Goal: Transaction & Acquisition: Obtain resource

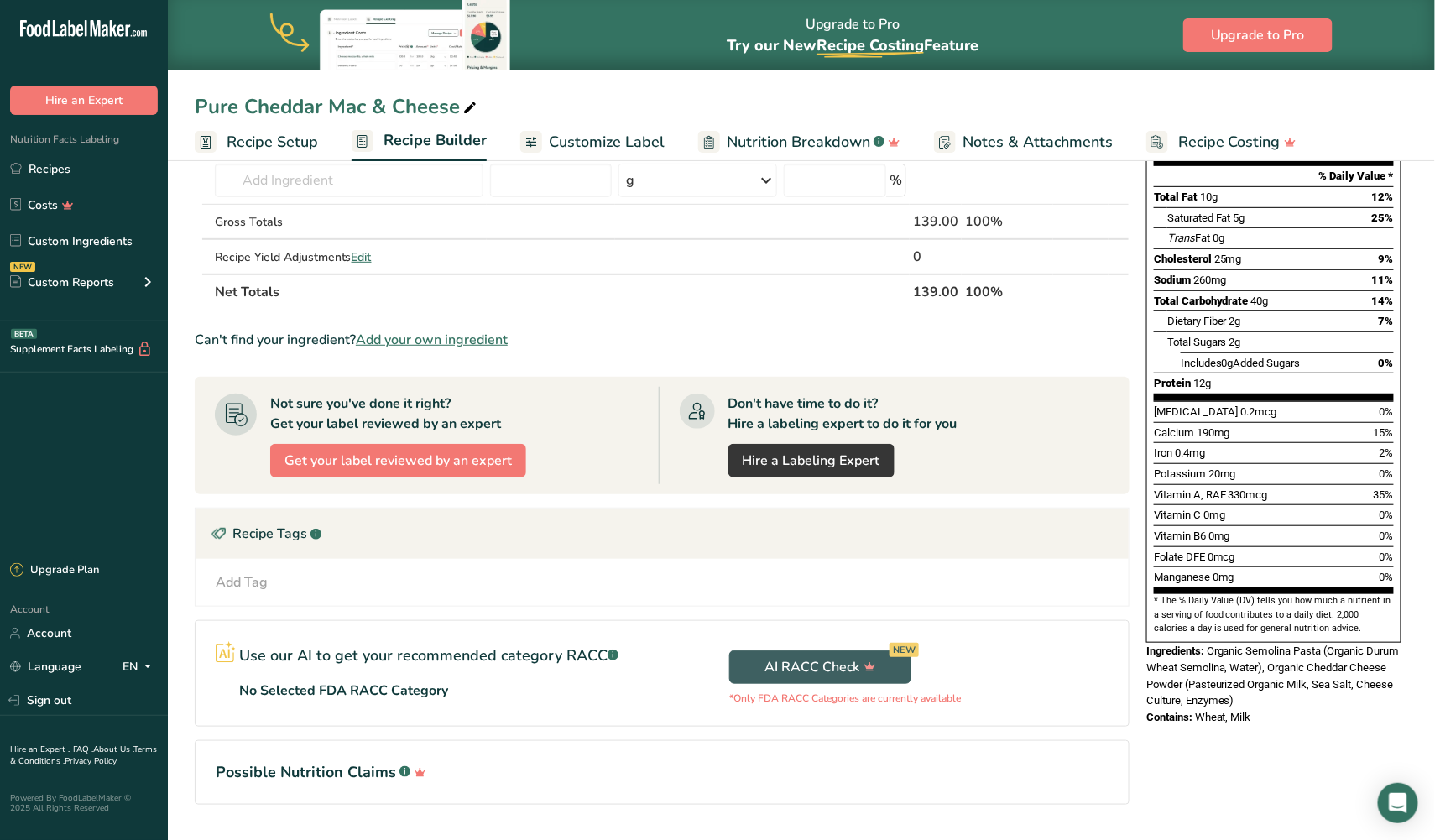
scroll to position [248, 0]
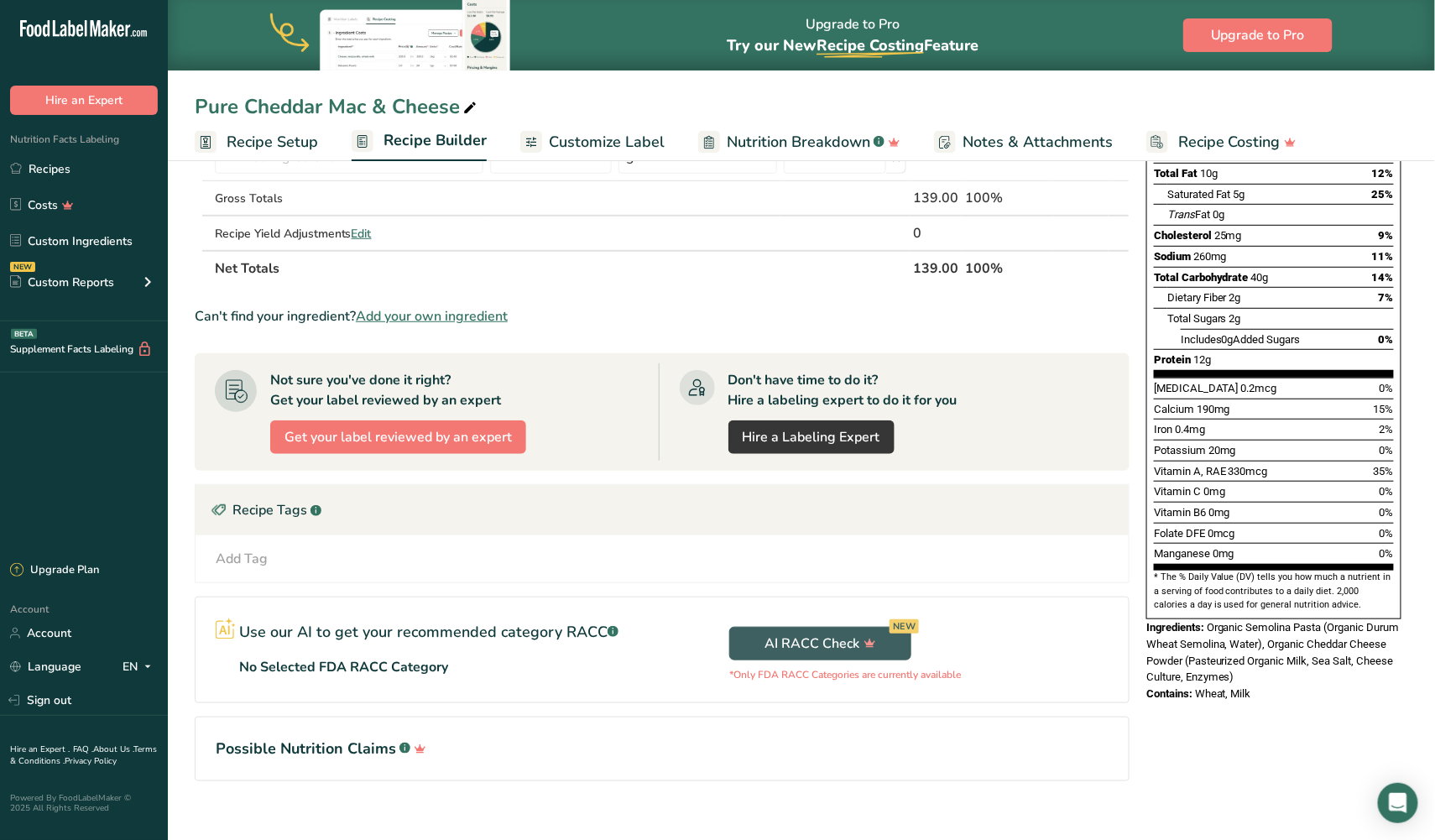
click at [1213, 465] on span "Vitamin A, RAE" at bounding box center [1190, 471] width 72 height 13
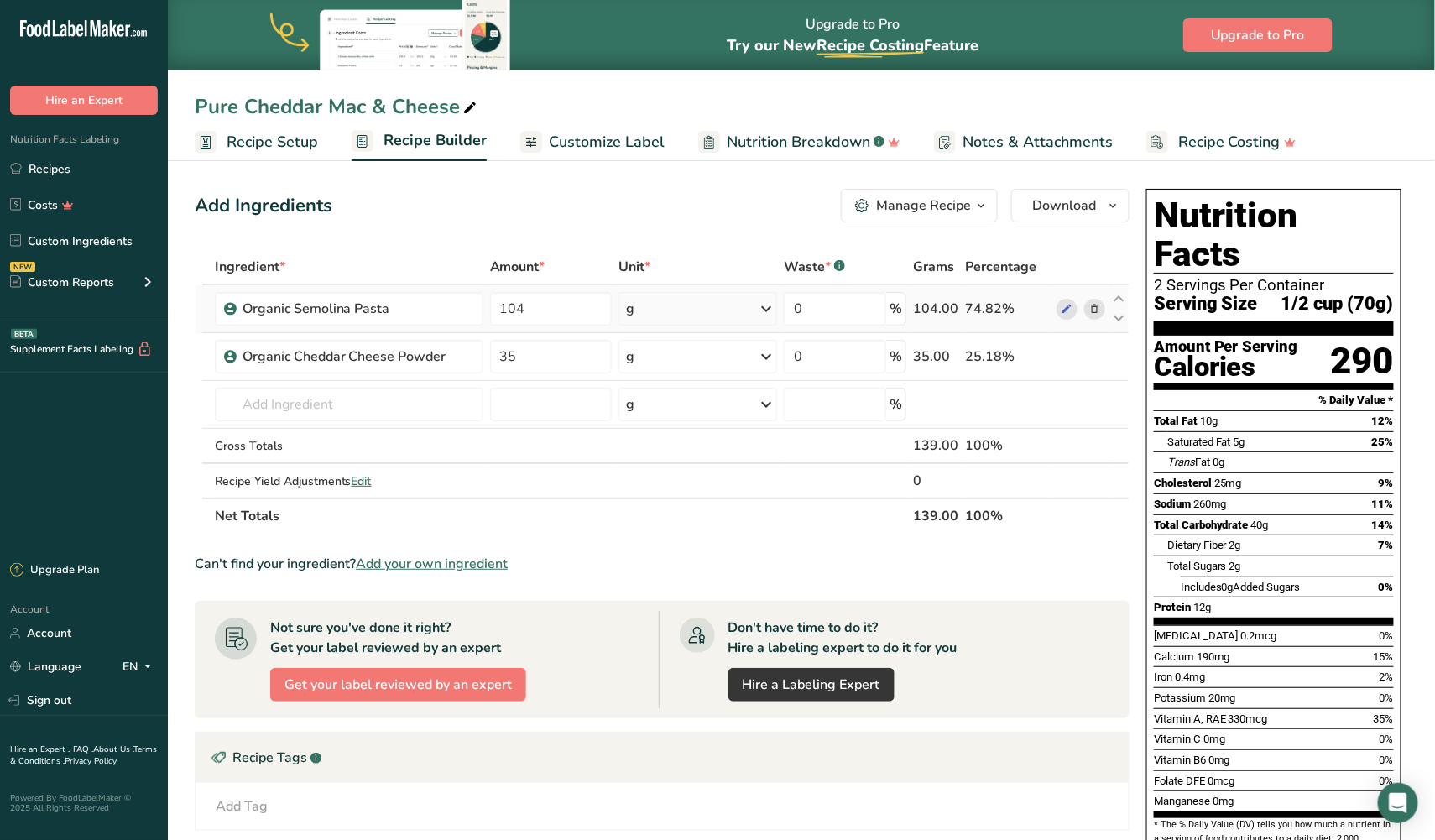
scroll to position [0, 0]
click at [1041, 209] on span "Download" at bounding box center [1064, 206] width 64 height 20
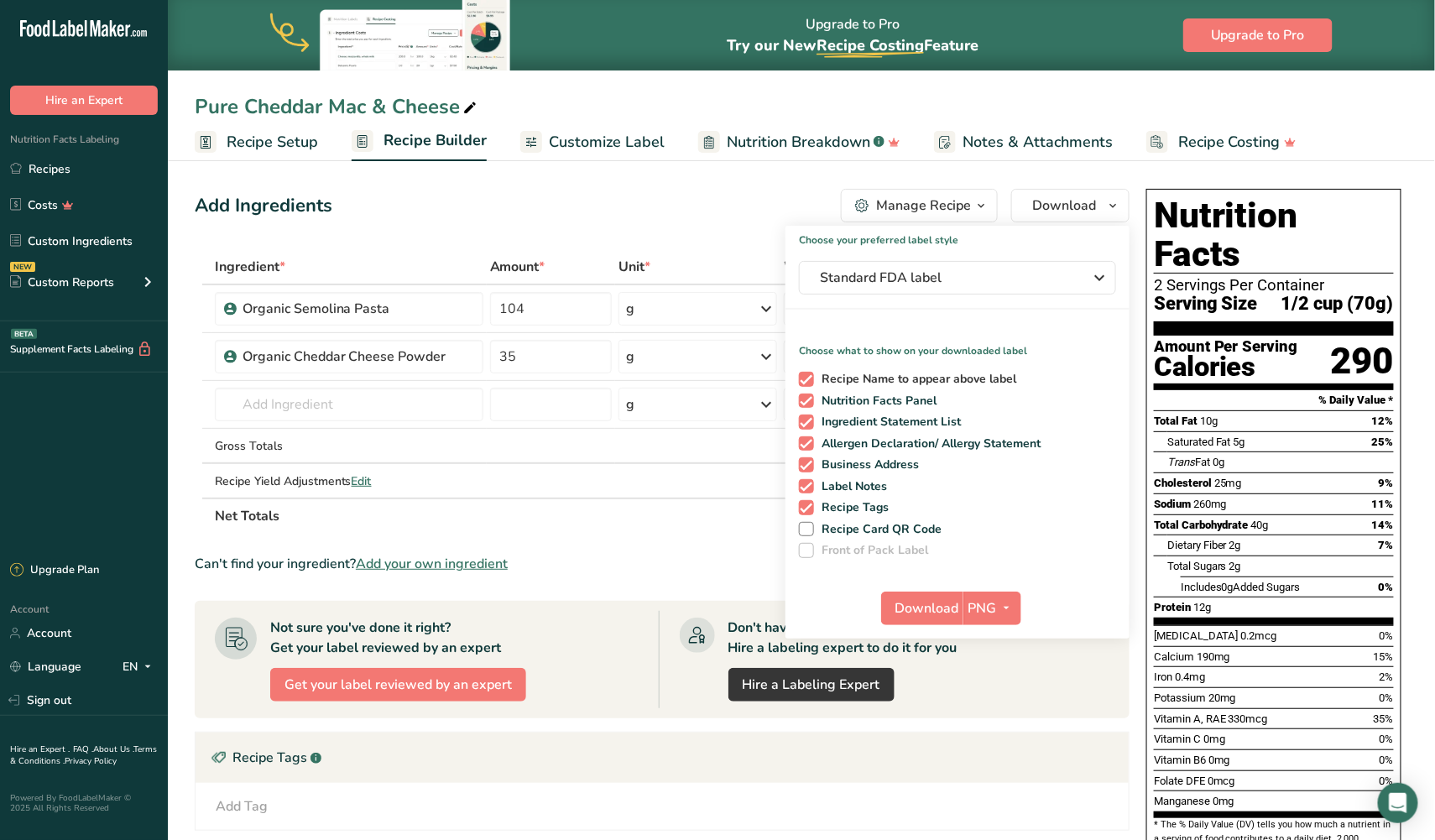
click at [894, 372] on span "Recipe Name to appear above label" at bounding box center [915, 380] width 203 height 15
click at [809, 374] on input "Recipe Name to appear above label" at bounding box center [804, 379] width 11 height 11
checkbox input "false"
click at [897, 284] on span "Standard FDA label" at bounding box center [946, 277] width 252 height 20
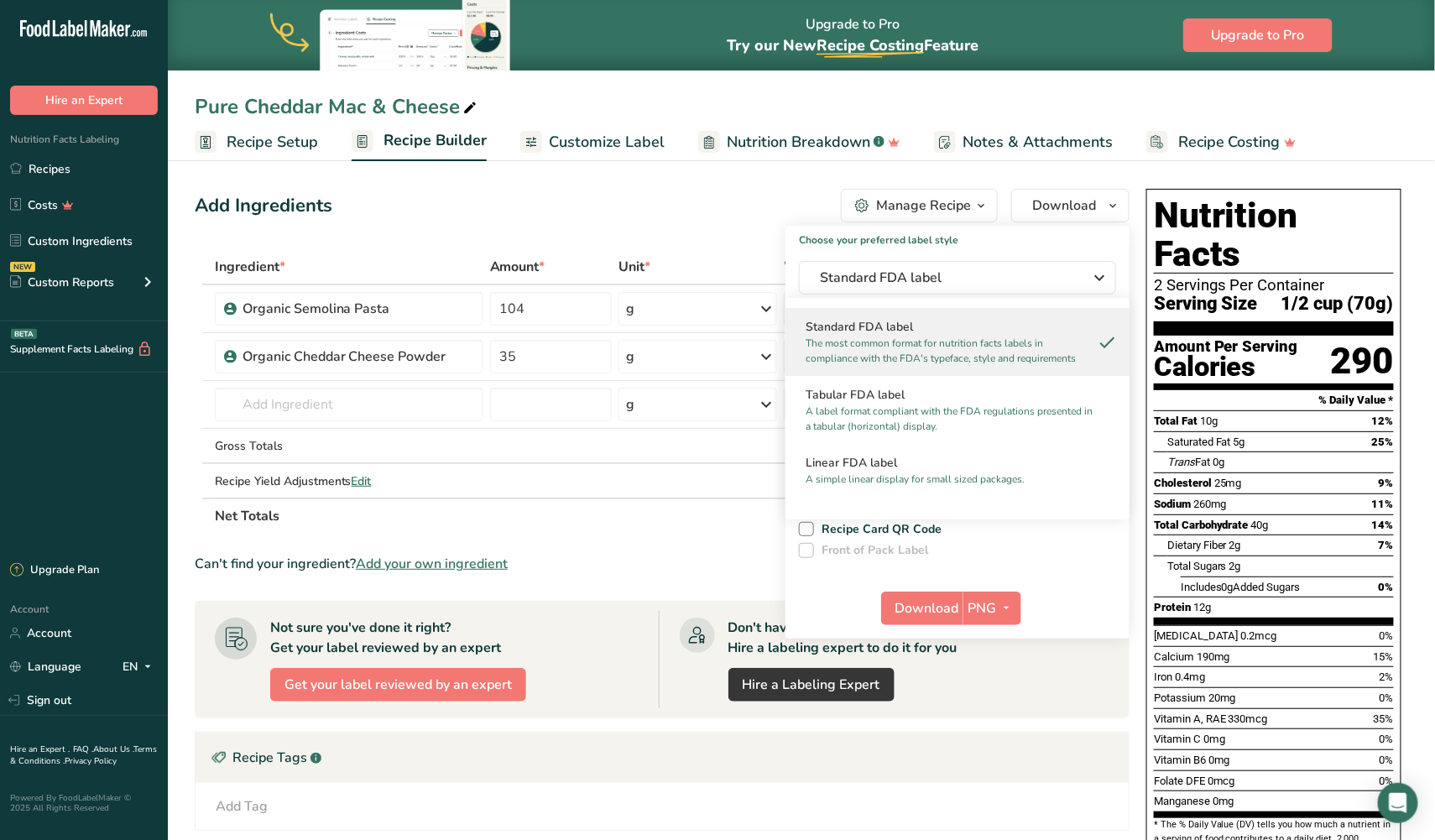
click at [869, 331] on h2 "Standard FDA label" at bounding box center [957, 327] width 304 height 18
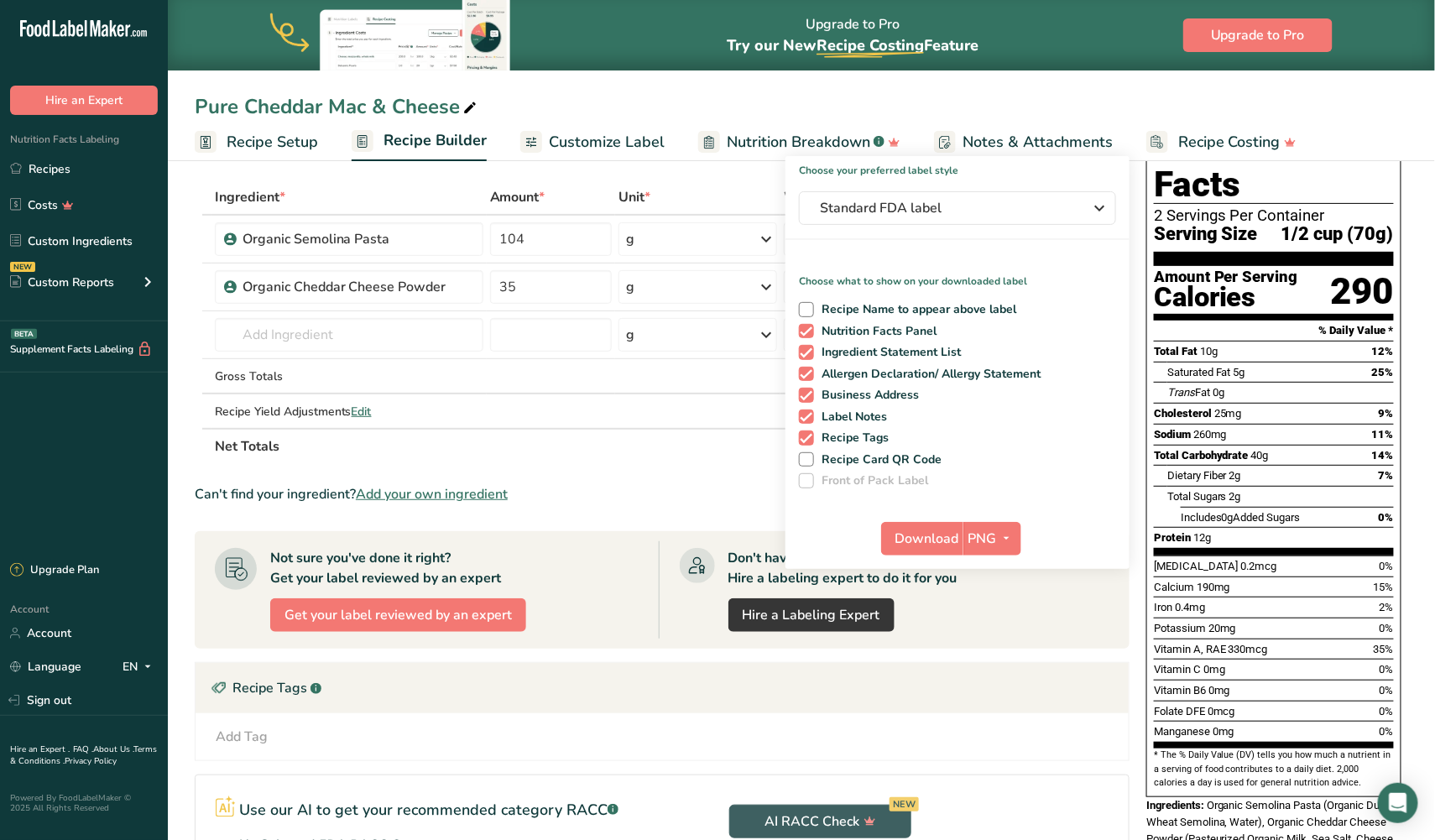
scroll to position [74, 0]
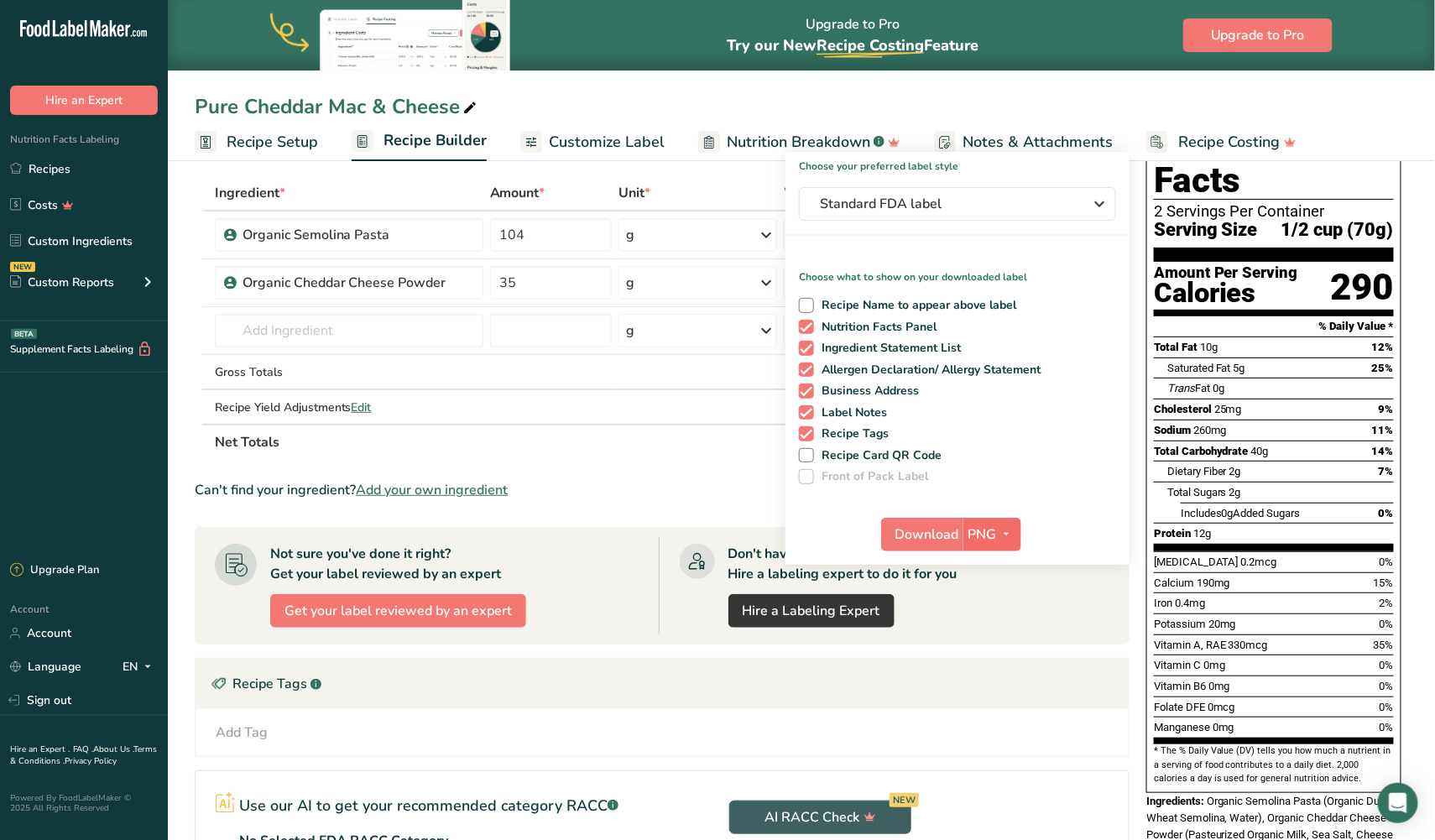
click at [992, 539] on span "PNG" at bounding box center [983, 534] width 29 height 20
click at [993, 624] on link "SVG" at bounding box center [994, 624] width 54 height 28
click at [929, 538] on span "Download" at bounding box center [927, 534] width 64 height 20
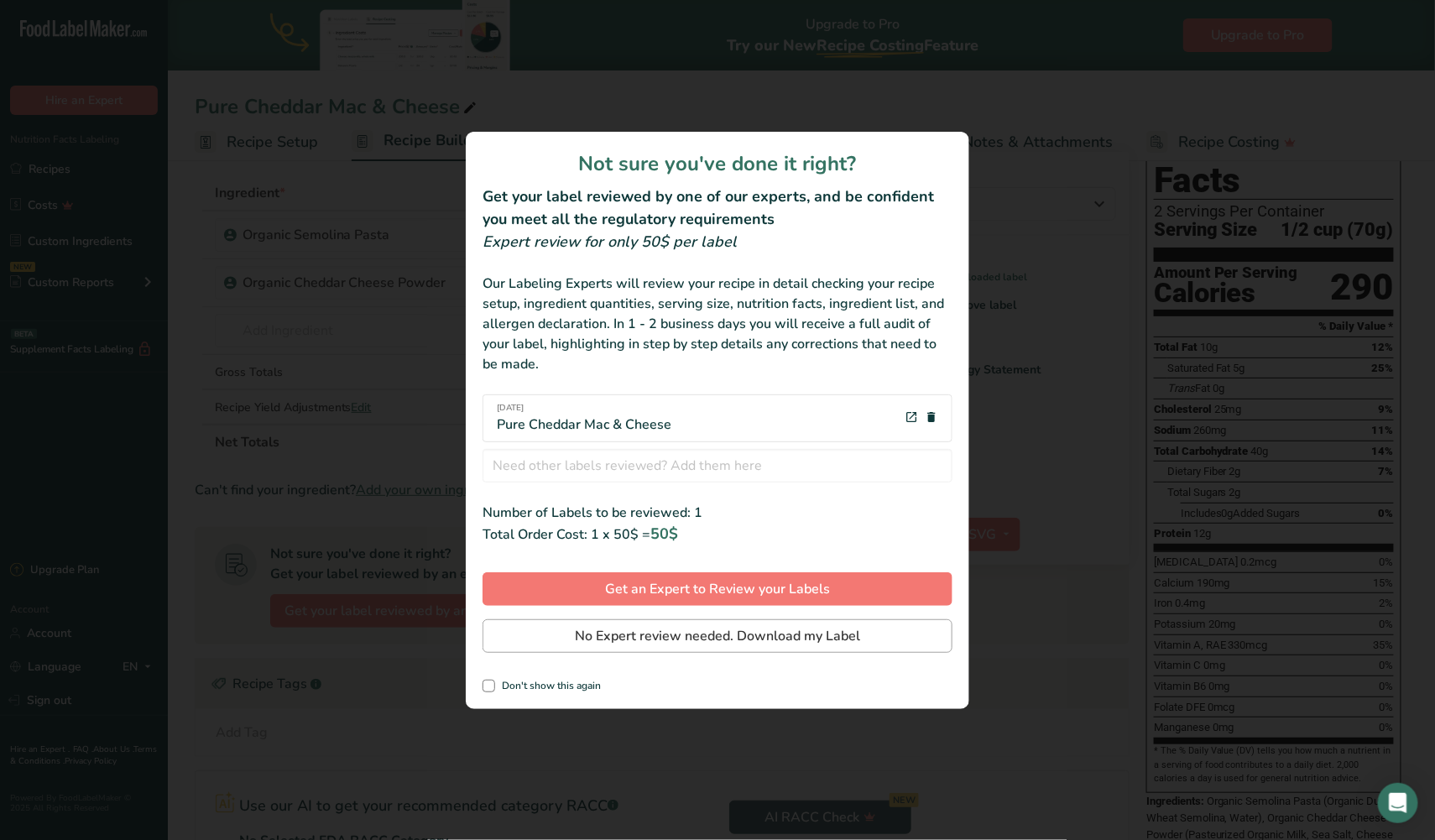
click at [770, 631] on span "No Expert review needed. Download my Label" at bounding box center [717, 636] width 285 height 20
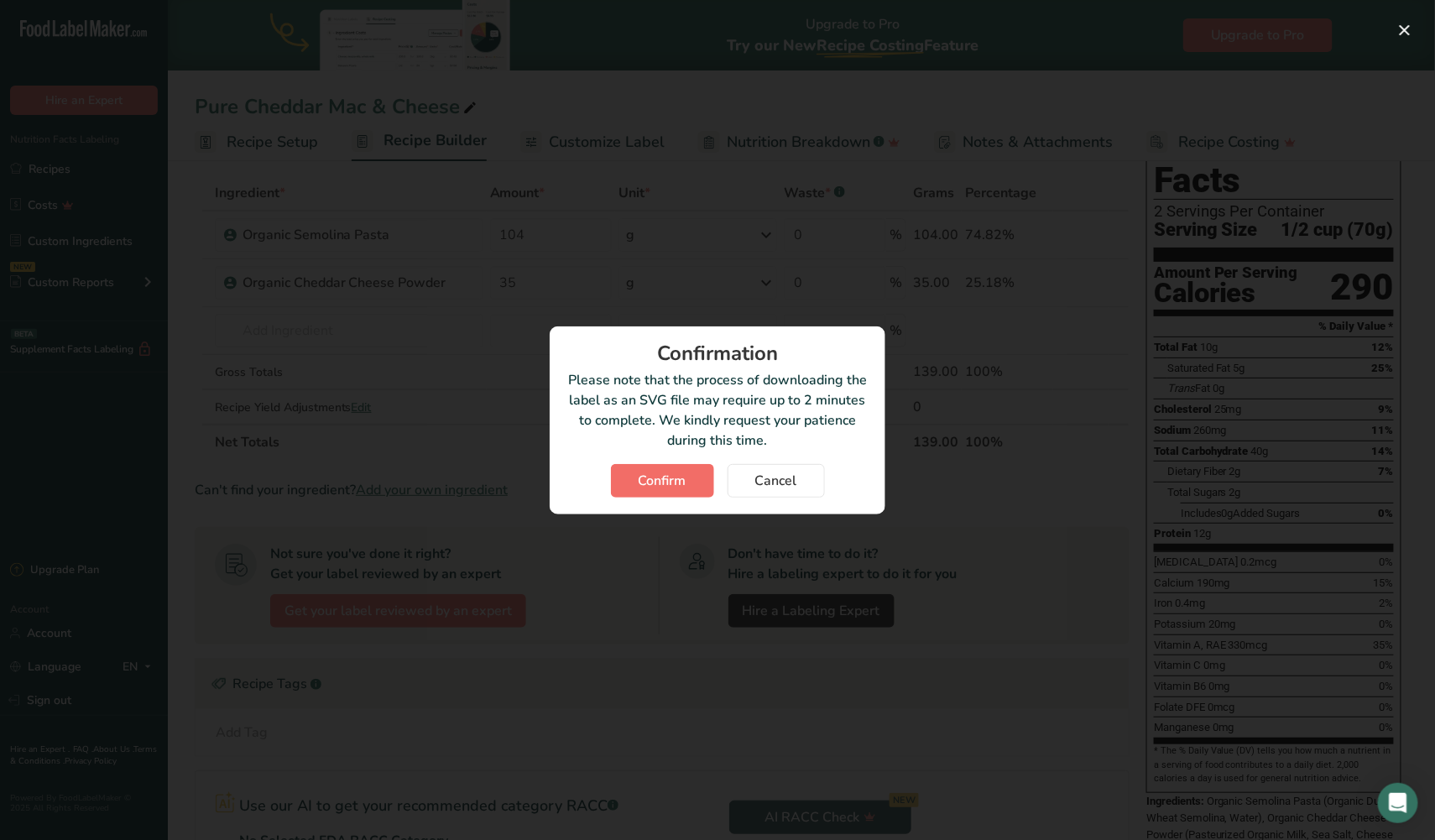
click at [679, 471] on span "Confirm" at bounding box center [662, 481] width 48 height 20
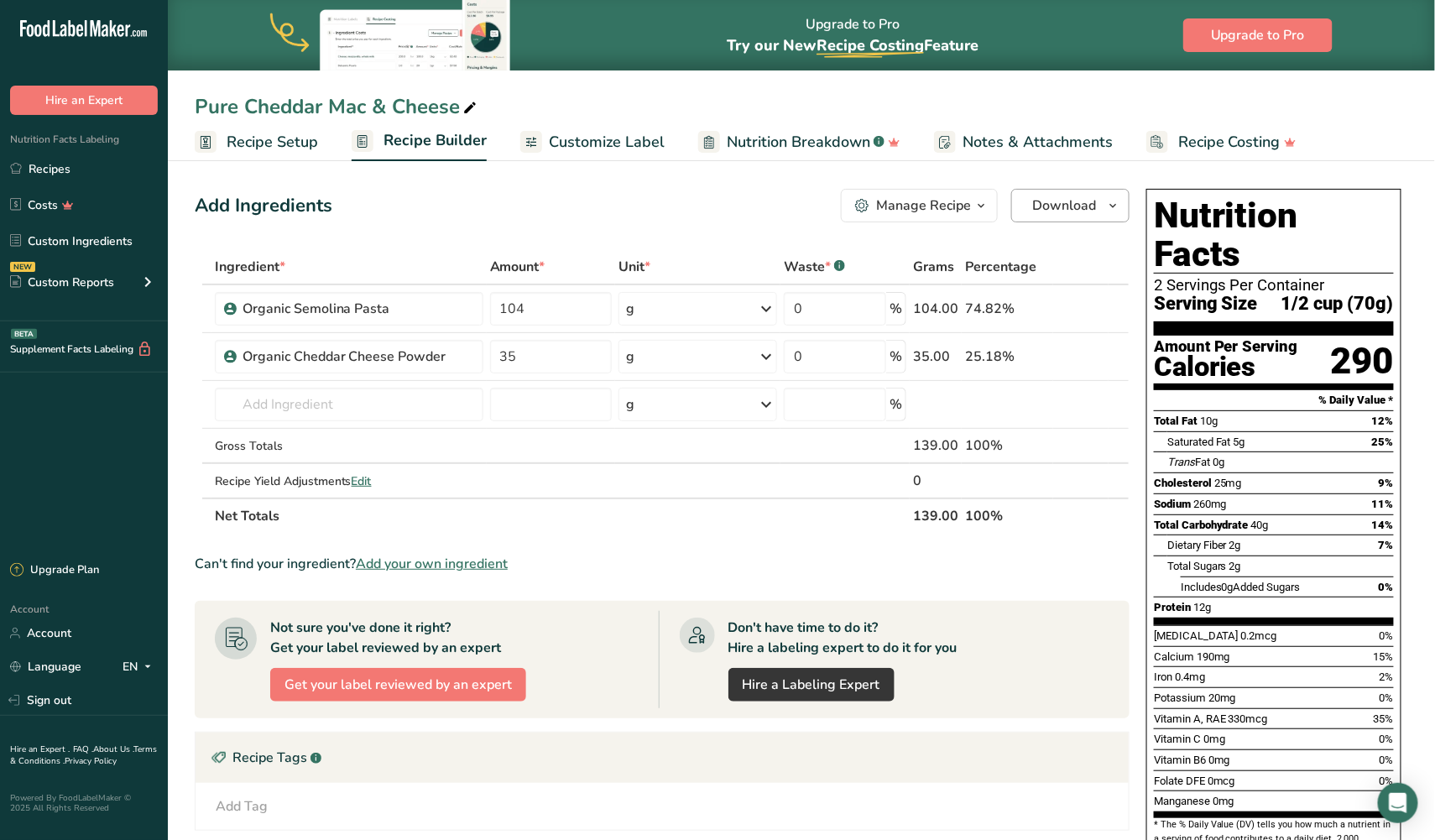
scroll to position [0, 0]
click at [1042, 197] on span "Download" at bounding box center [1064, 206] width 64 height 20
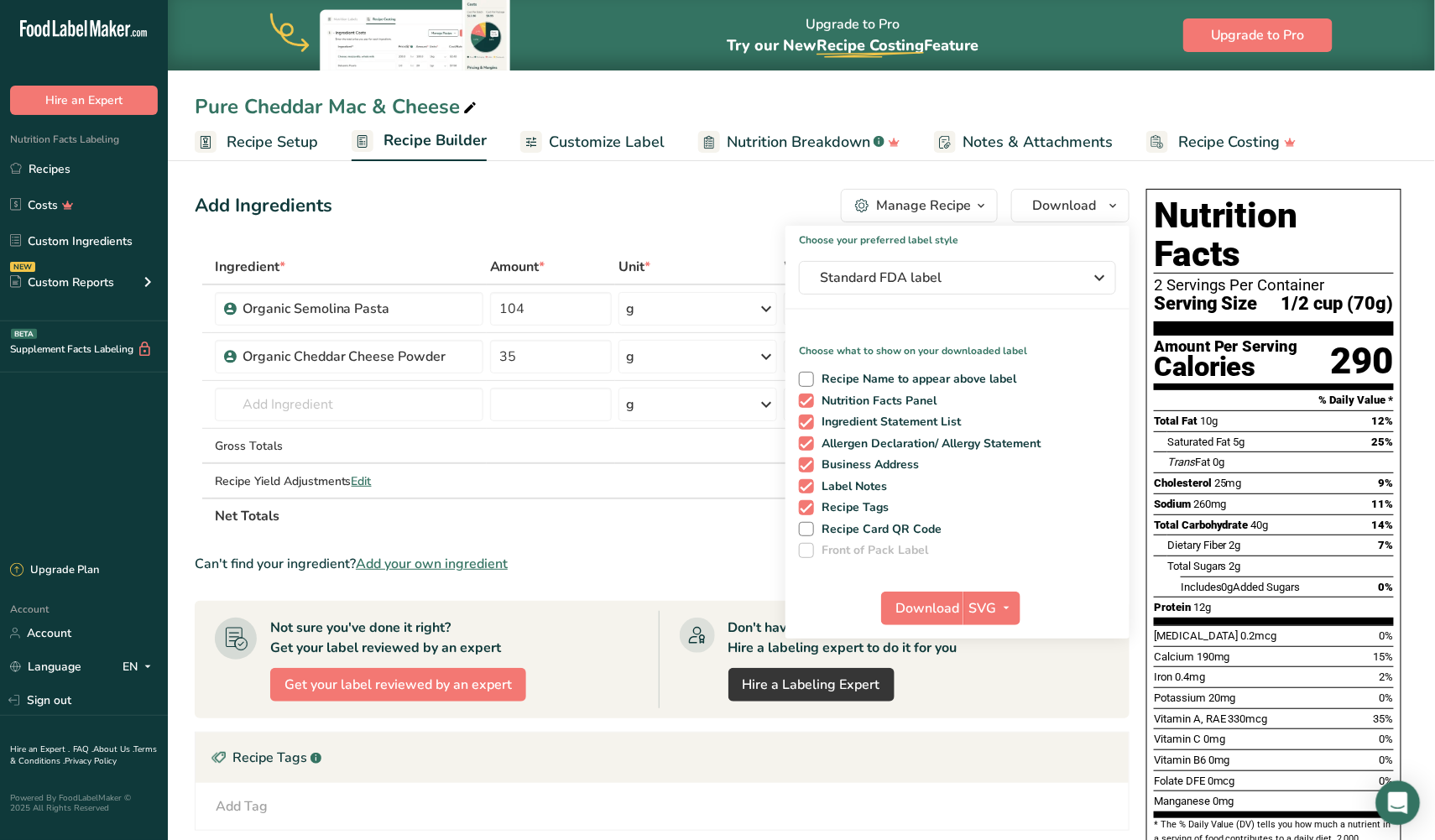
click at [1405, 803] on icon "Open Intercom Messenger" at bounding box center [1398, 803] width 20 height 22
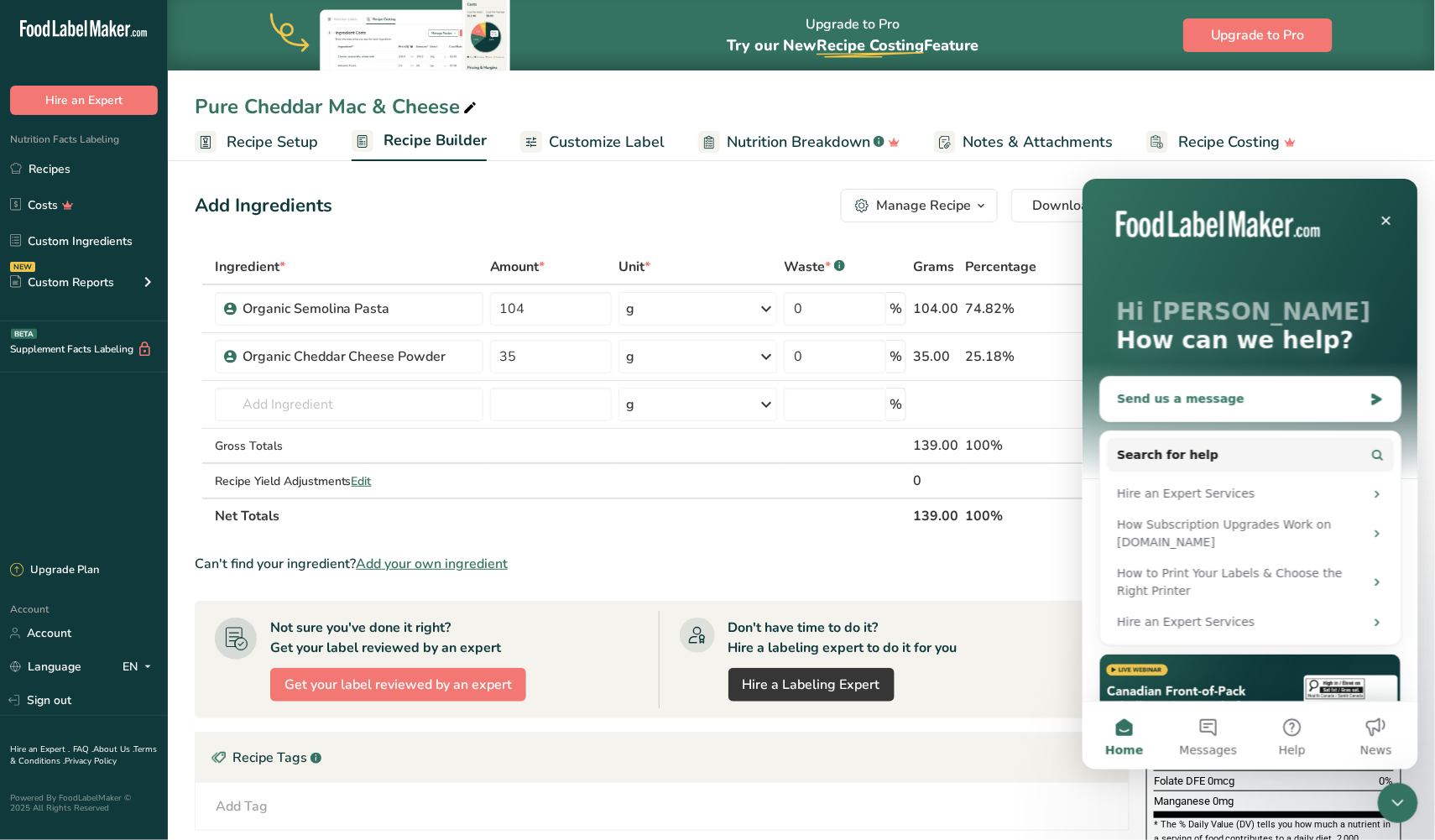
click at [1198, 403] on div "Send us a message" at bounding box center [1238, 397] width 246 height 18
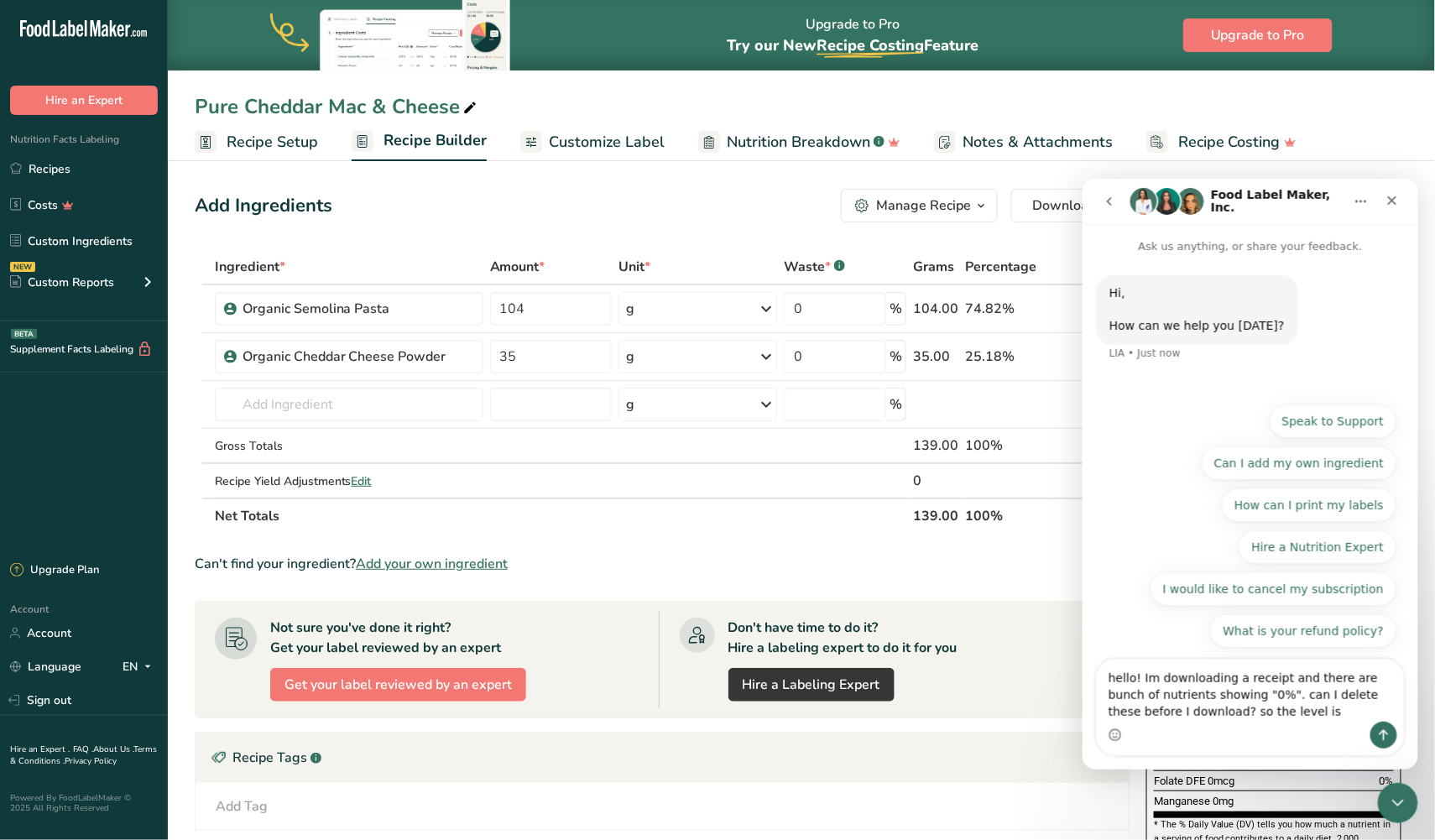
click at [1257, 680] on textarea "hello! Im downloading a receipt and there are bunch of nutrients showing "0%". …" at bounding box center [1249, 689] width 307 height 62
click at [1270, 706] on textarea "hello! Im downloading a label and there are bunch of nutrients showing "0%". ca…" at bounding box center [1249, 689] width 307 height 62
type textarea "hello! Im downloading a label and there are bunch of nutrients showing "0%". ca…"
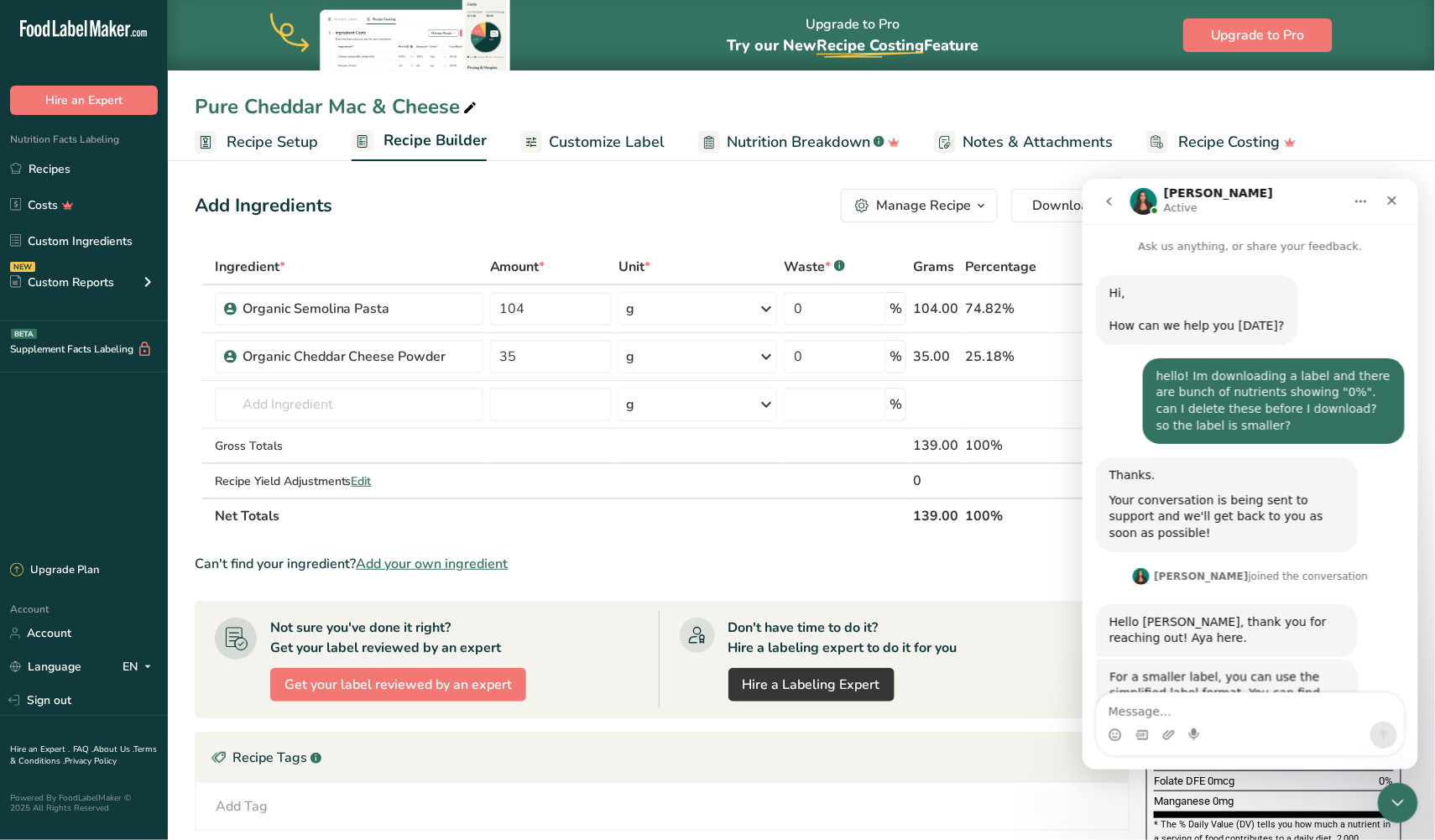
scroll to position [75, 0]
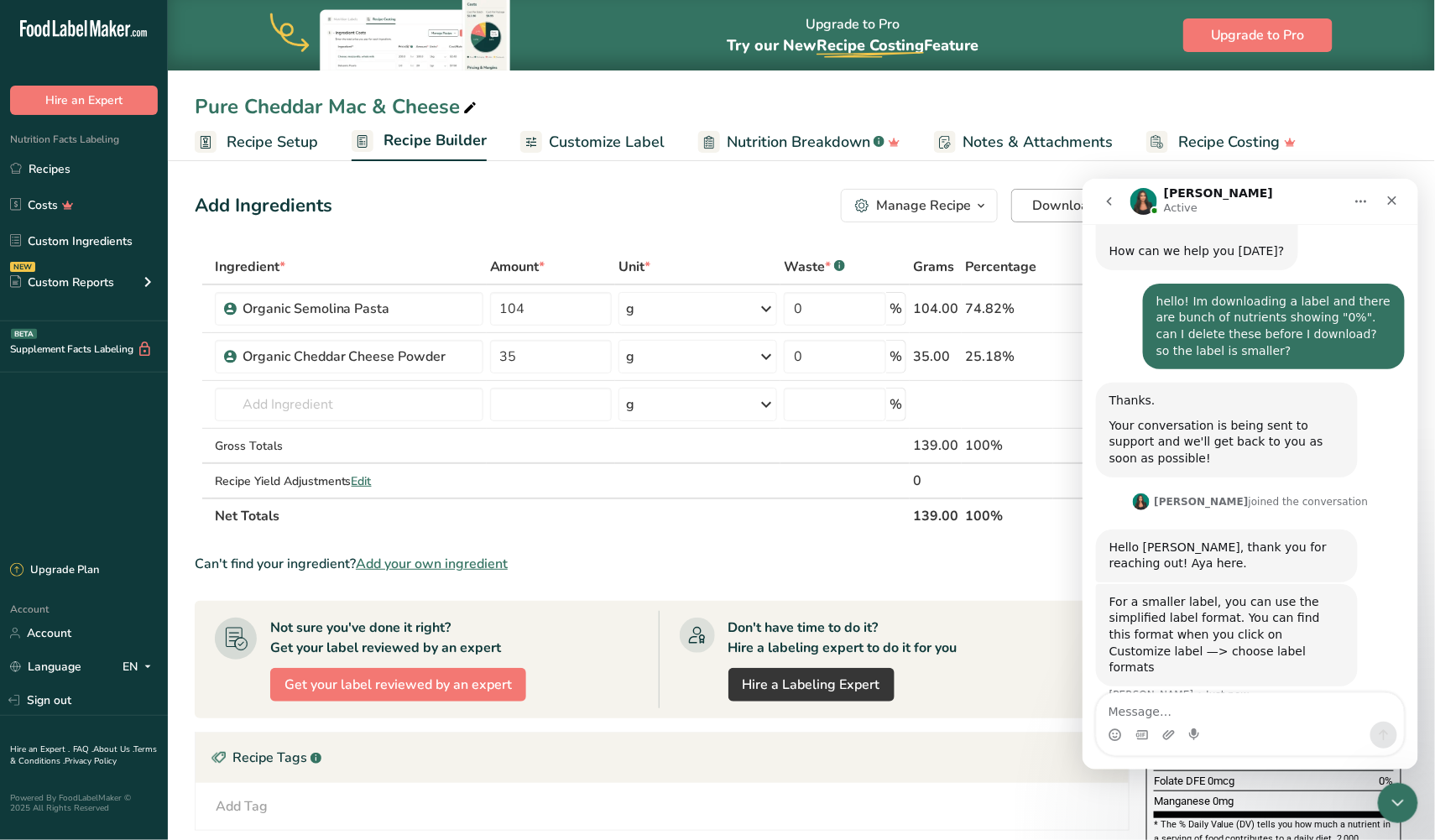
click at [1042, 208] on span "Download" at bounding box center [1064, 206] width 64 height 20
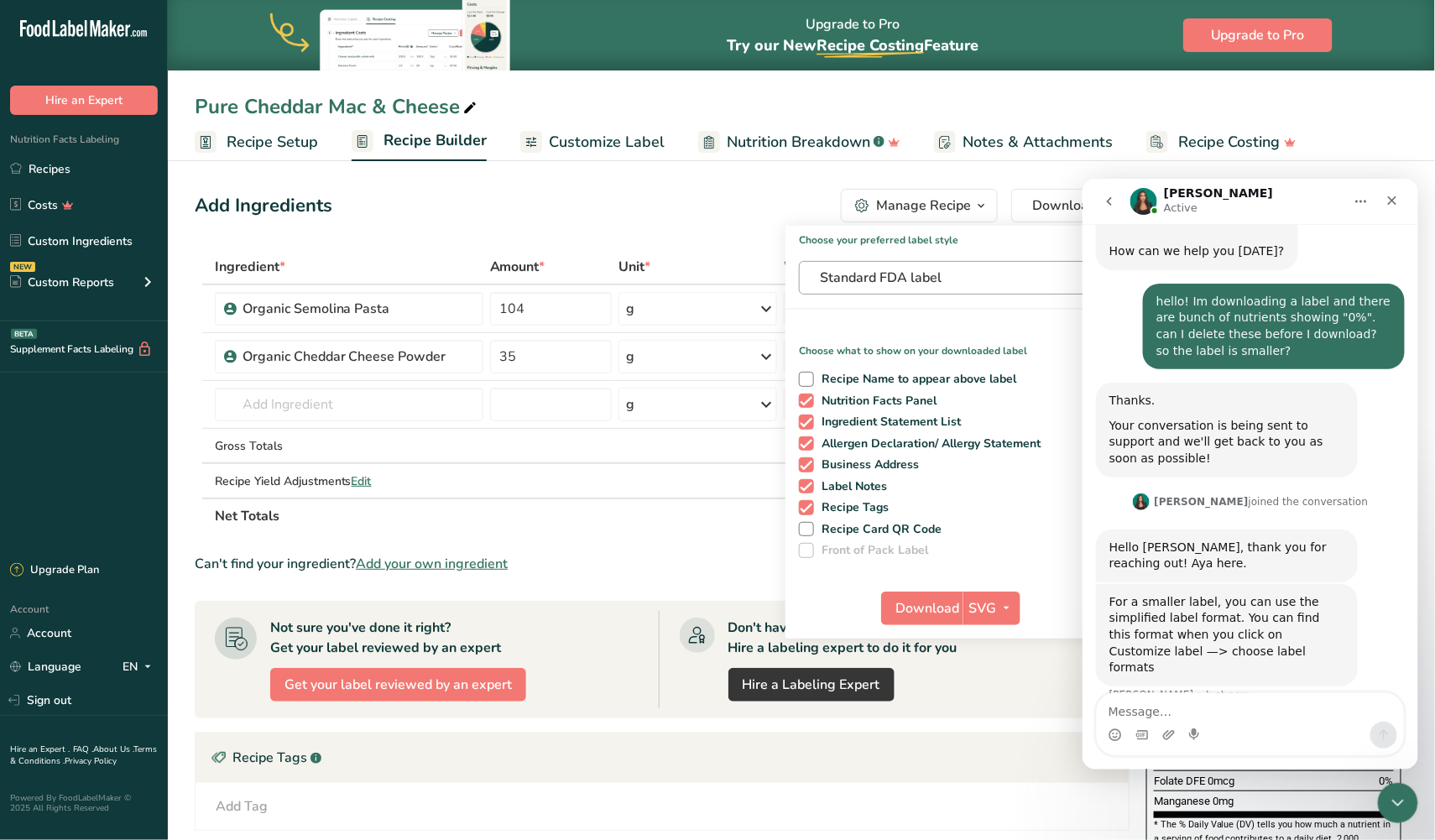
click at [946, 270] on span "Standard FDA label" at bounding box center [946, 277] width 252 height 20
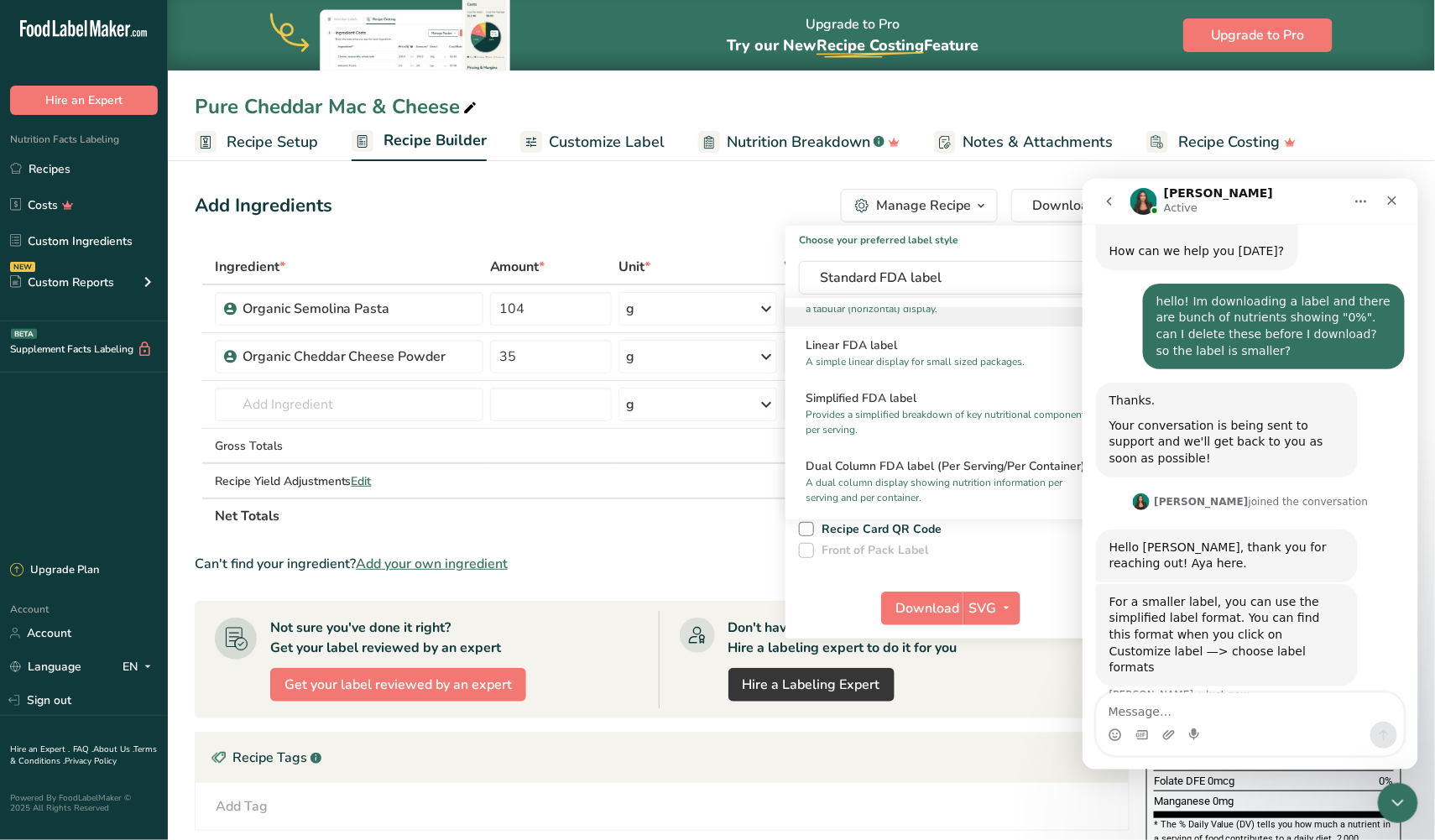
scroll to position [128, 0]
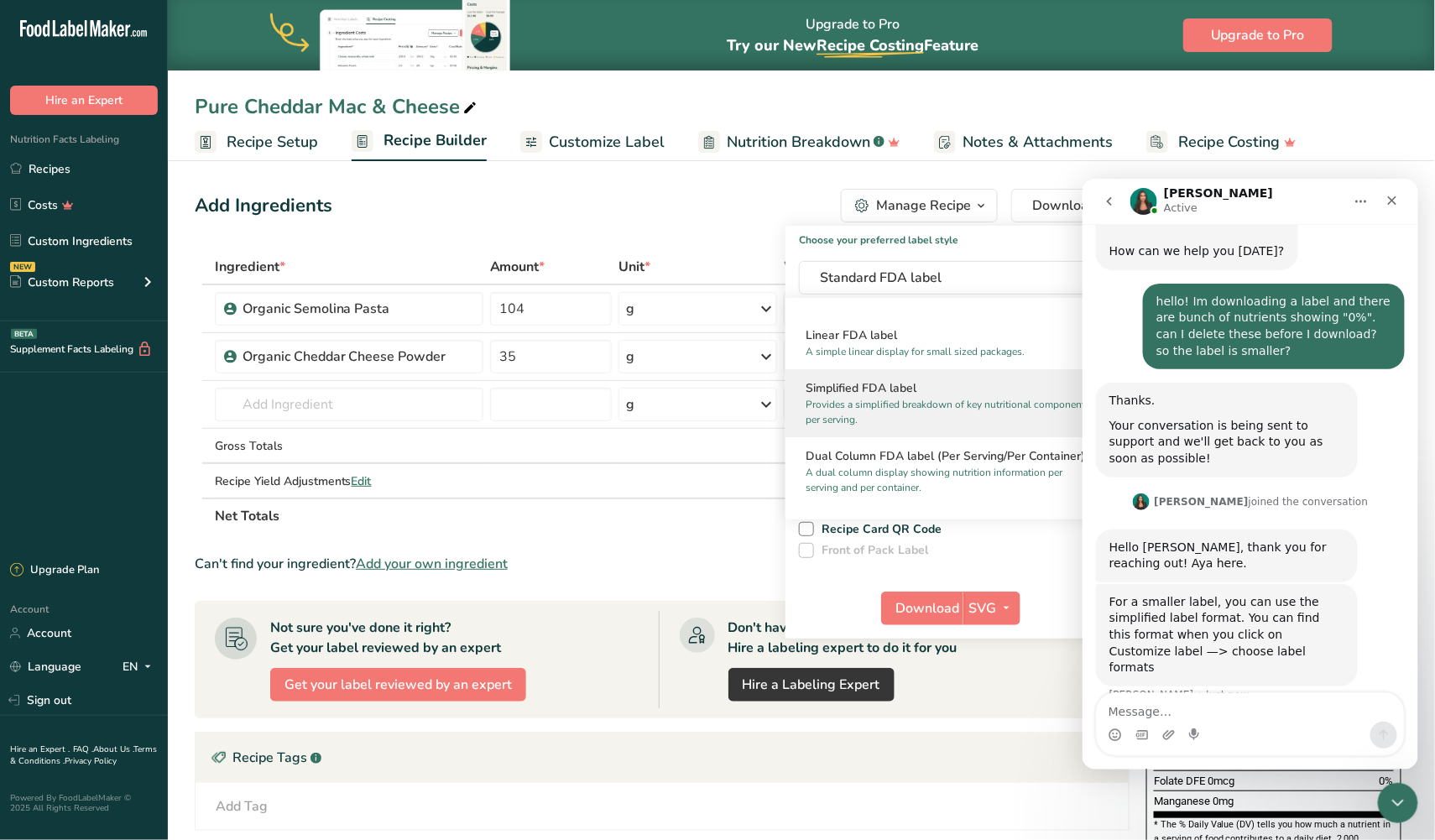
click at [883, 397] on p "Provides a simplified breakdown of key nutritional components per serving." at bounding box center [949, 411] width 289 height 30
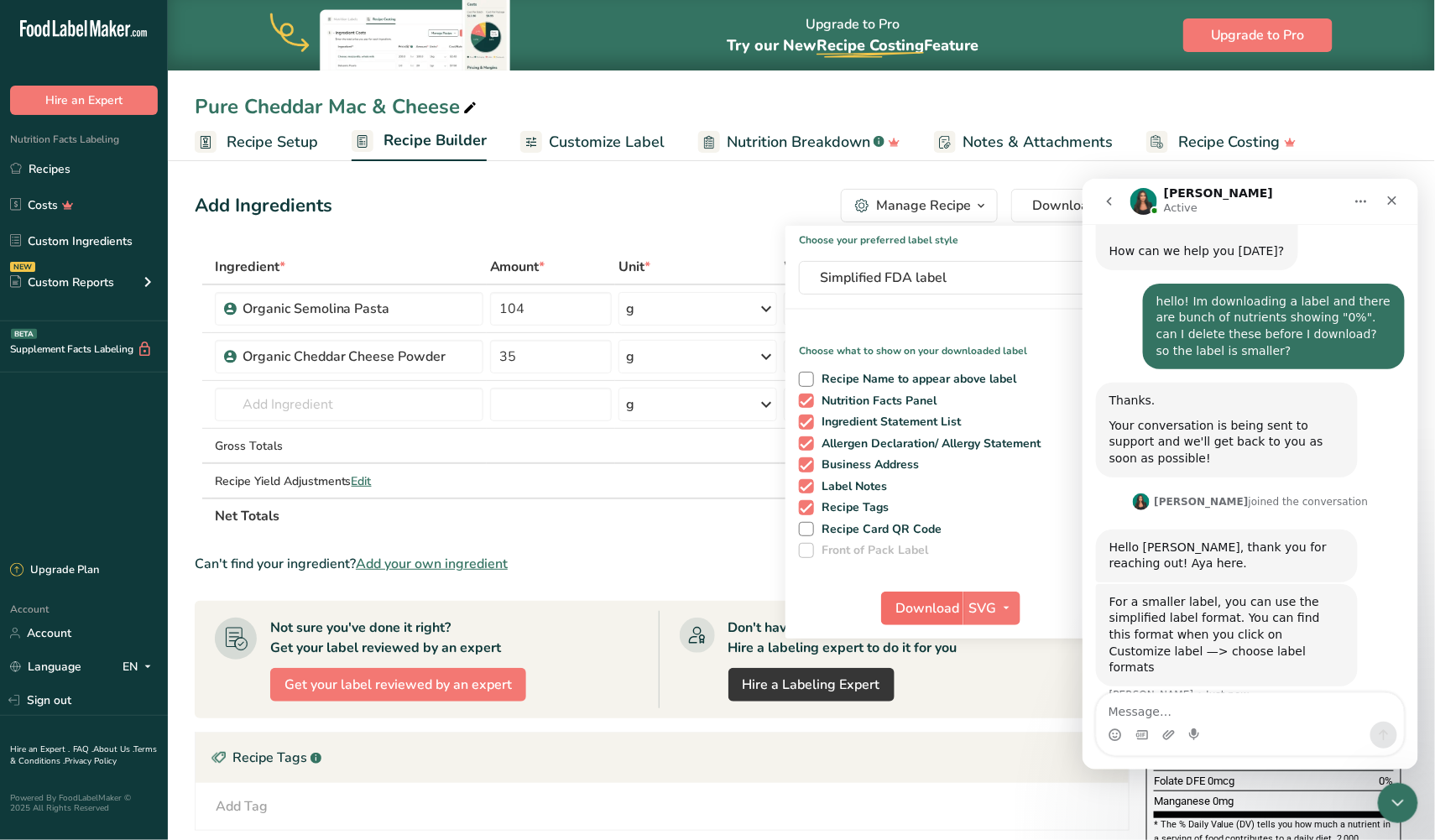
click at [943, 613] on span "Download" at bounding box center [927, 609] width 64 height 20
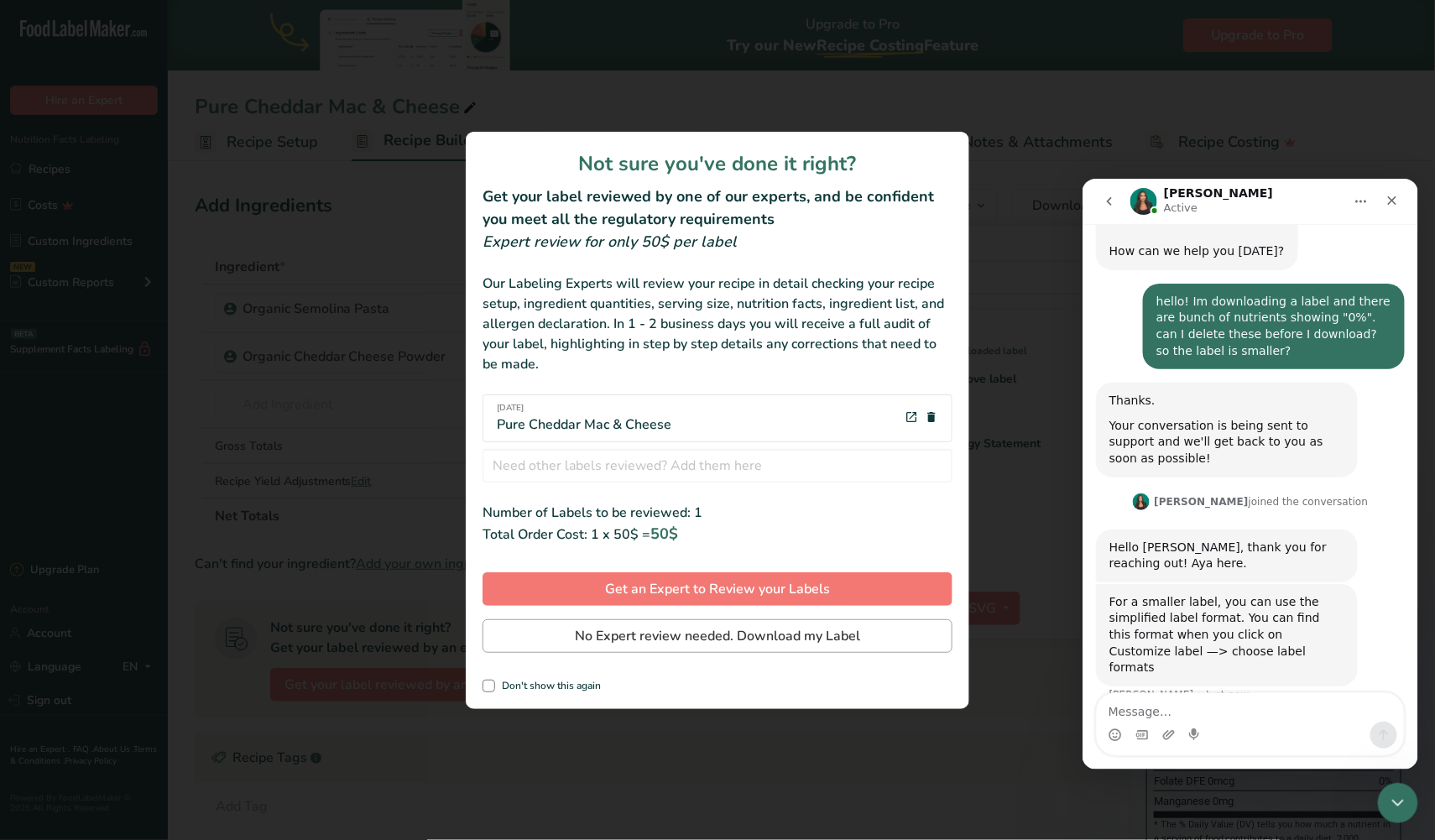
click at [795, 636] on span "No Expert review needed. Download my Label" at bounding box center [717, 636] width 285 height 20
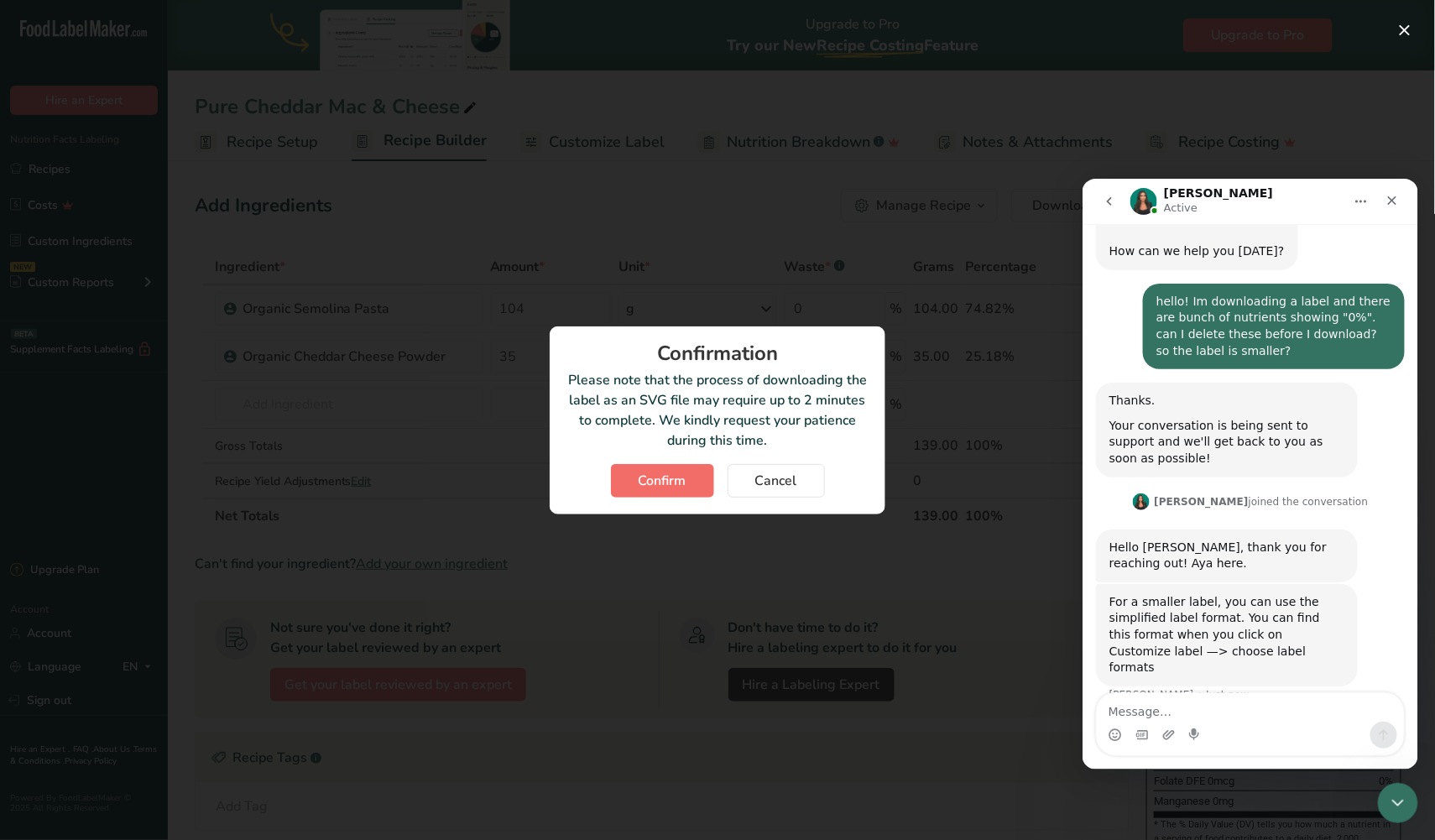
click at [657, 491] on button "Confirm" at bounding box center [662, 480] width 103 height 33
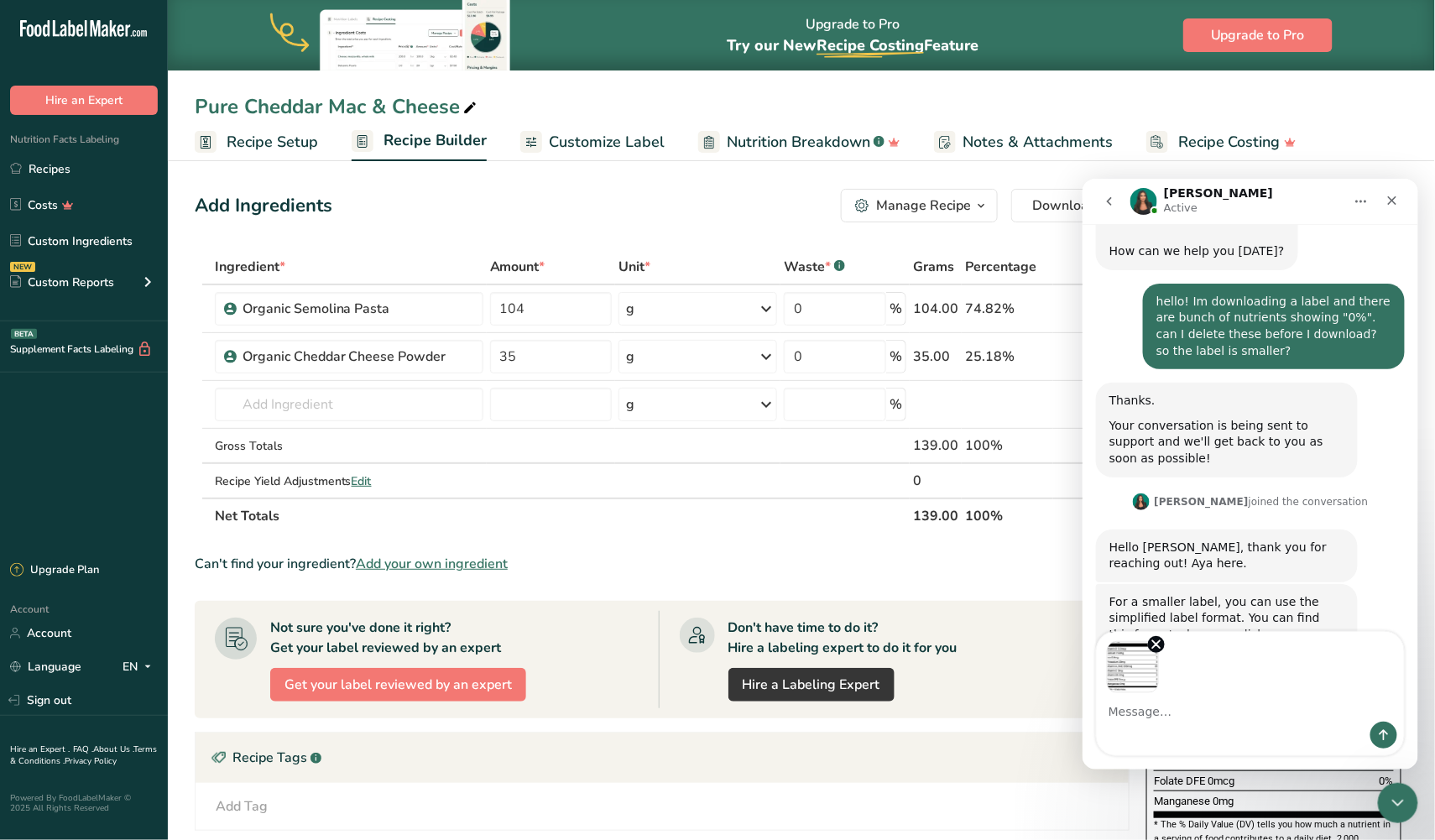
scroll to position [136, 0]
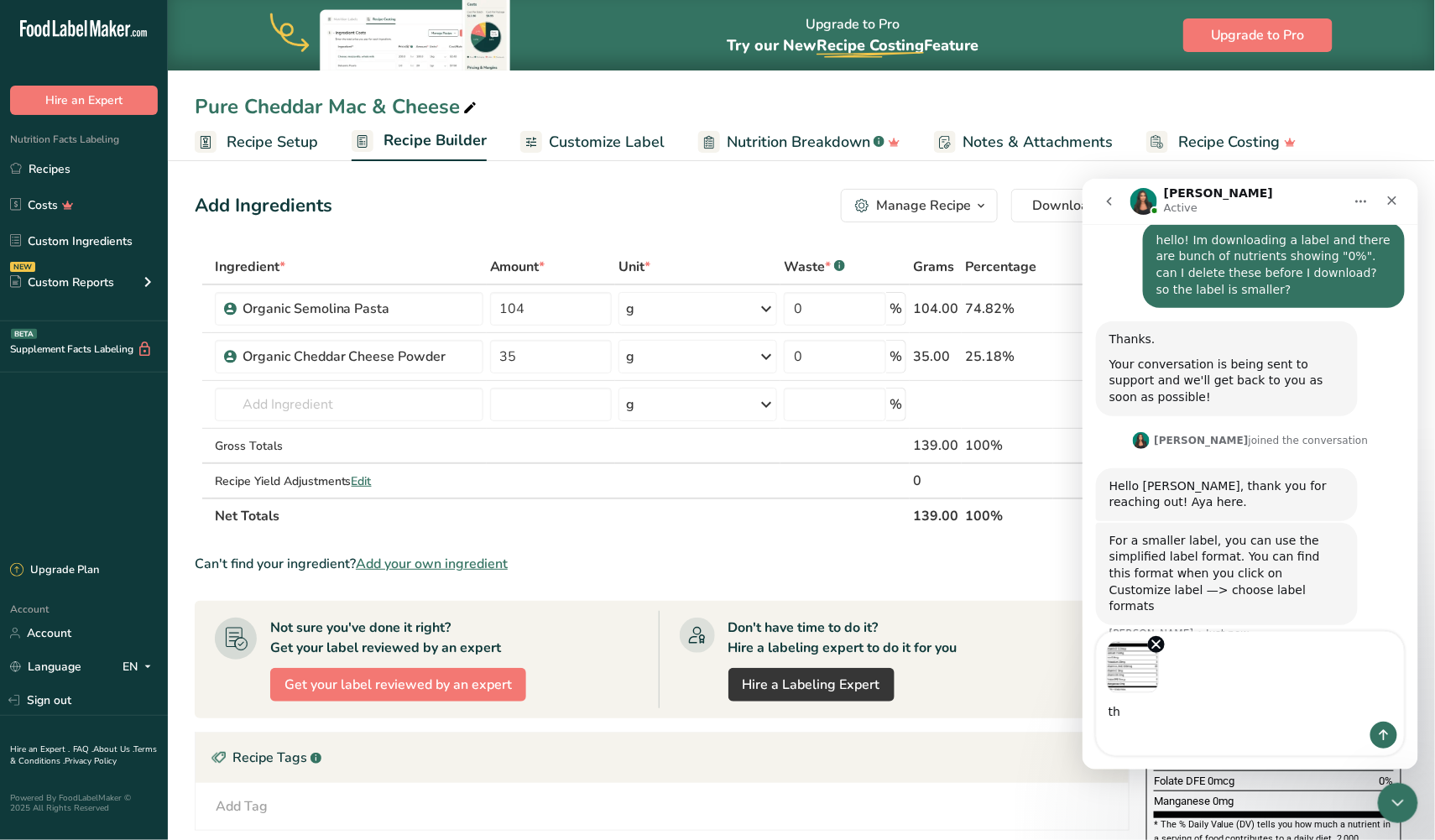
type textarea "t"
type textarea "hmm, the simplified is still showing all the 0%"
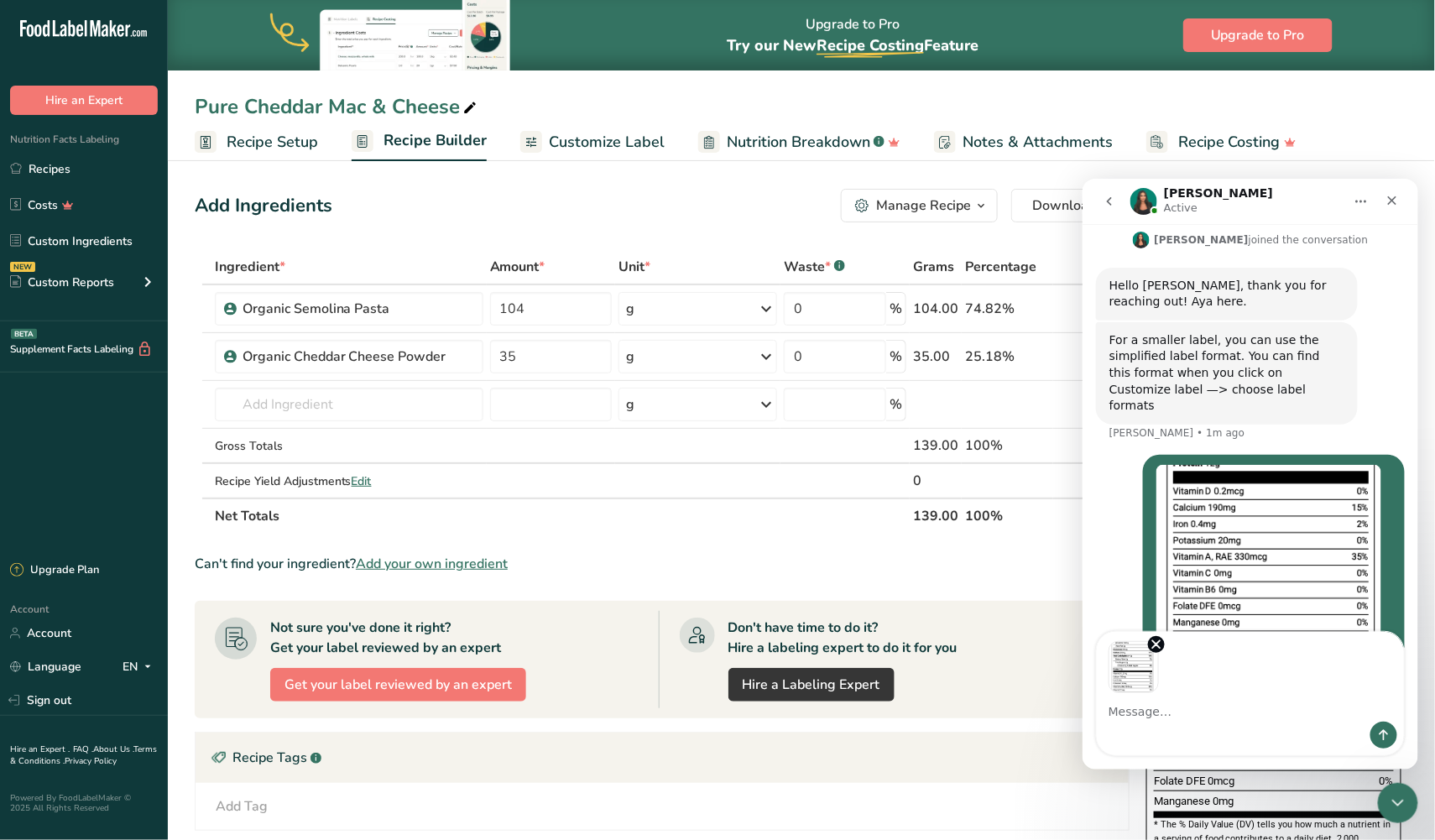
scroll to position [397, 0]
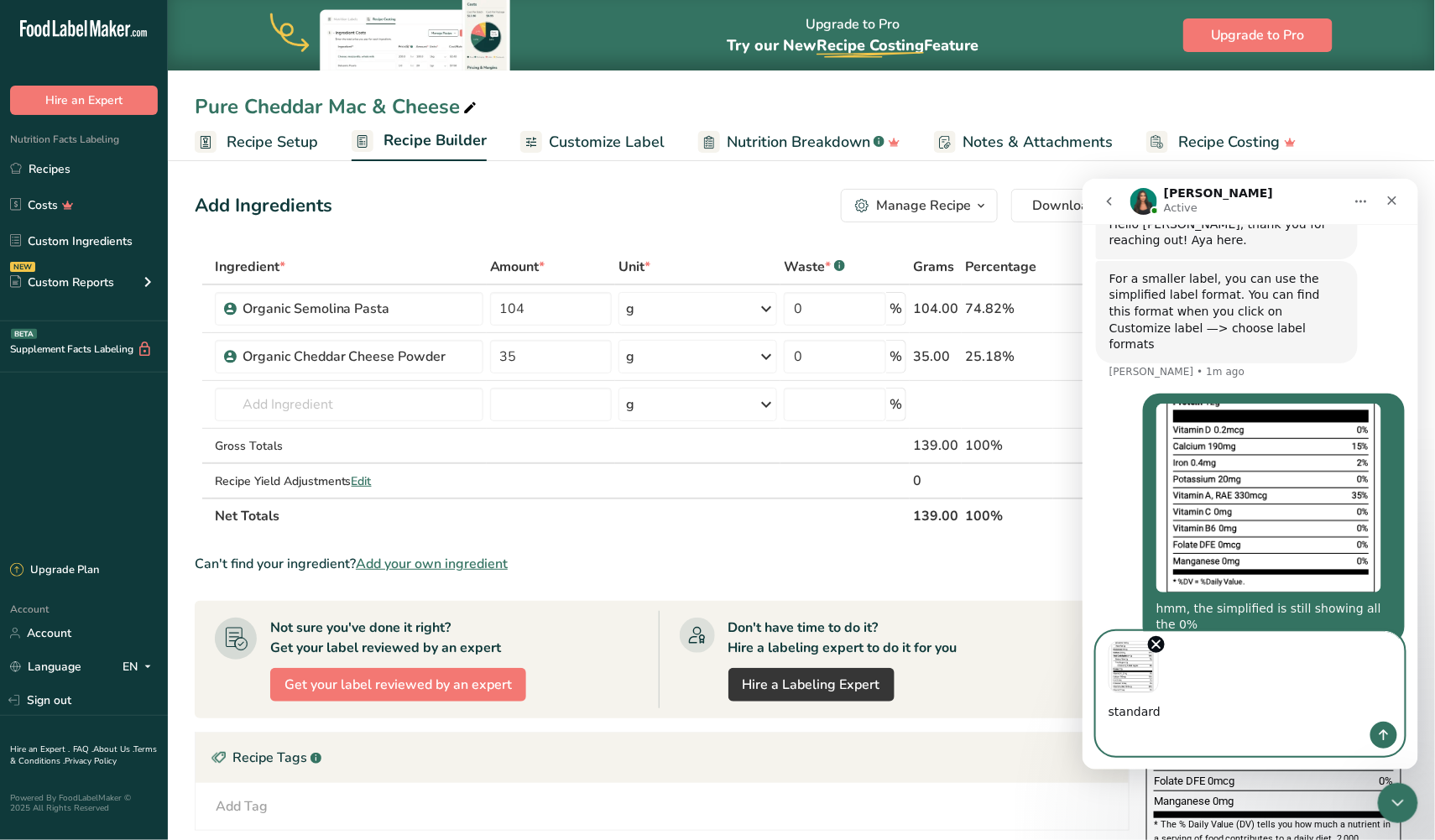
type textarea "standard"
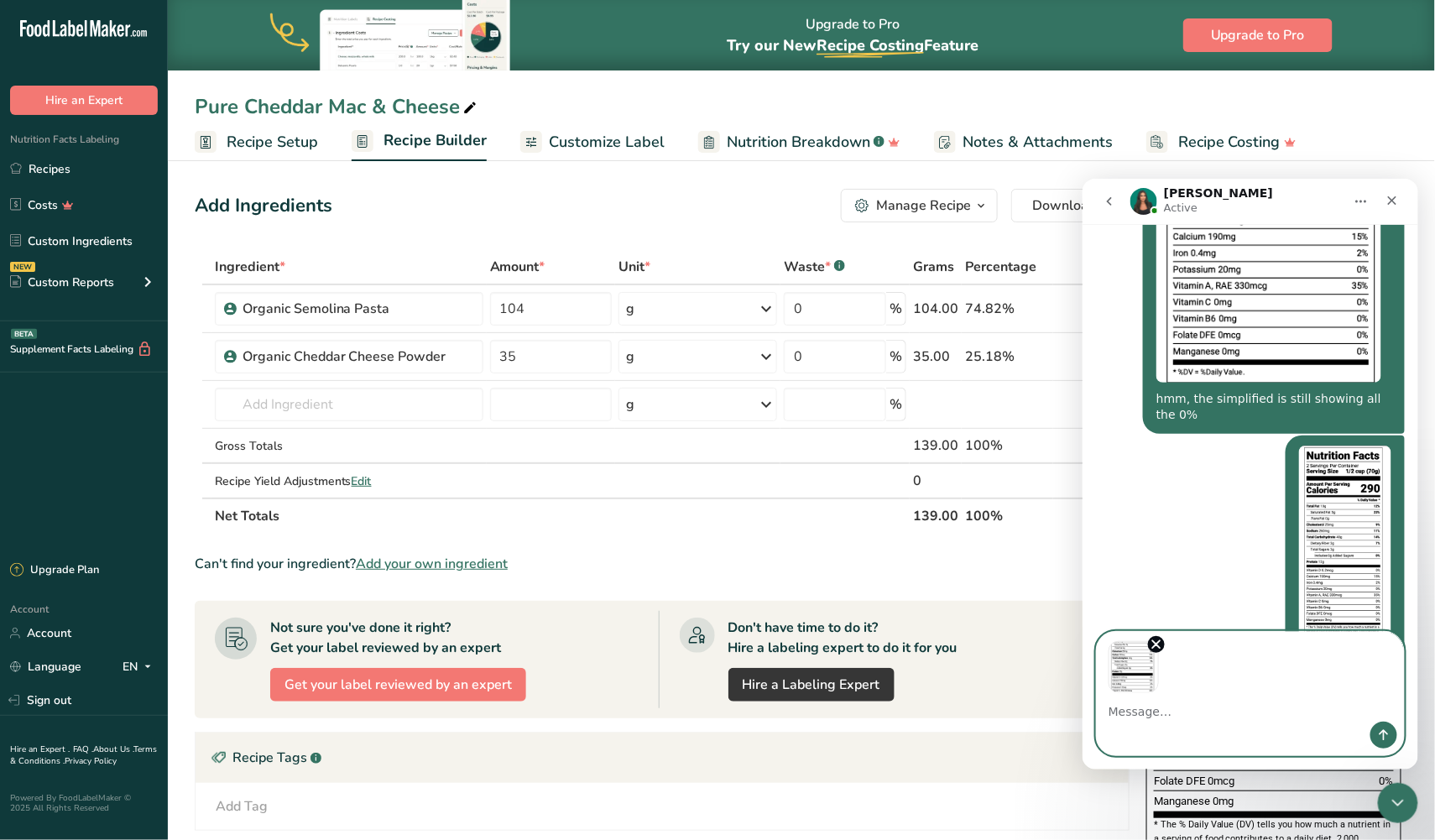
scroll to position [669, 0]
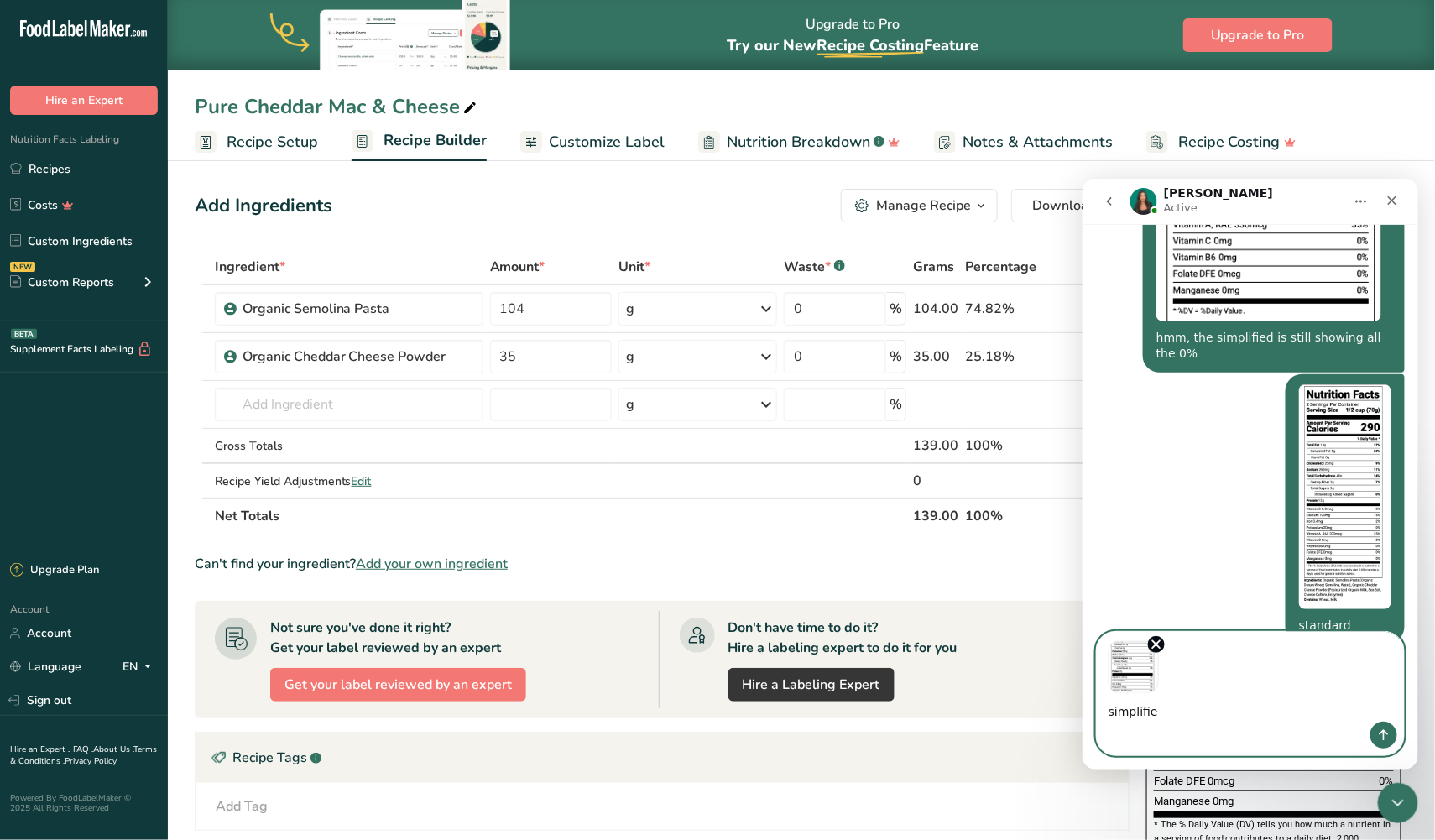
type textarea "simplified"
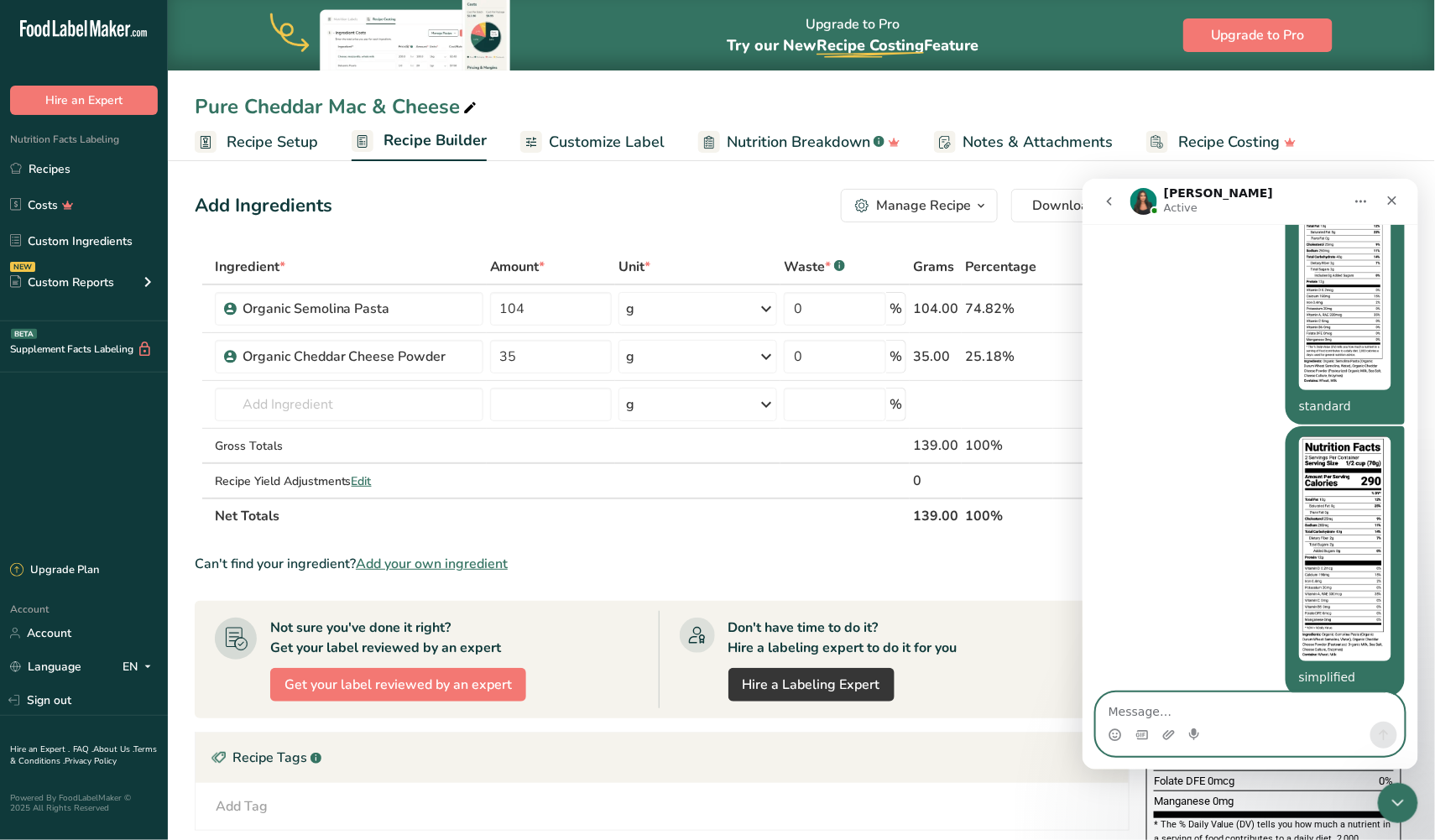
scroll to position [991, 0]
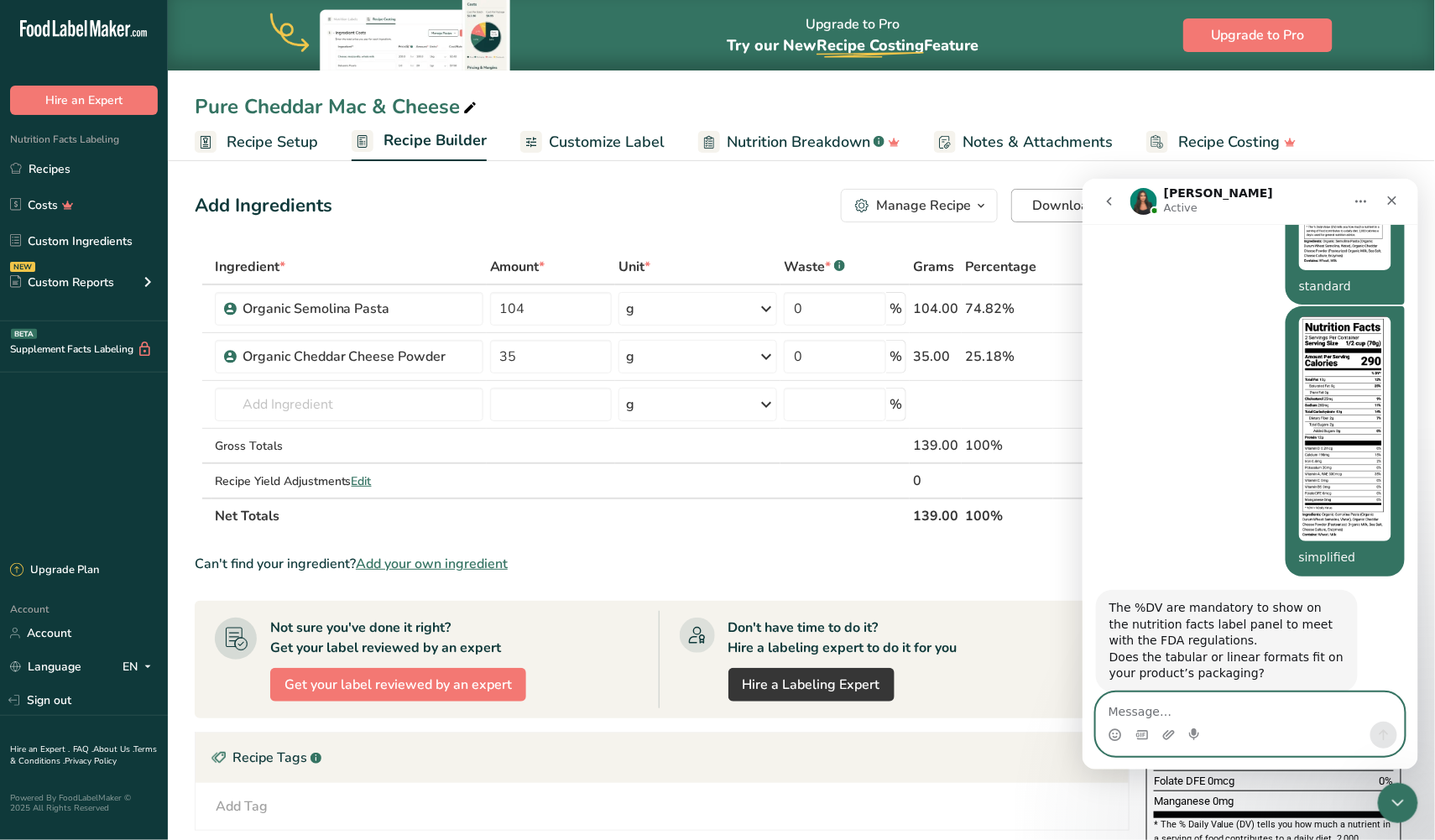
click at [1039, 201] on span "Download" at bounding box center [1064, 206] width 64 height 20
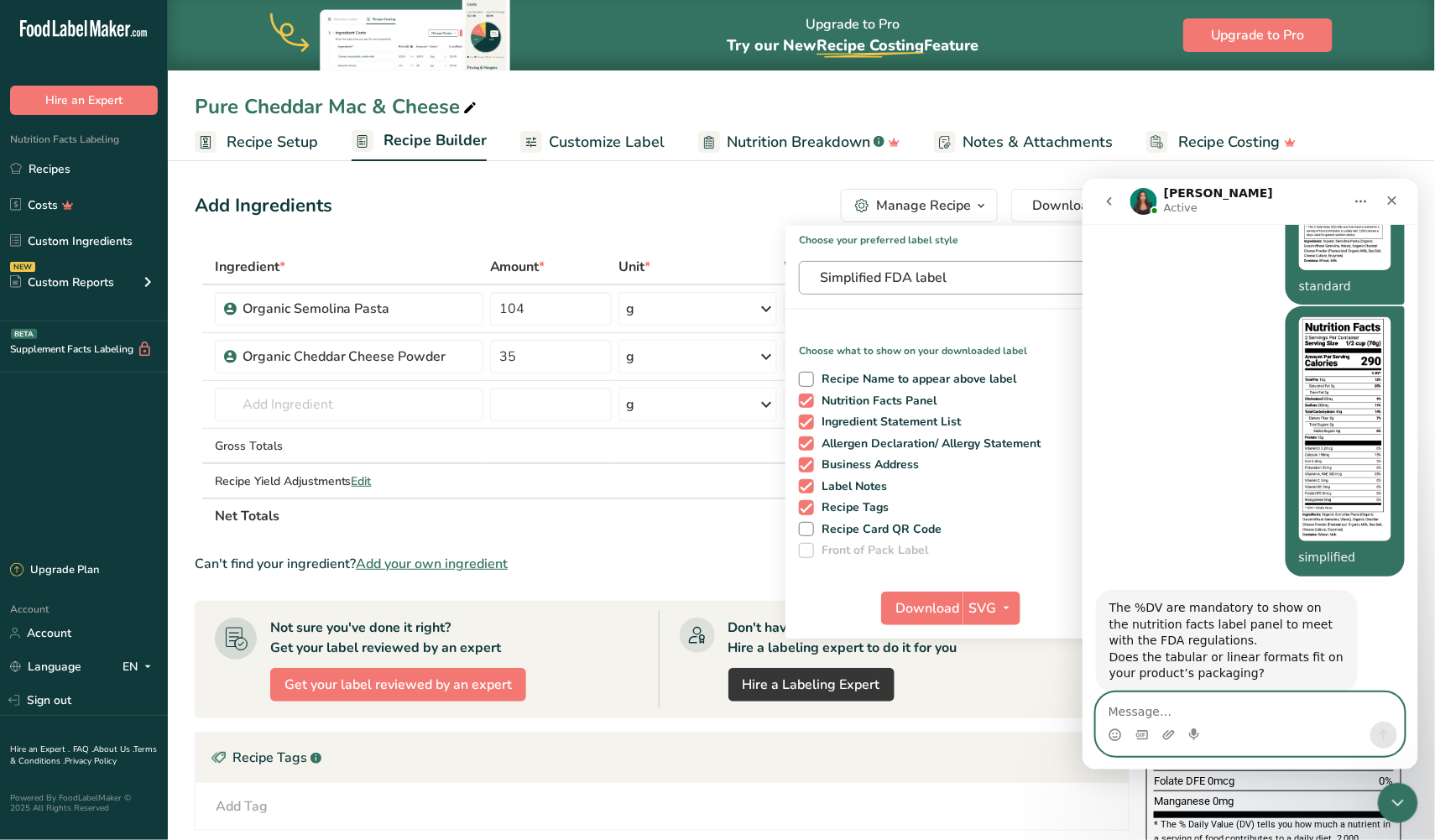
click at [924, 282] on span "Simplified FDA label" at bounding box center [946, 277] width 252 height 20
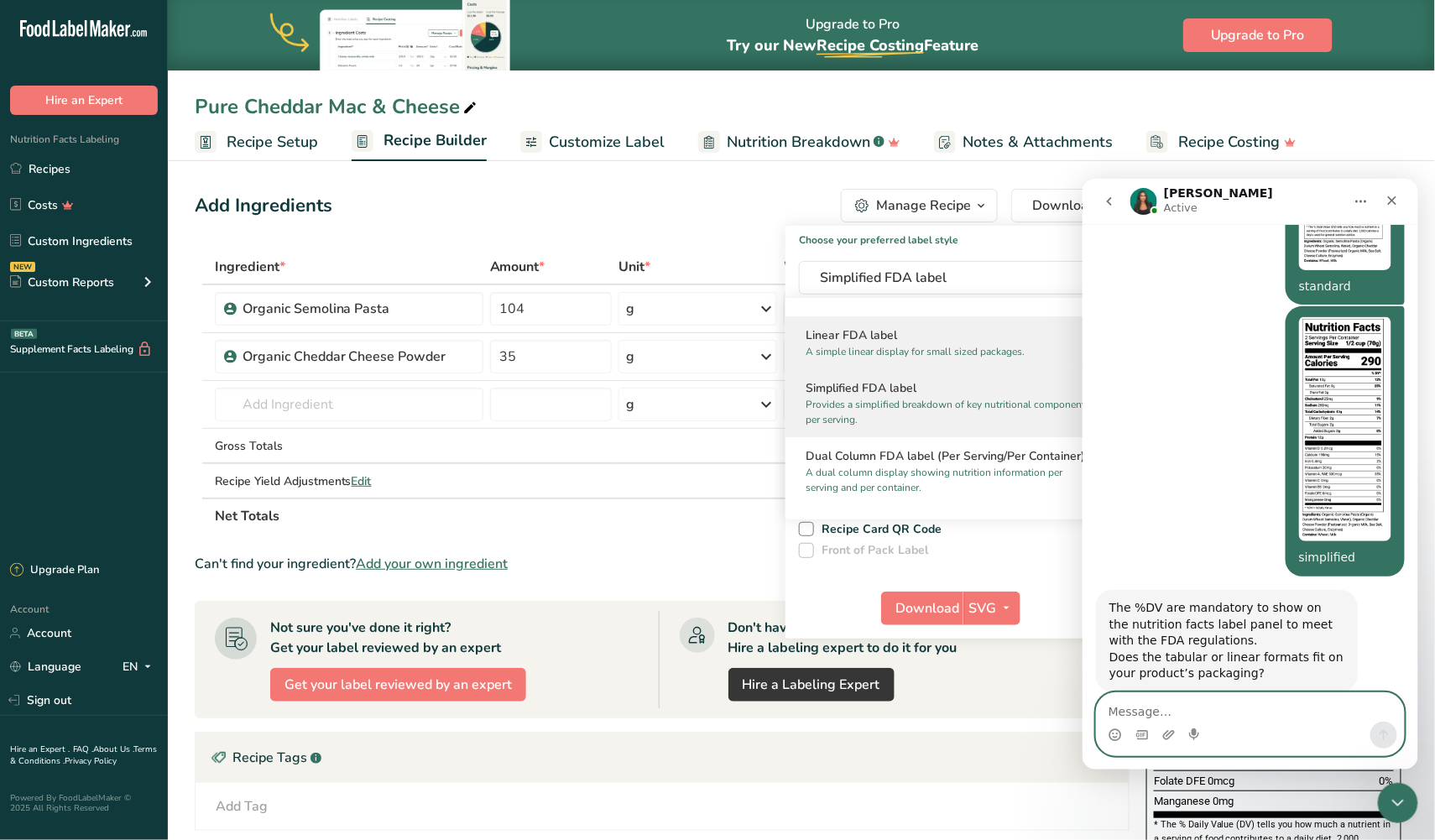
click at [906, 327] on h2 "Linear FDA label" at bounding box center [957, 335] width 304 height 18
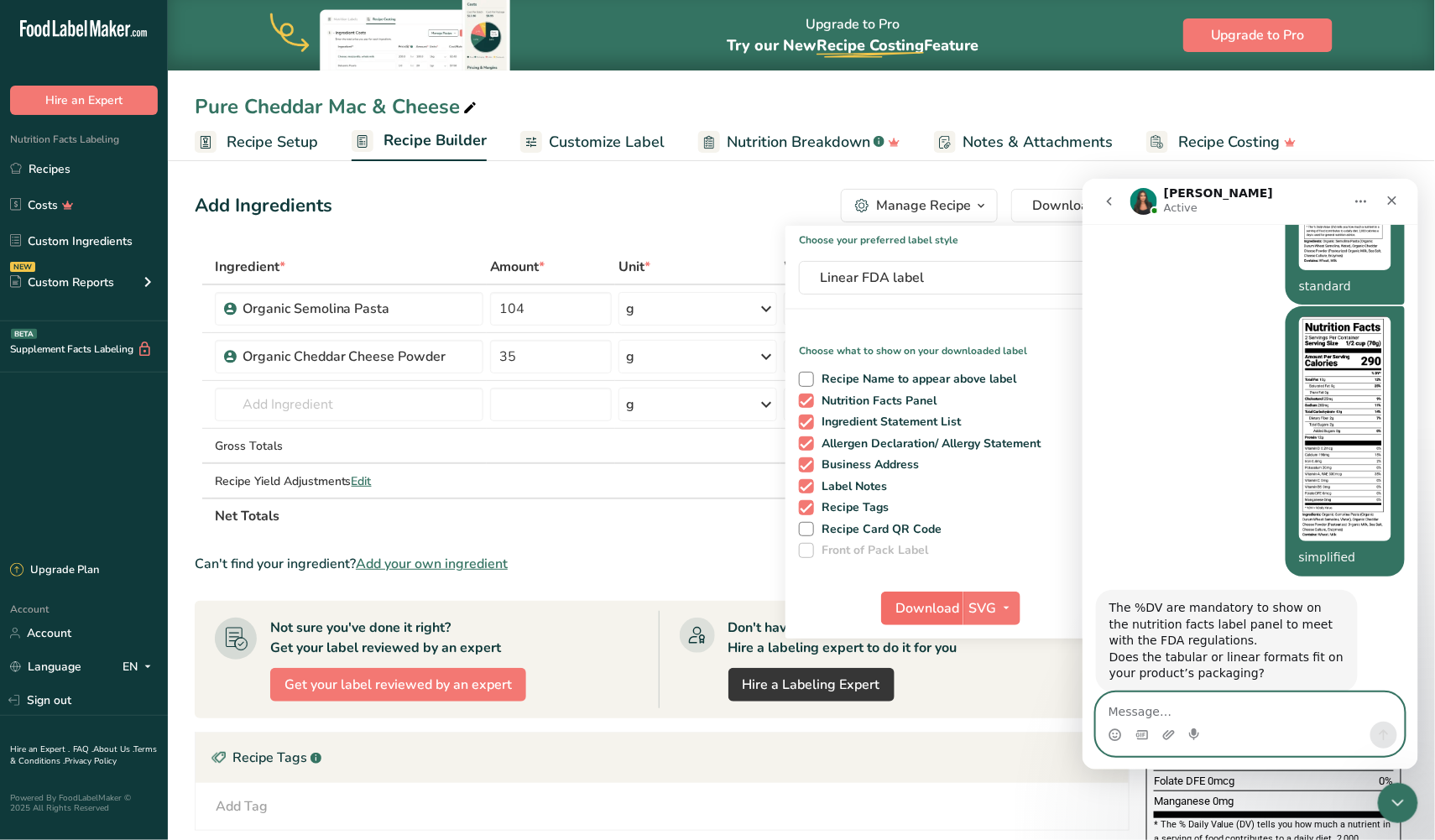
click at [944, 606] on span "Download" at bounding box center [927, 609] width 64 height 20
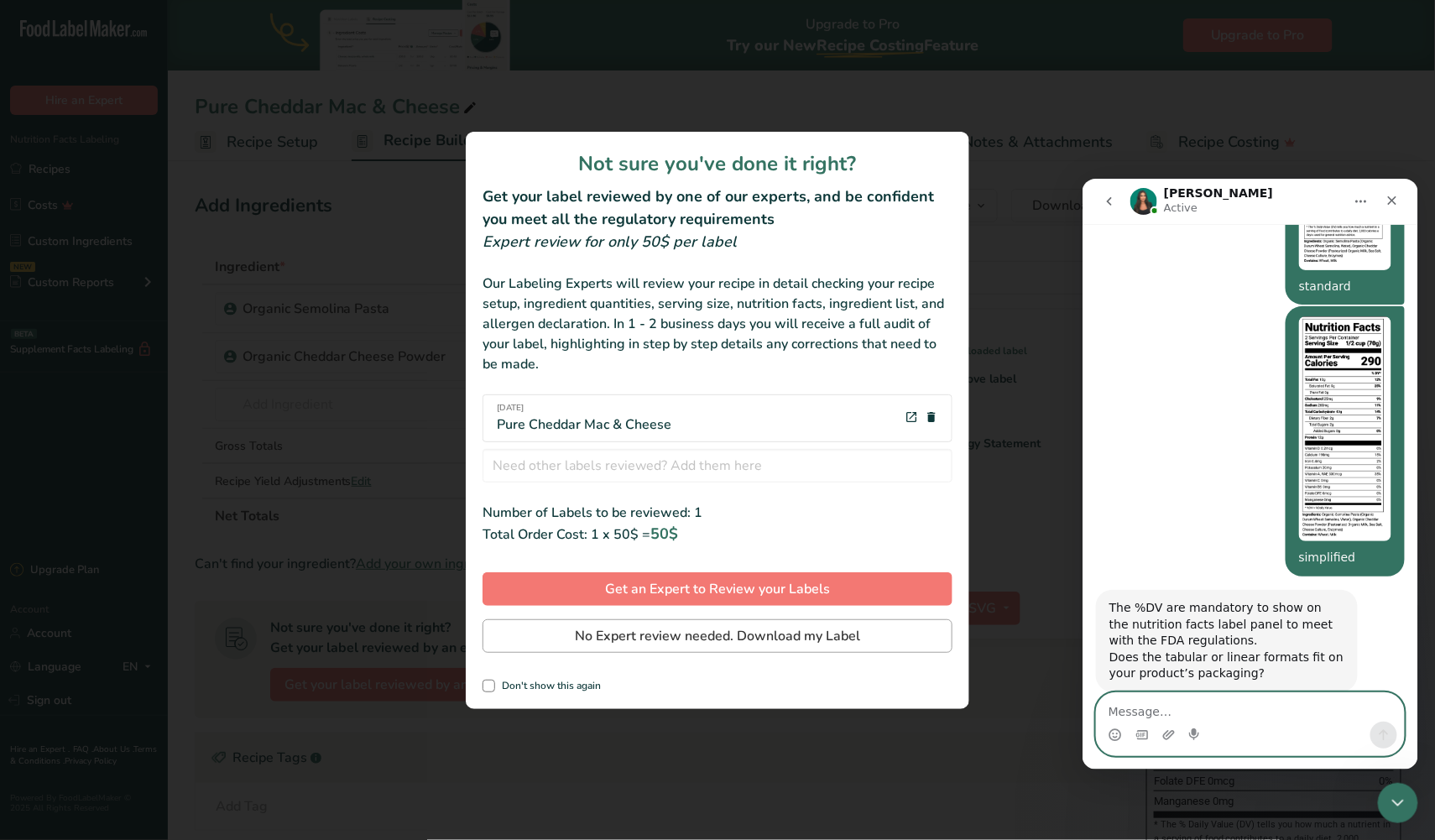
click at [826, 632] on span "No Expert review needed. Download my Label" at bounding box center [717, 636] width 285 height 20
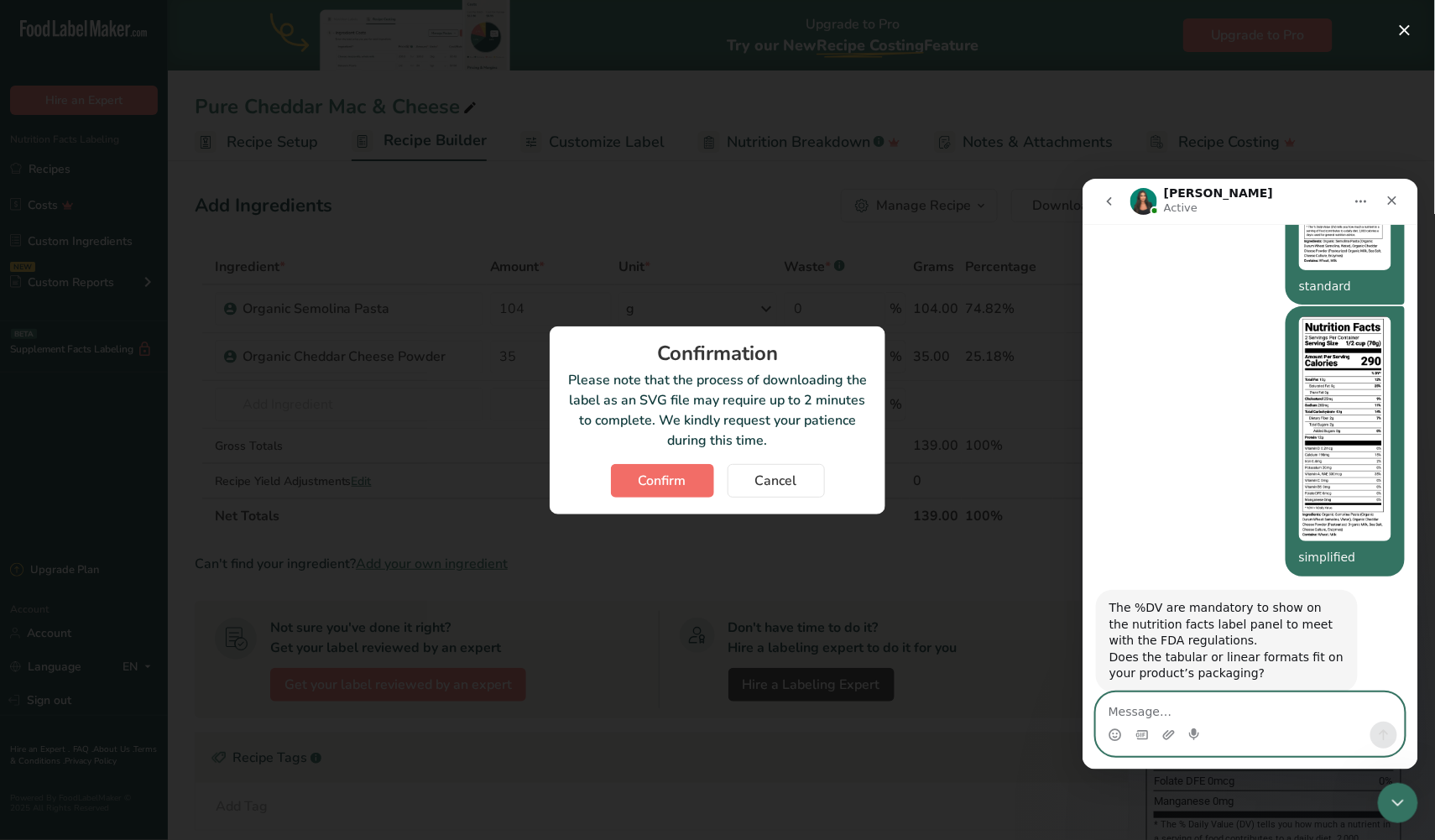
click at [681, 483] on span "Confirm" at bounding box center [662, 481] width 48 height 20
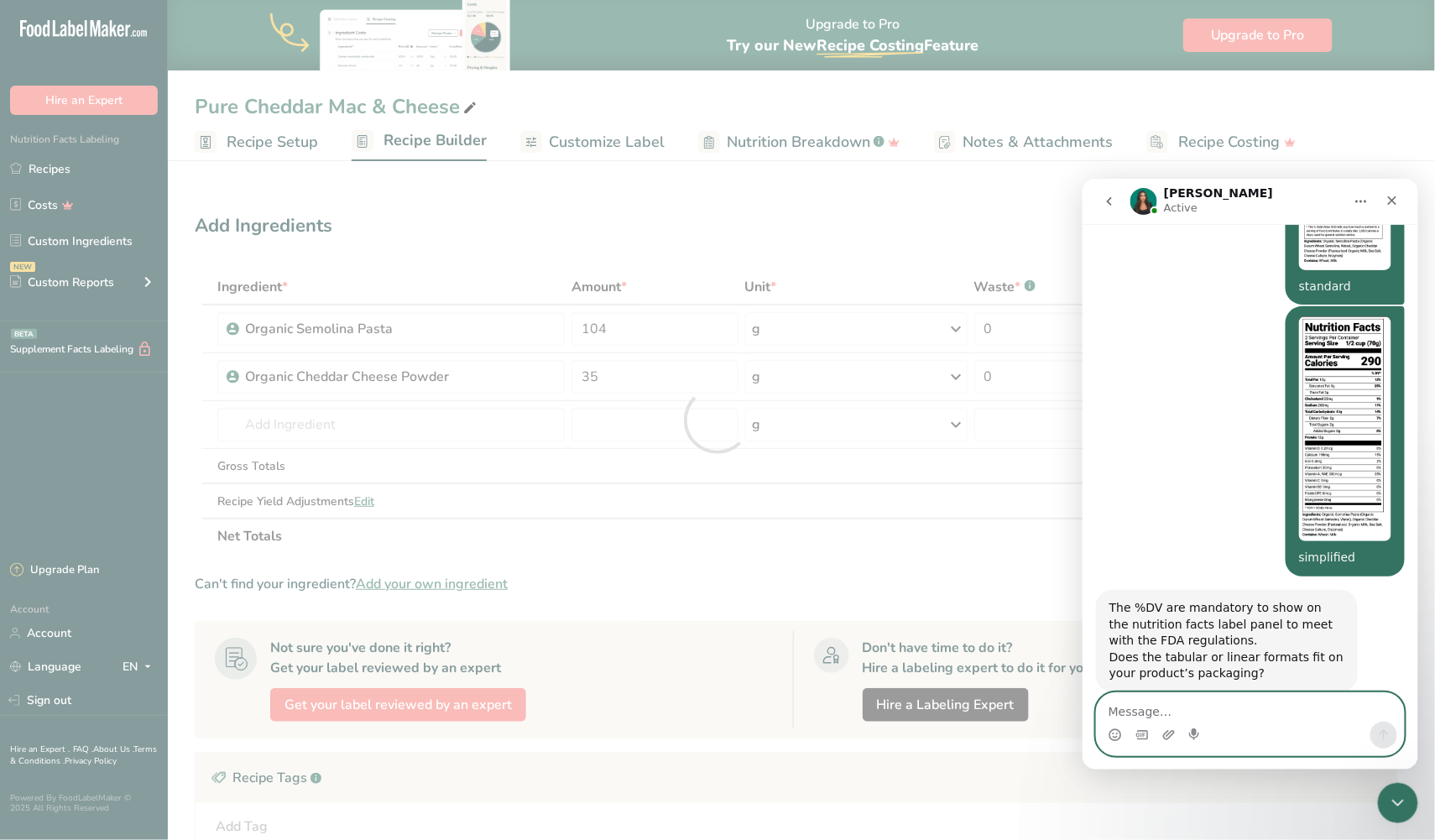
click at [1131, 705] on textarea "Message…" at bounding box center [1249, 706] width 307 height 29
type textarea "trying now"
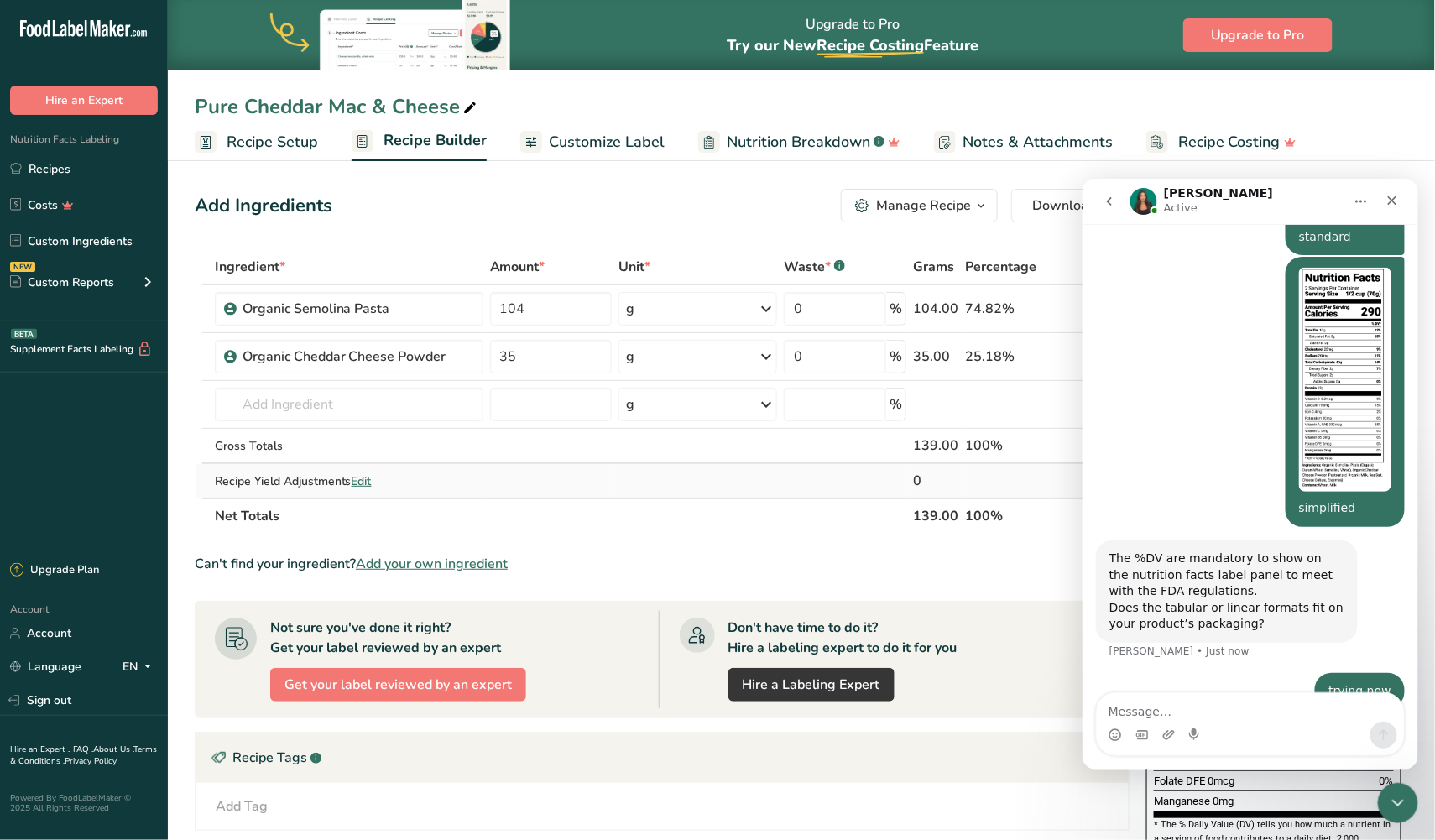
drag, startPoint x: 3, startPoint y: 20, endPoint x: 828, endPoint y: 494, distance: 951.5
click at [828, 494] on td at bounding box center [845, 480] width 129 height 33
click at [1030, 200] on button "Download" at bounding box center [1070, 205] width 118 height 33
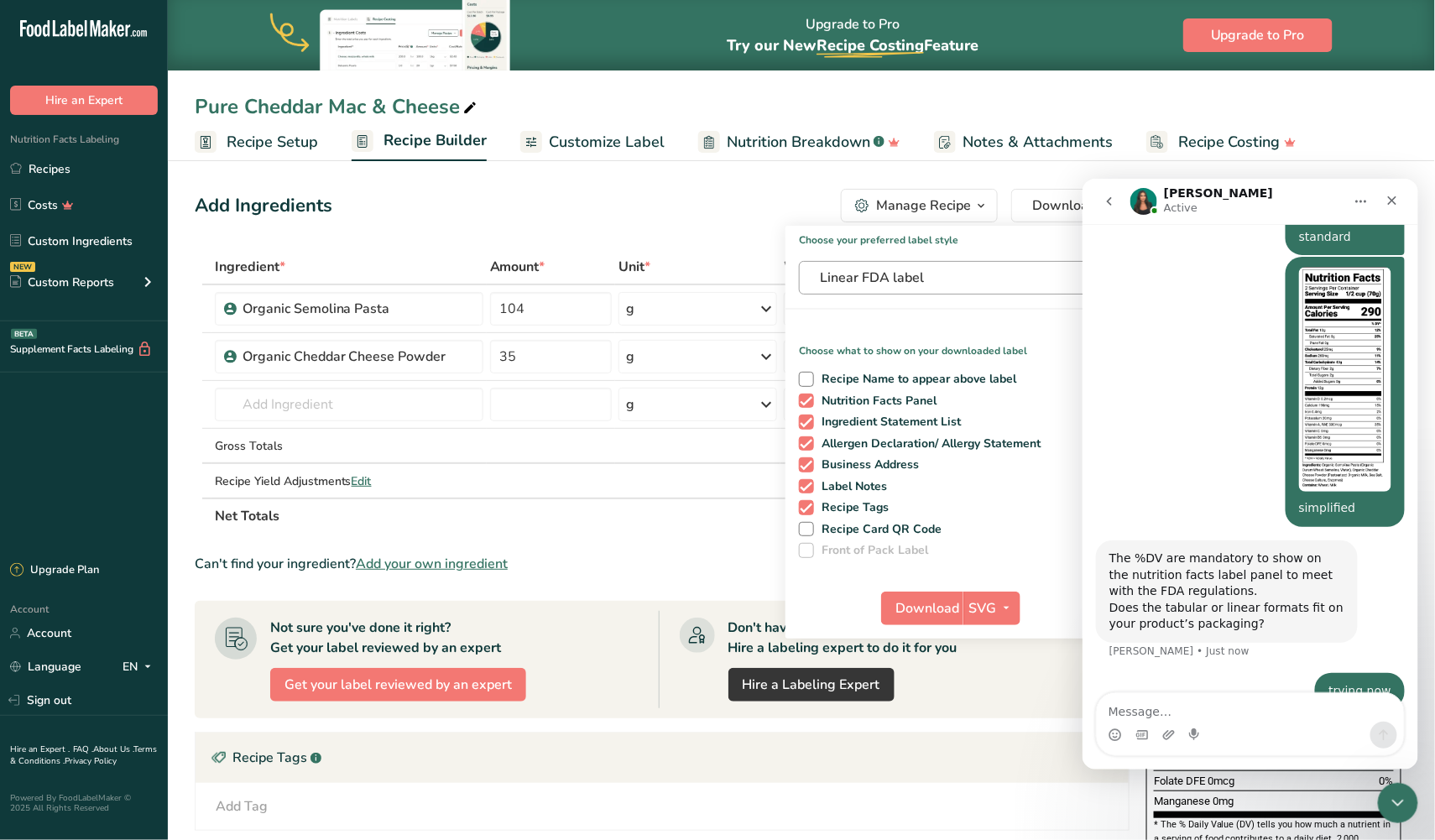
click at [886, 274] on span "Linear FDA label" at bounding box center [946, 277] width 252 height 20
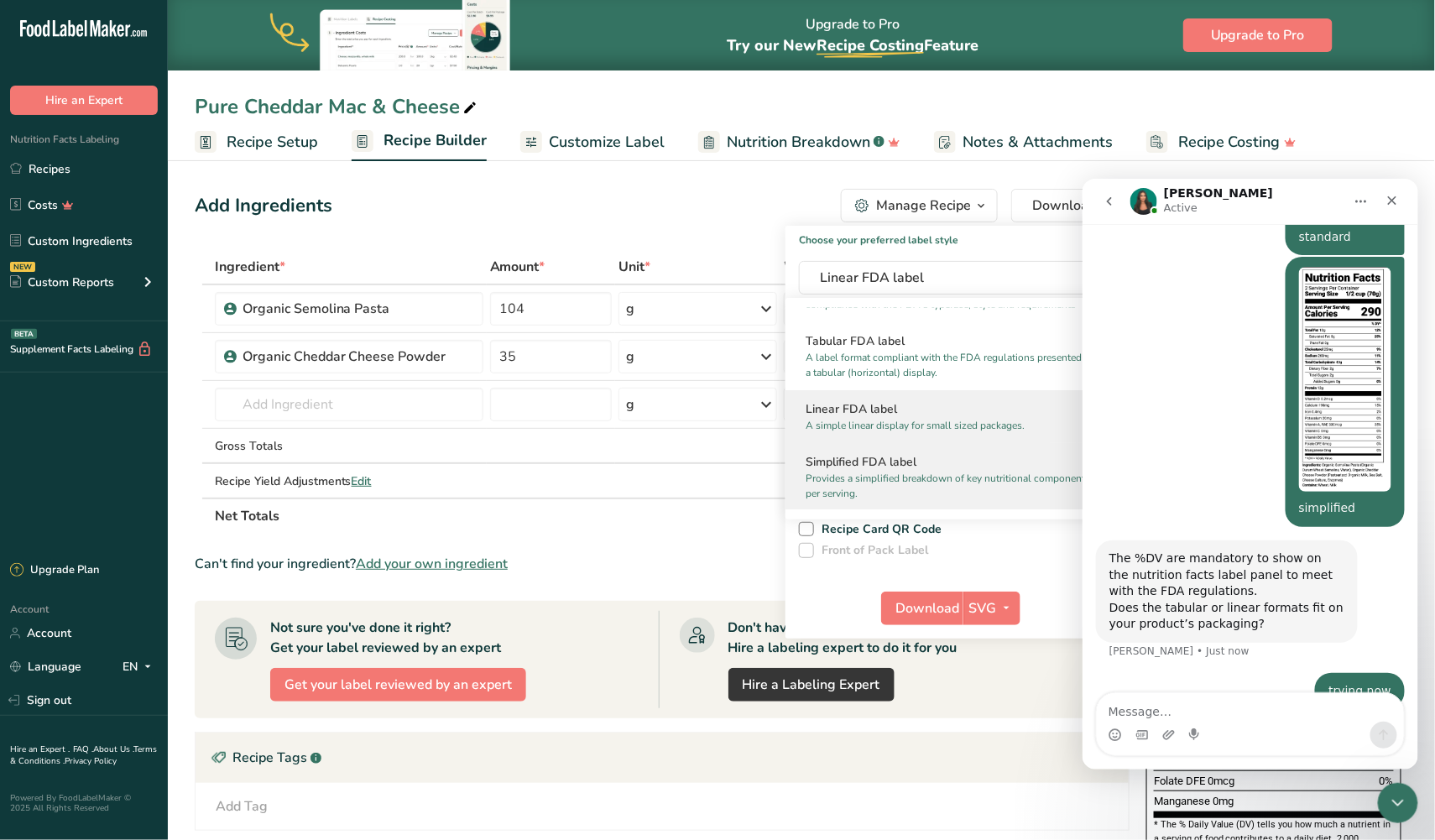
scroll to position [45, 0]
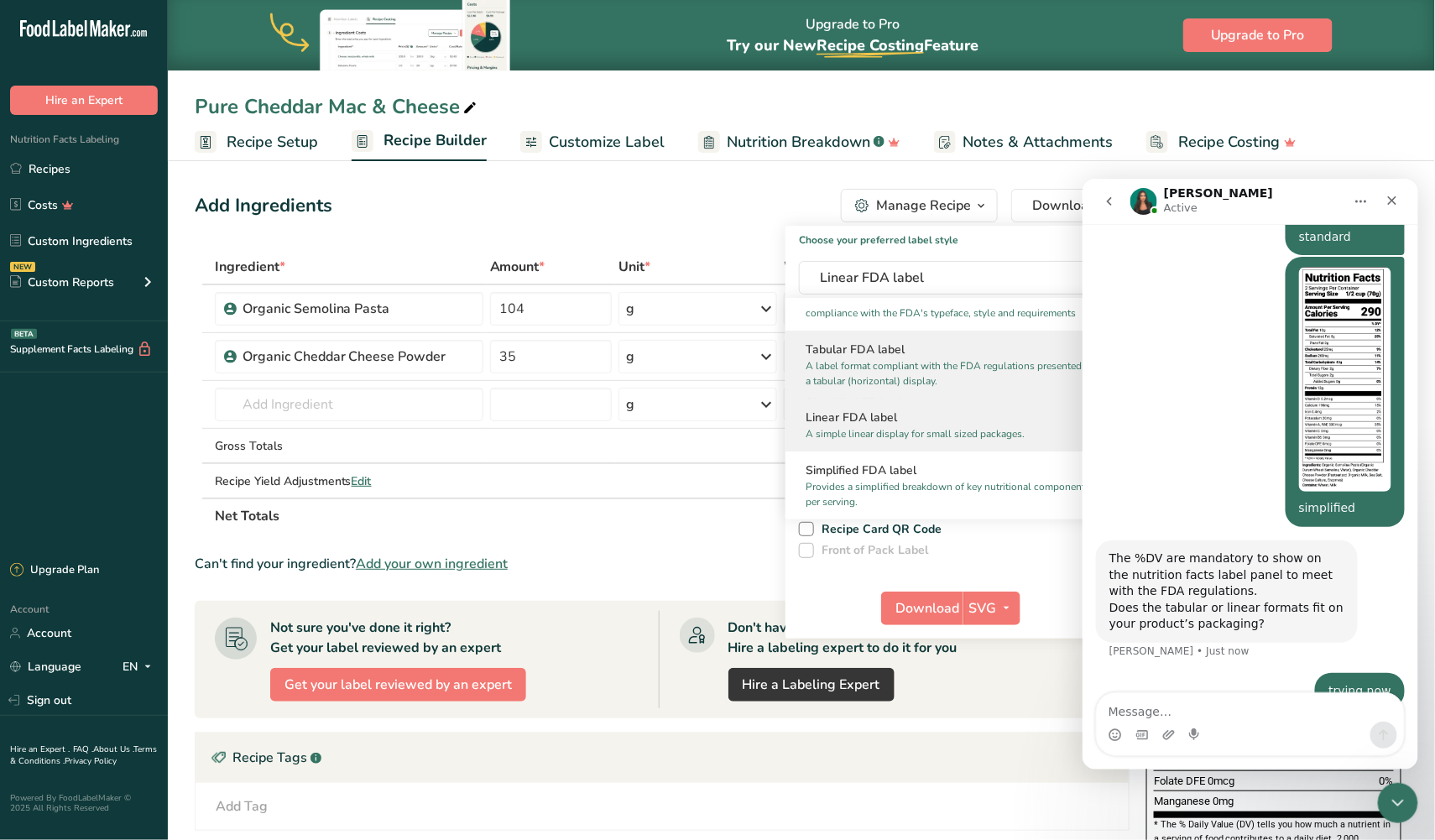
click at [866, 347] on h2 "Tabular FDA label" at bounding box center [957, 349] width 304 height 18
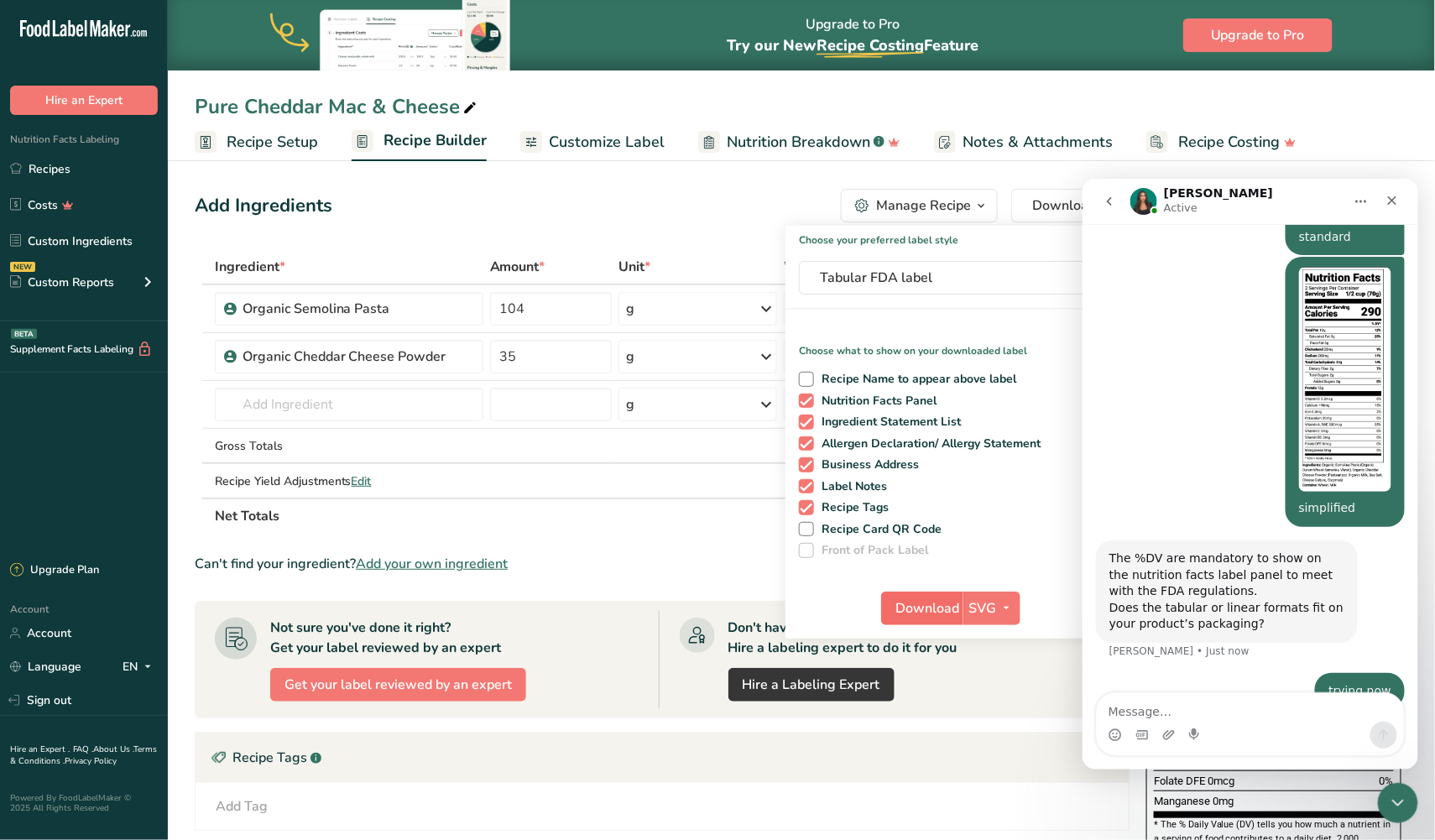
click at [915, 605] on span "Download" at bounding box center [927, 609] width 64 height 20
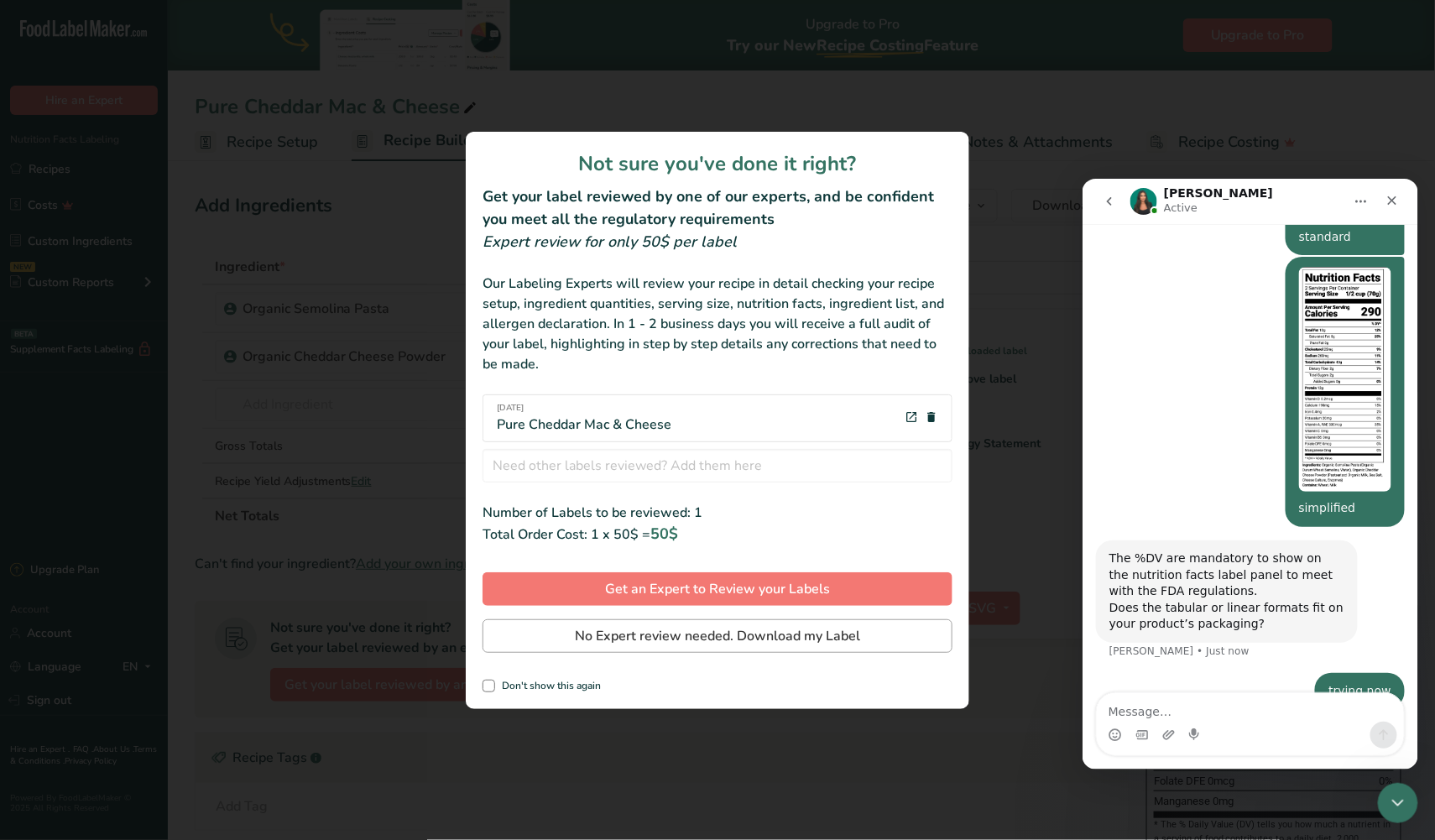
click at [815, 629] on span "No Expert review needed. Download my Label" at bounding box center [717, 636] width 285 height 20
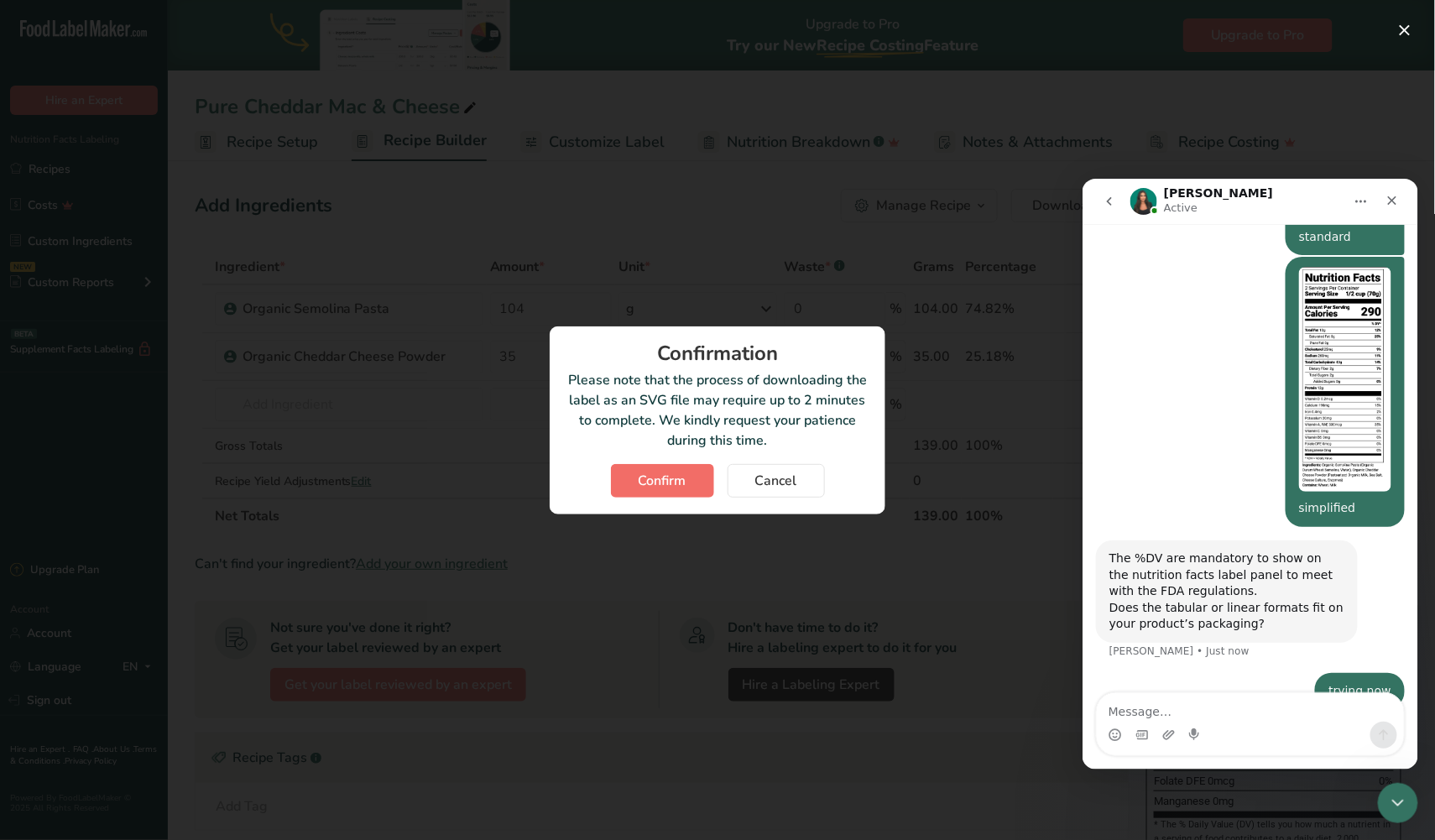
click at [632, 483] on button "Confirm" at bounding box center [662, 480] width 103 height 33
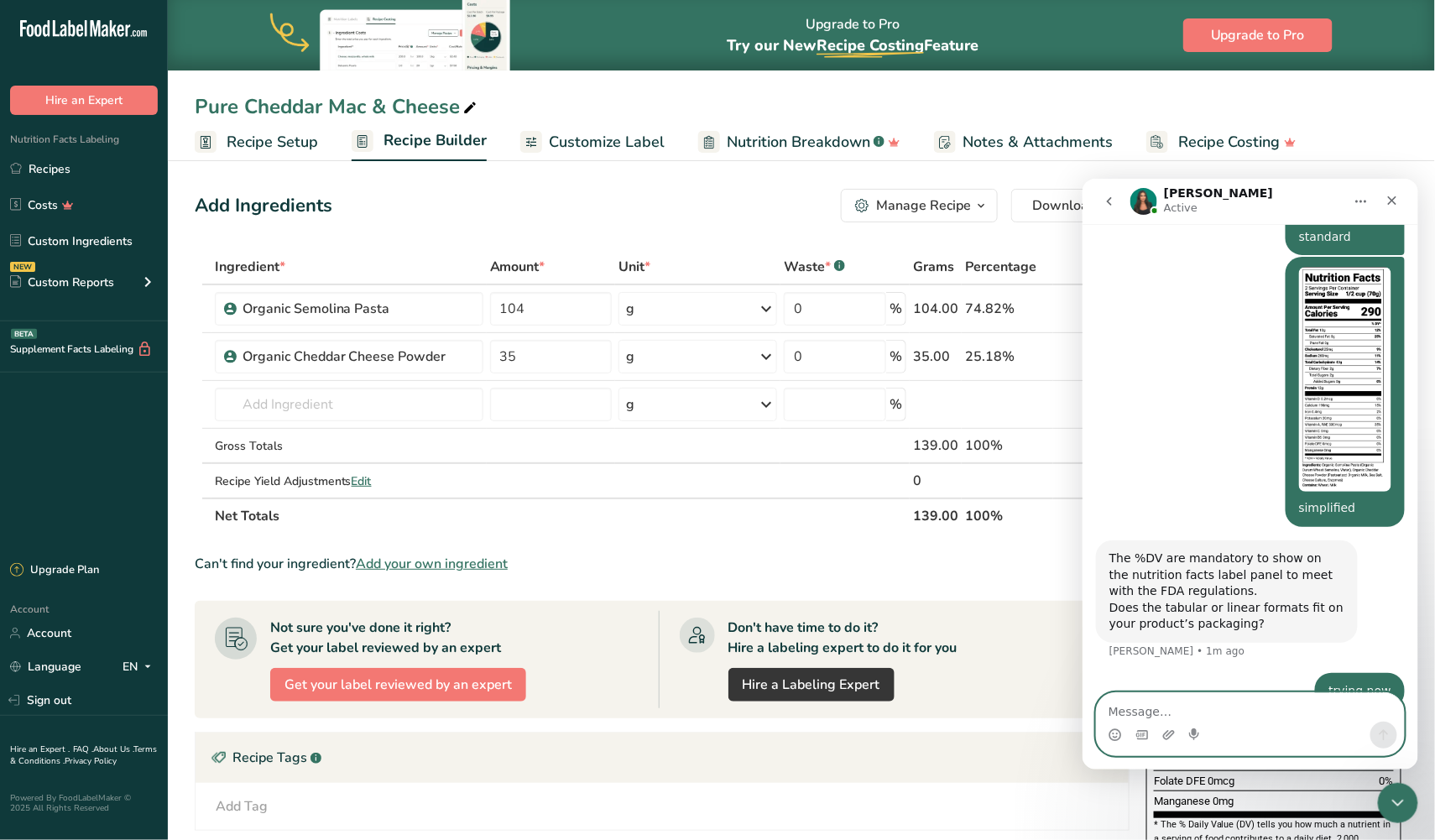
drag, startPoint x: 2289, startPoint y: 993, endPoint x: 1217, endPoint y: 711, distance: 1108.5
click at [1217, 711] on textarea "Message…" at bounding box center [1249, 706] width 307 height 29
type textarea "its ok, thank you"
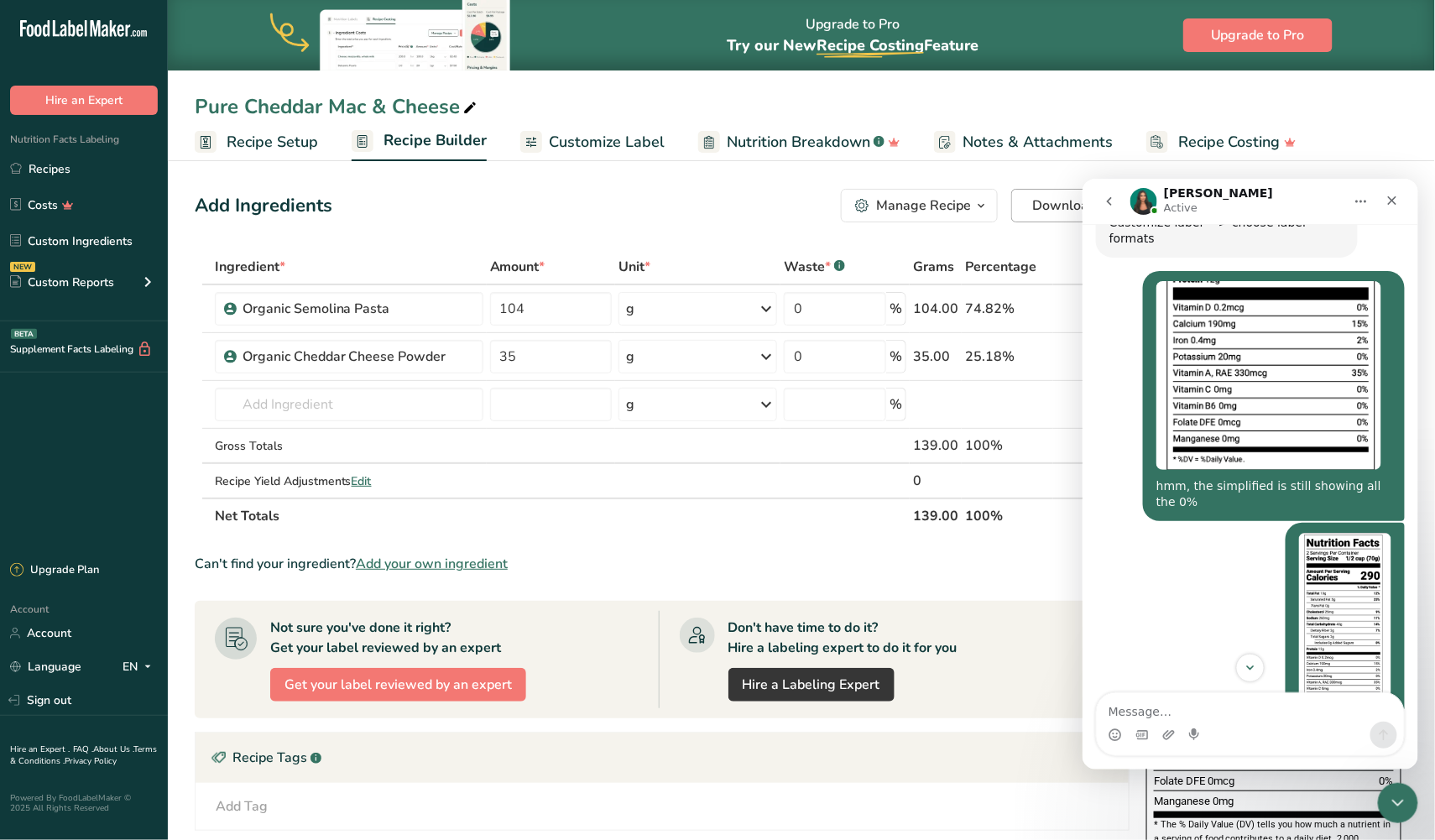
scroll to position [1077, 0]
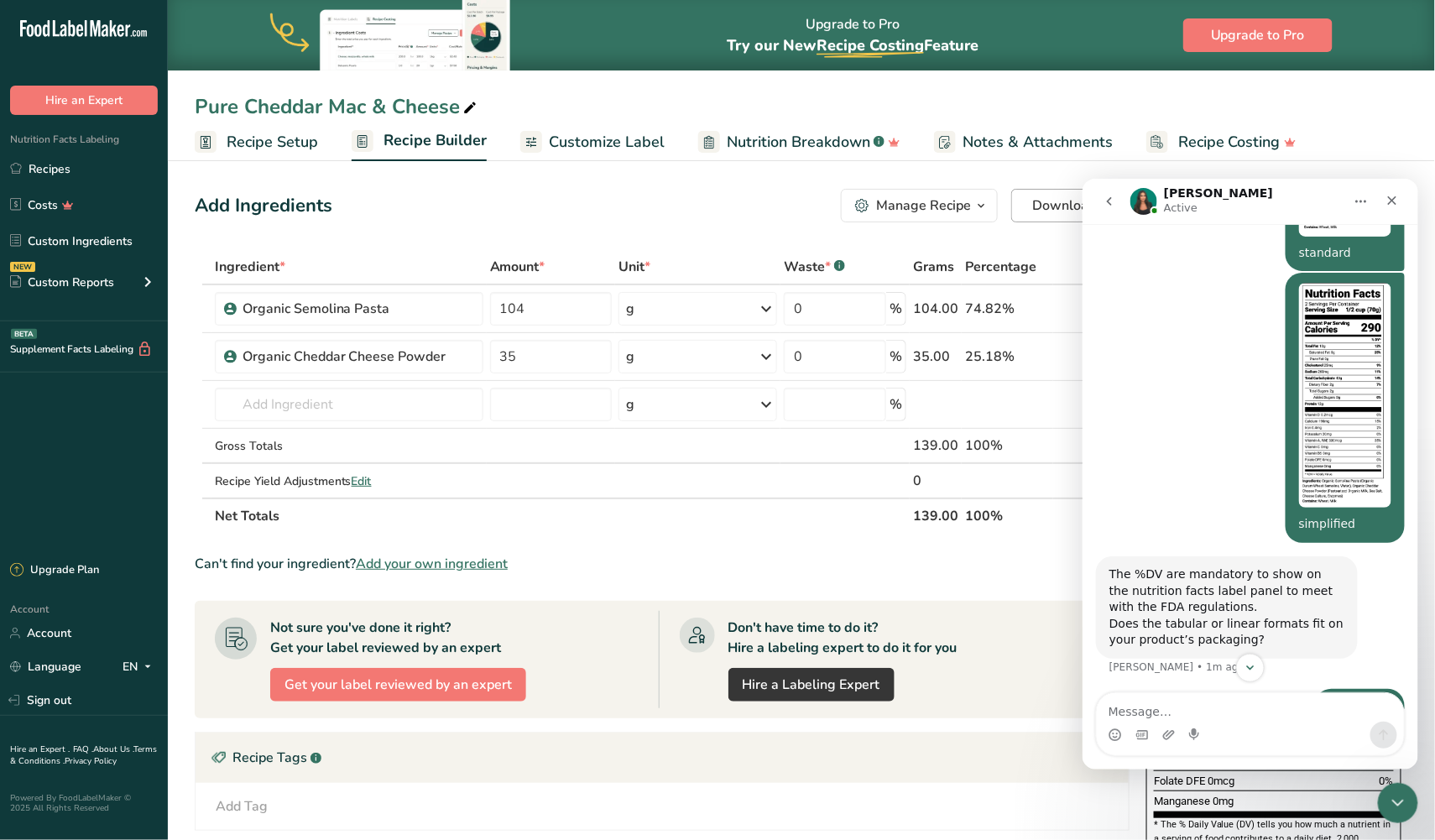
click at [1059, 205] on span "Download" at bounding box center [1064, 206] width 64 height 20
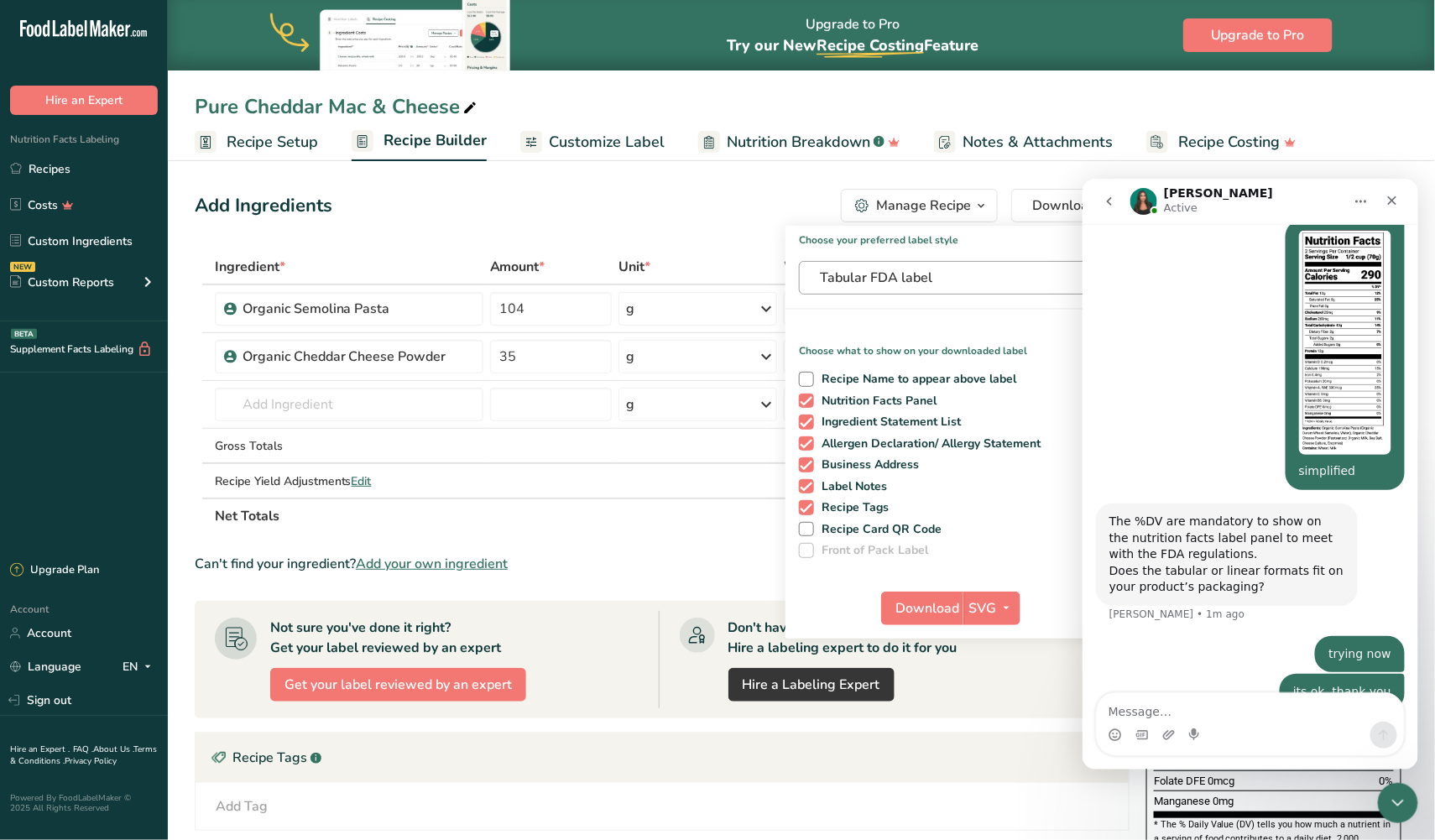
click at [890, 275] on span "Tabular FDA label" at bounding box center [946, 277] width 252 height 20
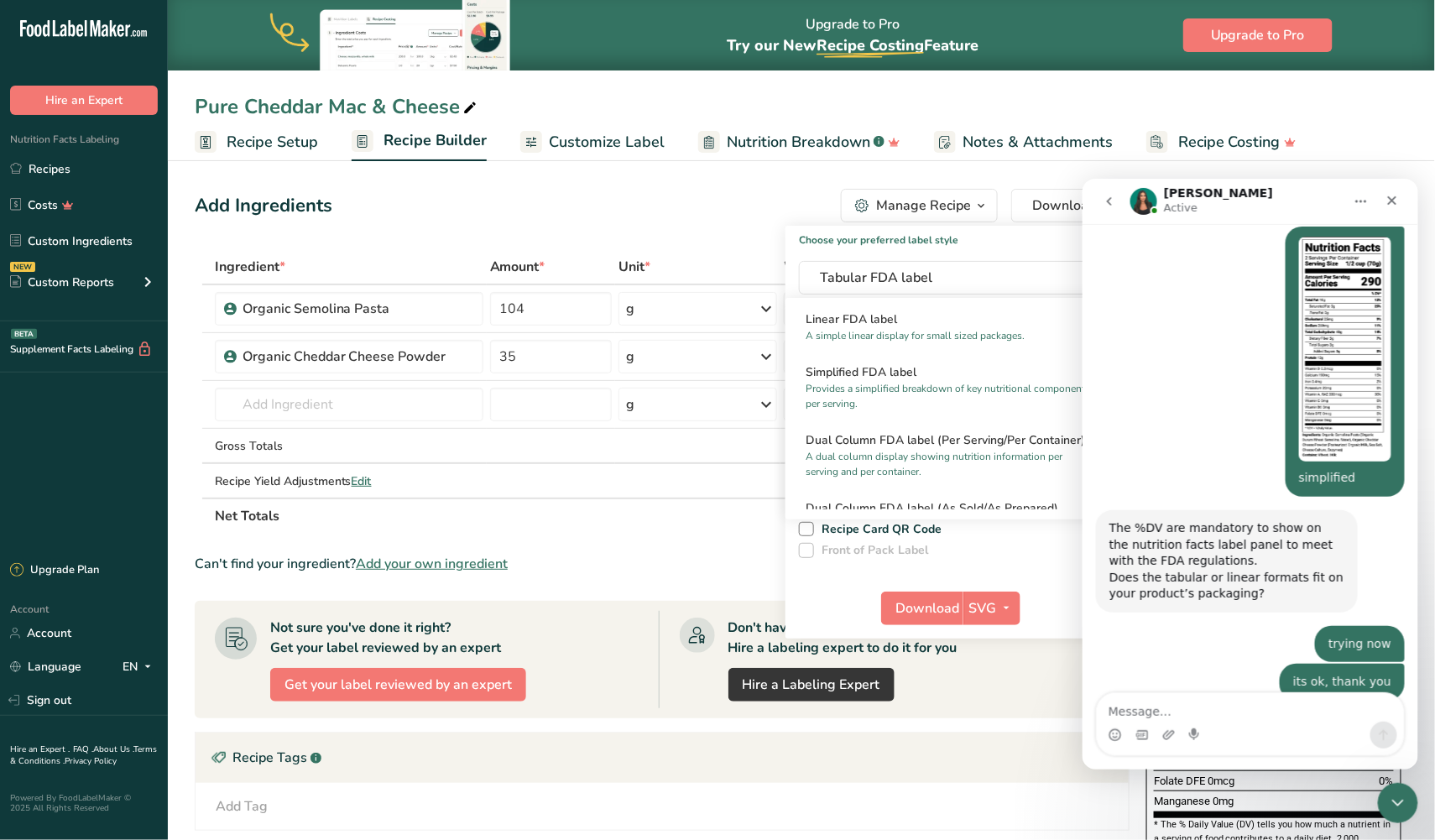
scroll to position [1143, 0]
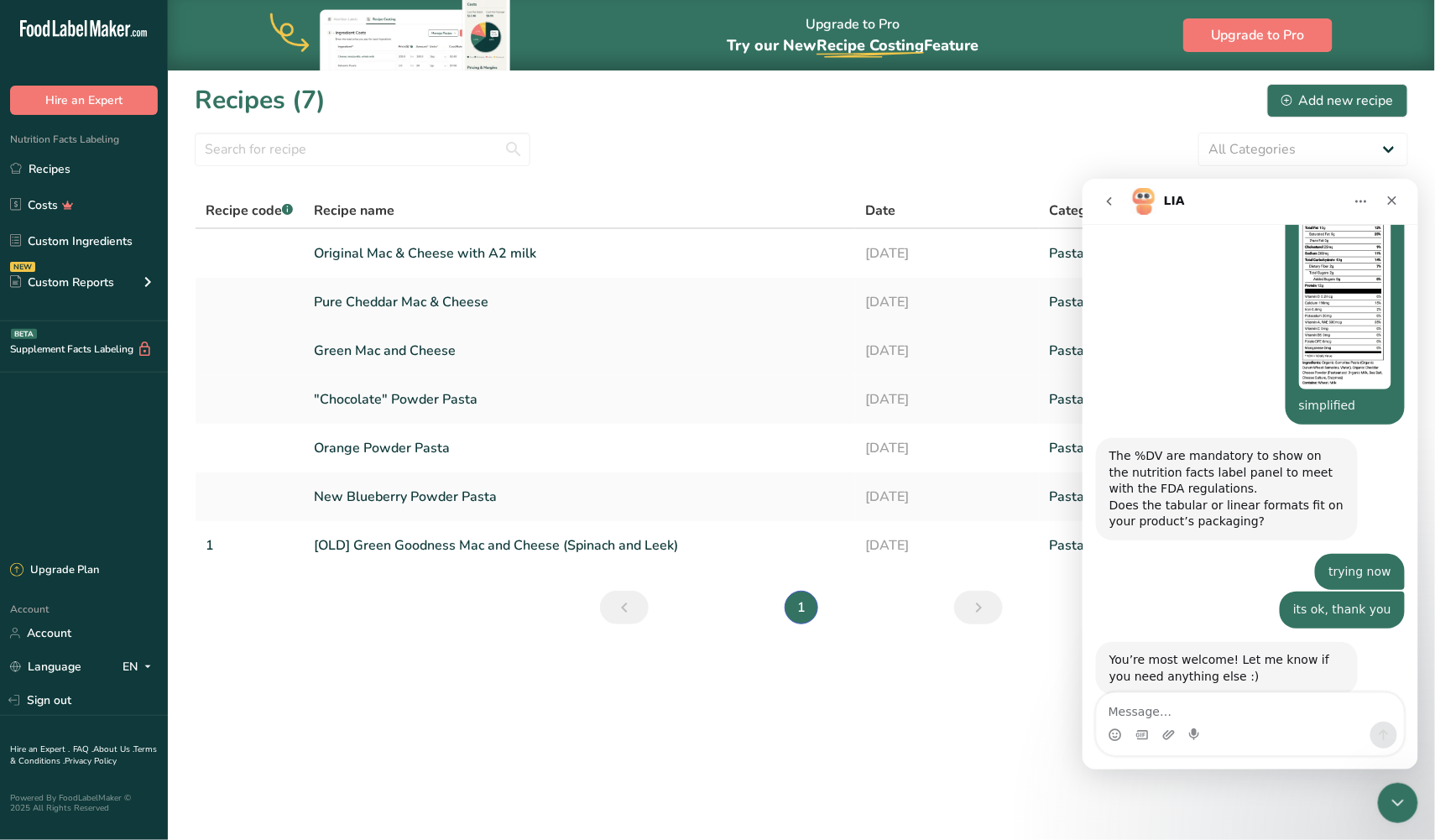
click at [413, 349] on link "Green Mac and Cheese" at bounding box center [580, 350] width 532 height 35
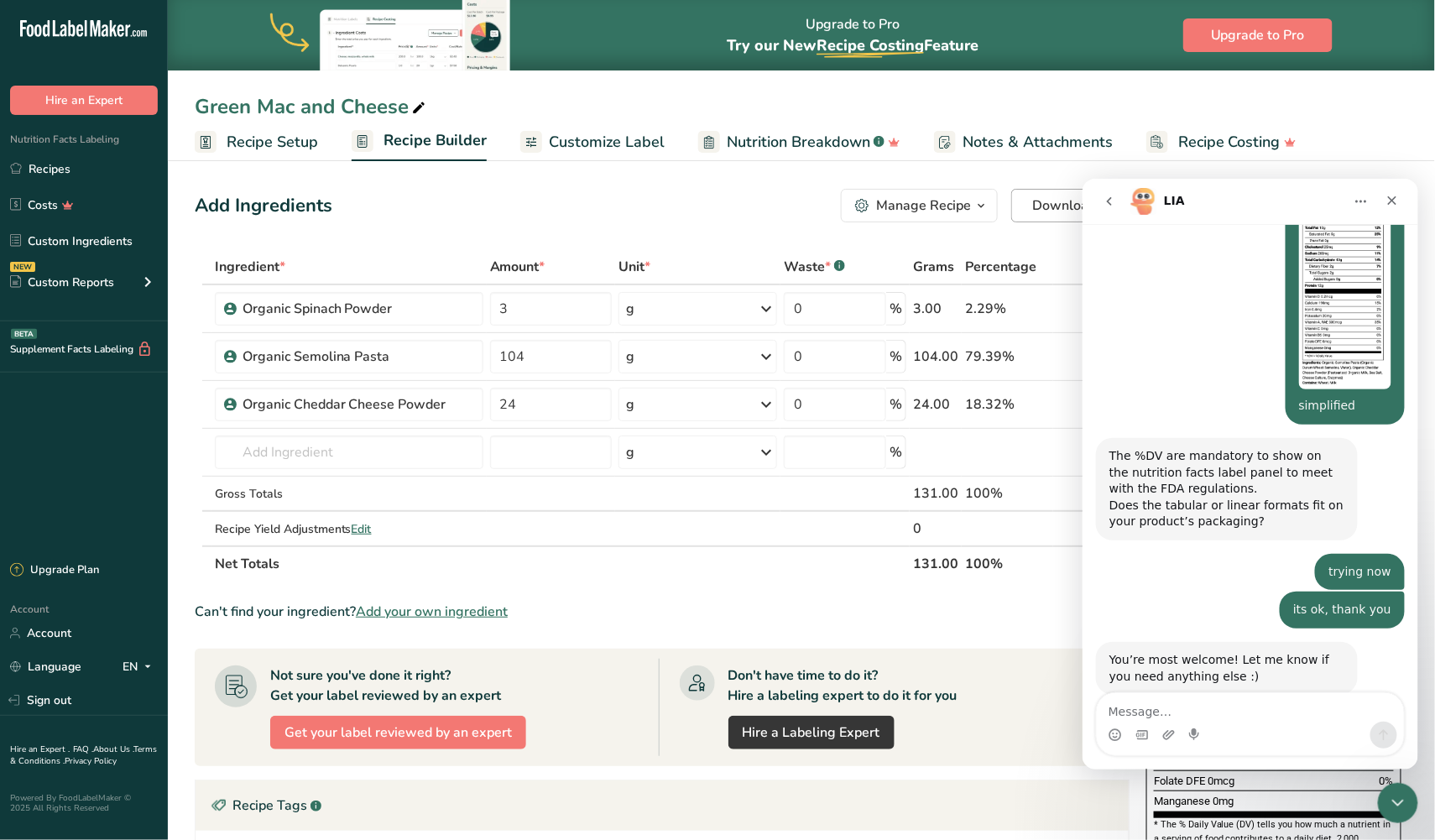
click at [1047, 204] on span "Download" at bounding box center [1064, 206] width 64 height 20
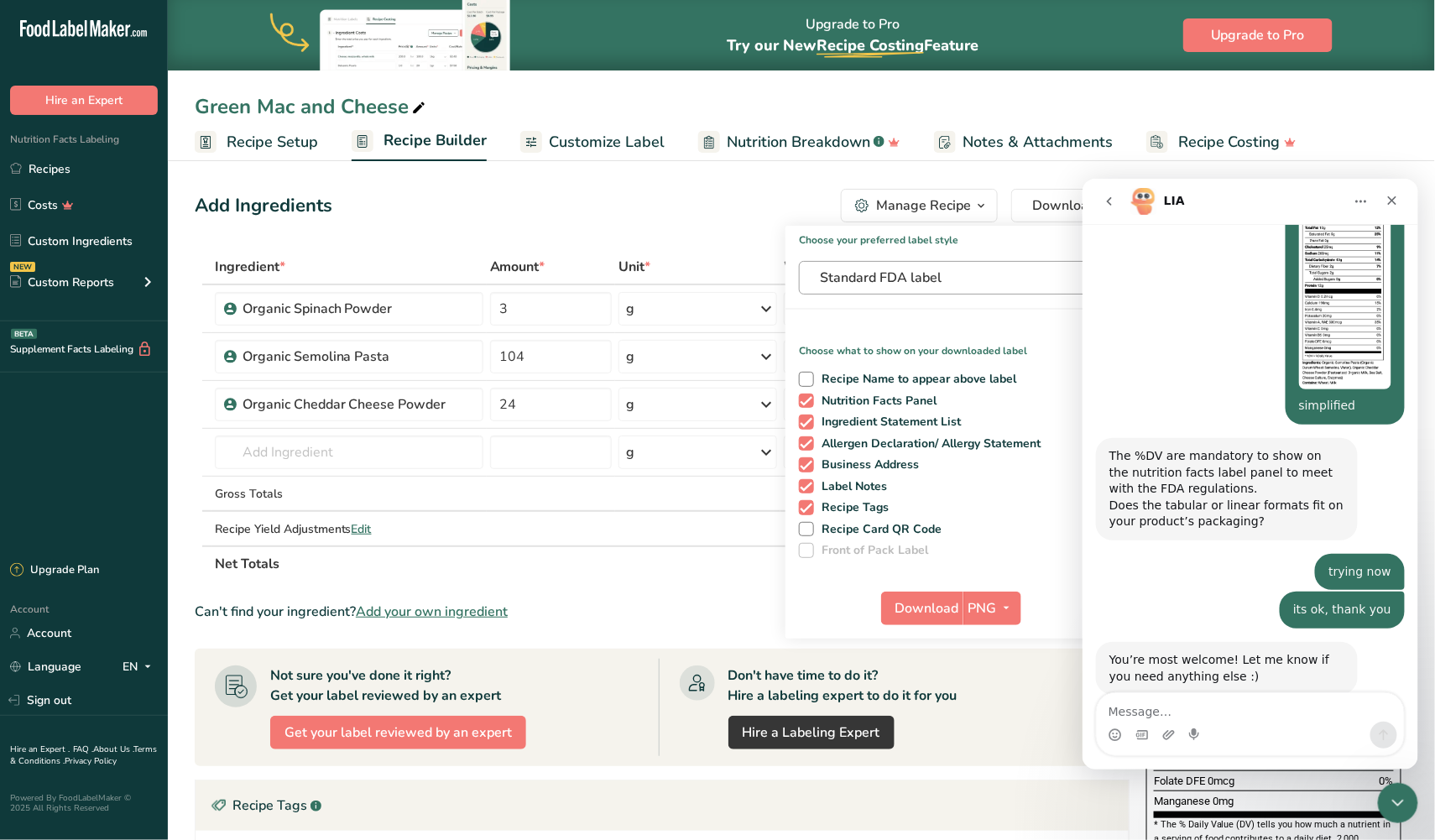
click at [927, 275] on span "Standard FDA label" at bounding box center [946, 277] width 252 height 20
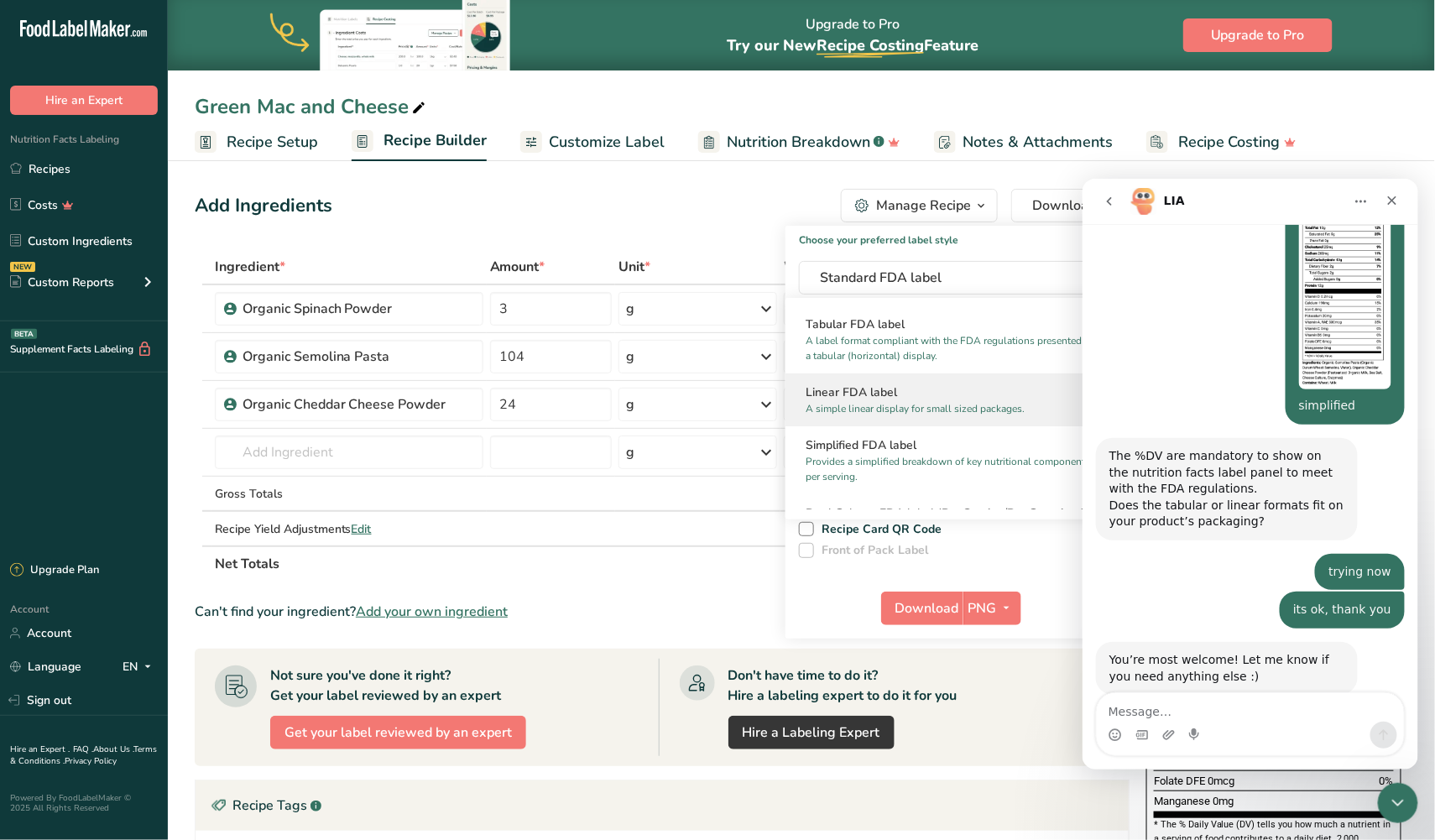
scroll to position [71, 0]
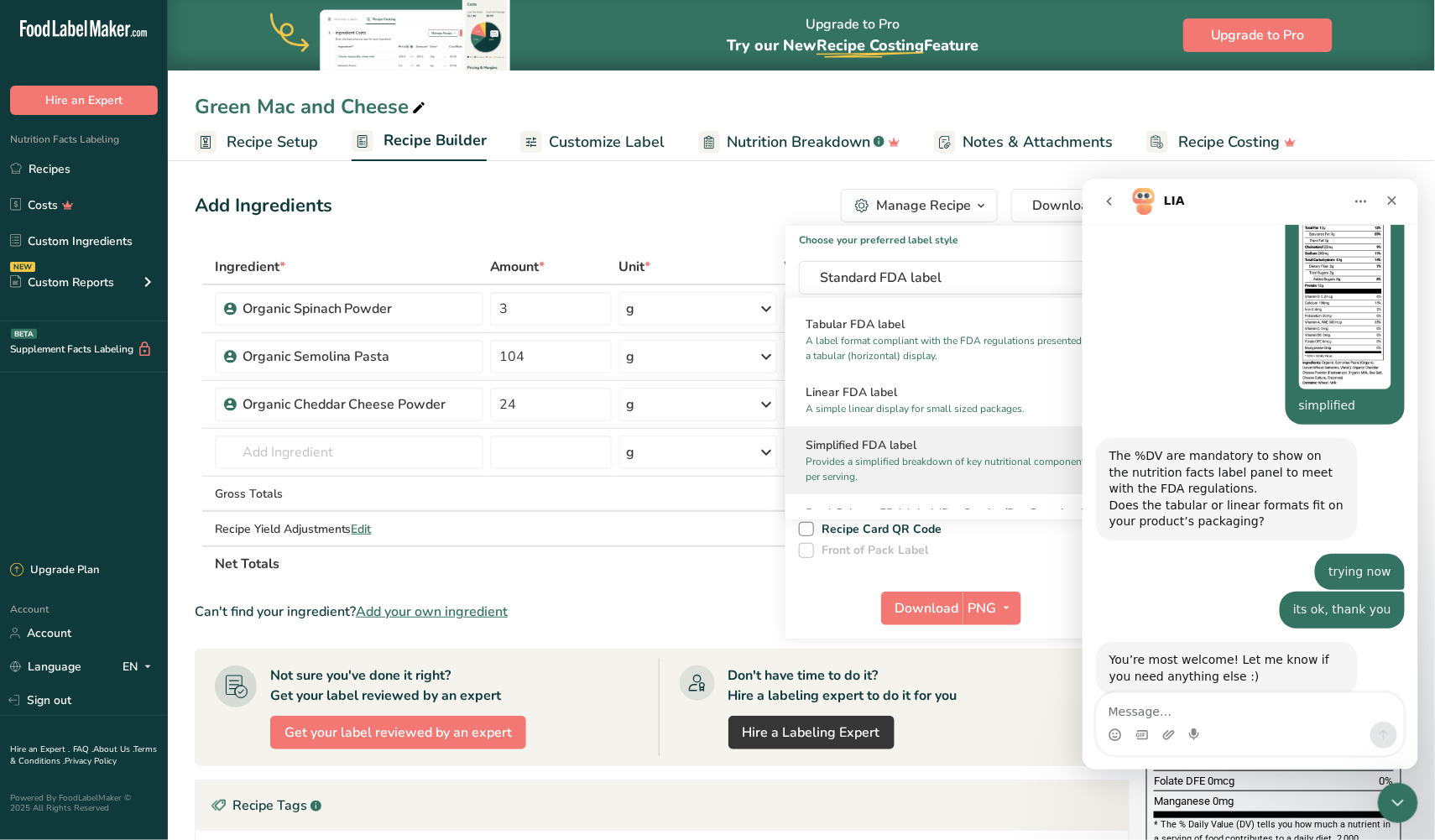
click at [876, 454] on p "Provides a simplified breakdown of key nutritional components per serving." at bounding box center [949, 468] width 289 height 30
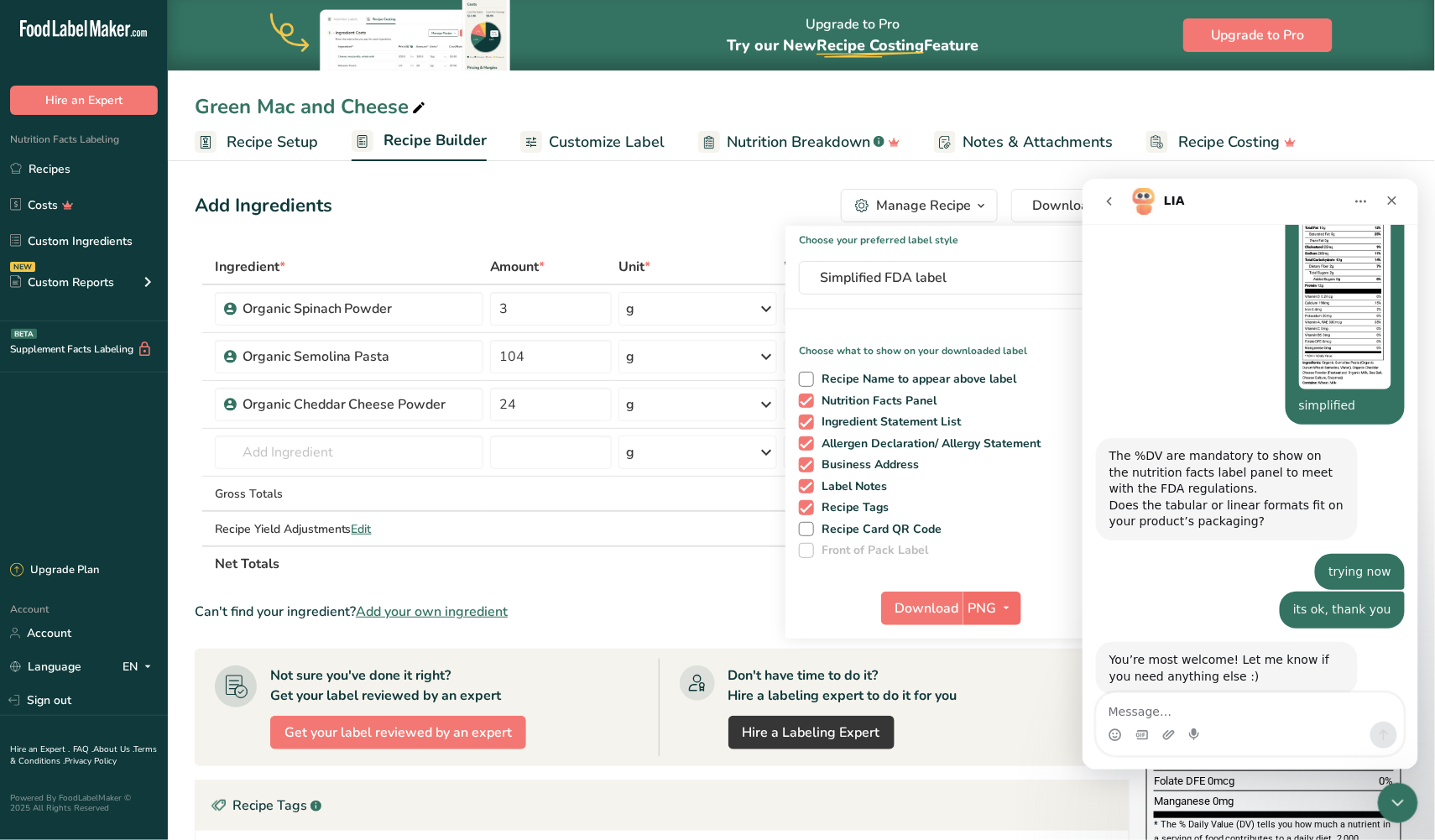
click at [994, 609] on span "PNG" at bounding box center [983, 609] width 29 height 20
click at [989, 692] on link "SVG" at bounding box center [994, 697] width 54 height 28
click at [921, 608] on span "Download" at bounding box center [927, 609] width 64 height 20
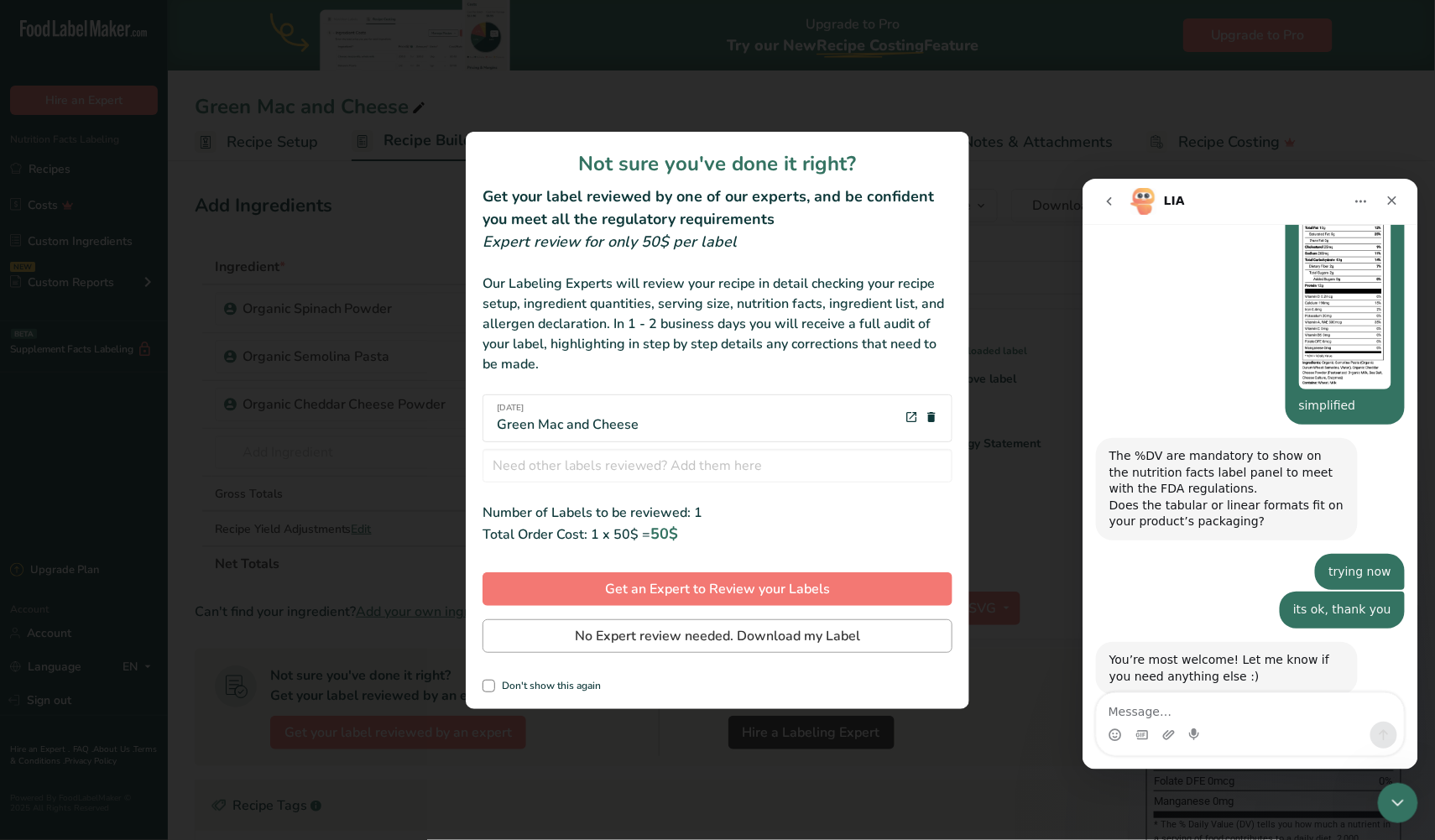
click at [814, 637] on span "No Expert review needed. Download my Label" at bounding box center [717, 636] width 285 height 20
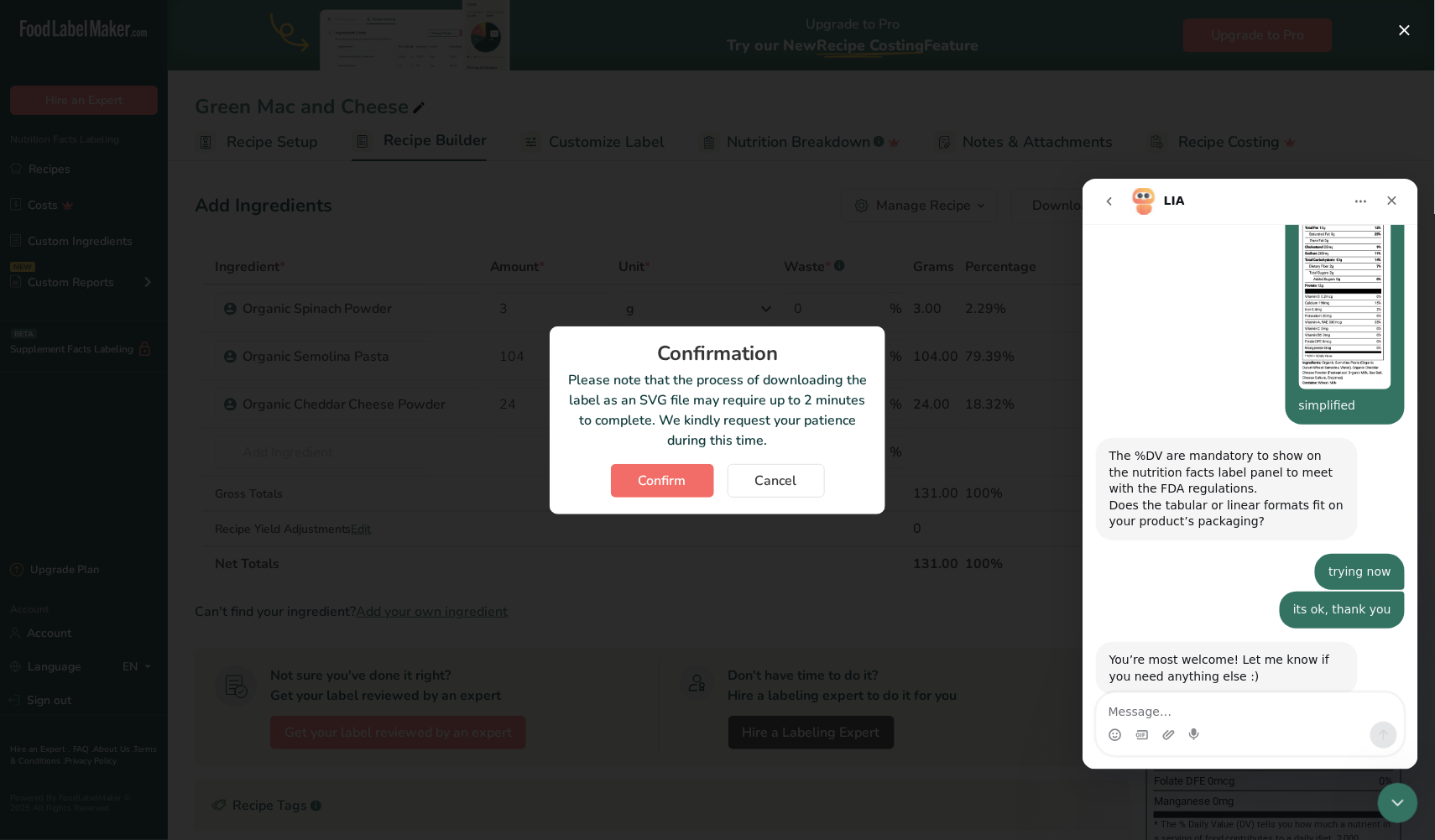
click at [642, 479] on span "Confirm" at bounding box center [662, 481] width 48 height 20
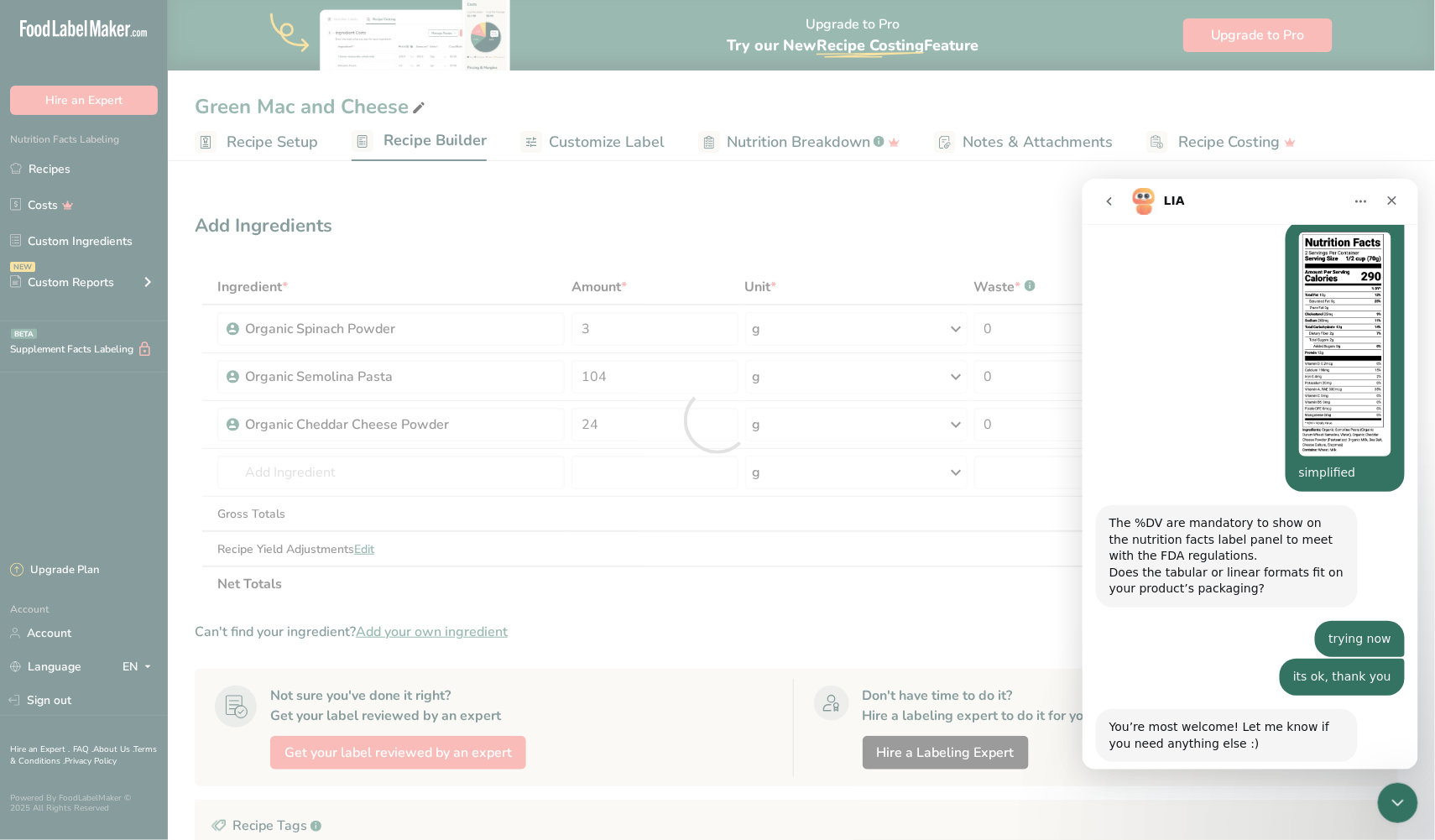
scroll to position [1178, 0]
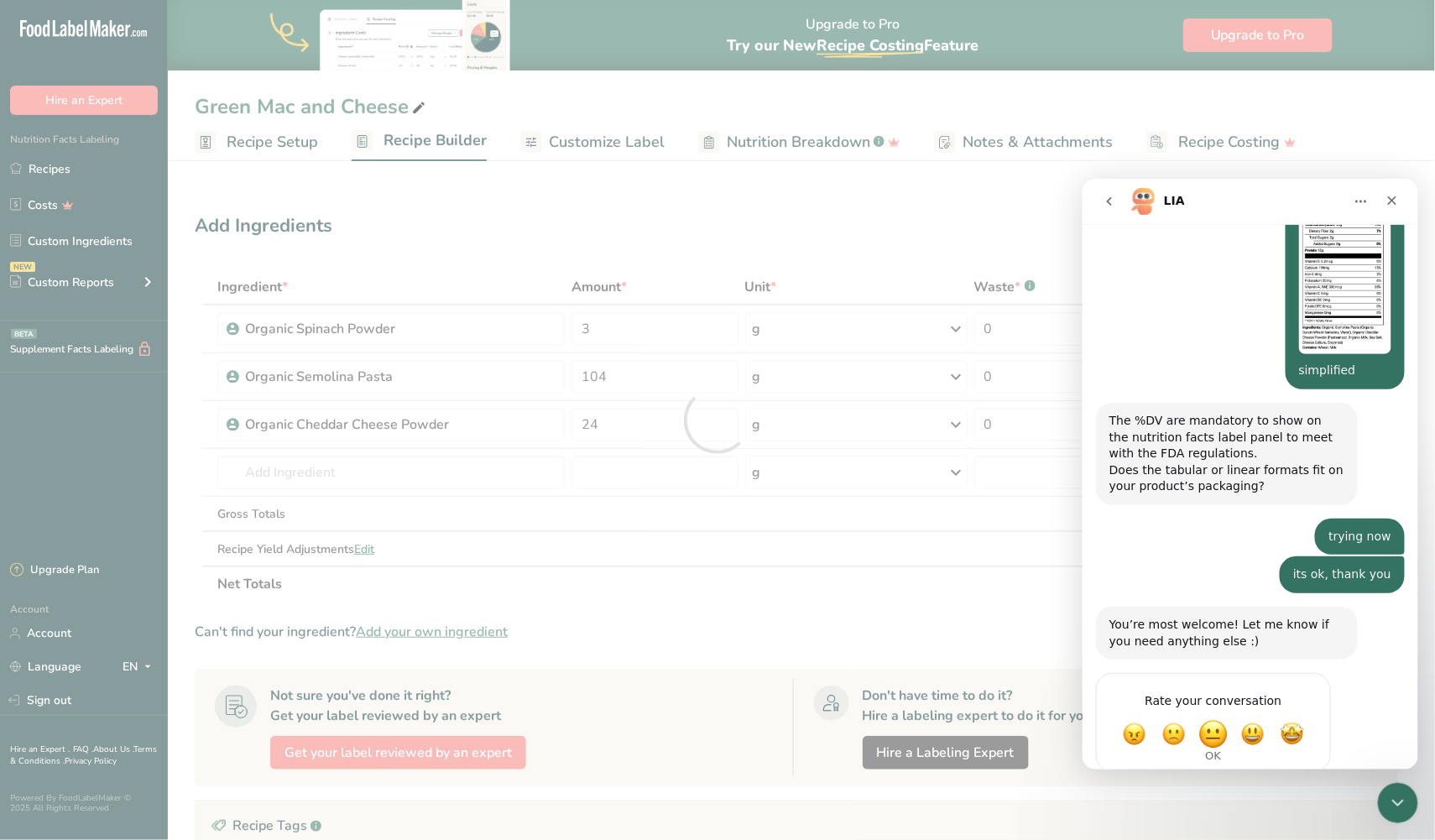
click at [1217, 718] on span "OK" at bounding box center [1212, 733] width 30 height 30
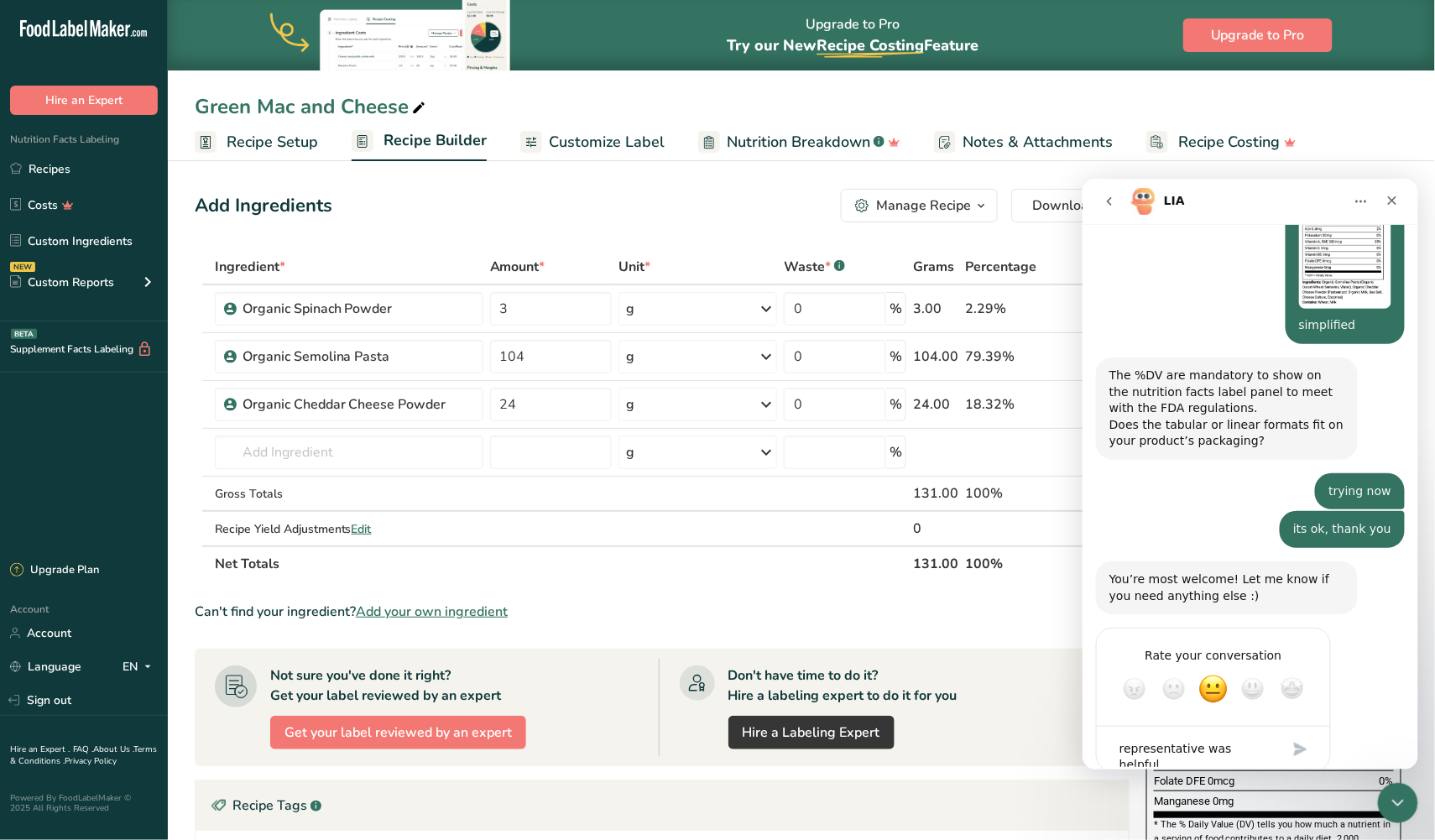
type textarea "representative was helpful"
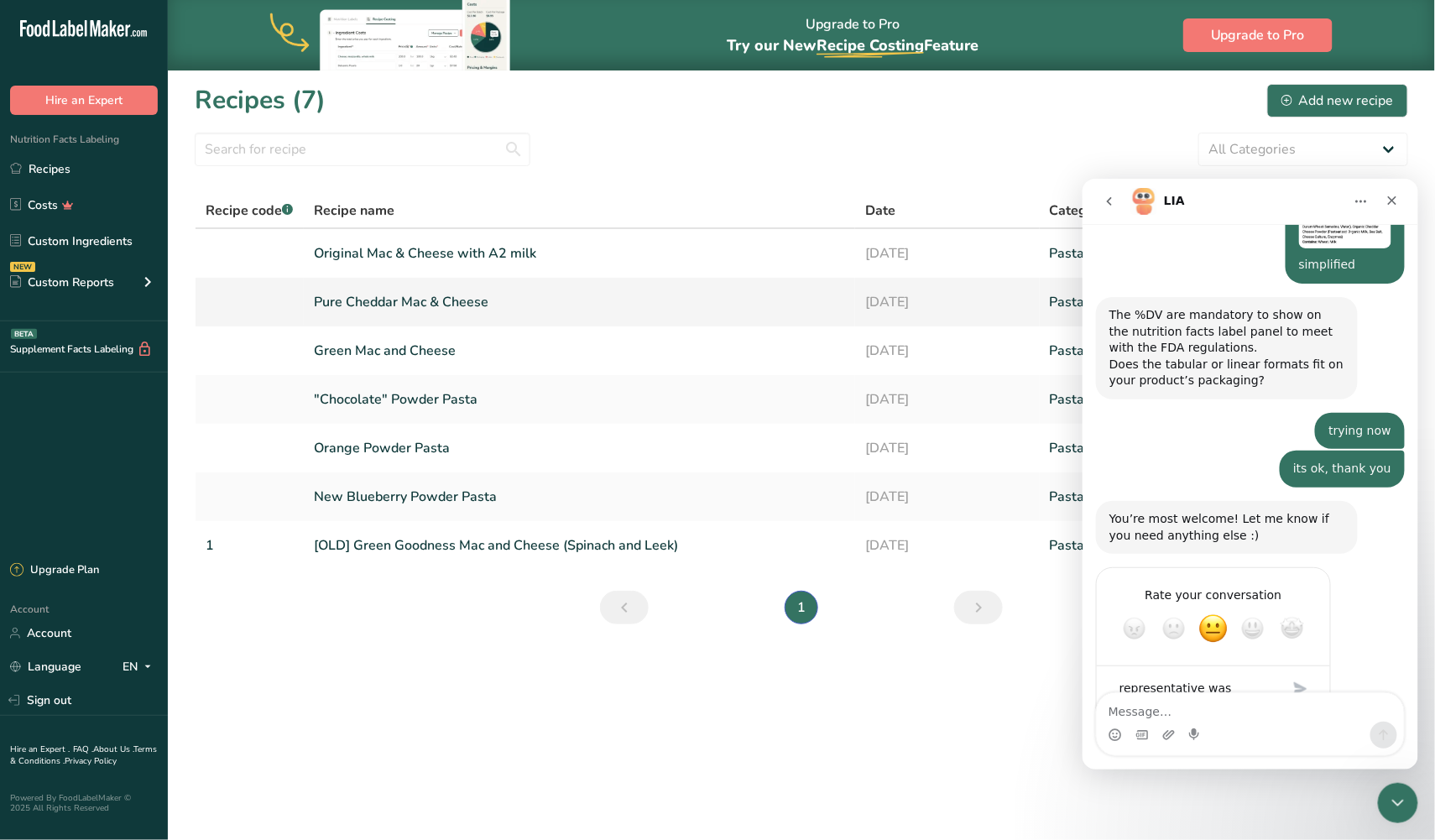
click at [489, 294] on link "Pure Cheddar Mac & Cheese" at bounding box center [580, 301] width 532 height 35
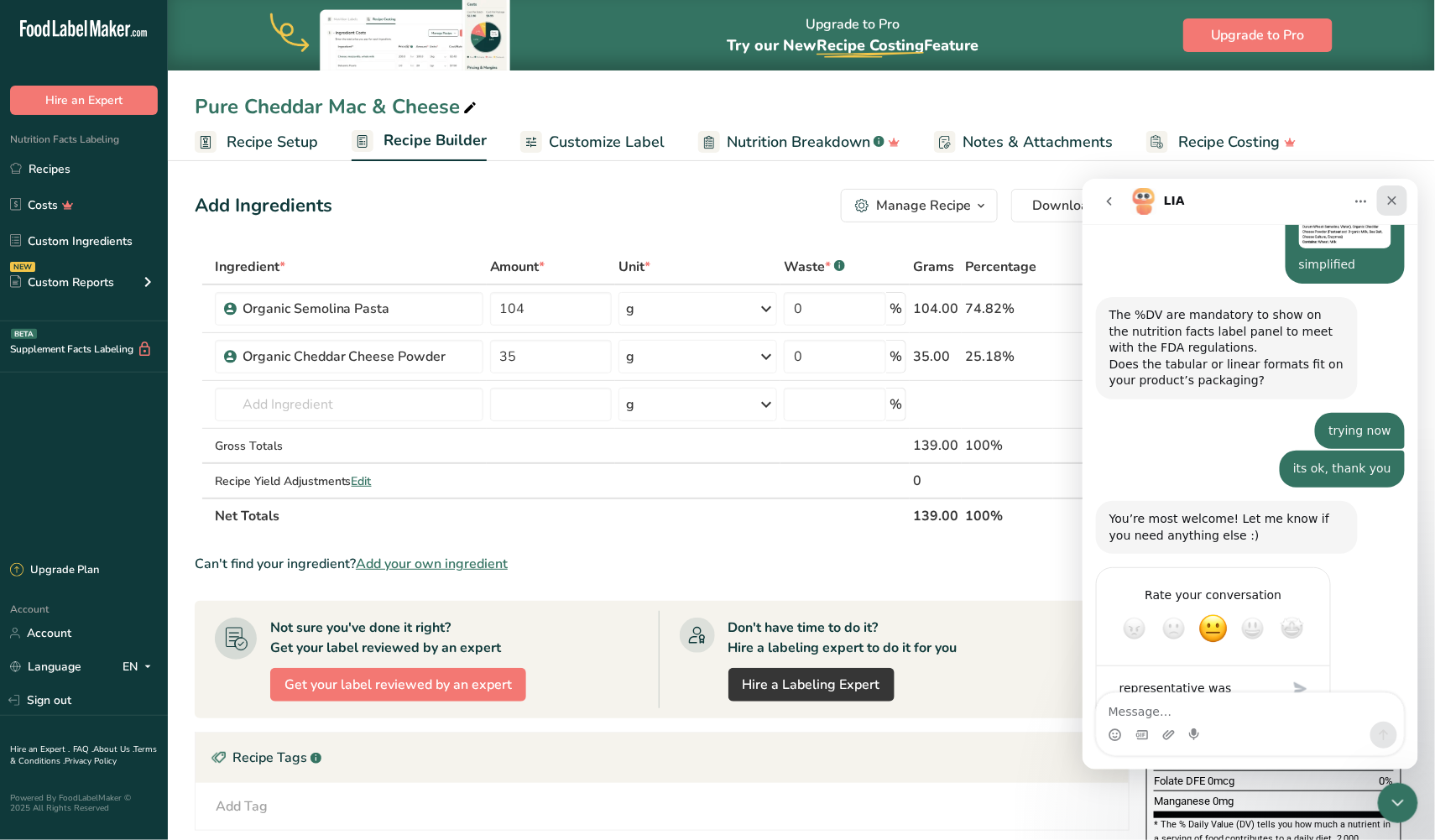
click at [1391, 197] on icon "Close" at bounding box center [1392, 200] width 14 height 14
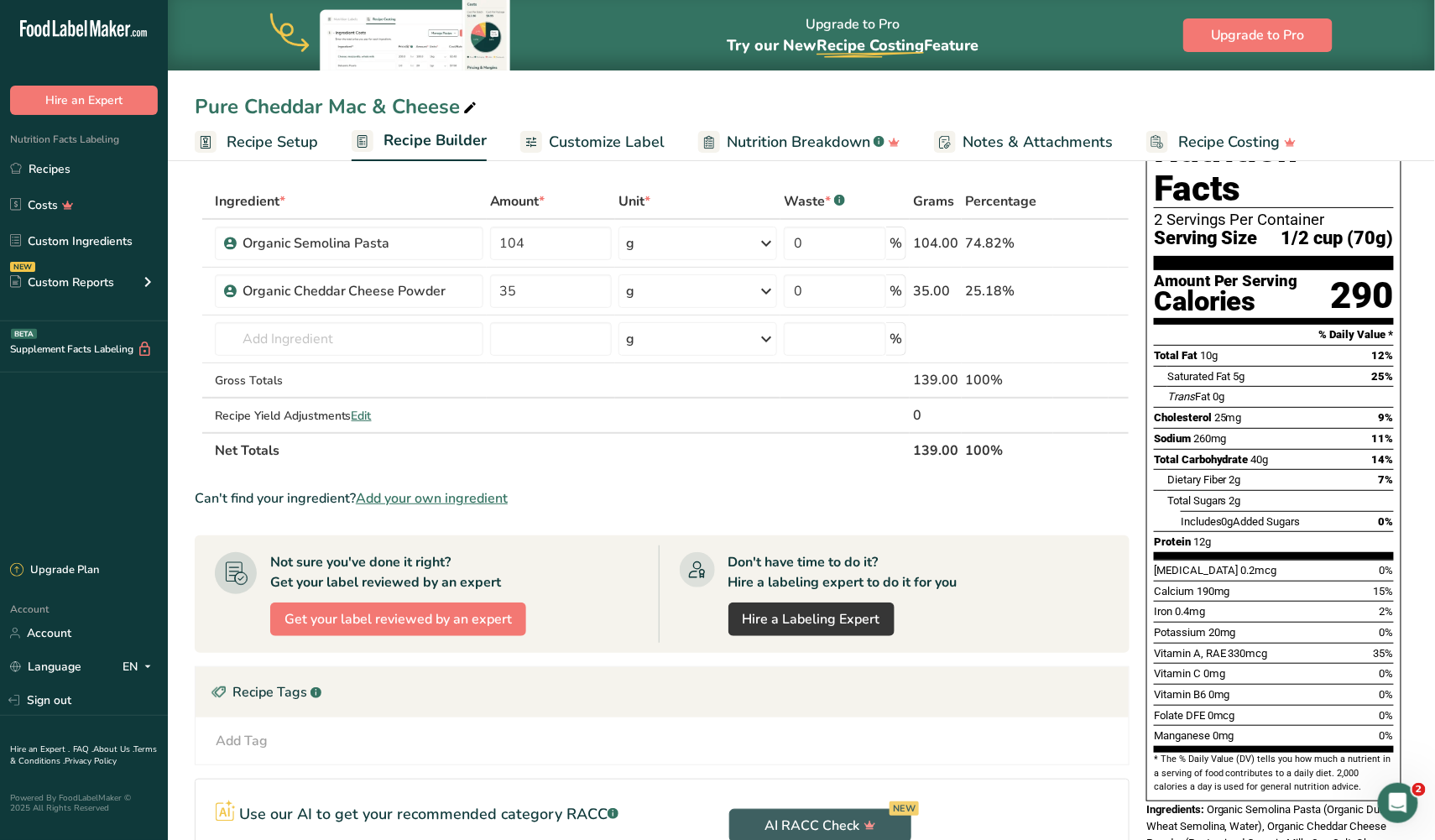
scroll to position [63, 0]
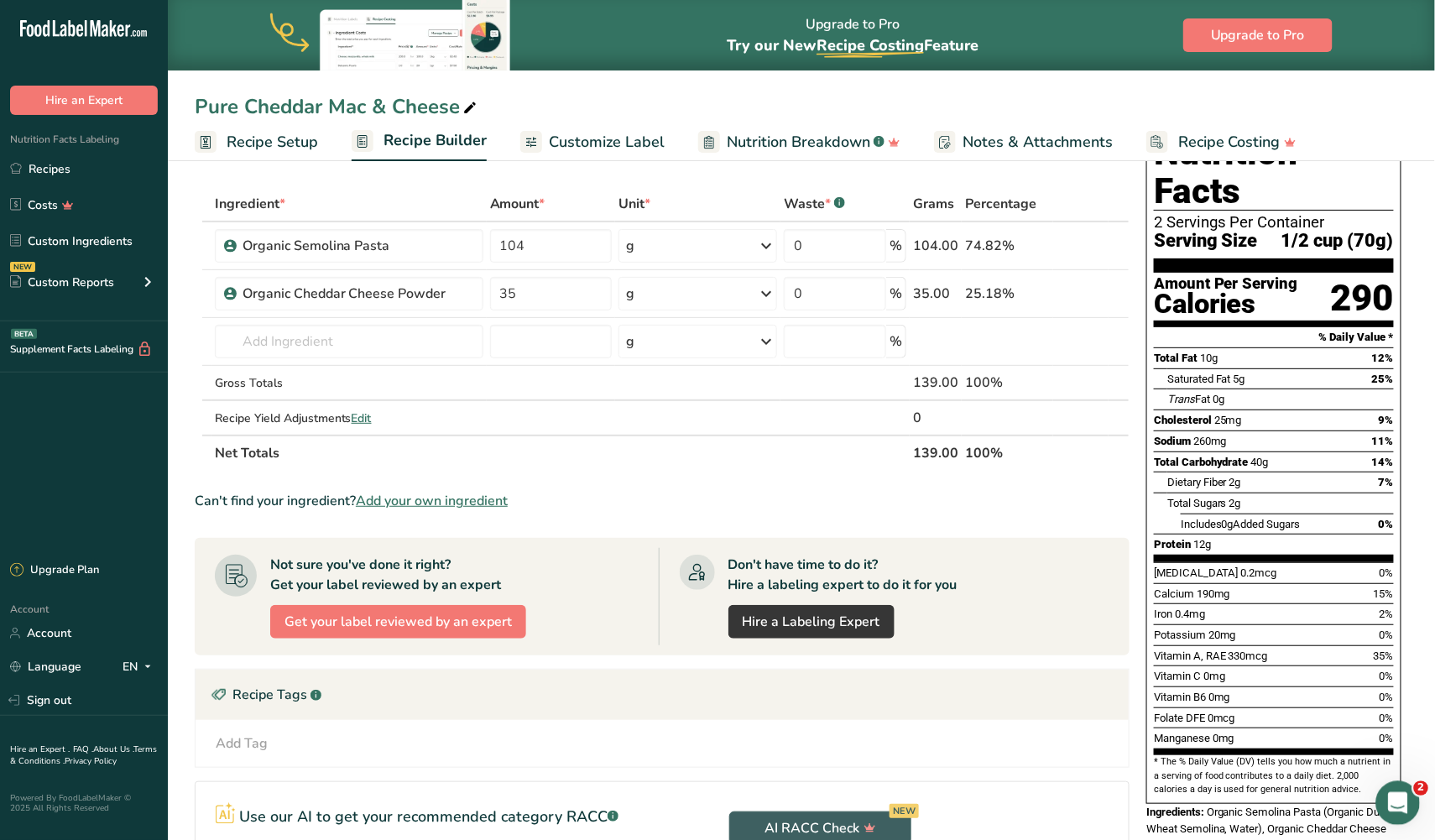
click at [1392, 802] on icon "Open Intercom Messenger" at bounding box center [1396, 801] width 28 height 28
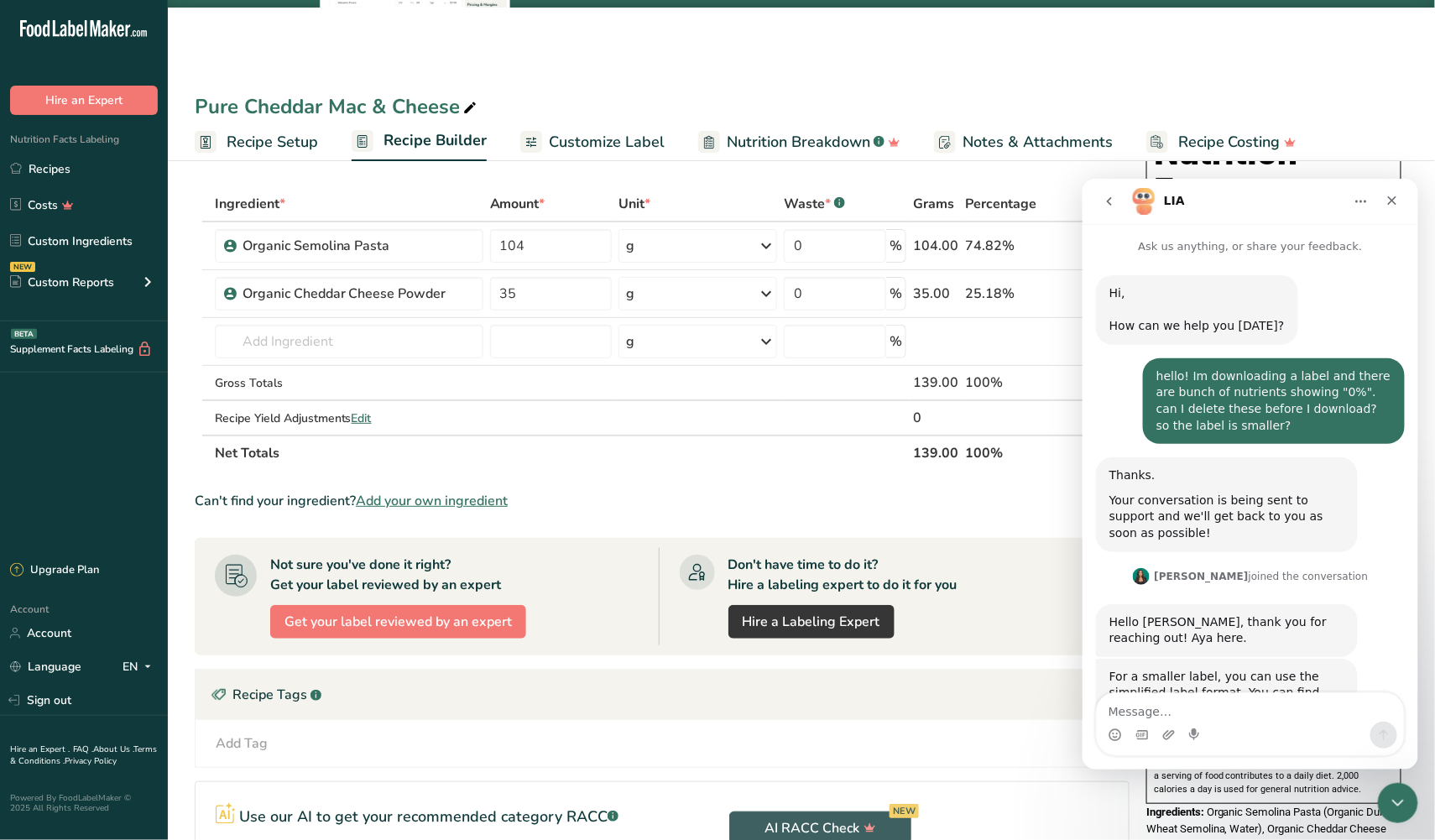
scroll to position [1283, 0]
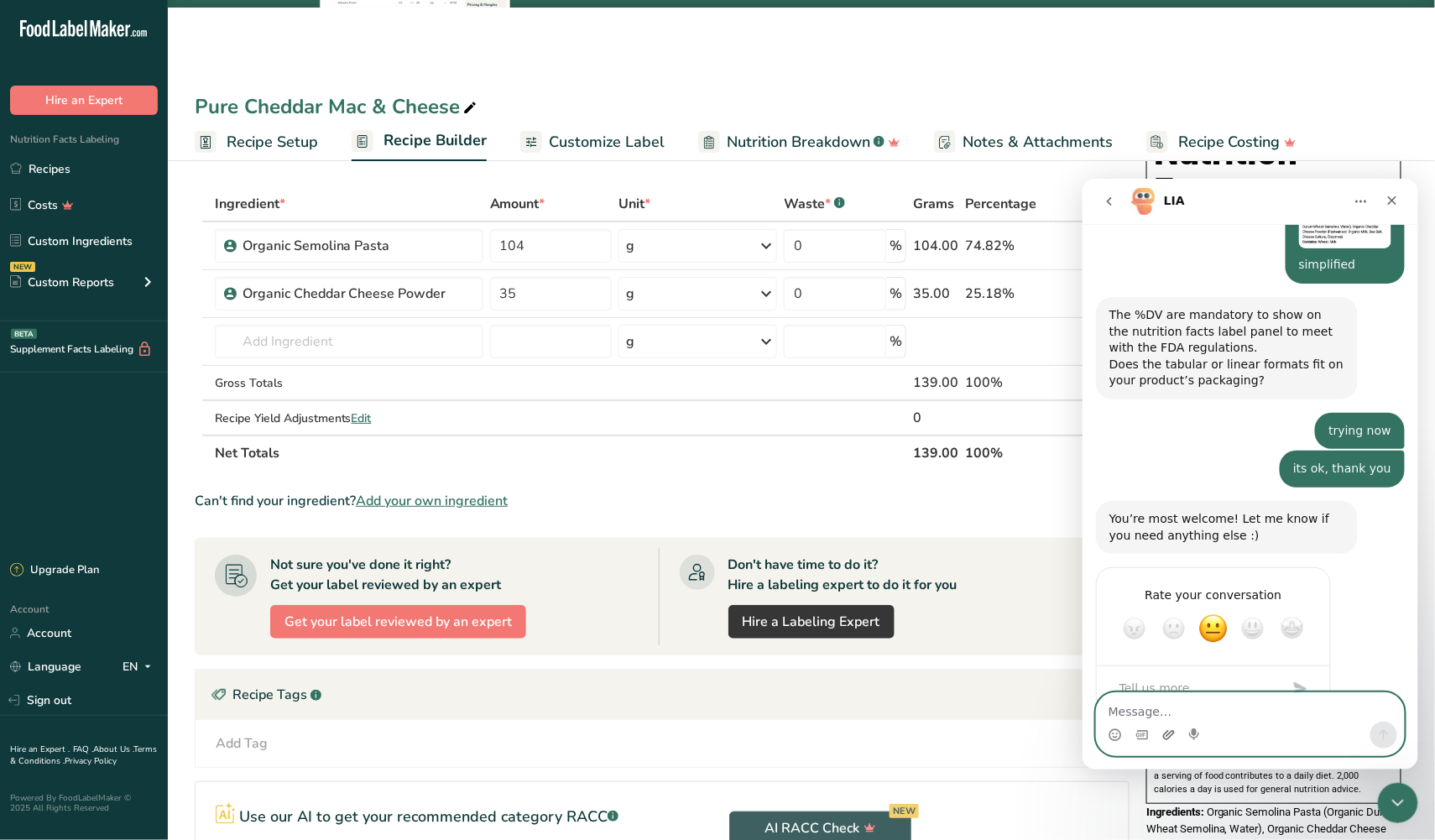
click at [1166, 733] on icon "Upload attachment" at bounding box center [1168, 734] width 14 height 14
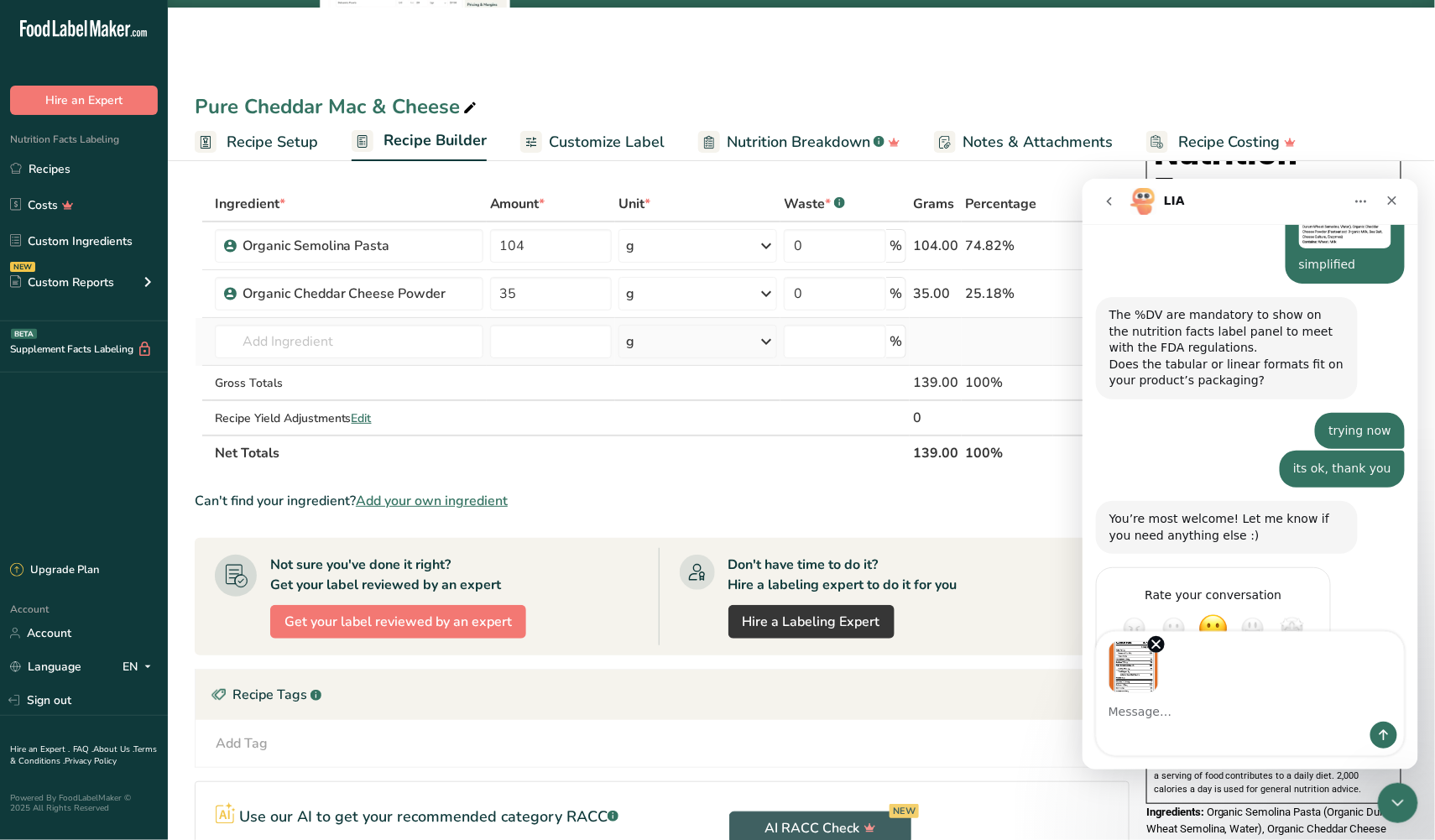
scroll to position [1345, 0]
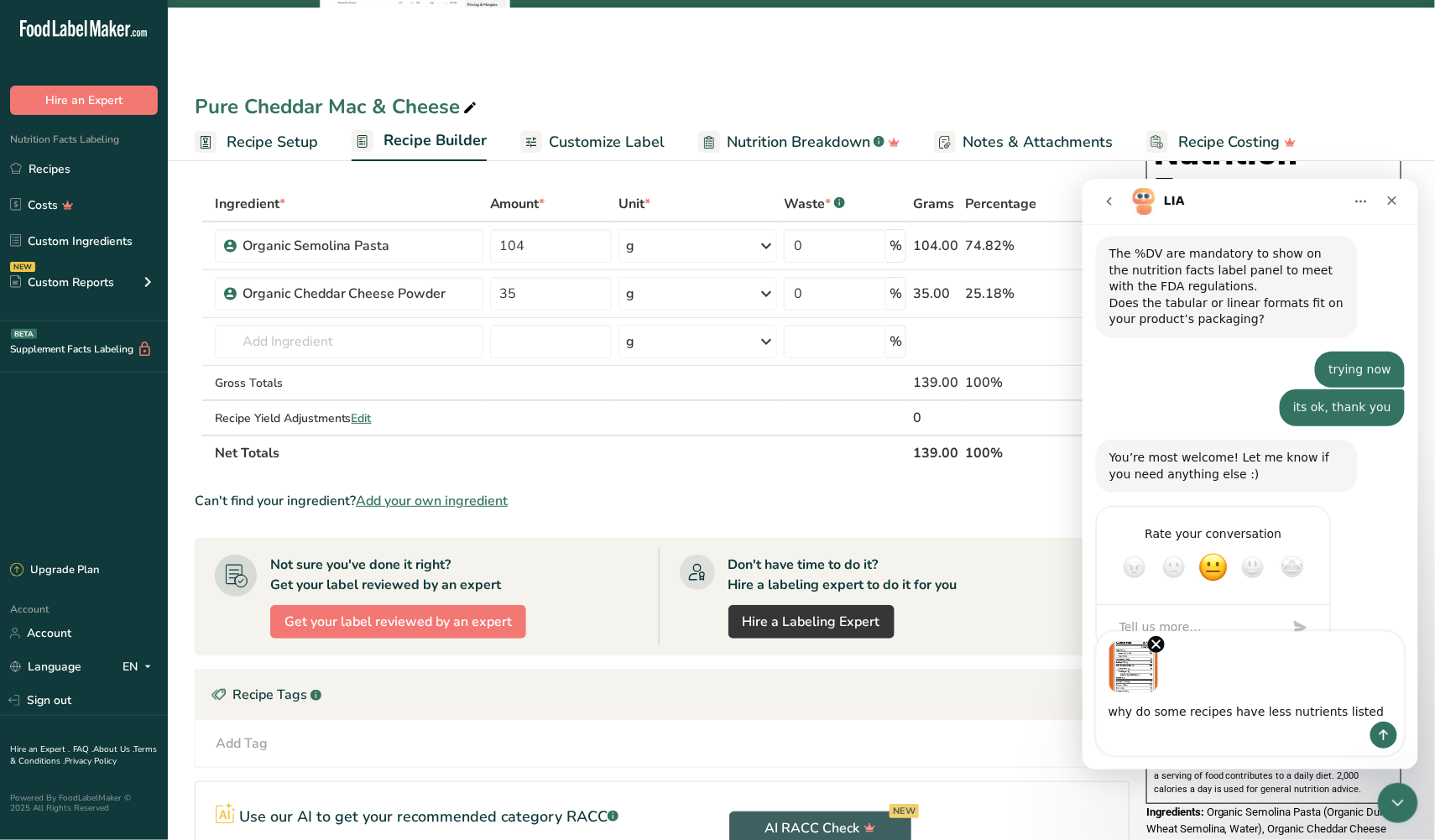
type textarea "why do some recipes have less nutrients listed?"
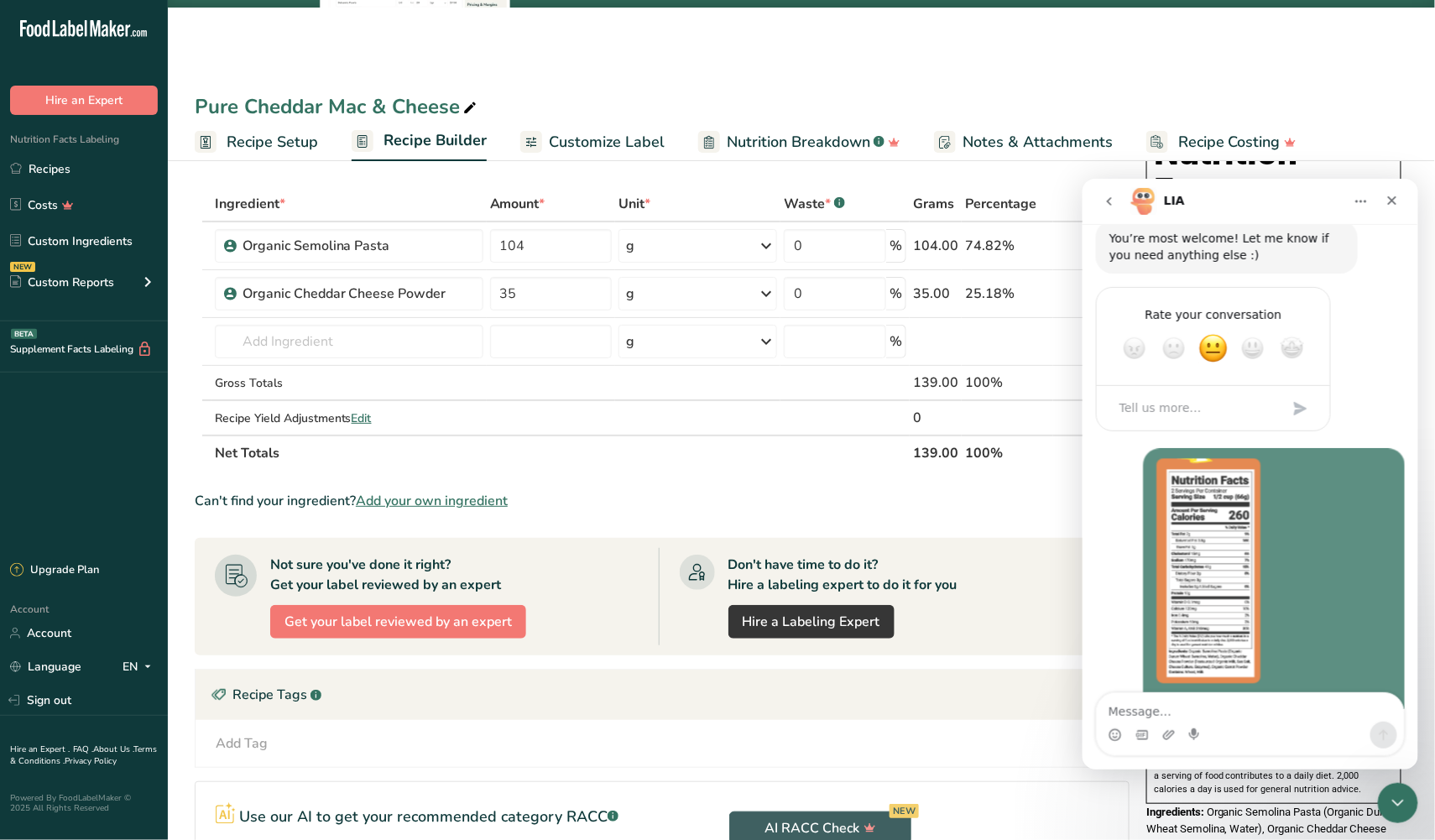
scroll to position [1581, 0]
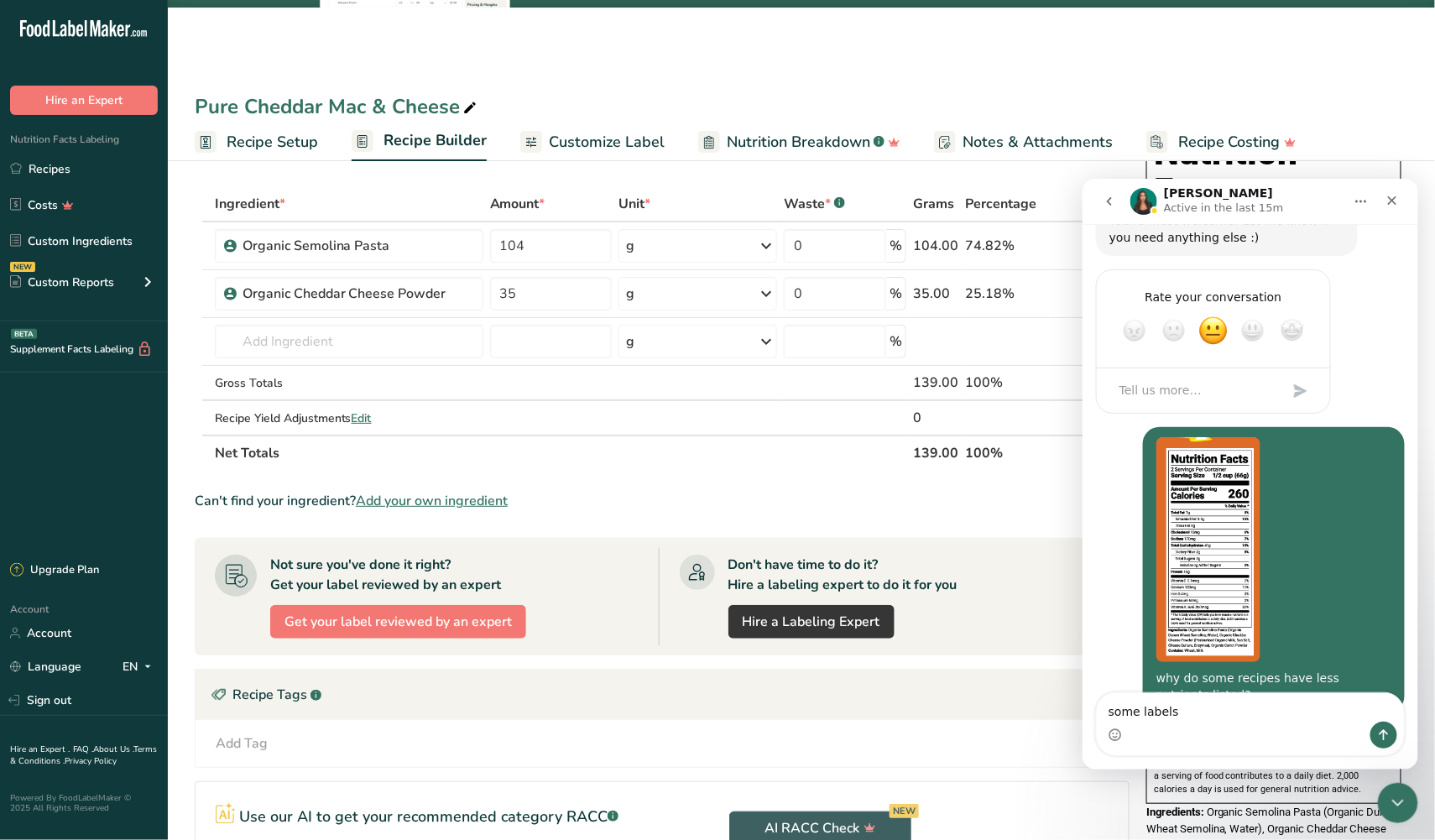
type textarea "some labels*"
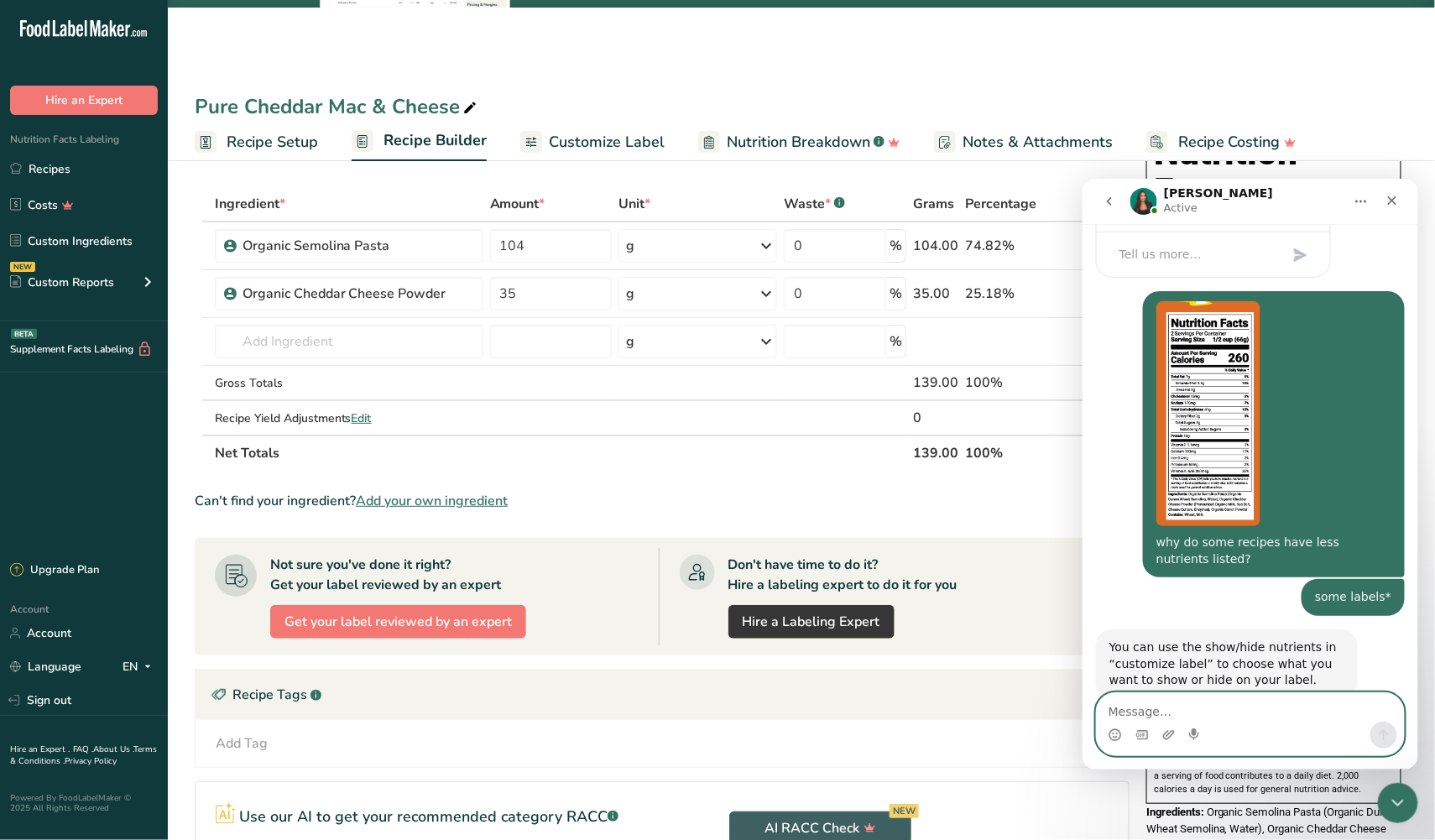
scroll to position [0, 0]
click at [1385, 202] on icon "Close" at bounding box center [1392, 200] width 14 height 14
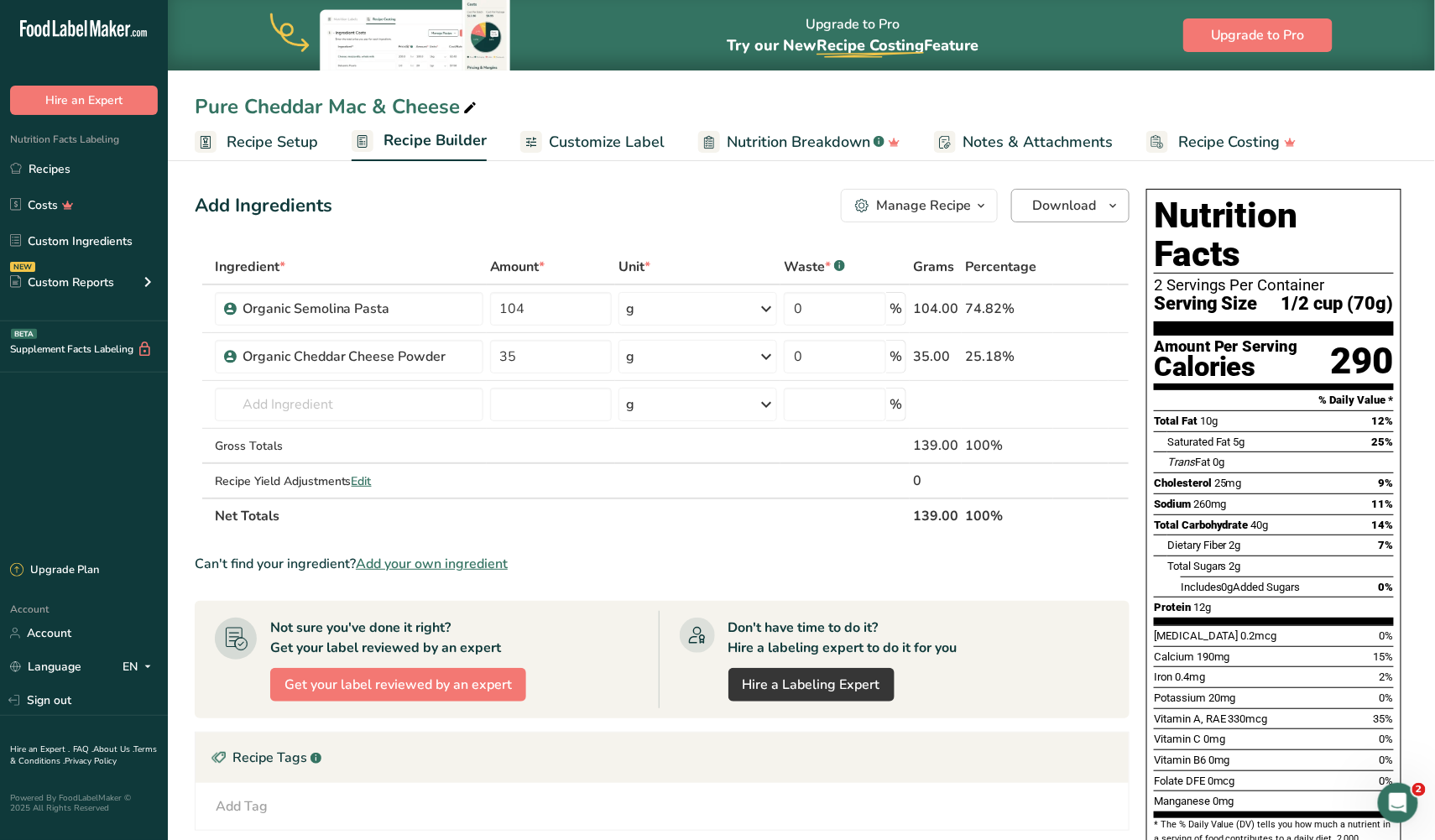
click at [1078, 209] on span "Download" at bounding box center [1064, 206] width 64 height 20
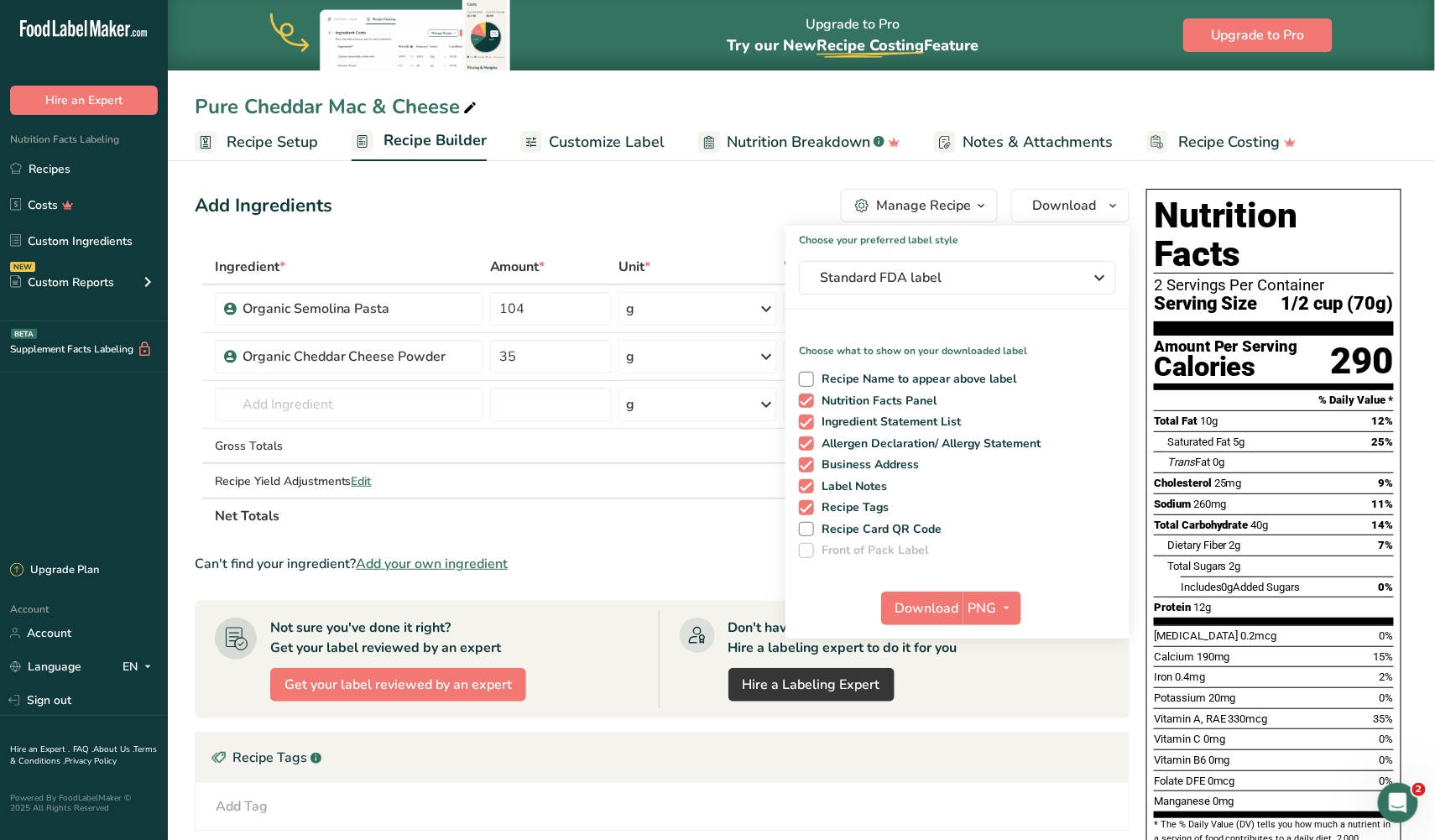
scroll to position [63, 0]
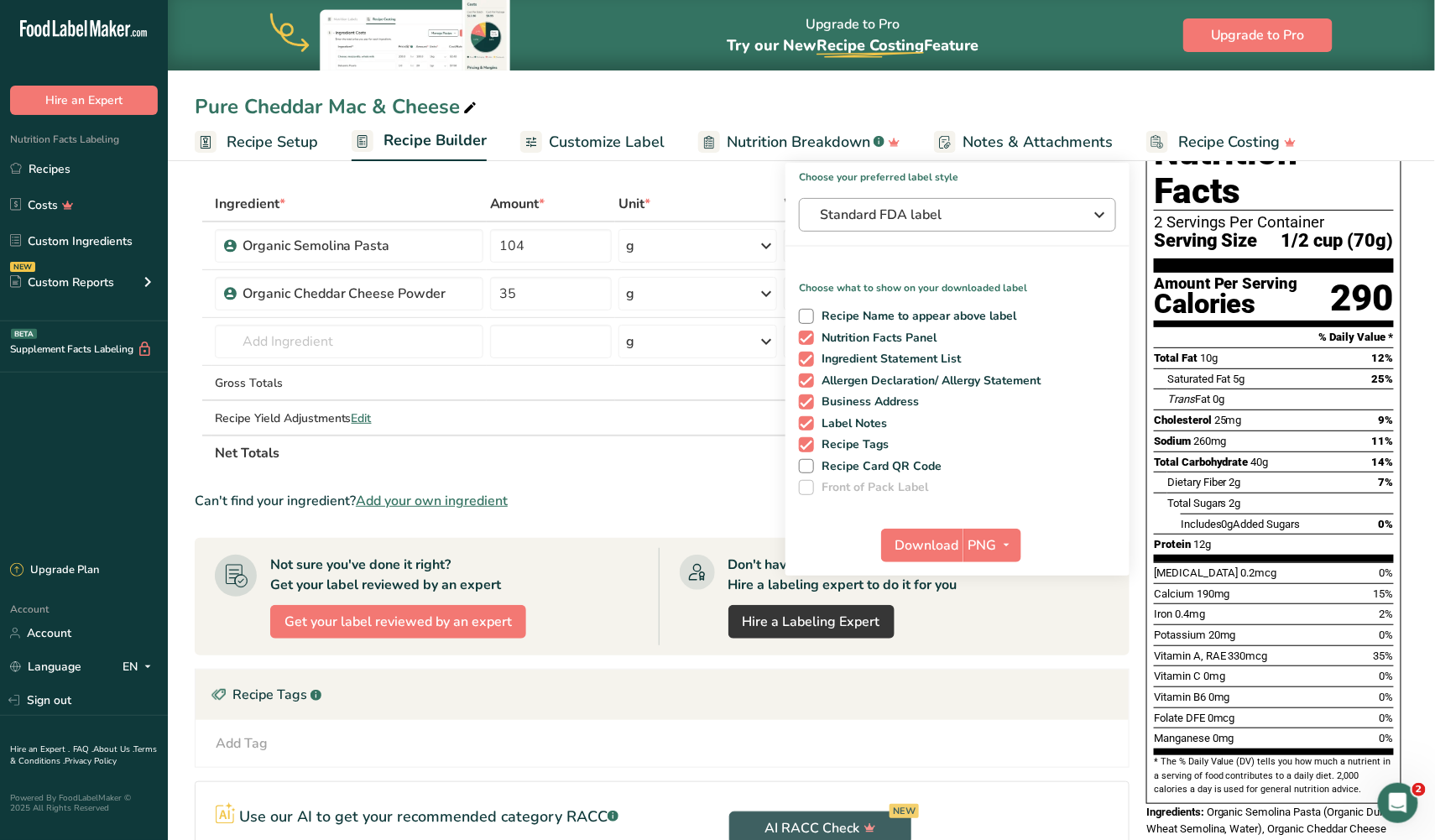
click at [973, 221] on span "Standard FDA label" at bounding box center [946, 215] width 252 height 20
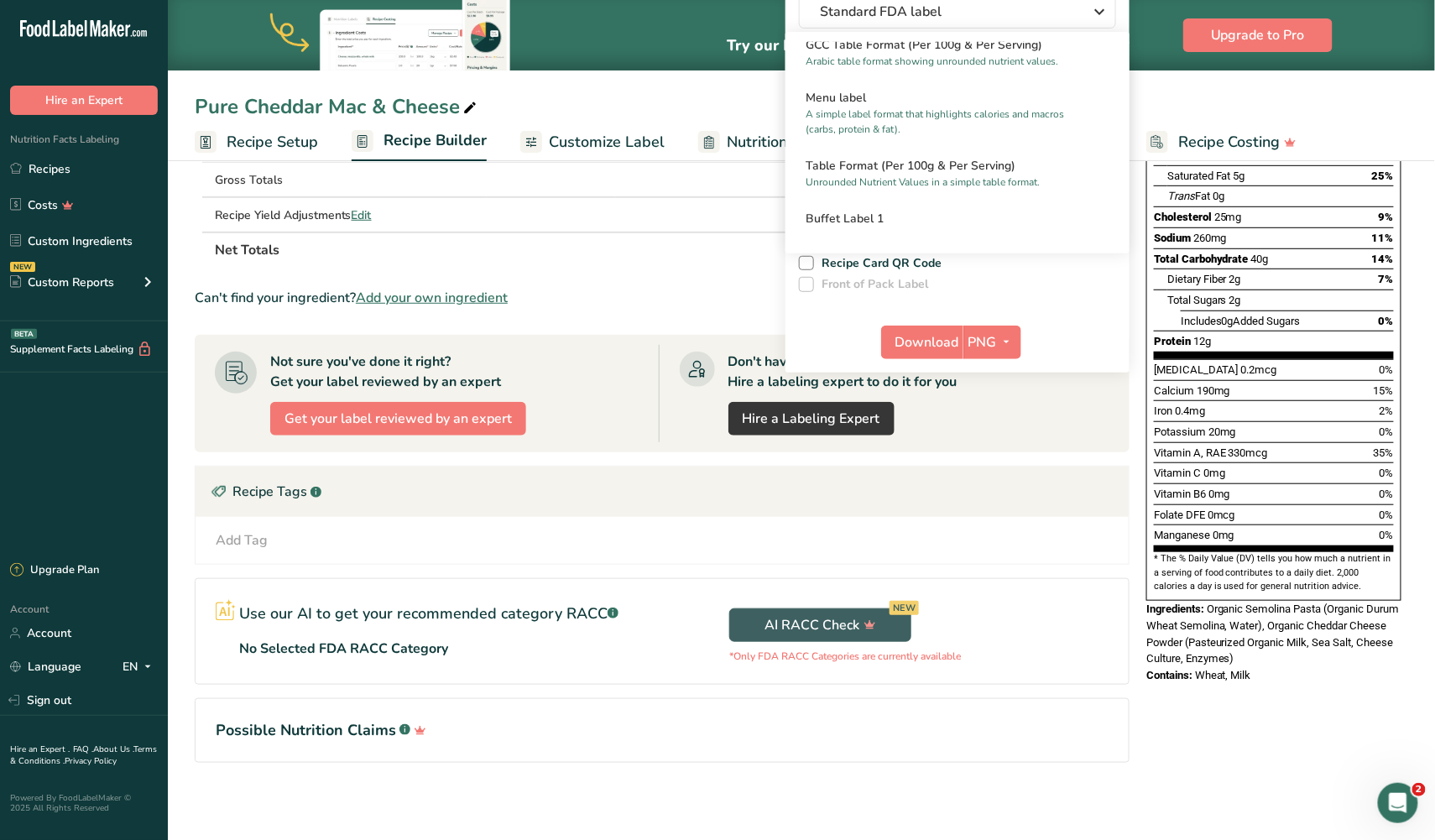
scroll to position [266, 0]
click at [1379, 791] on body ".a-20{fill:#fff;} Hire an Expert Nutrition Facts Labeling Recipes Costs Custom …" at bounding box center [718, 289] width 1435 height 1109
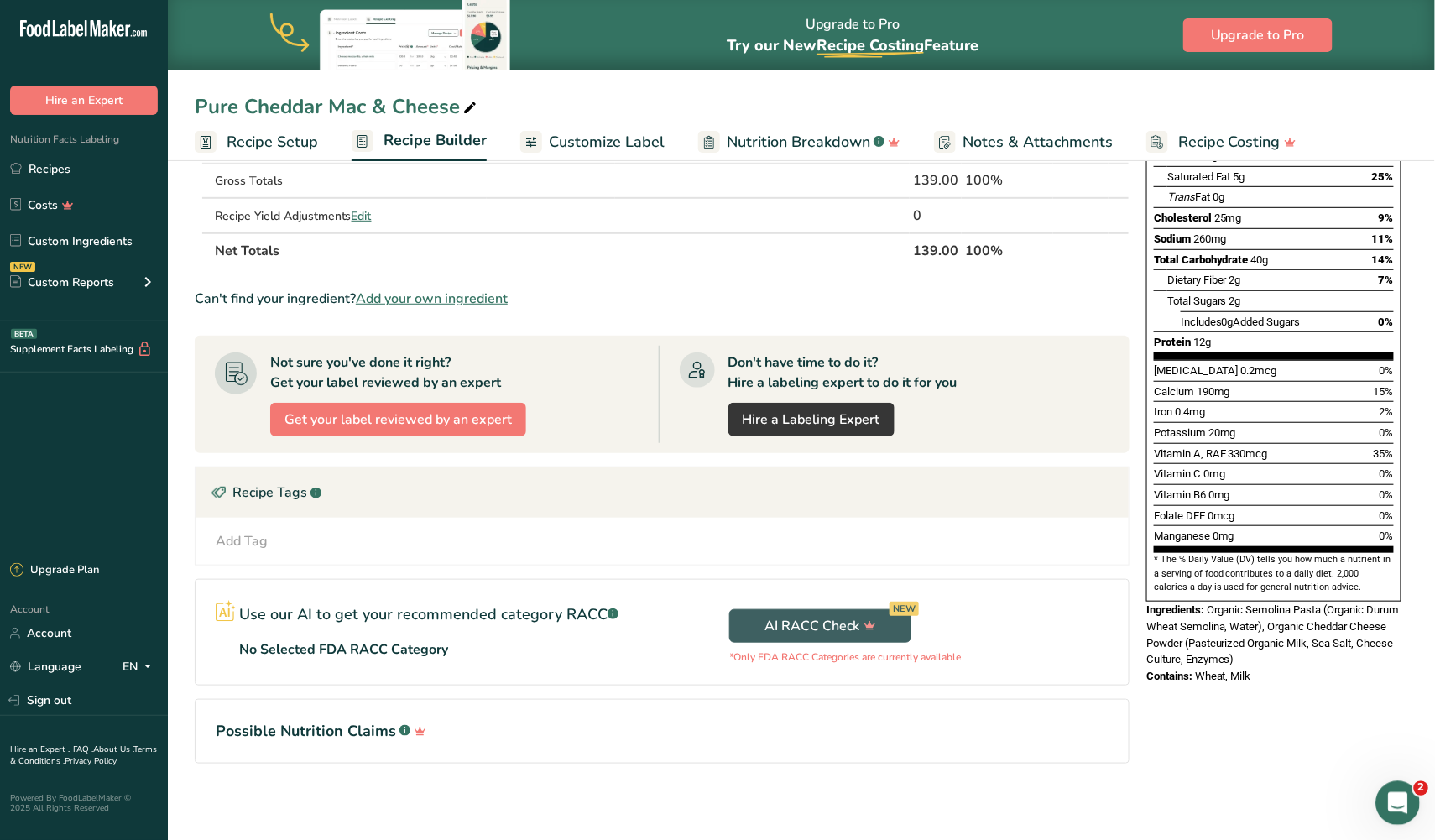
click at [1385, 796] on div "Open Intercom Messenger" at bounding box center [1395, 800] width 55 height 55
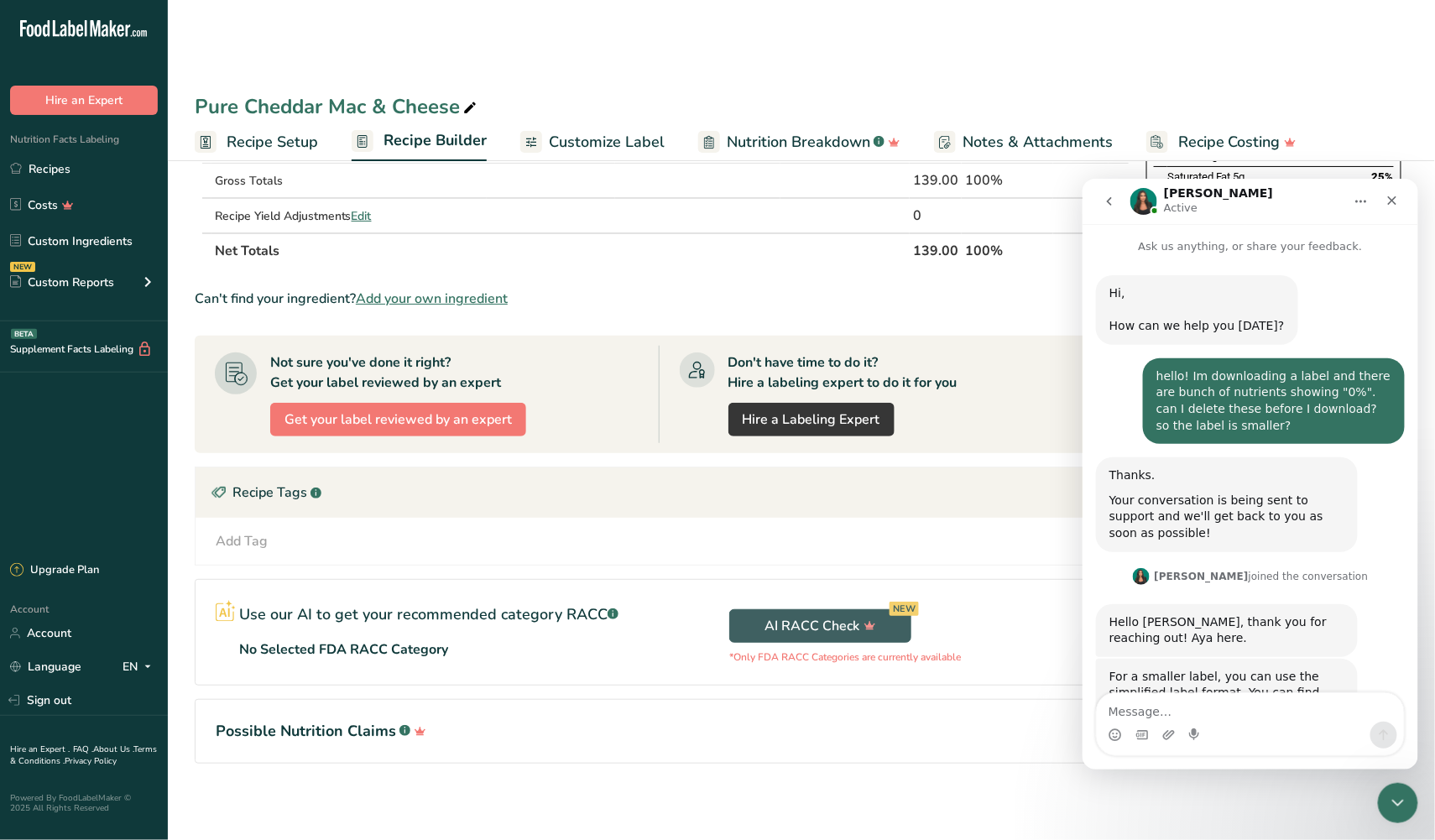
scroll to position [1717, 0]
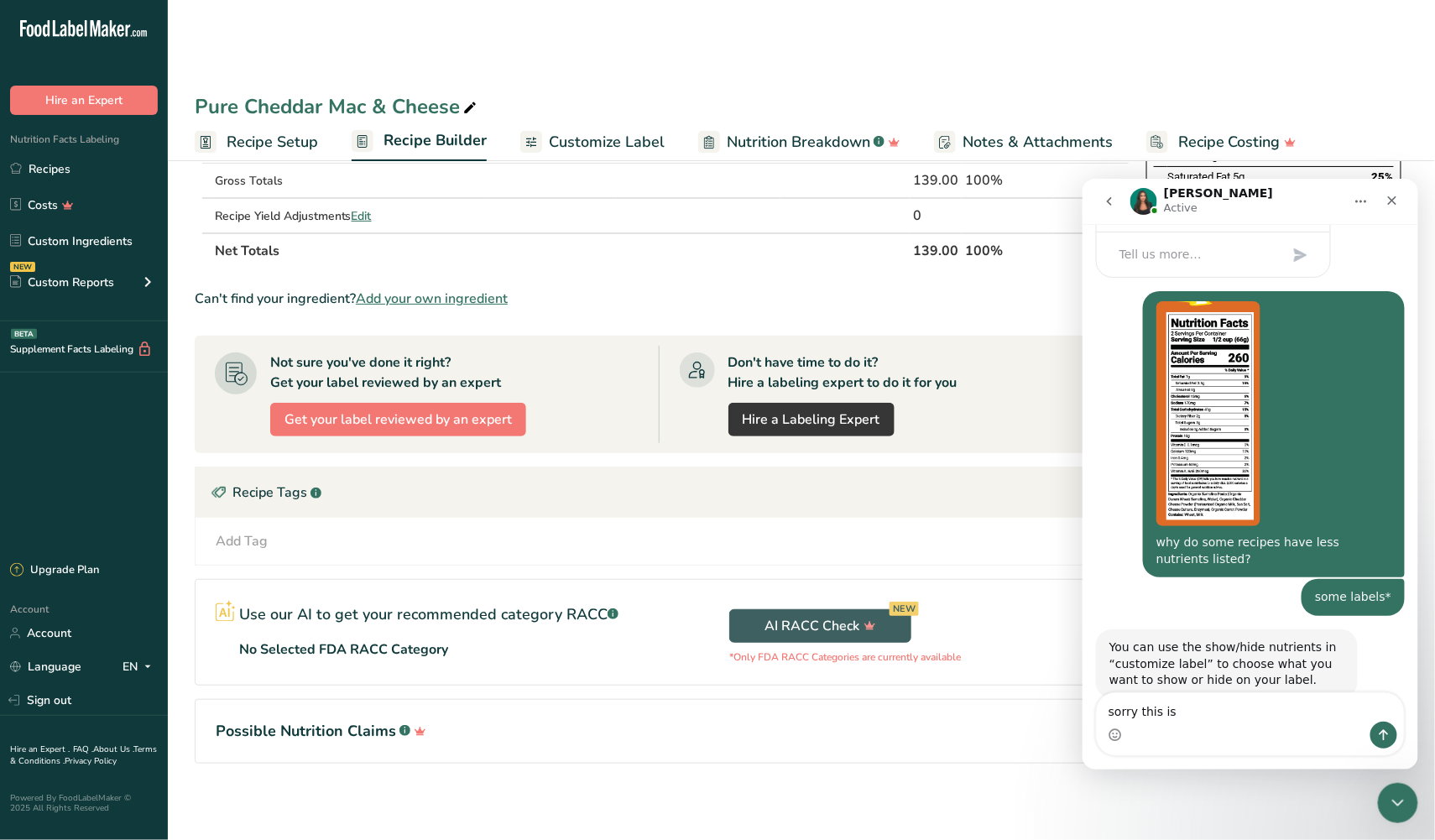
type textarea "sorry this is"
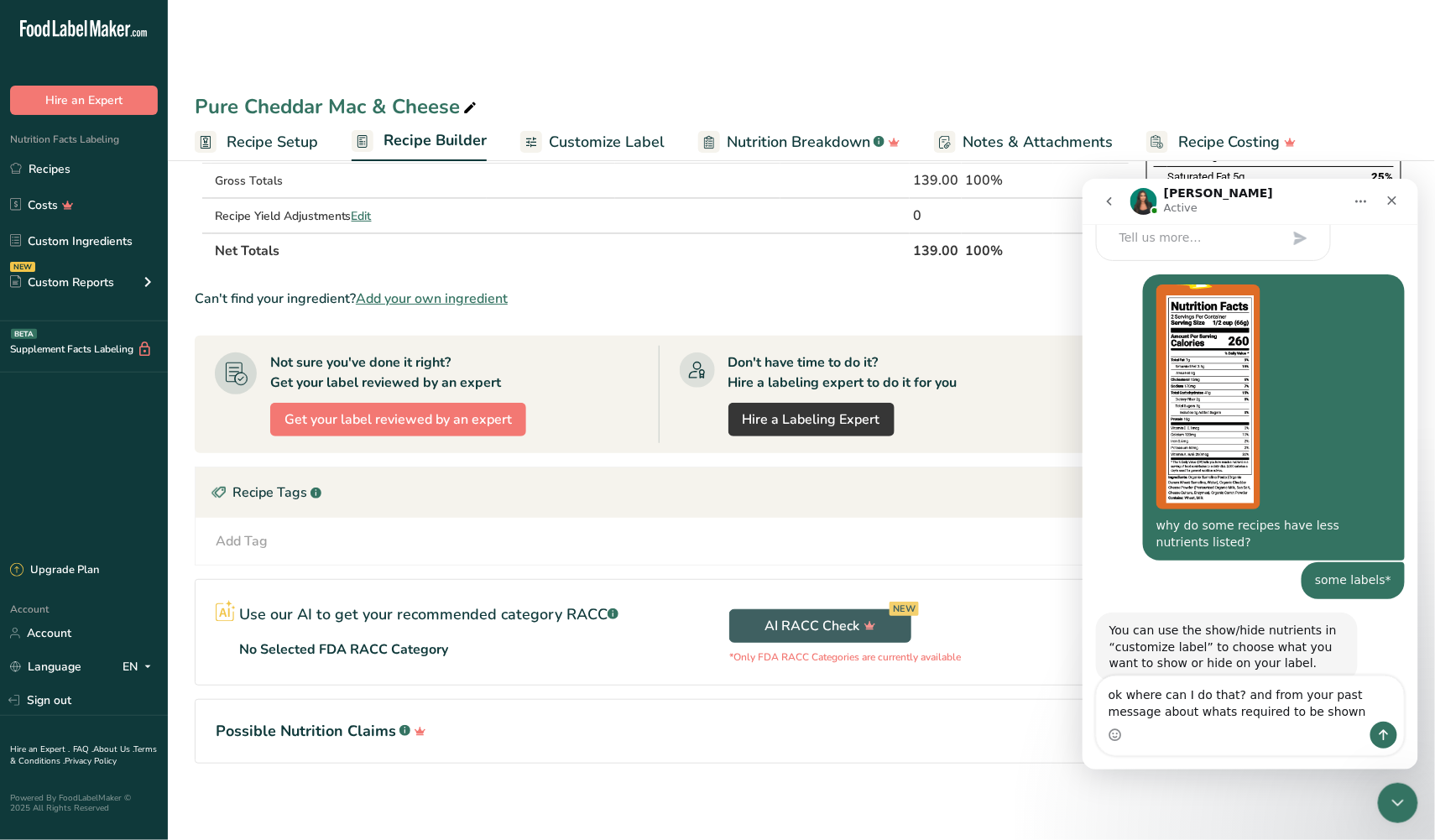
type textarea "ok where can I do that? and from your past message about whats required to be s…"
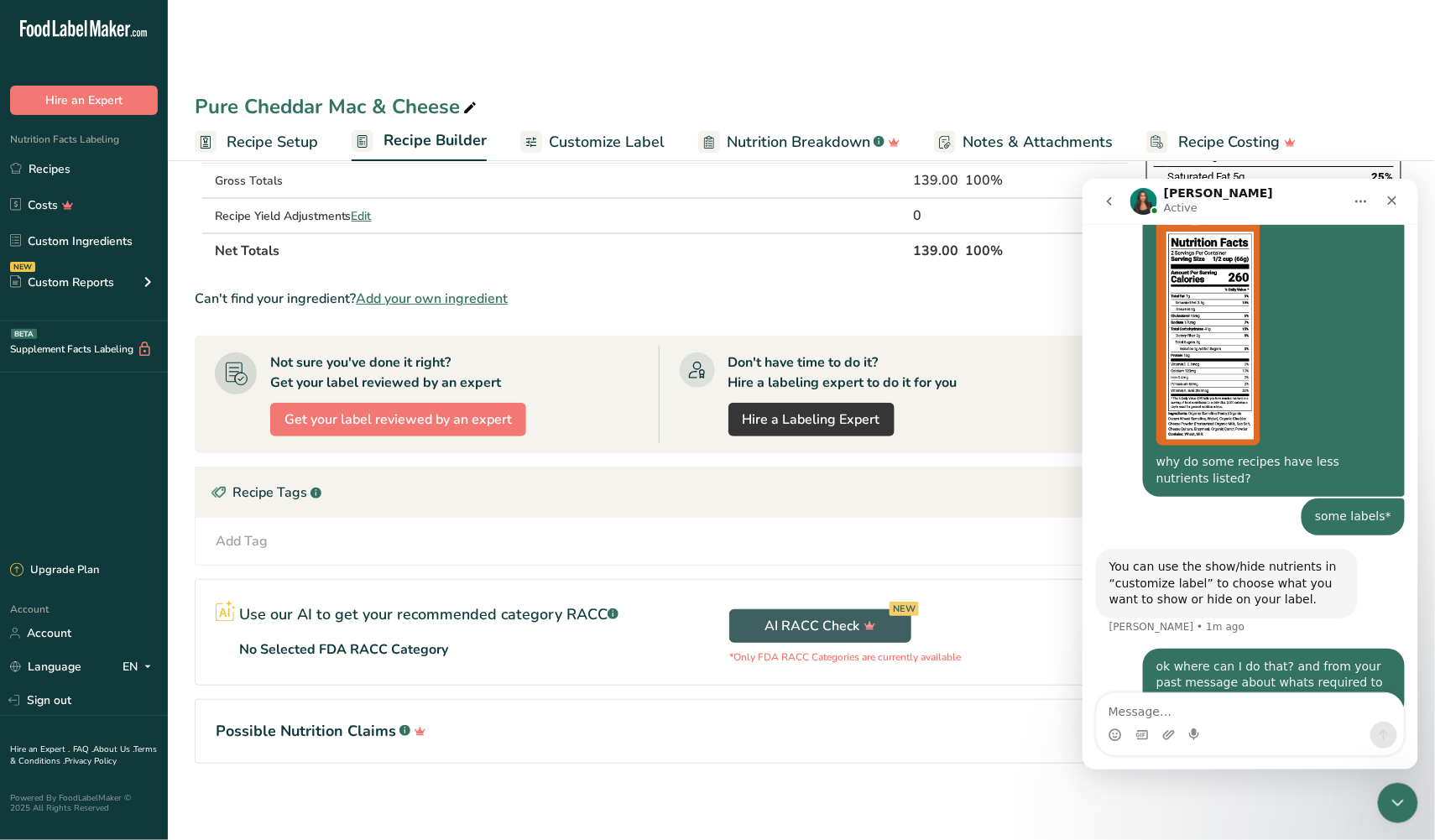
scroll to position [0, 0]
type textarea "I dont see "customize label""
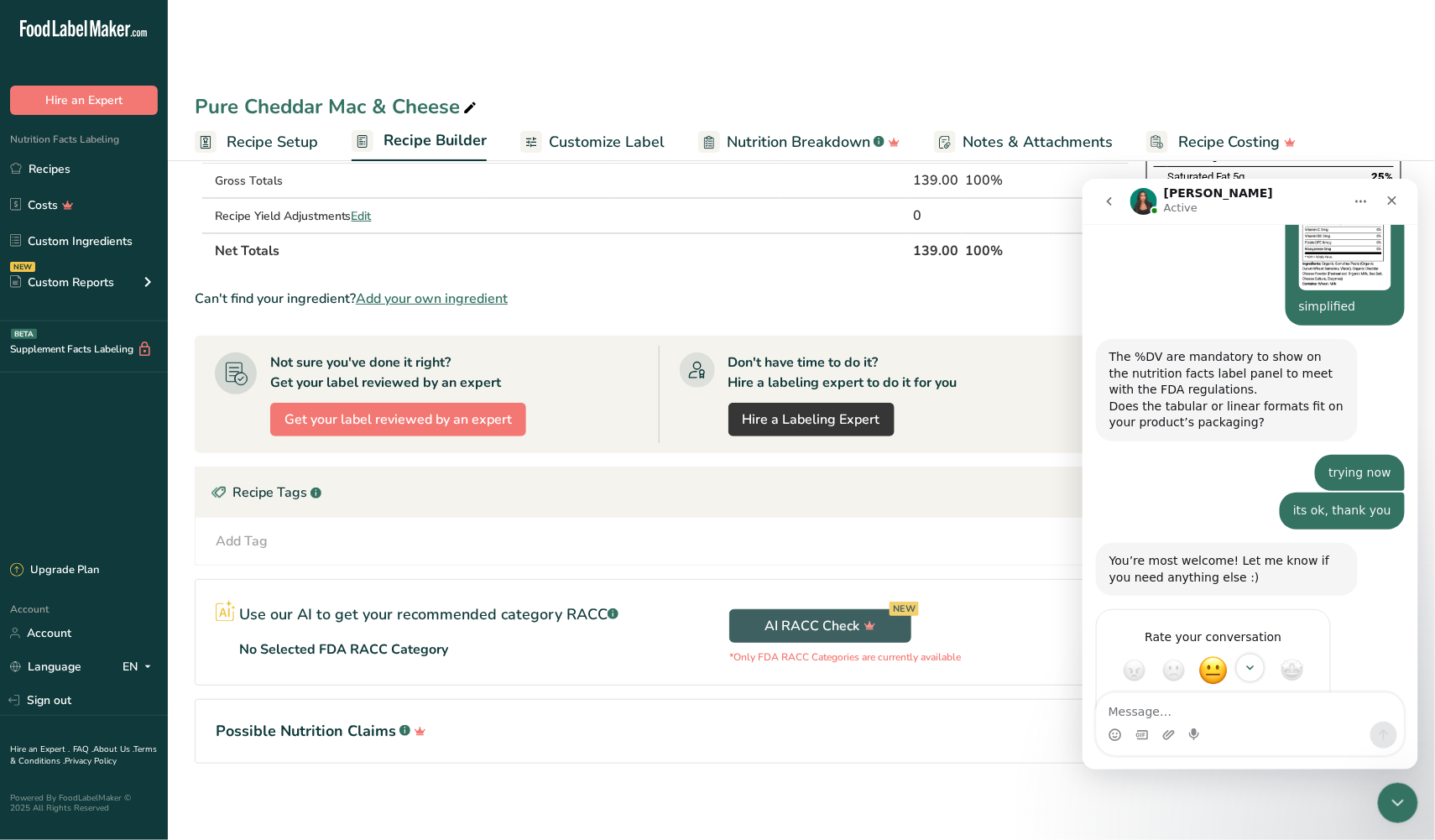
scroll to position [1138, 0]
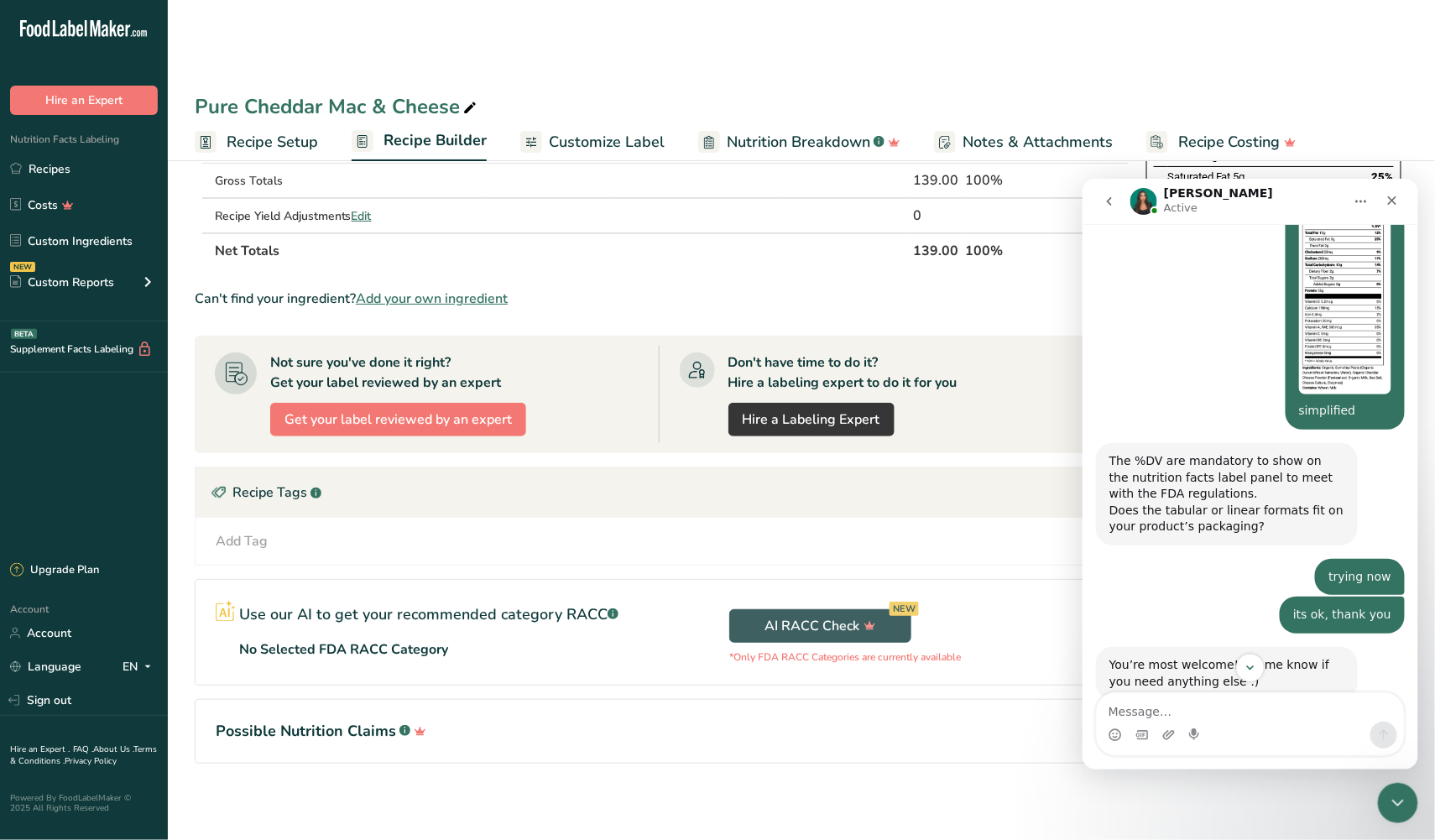
click at [1179, 452] on div "The %DV are mandatory to show on the nutrition facts label panel to meet with t…" at bounding box center [1226, 493] width 235 height 83
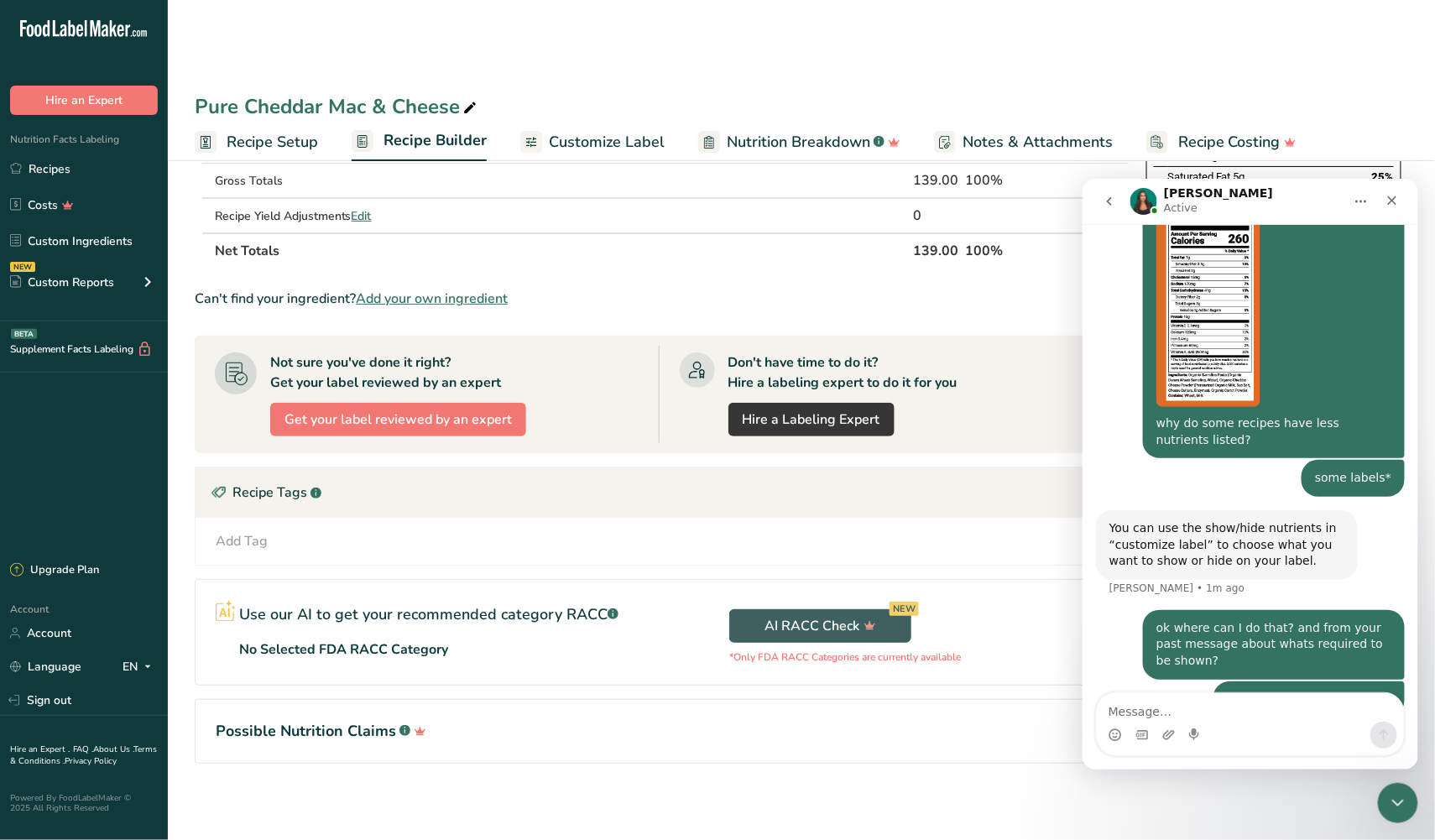
scroll to position [1853, 0]
click at [1151, 711] on textarea "Message…" at bounding box center [1249, 706] width 307 height 29
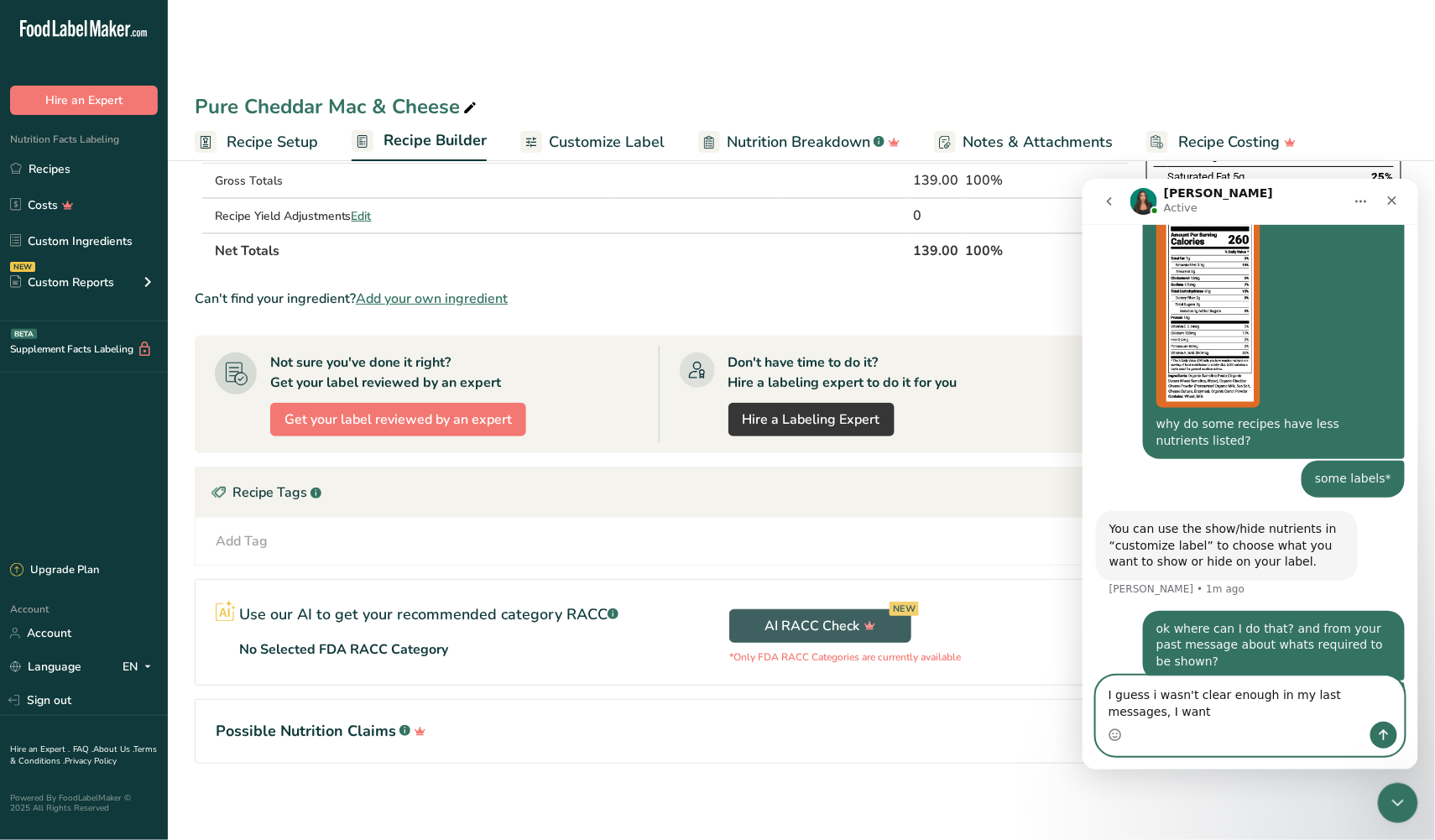
scroll to position [1870, 0]
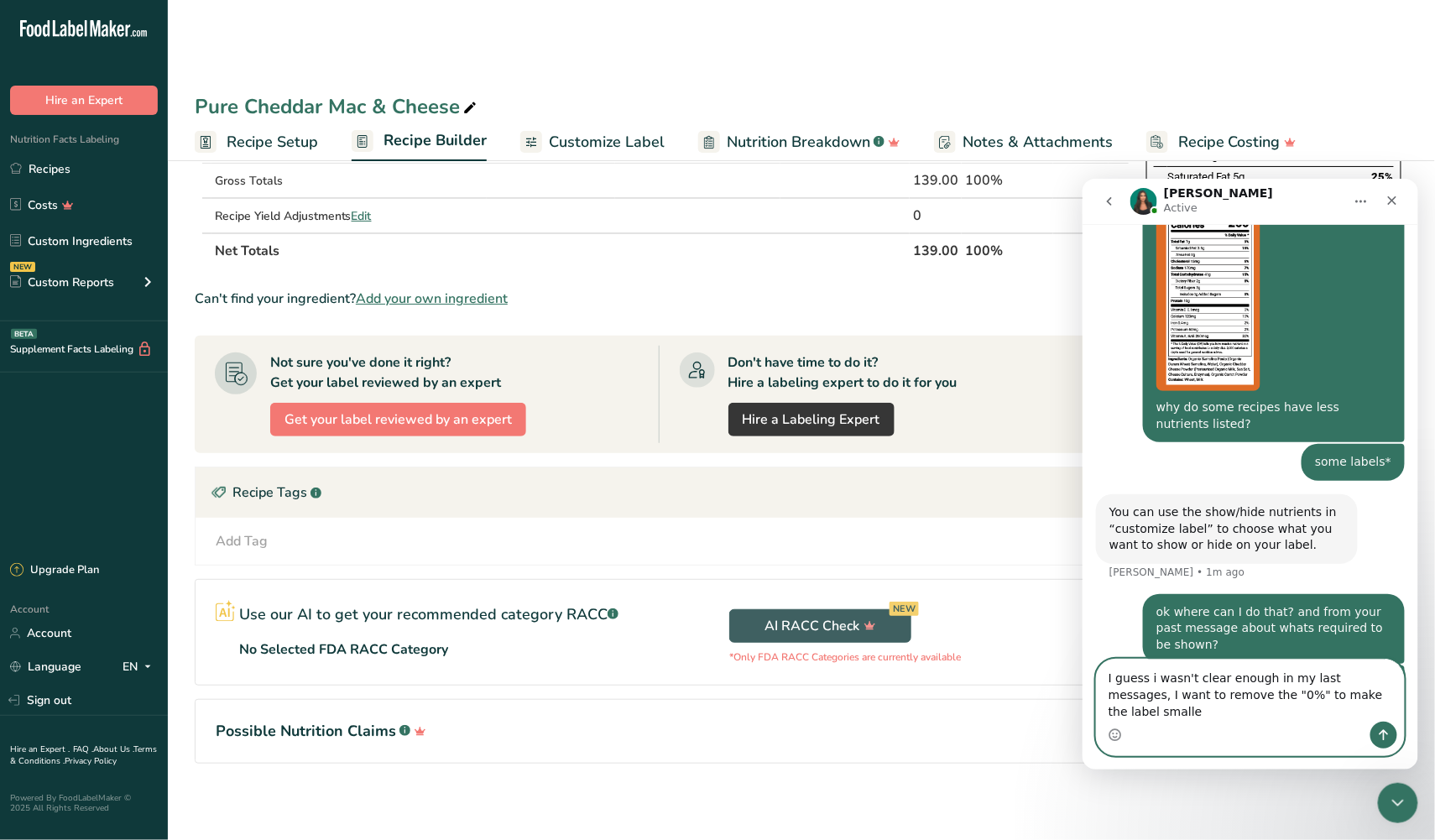
type textarea "I guess i wasn't clear enough in my last messages, I want to remove the "0%" to…"
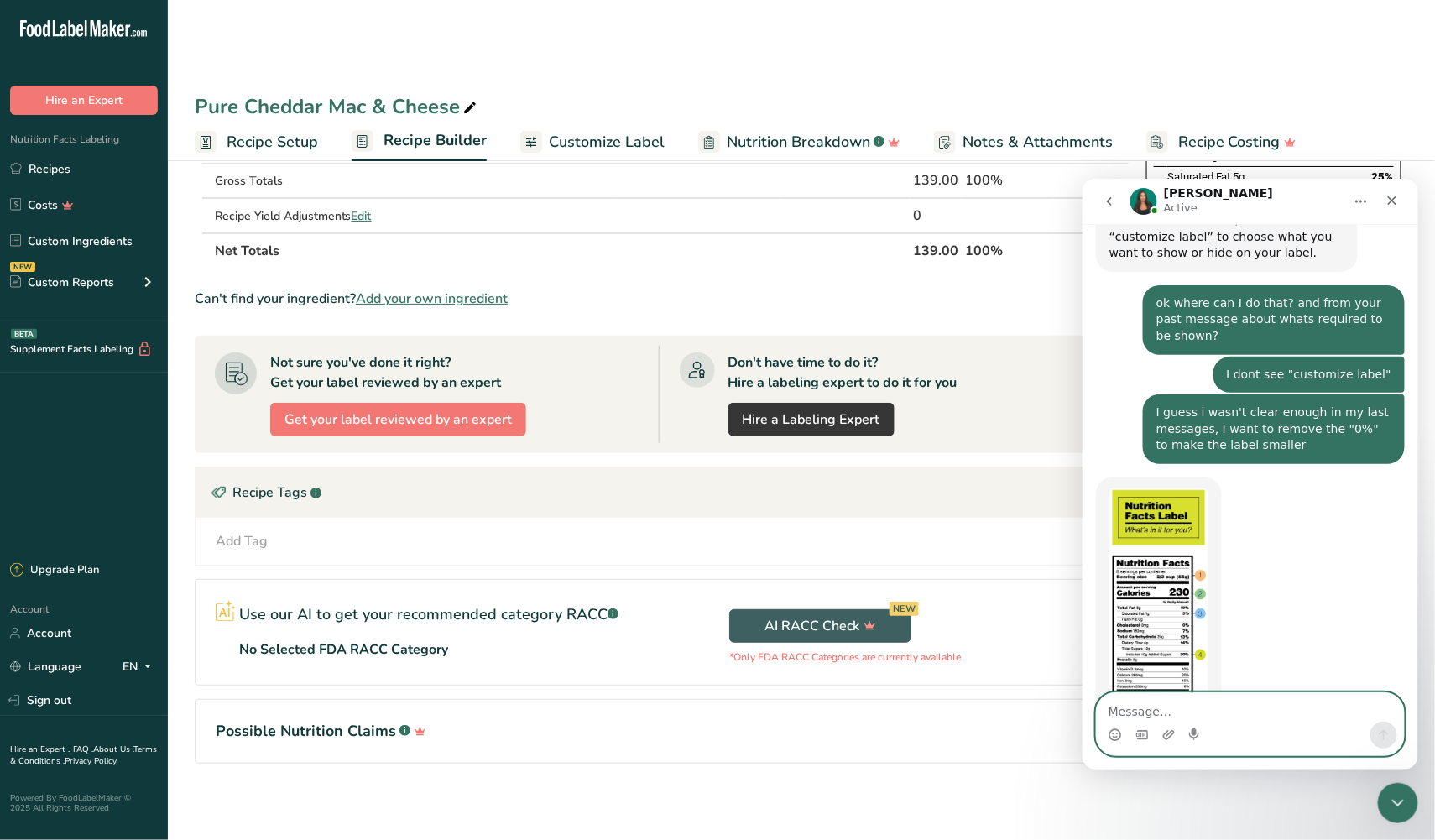
scroll to position [2218, 0]
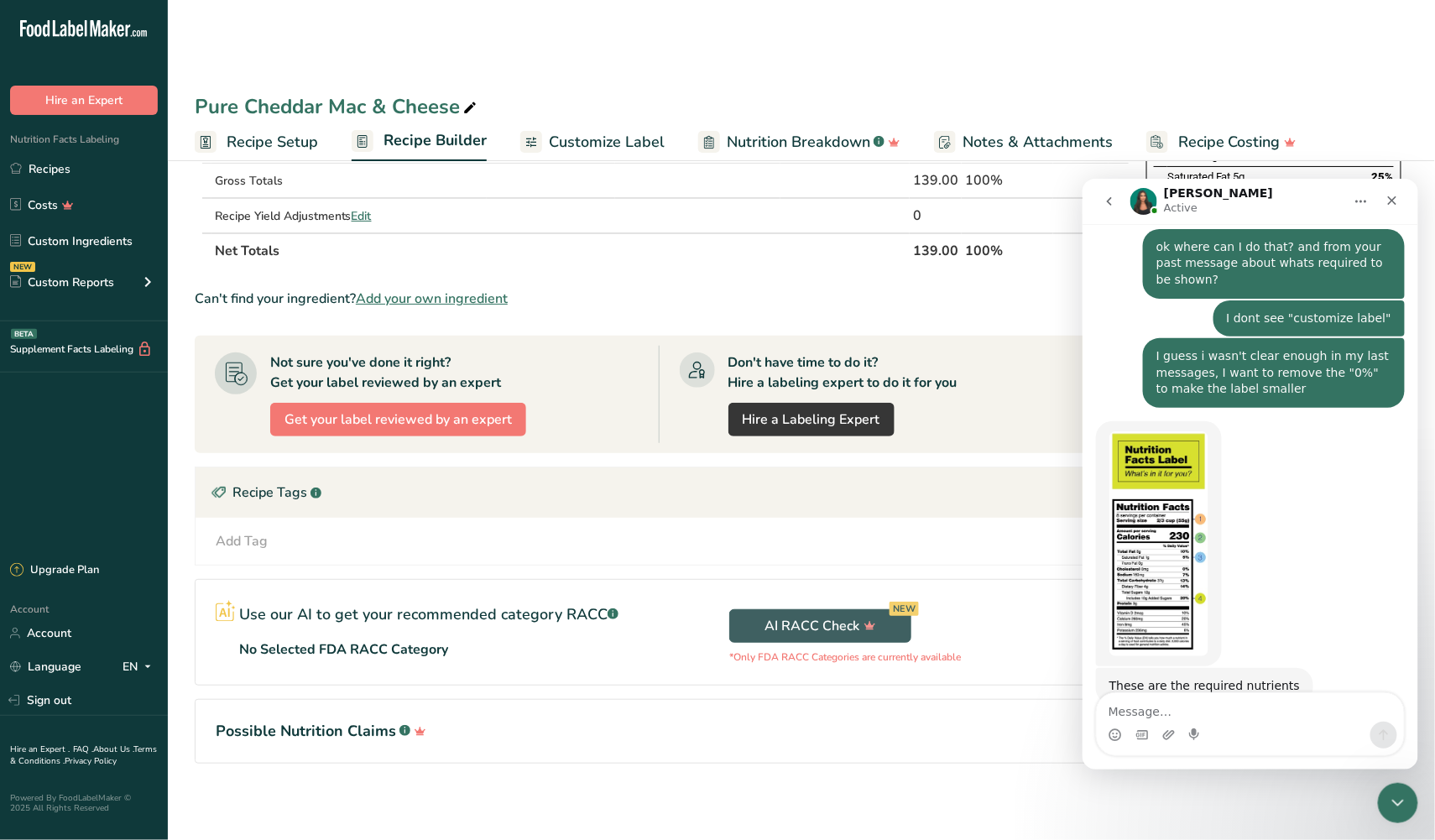
click at [1171, 549] on img "Aya says…" at bounding box center [1158, 543] width 99 height 225
click at [1172, 550] on div "Intercom messenger" at bounding box center [718, 420] width 1435 height 840
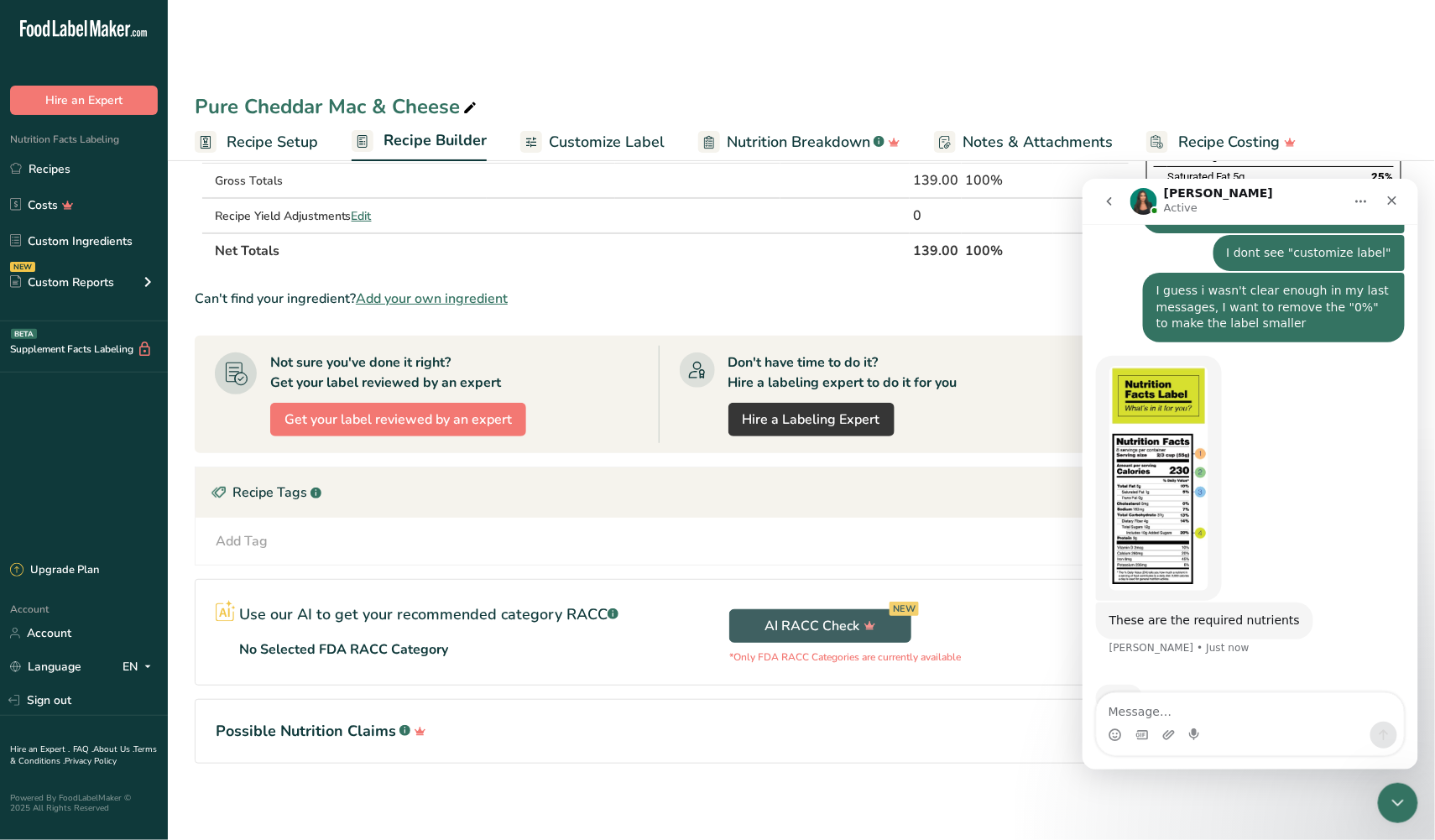
scroll to position [2283, 0]
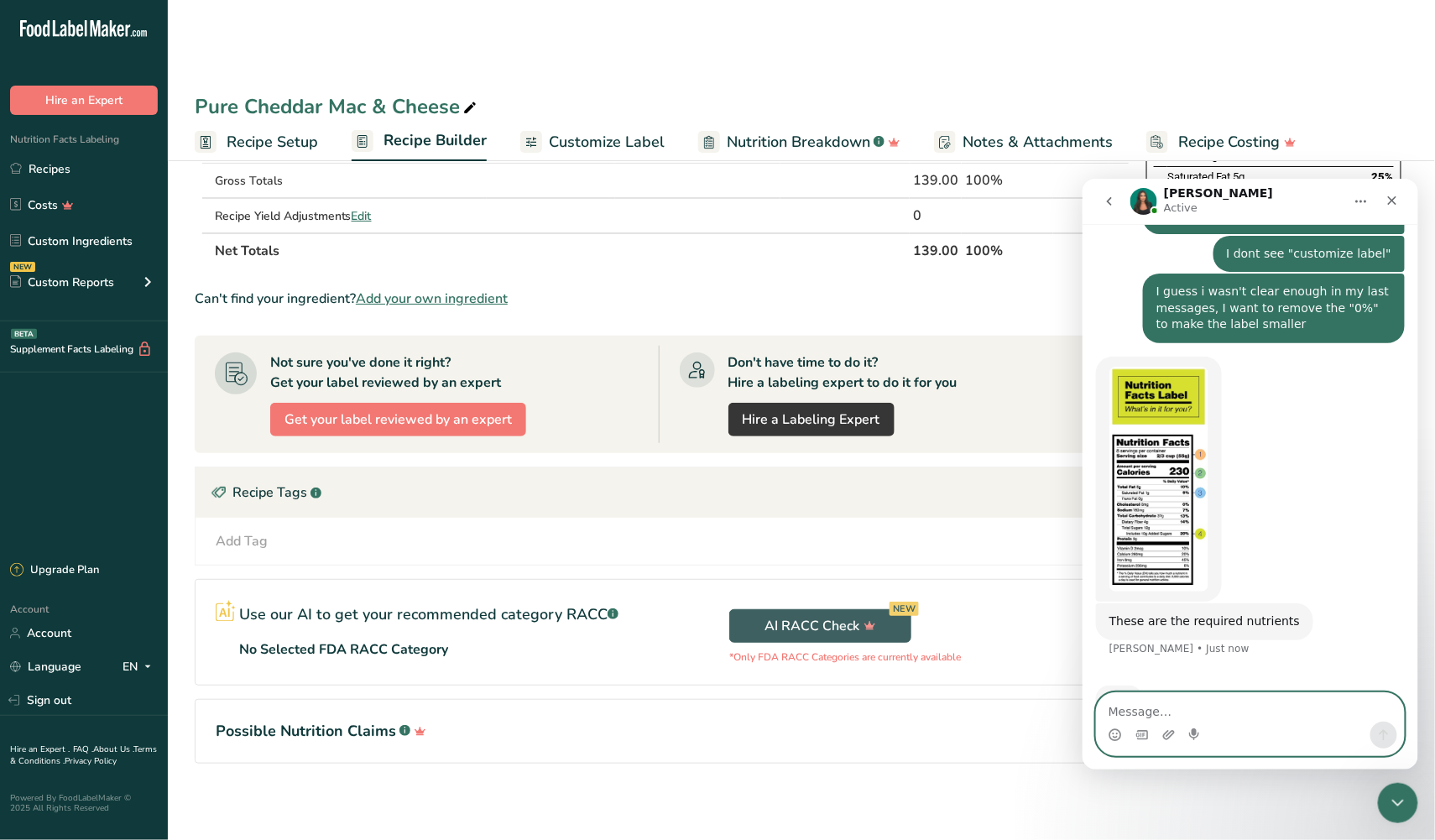
click at [1178, 706] on textarea "Message…" at bounding box center [1249, 706] width 307 height 29
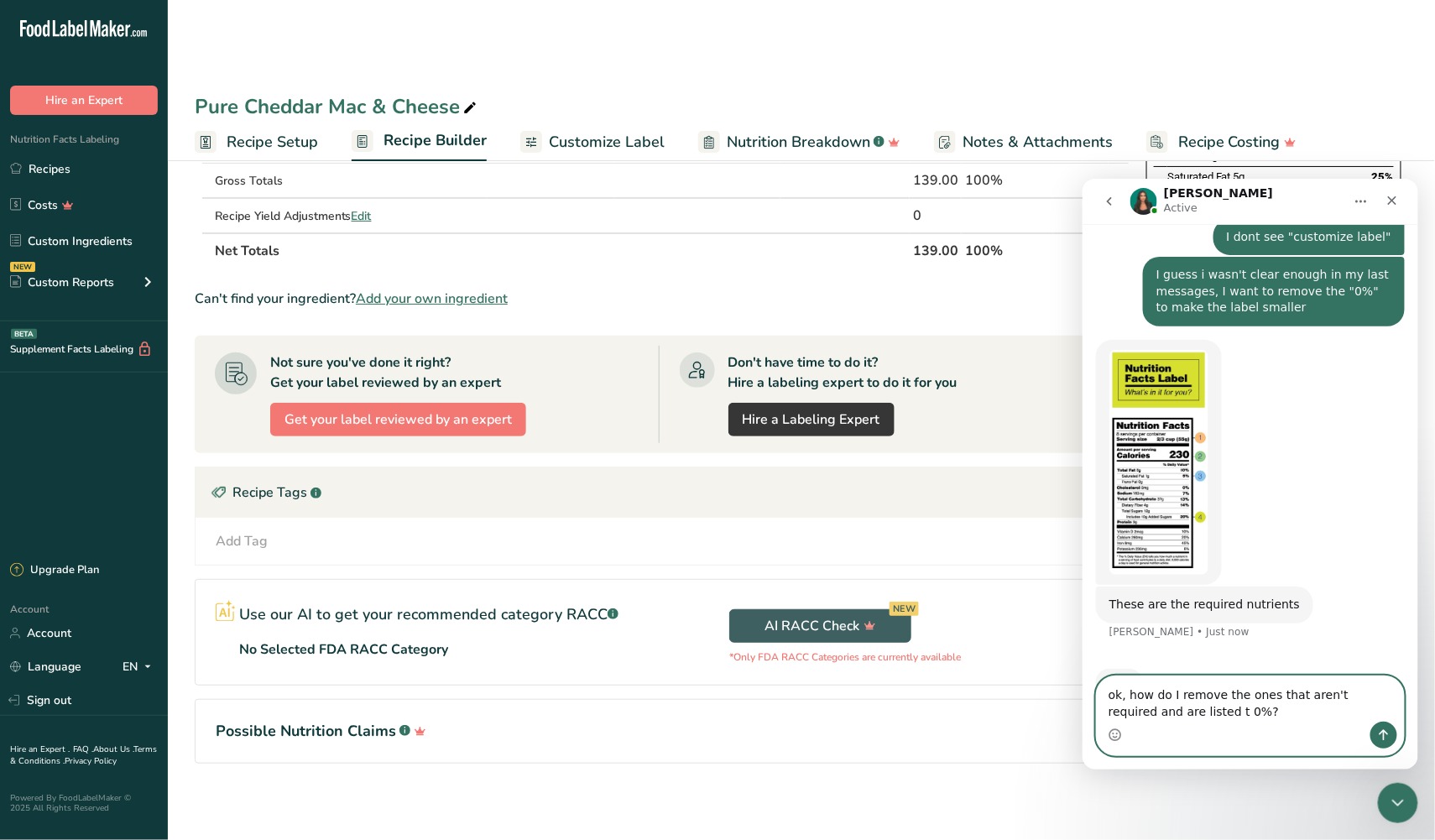
click at [1181, 706] on textarea "ok, how do I remove the ones that aren't required and are listed t 0%?" at bounding box center [1249, 698] width 307 height 45
type textarea "ok, how do I remove the ones that aren't required and are listed at 0%?"
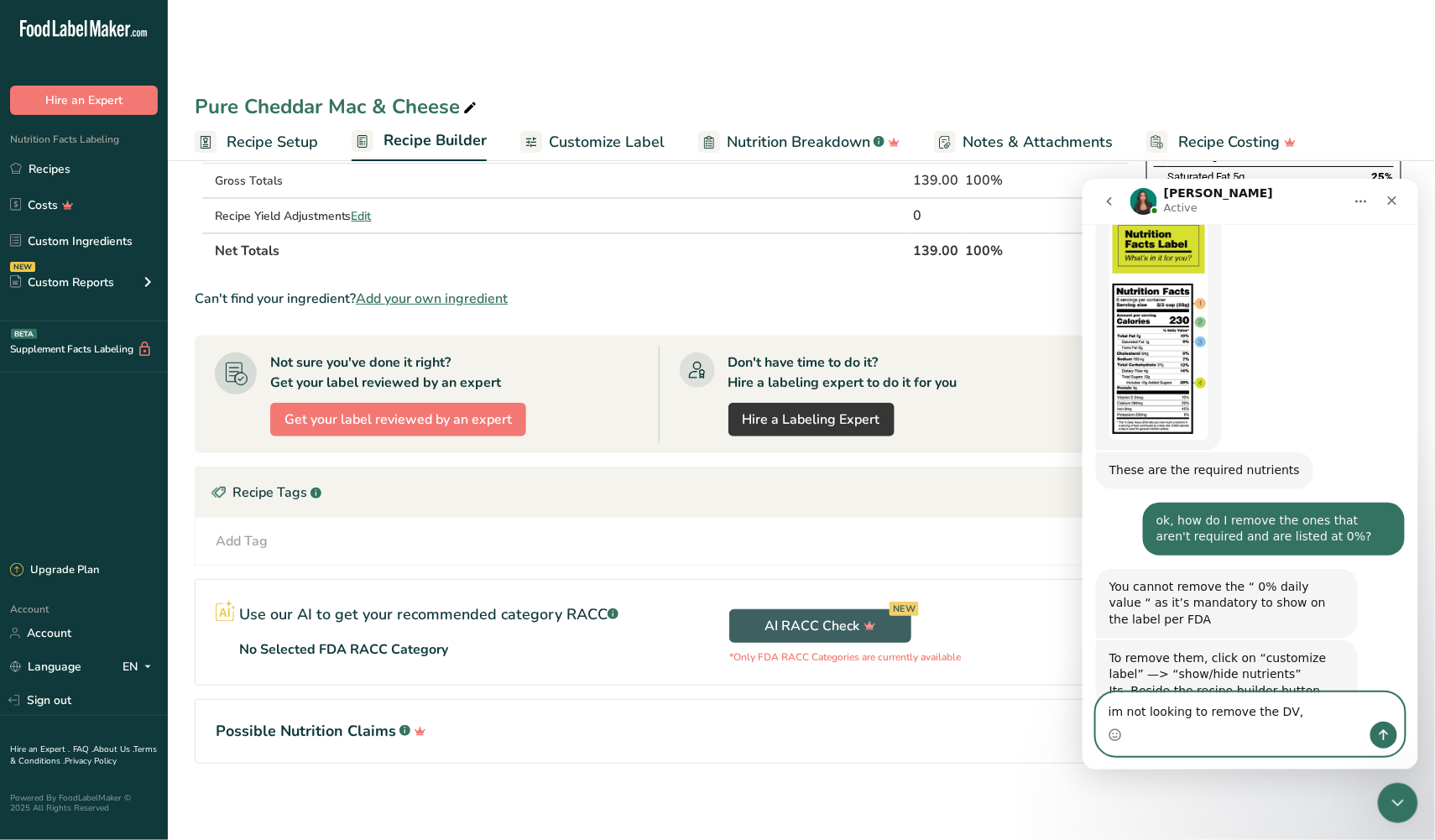
scroll to position [0, 0]
click at [1145, 717] on textarea "im not looking to remove the DV," at bounding box center [1249, 706] width 307 height 29
type textarea "e"
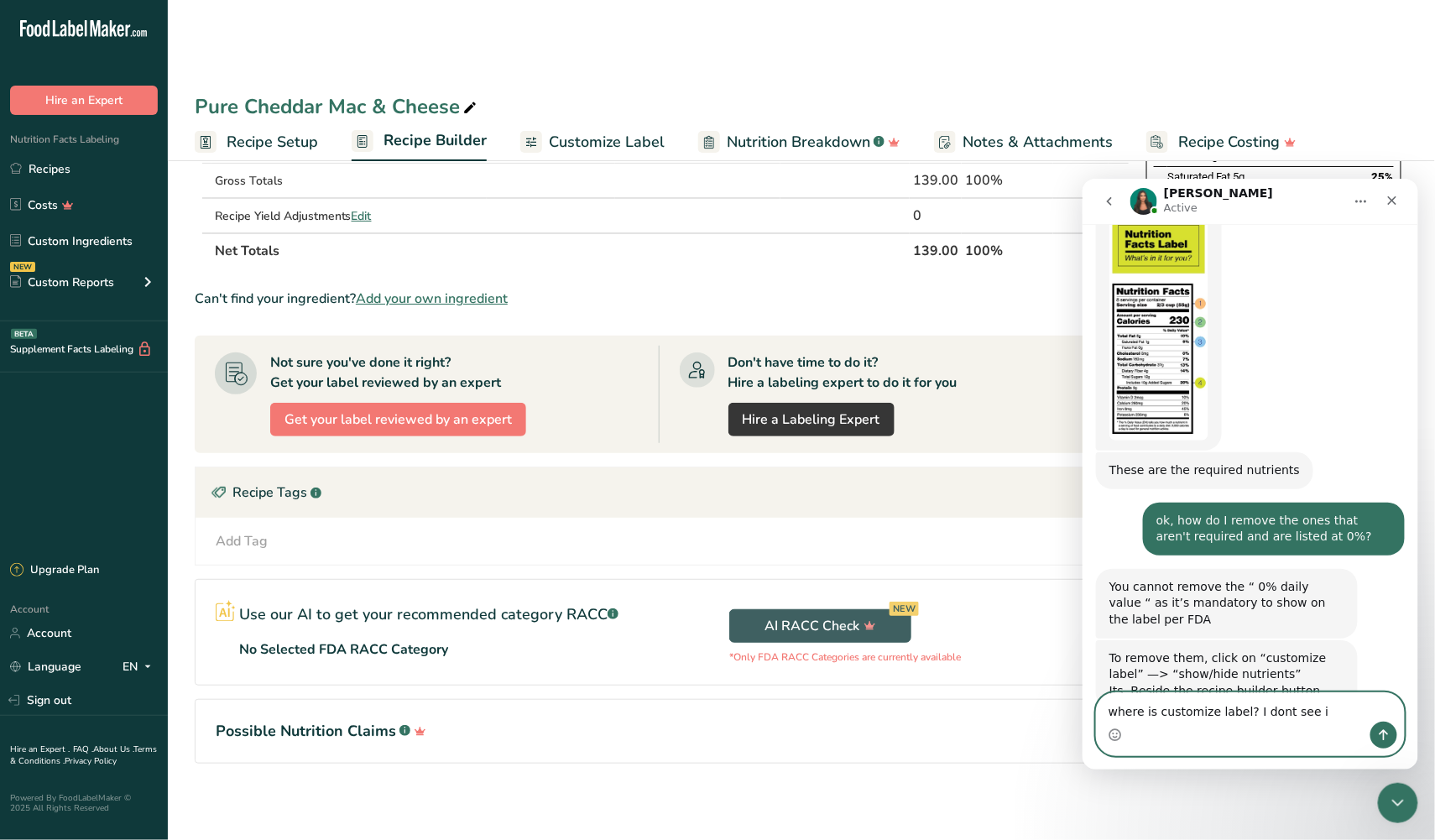
type textarea "where is customize label? I dont see it"
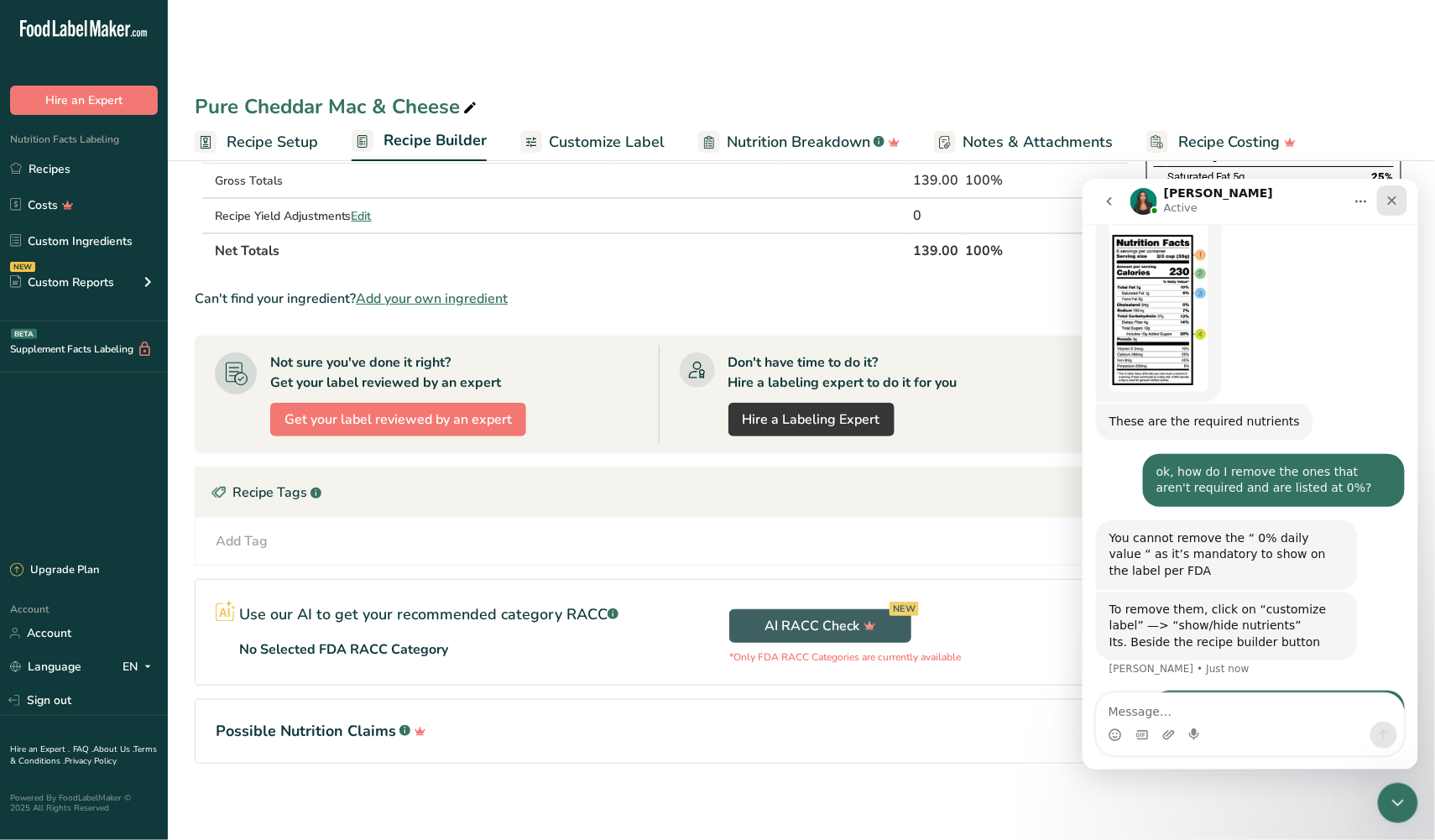
click at [1391, 198] on icon "Close" at bounding box center [1392, 200] width 9 height 9
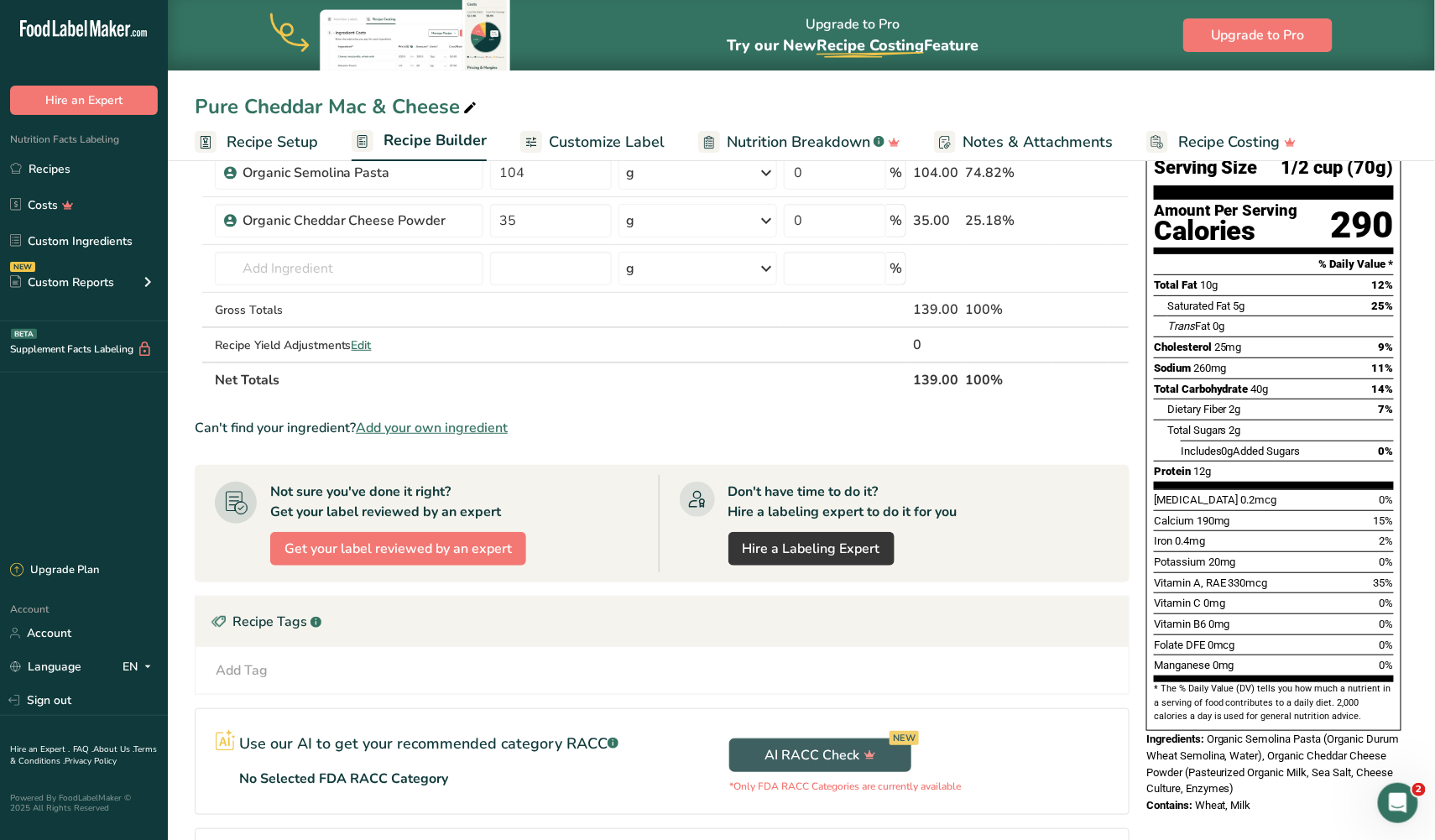
scroll to position [0, 0]
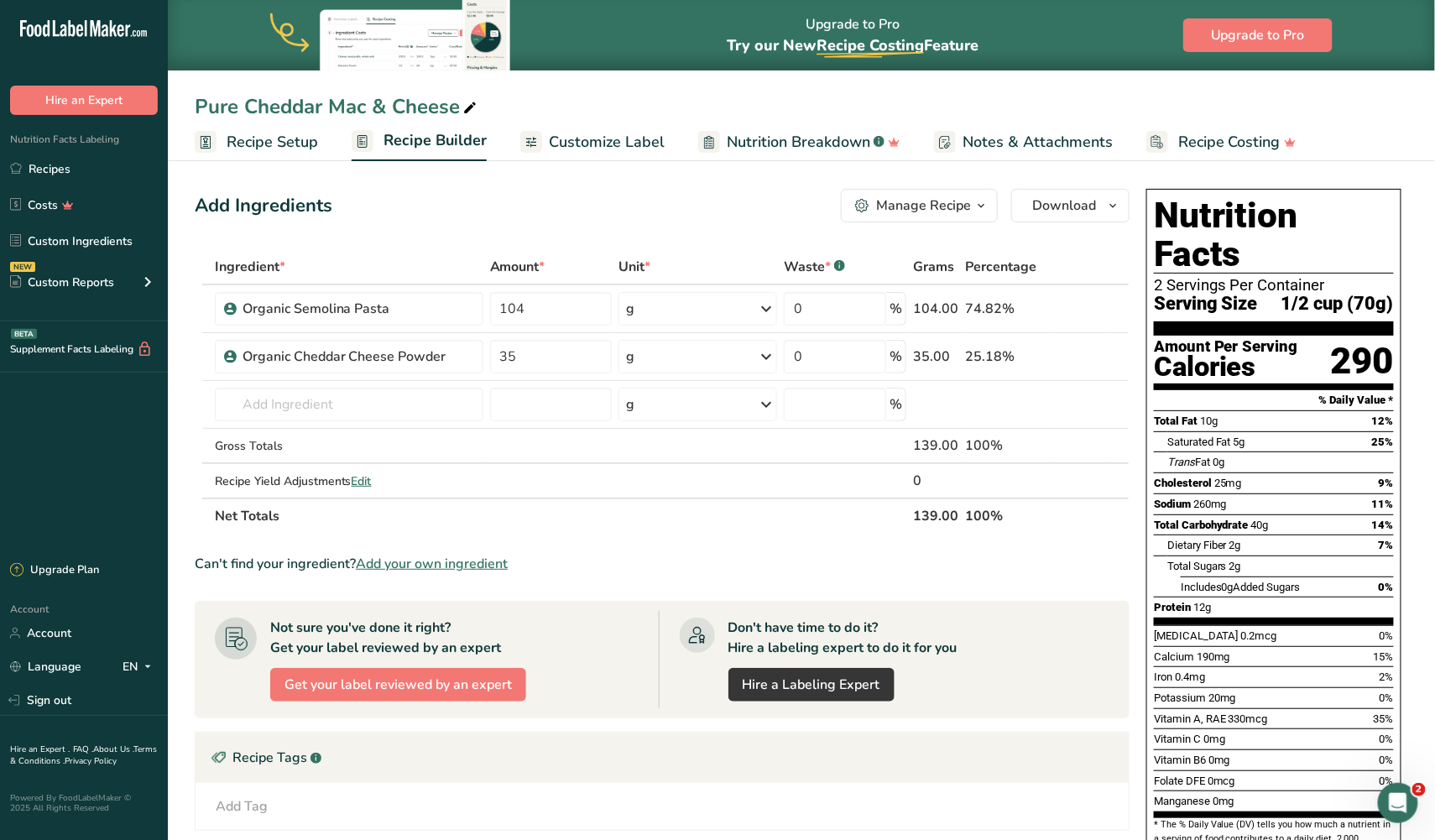
click at [980, 204] on icon "button" at bounding box center [981, 206] width 14 height 21
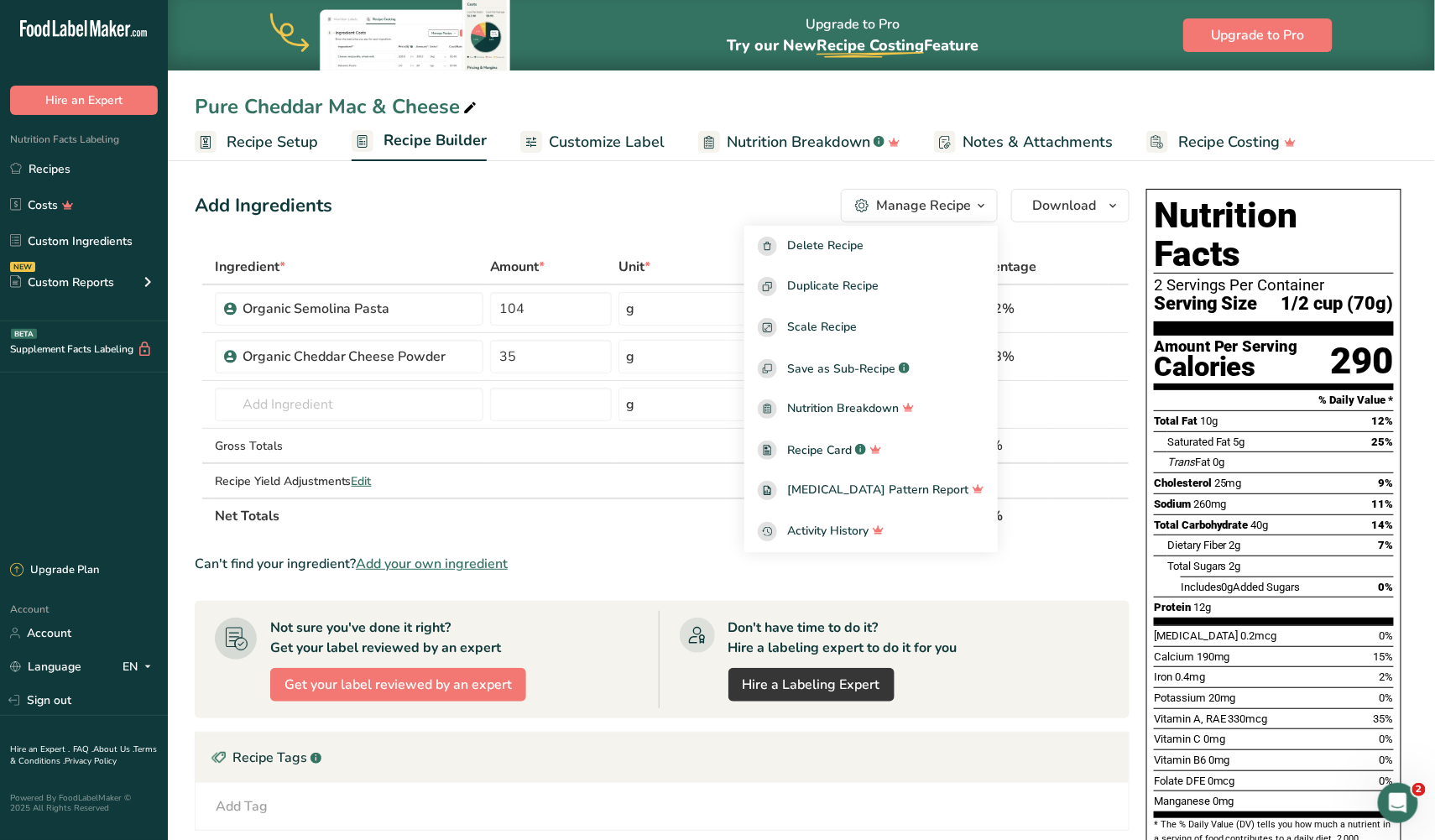
click at [730, 198] on div "Add Ingredients Manage Recipe Delete Recipe Duplicate Recipe Scale Recipe Save …" at bounding box center [662, 205] width 935 height 33
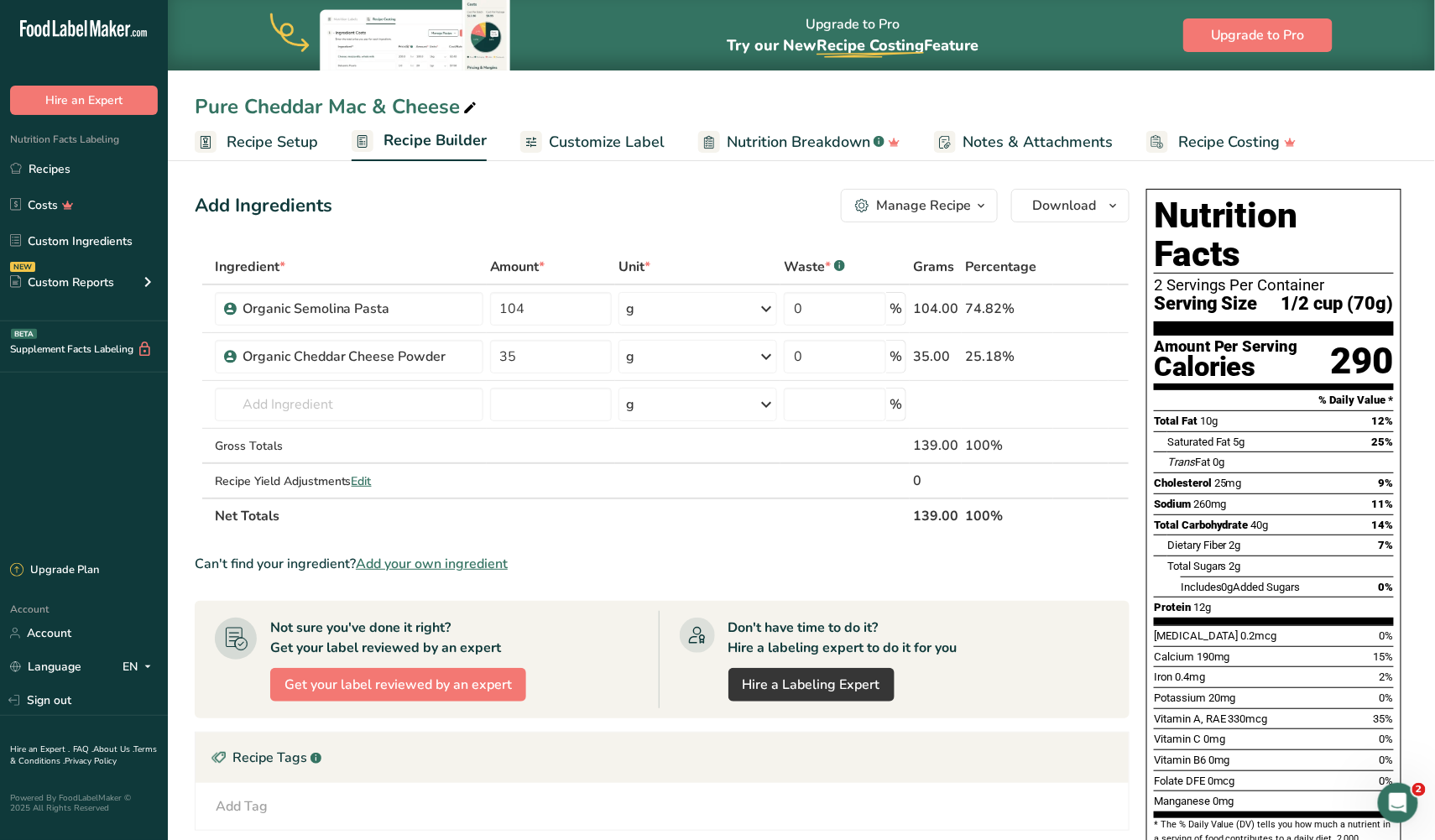
click at [550, 142] on span "Customize Label" at bounding box center [607, 142] width 116 height 23
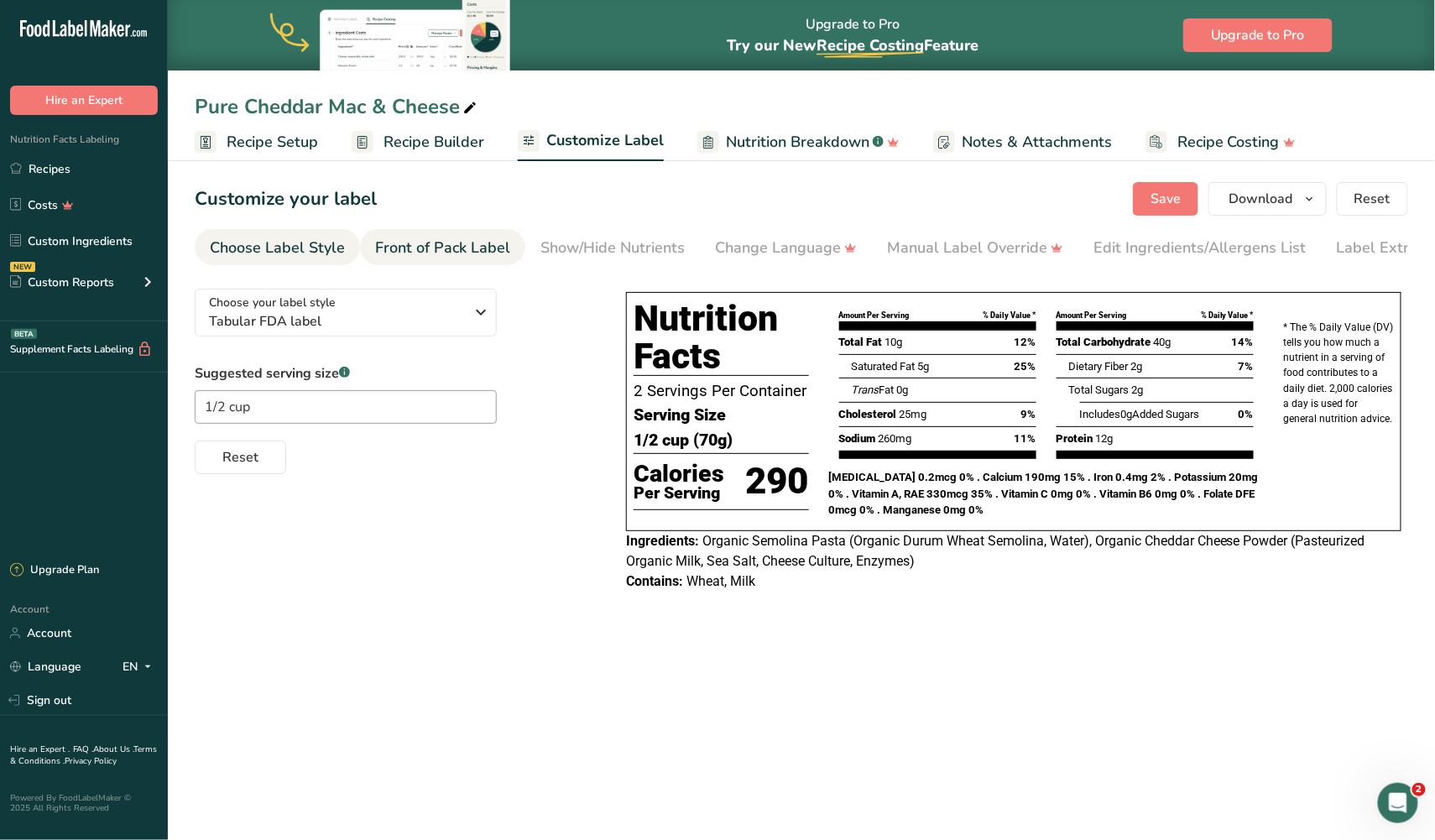
click at [446, 244] on div "Front of Pack Label" at bounding box center [443, 248] width 135 height 23
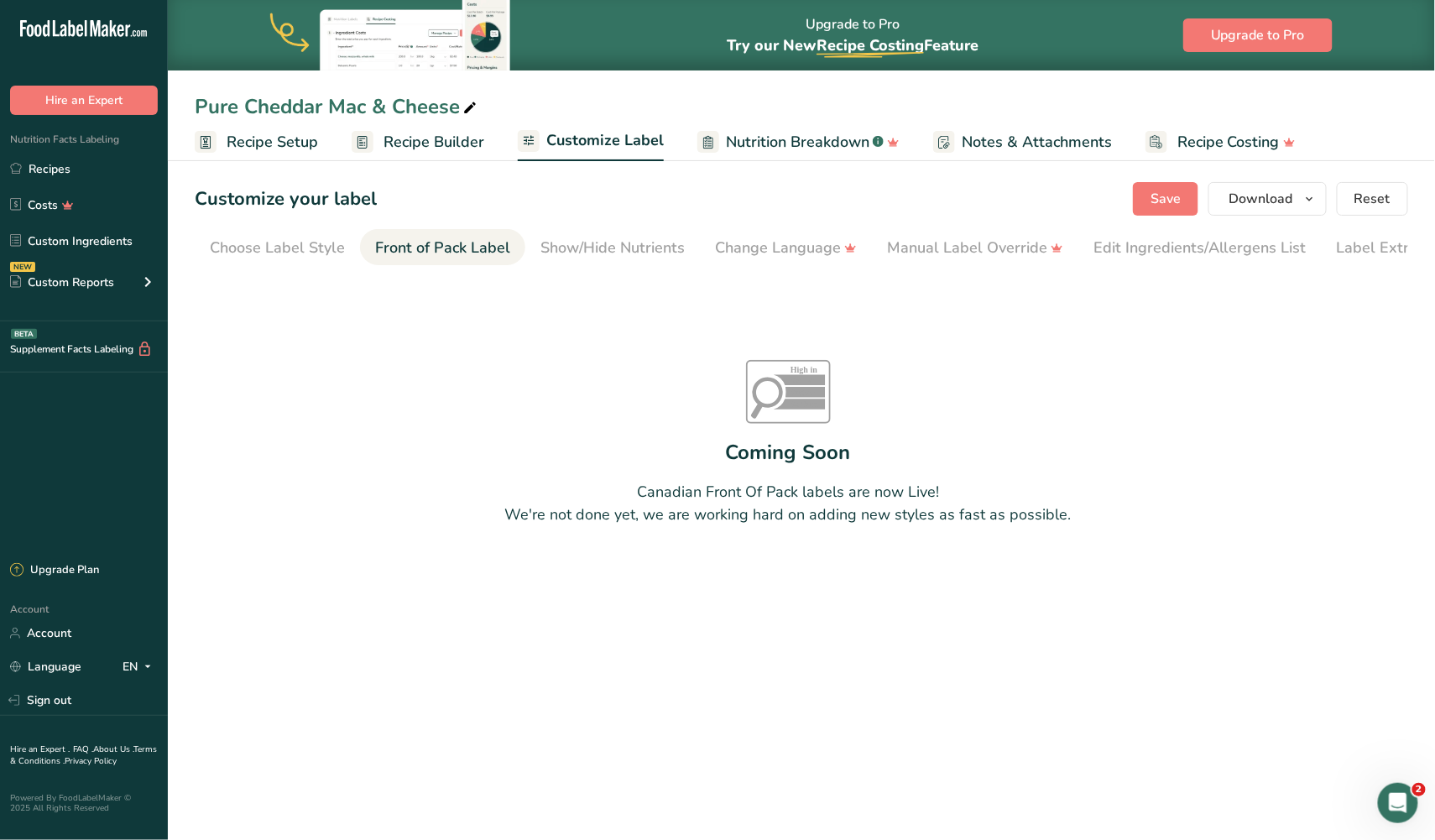
scroll to position [0, 45]
click at [568, 247] on div "Show/Hide Nutrients" at bounding box center [568, 248] width 145 height 23
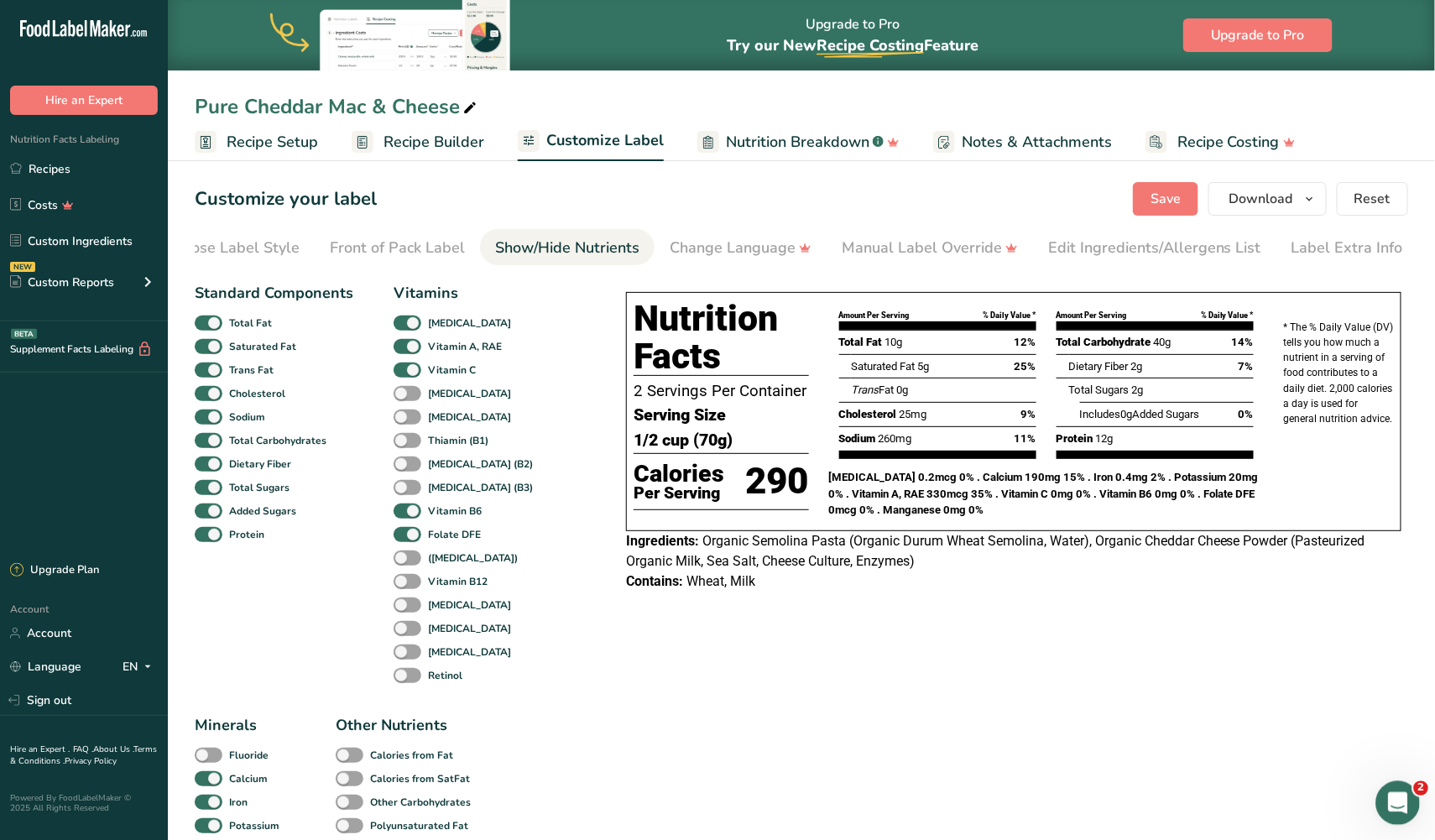
click at [1401, 803] on icon "Open Intercom Messenger" at bounding box center [1396, 801] width 28 height 28
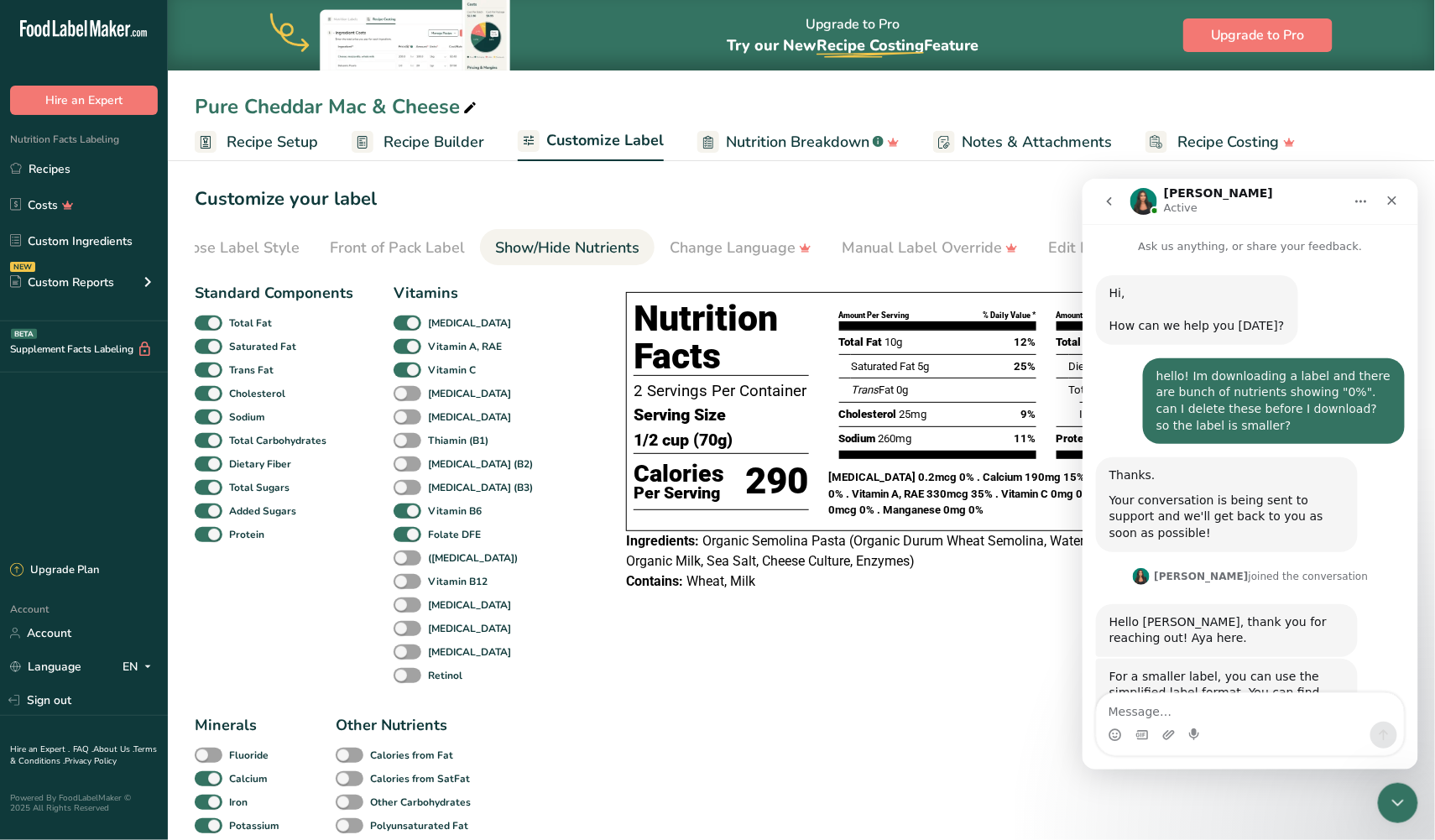
scroll to position [2529, 0]
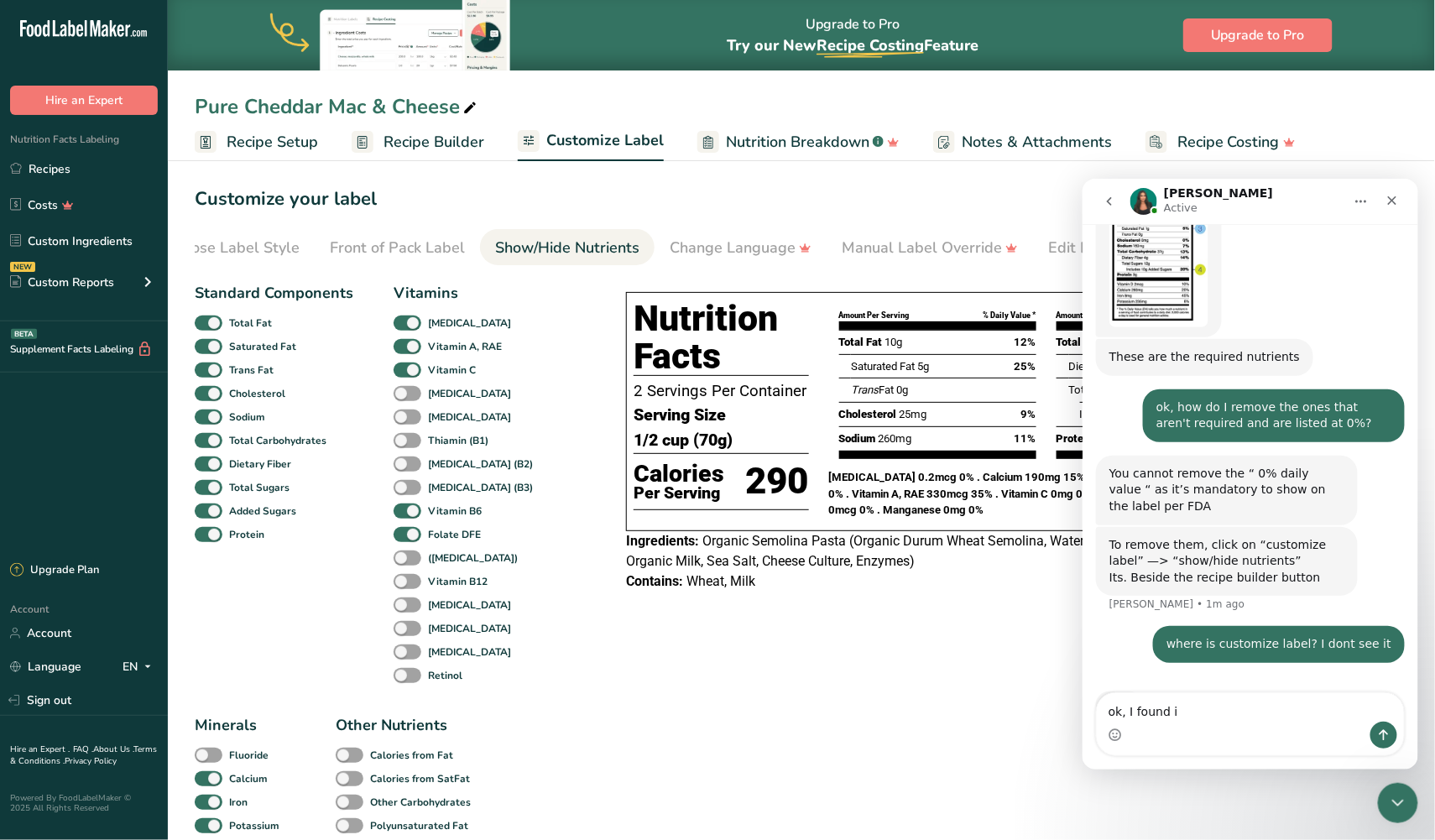
type textarea "ok, I found it"
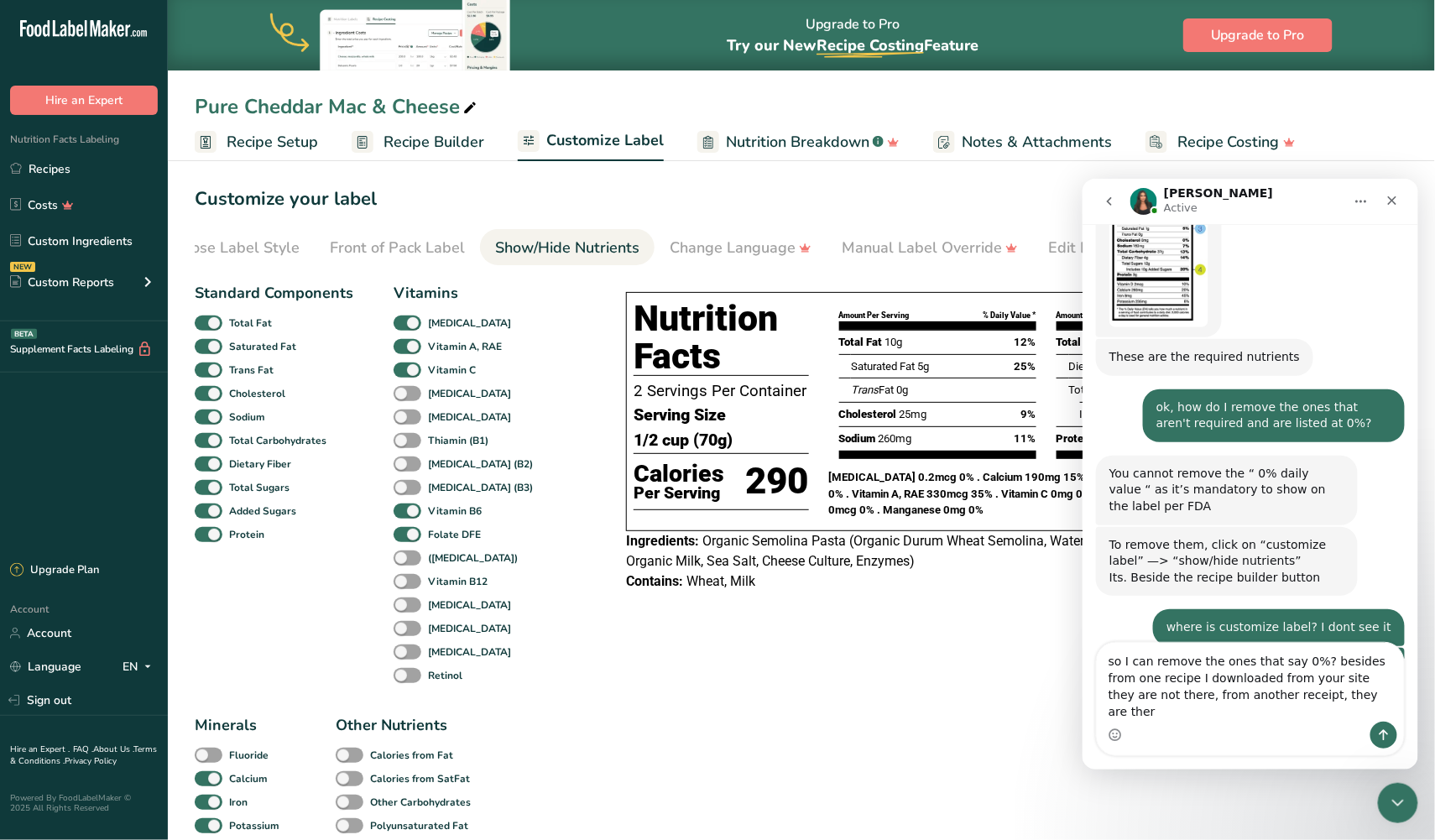
scroll to position [2602, 0]
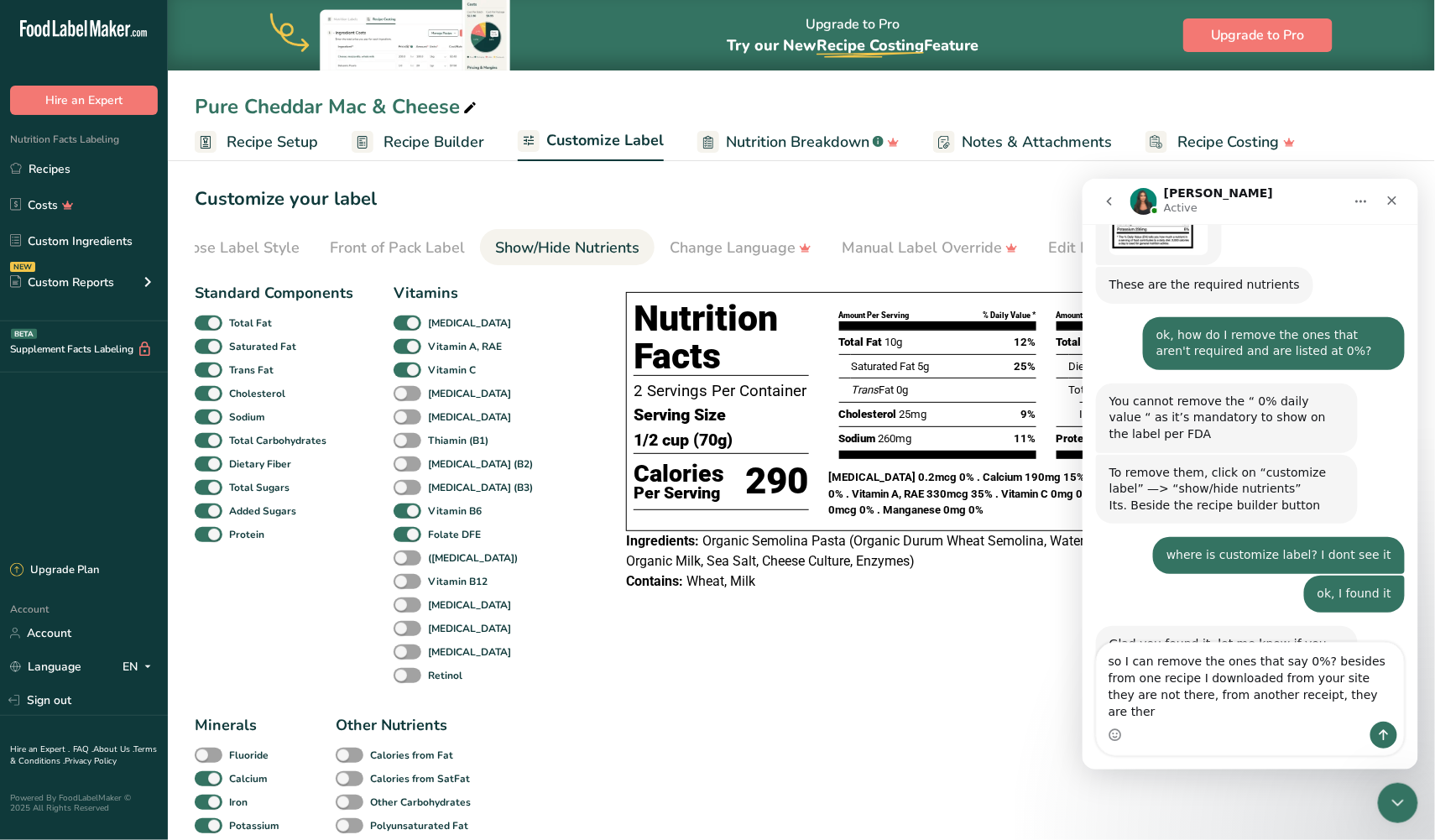
type textarea "so I can remove the ones that say 0%? besides from one recipe I downloaded from…"
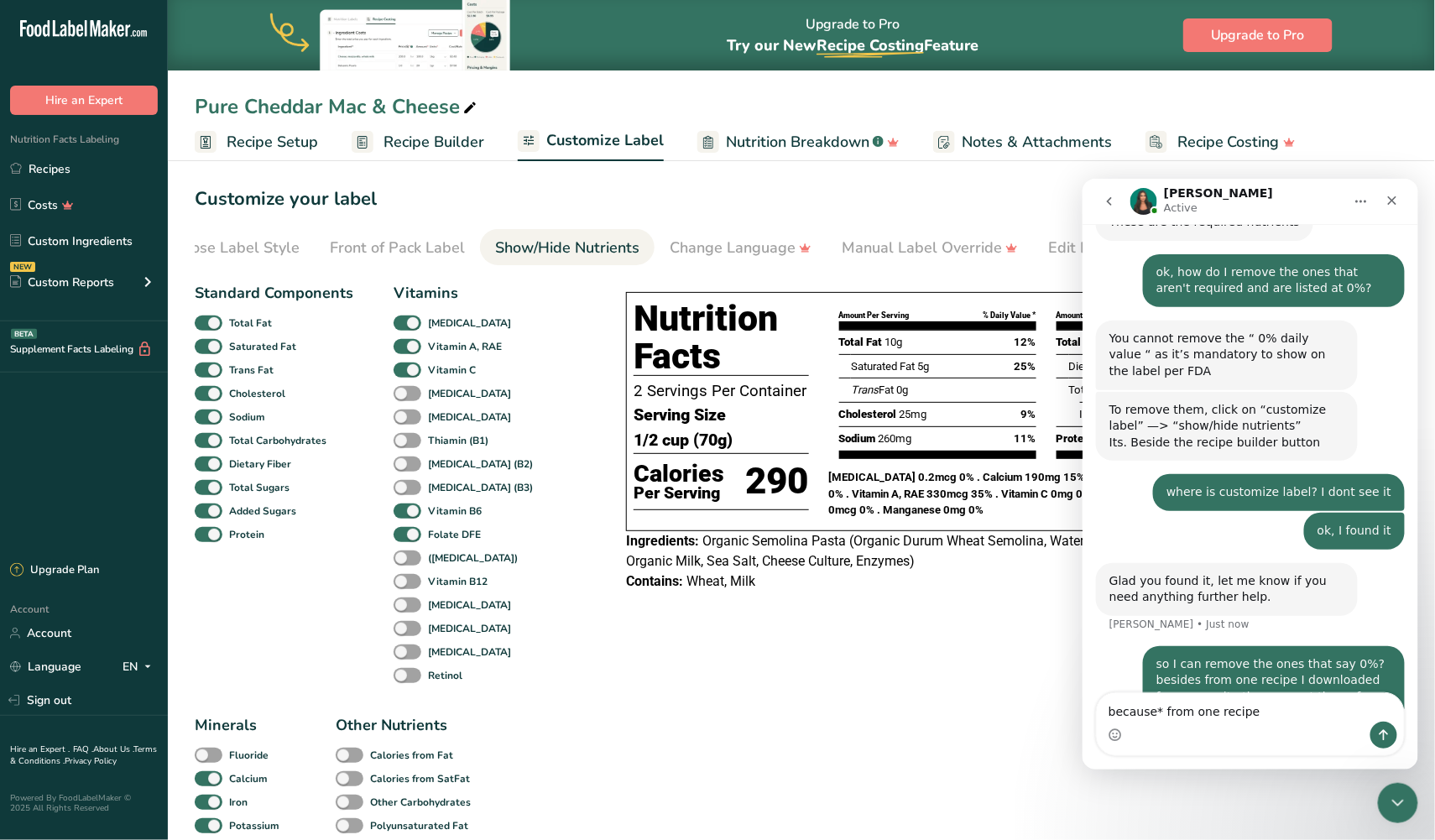
click at [1102, 712] on textarea "because* from one recipe" at bounding box center [1249, 706] width 307 height 29
type textarea "besides = because"
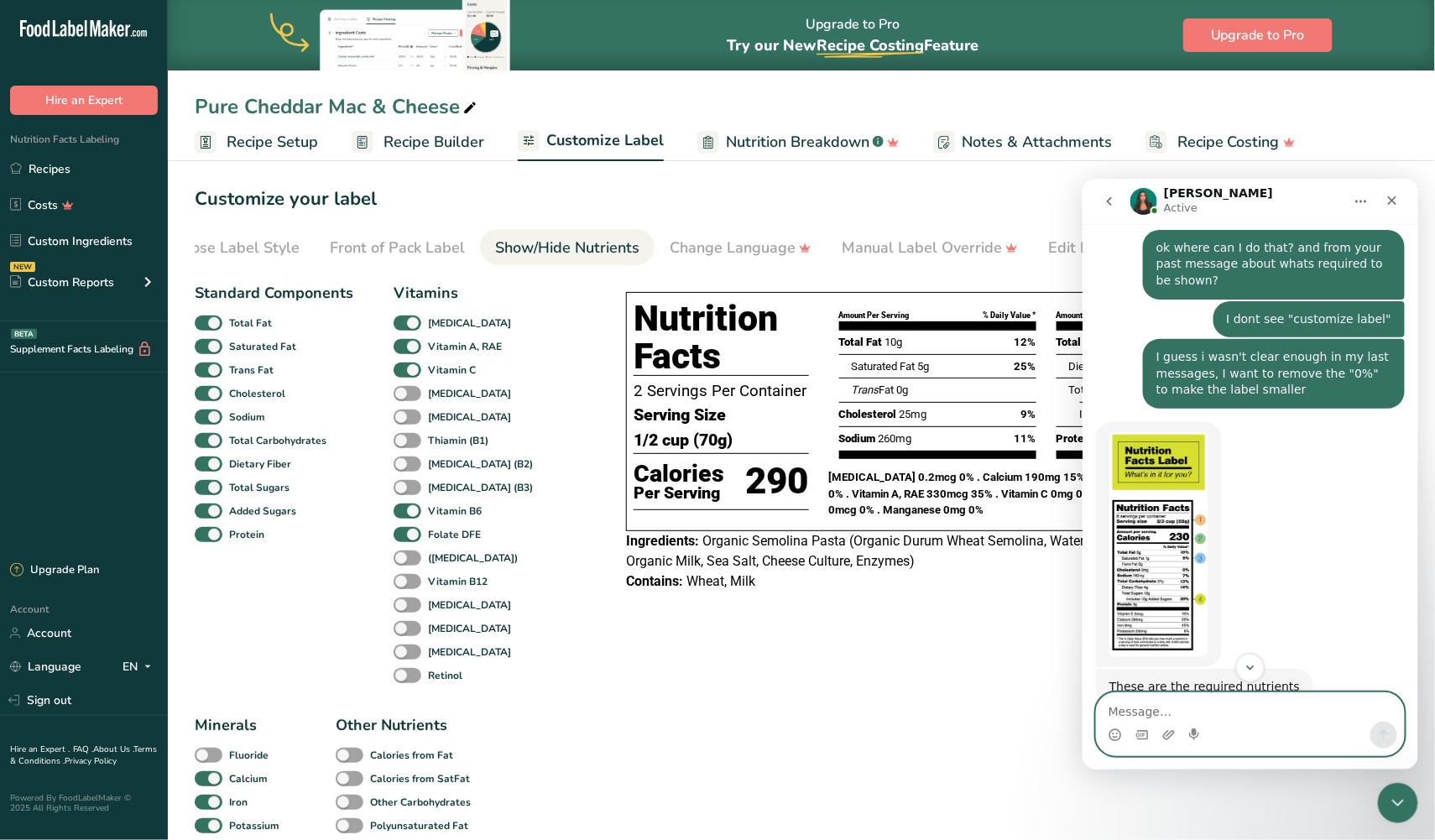
scroll to position [2206, 0]
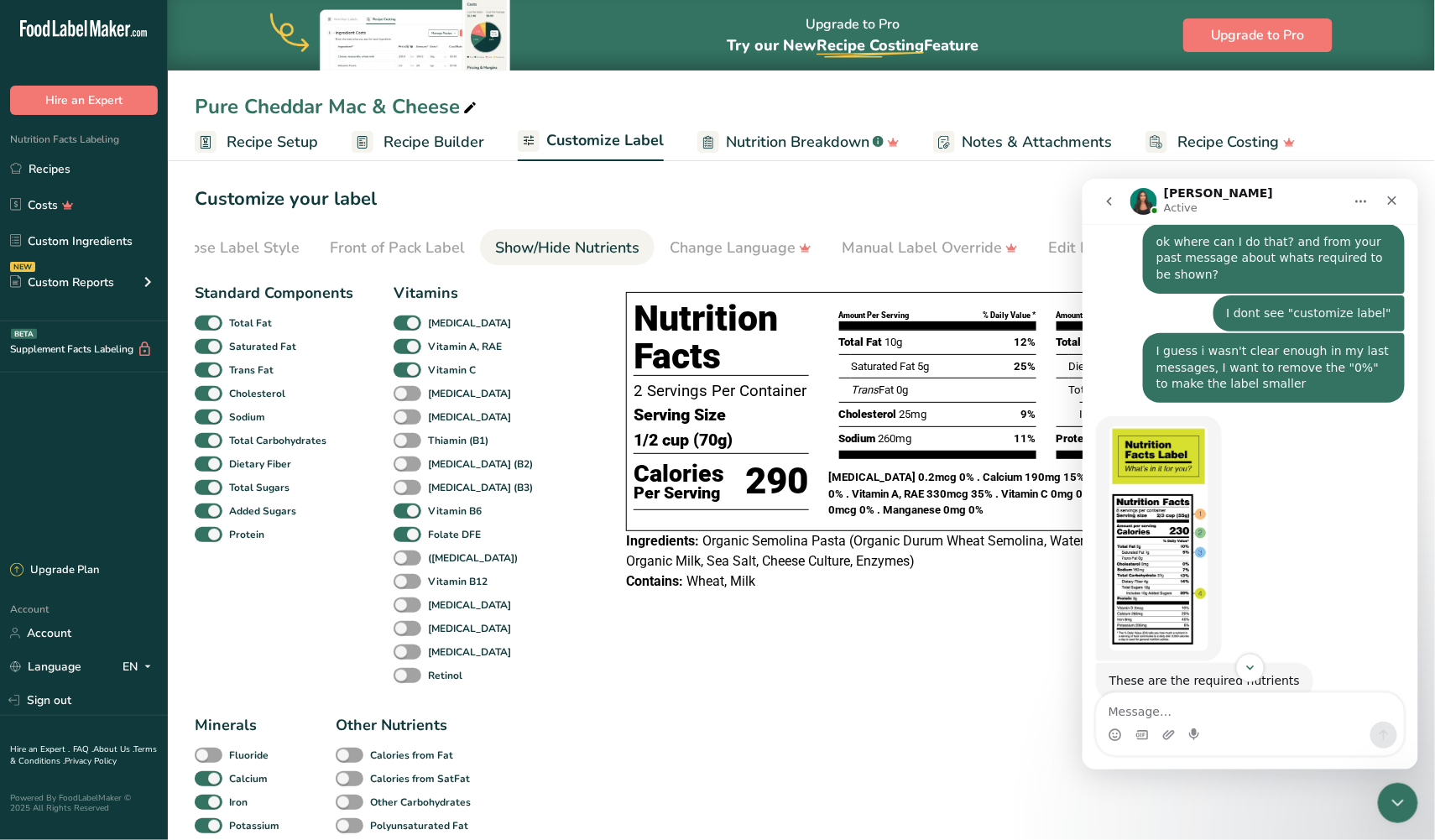
click at [1127, 551] on img "Aya says…" at bounding box center [1158, 538] width 99 height 225
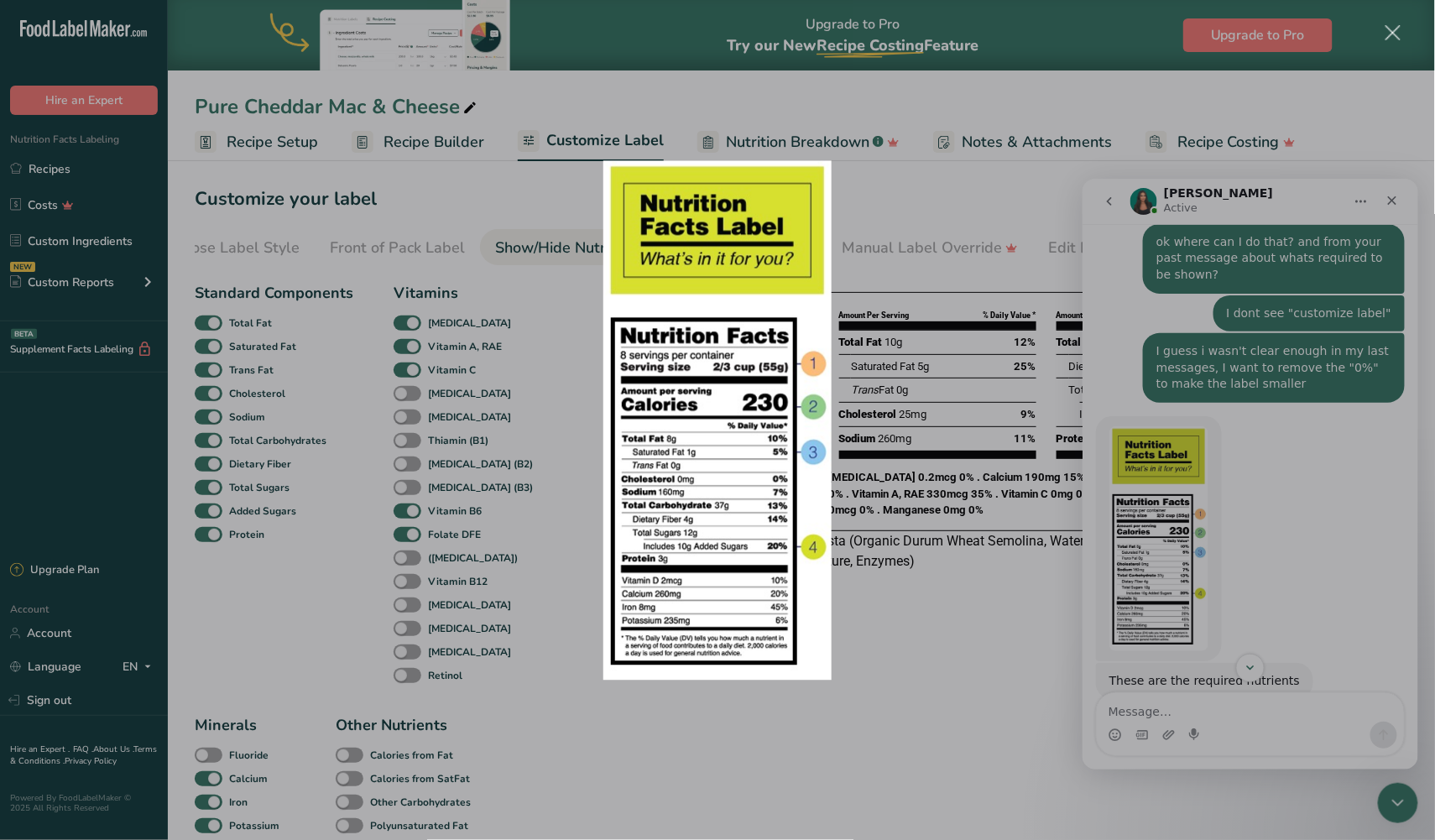
scroll to position [0, 0]
click at [1159, 536] on div "Intercom messenger" at bounding box center [718, 420] width 1435 height 840
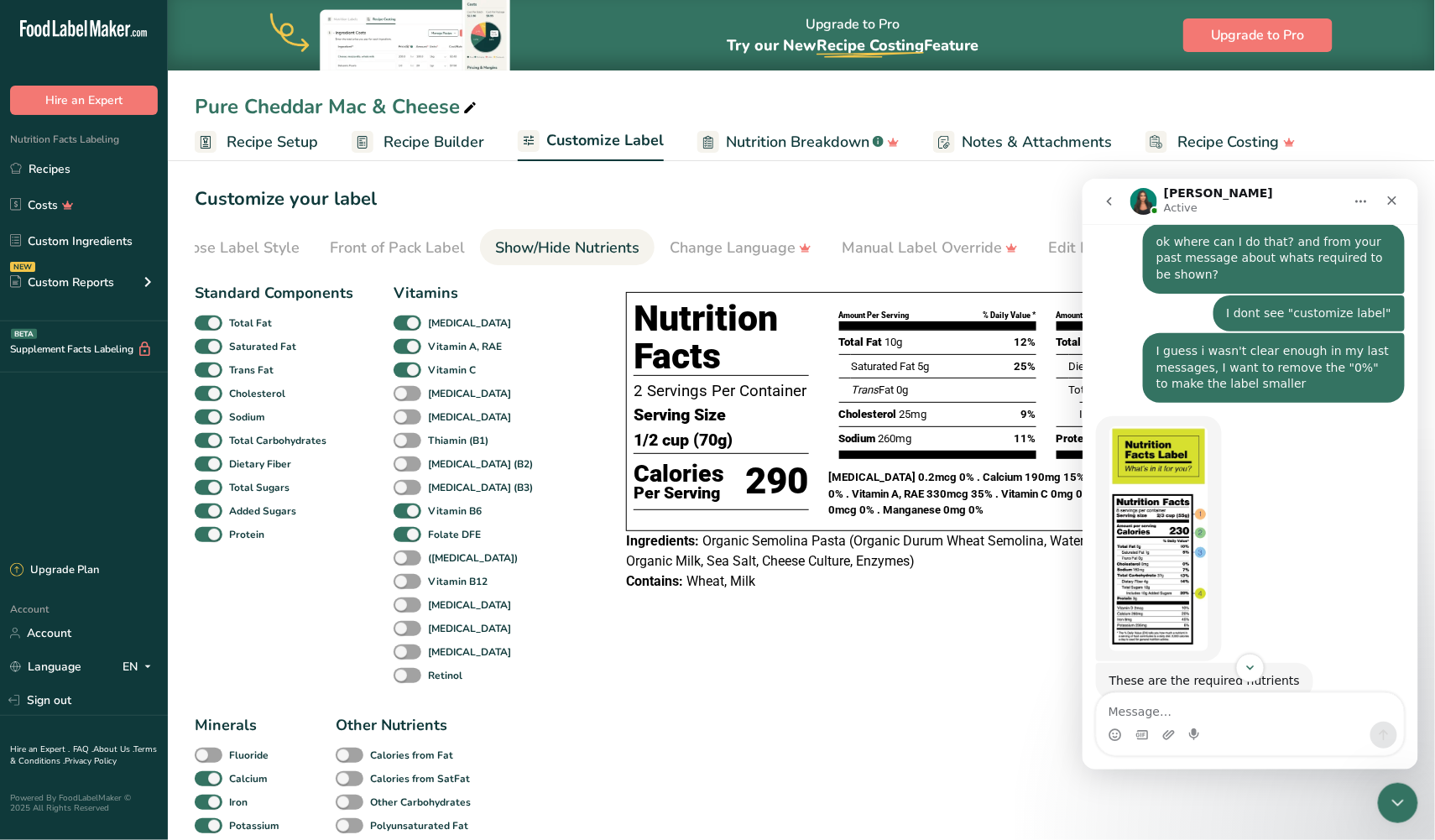
click at [1144, 523] on img "Aya says…" at bounding box center [1158, 538] width 99 height 225
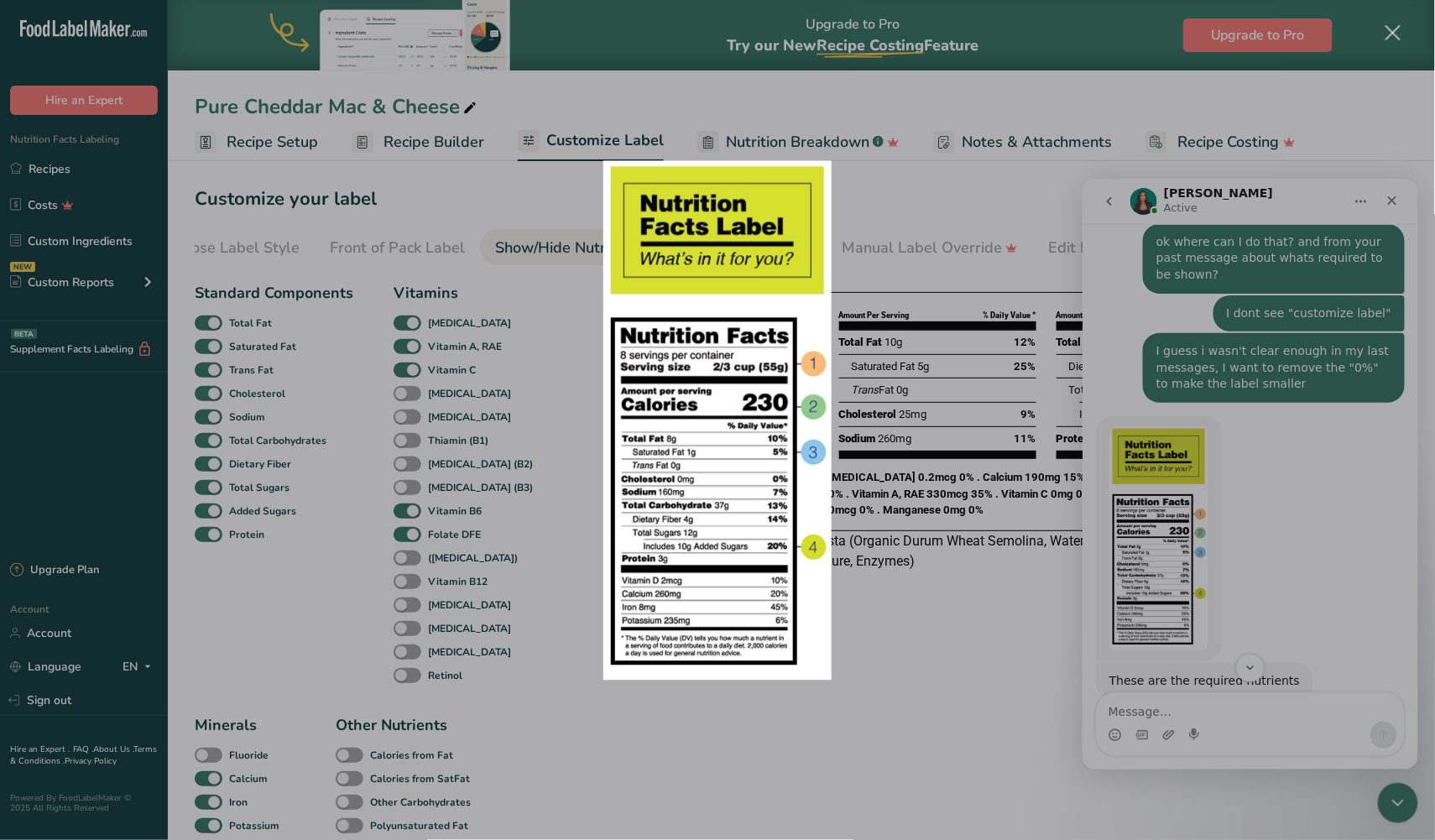
click at [1145, 523] on div "Intercom messenger" at bounding box center [718, 420] width 1435 height 840
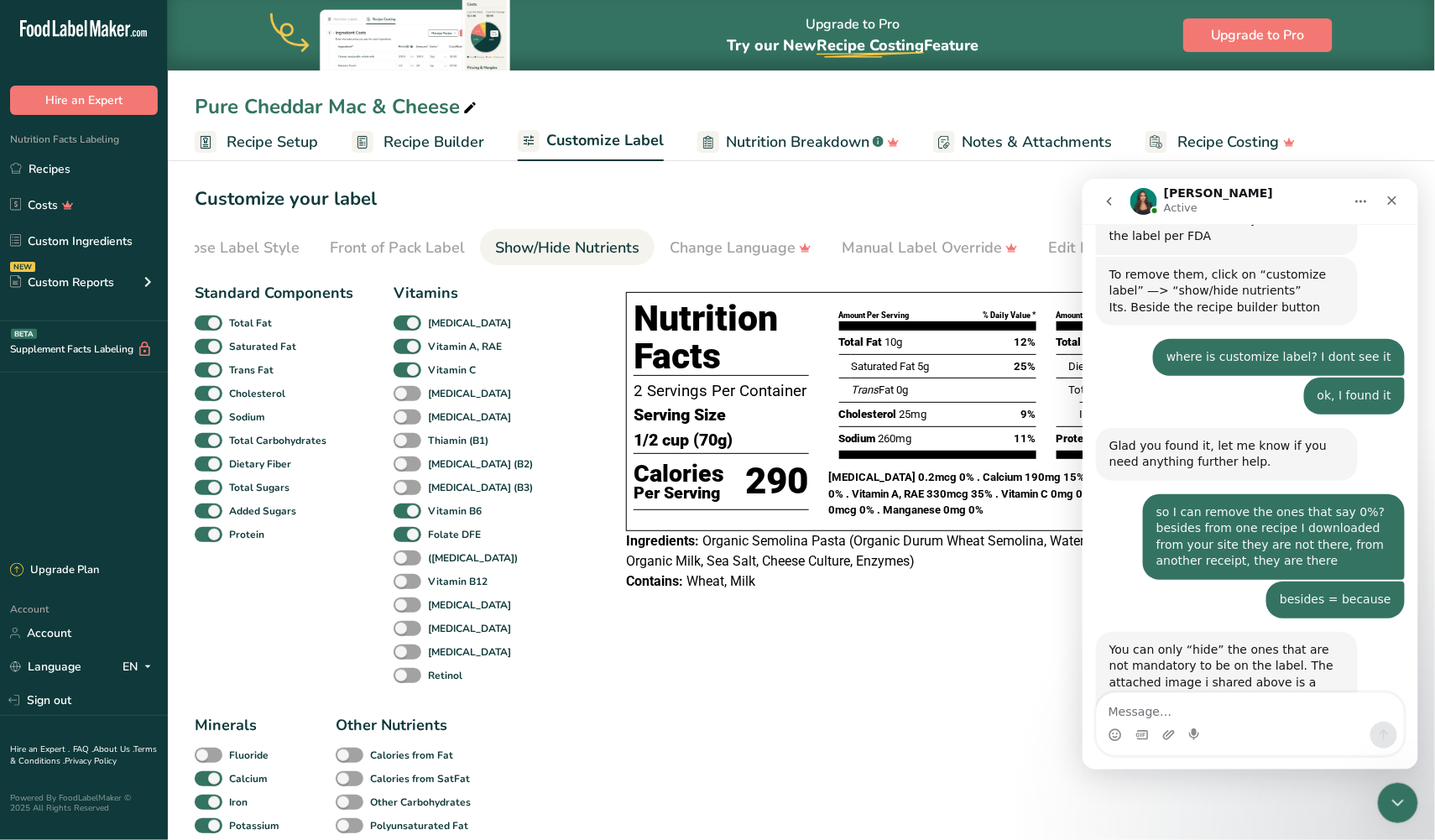
scroll to position [2799, 0]
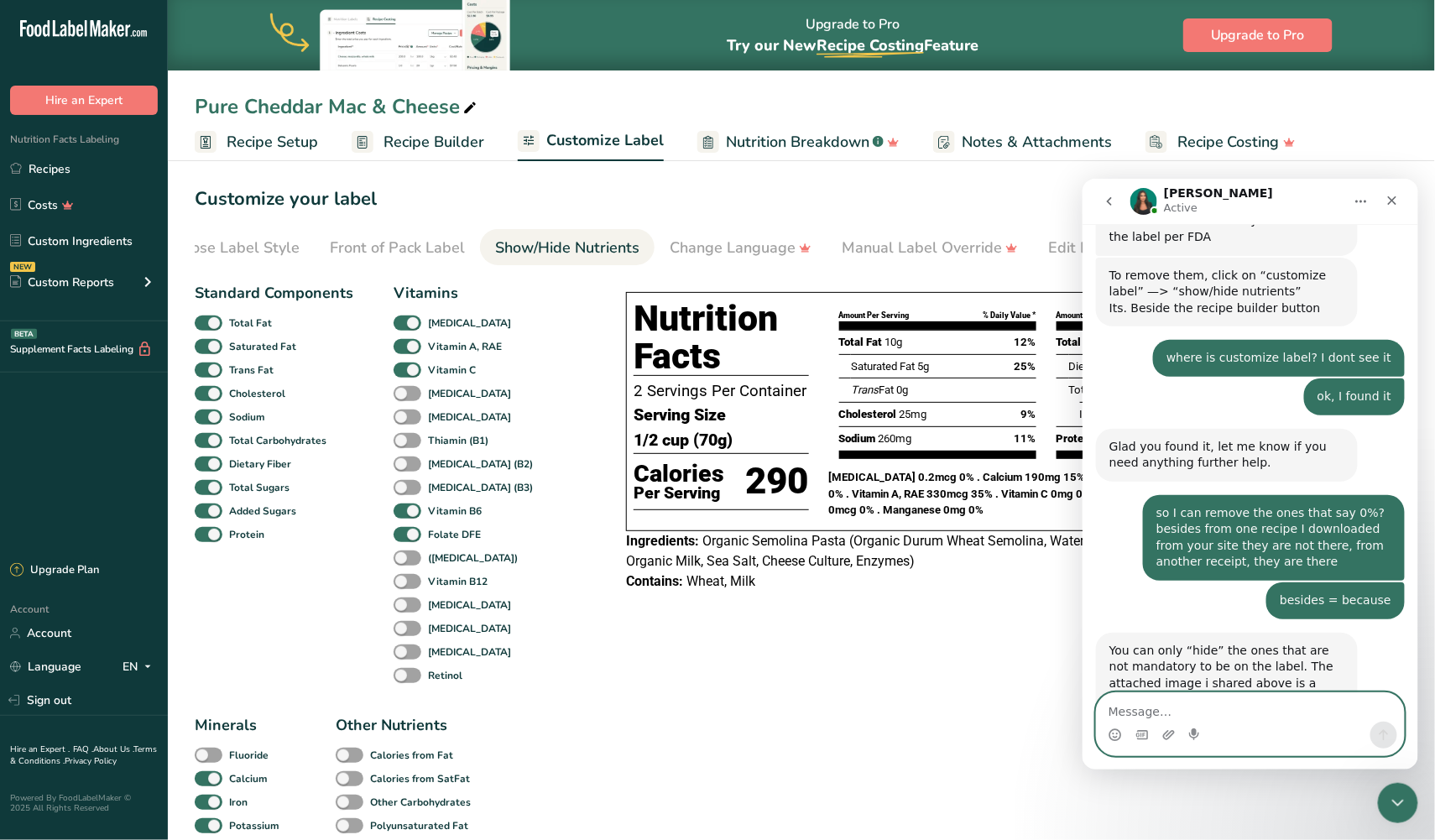
click at [1234, 710] on textarea "Message…" at bounding box center [1249, 706] width 307 height 29
type textarea "great, thanks"
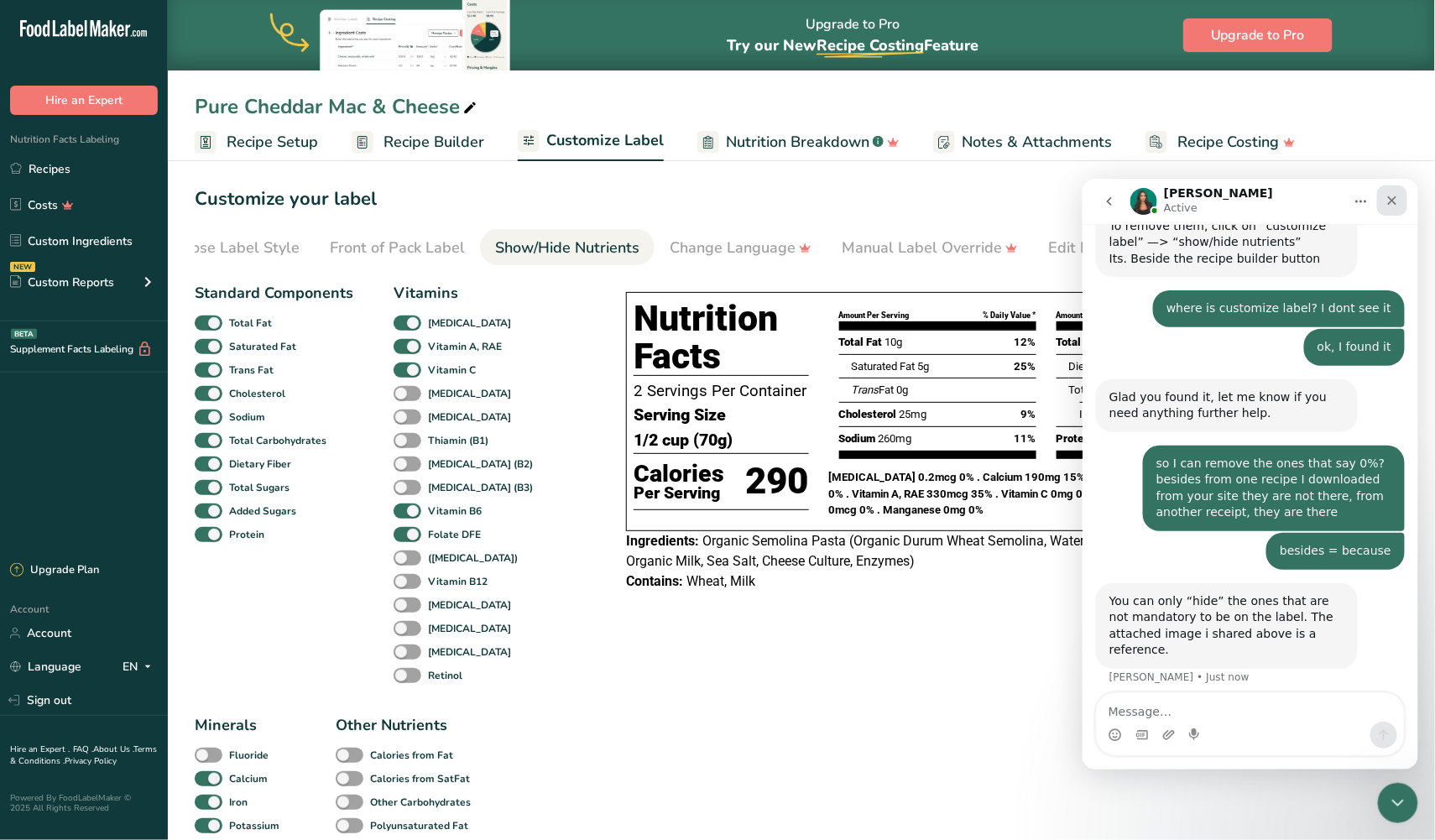
click at [1397, 203] on icon "Close" at bounding box center [1392, 200] width 14 height 14
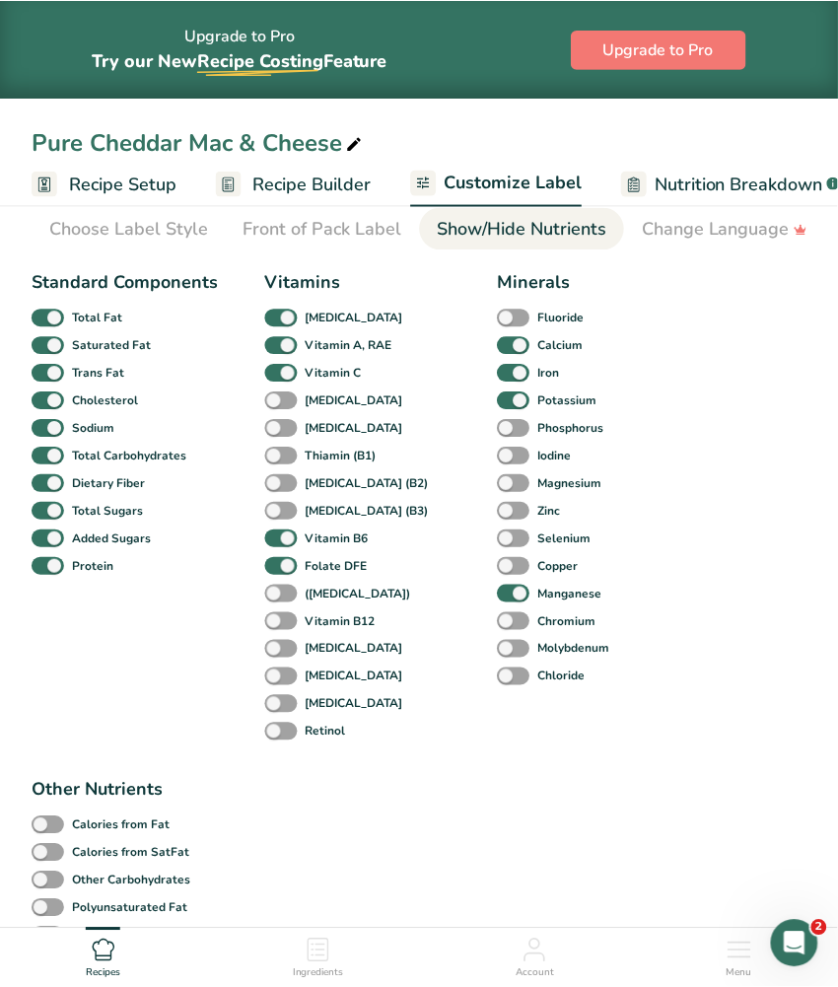
scroll to position [0, 0]
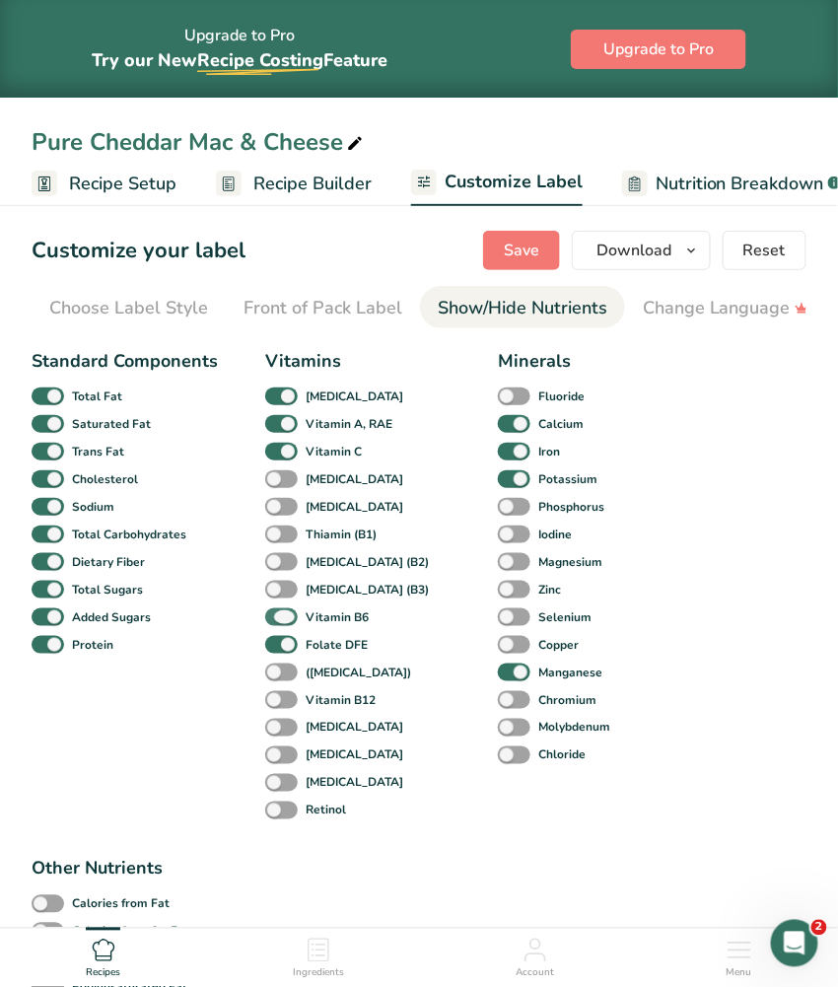
click at [275, 615] on span at bounding box center [281, 617] width 33 height 19
click at [275, 615] on input "Vitamin B6" at bounding box center [271, 616] width 13 height 13
checkbox input "false"
click at [274, 643] on span at bounding box center [281, 645] width 33 height 19
click at [274, 643] on input "Folate DFE" at bounding box center [271, 644] width 13 height 13
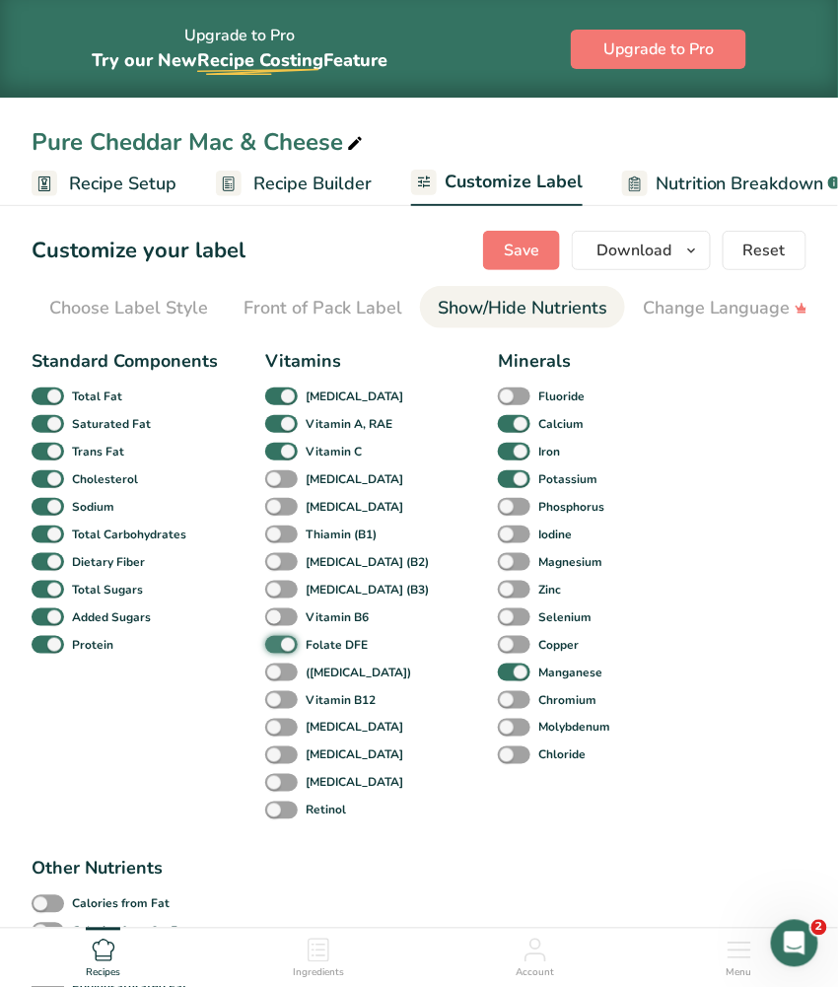
checkbox input "false"
click at [511, 667] on span at bounding box center [514, 672] width 33 height 19
click at [511, 667] on input "Manganese" at bounding box center [504, 671] width 13 height 13
checkbox input "false"
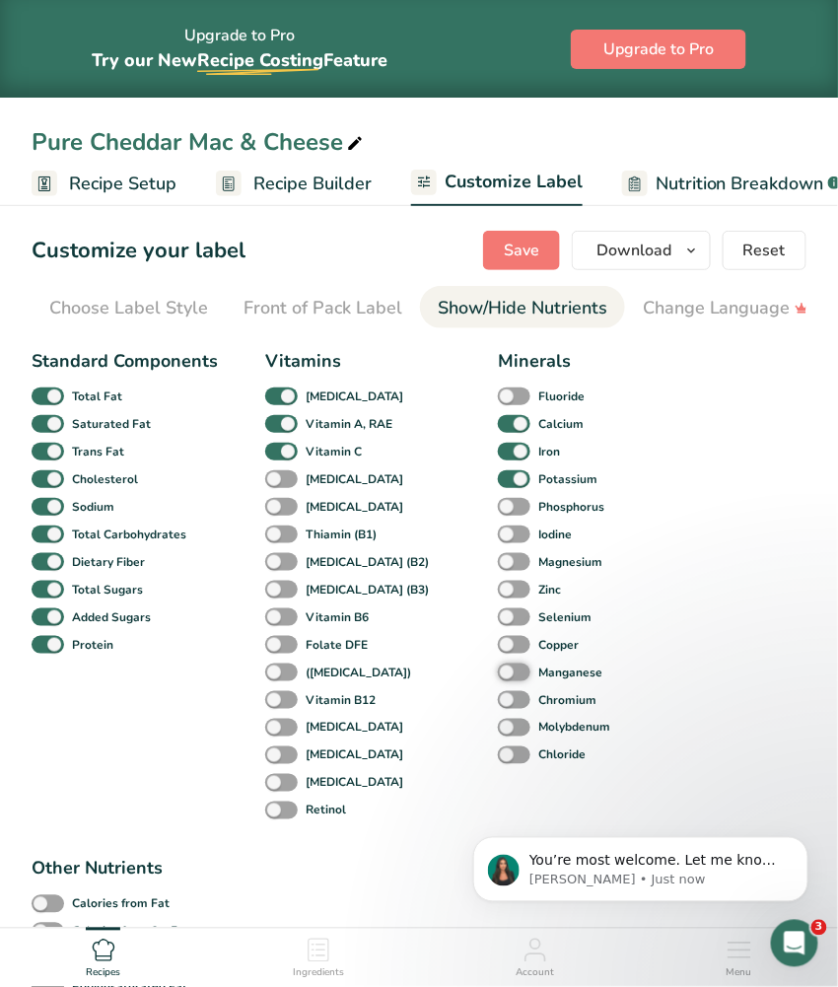
scroll to position [3339, 0]
click at [278, 455] on span at bounding box center [281, 452] width 33 height 19
click at [278, 455] on input "Vitamin C" at bounding box center [271, 451] width 13 height 13
checkbox input "false"
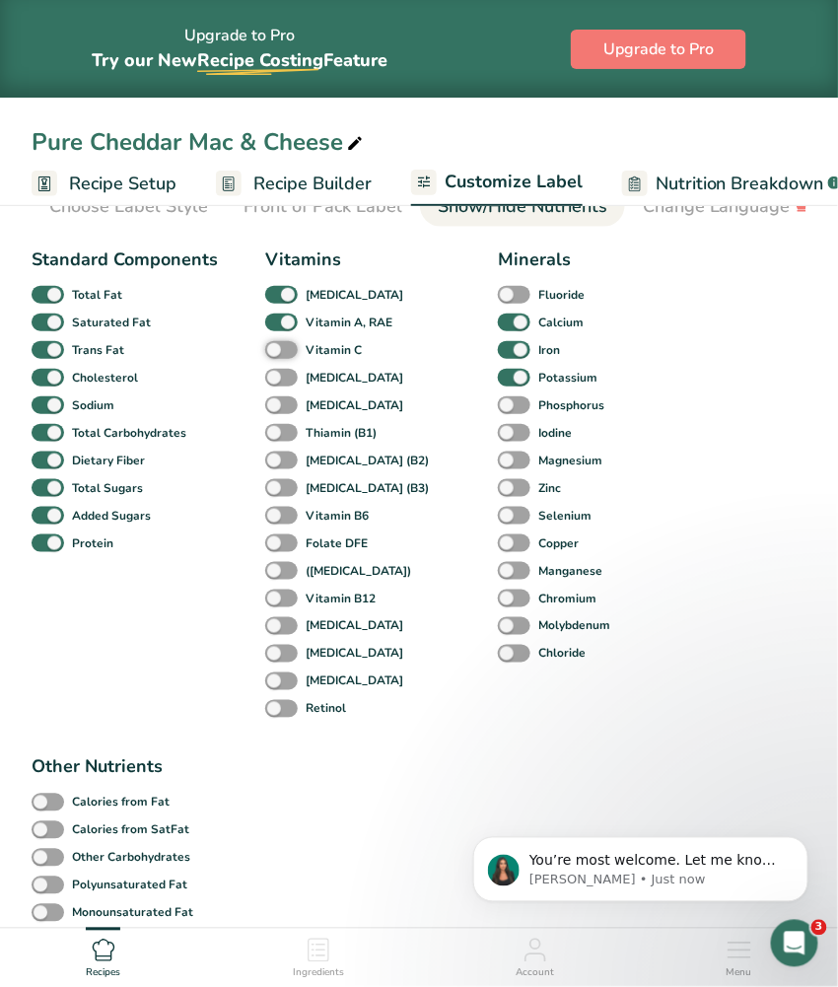
scroll to position [97, 0]
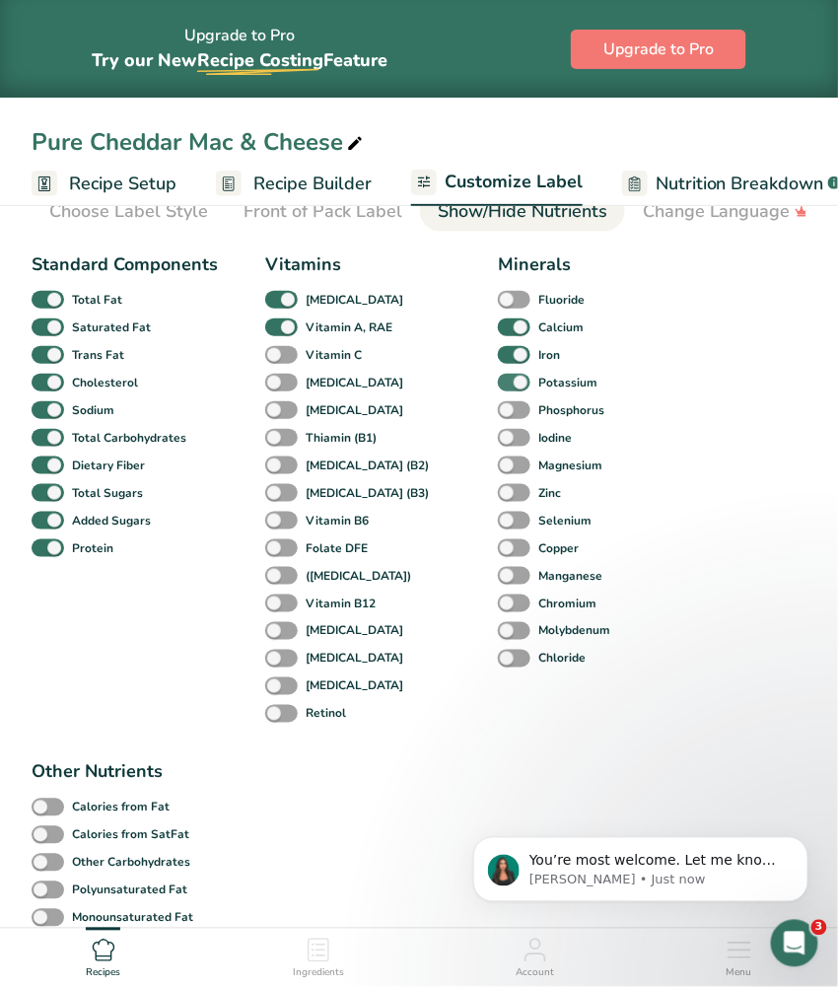
click at [508, 382] on span at bounding box center [514, 383] width 33 height 19
click at [508, 382] on input "Potassium" at bounding box center [504, 382] width 13 height 13
checkbox input "false"
click at [281, 306] on span at bounding box center [281, 300] width 33 height 19
click at [278, 306] on input "[MEDICAL_DATA]" at bounding box center [271, 299] width 13 height 13
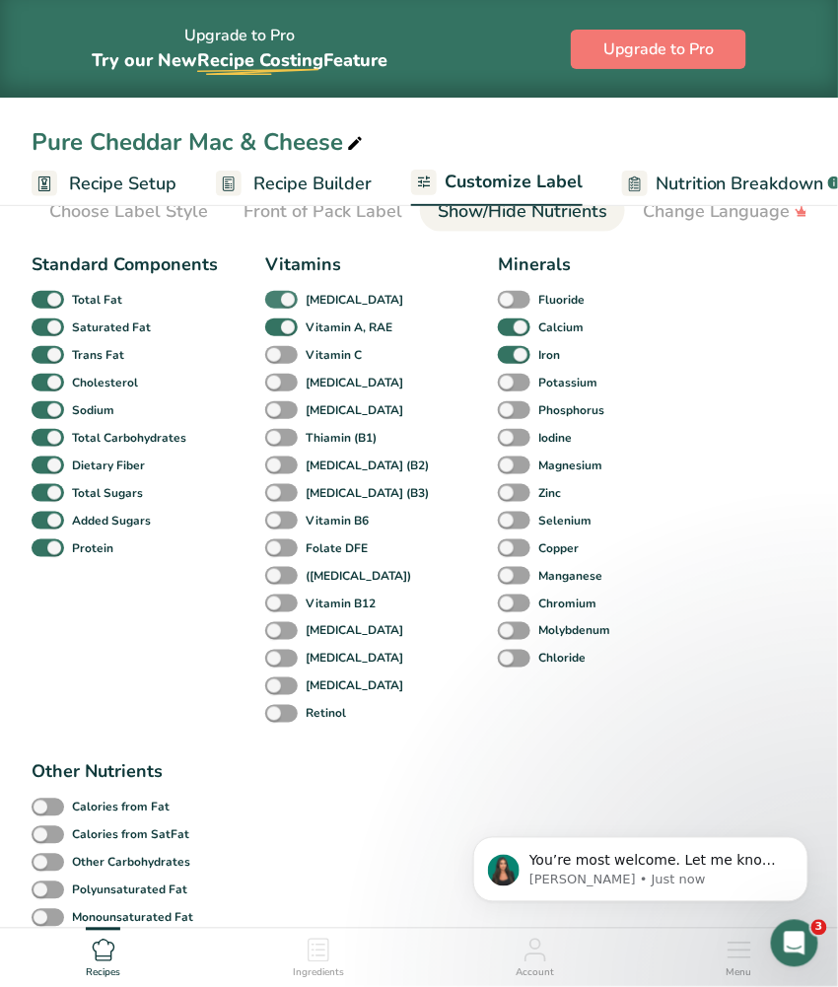
checkbox input "false"
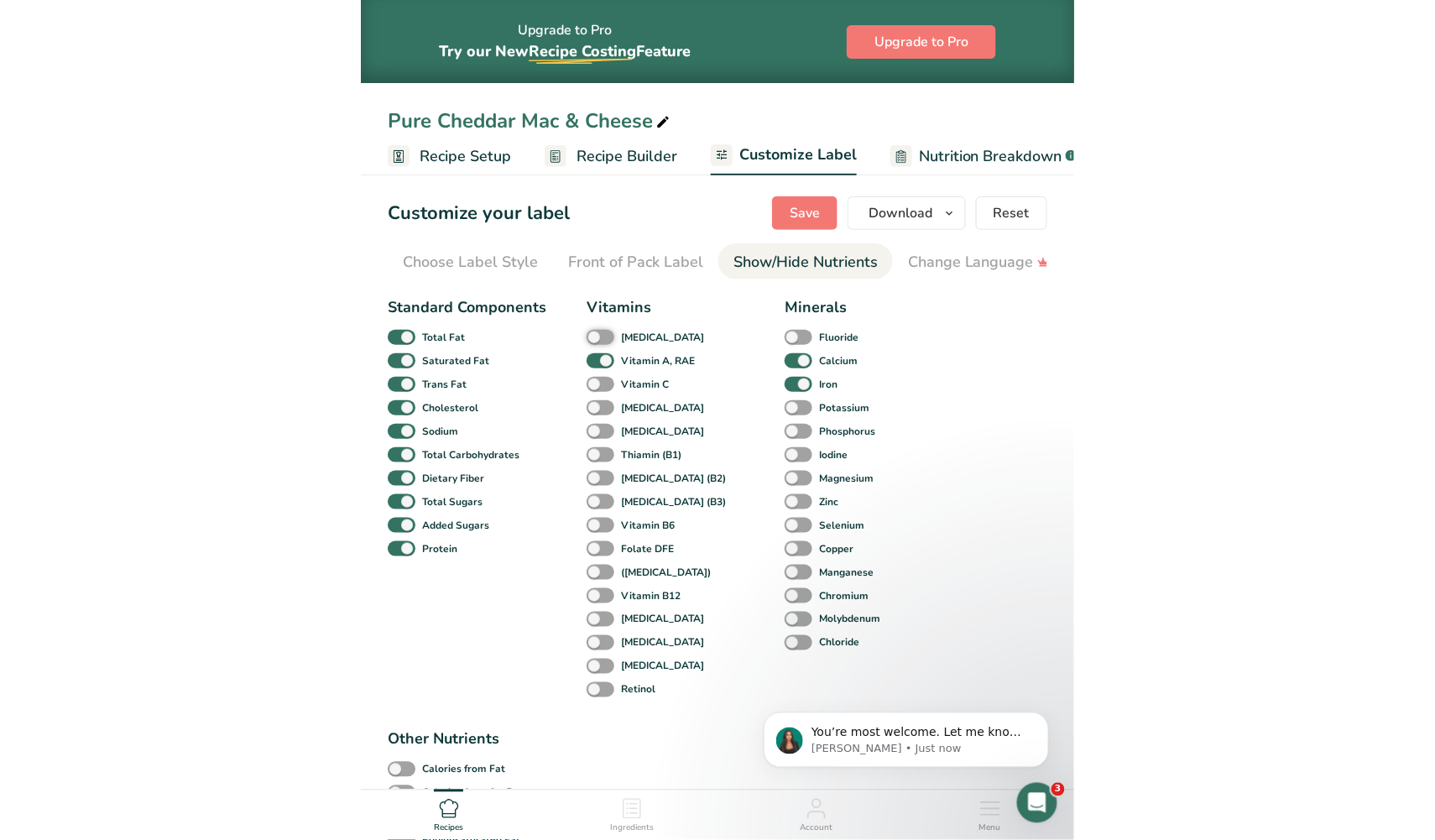
scroll to position [0, 0]
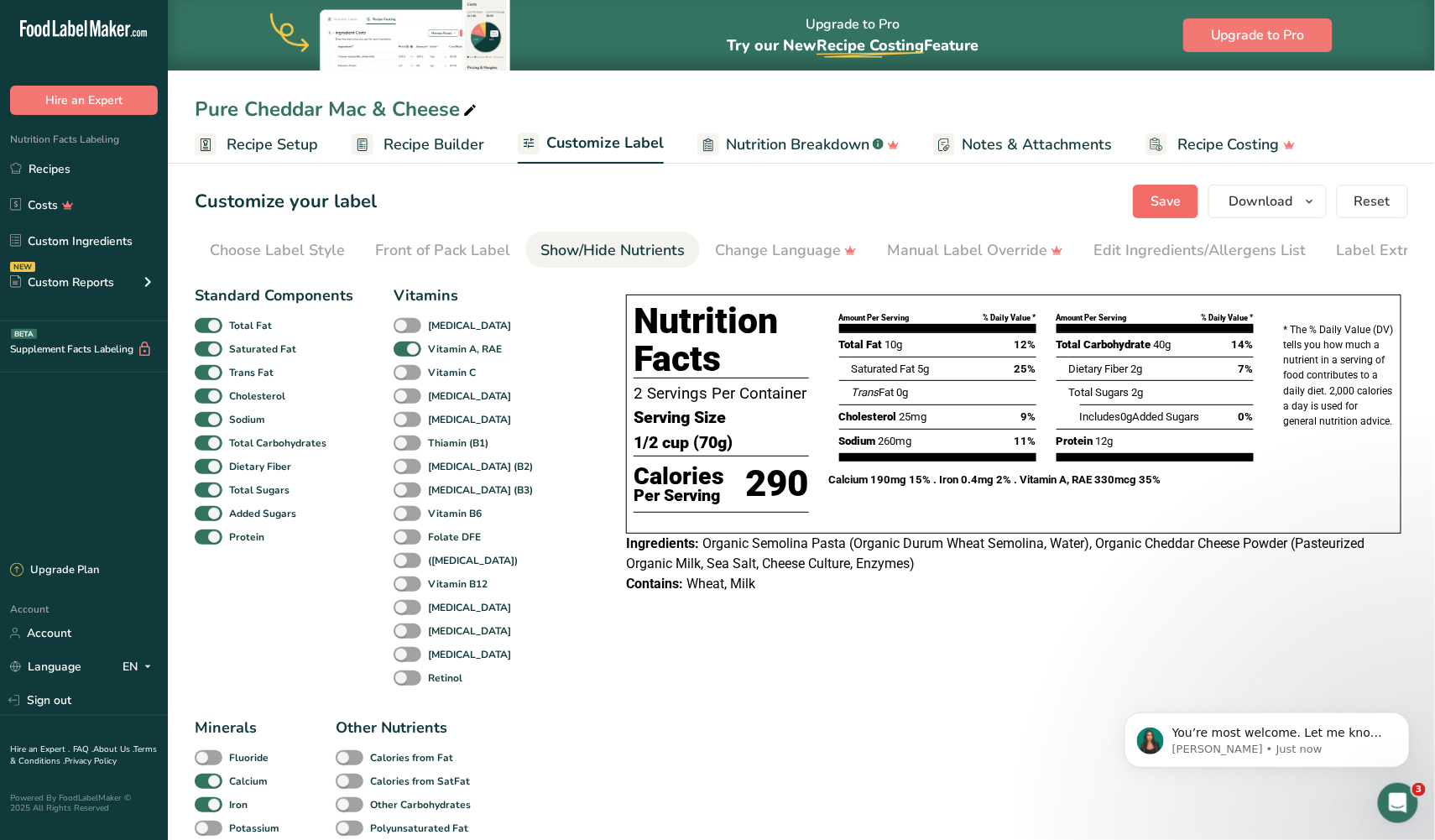
click at [1167, 200] on span "Save" at bounding box center [1165, 202] width 30 height 20
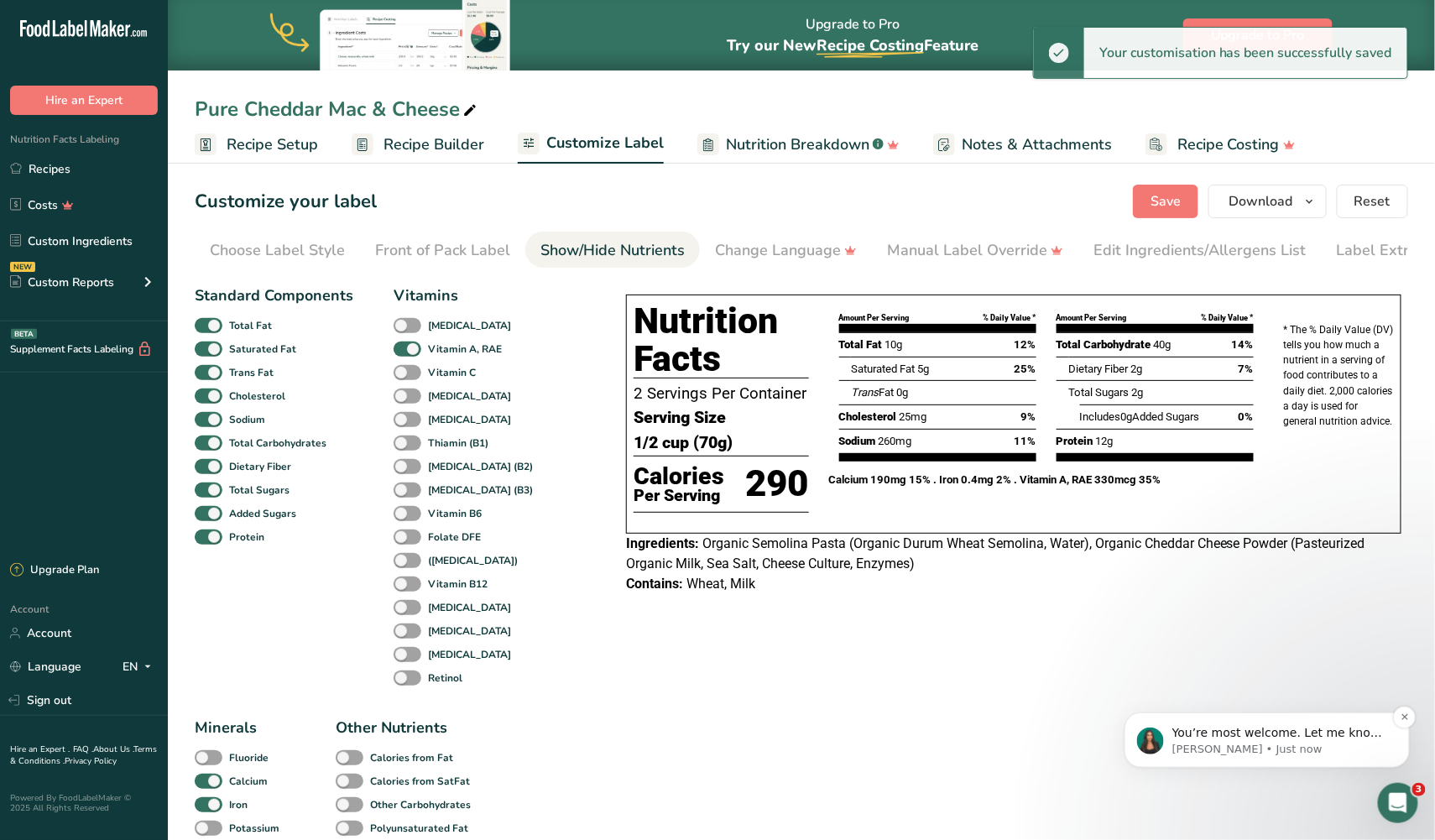
click at [1268, 739] on p "You’re most welcome. Let me know if you need anything else" at bounding box center [1279, 733] width 216 height 17
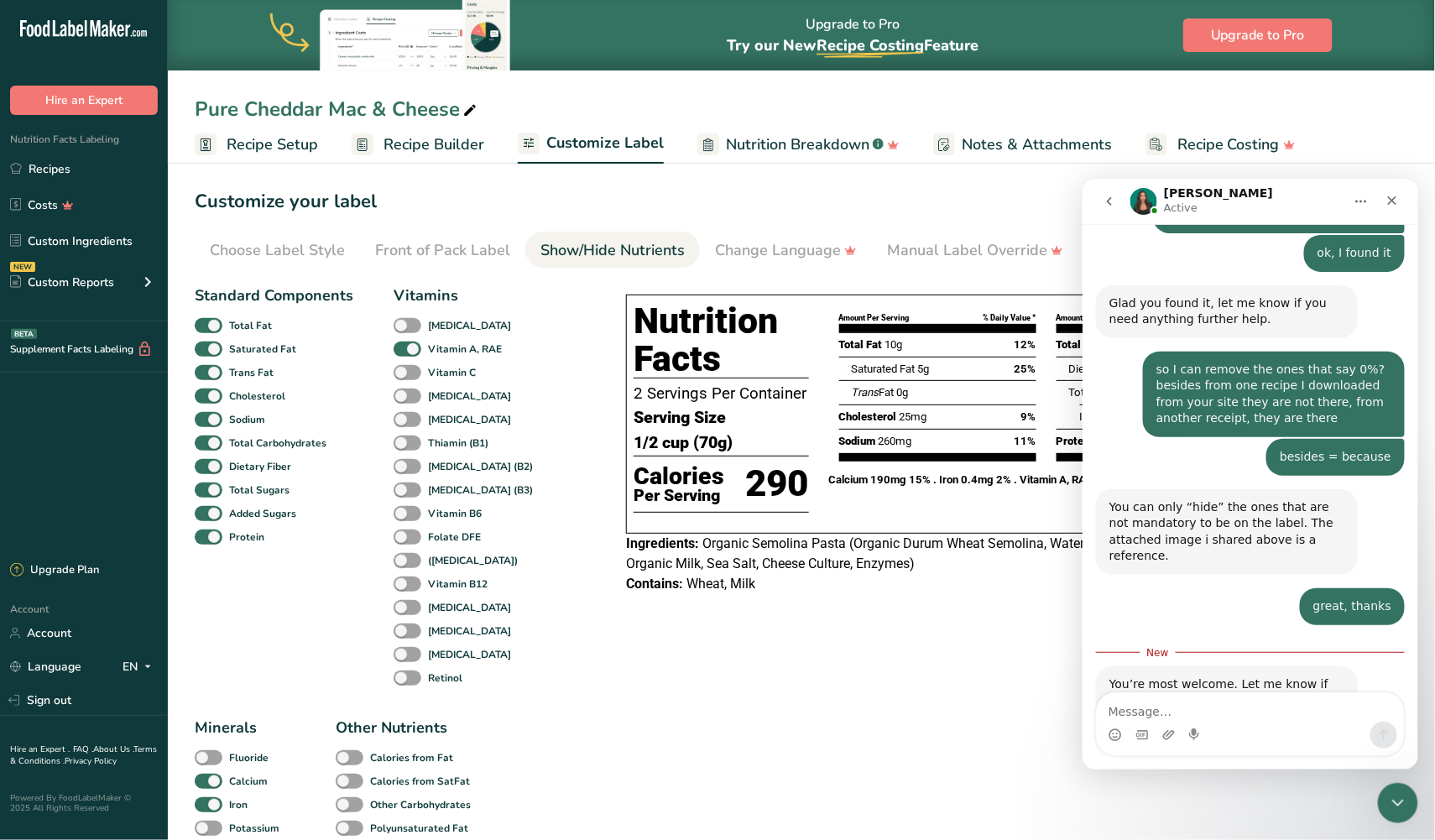
scroll to position [2941, 0]
click at [402, 330] on span at bounding box center [407, 326] width 28 height 16
click at [402, 330] on input "[MEDICAL_DATA]" at bounding box center [398, 325] width 11 height 11
checkbox input "true"
click at [1394, 202] on icon "Close" at bounding box center [1392, 200] width 14 height 14
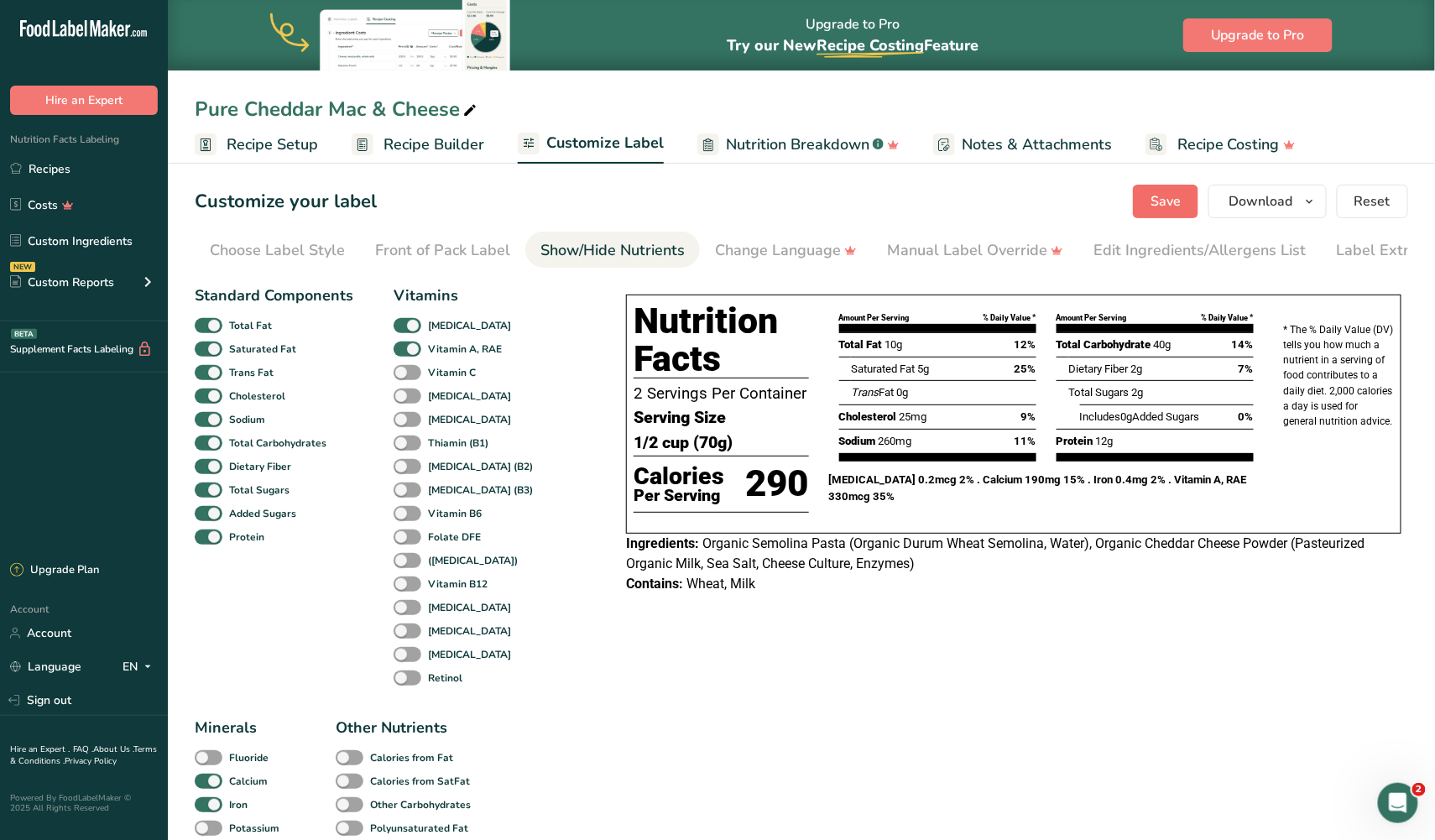
click at [1156, 198] on span "Save" at bounding box center [1165, 202] width 30 height 20
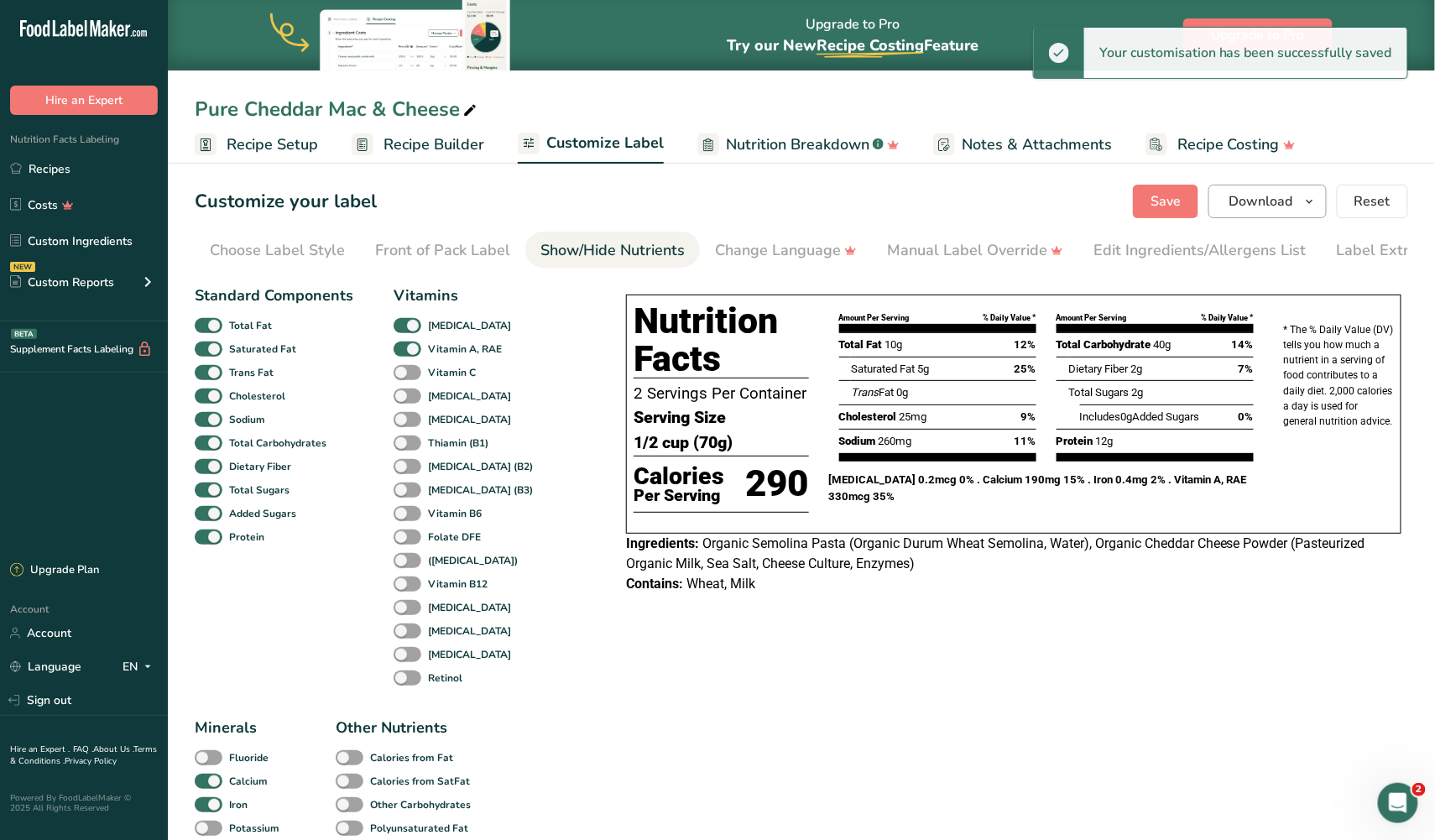
click at [1256, 200] on span "Download" at bounding box center [1261, 202] width 64 height 20
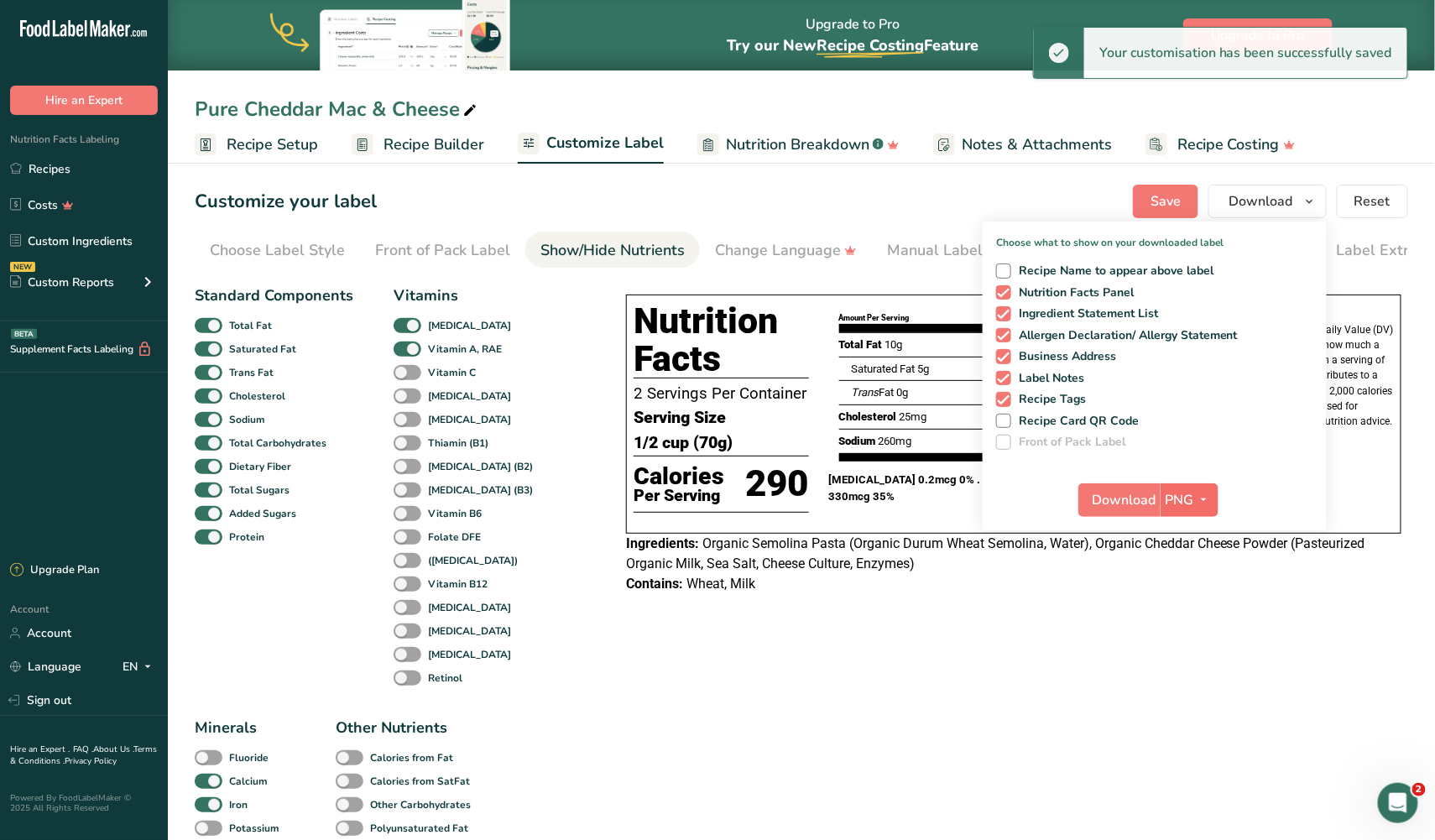
click at [1201, 495] on icon "button" at bounding box center [1204, 500] width 14 height 21
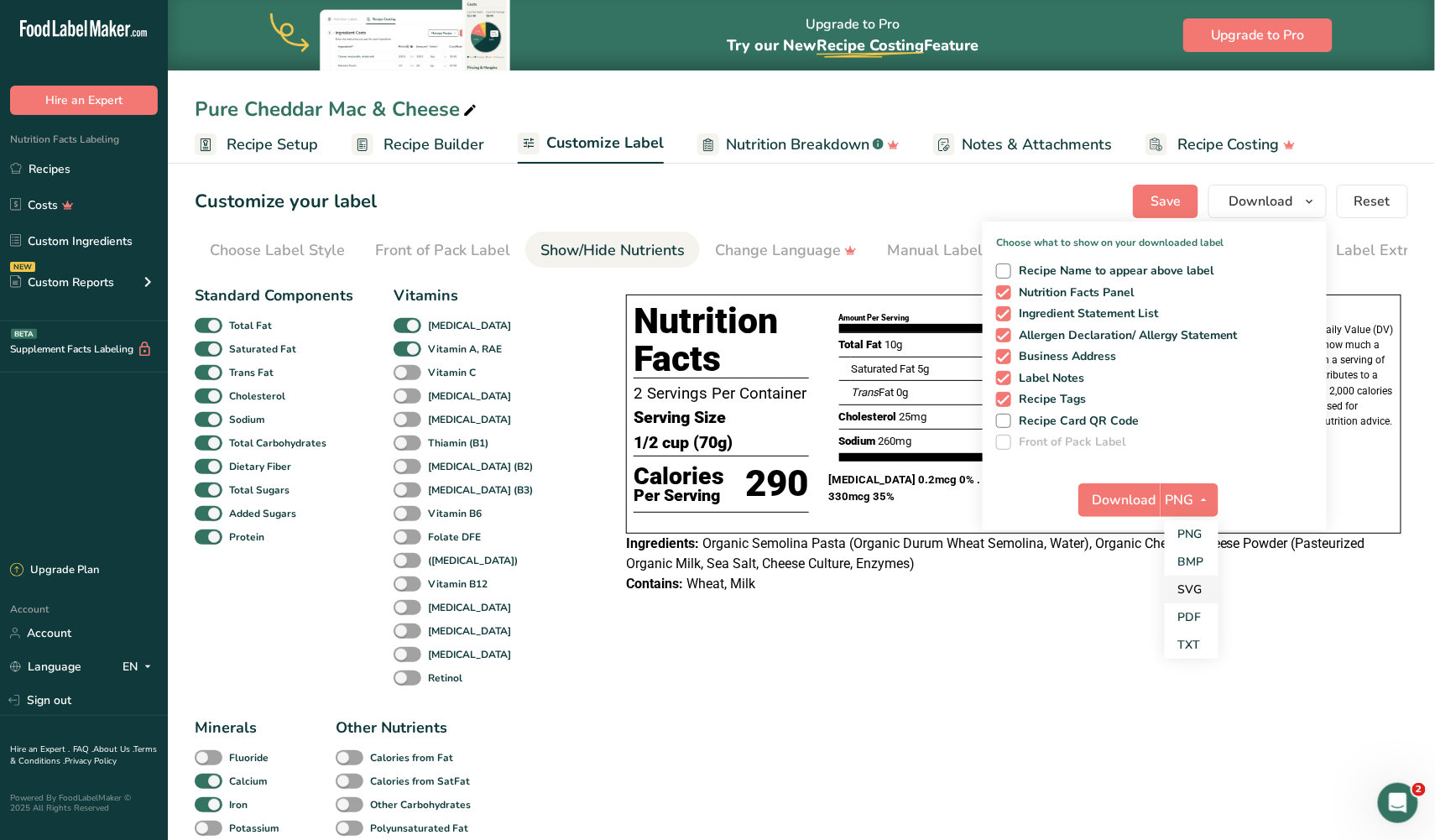
click at [1190, 584] on link "SVG" at bounding box center [1191, 589] width 54 height 28
click at [1141, 500] on span "Download" at bounding box center [1124, 500] width 64 height 20
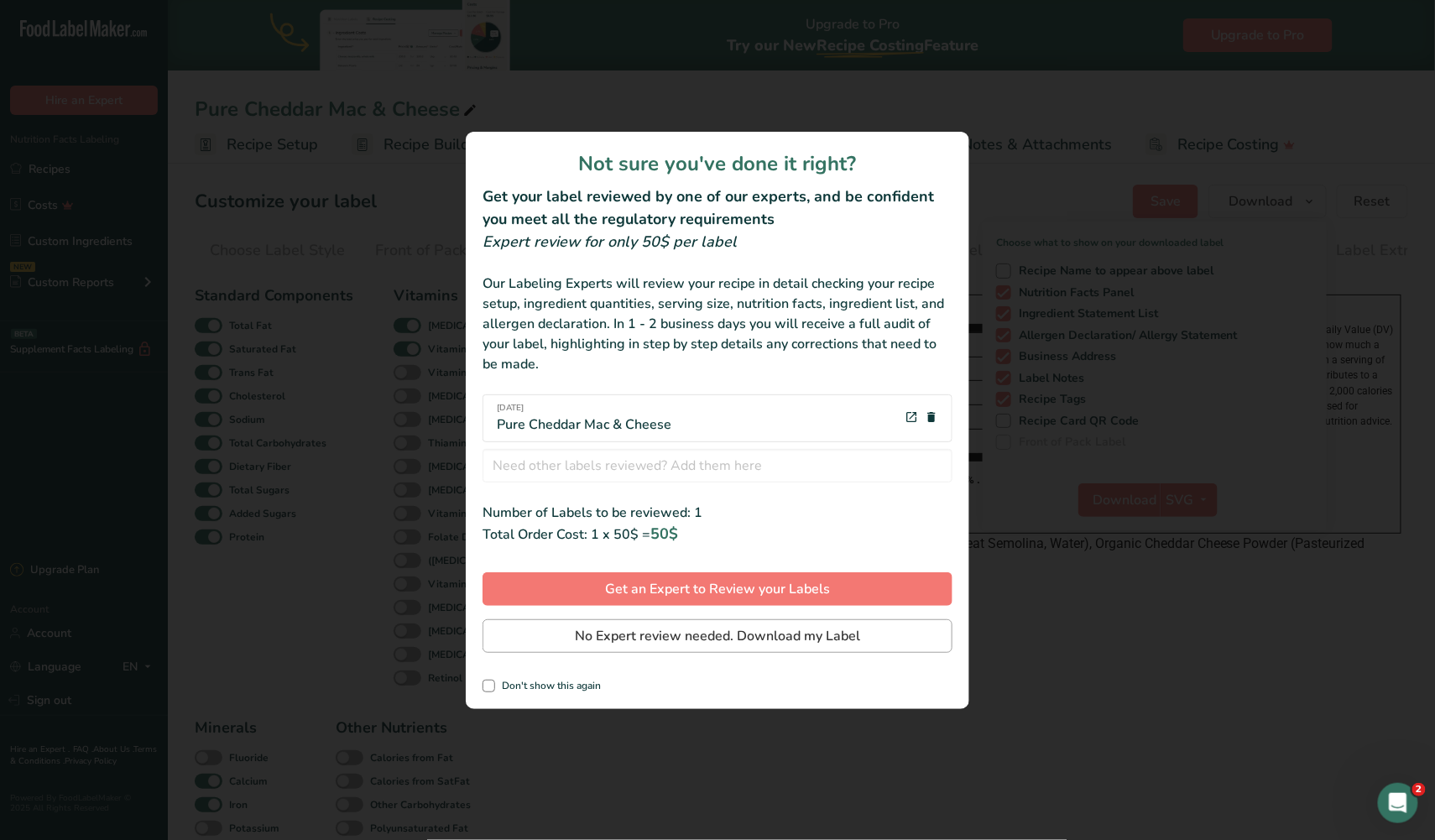
click at [732, 627] on span "No Expert review needed. Download my Label" at bounding box center [717, 636] width 285 height 20
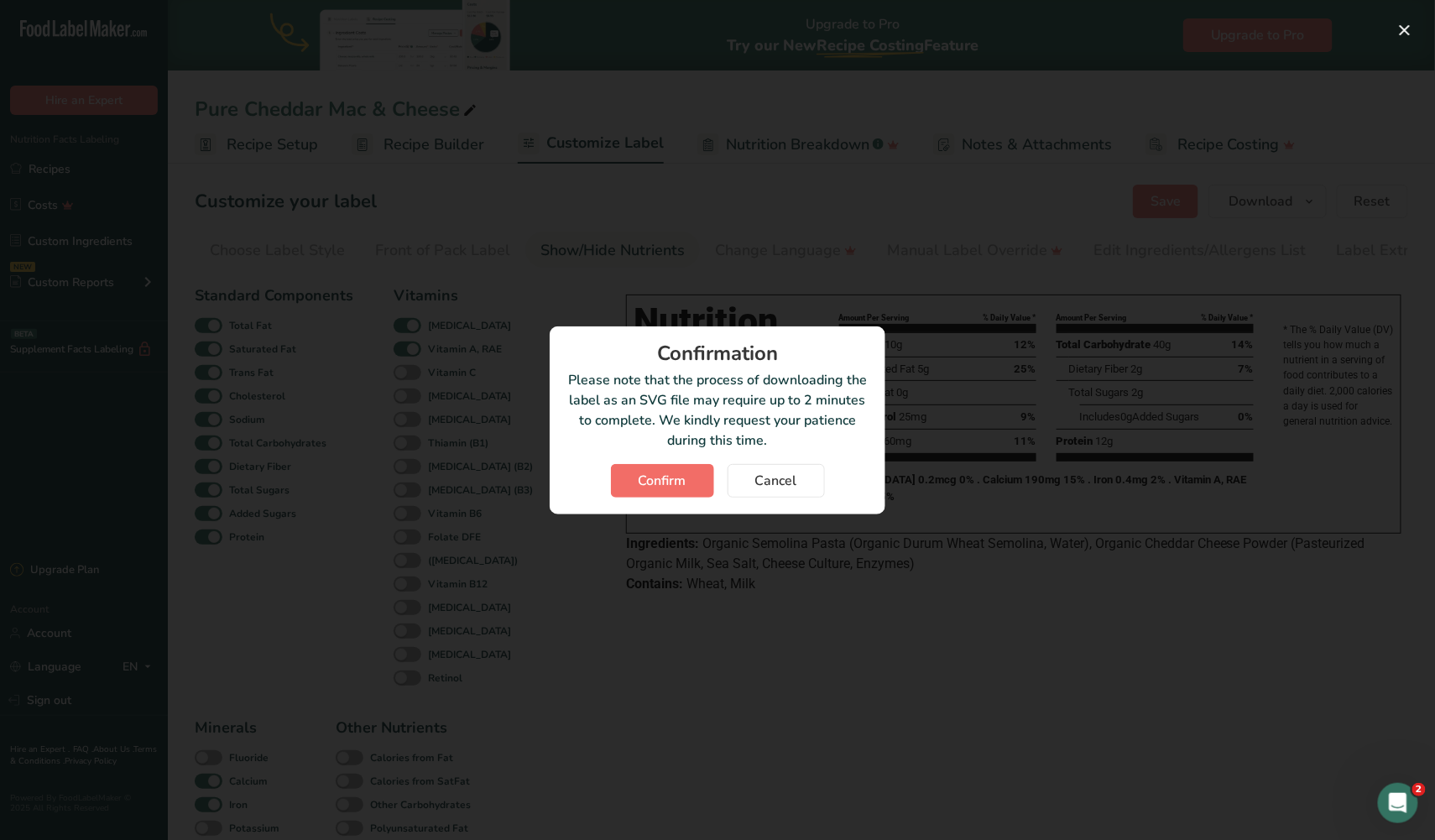
click at [674, 477] on span "Confirm" at bounding box center [662, 481] width 48 height 20
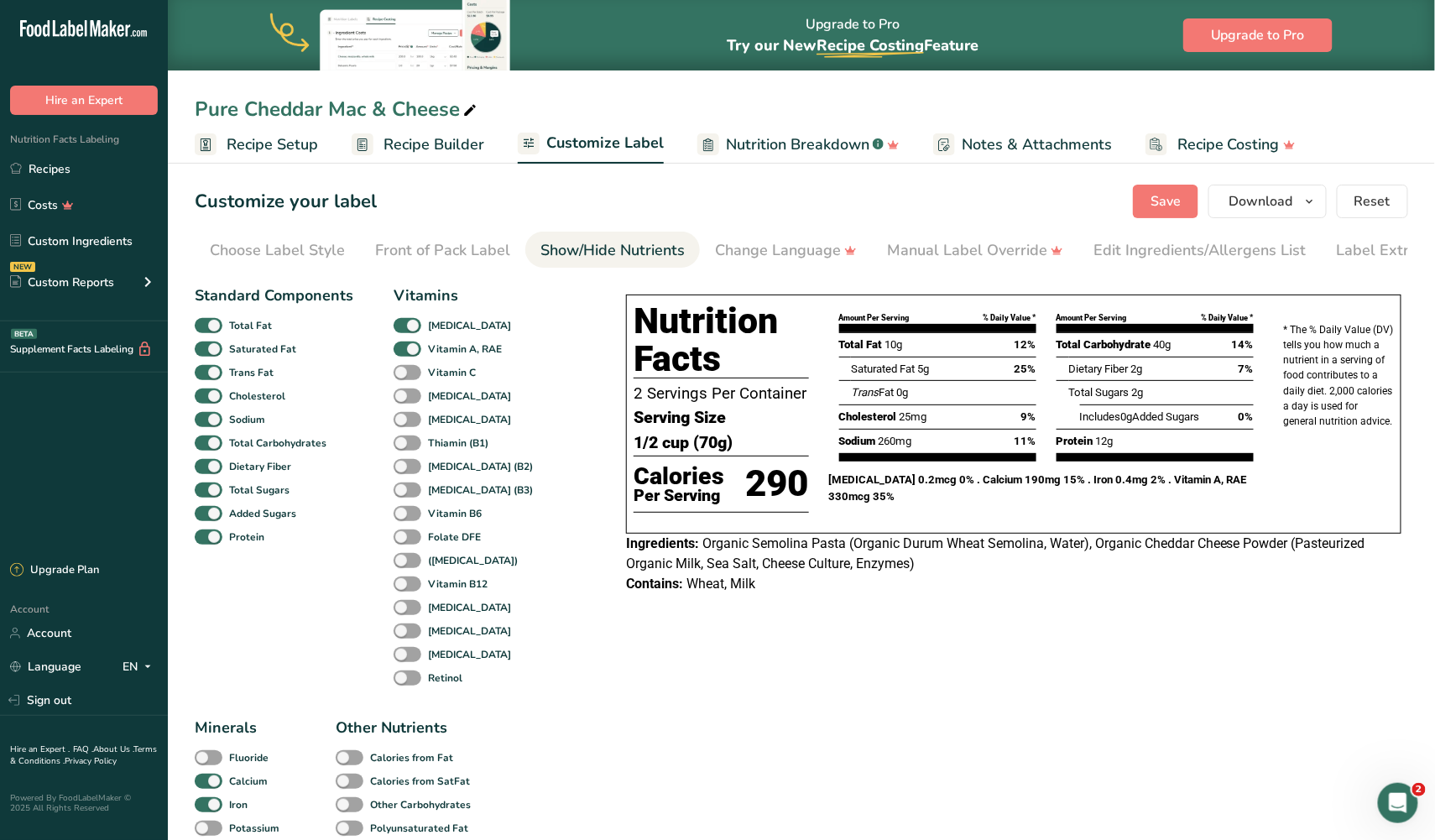
click at [1193, 664] on div "Choose your label style Tabular FDA label USA (FDA) Standard FDA label Tabular …" at bounding box center [802, 842] width 1214 height 1129
click at [269, 245] on div "Choose Label Style" at bounding box center [277, 250] width 135 height 23
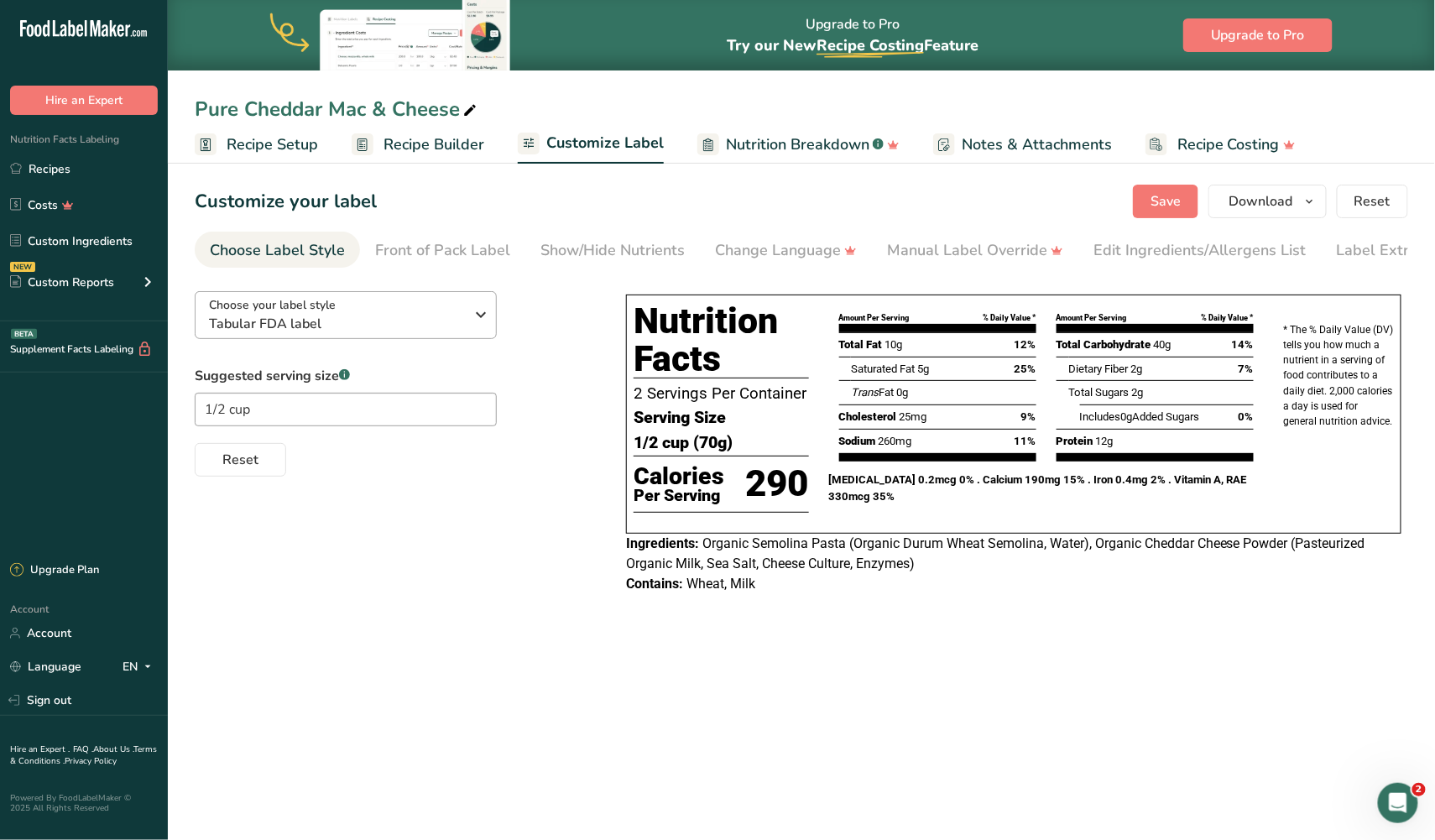
click at [275, 310] on span "Choose your label style" at bounding box center [272, 305] width 127 height 18
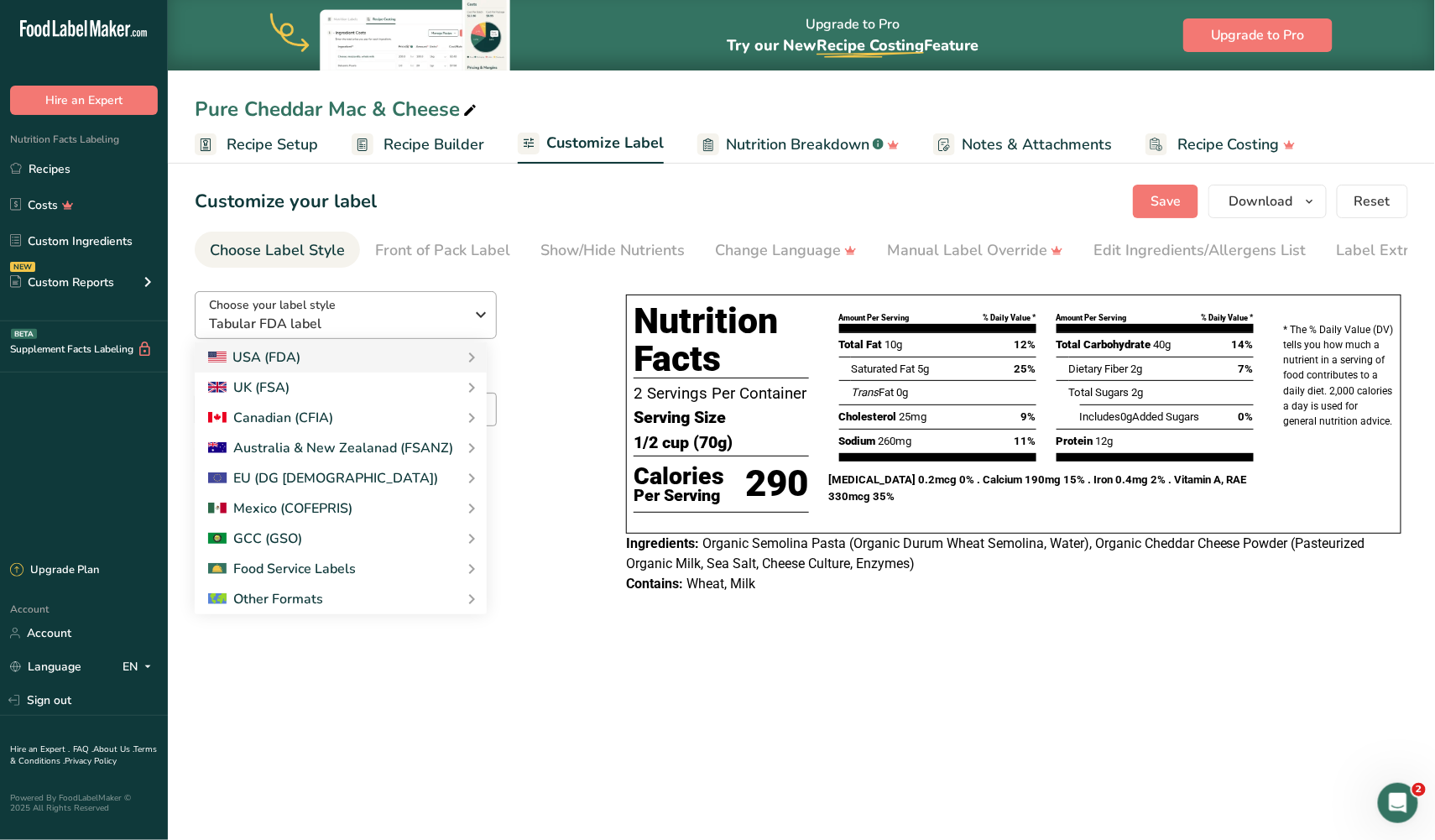
click at [275, 323] on span "Tabular FDA label" at bounding box center [336, 324] width 256 height 20
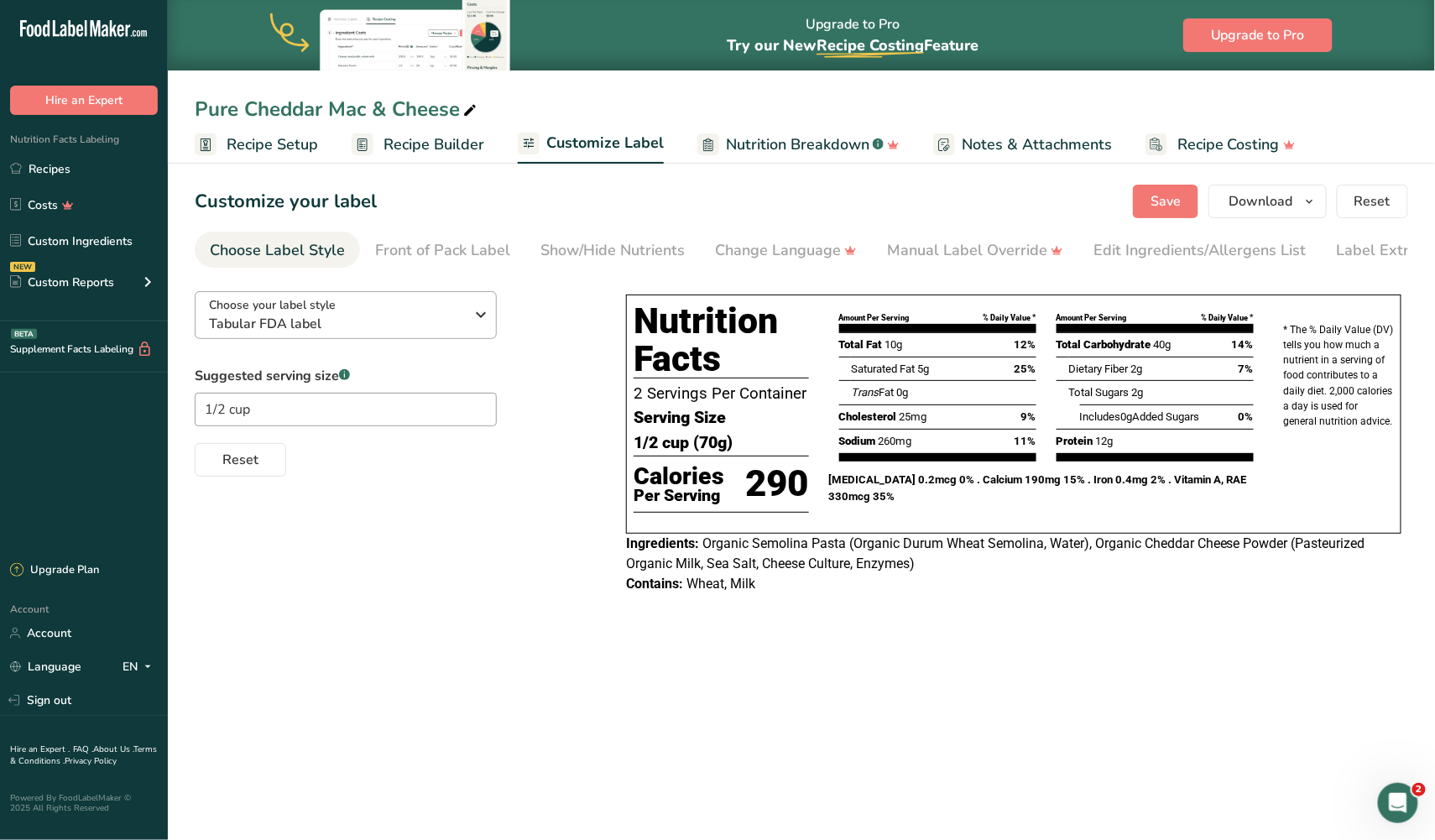
click at [275, 323] on span "Tabular FDA label" at bounding box center [336, 324] width 256 height 20
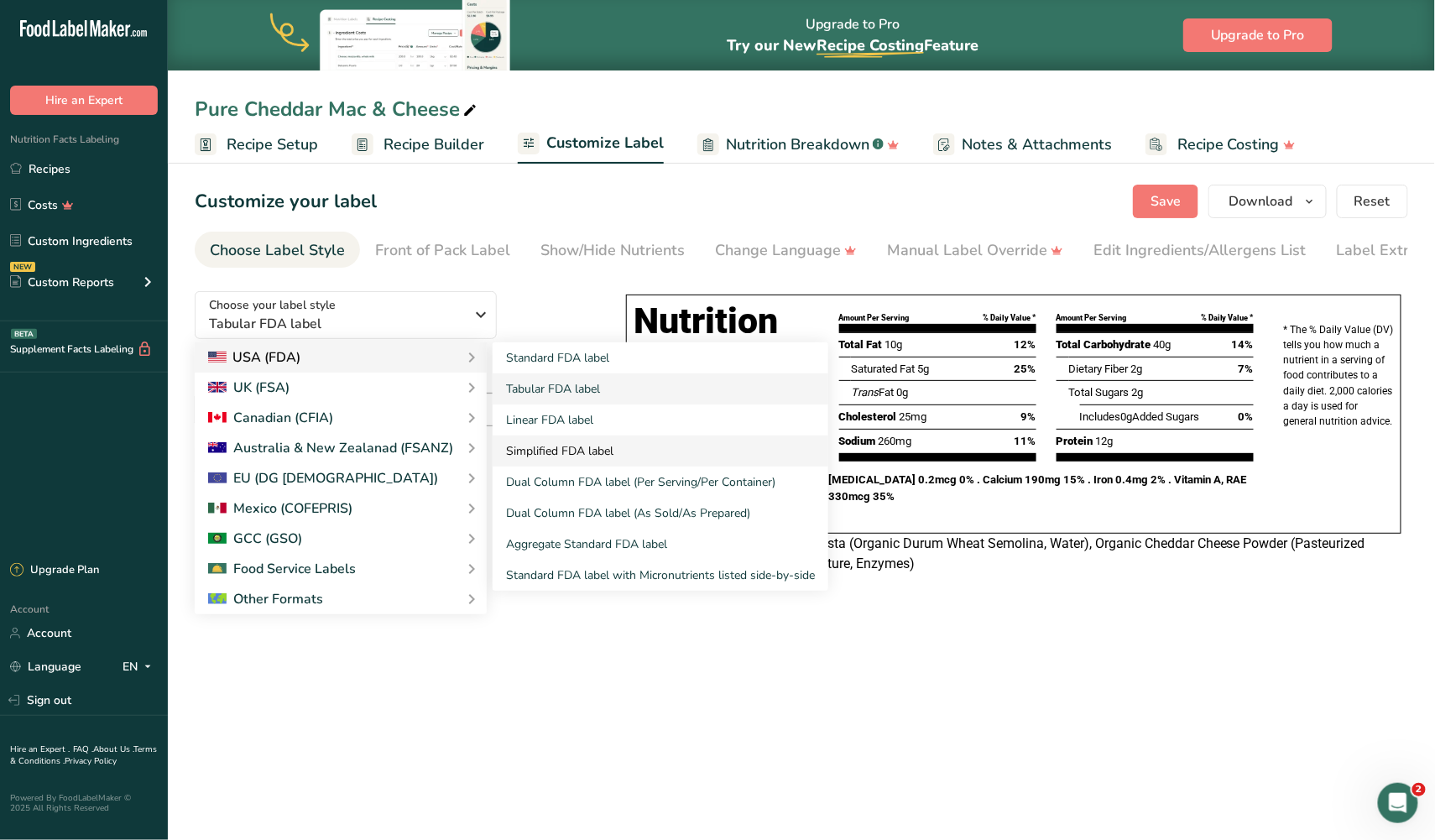
click at [540, 449] on link "Simplified FDA label" at bounding box center [660, 451] width 335 height 31
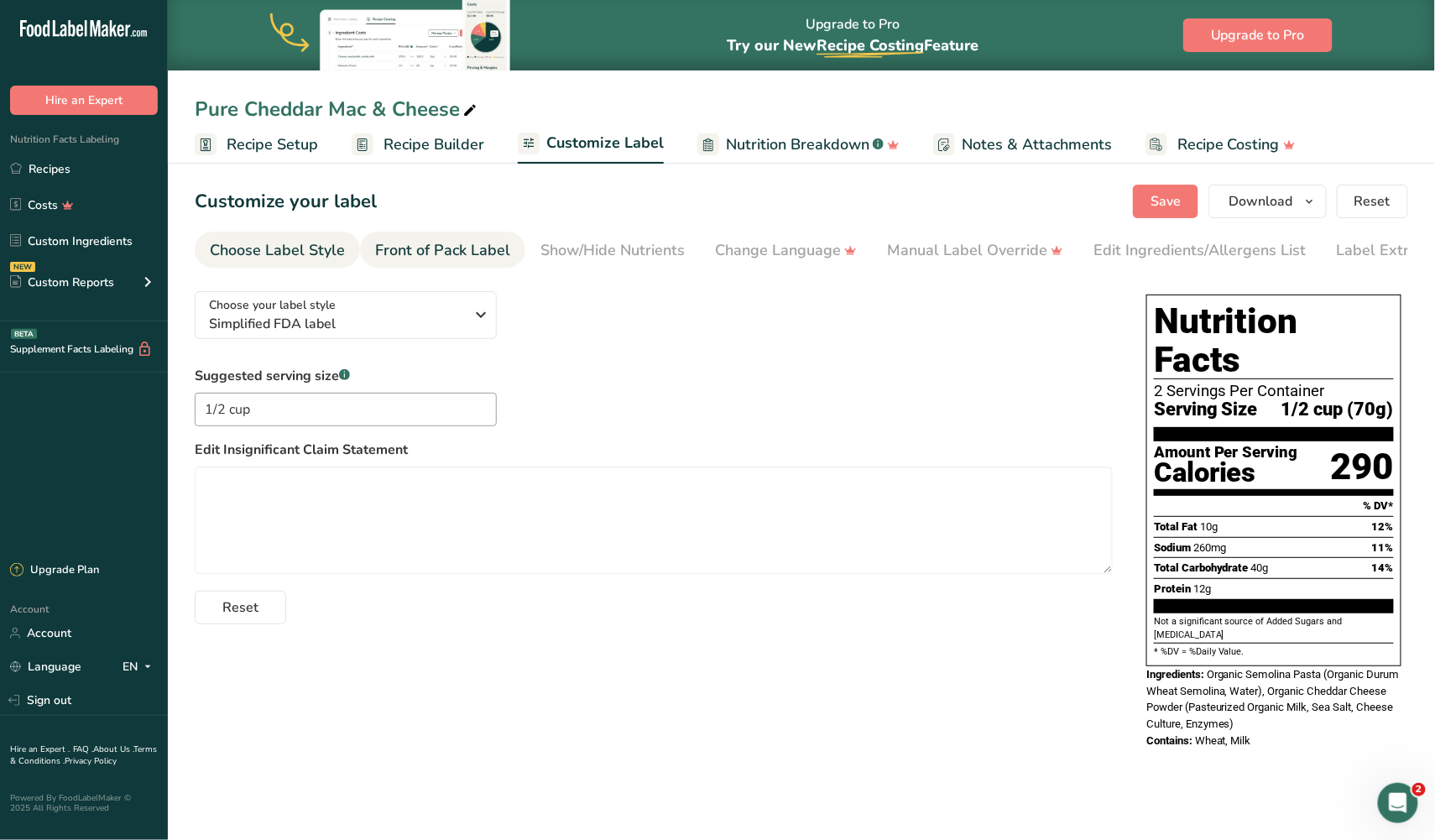
click at [477, 259] on div "Front of Pack Label" at bounding box center [443, 250] width 135 height 23
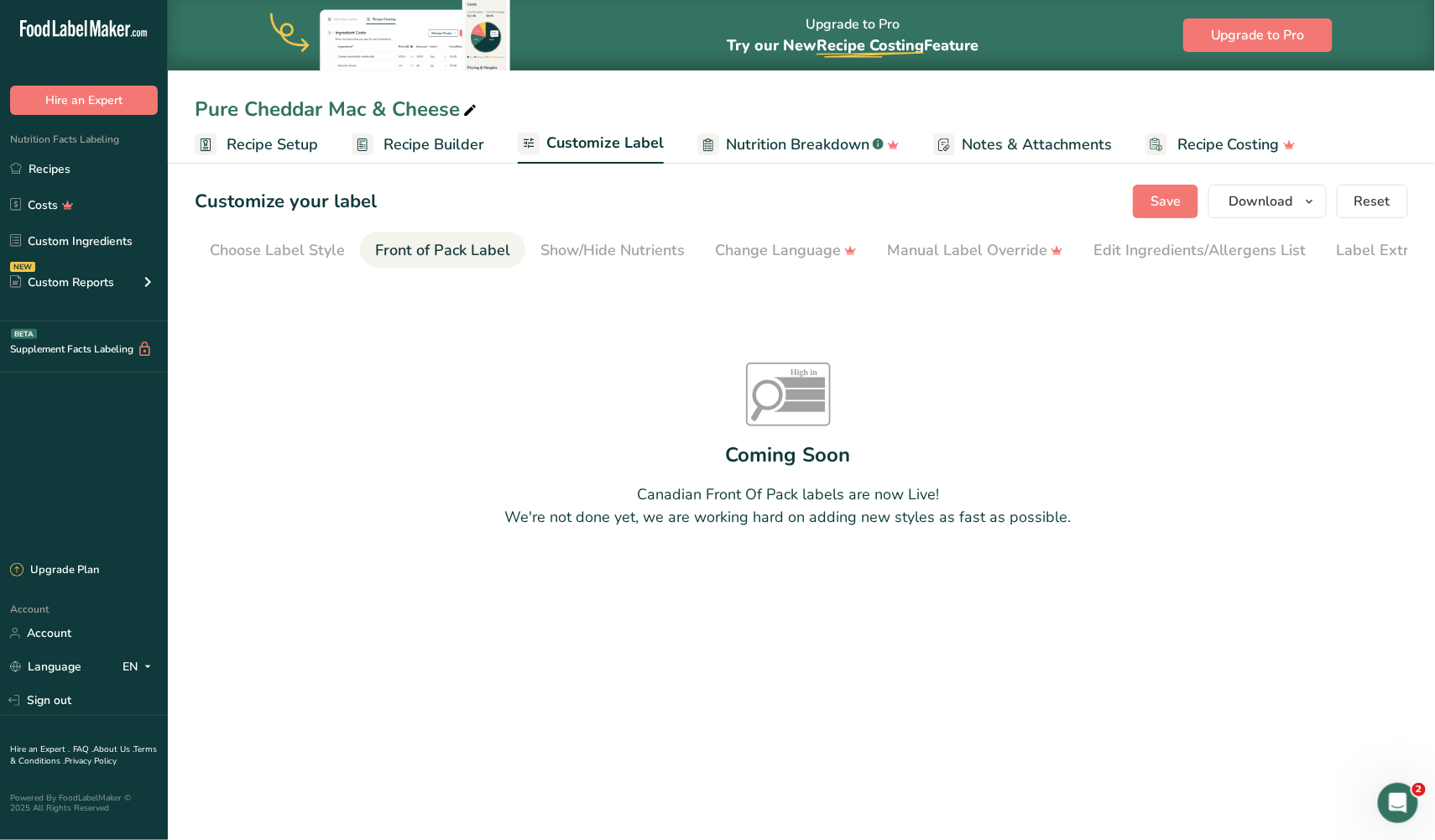
scroll to position [0, 45]
click at [534, 253] on div "Show/Hide Nutrients" at bounding box center [568, 250] width 145 height 23
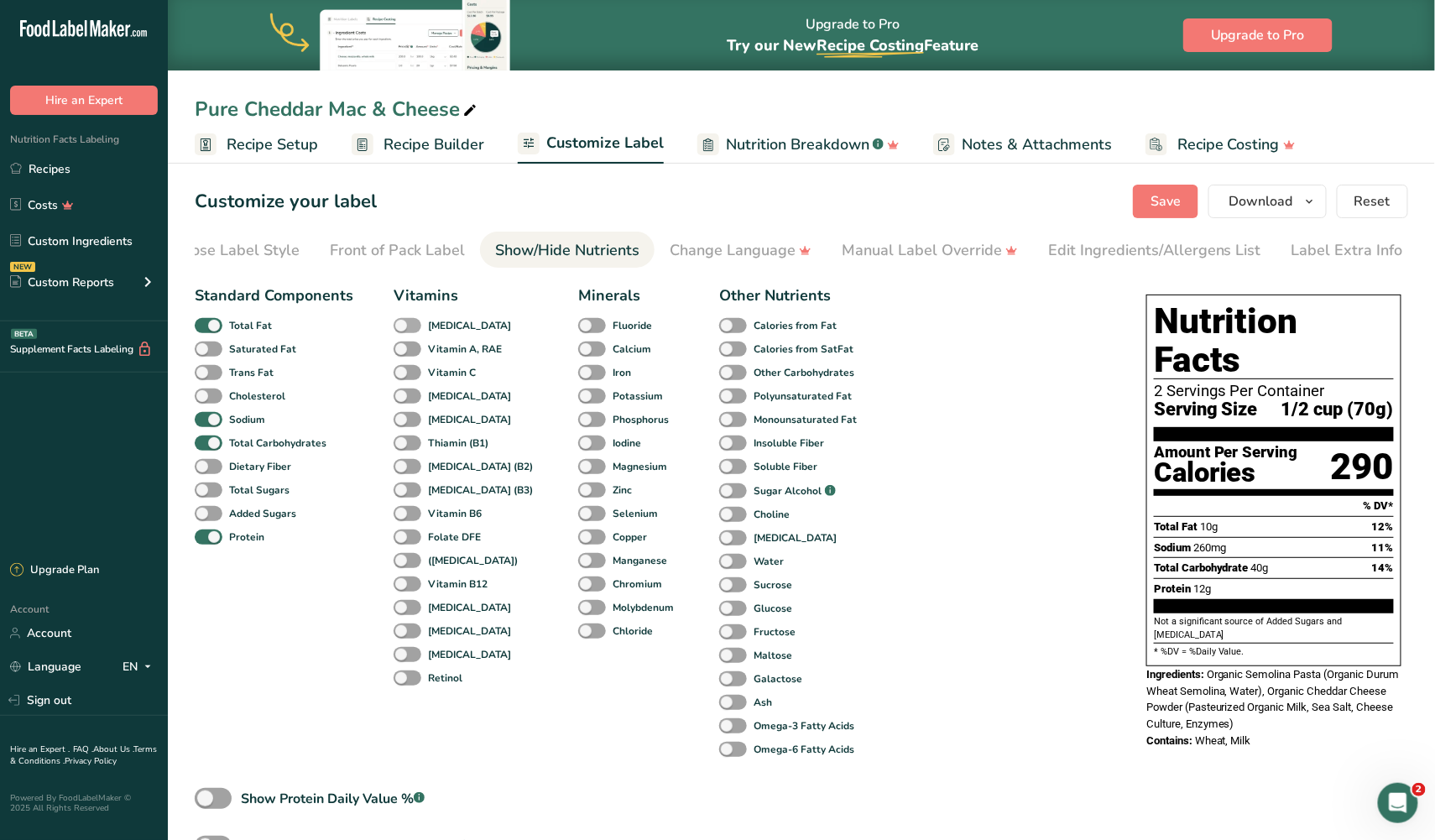
click at [405, 328] on span at bounding box center [407, 326] width 28 height 16
click at [404, 328] on input "[MEDICAL_DATA]" at bounding box center [398, 325] width 11 height 11
checkbox input "true"
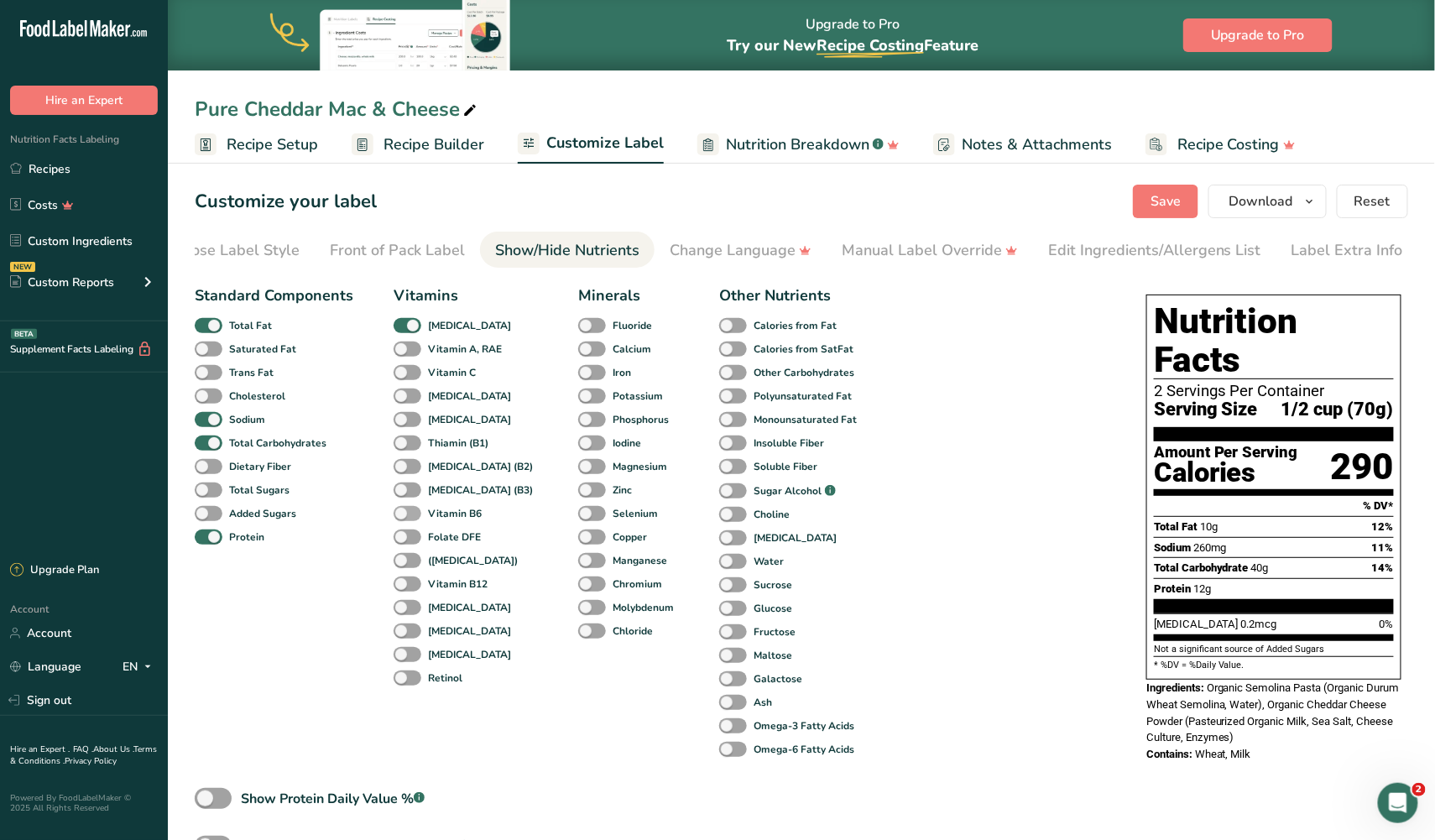
scroll to position [3, 0]
click at [407, 350] on span at bounding box center [407, 349] width 28 height 16
click at [404, 350] on input "Vitamin A, RAE" at bounding box center [398, 348] width 11 height 11
checkbox input "true"
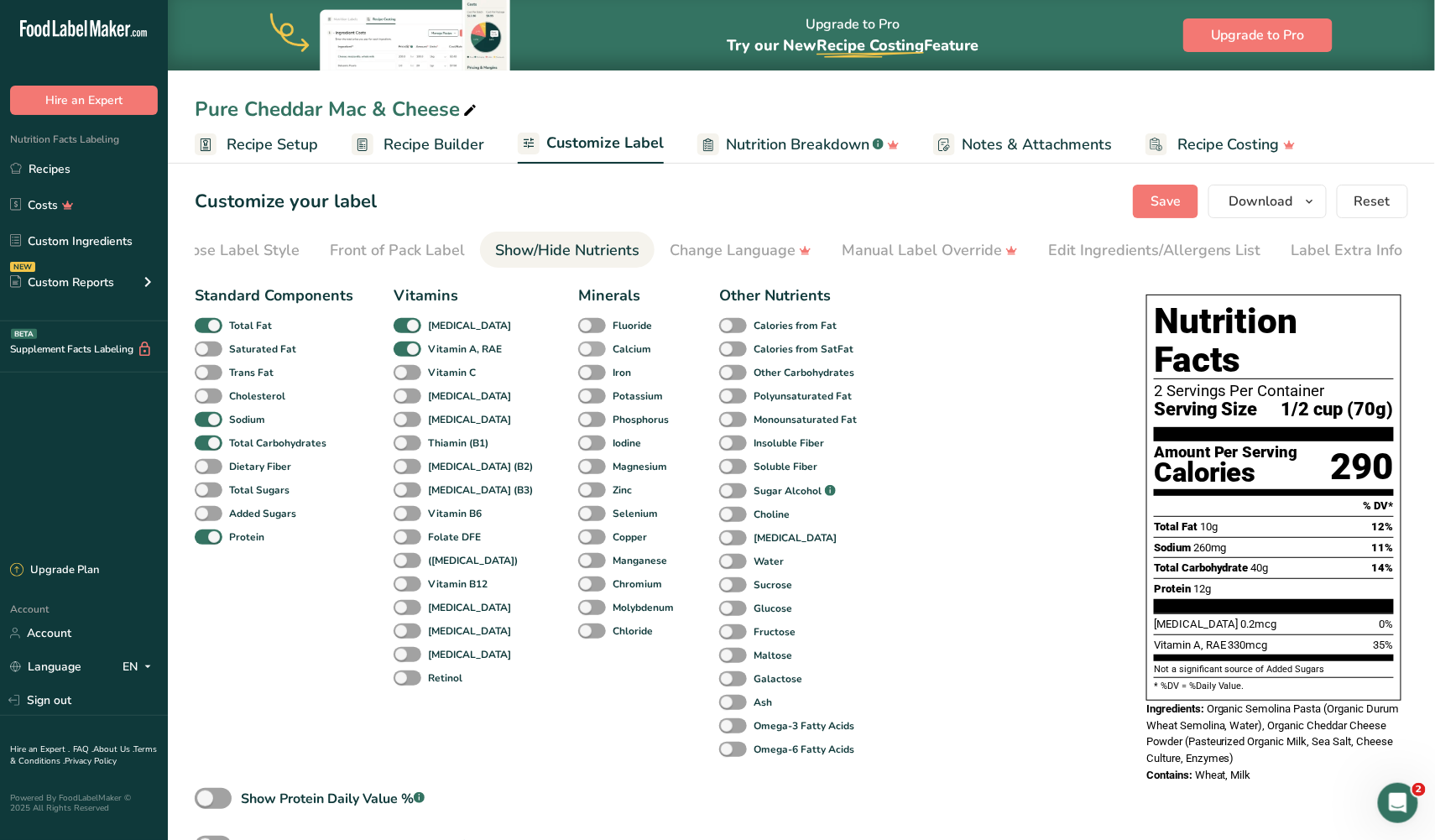
click at [578, 350] on span at bounding box center [592, 349] width 28 height 16
click at [578, 350] on input "Calcium" at bounding box center [583, 348] width 11 height 11
checkbox input "true"
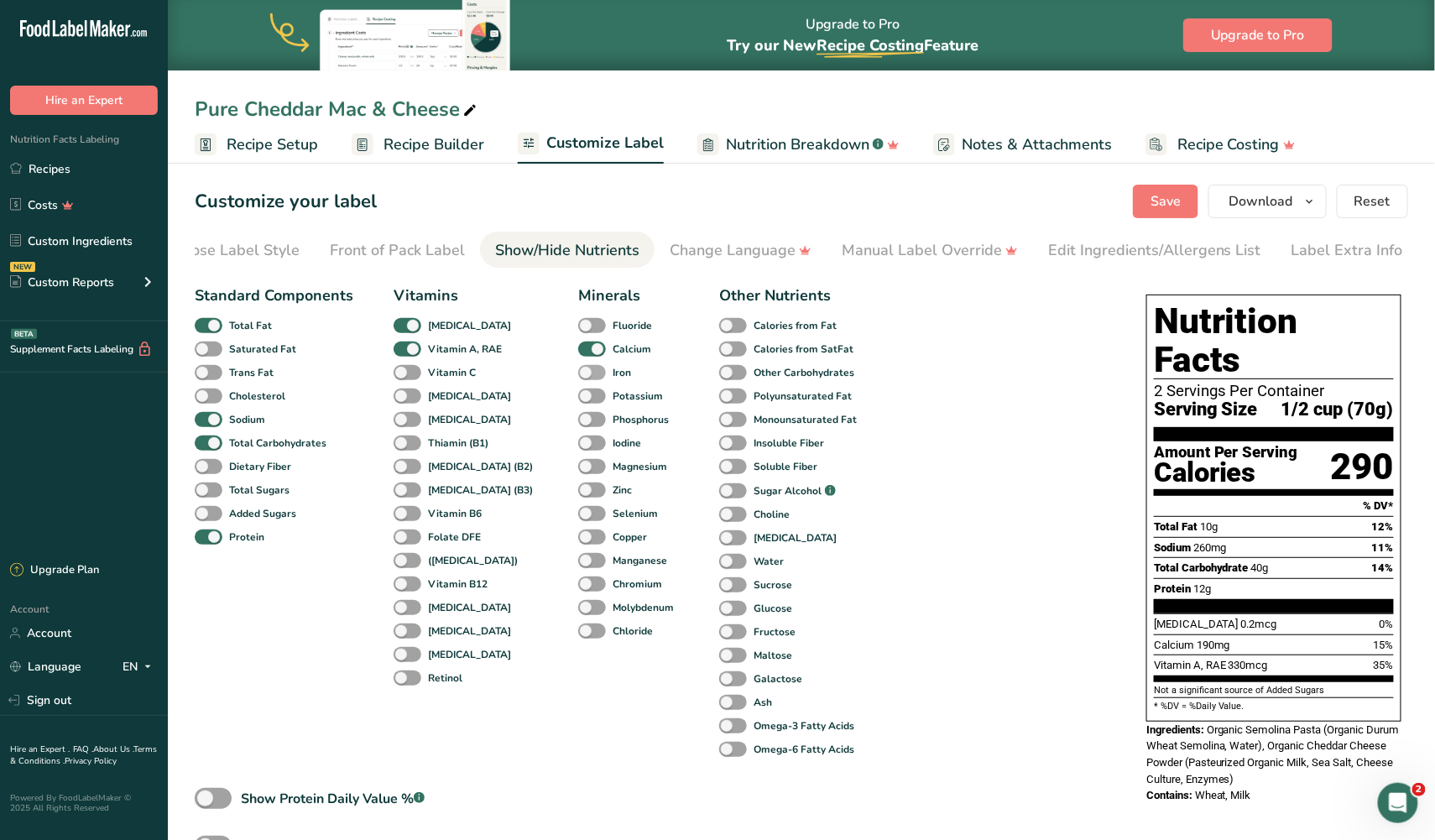
click at [578, 378] on span at bounding box center [592, 373] width 28 height 16
click at [578, 378] on input "Iron" at bounding box center [583, 372] width 11 height 11
checkbox input "true"
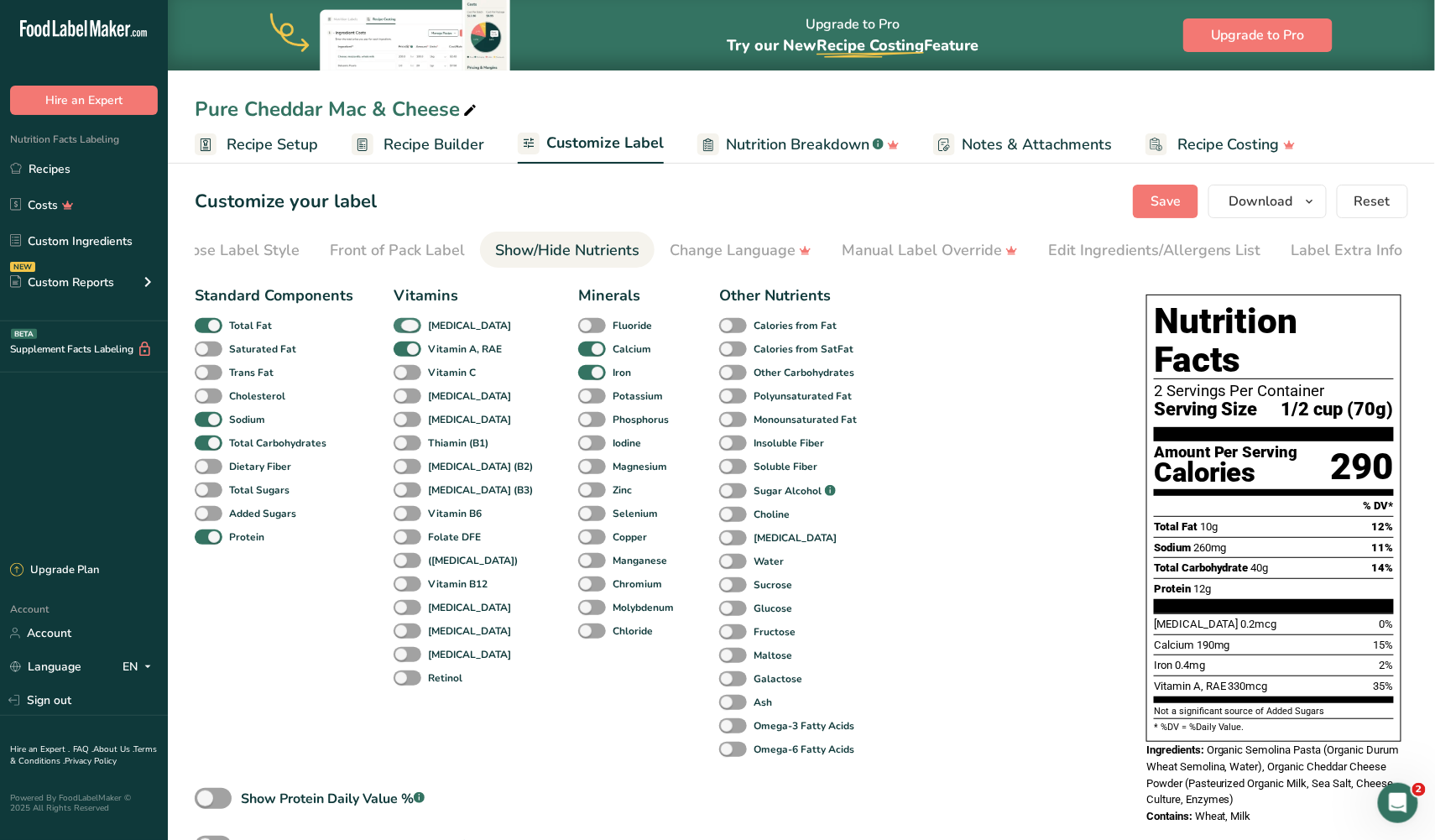
click at [403, 326] on span at bounding box center [407, 326] width 28 height 16
click at [403, 326] on input "[MEDICAL_DATA]" at bounding box center [398, 325] width 11 height 11
checkbox input "false"
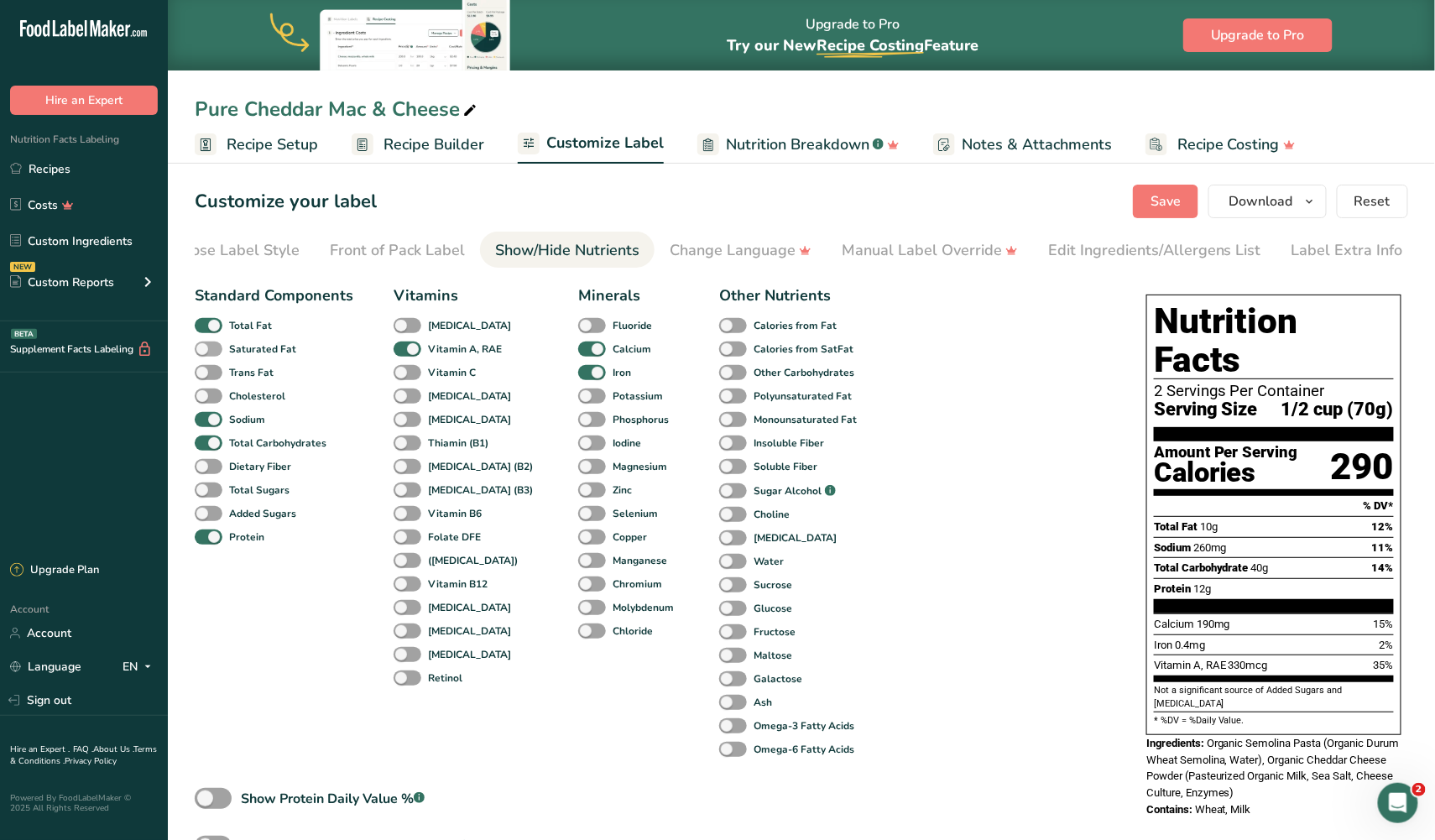
click at [204, 351] on span at bounding box center [209, 349] width 28 height 16
click at [204, 351] on input "Saturated Fat" at bounding box center [200, 348] width 11 height 11
checkbox input "true"
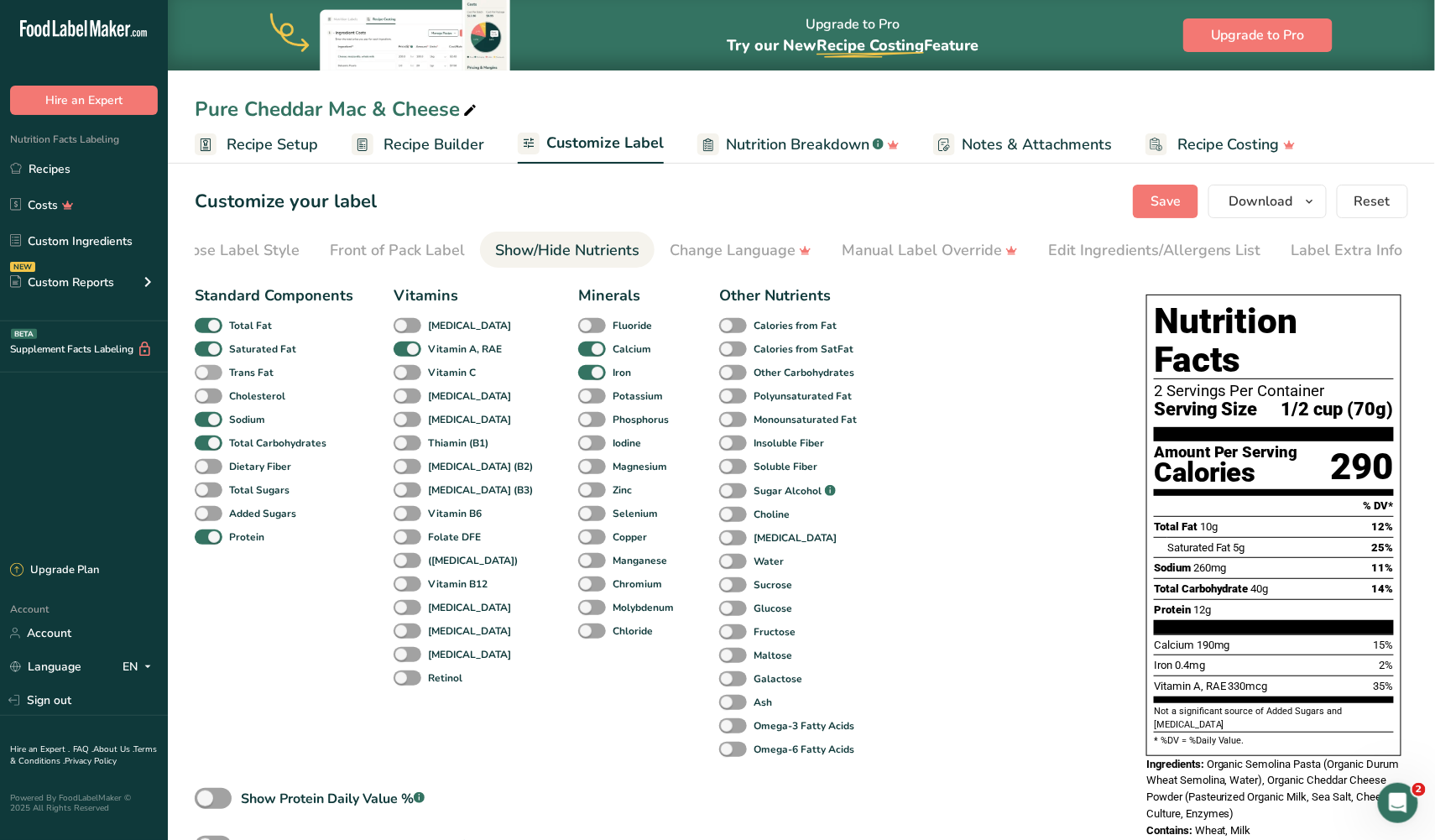
click at [209, 371] on span at bounding box center [209, 373] width 28 height 16
click at [206, 371] on input "Trans Fat" at bounding box center [200, 372] width 11 height 11
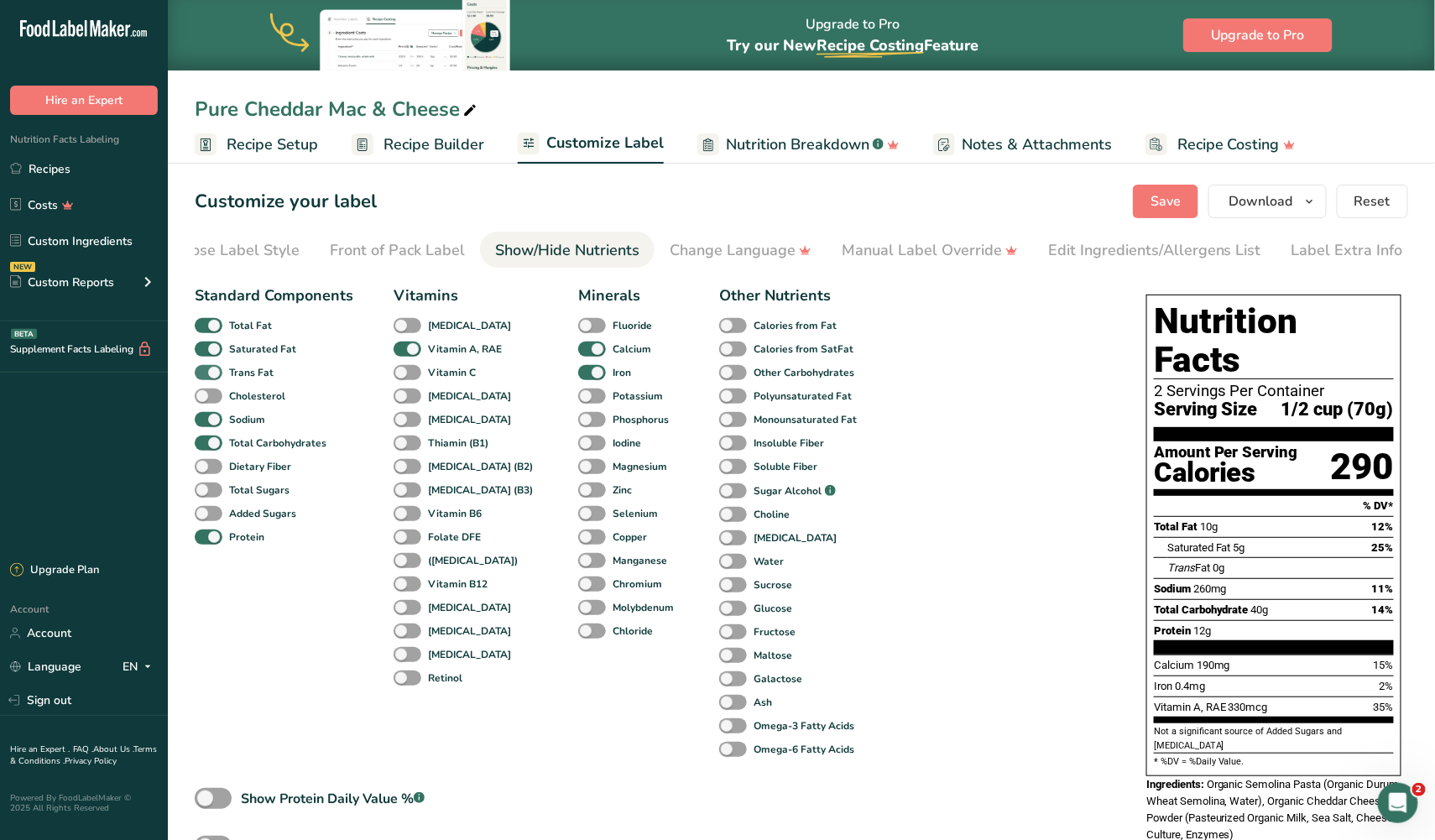
click at [209, 371] on span at bounding box center [209, 373] width 28 height 16
click at [206, 371] on input "Trans Fat" at bounding box center [200, 372] width 11 height 11
checkbox input "false"
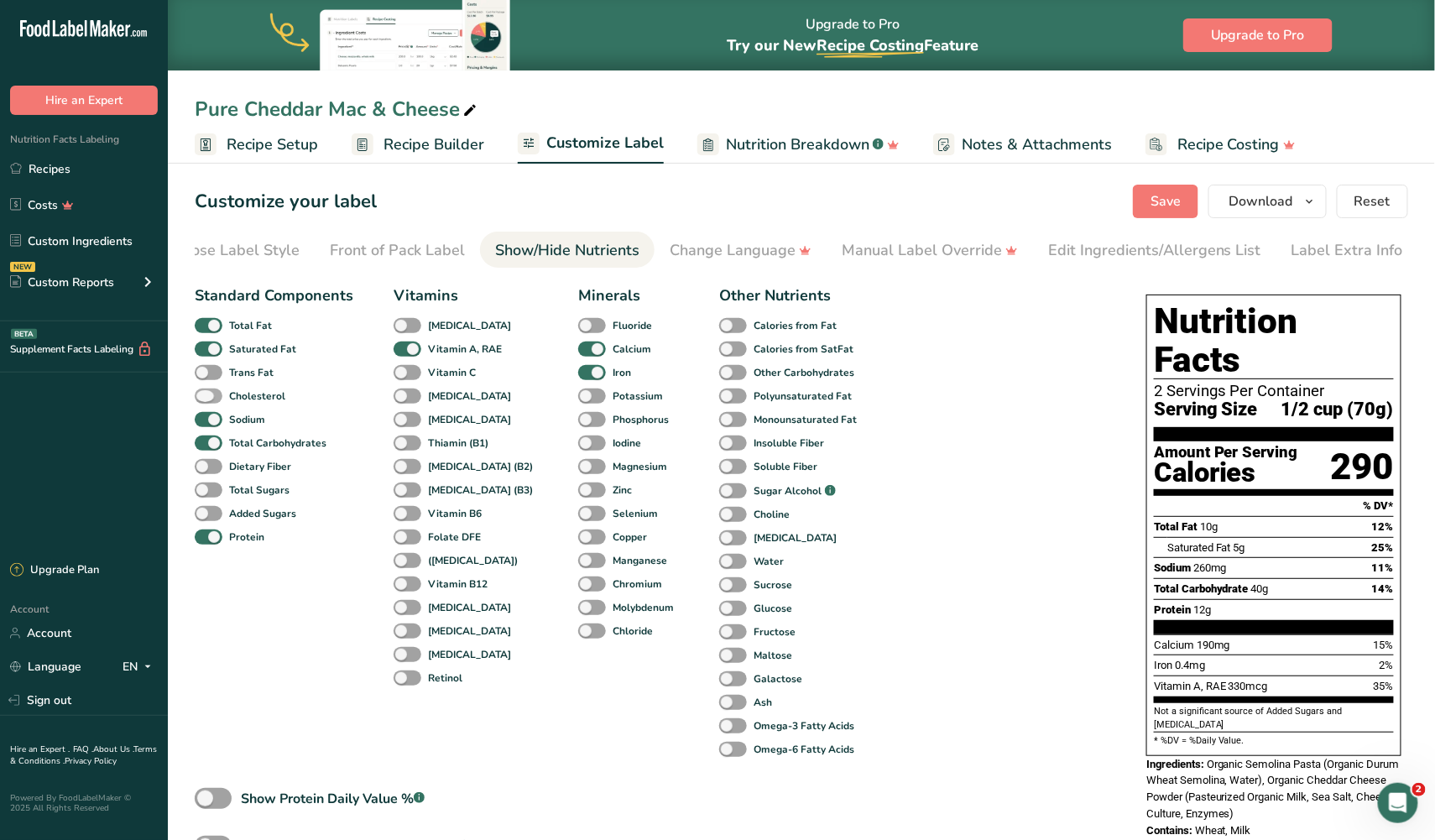
click at [209, 399] on span at bounding box center [209, 396] width 28 height 16
click at [206, 399] on input "Cholesterol" at bounding box center [200, 395] width 11 height 11
checkbox input "true"
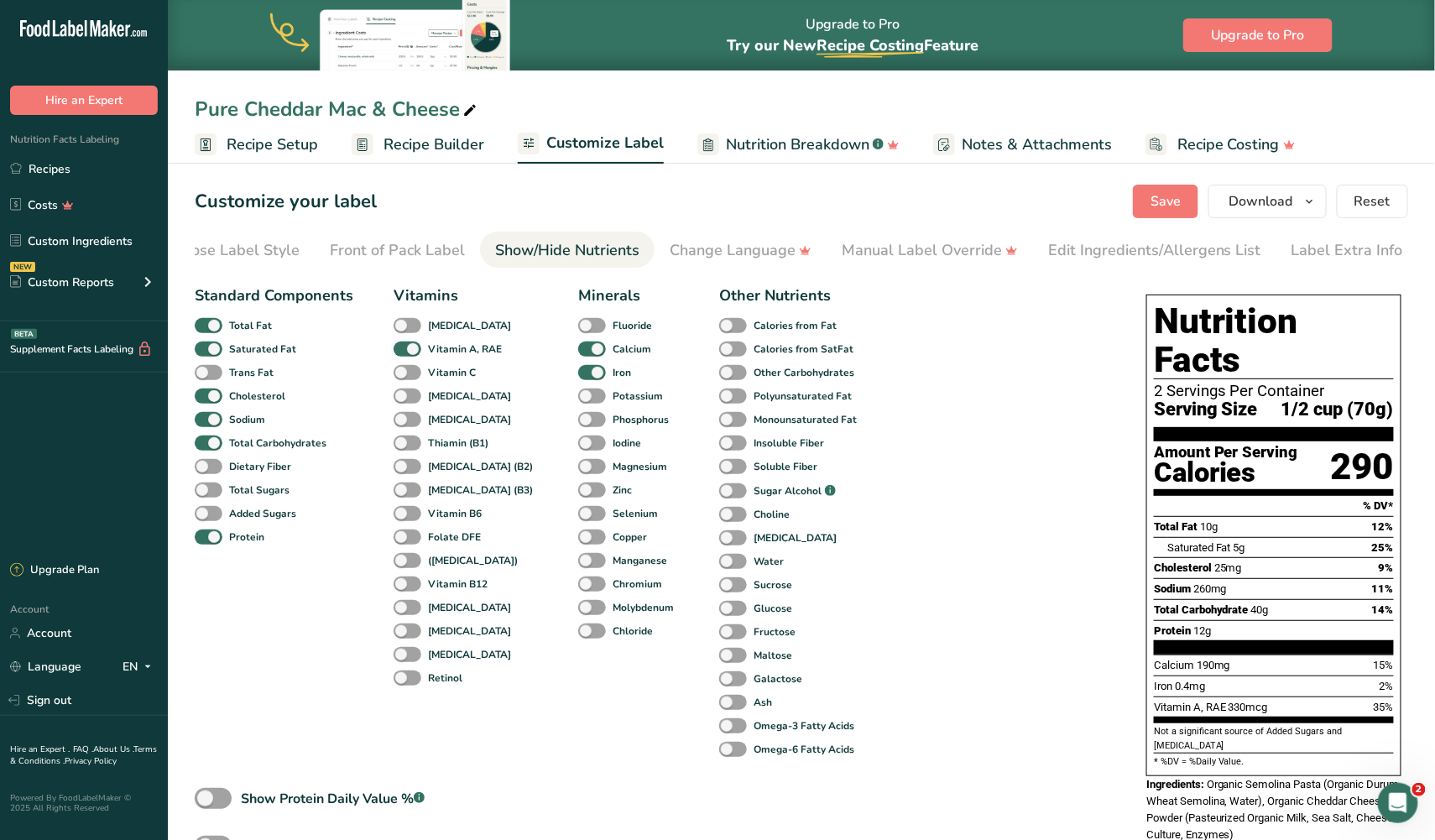
click at [199, 362] on div "Trans Fat" at bounding box center [214, 373] width 39 height 24
click at [208, 374] on span at bounding box center [209, 373] width 28 height 16
click at [206, 374] on input "Trans Fat" at bounding box center [200, 372] width 11 height 11
checkbox input "true"
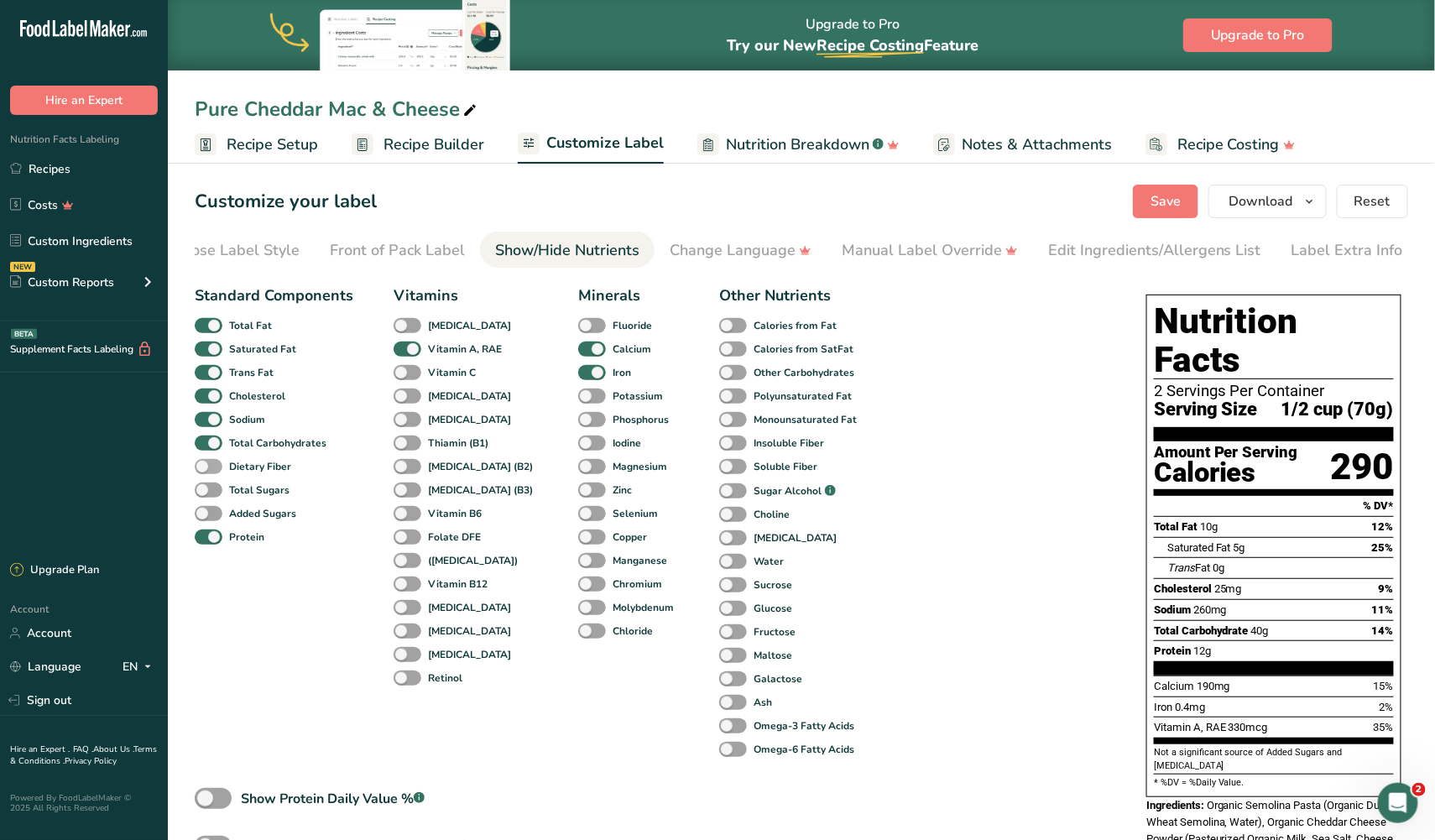
click at [204, 465] on span at bounding box center [209, 466] width 28 height 16
click at [204, 465] on input "Dietary Fiber" at bounding box center [200, 466] width 11 height 11
checkbox input "true"
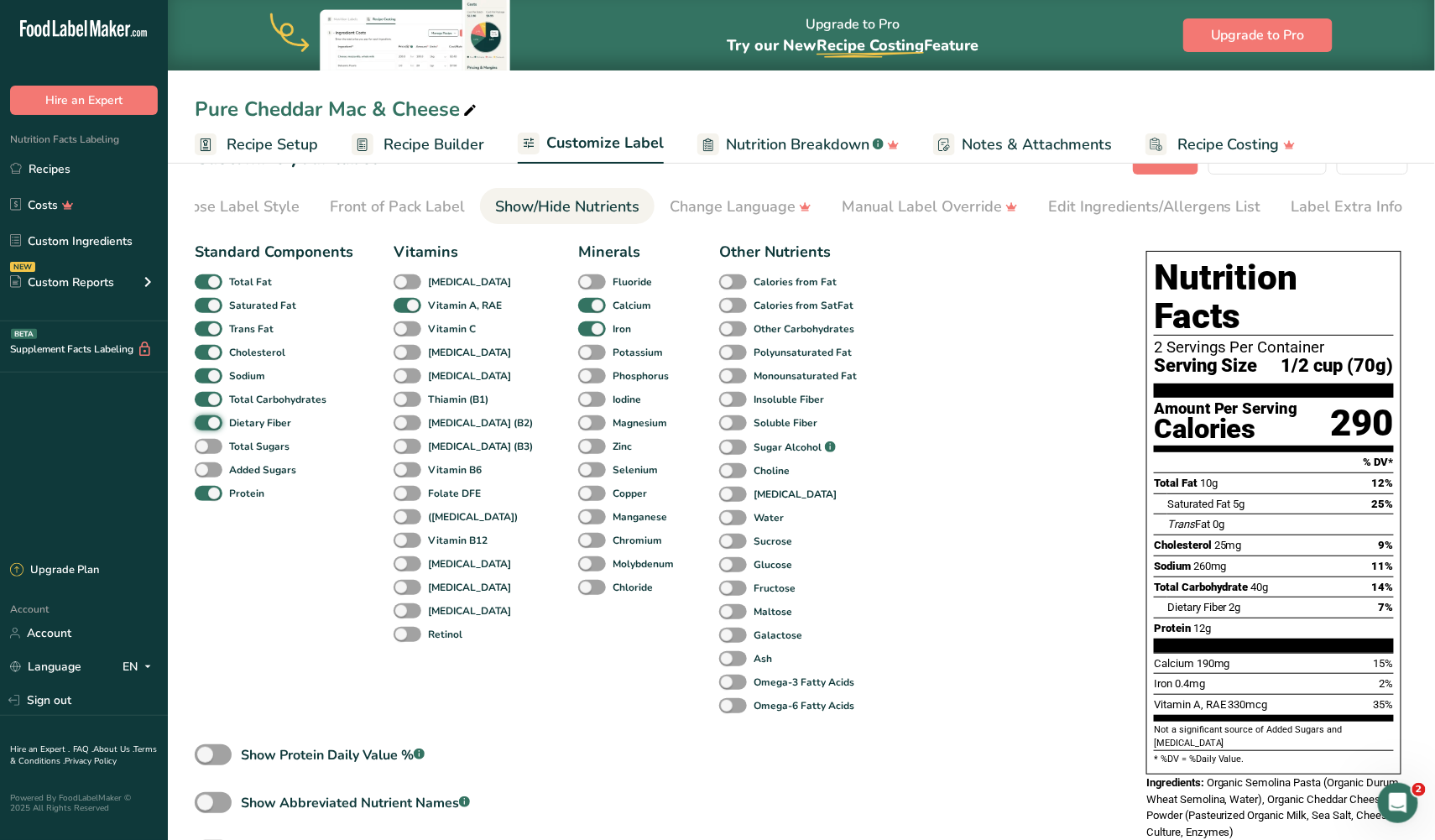
scroll to position [46, 0]
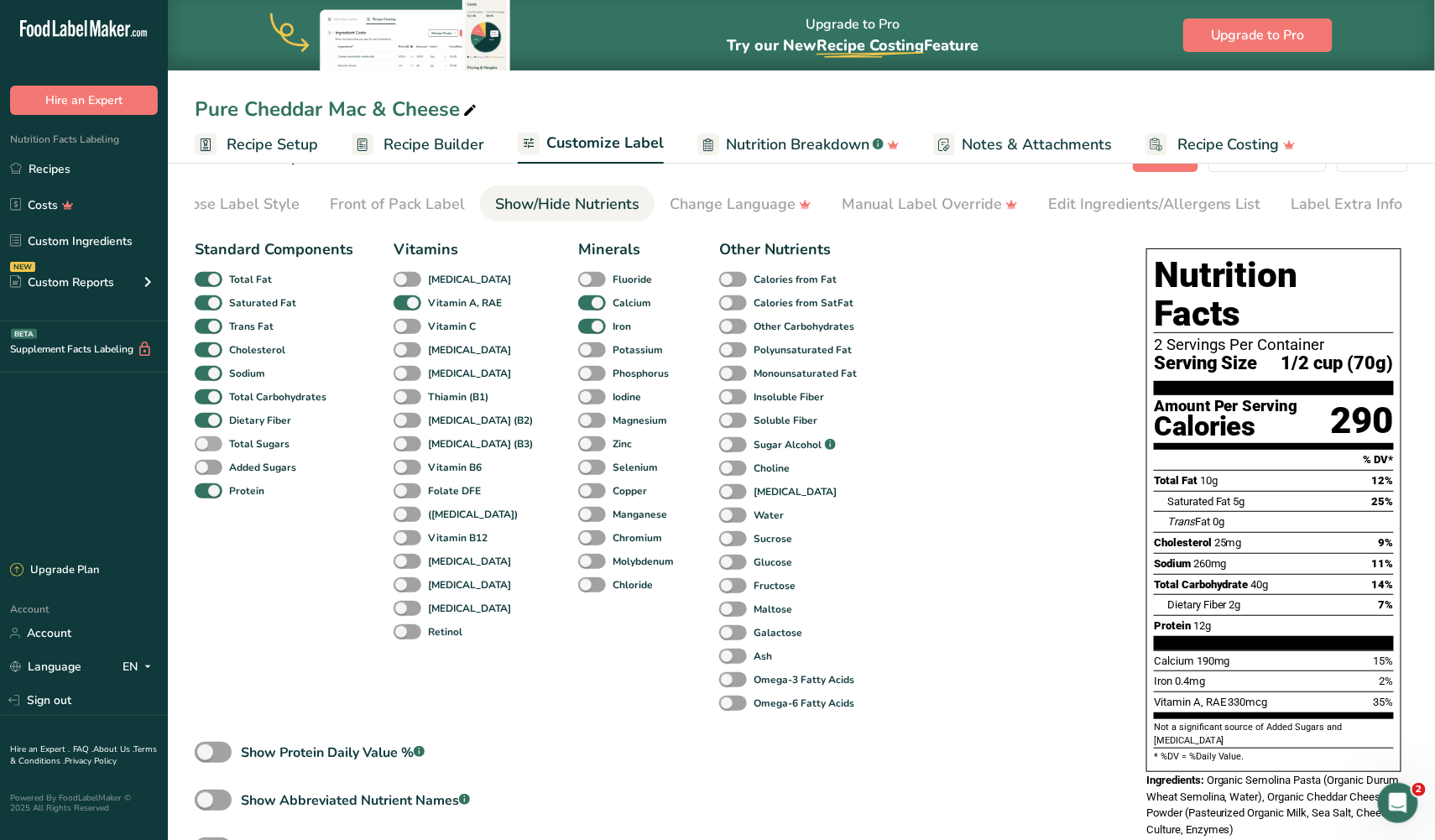
click at [208, 440] on span at bounding box center [209, 444] width 28 height 16
click at [206, 440] on input "Total Sugars" at bounding box center [200, 443] width 11 height 11
checkbox input "true"
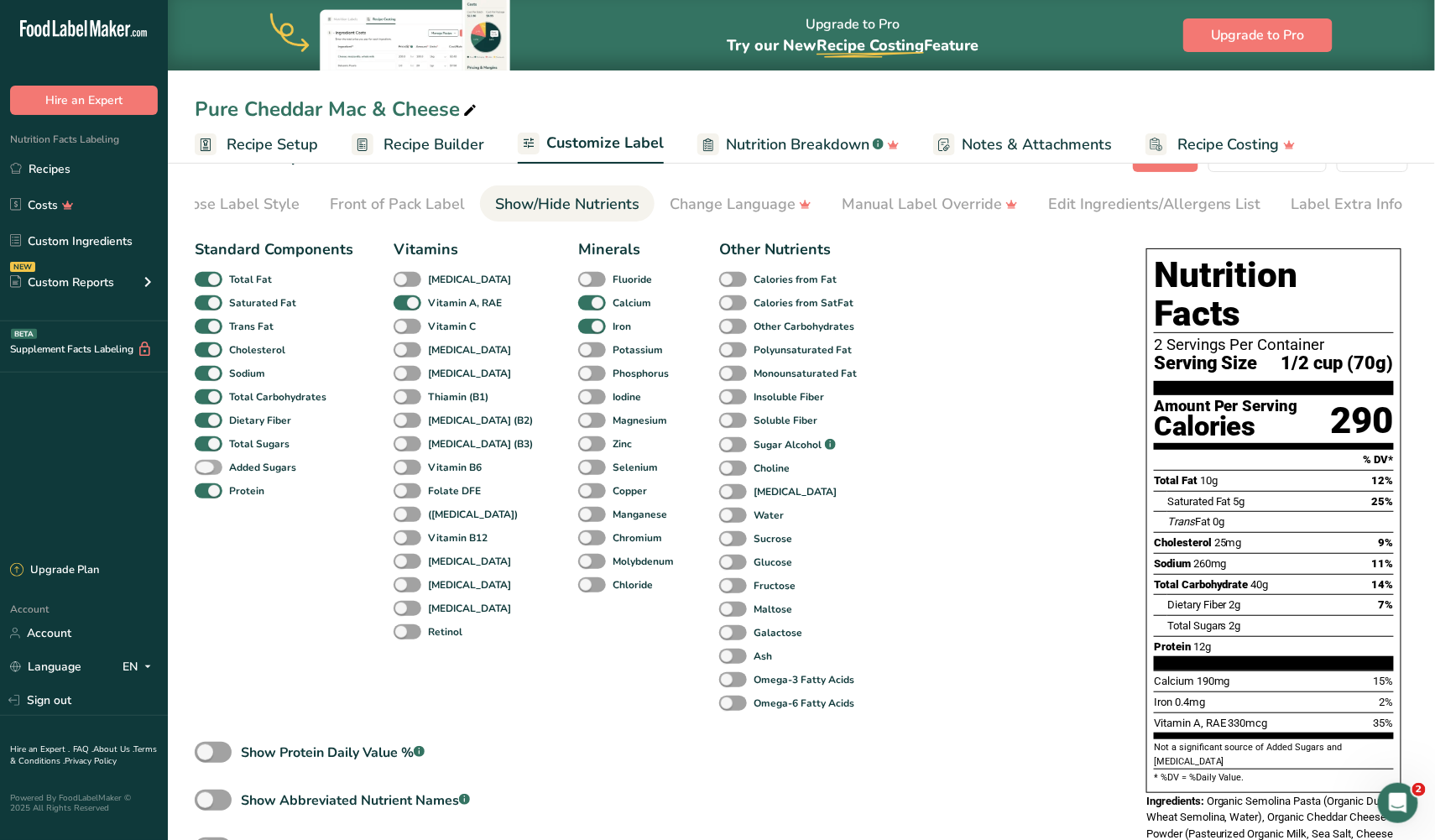
click at [208, 468] on span at bounding box center [209, 467] width 28 height 16
click at [206, 468] on input "Added Sugars" at bounding box center [200, 466] width 11 height 11
checkbox input "true"
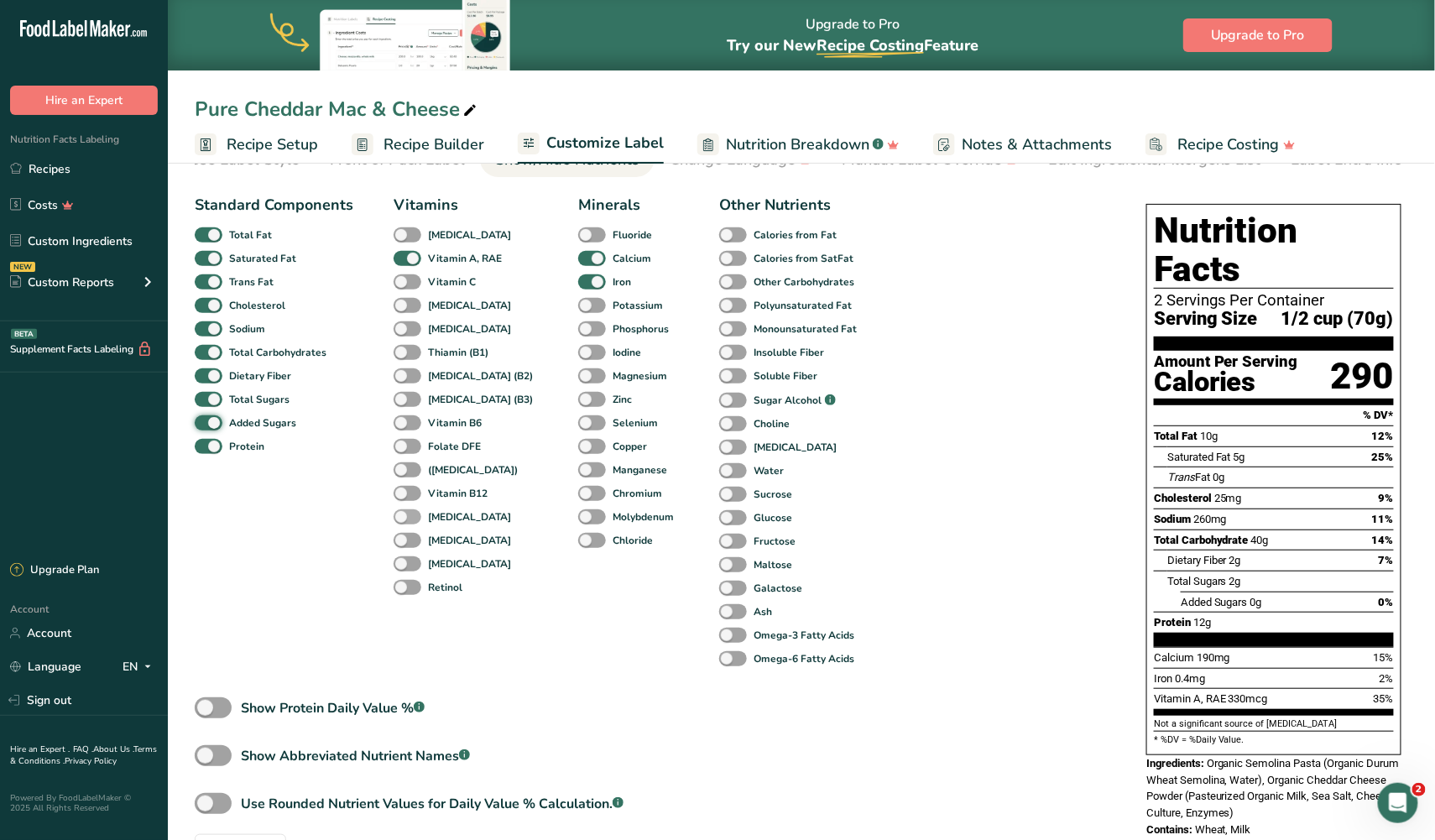
scroll to position [84, 0]
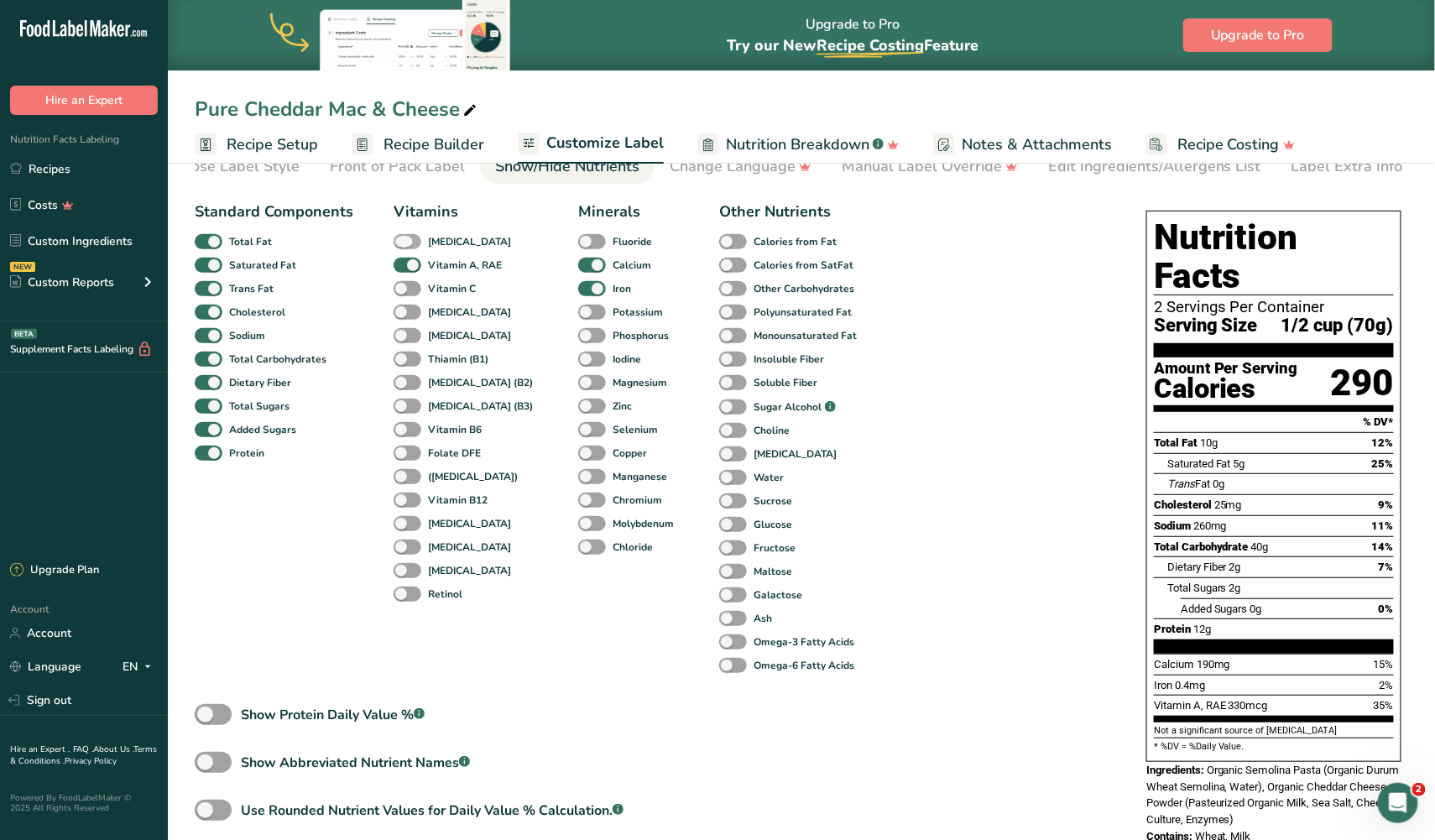
click at [410, 239] on span at bounding box center [407, 242] width 28 height 16
click at [404, 239] on input "[MEDICAL_DATA]" at bounding box center [398, 241] width 11 height 11
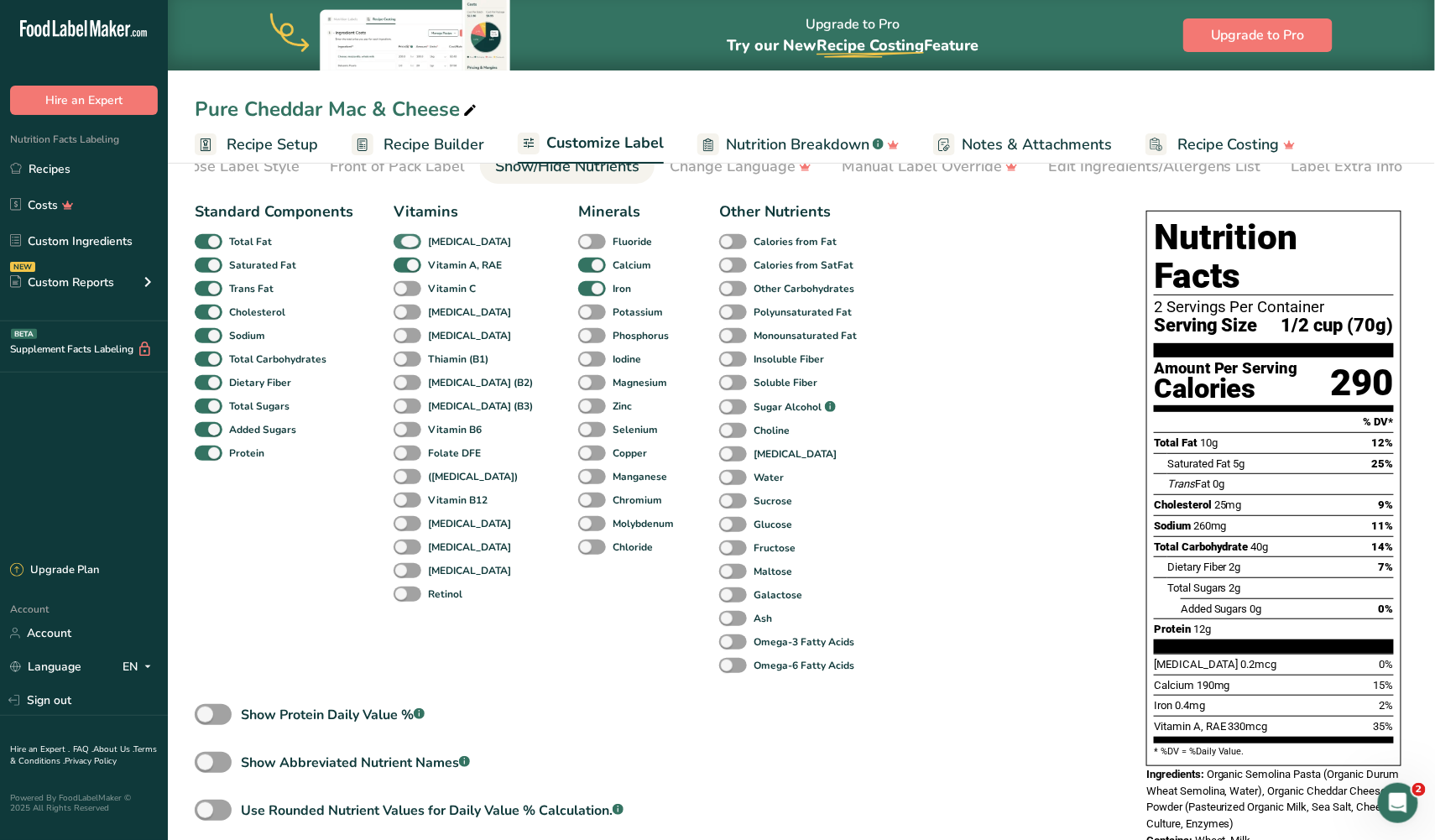
click at [410, 239] on span at bounding box center [407, 242] width 28 height 16
click at [404, 239] on input "[MEDICAL_DATA]" at bounding box center [398, 241] width 11 height 11
checkbox input "false"
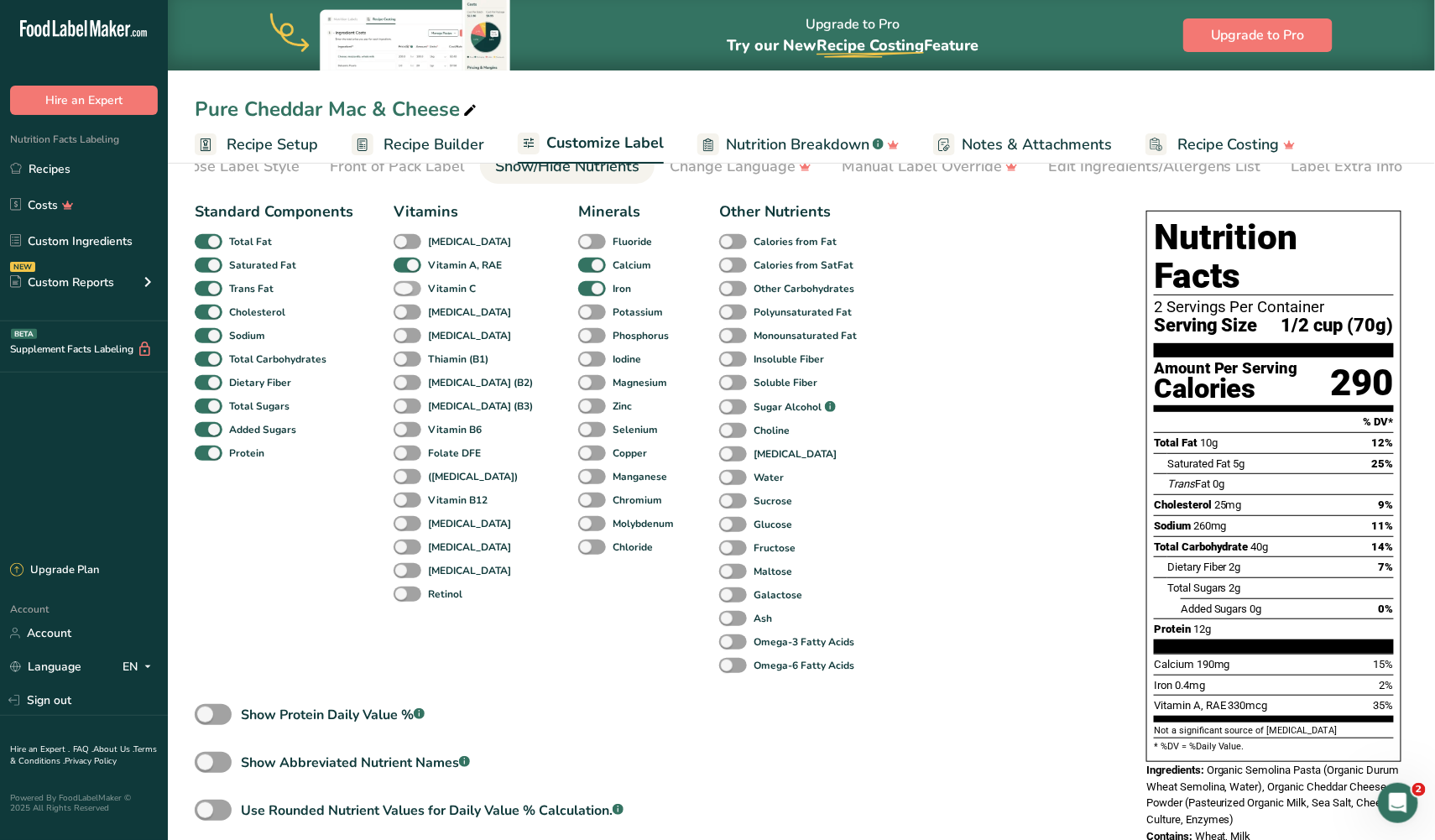
click at [413, 289] on span at bounding box center [407, 289] width 28 height 16
click at [404, 289] on input "Vitamin C" at bounding box center [398, 288] width 11 height 11
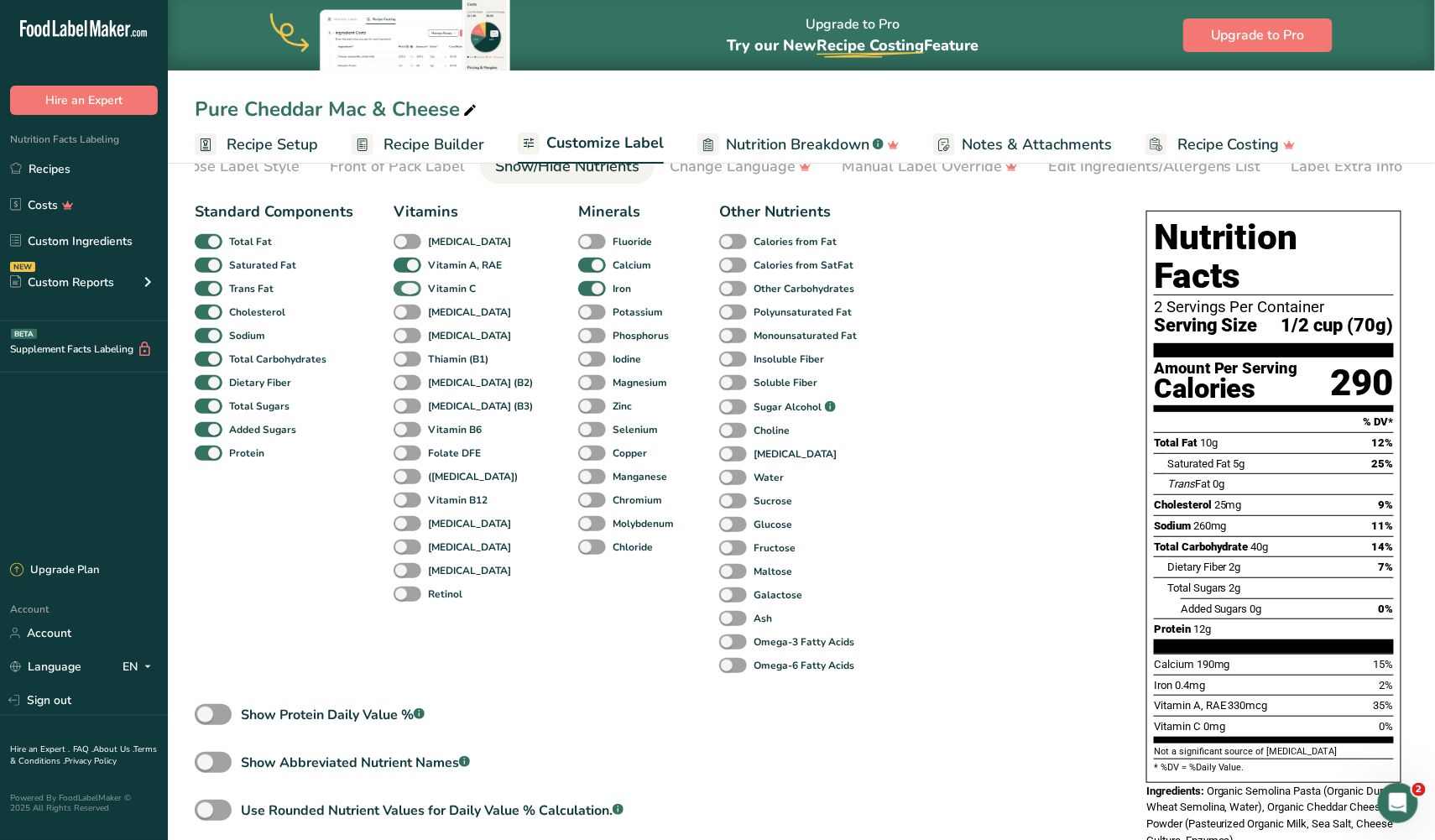
click at [413, 289] on span at bounding box center [407, 289] width 28 height 16
click at [404, 289] on input "Vitamin C" at bounding box center [398, 288] width 11 height 11
checkbox input "false"
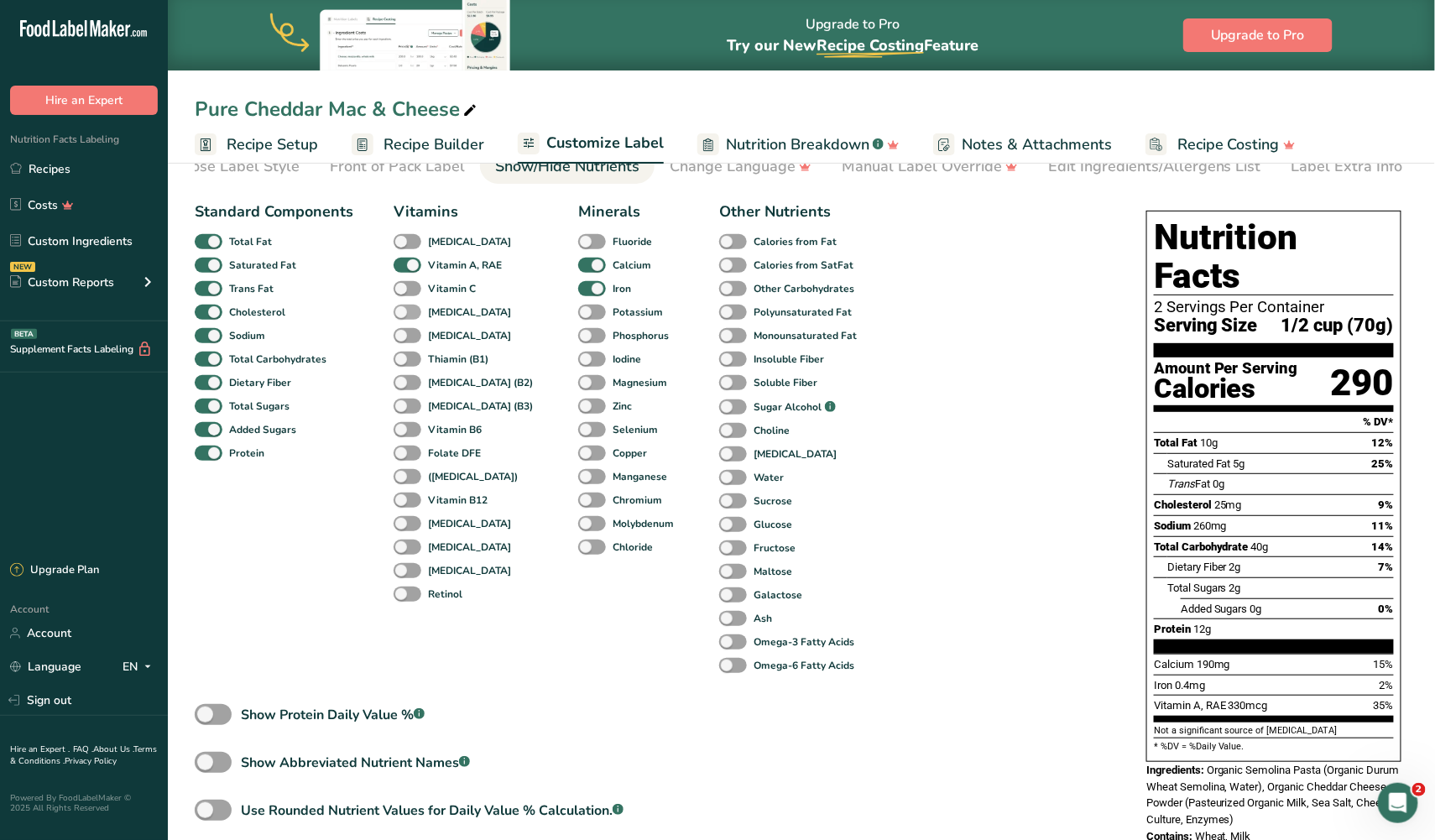
click at [413, 317] on span at bounding box center [407, 312] width 28 height 16
click at [404, 317] on input "[MEDICAL_DATA]" at bounding box center [398, 311] width 11 height 11
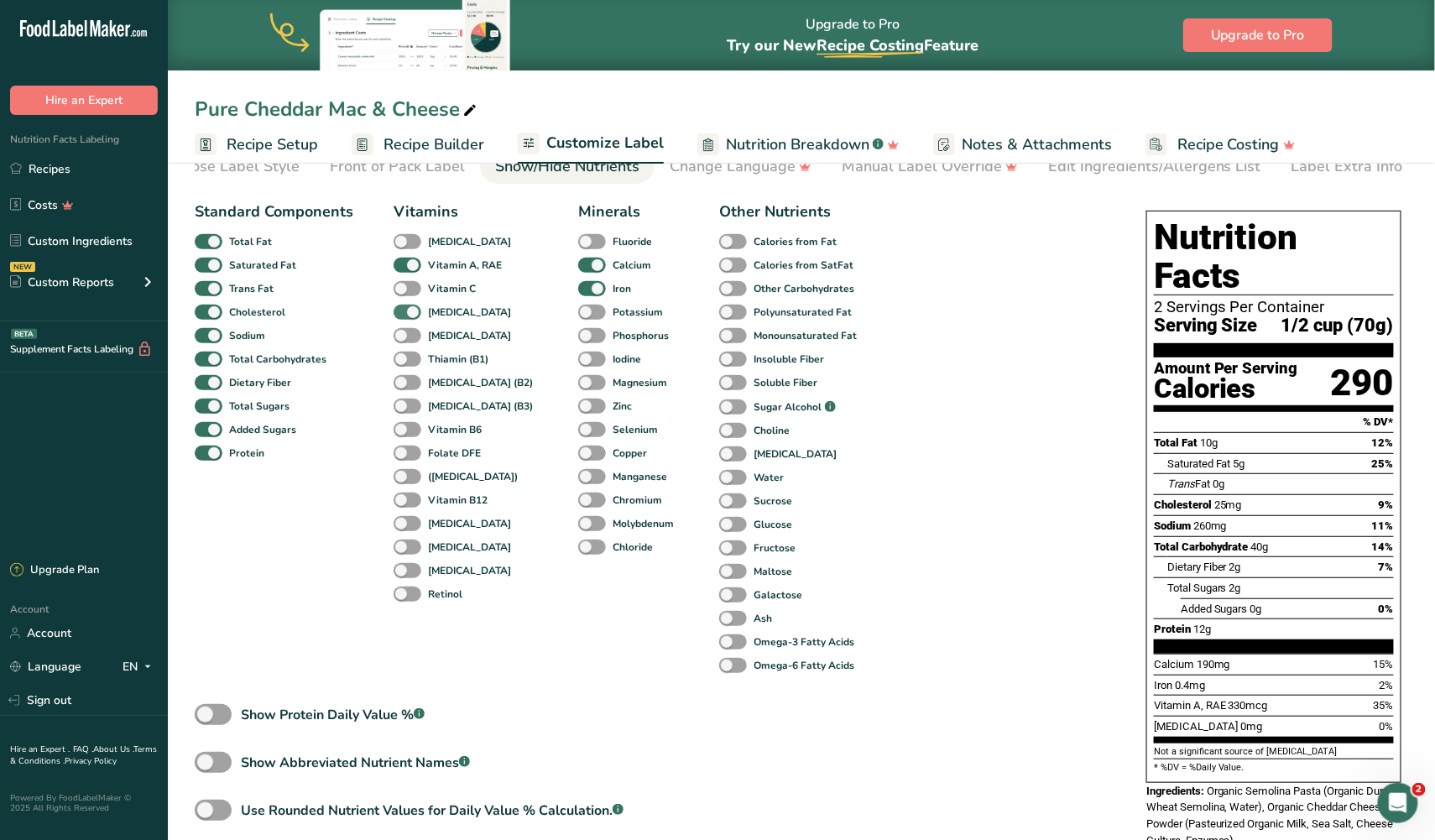
click at [413, 317] on span at bounding box center [407, 312] width 28 height 16
click at [404, 317] on input "[MEDICAL_DATA]" at bounding box center [398, 311] width 11 height 11
checkbox input "false"
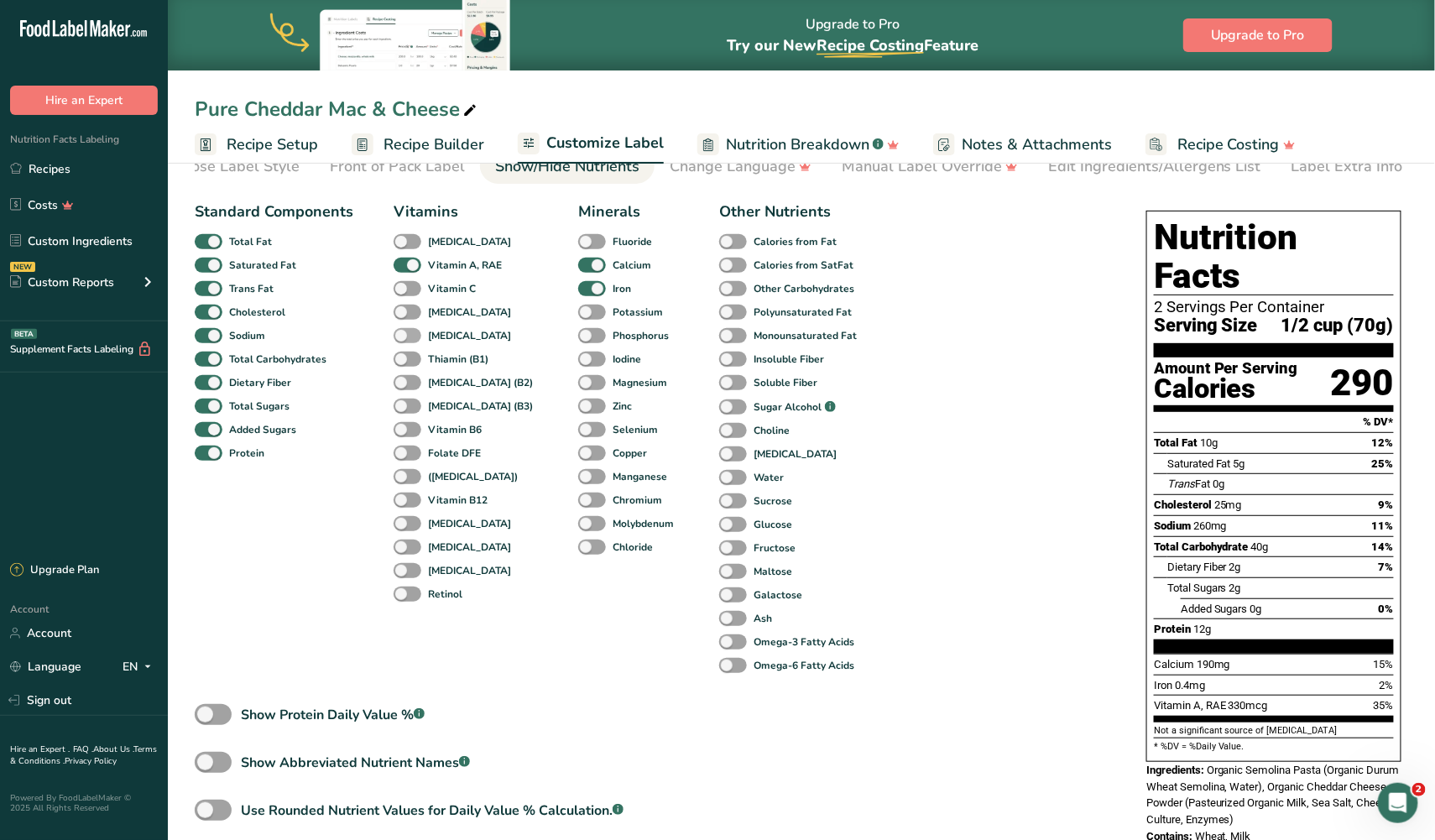
click at [413, 341] on span at bounding box center [407, 335] width 28 height 16
click at [404, 340] on input "[MEDICAL_DATA]" at bounding box center [398, 334] width 11 height 11
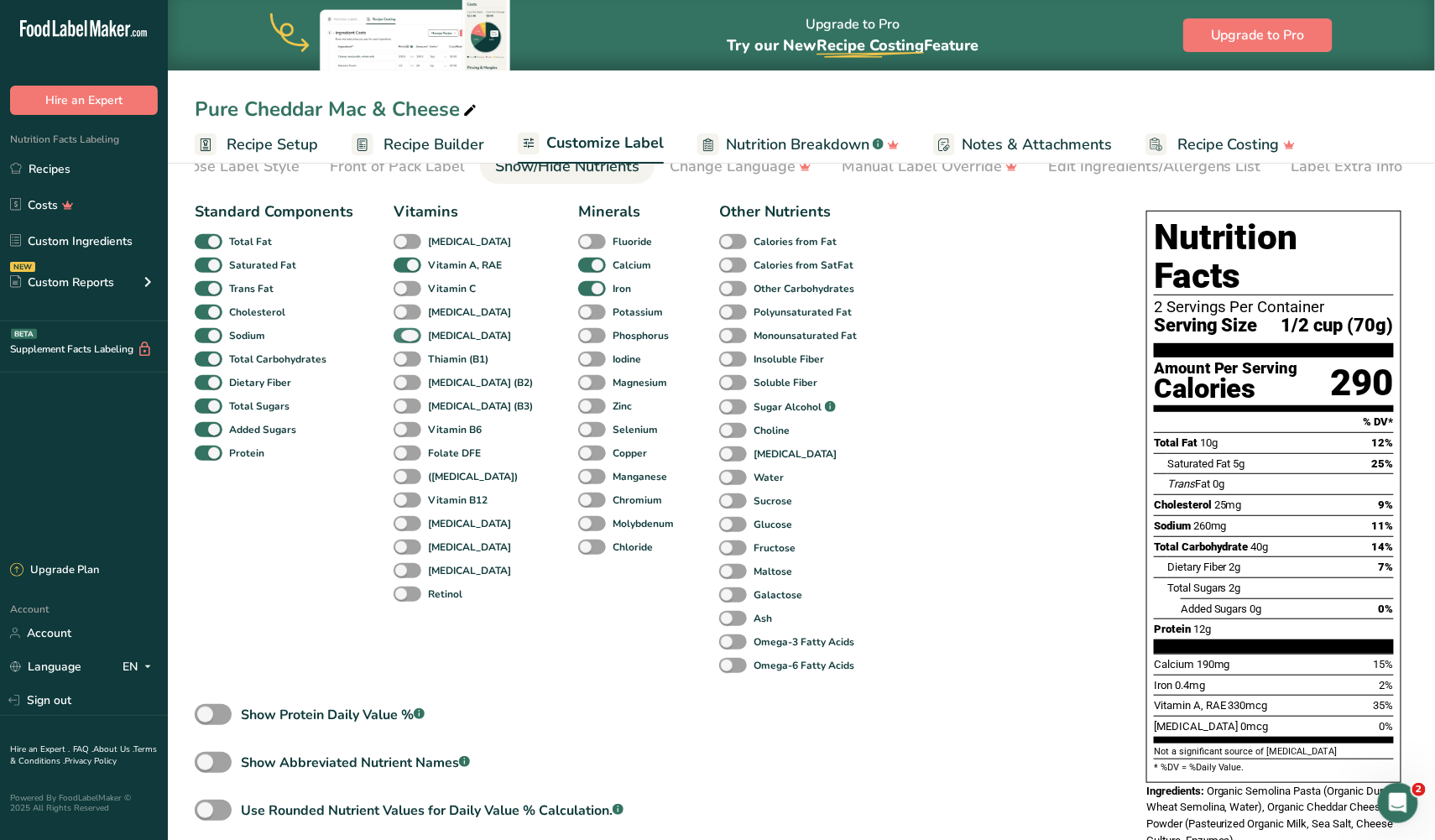
click at [413, 341] on span at bounding box center [407, 335] width 28 height 16
click at [404, 340] on input "[MEDICAL_DATA]" at bounding box center [398, 334] width 11 height 11
checkbox input "false"
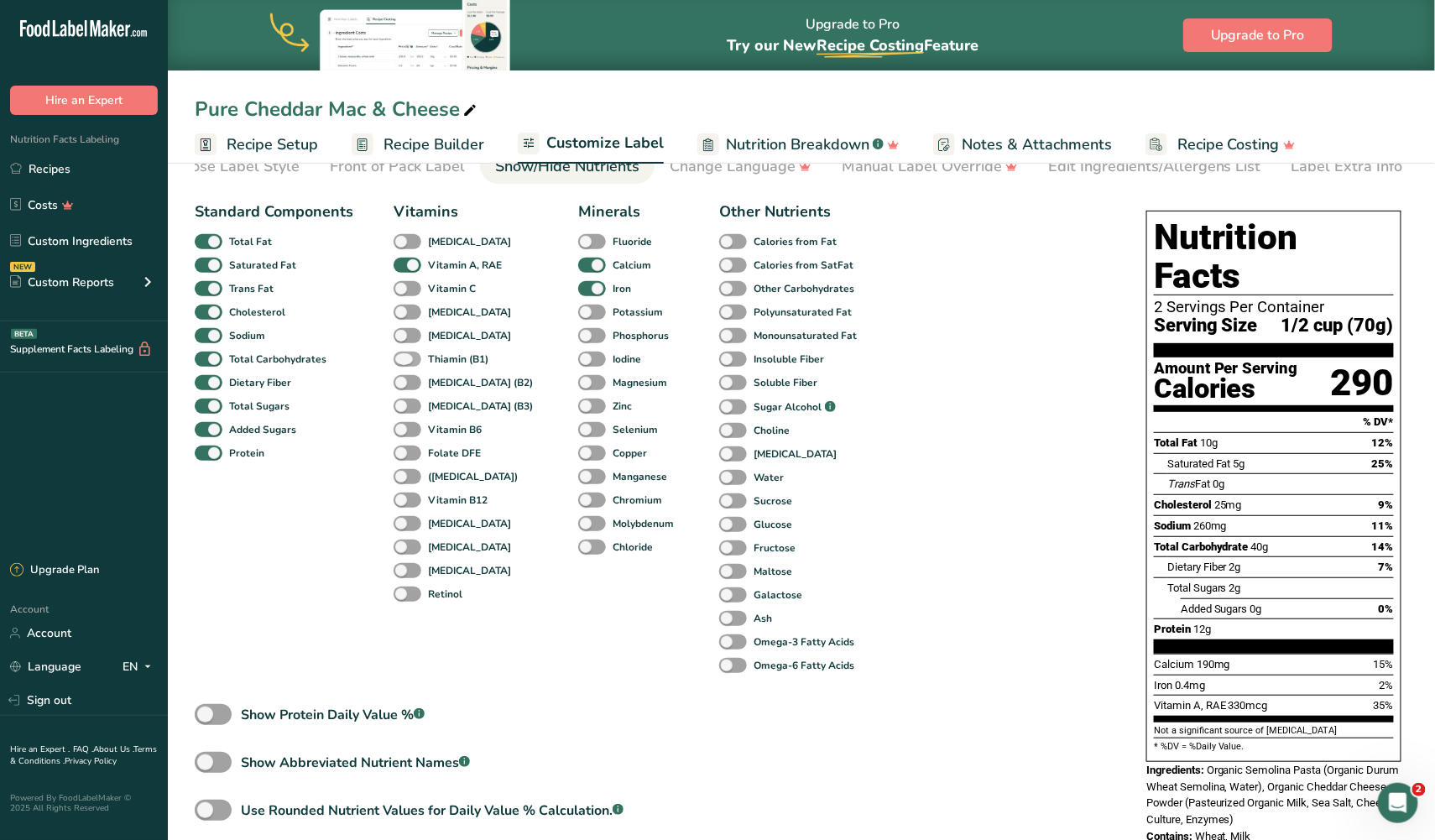
click at [412, 361] on span at bounding box center [407, 359] width 28 height 16
click at [404, 361] on input "Thiamin (B1)" at bounding box center [398, 358] width 11 height 11
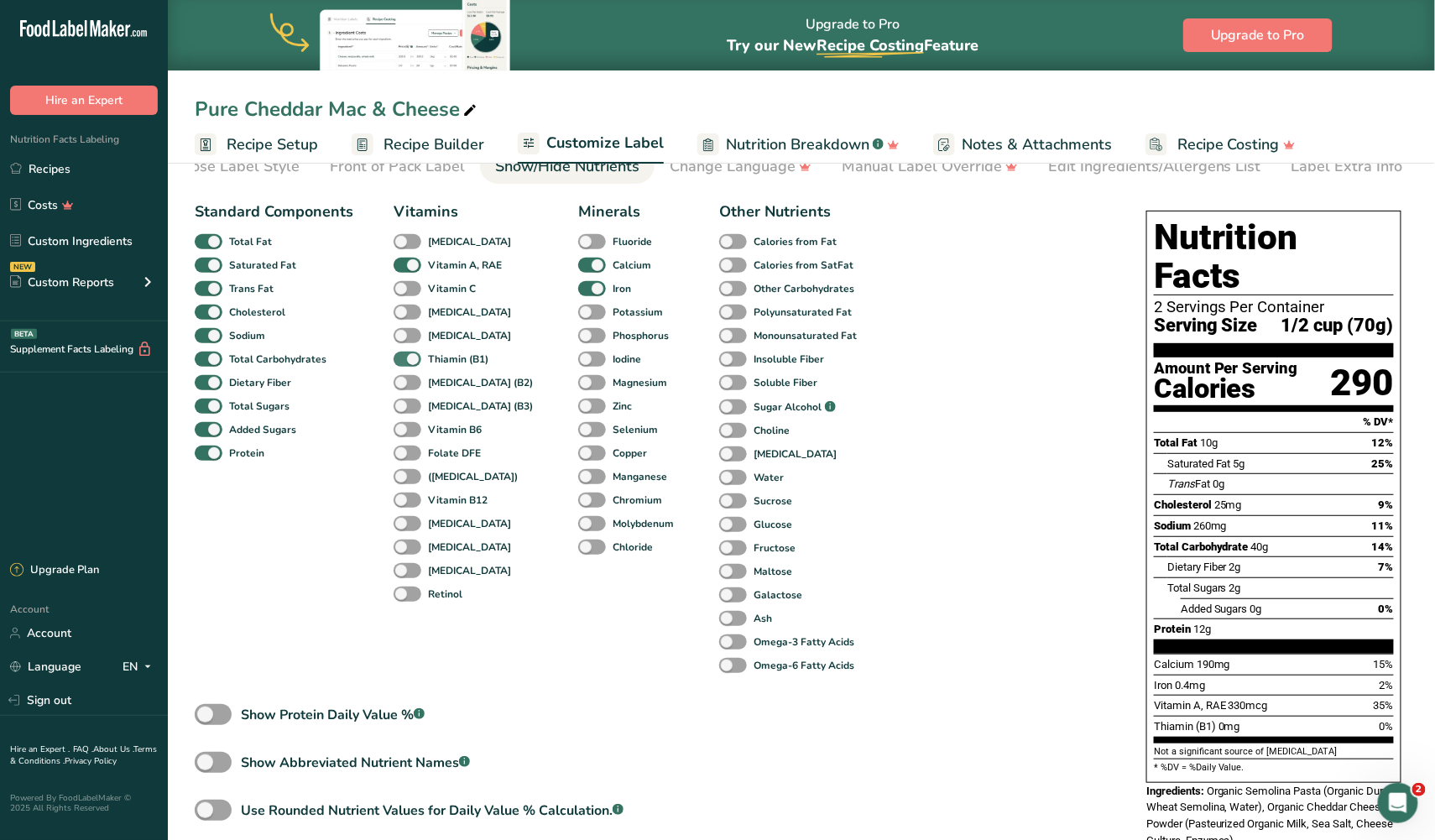
click at [412, 361] on span at bounding box center [407, 359] width 28 height 16
click at [404, 361] on input "Thiamin (B1)" at bounding box center [398, 358] width 11 height 11
checkbox input "false"
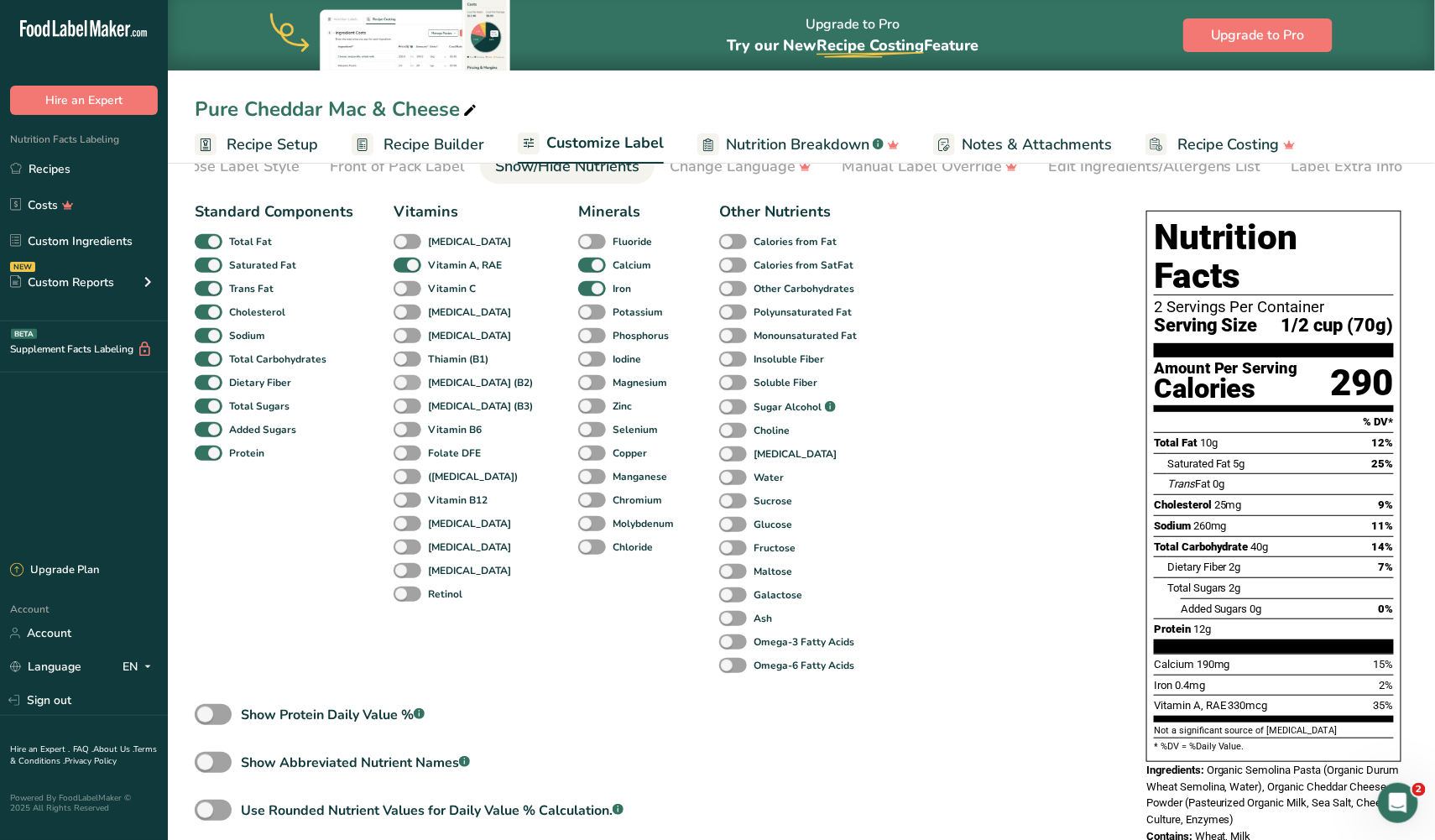
click at [409, 386] on span at bounding box center [407, 383] width 28 height 16
click at [404, 386] on input "[MEDICAL_DATA] (B2)" at bounding box center [398, 382] width 11 height 11
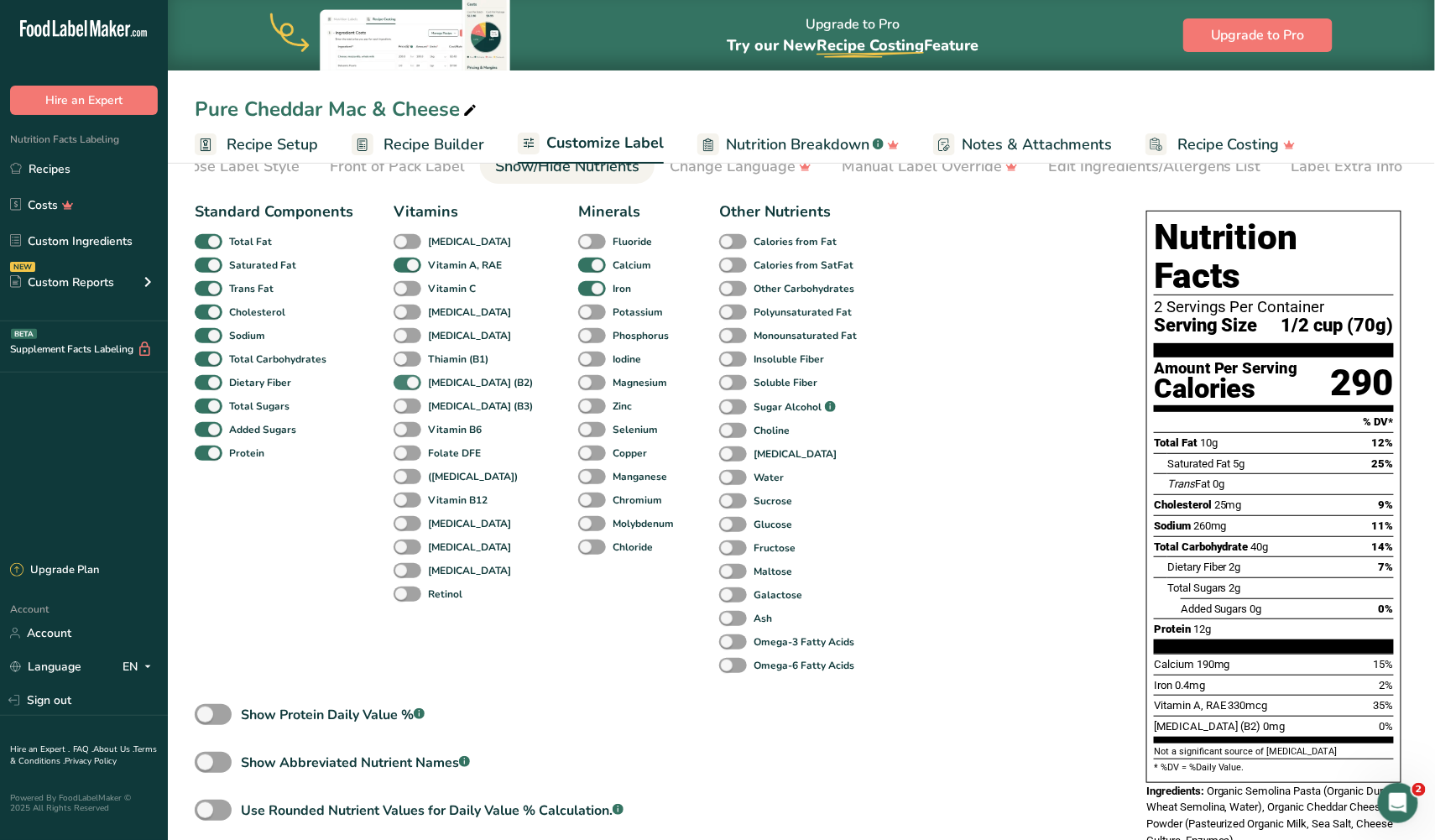
click at [409, 386] on span at bounding box center [407, 383] width 28 height 16
click at [404, 386] on input "[MEDICAL_DATA] (B2)" at bounding box center [398, 382] width 11 height 11
checkbox input "false"
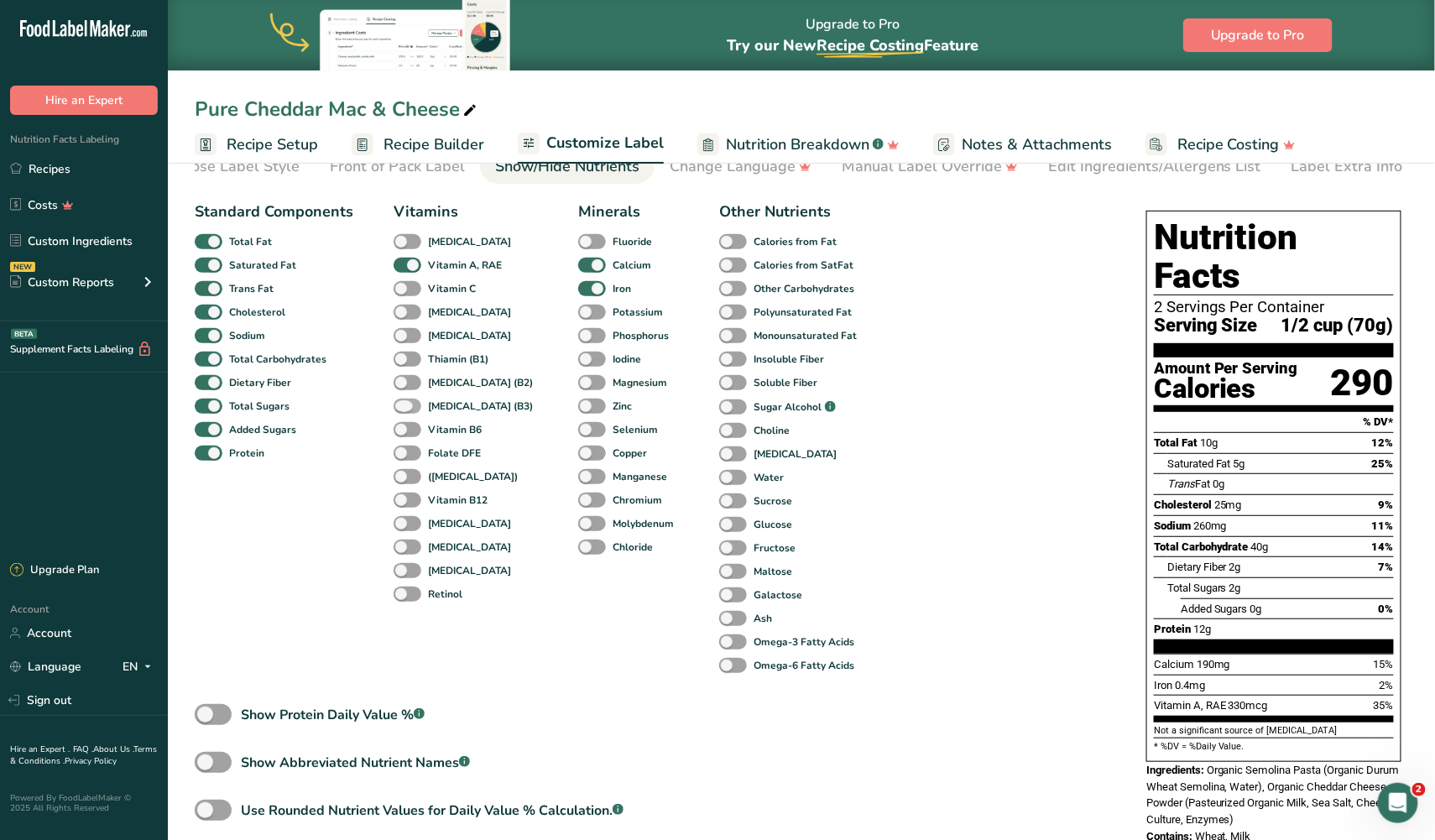
click at [409, 400] on span at bounding box center [407, 406] width 28 height 16
click at [404, 400] on input "[MEDICAL_DATA] (B3)" at bounding box center [398, 405] width 11 height 11
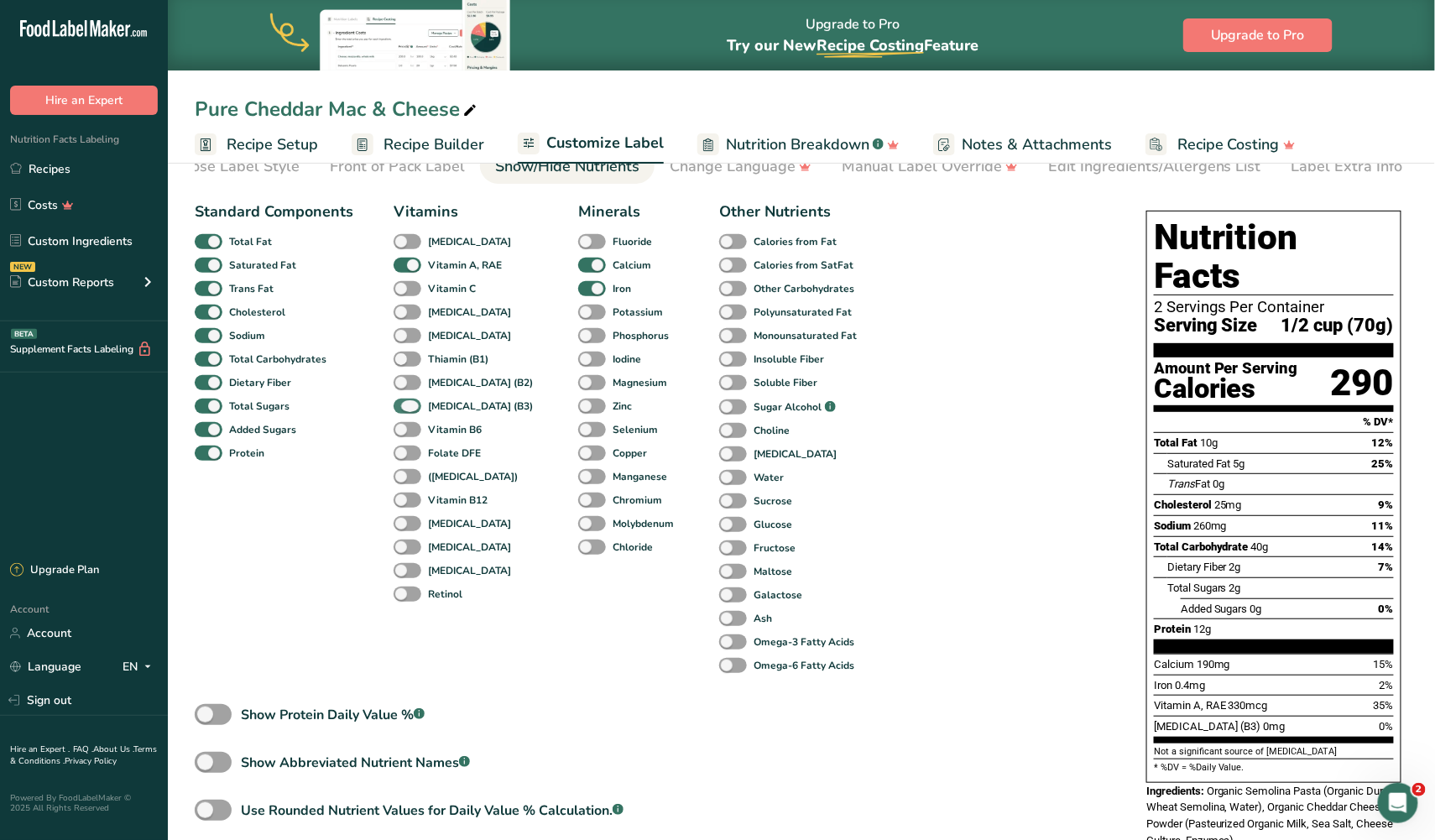
click at [409, 400] on span at bounding box center [407, 406] width 28 height 16
click at [404, 400] on input "[MEDICAL_DATA] (B3)" at bounding box center [398, 405] width 11 height 11
checkbox input "false"
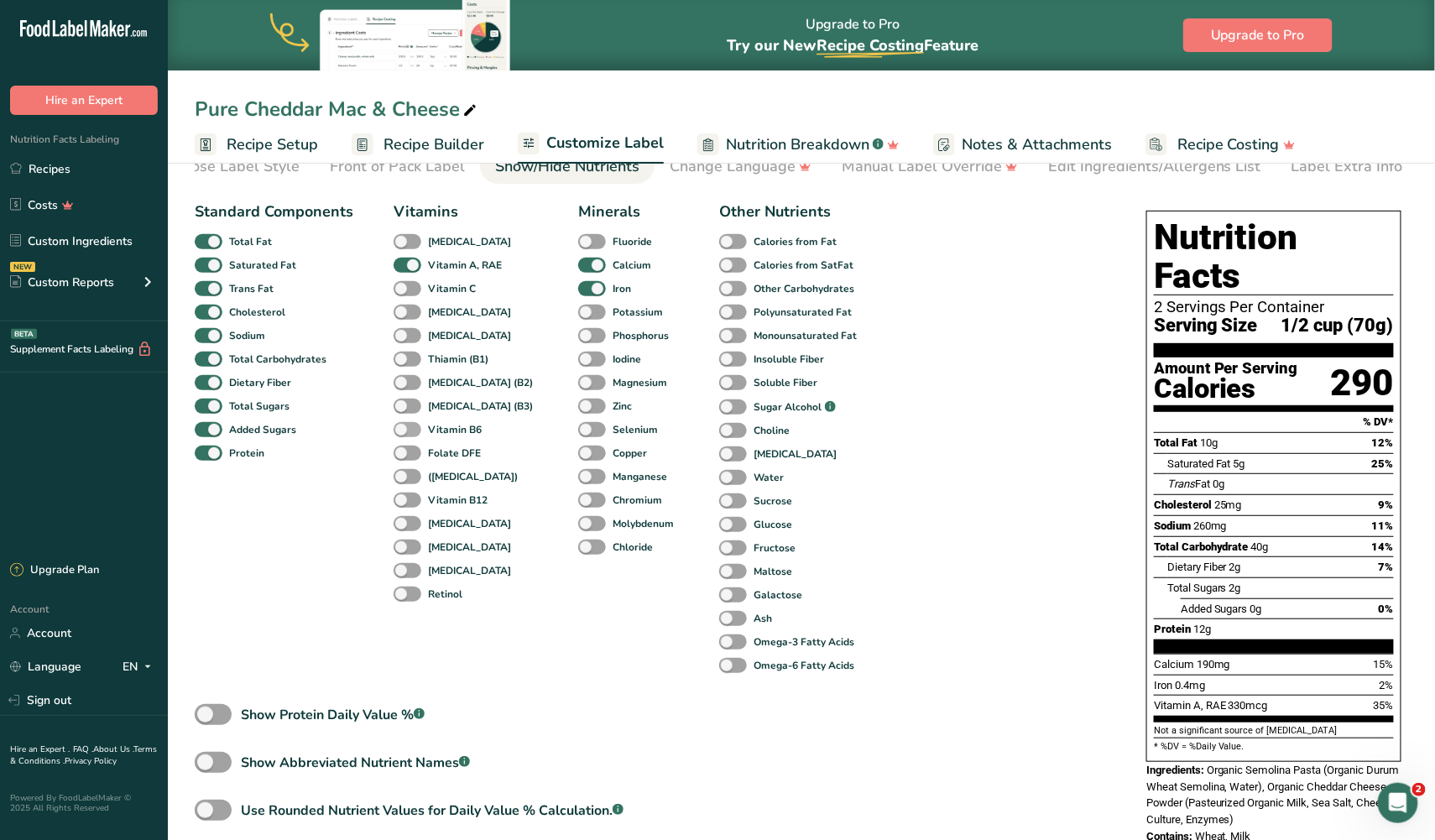
click at [409, 434] on span at bounding box center [407, 430] width 28 height 16
click at [404, 434] on input "Vitamin B6" at bounding box center [398, 429] width 11 height 11
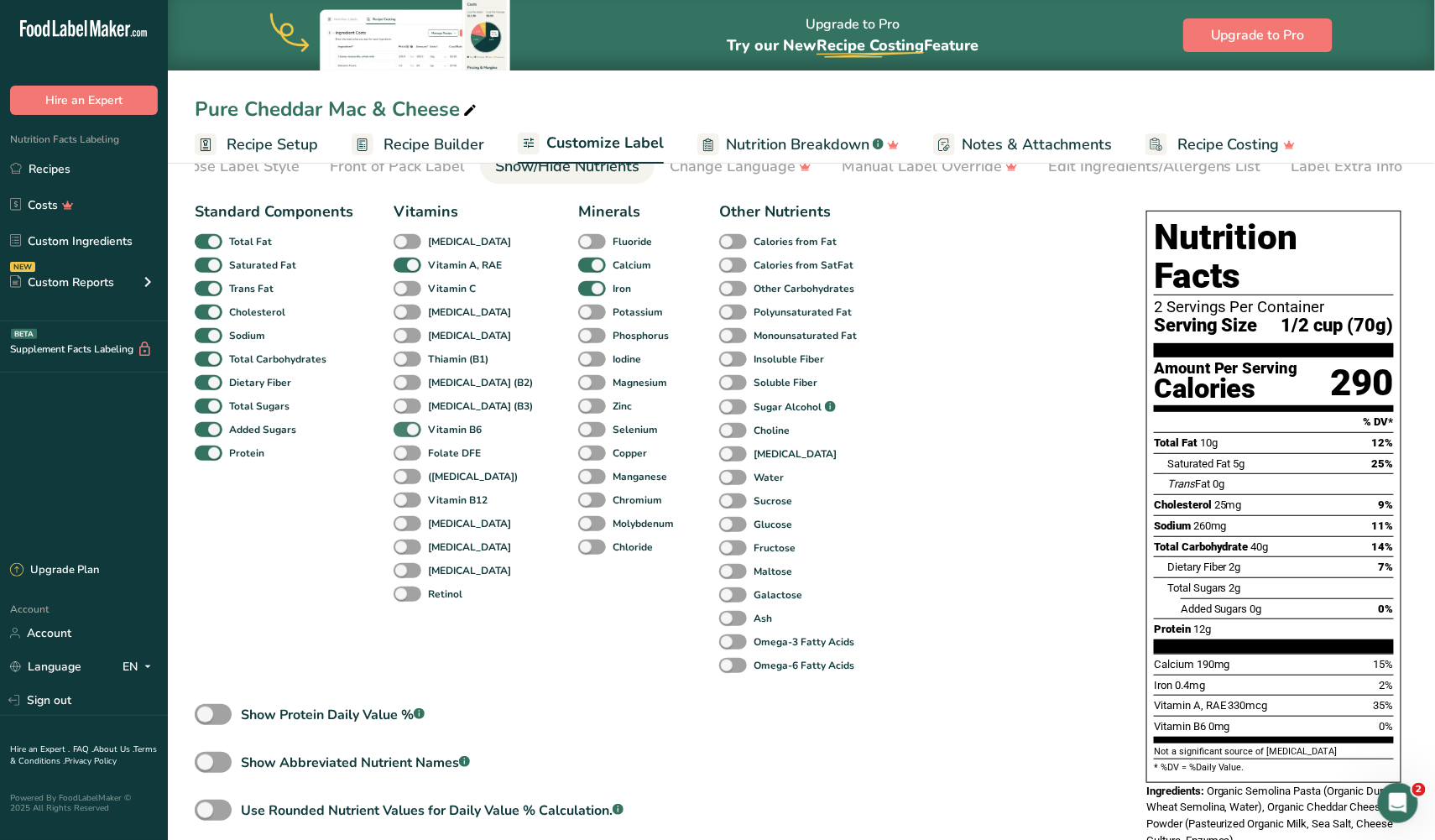
click at [409, 434] on span at bounding box center [407, 430] width 28 height 16
click at [404, 434] on input "Vitamin B6" at bounding box center [398, 429] width 11 height 11
checkbox input "false"
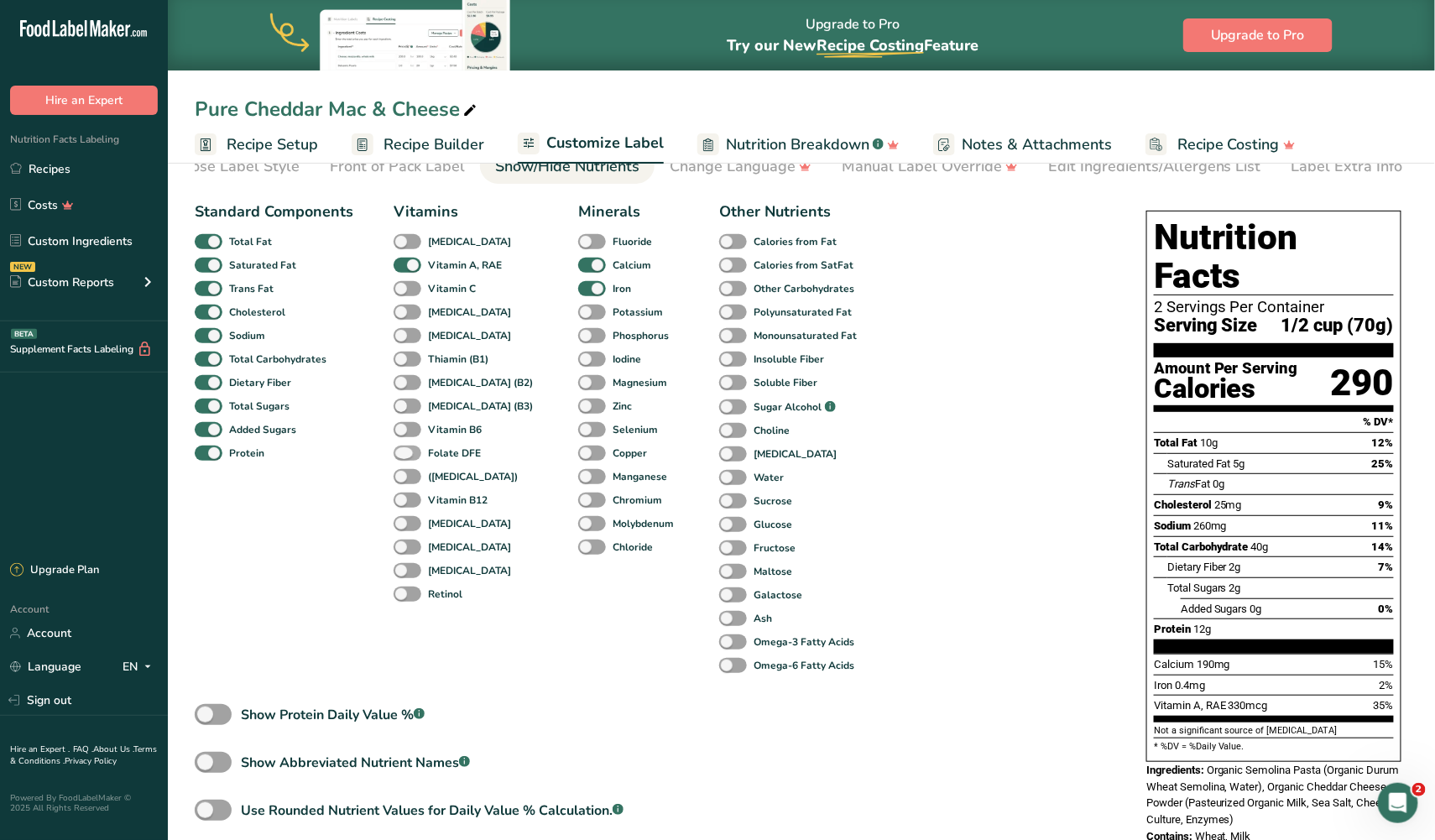
click at [409, 448] on span at bounding box center [407, 454] width 28 height 16
click at [404, 448] on input "Folate DFE" at bounding box center [398, 452] width 11 height 11
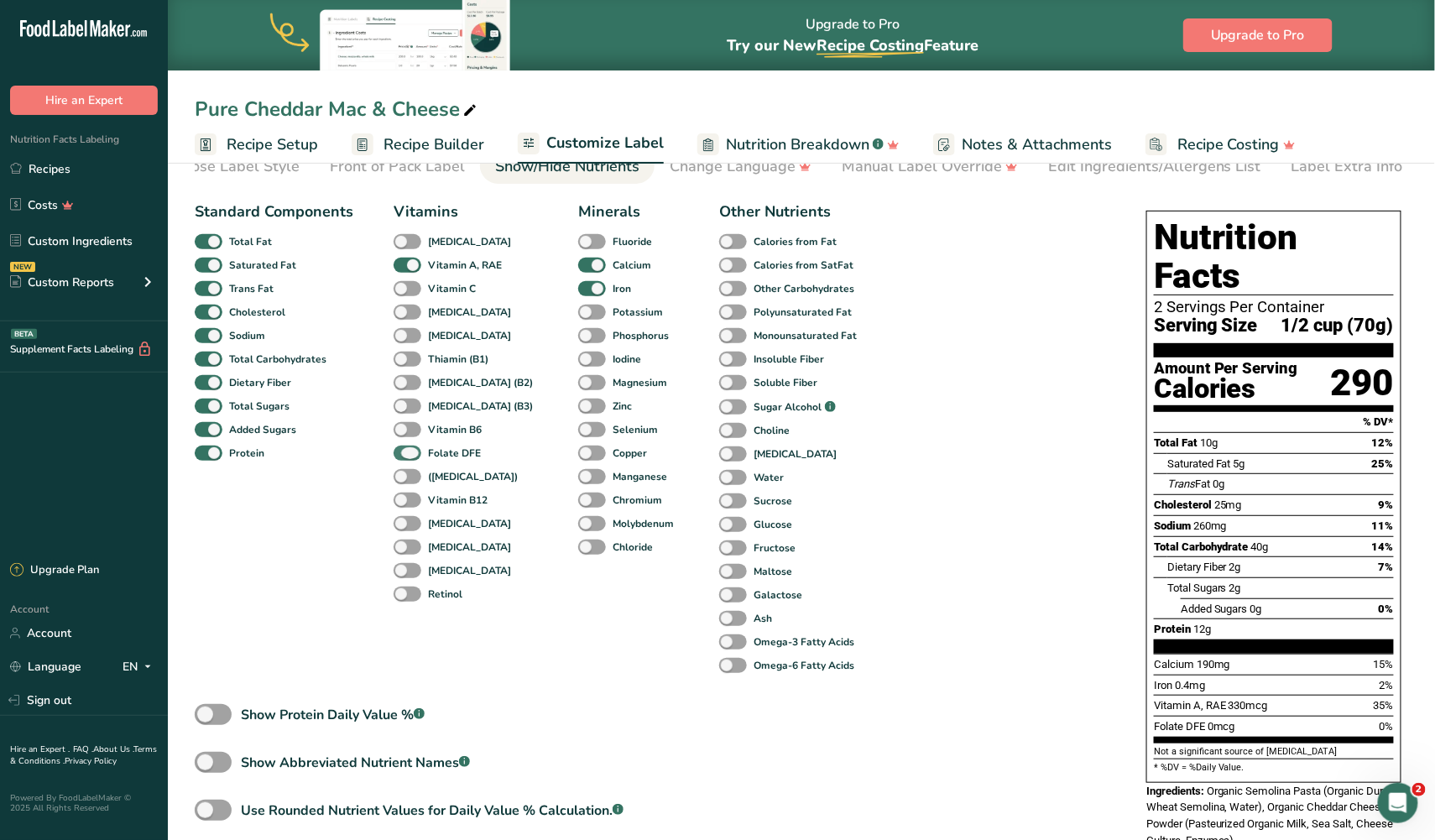
click at [409, 448] on span at bounding box center [407, 454] width 28 height 16
click at [404, 448] on input "Folate DFE" at bounding box center [398, 452] width 11 height 11
checkbox input "false"
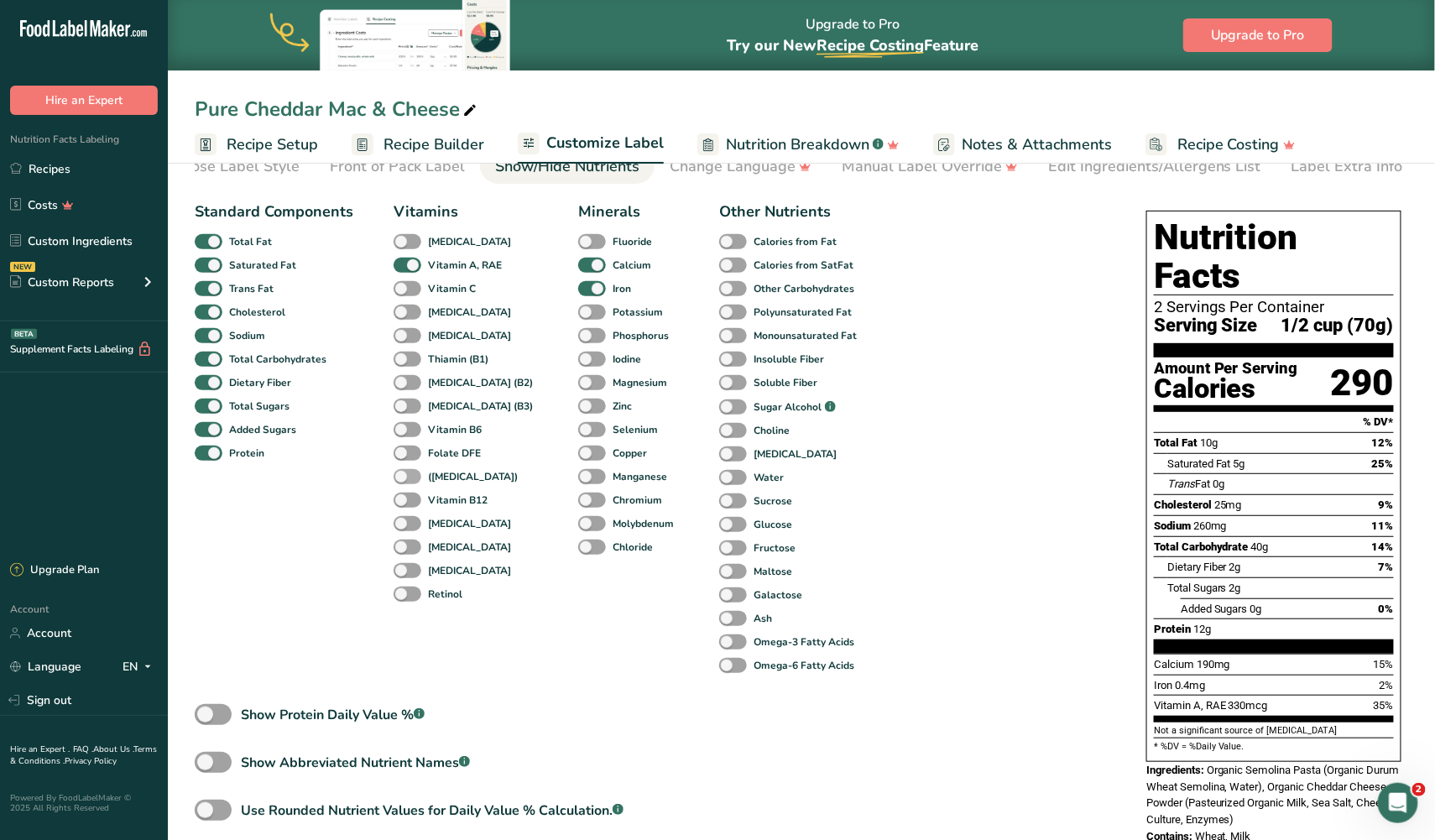
click at [409, 472] on span at bounding box center [407, 477] width 28 height 16
click at [404, 472] on input "([MEDICAL_DATA])" at bounding box center [398, 476] width 11 height 11
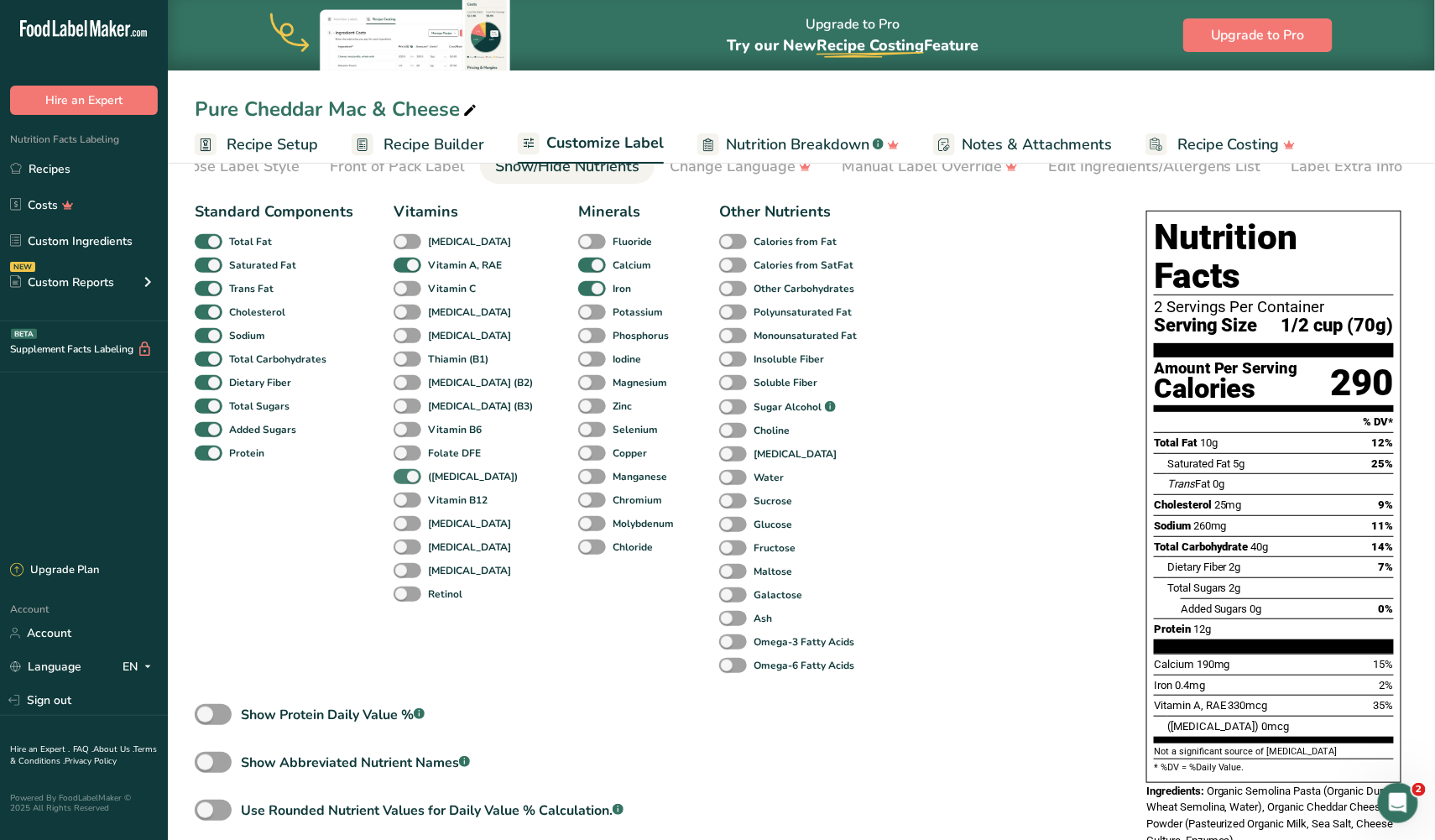
click at [409, 472] on span at bounding box center [407, 477] width 28 height 16
click at [404, 472] on input "([MEDICAL_DATA])" at bounding box center [398, 476] width 11 height 11
checkbox input "false"
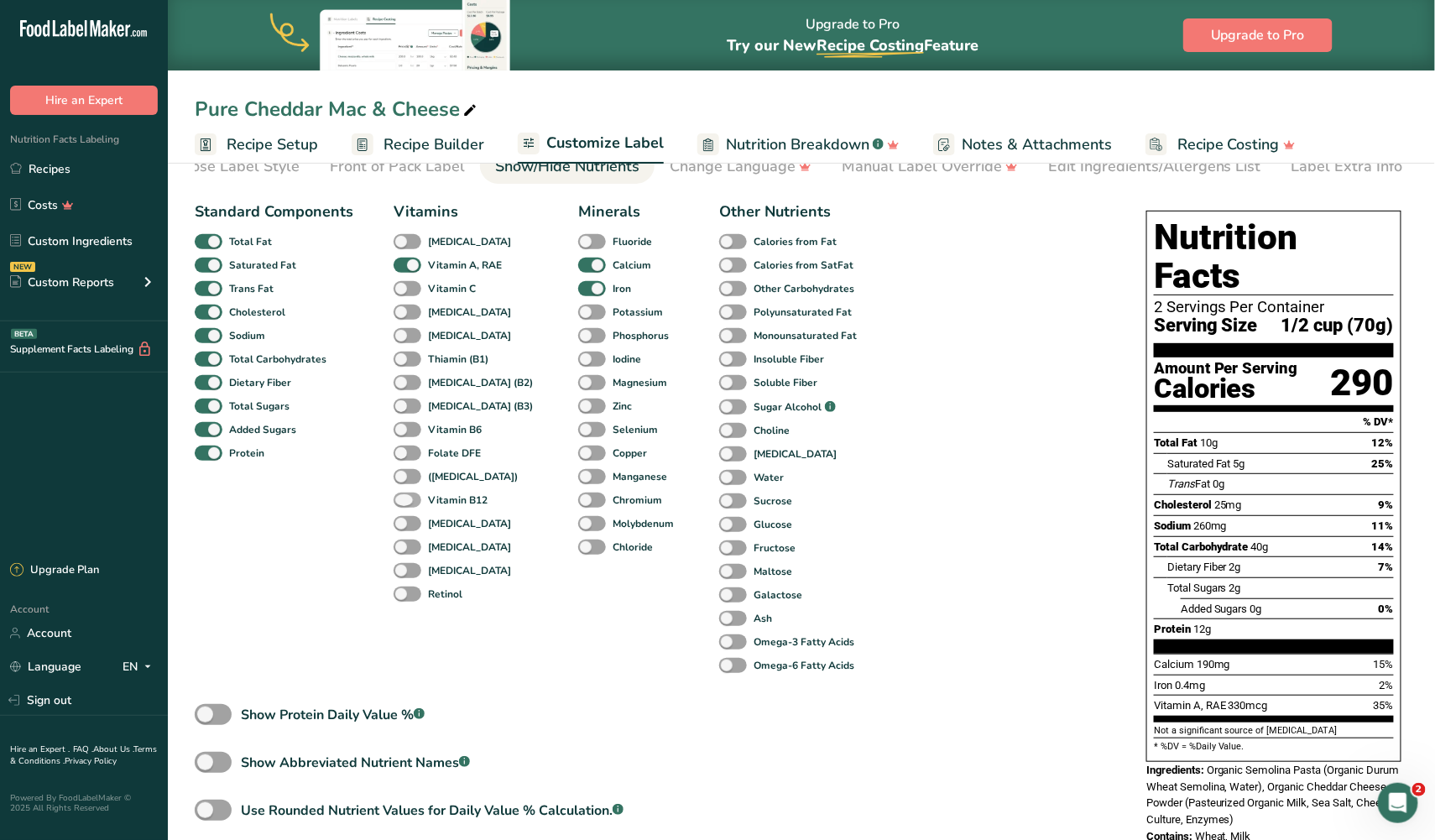
click at [409, 496] on span at bounding box center [407, 500] width 28 height 16
click at [404, 496] on input "Vitamin B12" at bounding box center [398, 500] width 11 height 11
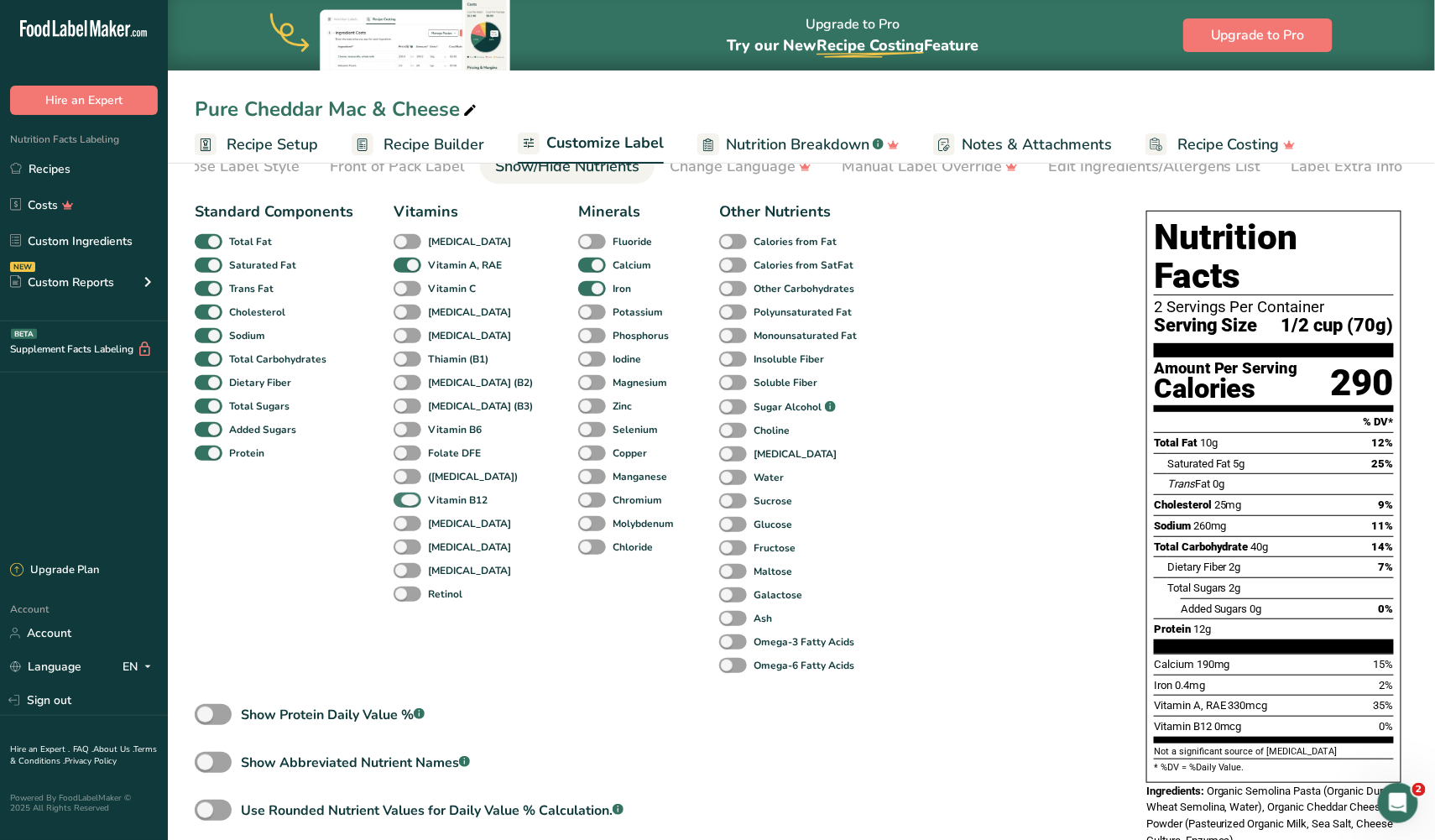
click at [409, 496] on span at bounding box center [407, 500] width 28 height 16
click at [404, 496] on input "Vitamin B12" at bounding box center [398, 500] width 11 height 11
checkbox input "false"
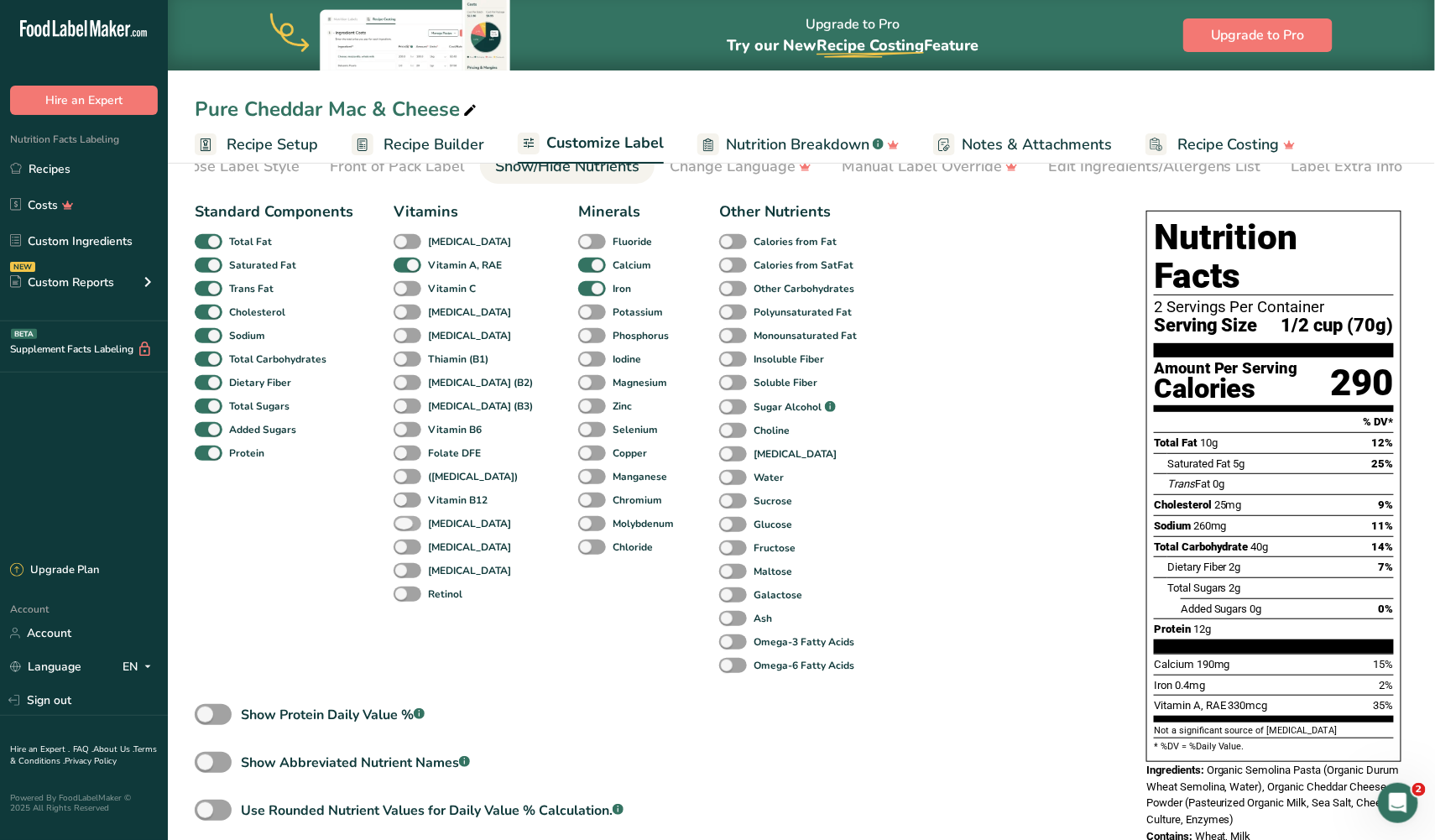
click at [409, 517] on span at bounding box center [407, 523] width 28 height 16
click at [404, 517] on input "[MEDICAL_DATA]" at bounding box center [398, 523] width 11 height 11
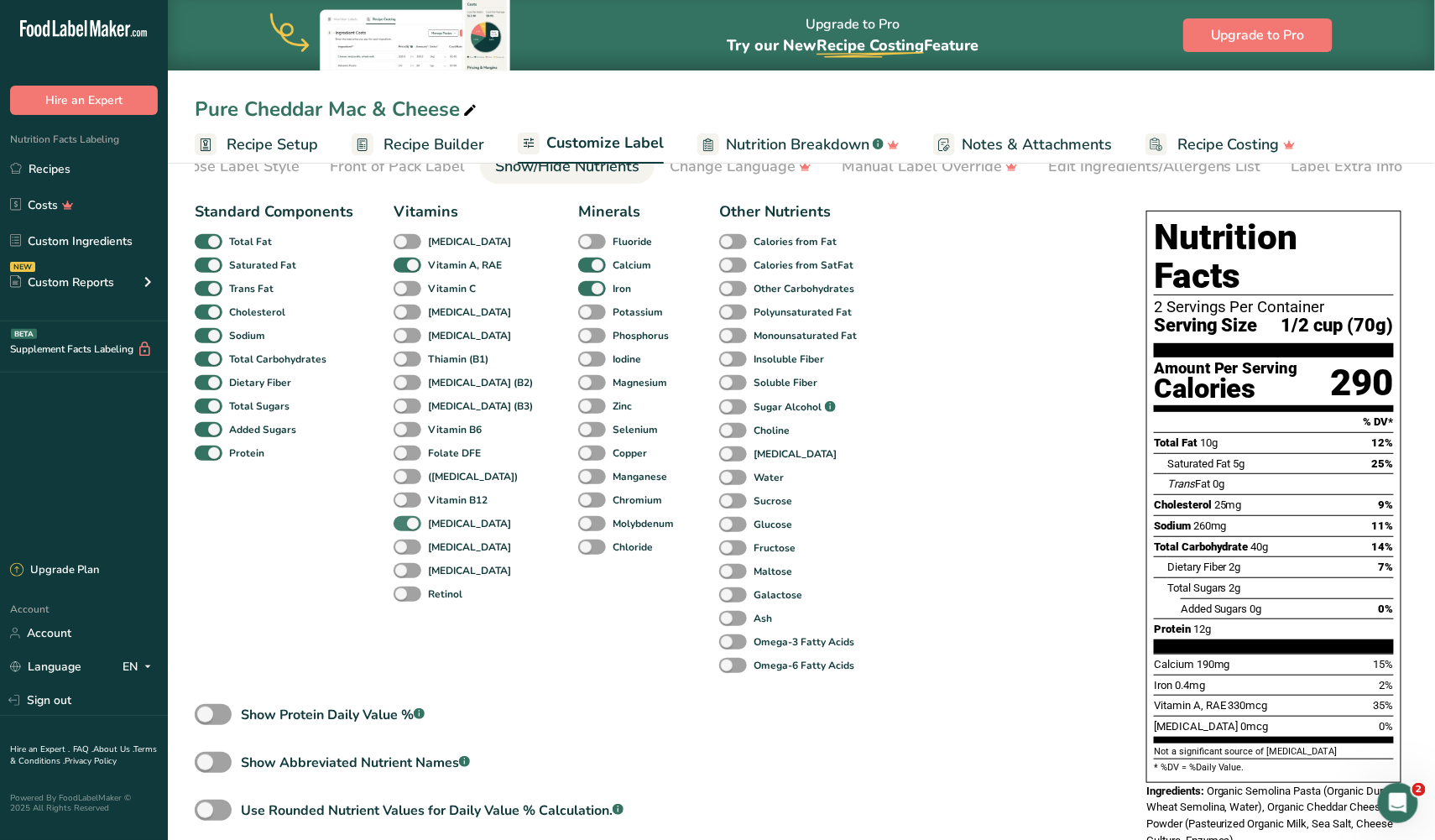
click at [409, 517] on span at bounding box center [407, 523] width 28 height 16
click at [404, 517] on input "[MEDICAL_DATA]" at bounding box center [398, 523] width 11 height 11
checkbox input "false"
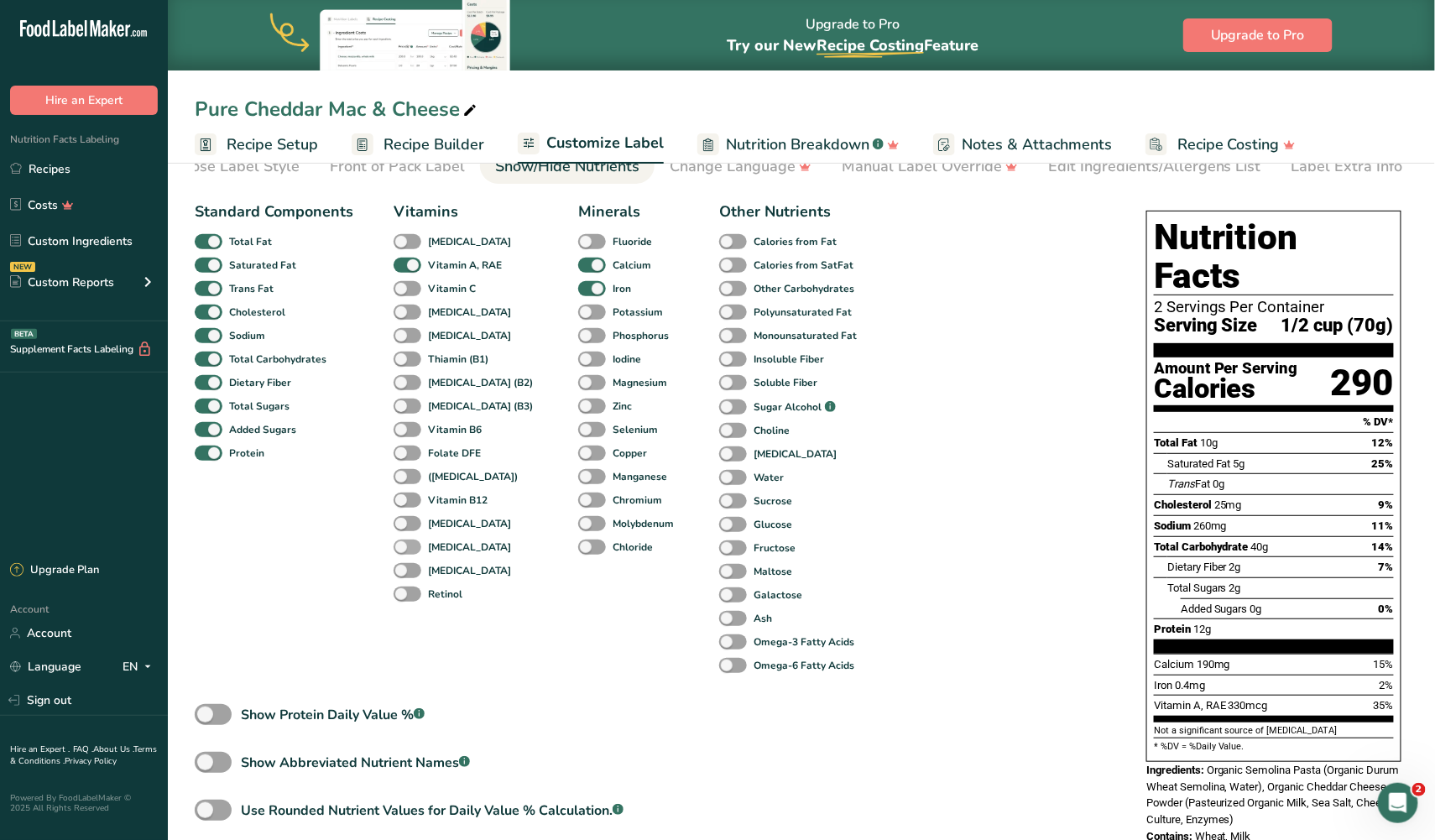
click at [409, 540] on span at bounding box center [407, 547] width 28 height 16
click at [404, 541] on input "[MEDICAL_DATA]" at bounding box center [398, 546] width 11 height 11
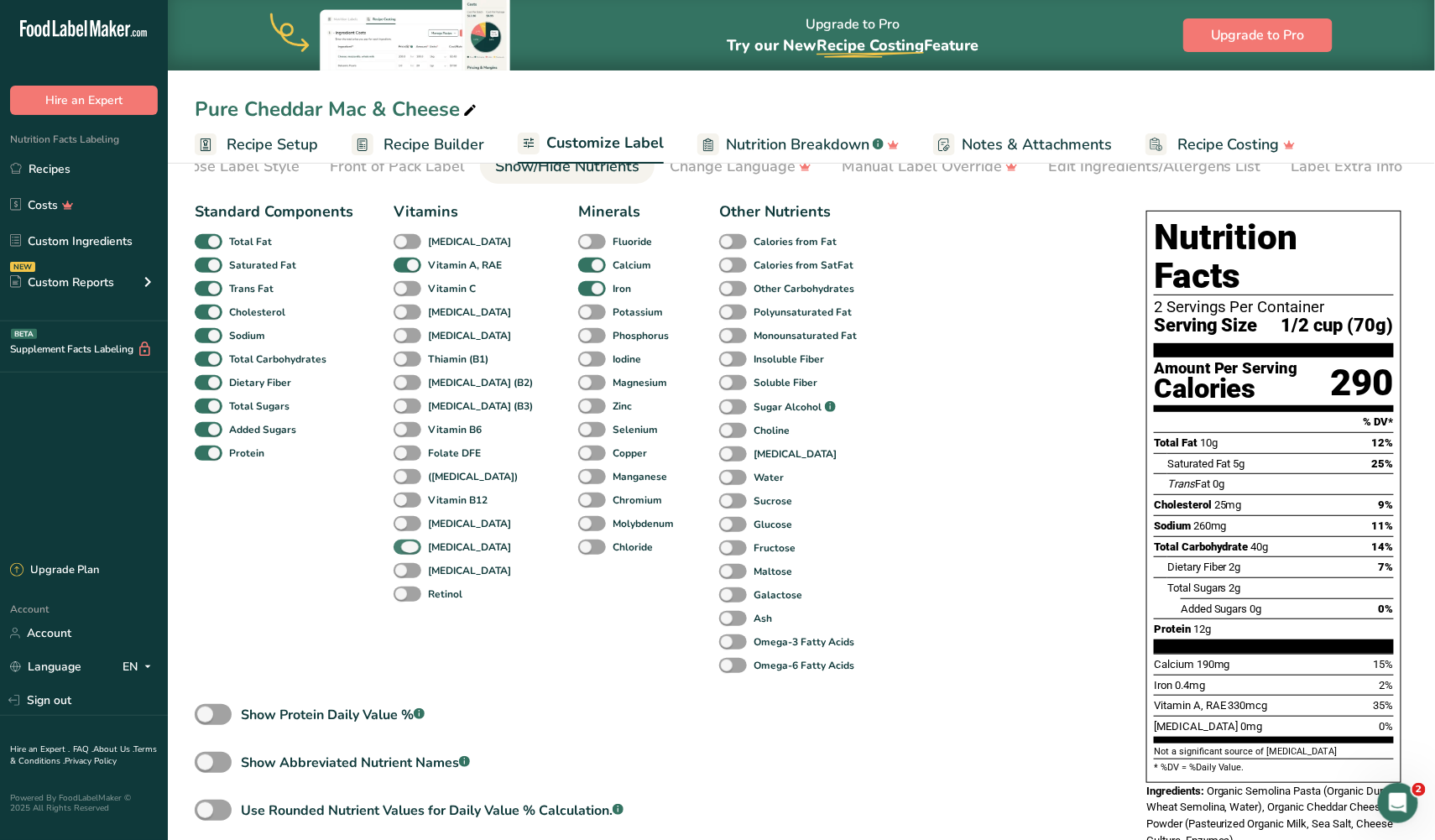
click at [409, 540] on span at bounding box center [407, 547] width 28 height 16
click at [404, 541] on input "[MEDICAL_DATA]" at bounding box center [398, 546] width 11 height 11
checkbox input "false"
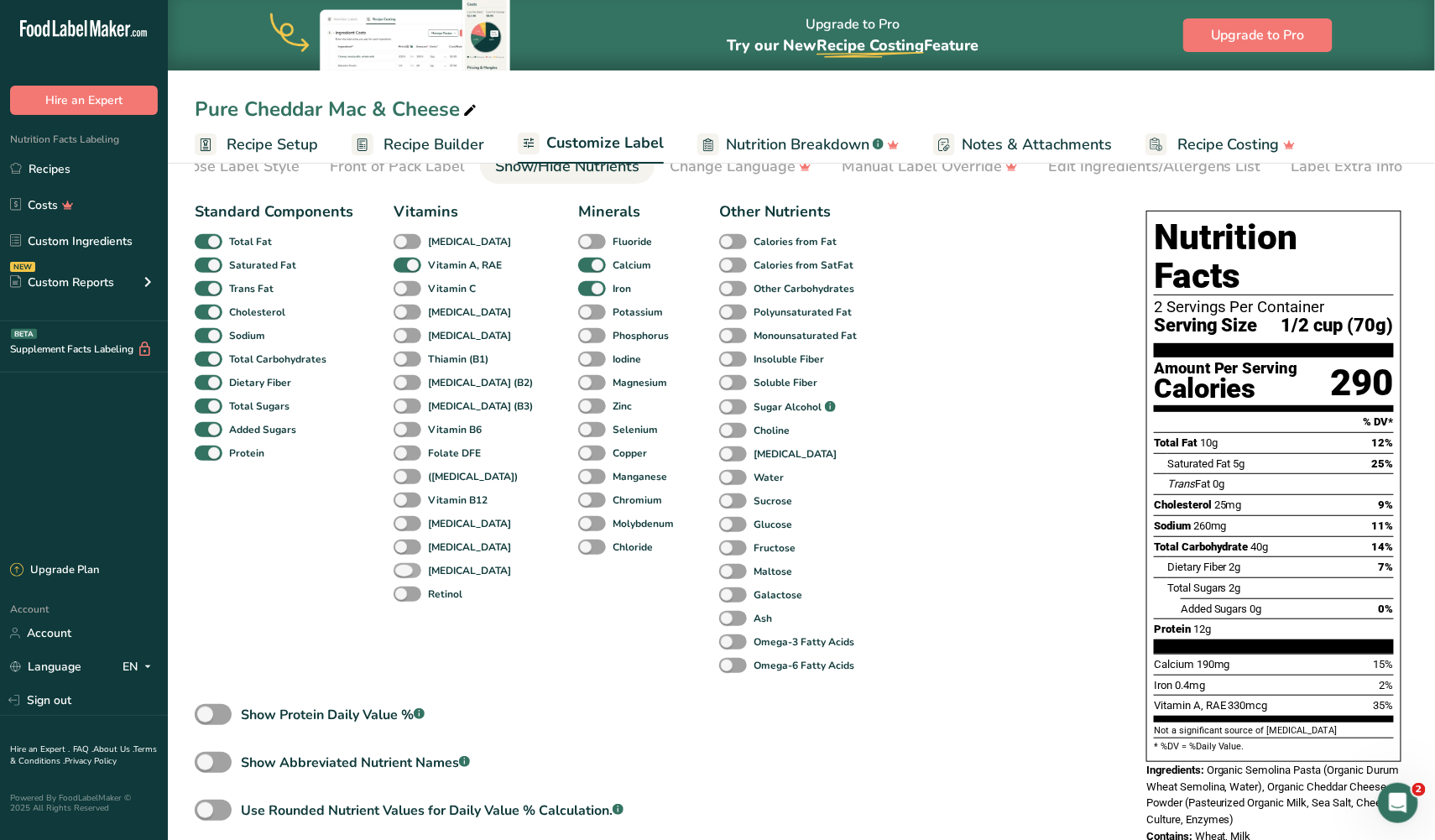
click at [409, 563] on span at bounding box center [407, 571] width 28 height 16
click at [404, 564] on input "[MEDICAL_DATA]" at bounding box center [398, 569] width 11 height 11
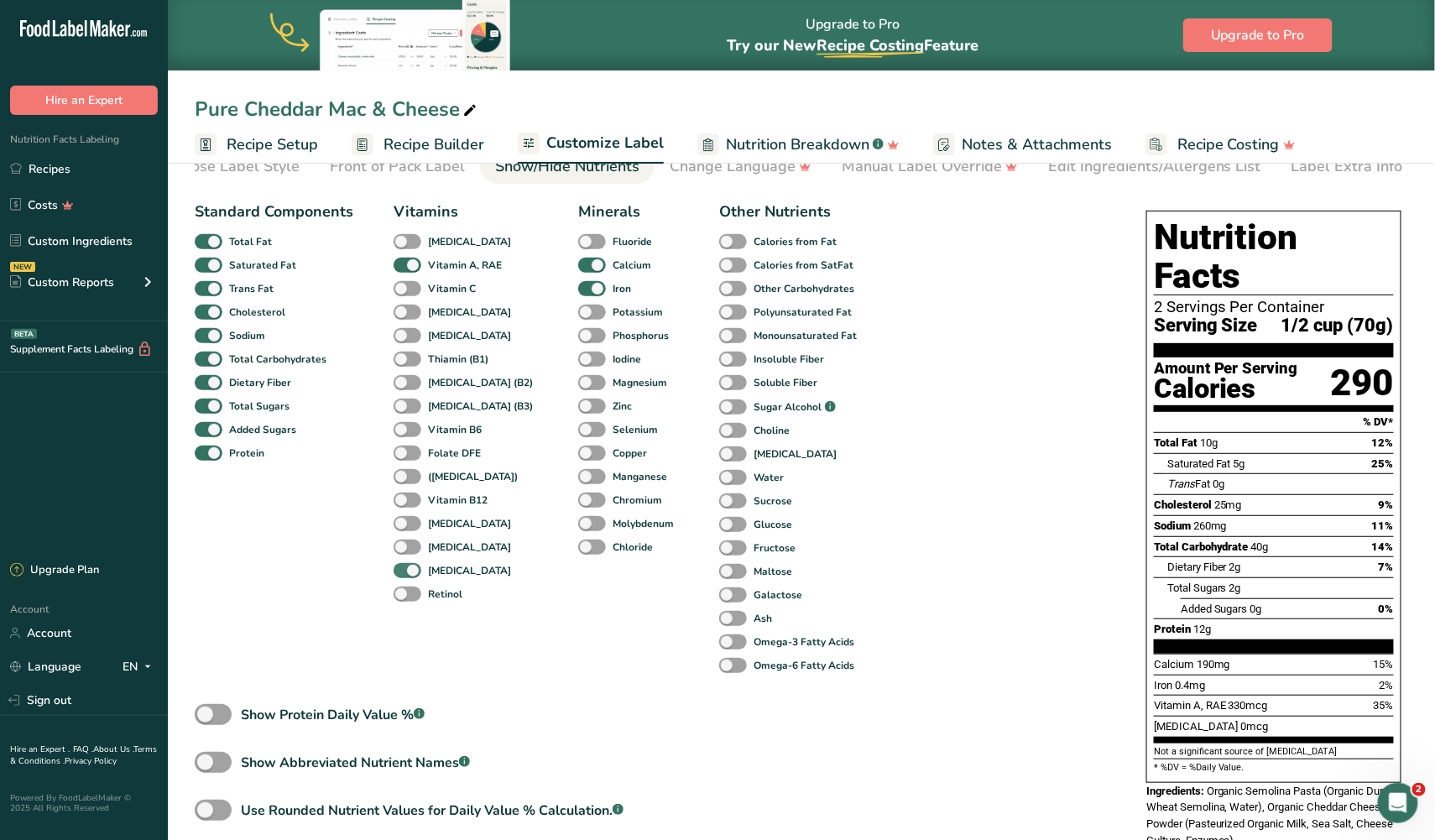
click at [409, 563] on span at bounding box center [407, 571] width 28 height 16
click at [404, 564] on input "[MEDICAL_DATA]" at bounding box center [398, 569] width 11 height 11
checkbox input "false"
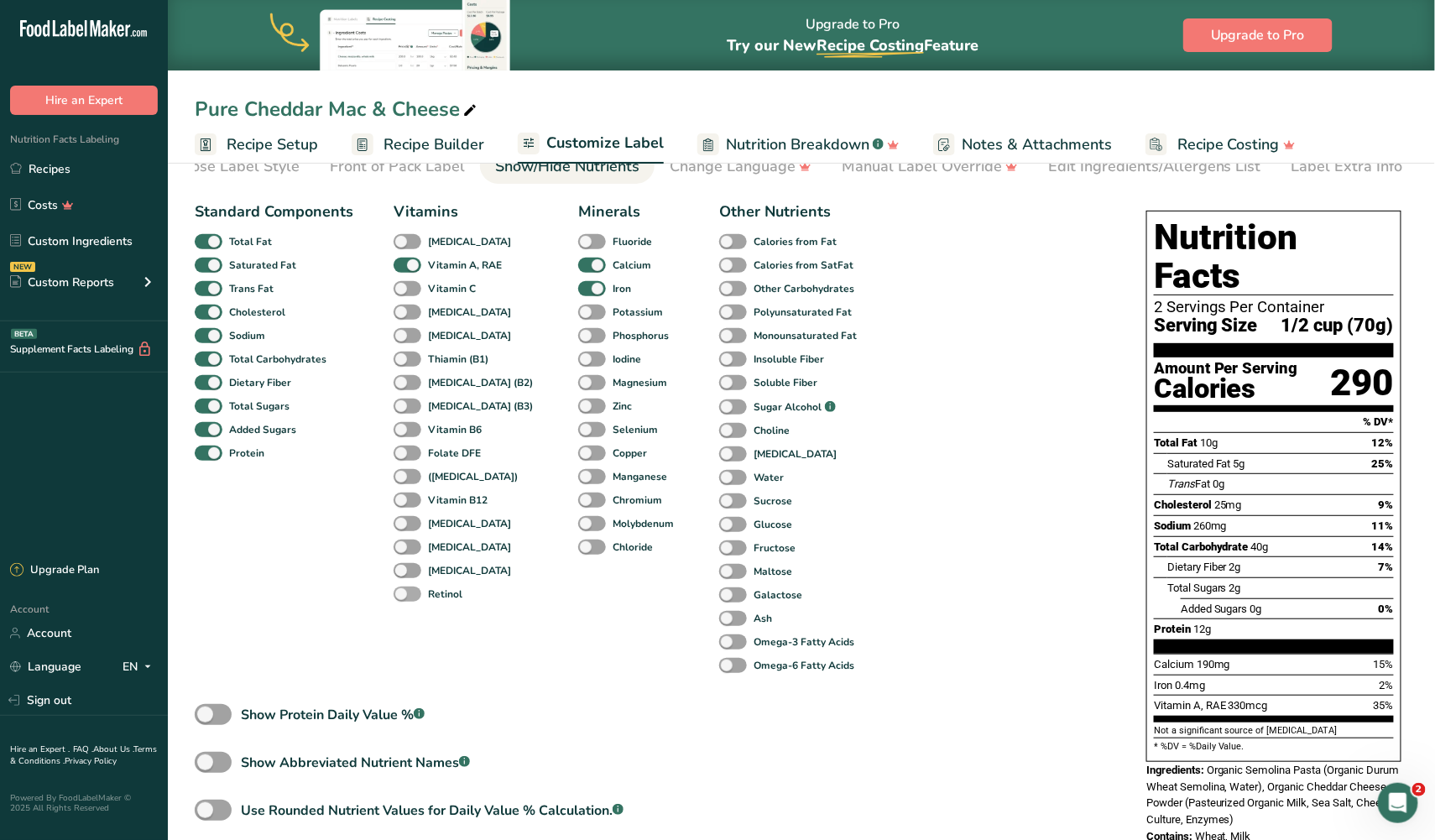
click at [406, 586] on span at bounding box center [407, 594] width 28 height 16
click at [404, 588] on input "Retinol" at bounding box center [398, 593] width 11 height 11
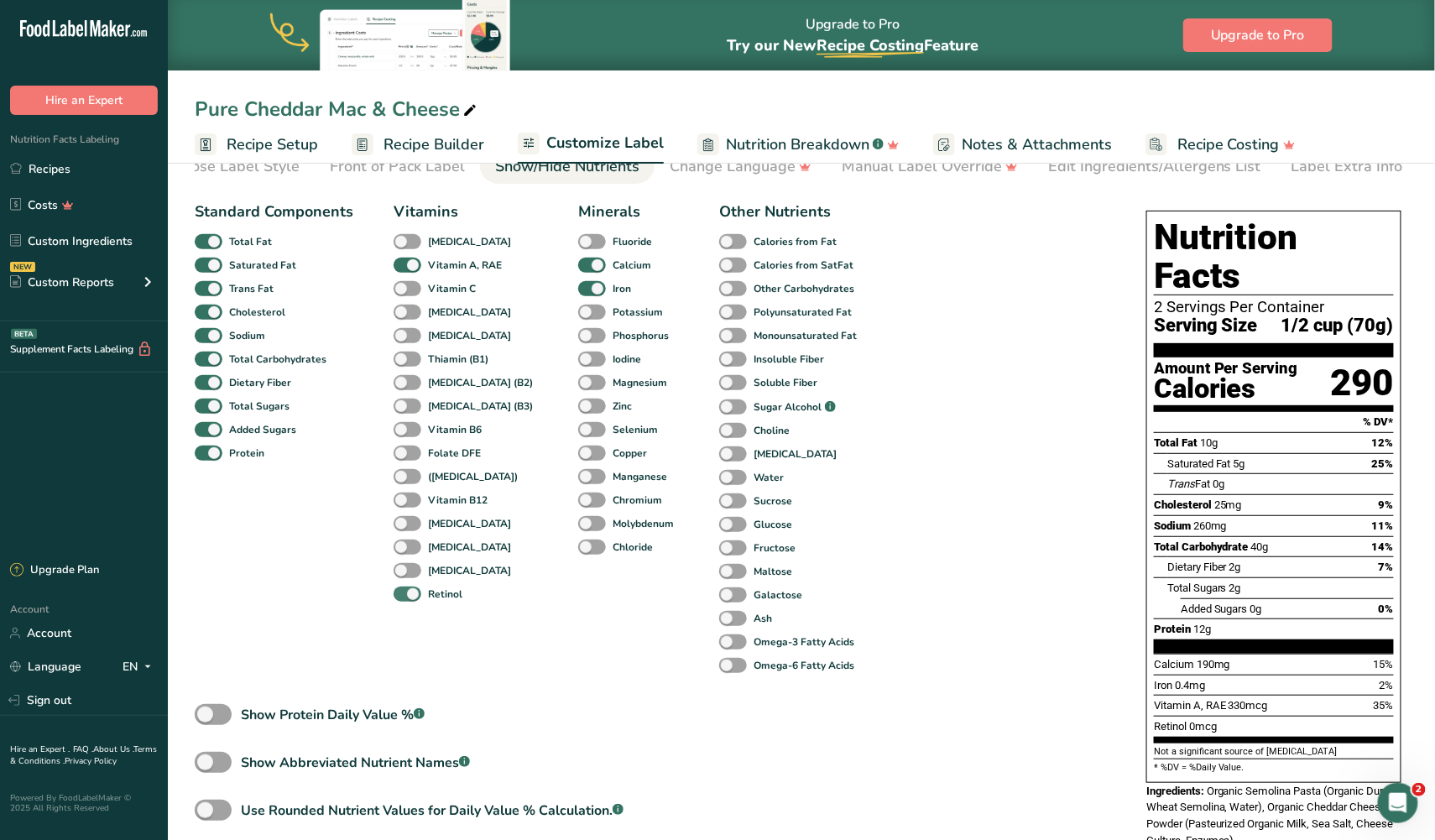
click at [406, 586] on span at bounding box center [407, 594] width 28 height 16
click at [404, 588] on input "Retinol" at bounding box center [398, 593] width 11 height 11
checkbox input "false"
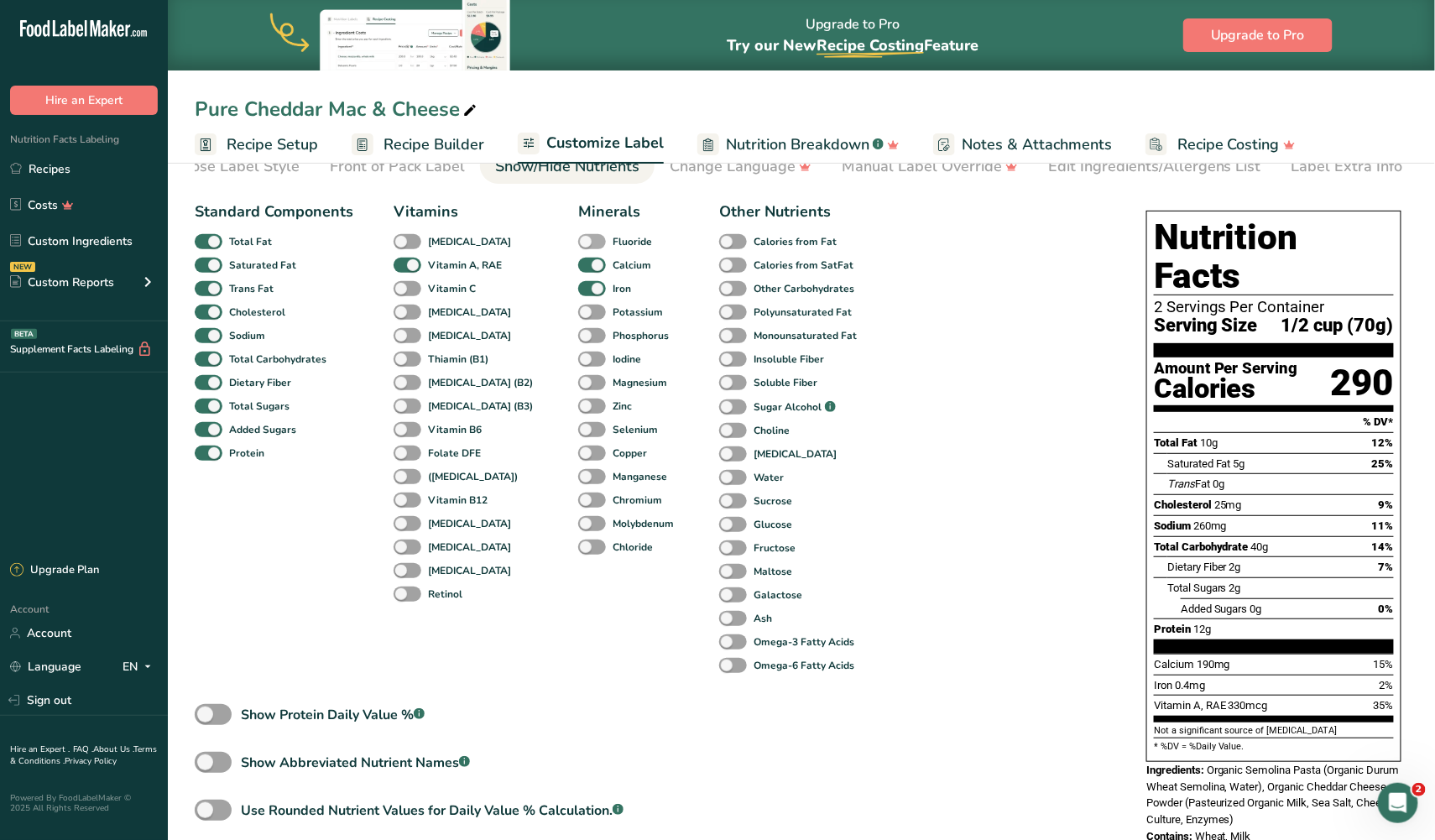
click at [578, 238] on span at bounding box center [592, 242] width 28 height 16
click at [578, 238] on input "Fluoride" at bounding box center [583, 241] width 11 height 11
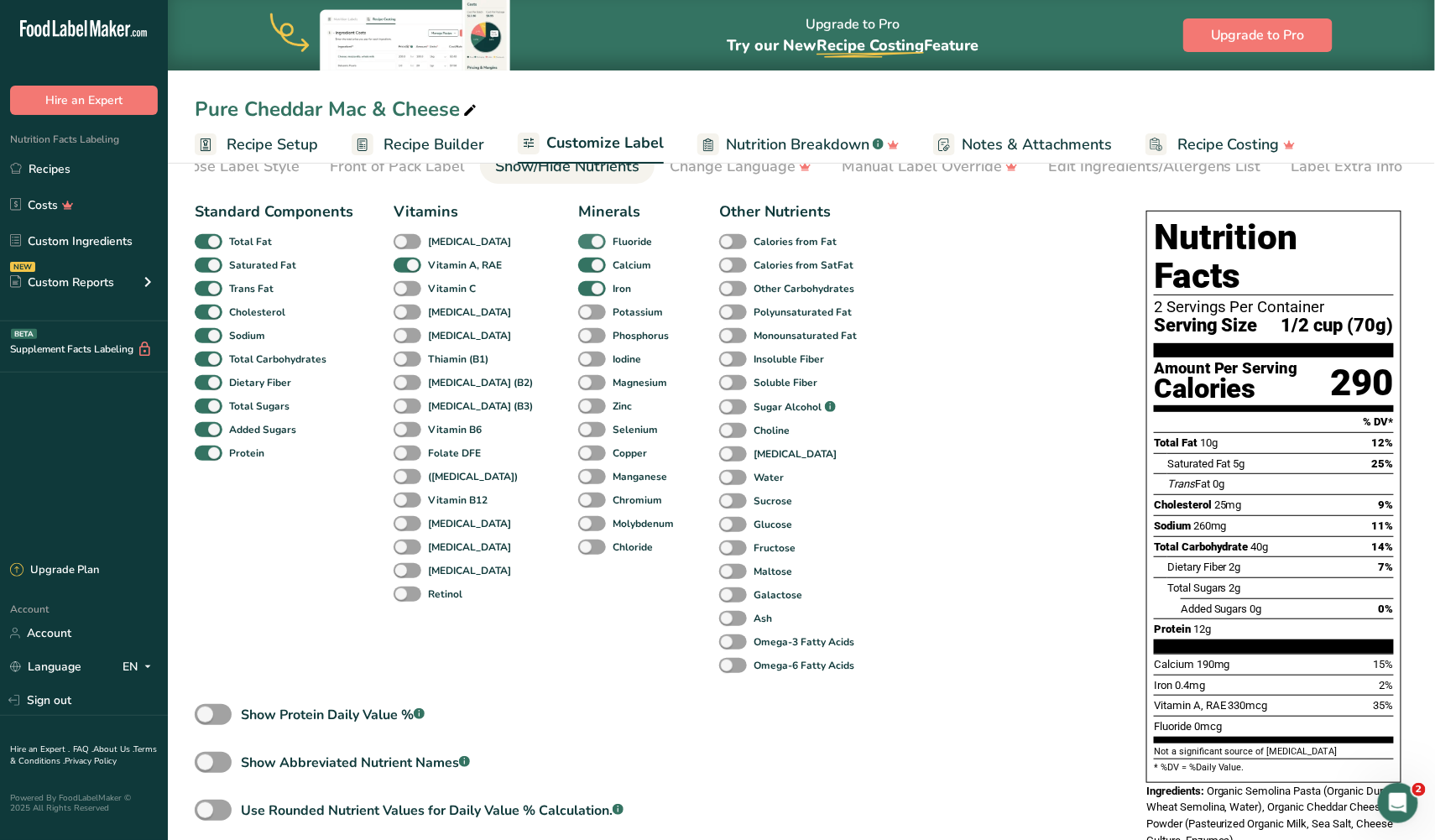
click at [578, 238] on span at bounding box center [592, 242] width 28 height 16
click at [578, 238] on input "Fluoride" at bounding box center [583, 241] width 11 height 11
checkbox input "false"
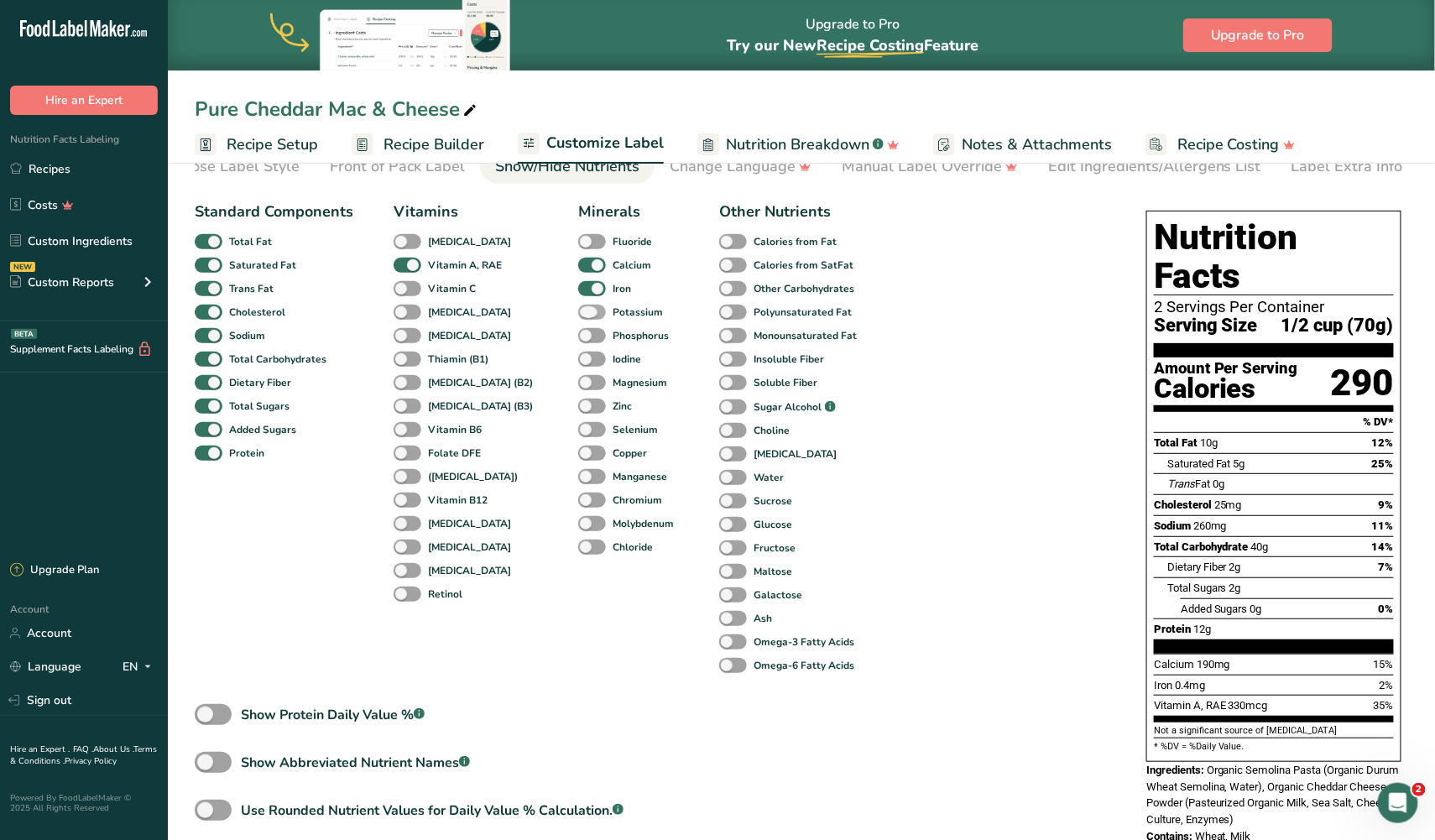
click at [578, 309] on span at bounding box center [592, 312] width 28 height 16
click at [578, 309] on input "Potassium" at bounding box center [583, 311] width 11 height 11
checkbox input "true"
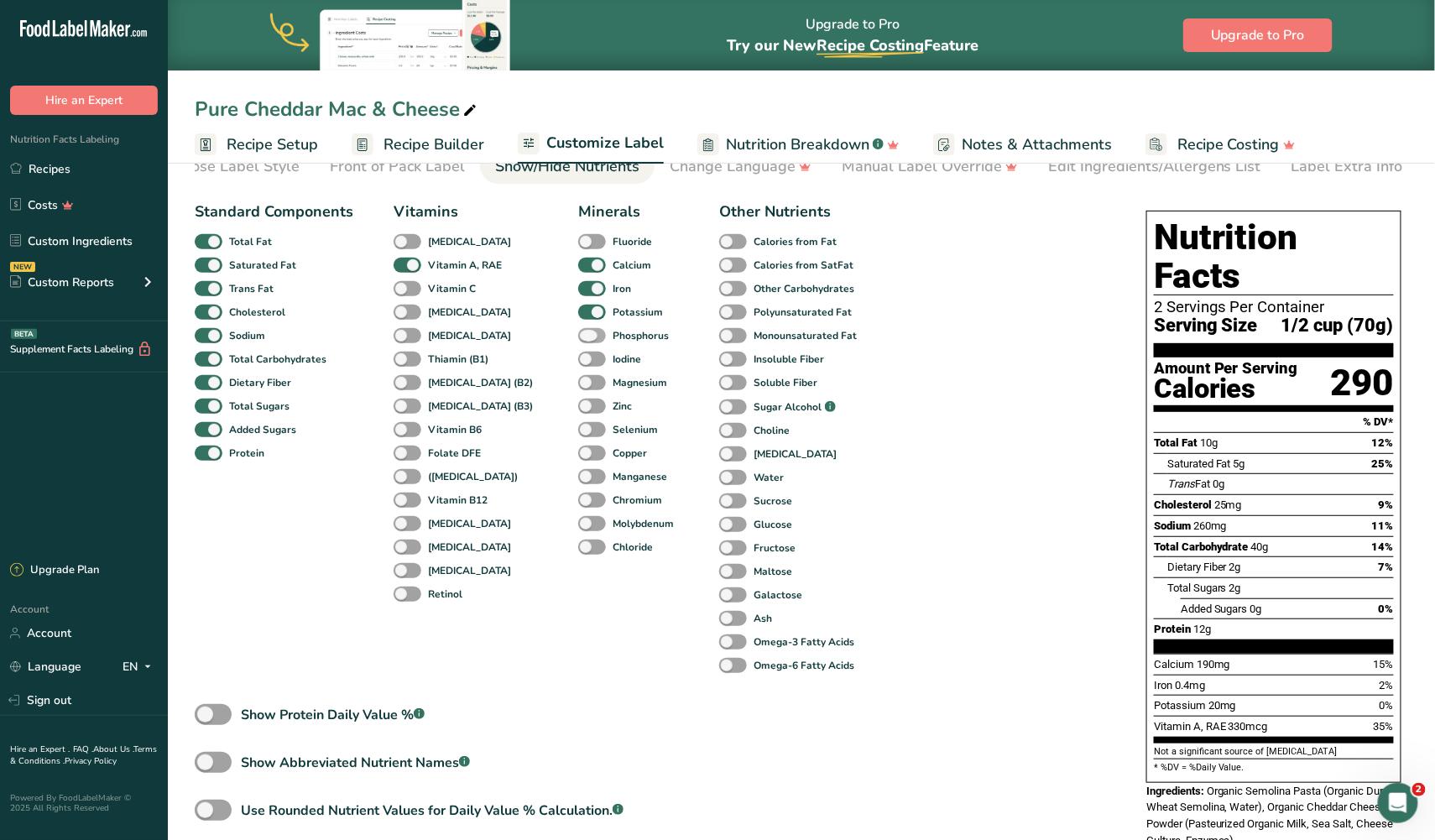
click at [578, 341] on span at bounding box center [592, 335] width 28 height 16
click at [578, 340] on input "Phosphorus" at bounding box center [583, 334] width 11 height 11
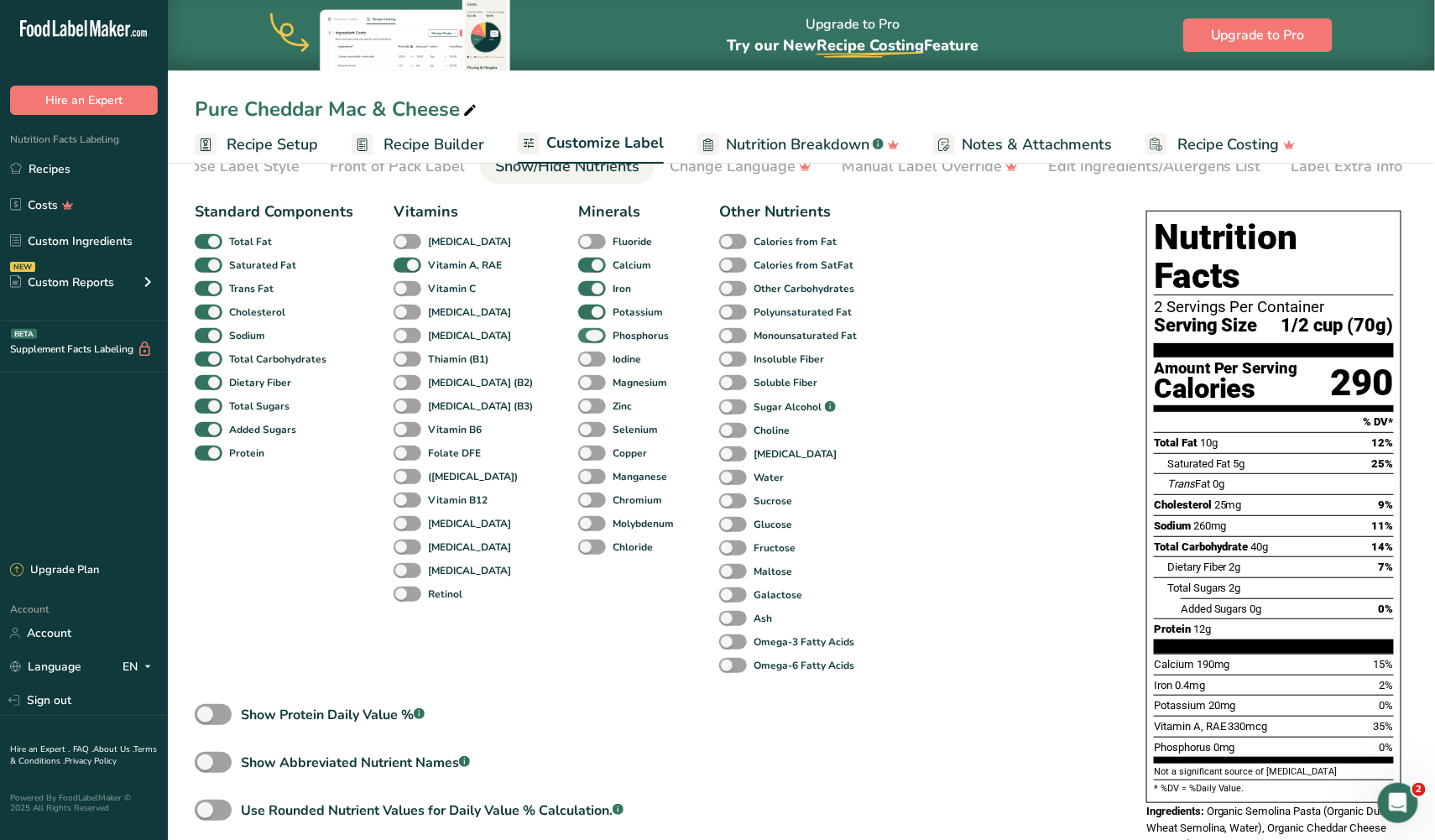
click at [578, 341] on span at bounding box center [592, 335] width 28 height 16
click at [578, 340] on input "Phosphorus" at bounding box center [583, 334] width 11 height 11
checkbox input "false"
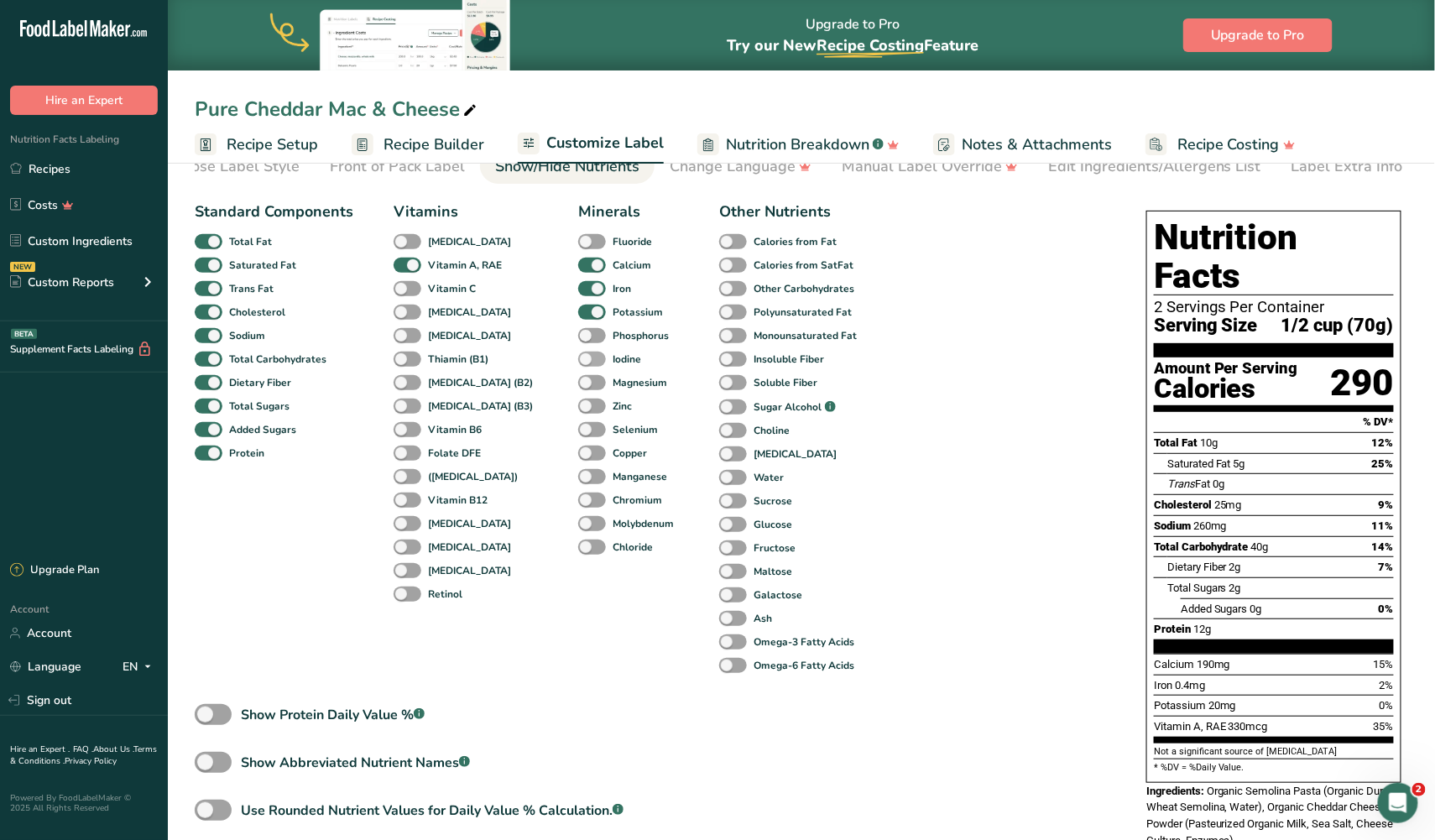
click at [578, 356] on span at bounding box center [592, 359] width 28 height 16
click at [578, 356] on input "Iodine" at bounding box center [583, 358] width 11 height 11
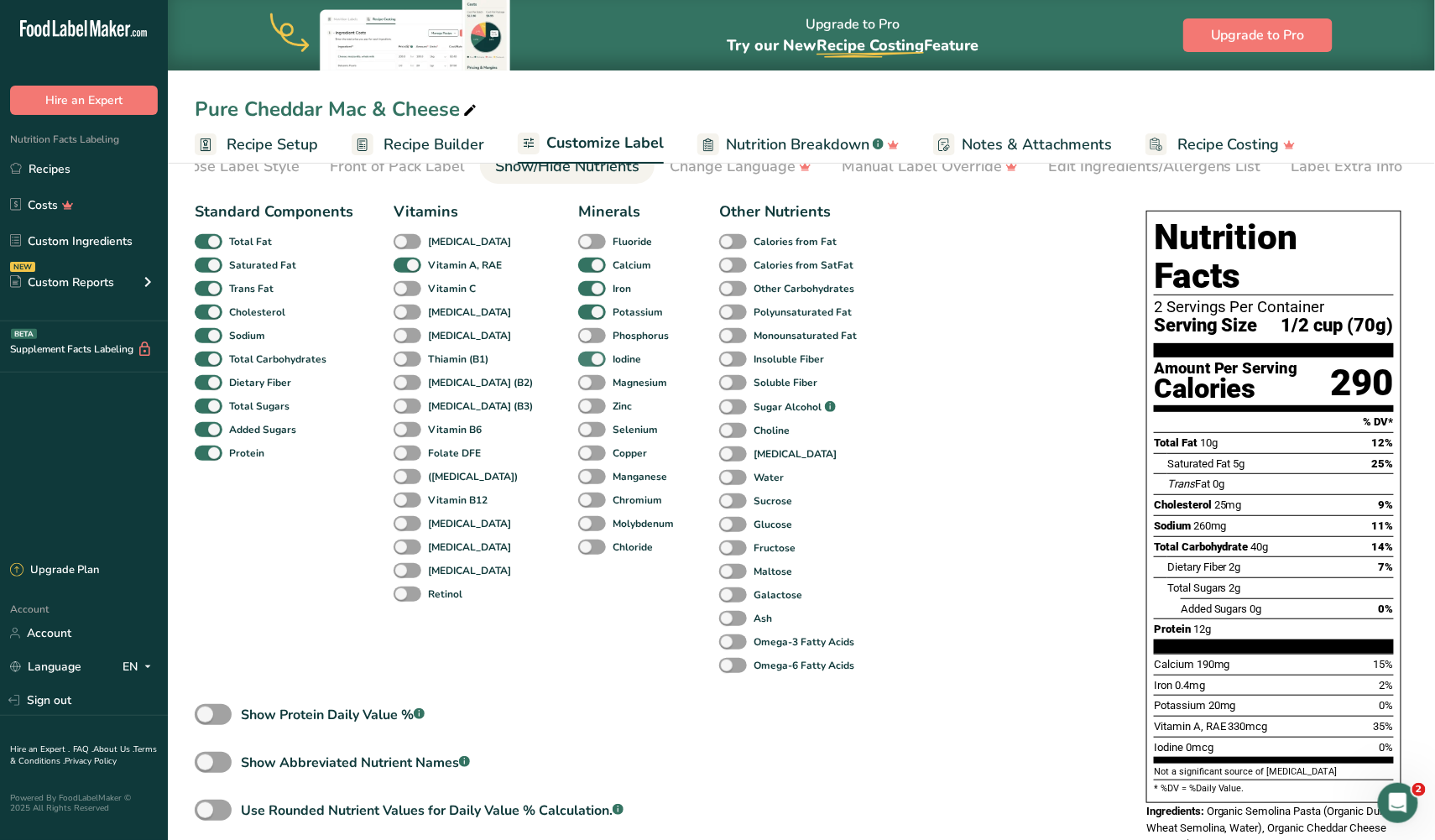
click at [578, 356] on span at bounding box center [592, 359] width 28 height 16
click at [578, 356] on input "Iodine" at bounding box center [583, 358] width 11 height 11
checkbox input "false"
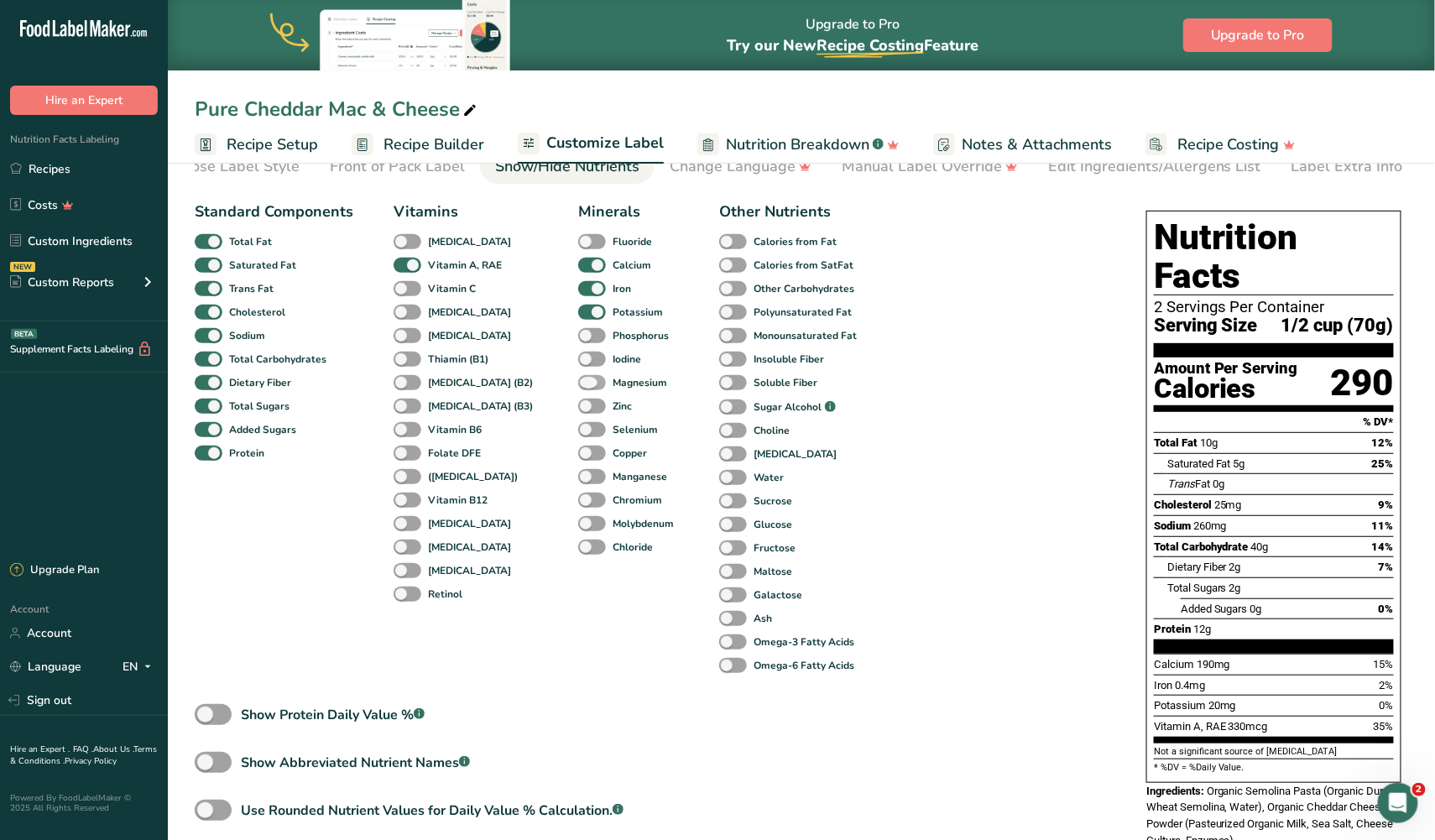
click at [578, 381] on span at bounding box center [592, 383] width 28 height 16
click at [578, 381] on input "Magnesium" at bounding box center [583, 382] width 11 height 11
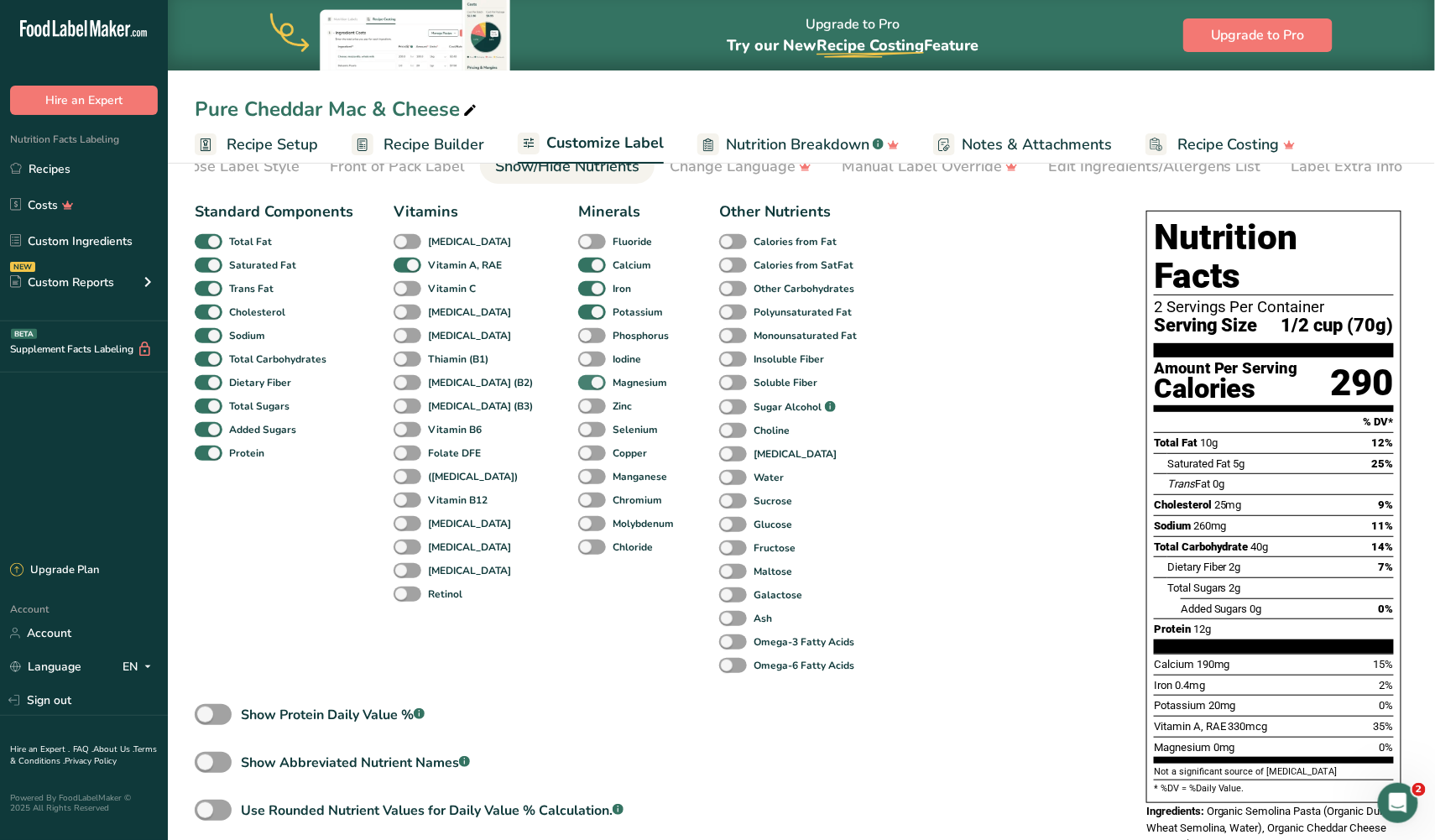
click at [578, 381] on span at bounding box center [592, 383] width 28 height 16
click at [578, 381] on input "Magnesium" at bounding box center [583, 382] width 11 height 11
checkbox input "false"
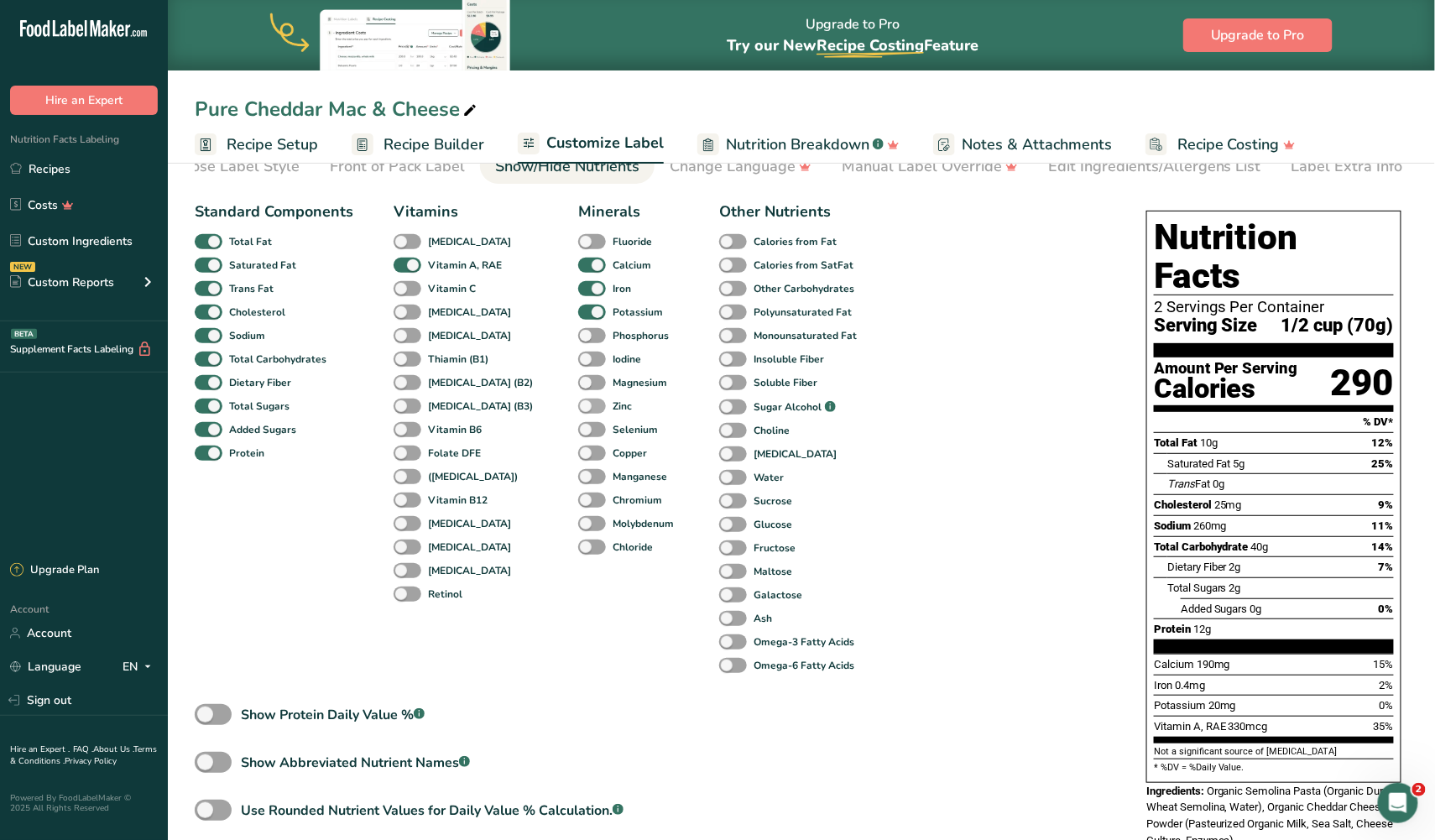
click at [578, 401] on span at bounding box center [592, 406] width 28 height 16
click at [578, 401] on input "Zinc" at bounding box center [583, 405] width 11 height 11
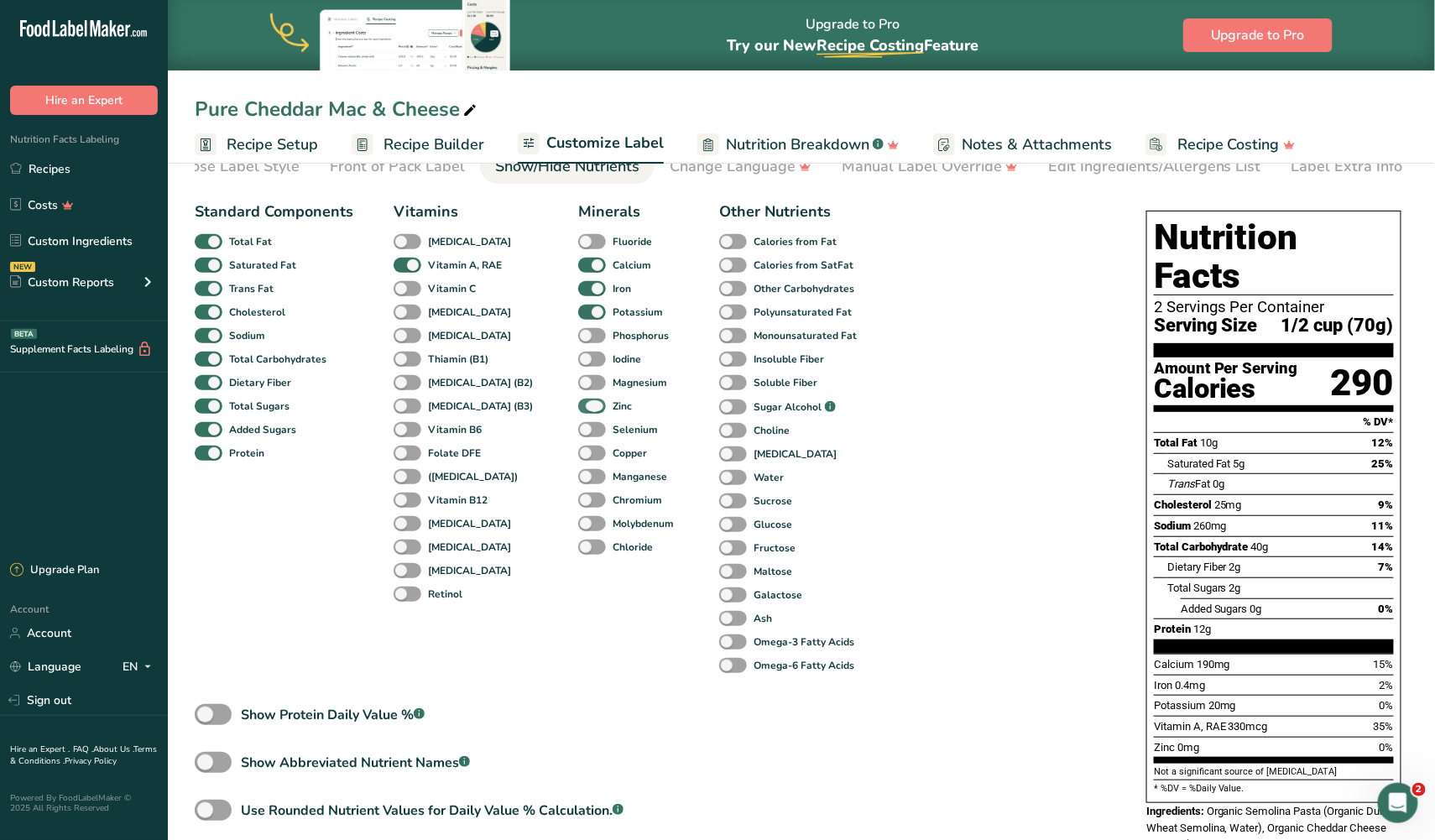
click at [578, 401] on span at bounding box center [592, 406] width 28 height 16
click at [578, 401] on input "Zinc" at bounding box center [583, 405] width 11 height 11
checkbox input "false"
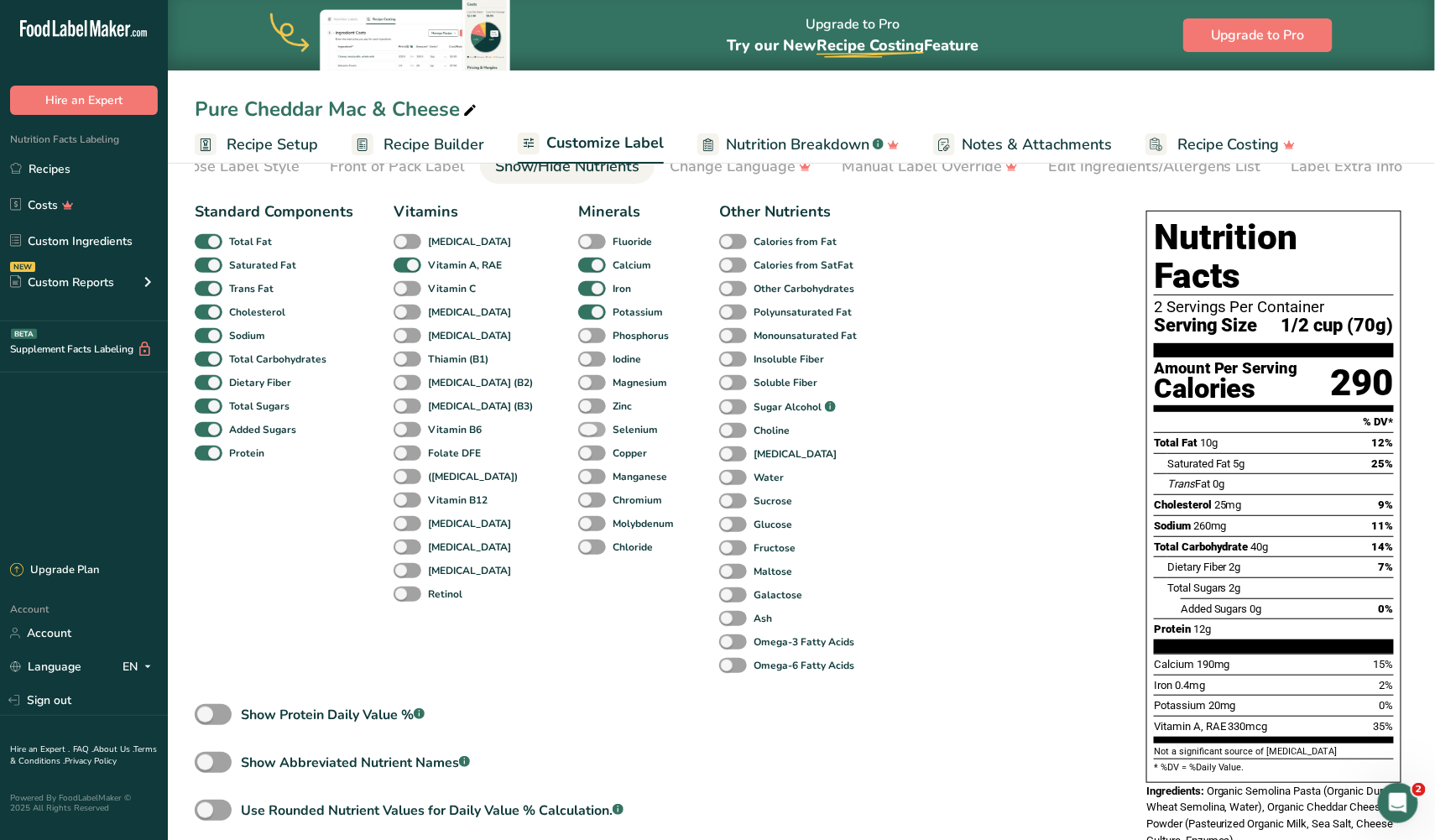
click at [578, 422] on span at bounding box center [592, 430] width 28 height 16
click at [578, 424] on input "Selenium" at bounding box center [583, 429] width 11 height 11
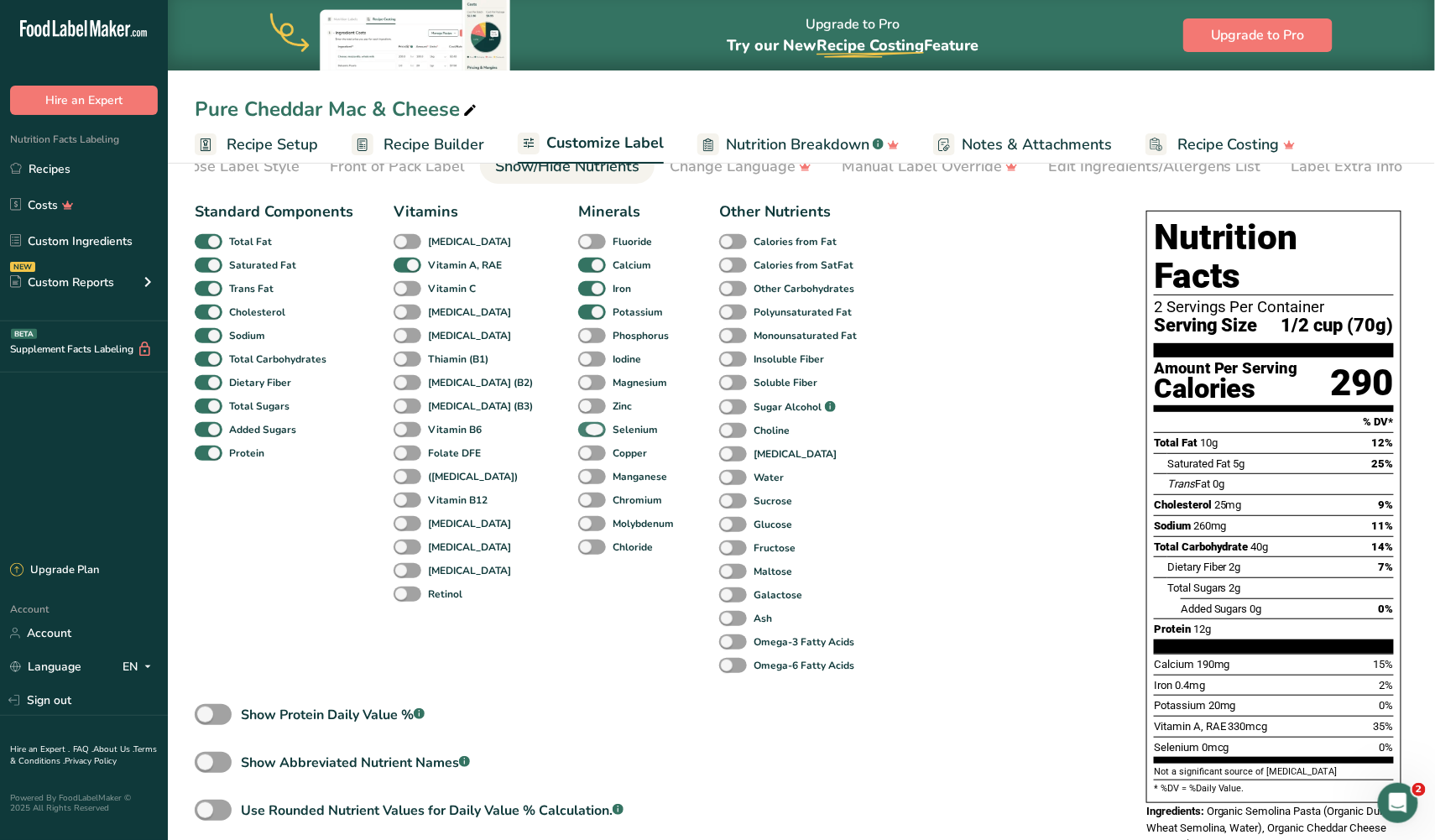
click at [578, 422] on span at bounding box center [592, 430] width 28 height 16
click at [578, 424] on input "Selenium" at bounding box center [583, 429] width 11 height 11
checkbox input "false"
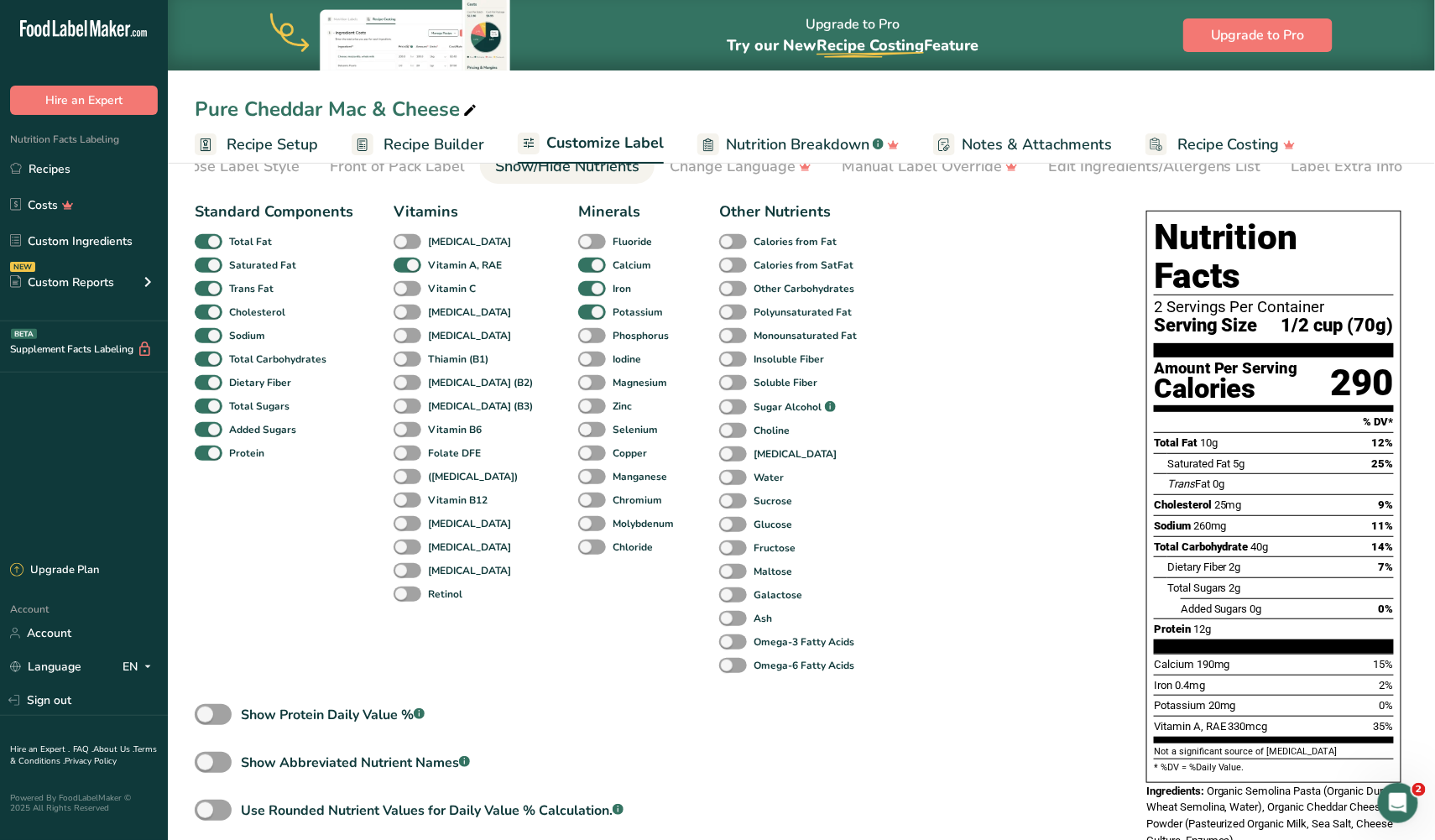
click at [578, 442] on div "Copper" at bounding box center [591, 454] width 26 height 24
click at [578, 448] on span at bounding box center [592, 454] width 28 height 16
click at [578, 448] on input "Copper" at bounding box center [583, 452] width 11 height 11
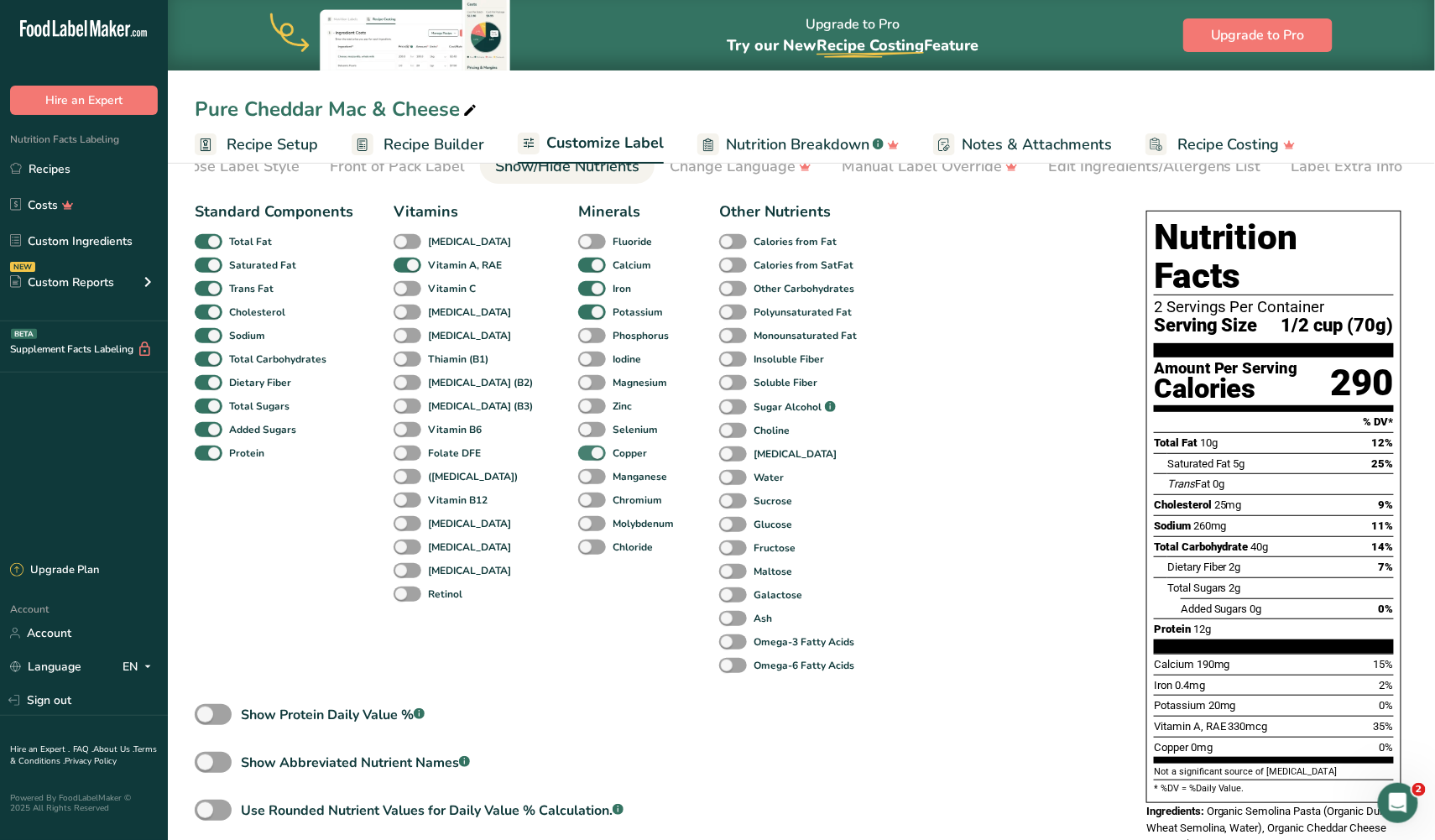
click at [578, 448] on span at bounding box center [592, 454] width 28 height 16
click at [578, 448] on input "Copper" at bounding box center [583, 452] width 11 height 11
checkbox input "false"
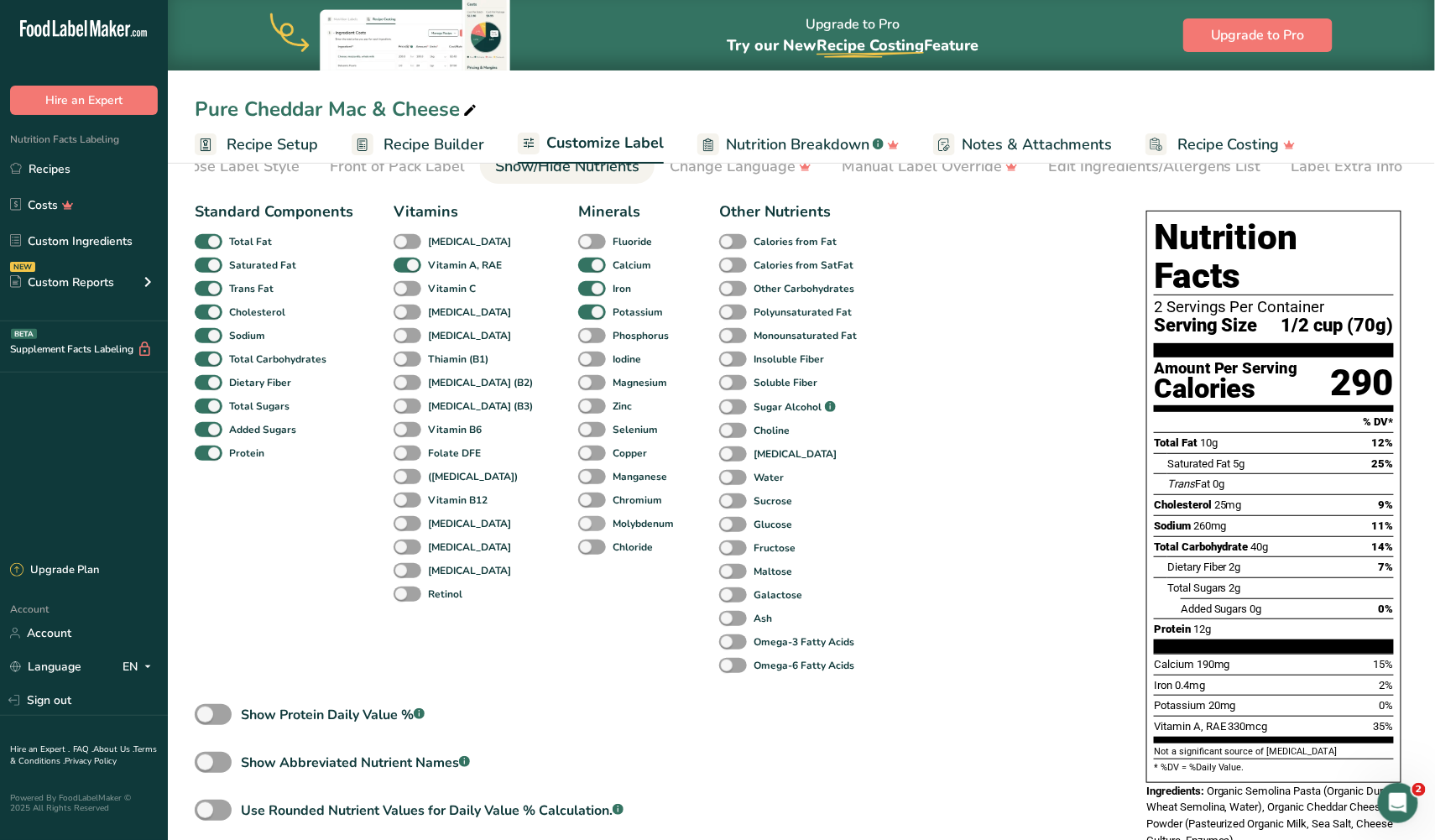
click at [578, 516] on span at bounding box center [592, 523] width 28 height 16
click at [578, 517] on input "Molybdenum" at bounding box center [583, 523] width 11 height 11
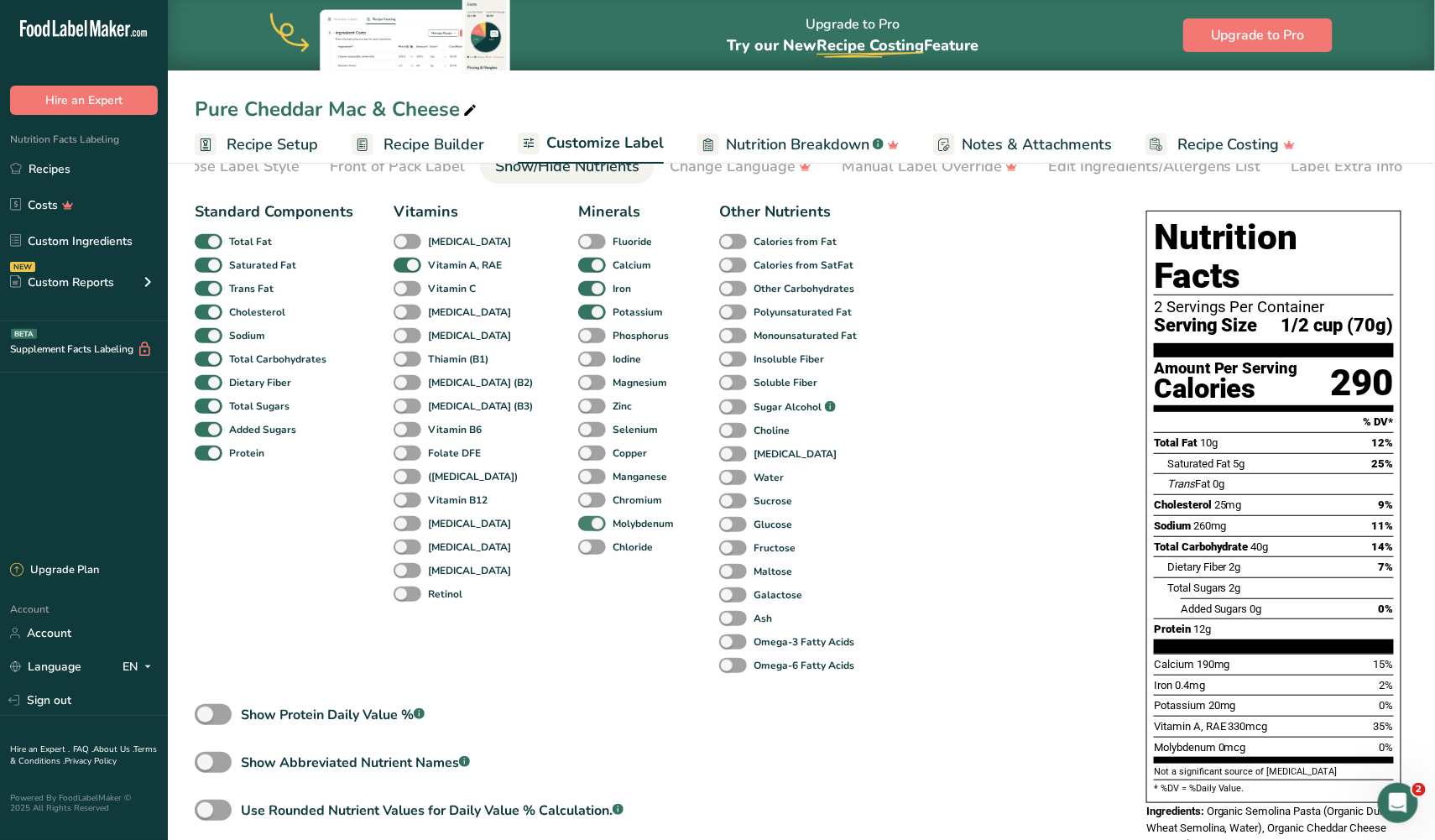
click at [578, 516] on span at bounding box center [592, 523] width 28 height 16
click at [578, 517] on input "Molybdenum" at bounding box center [583, 523] width 11 height 11
checkbox input "false"
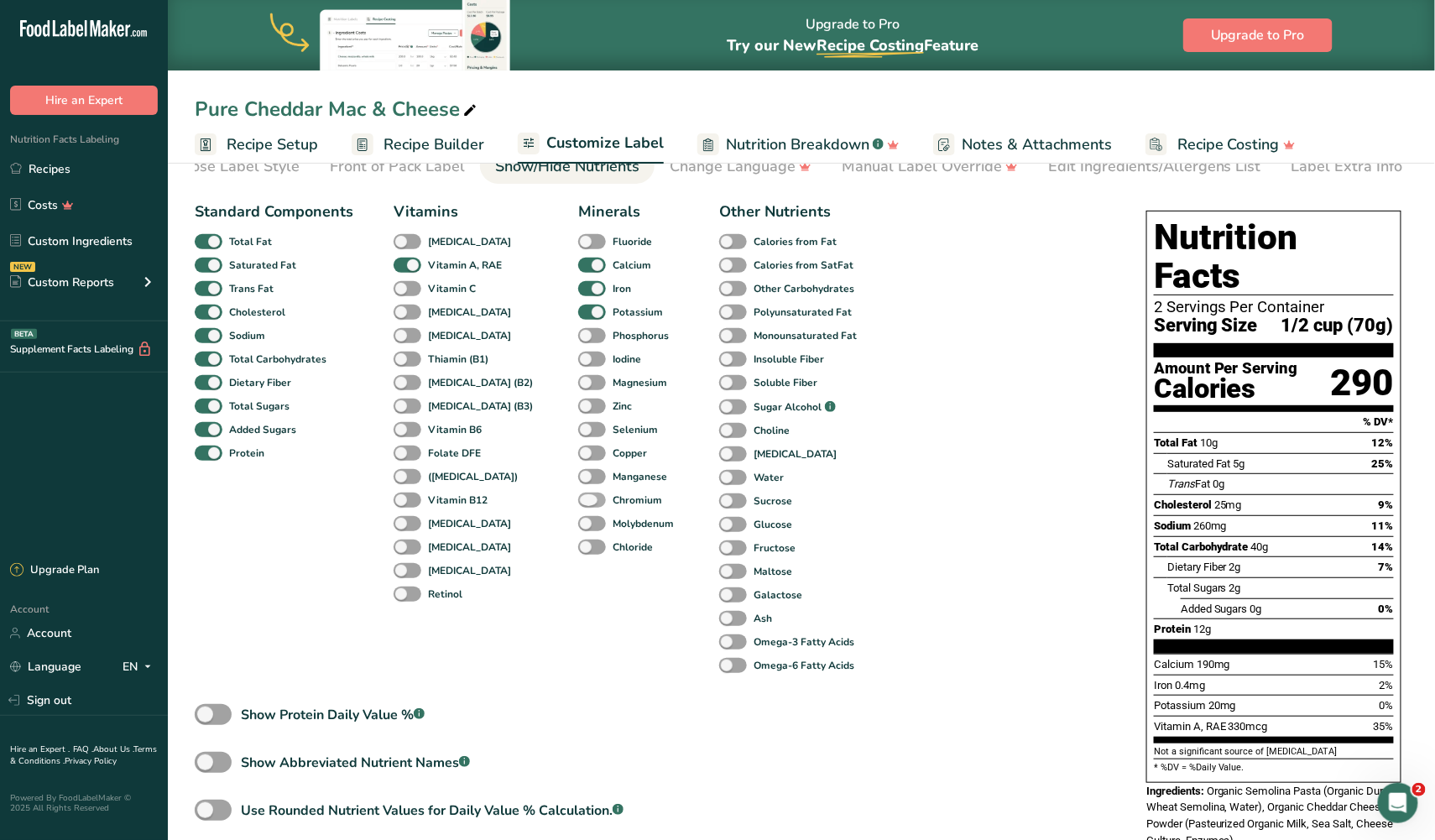
click at [578, 495] on span at bounding box center [592, 500] width 28 height 16
click at [578, 495] on input "Chromium" at bounding box center [583, 500] width 11 height 11
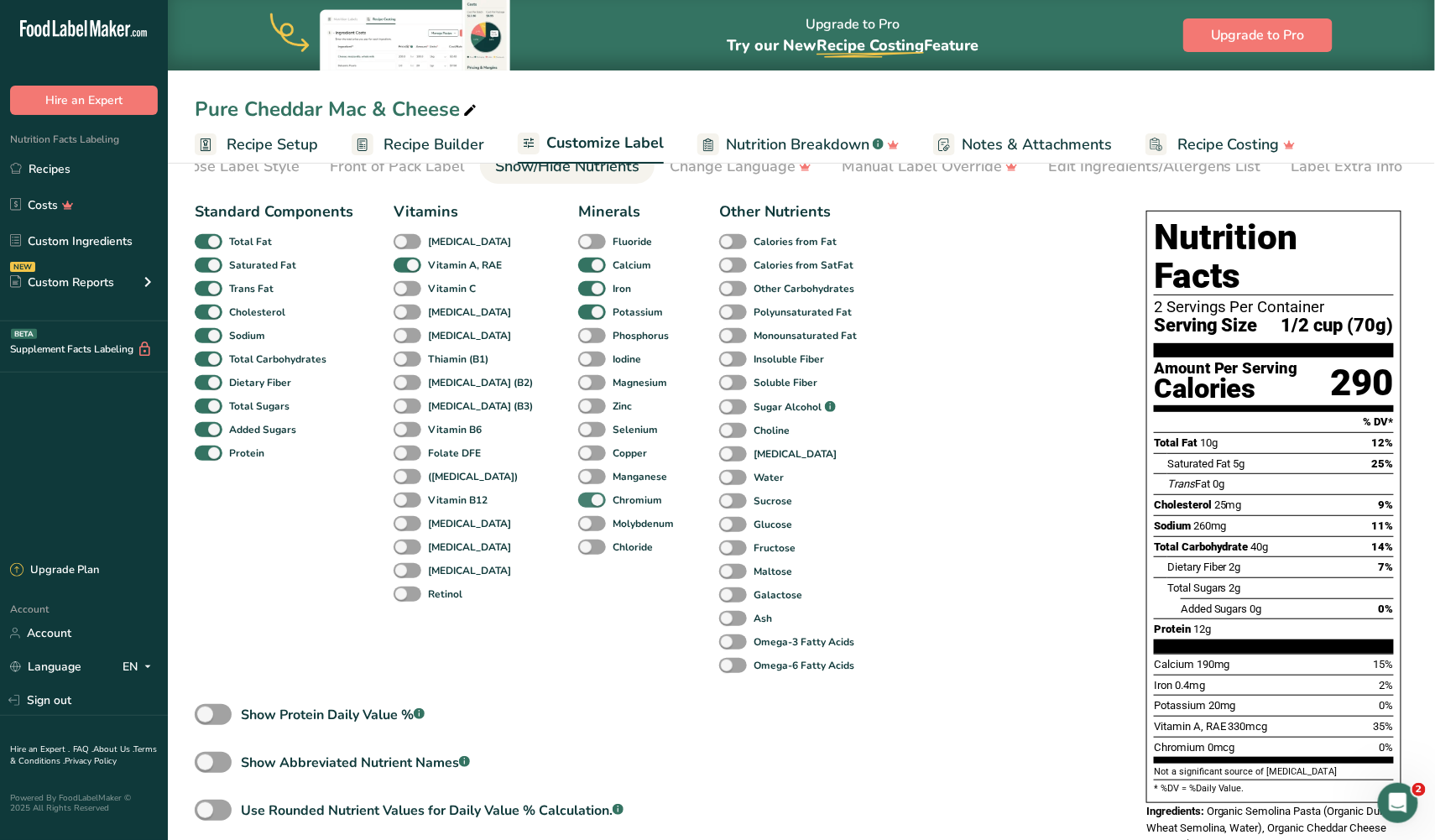
click at [578, 495] on span at bounding box center [592, 500] width 28 height 16
click at [578, 495] on input "Chromium" at bounding box center [583, 500] width 11 height 11
checkbox input "false"
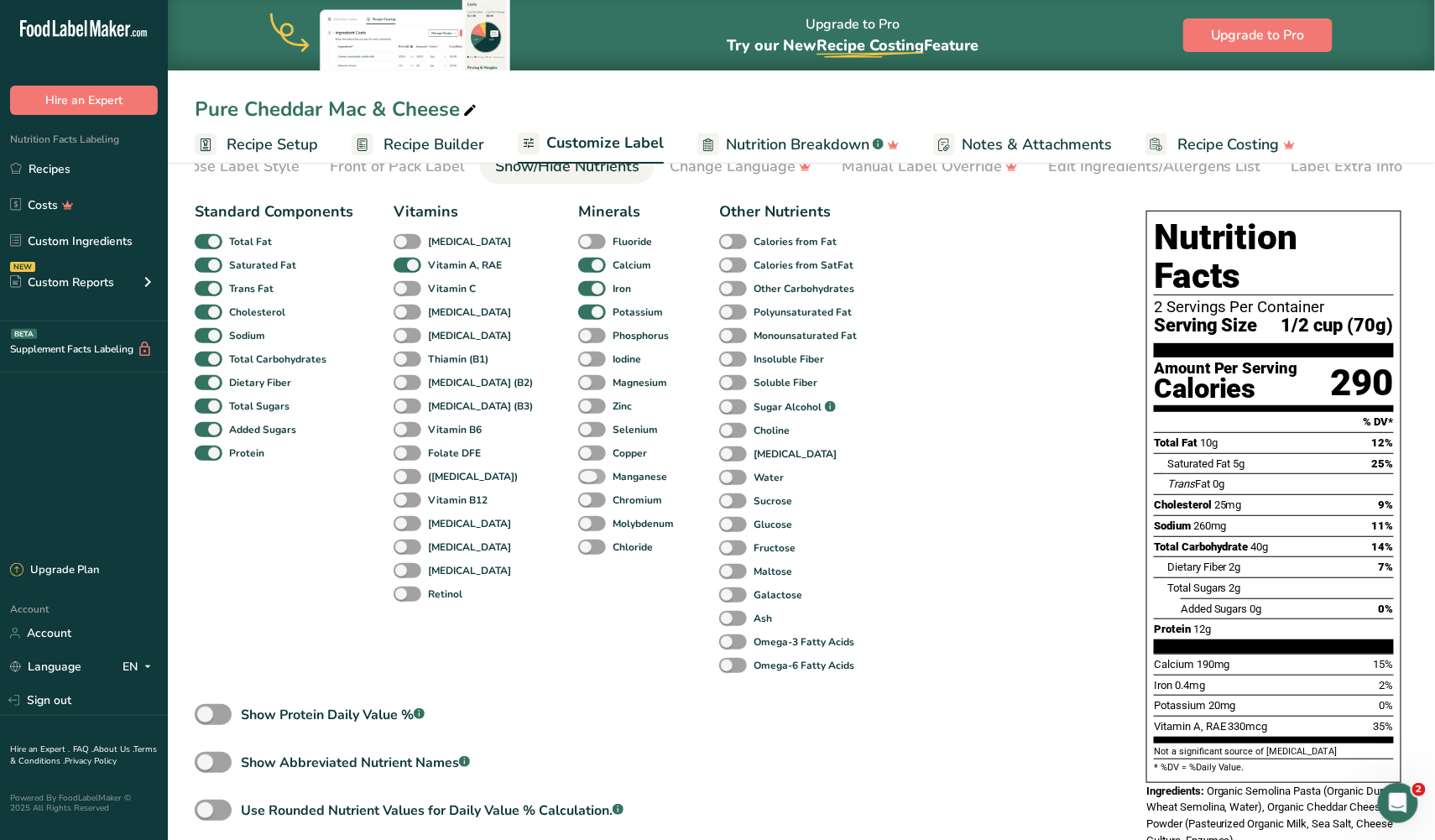
click at [578, 474] on span at bounding box center [592, 477] width 28 height 16
click at [578, 474] on input "Manganese" at bounding box center [583, 476] width 11 height 11
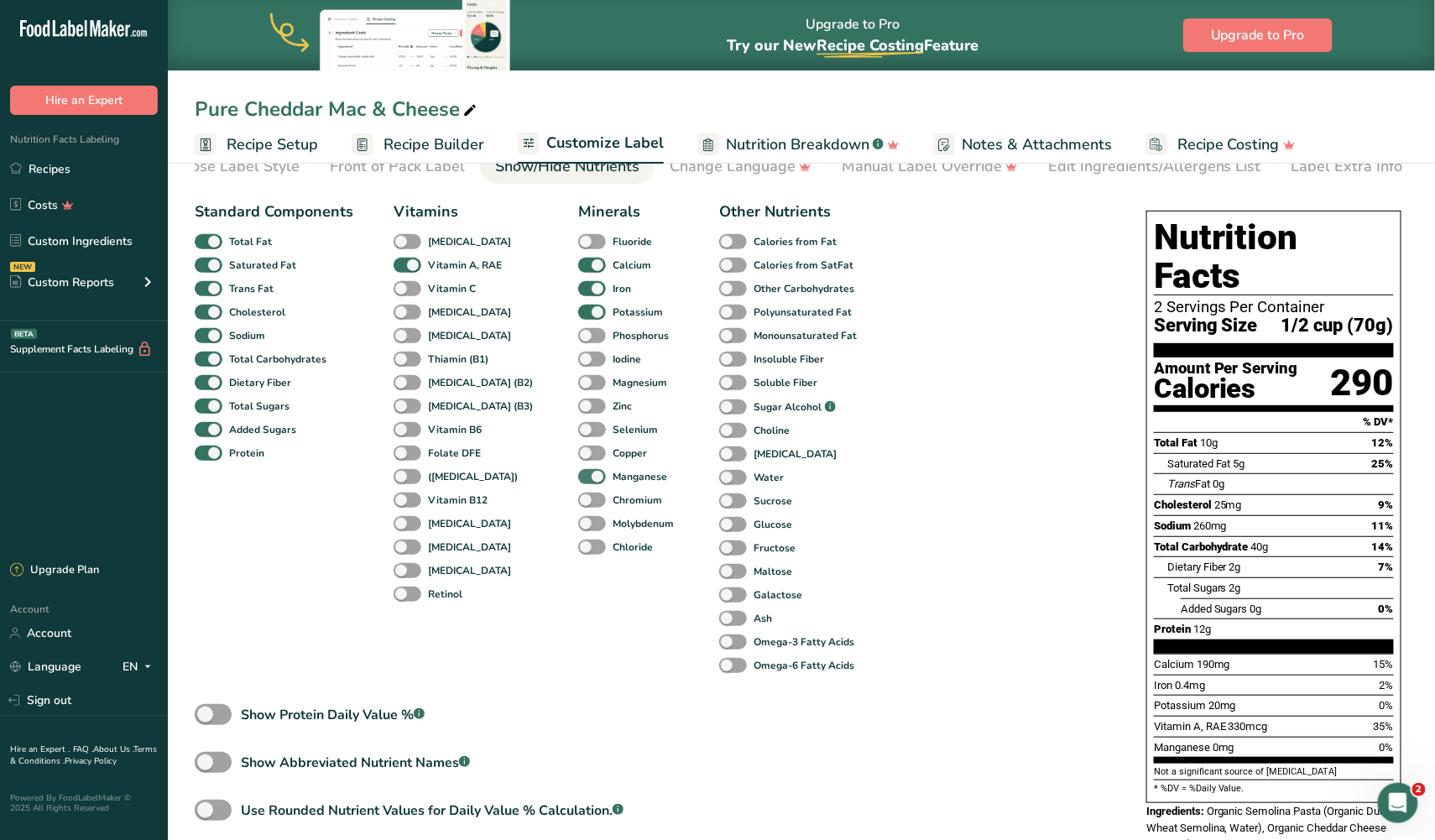
click at [578, 474] on span at bounding box center [592, 477] width 28 height 16
click at [578, 474] on input "Manganese" at bounding box center [583, 476] width 11 height 11
checkbox input "false"
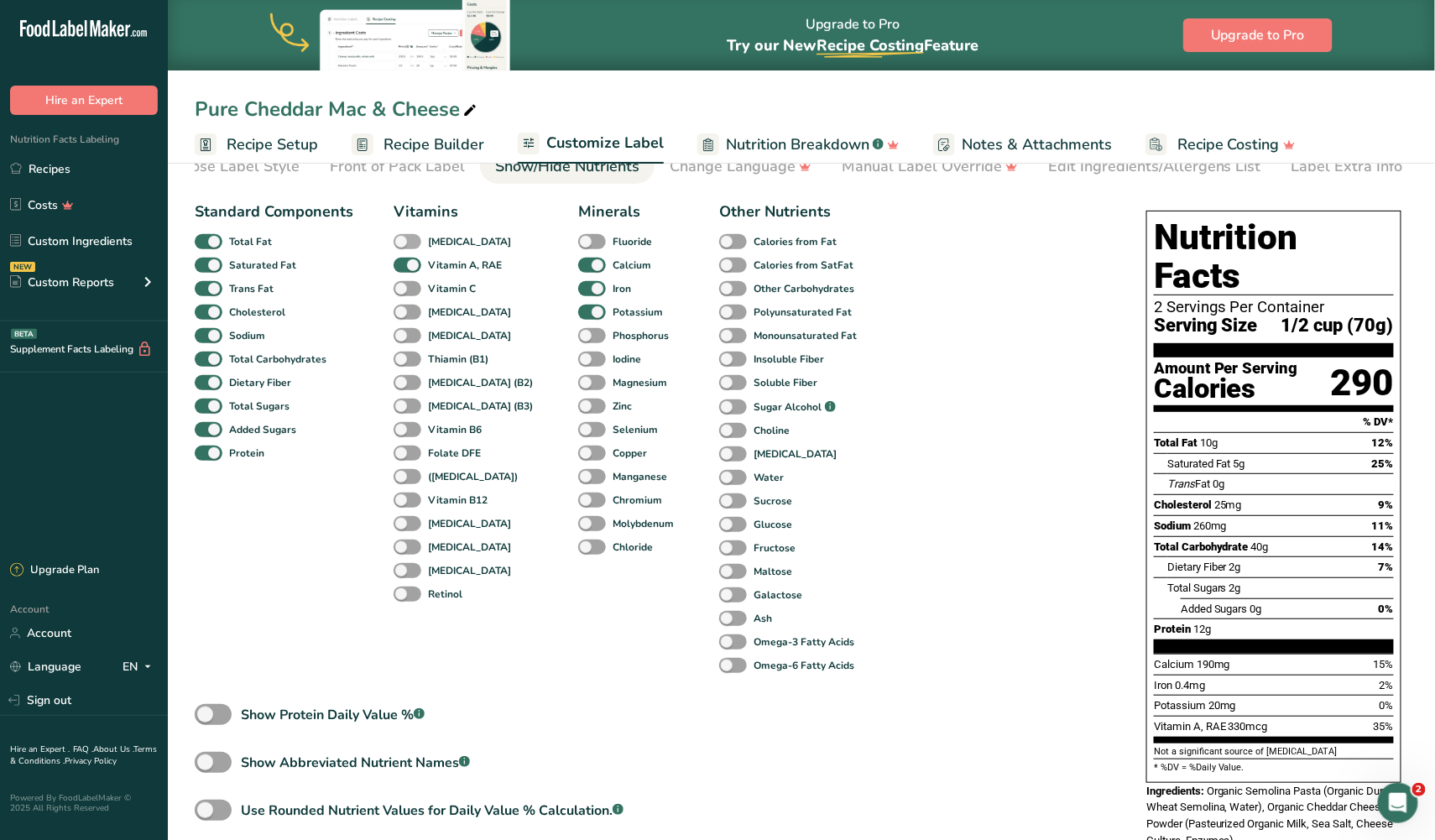
click at [401, 242] on span at bounding box center [407, 242] width 28 height 16
click at [401, 242] on input "[MEDICAL_DATA]" at bounding box center [398, 241] width 11 height 11
checkbox input "true"
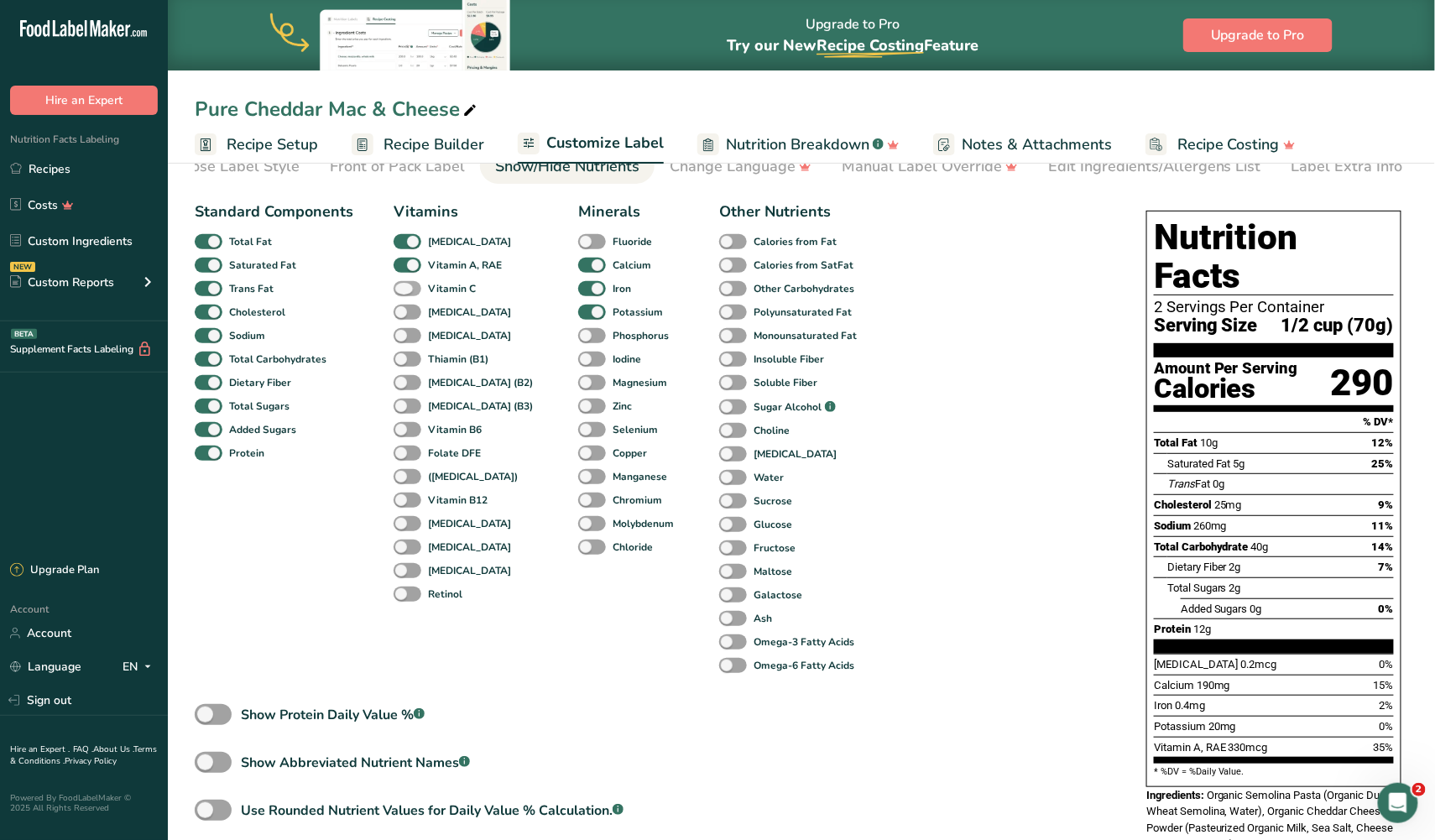
click at [401, 286] on span at bounding box center [407, 289] width 28 height 16
click at [401, 286] on input "Vitamin C" at bounding box center [398, 288] width 11 height 11
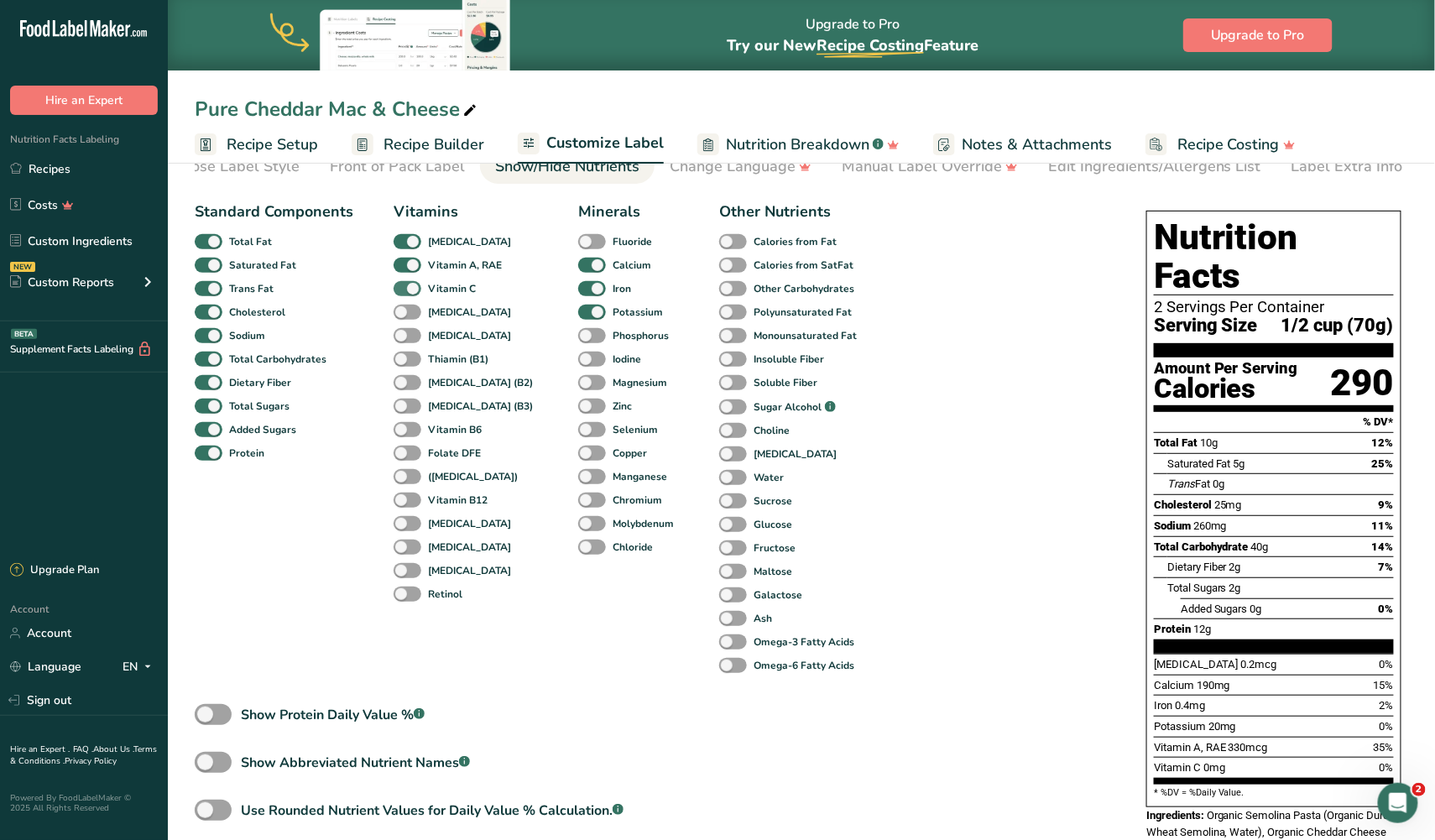
click at [401, 286] on span at bounding box center [407, 289] width 28 height 16
click at [401, 286] on input "Vitamin C" at bounding box center [398, 288] width 11 height 11
checkbox input "false"
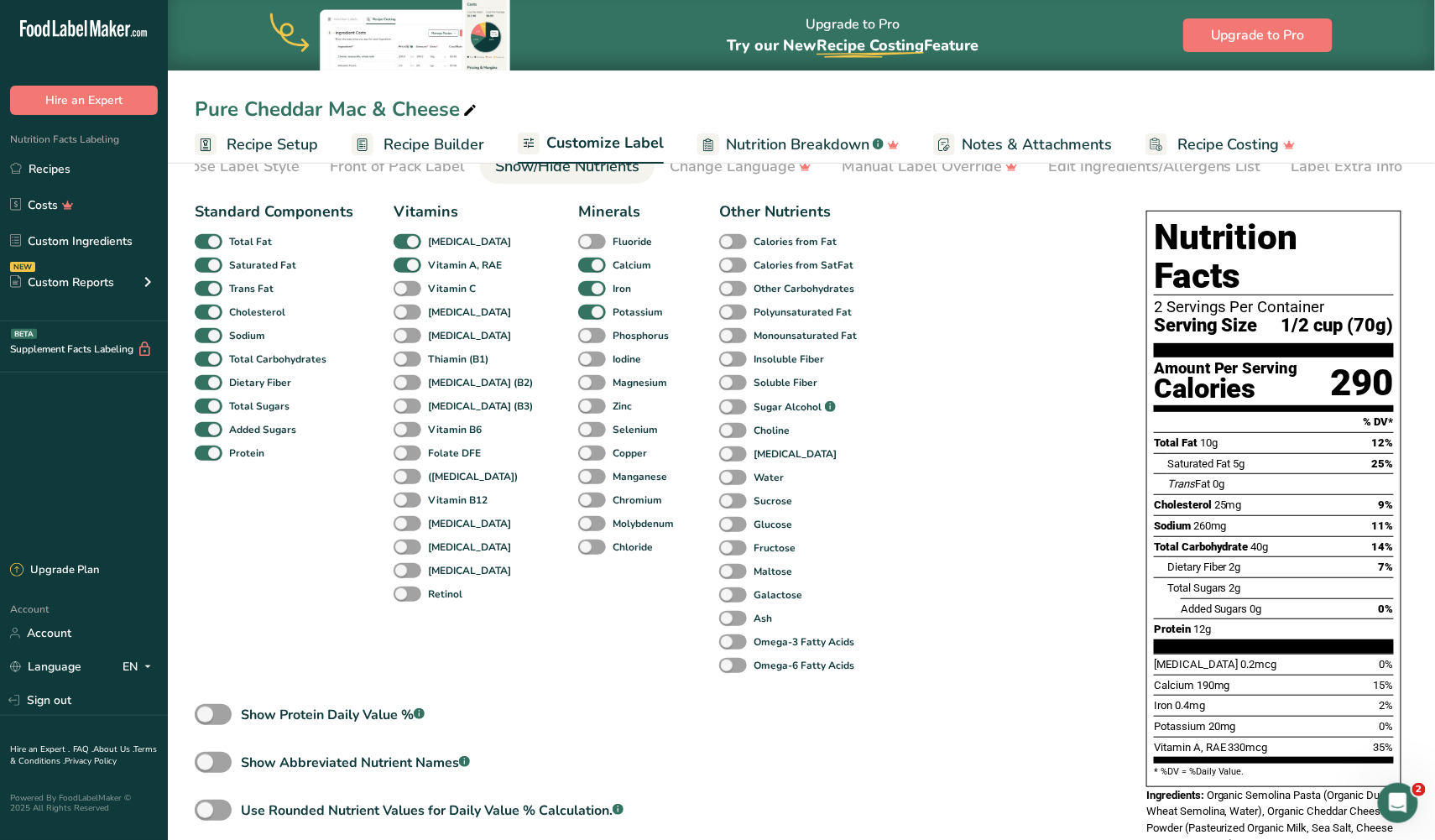
click at [403, 323] on div "[MEDICAL_DATA]" at bounding box center [411, 312] width 36 height 24
click at [403, 315] on span at bounding box center [407, 312] width 28 height 16
click at [403, 315] on input "[MEDICAL_DATA]" at bounding box center [398, 311] width 11 height 11
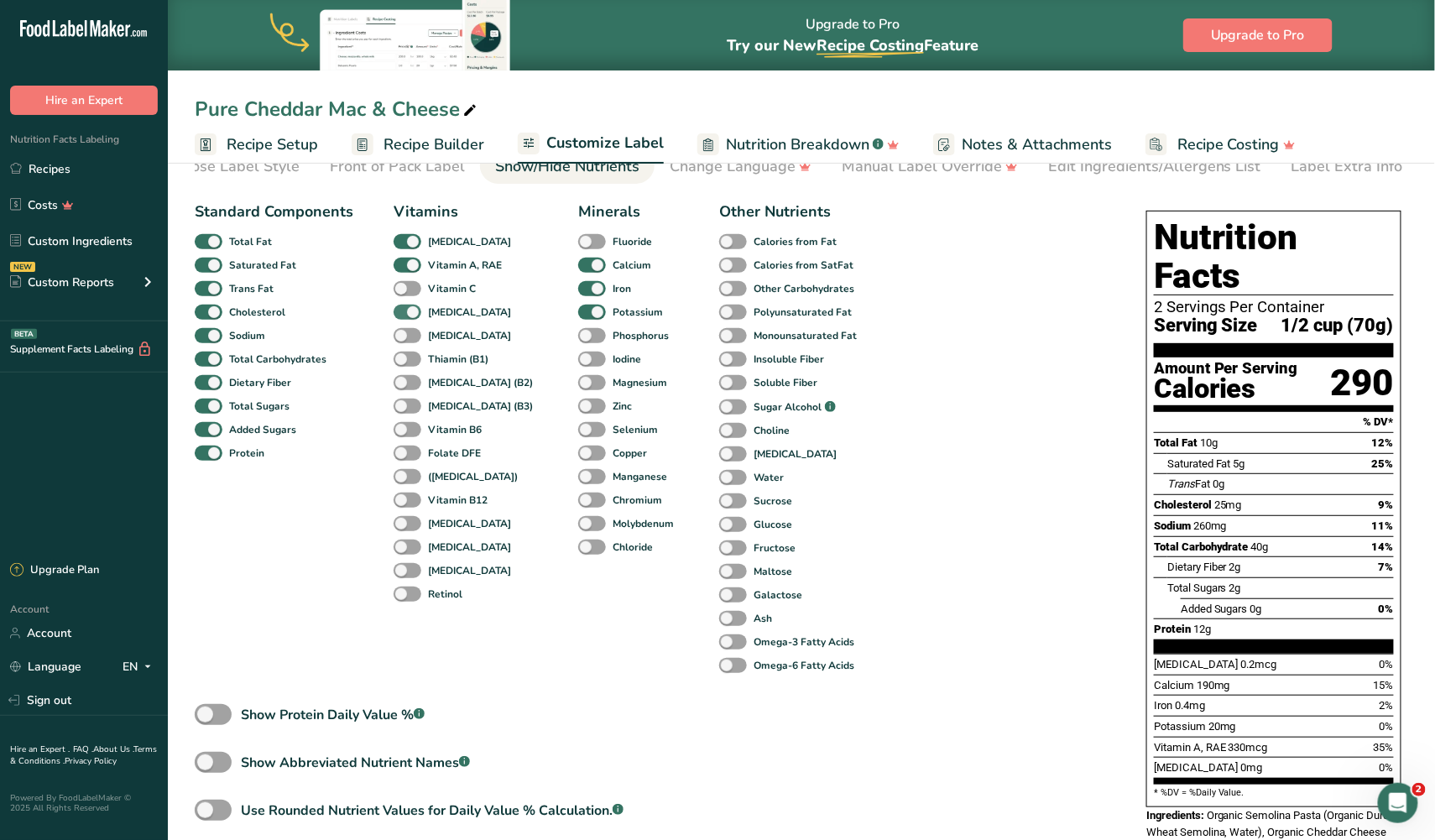
click at [403, 315] on span at bounding box center [407, 312] width 28 height 16
click at [403, 315] on input "[MEDICAL_DATA]" at bounding box center [398, 311] width 11 height 11
checkbox input "false"
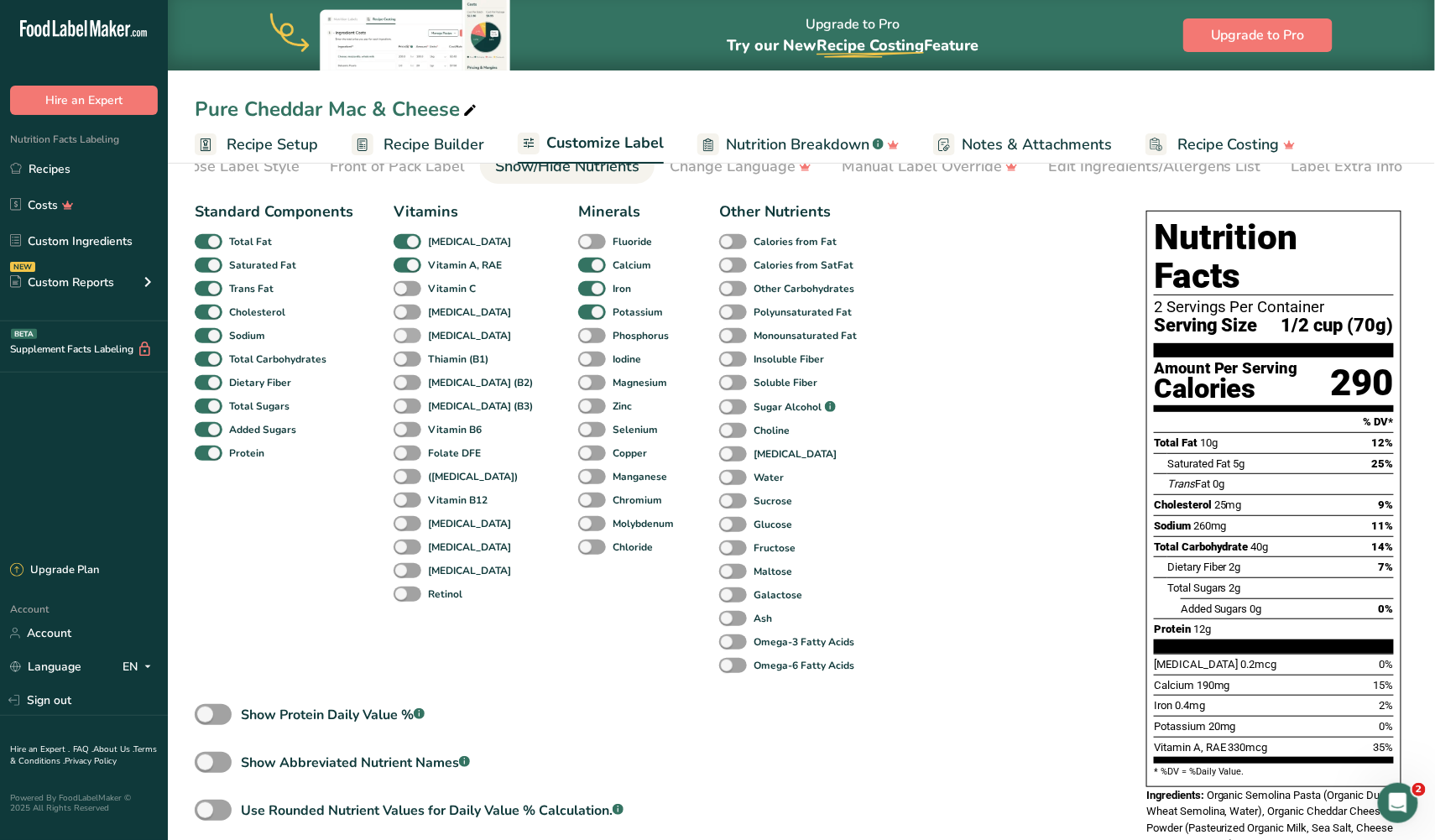
click at [403, 339] on span at bounding box center [407, 335] width 28 height 16
click at [403, 339] on input "[MEDICAL_DATA]" at bounding box center [398, 334] width 11 height 11
click at [403, 339] on span at bounding box center [407, 335] width 28 height 16
click at [403, 339] on input "[MEDICAL_DATA]" at bounding box center [398, 334] width 11 height 11
checkbox input "false"
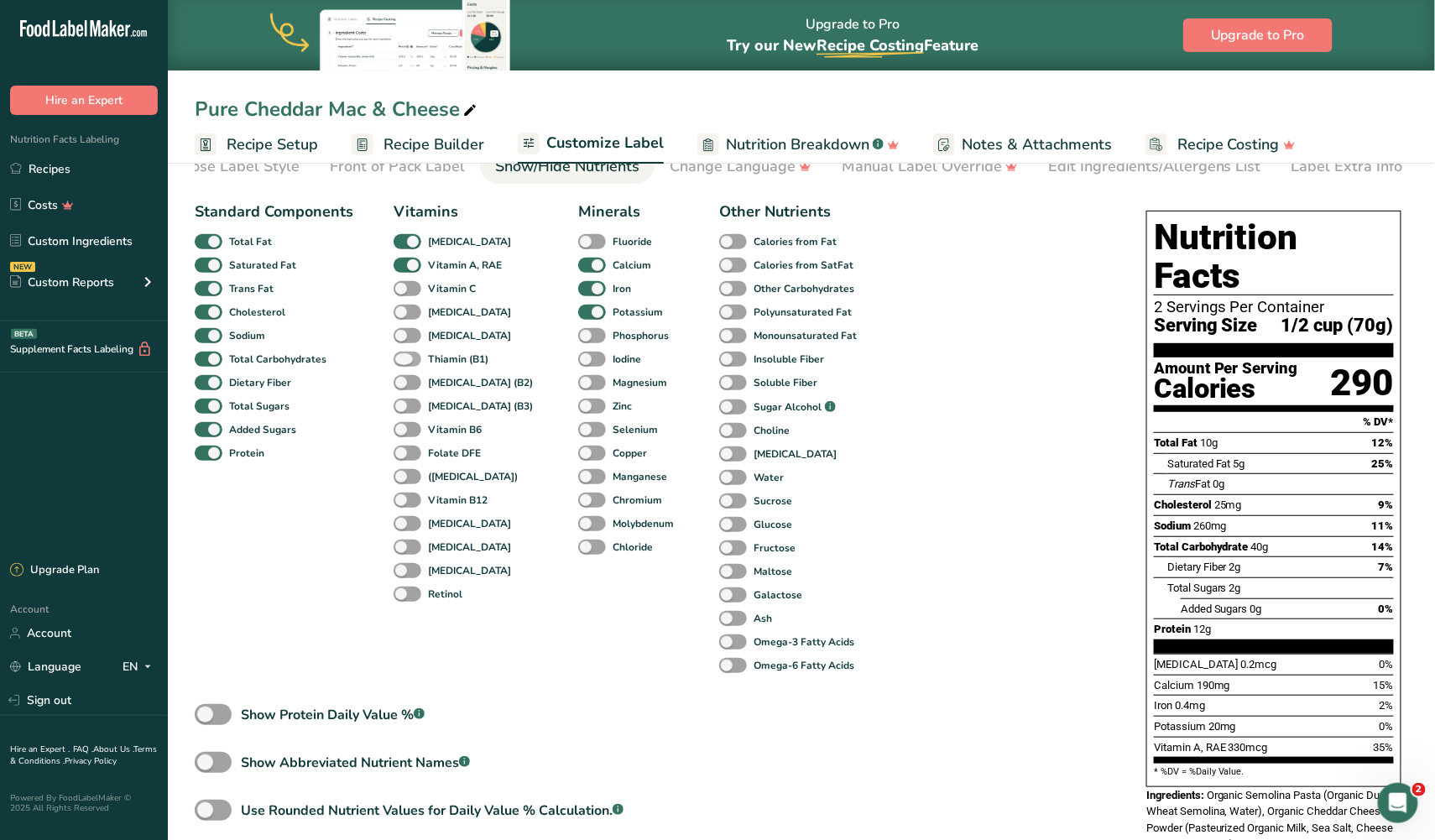
click at [403, 355] on span at bounding box center [407, 359] width 28 height 16
click at [403, 355] on input "Thiamin (B1)" at bounding box center [398, 358] width 11 height 11
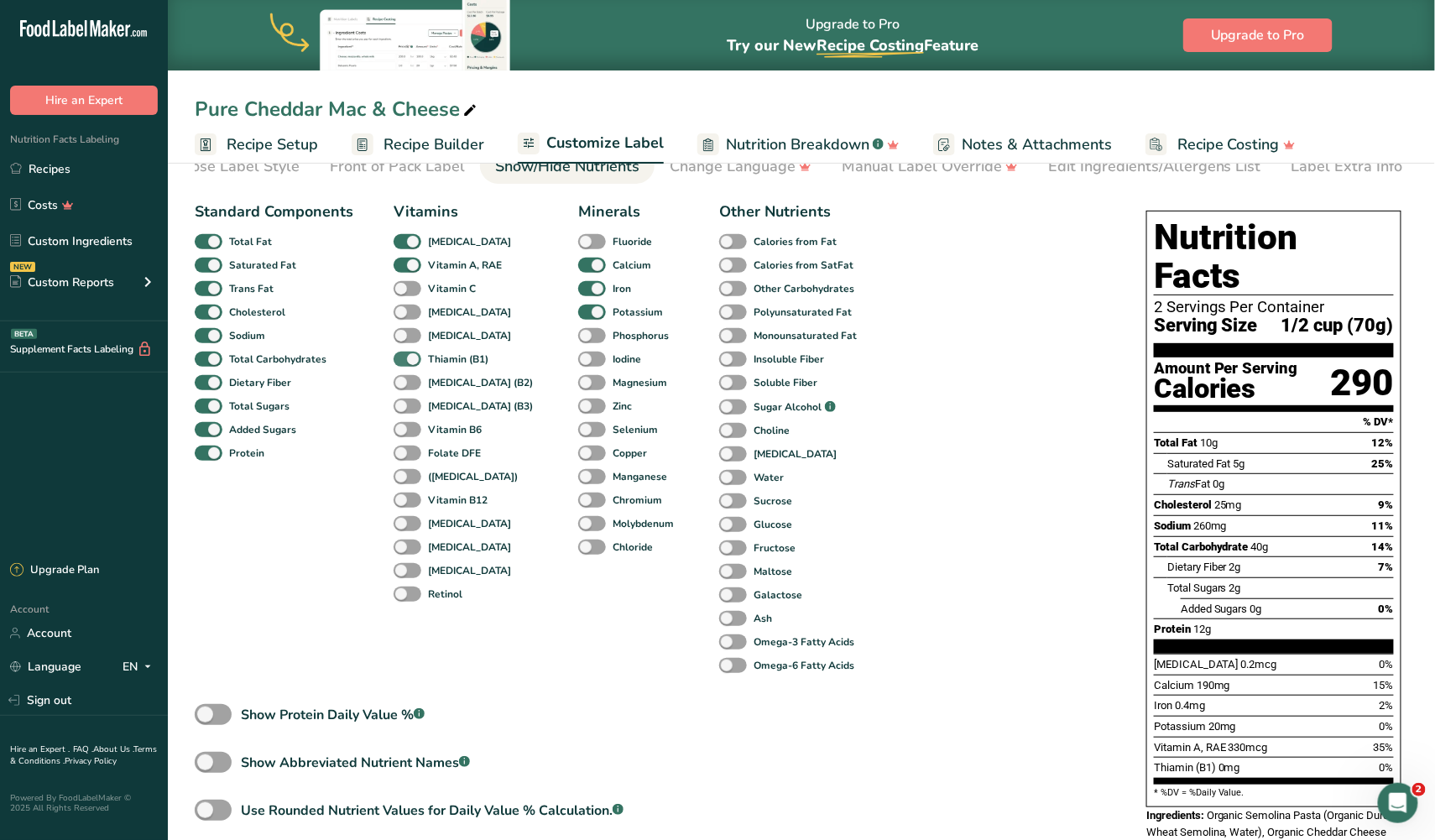
click at [403, 355] on span at bounding box center [407, 359] width 28 height 16
click at [403, 355] on input "Thiamin (B1)" at bounding box center [398, 358] width 11 height 11
checkbox input "false"
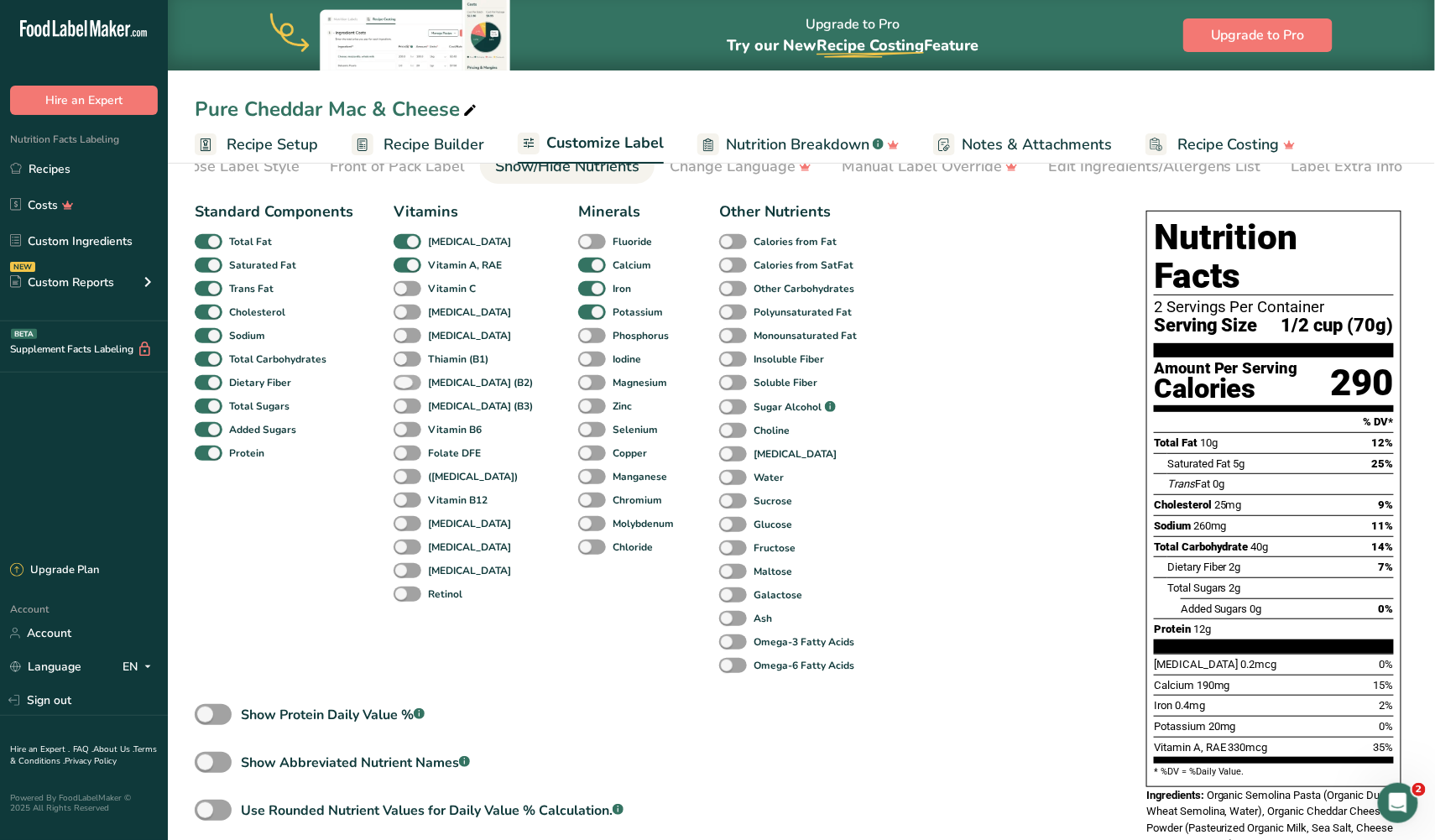
click at [403, 380] on span at bounding box center [407, 383] width 28 height 16
click at [403, 380] on input "[MEDICAL_DATA] (B2)" at bounding box center [398, 382] width 11 height 11
click at [403, 380] on span at bounding box center [407, 383] width 28 height 16
click at [403, 380] on input "[MEDICAL_DATA] (B2)" at bounding box center [398, 382] width 11 height 11
checkbox input "false"
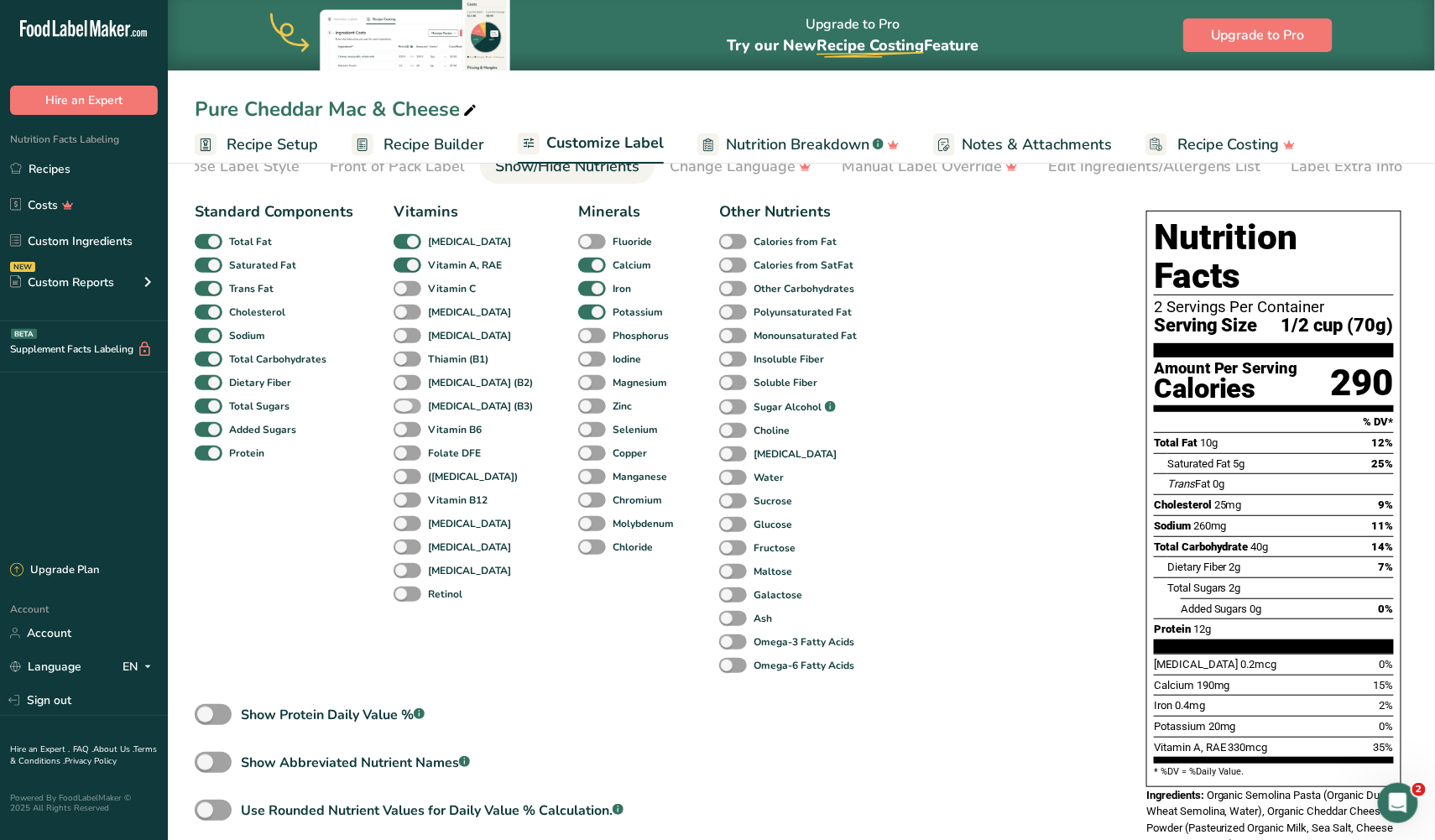
click at [403, 402] on span at bounding box center [407, 406] width 28 height 16
click at [403, 402] on input "[MEDICAL_DATA] (B3)" at bounding box center [398, 405] width 11 height 11
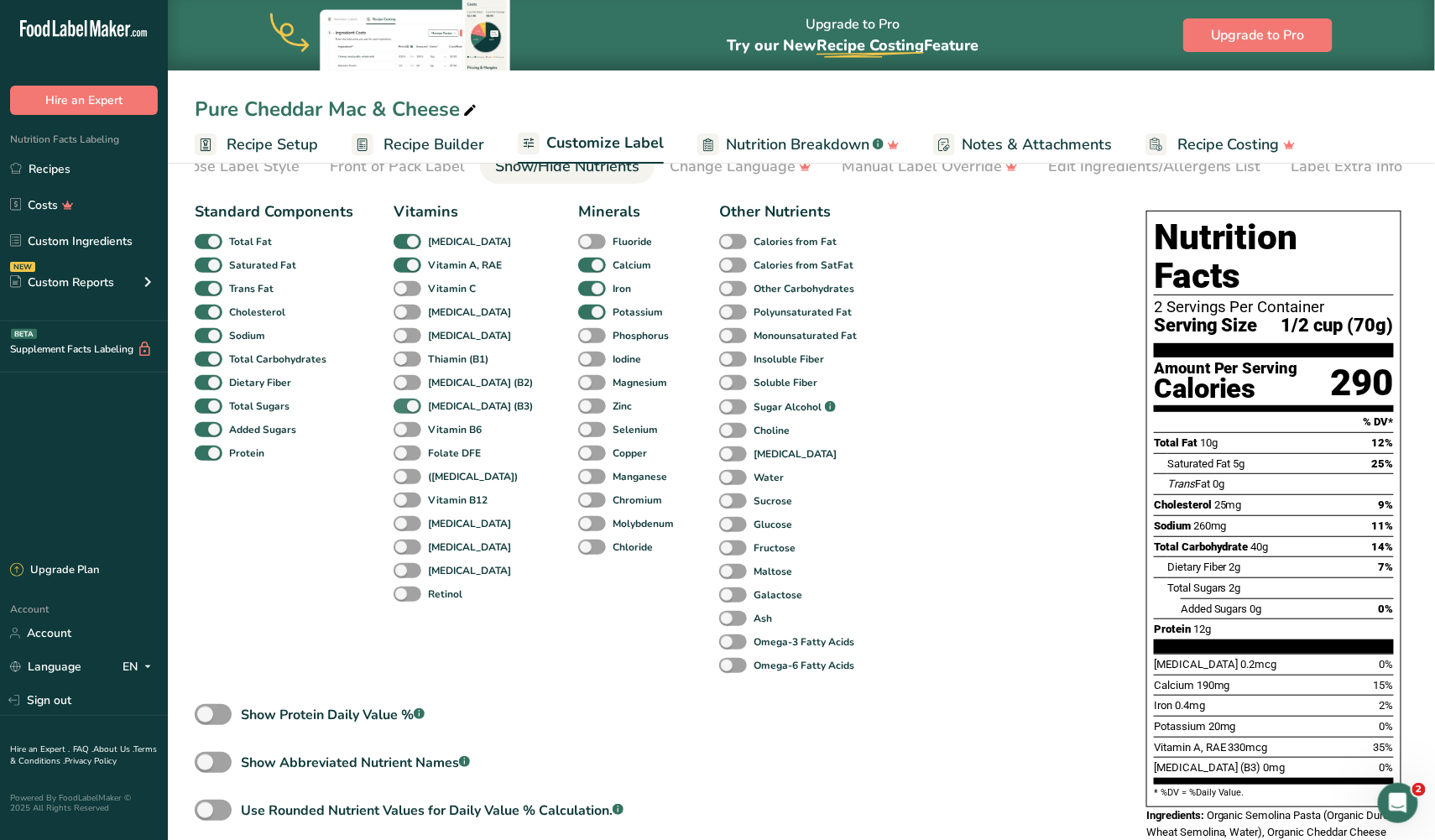
click at [403, 402] on span at bounding box center [407, 406] width 28 height 16
click at [403, 402] on input "[MEDICAL_DATA] (B3)" at bounding box center [398, 405] width 11 height 11
checkbox input "false"
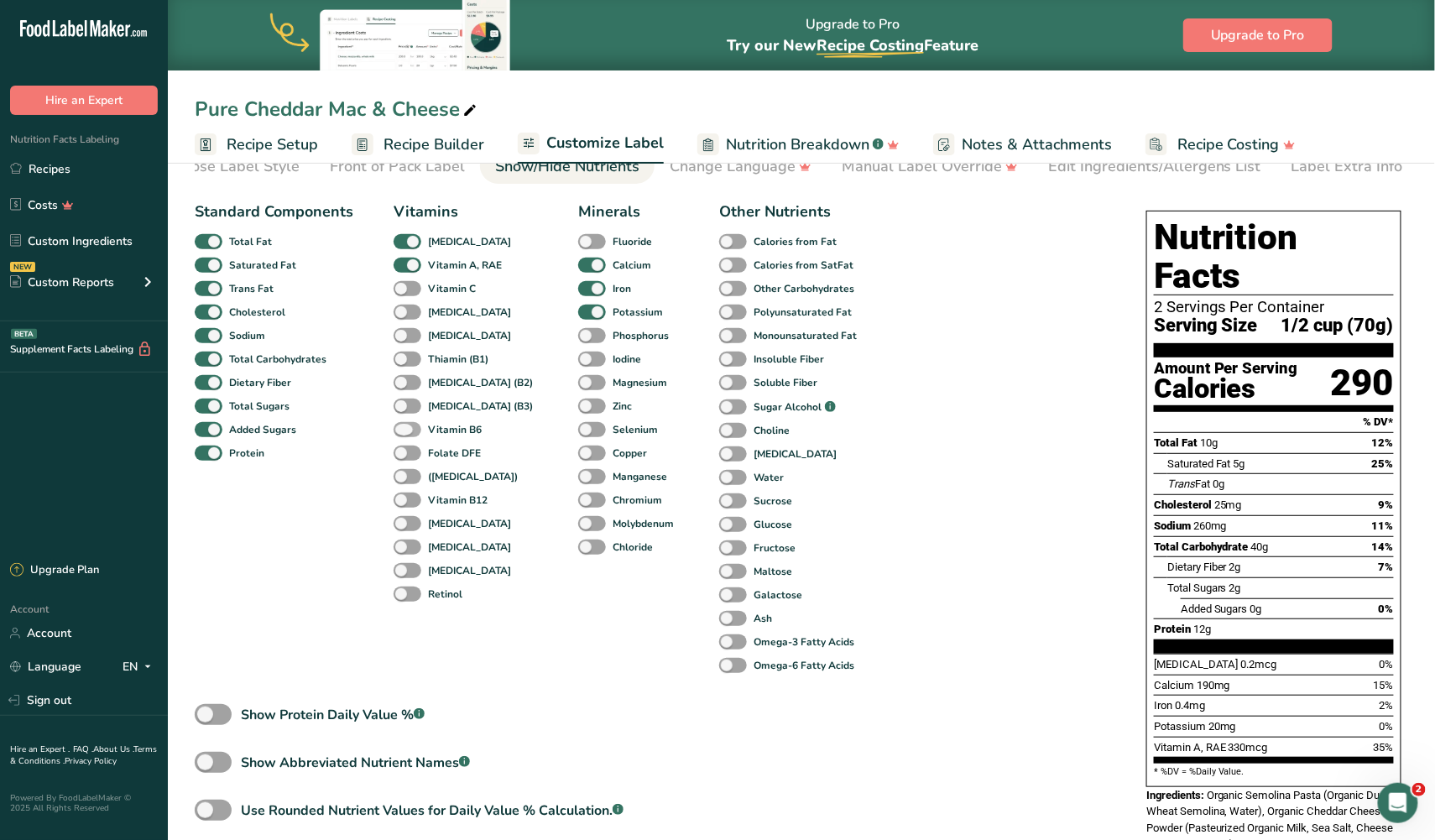
click at [404, 428] on span at bounding box center [407, 430] width 28 height 16
click at [404, 428] on input "Vitamin B6" at bounding box center [398, 429] width 11 height 11
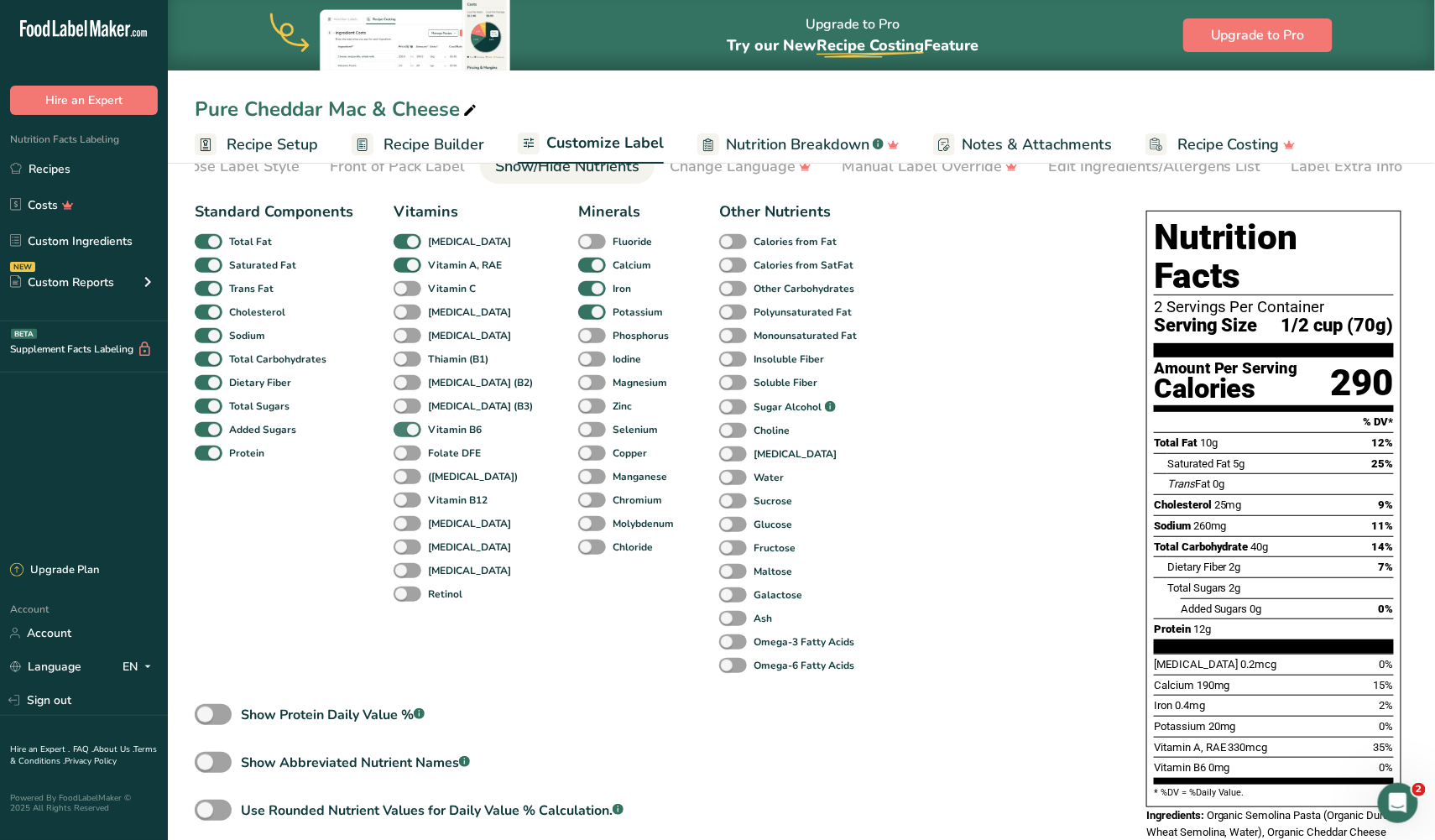
click at [404, 428] on span at bounding box center [407, 430] width 28 height 16
click at [404, 428] on input "Vitamin B6" at bounding box center [398, 429] width 11 height 11
checkbox input "false"
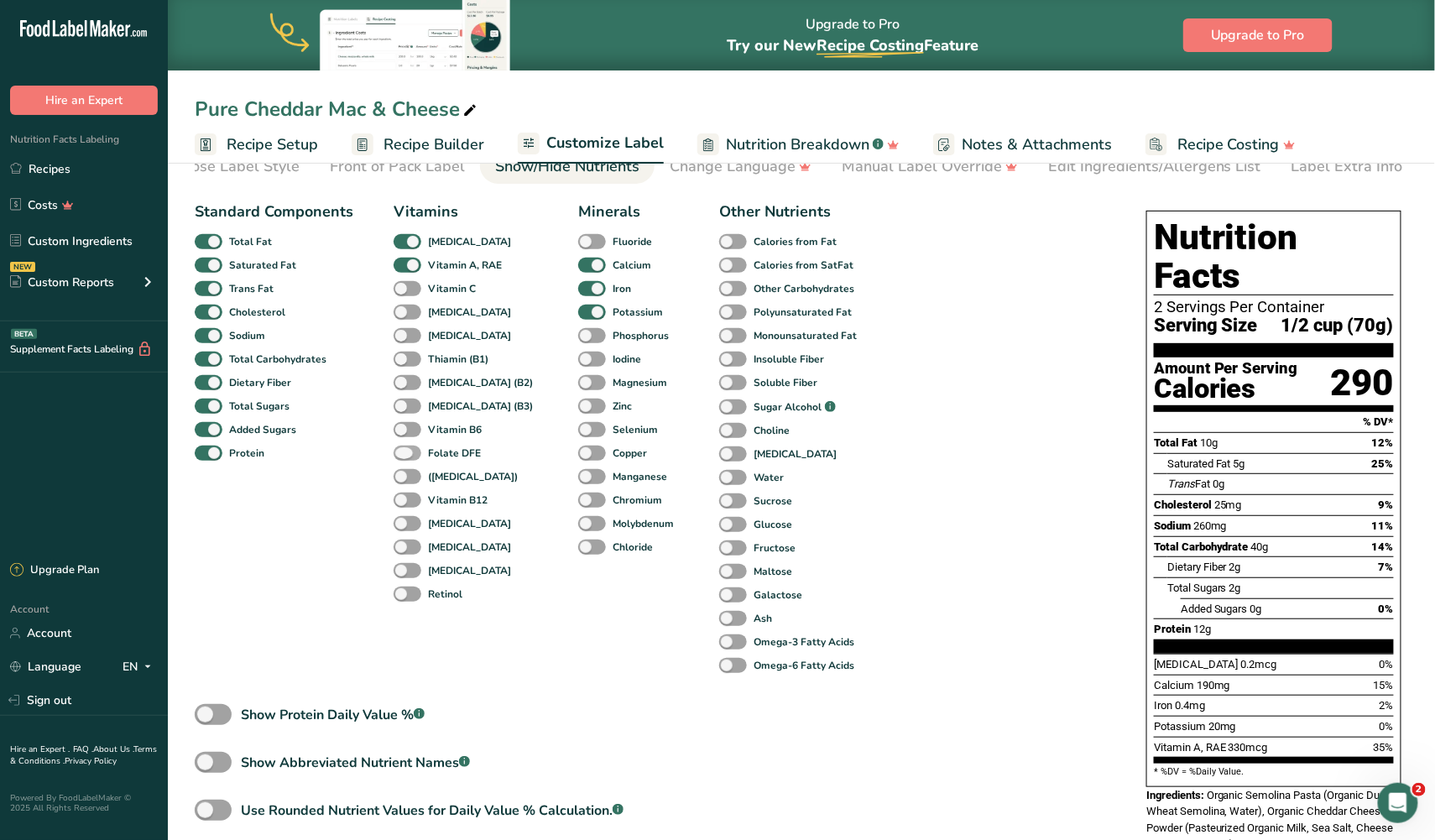
click at [404, 446] on span at bounding box center [407, 454] width 28 height 16
click at [404, 447] on input "Folate DFE" at bounding box center [398, 452] width 11 height 11
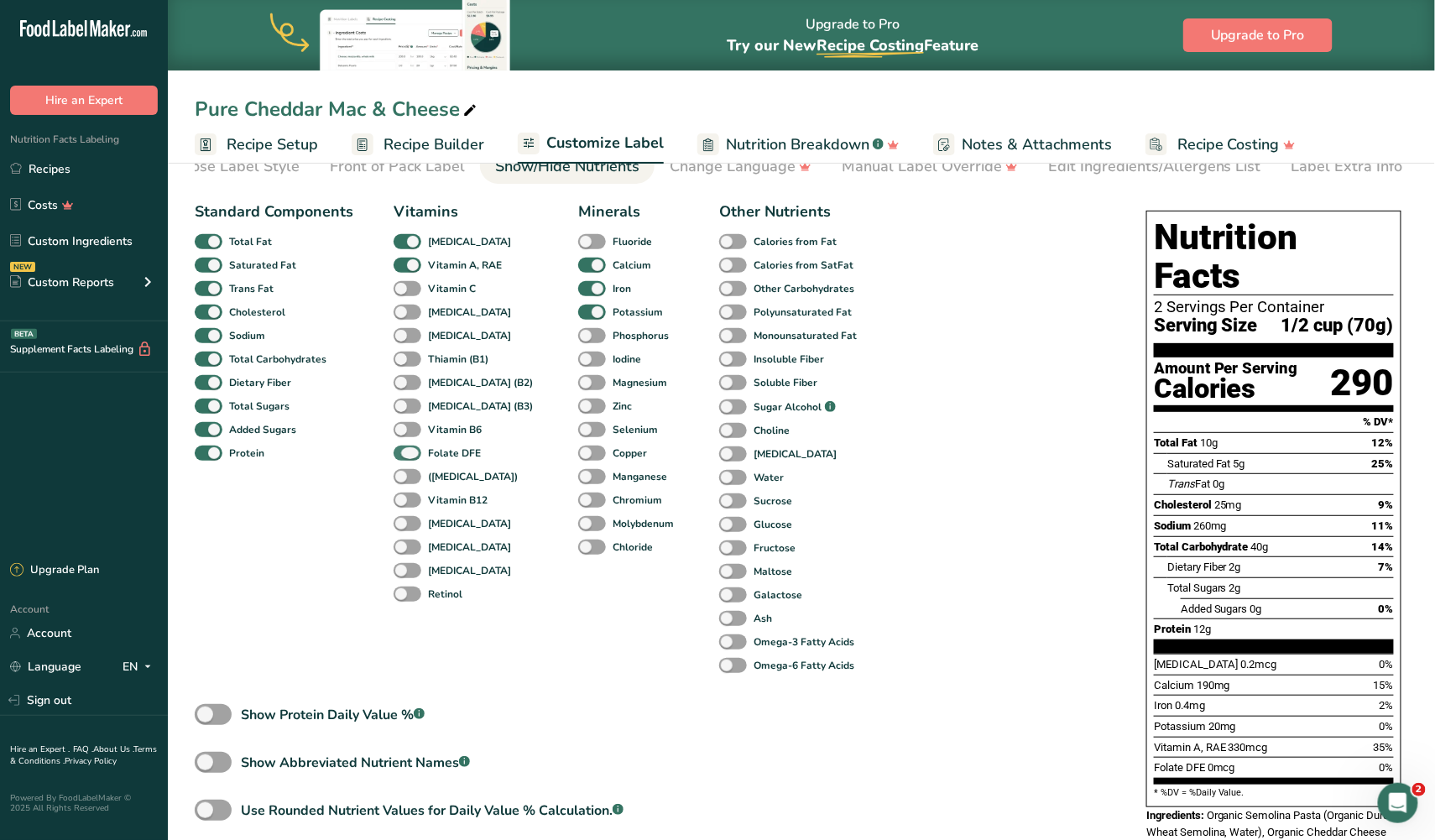
click at [404, 446] on span at bounding box center [407, 454] width 28 height 16
click at [404, 447] on input "Folate DFE" at bounding box center [398, 452] width 11 height 11
checkbox input "false"
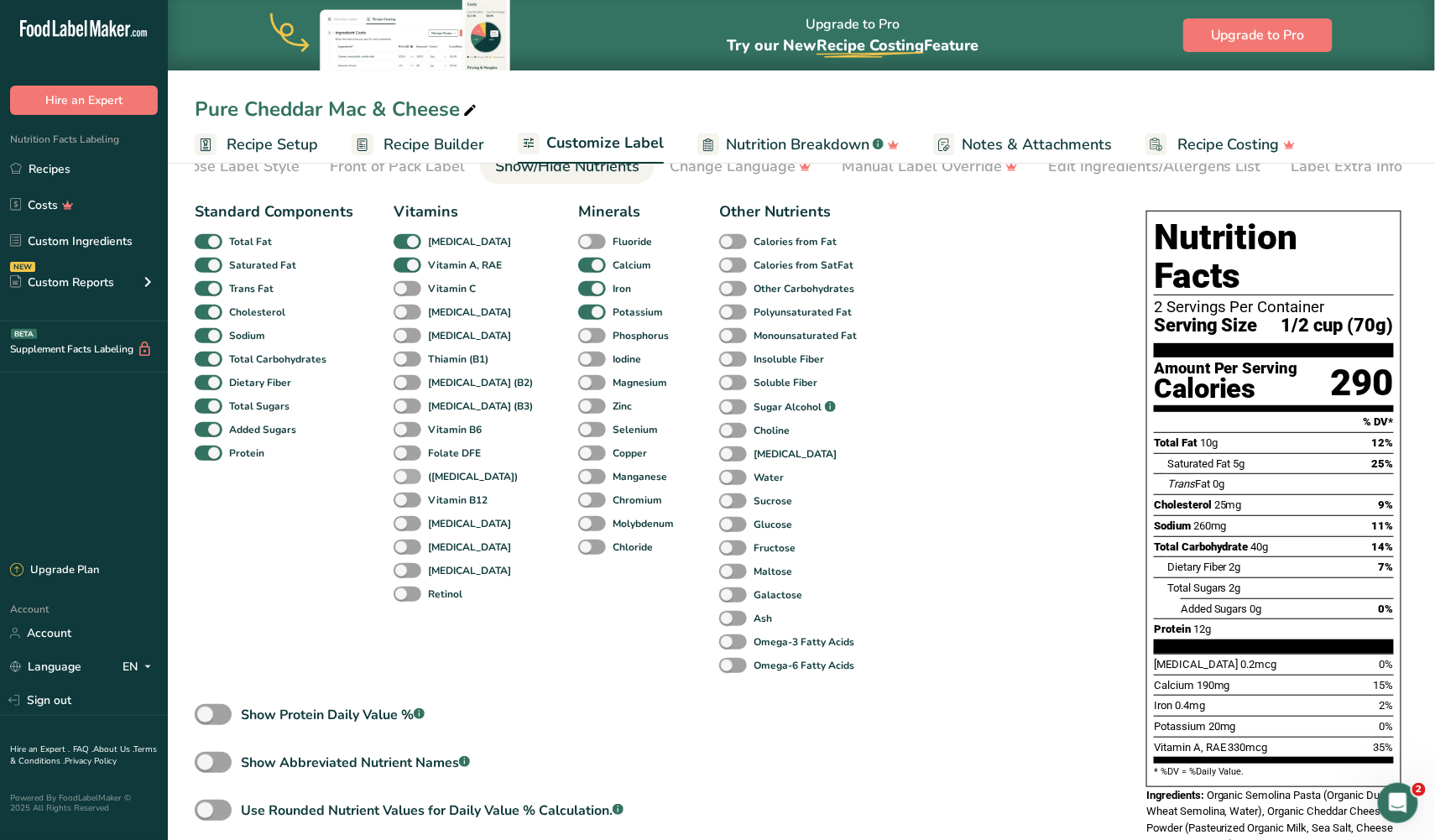
click at [404, 473] on span at bounding box center [407, 477] width 28 height 16
click at [404, 473] on input "([MEDICAL_DATA])" at bounding box center [398, 476] width 11 height 11
click at [404, 473] on span at bounding box center [407, 477] width 28 height 16
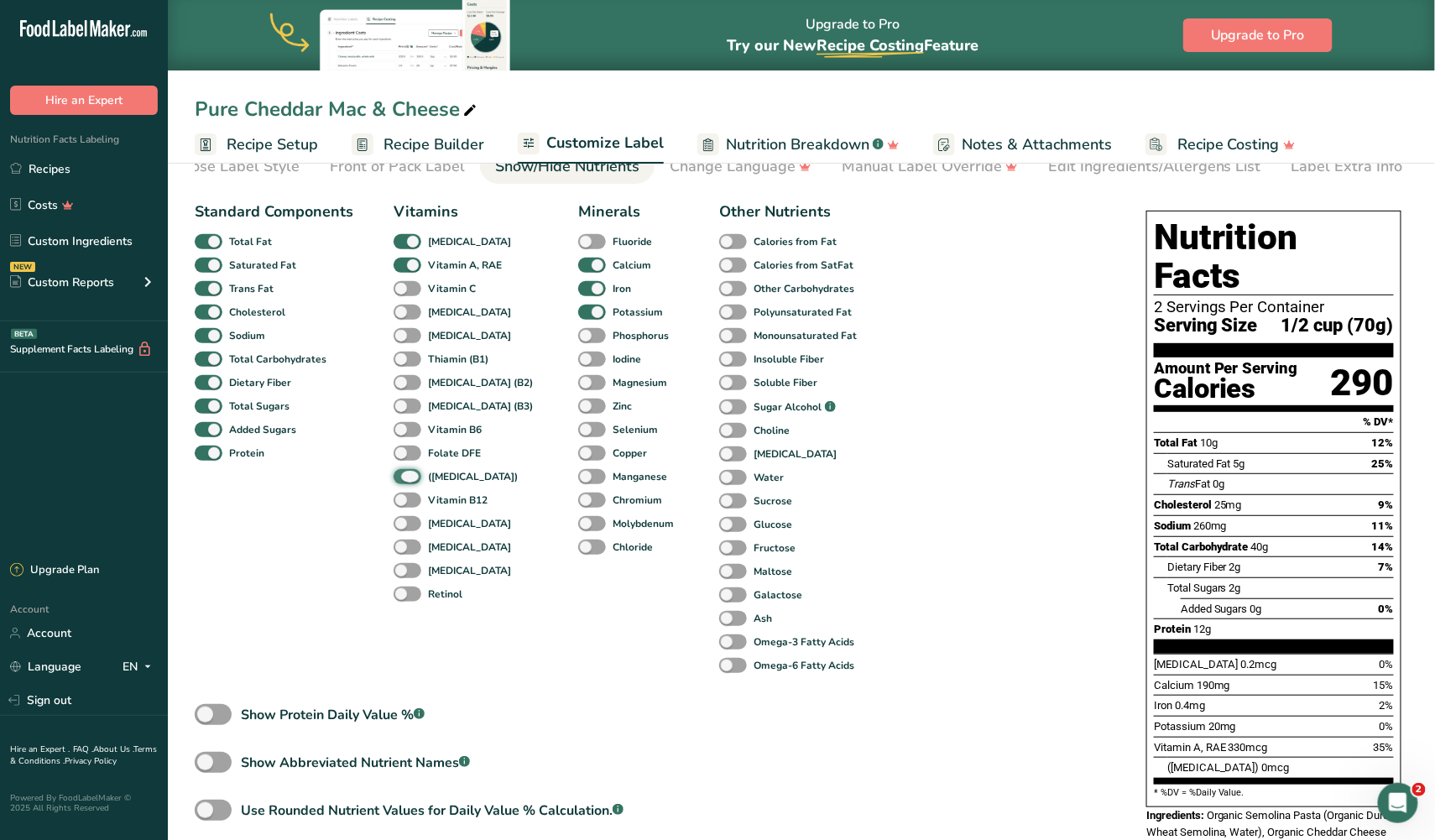
click at [404, 473] on input "([MEDICAL_DATA])" at bounding box center [398, 476] width 11 height 11
checkbox input "false"
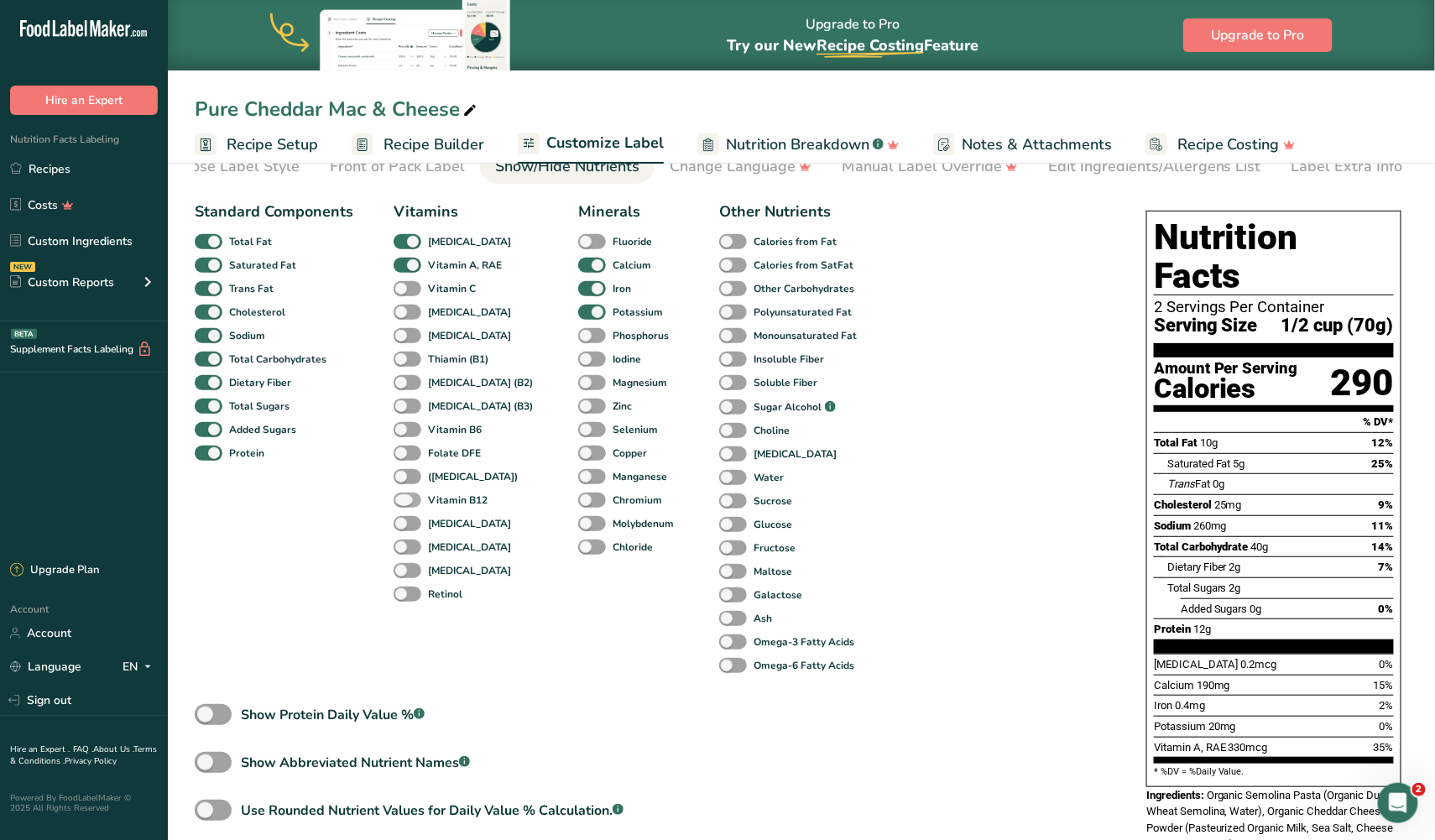
click at [404, 497] on span at bounding box center [407, 500] width 28 height 16
click at [404, 497] on input "Vitamin B12" at bounding box center [398, 500] width 11 height 11
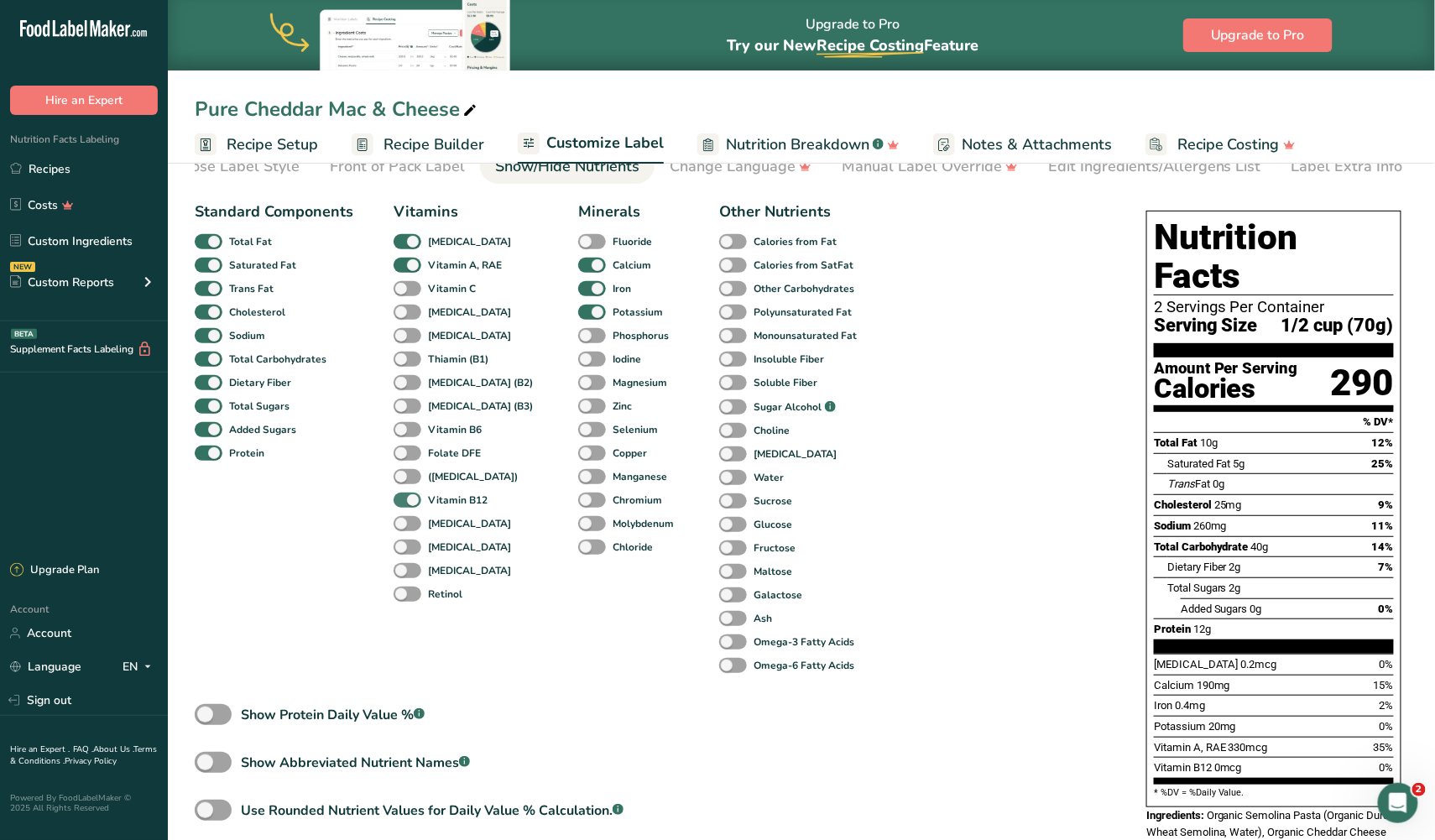
click at [404, 497] on span at bounding box center [407, 500] width 28 height 16
click at [404, 497] on input "Vitamin B12" at bounding box center [398, 500] width 11 height 11
checkbox input "false"
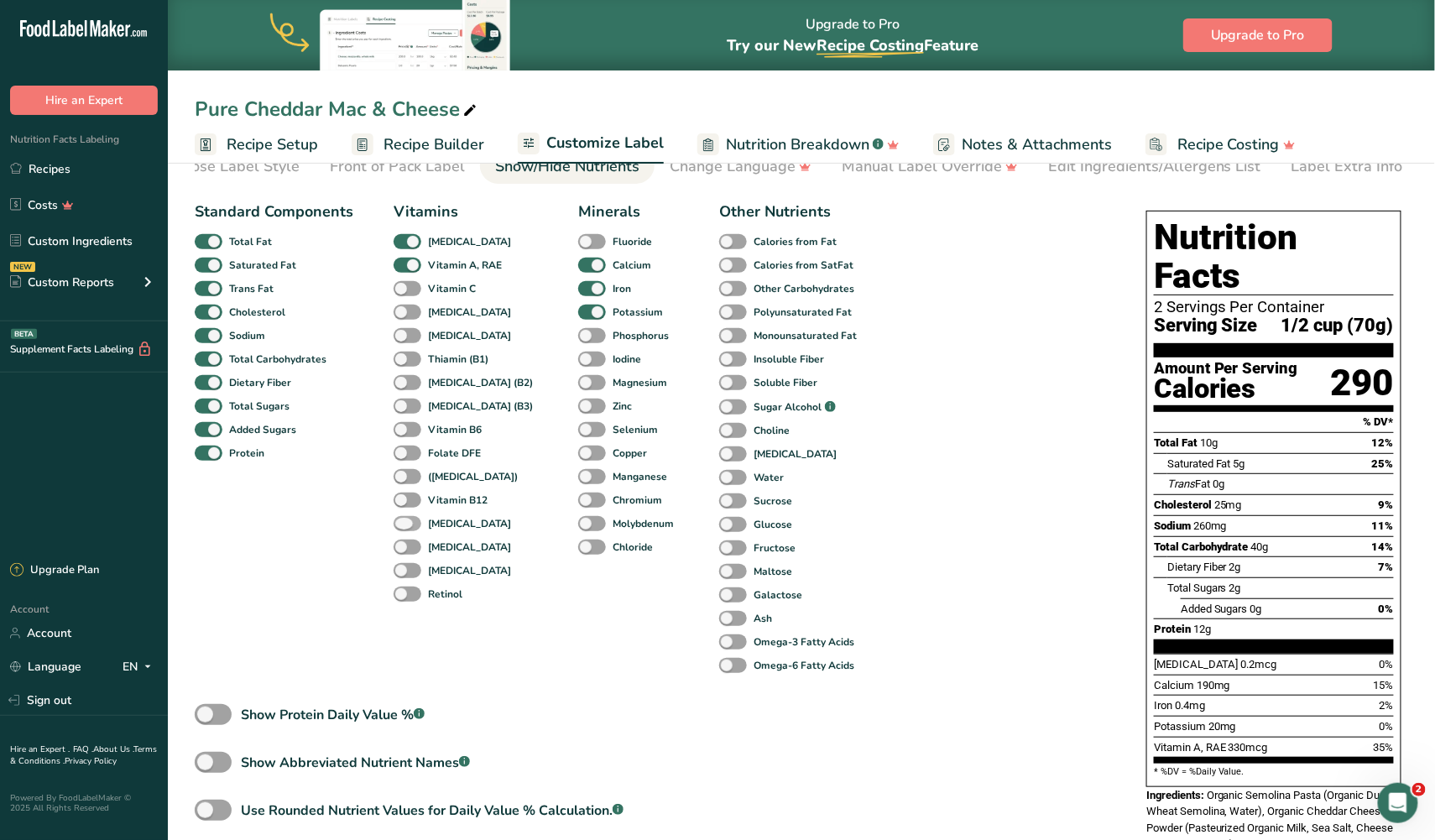
click at [404, 516] on span at bounding box center [407, 523] width 28 height 16
click at [404, 517] on input "[MEDICAL_DATA]" at bounding box center [398, 523] width 11 height 11
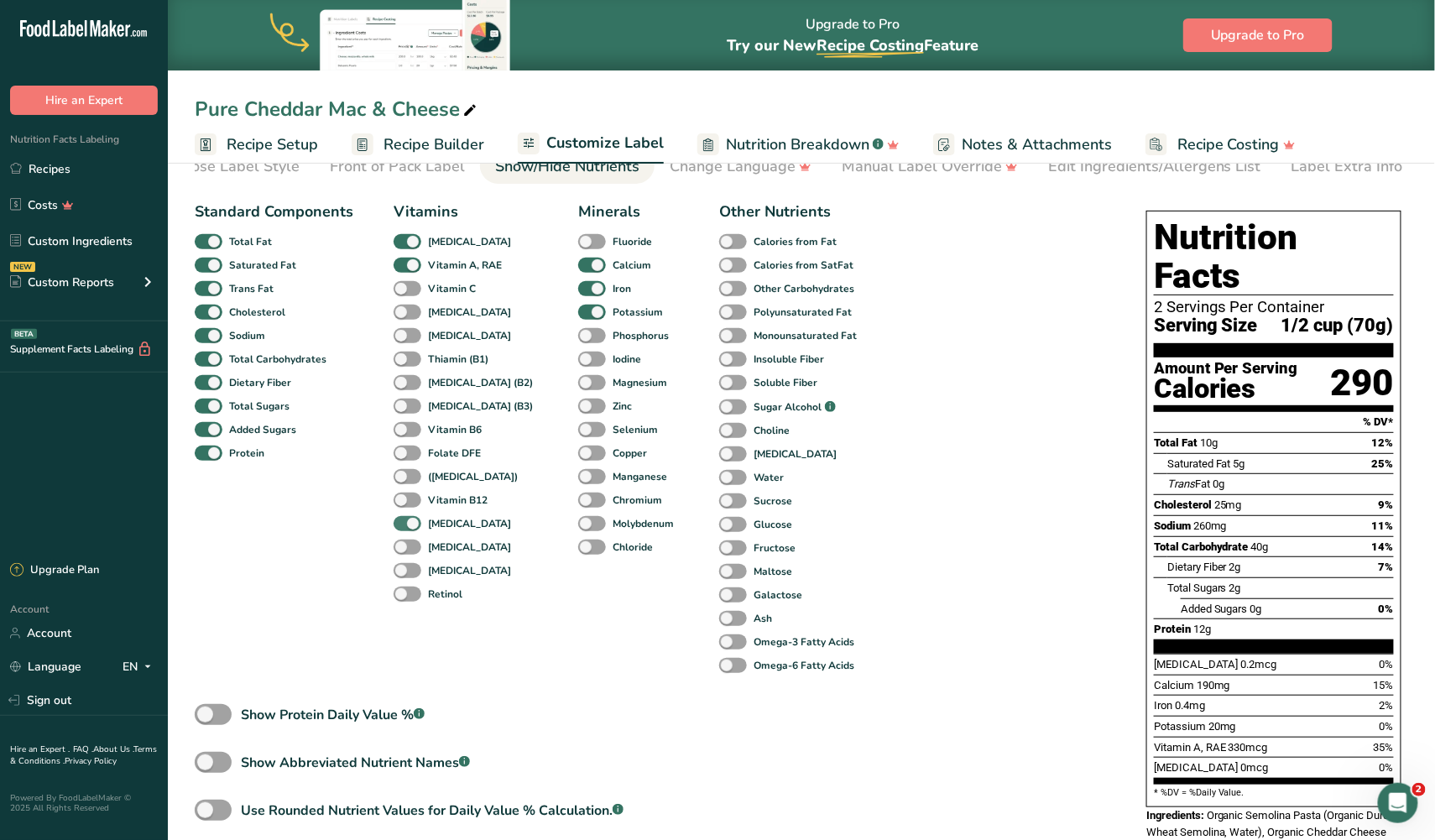
click at [404, 516] on span at bounding box center [407, 523] width 28 height 16
click at [404, 517] on input "[MEDICAL_DATA]" at bounding box center [398, 523] width 11 height 11
checkbox input "false"
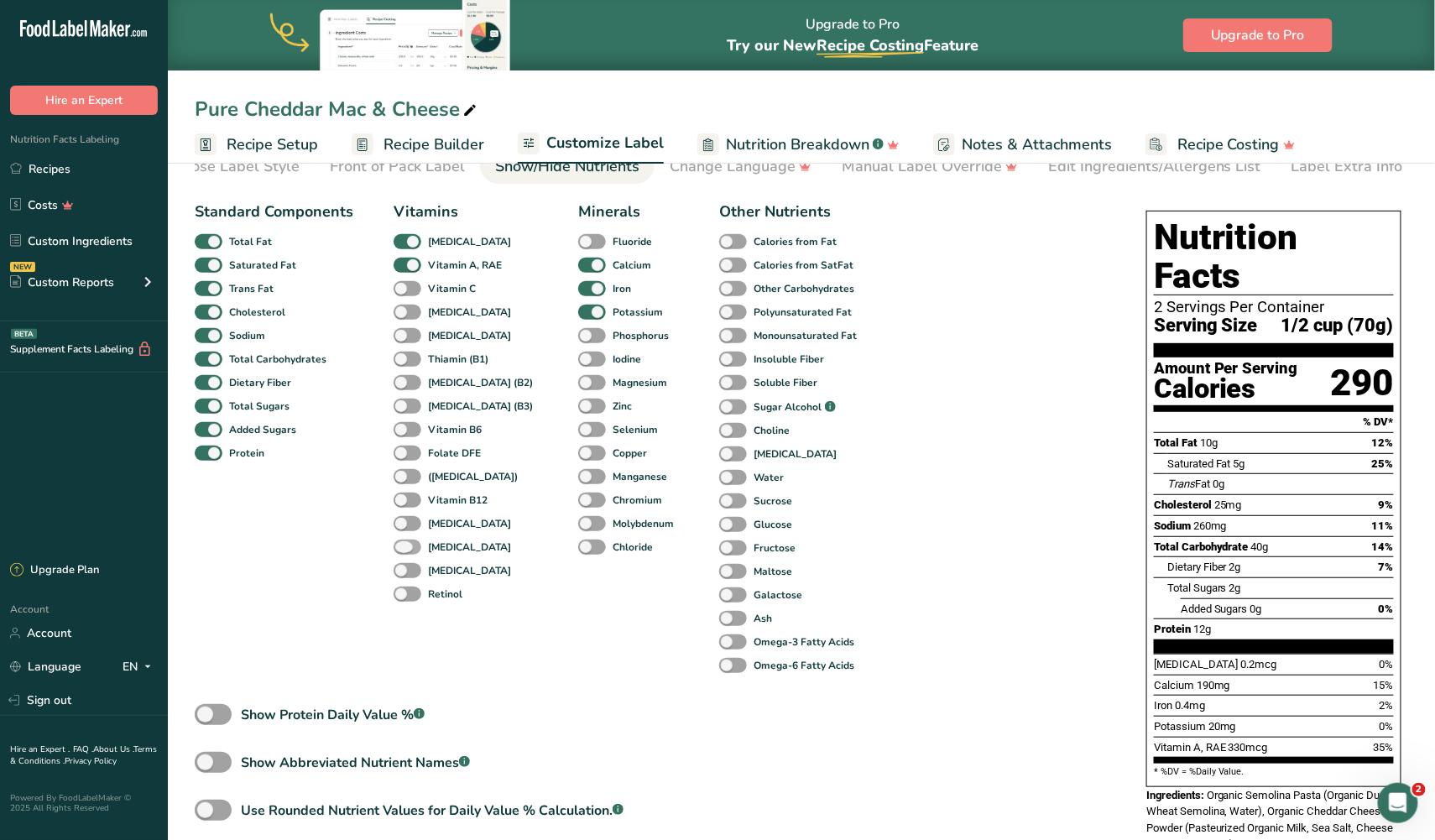
click at [404, 540] on span at bounding box center [407, 547] width 28 height 16
click at [404, 541] on input "[MEDICAL_DATA]" at bounding box center [398, 546] width 11 height 11
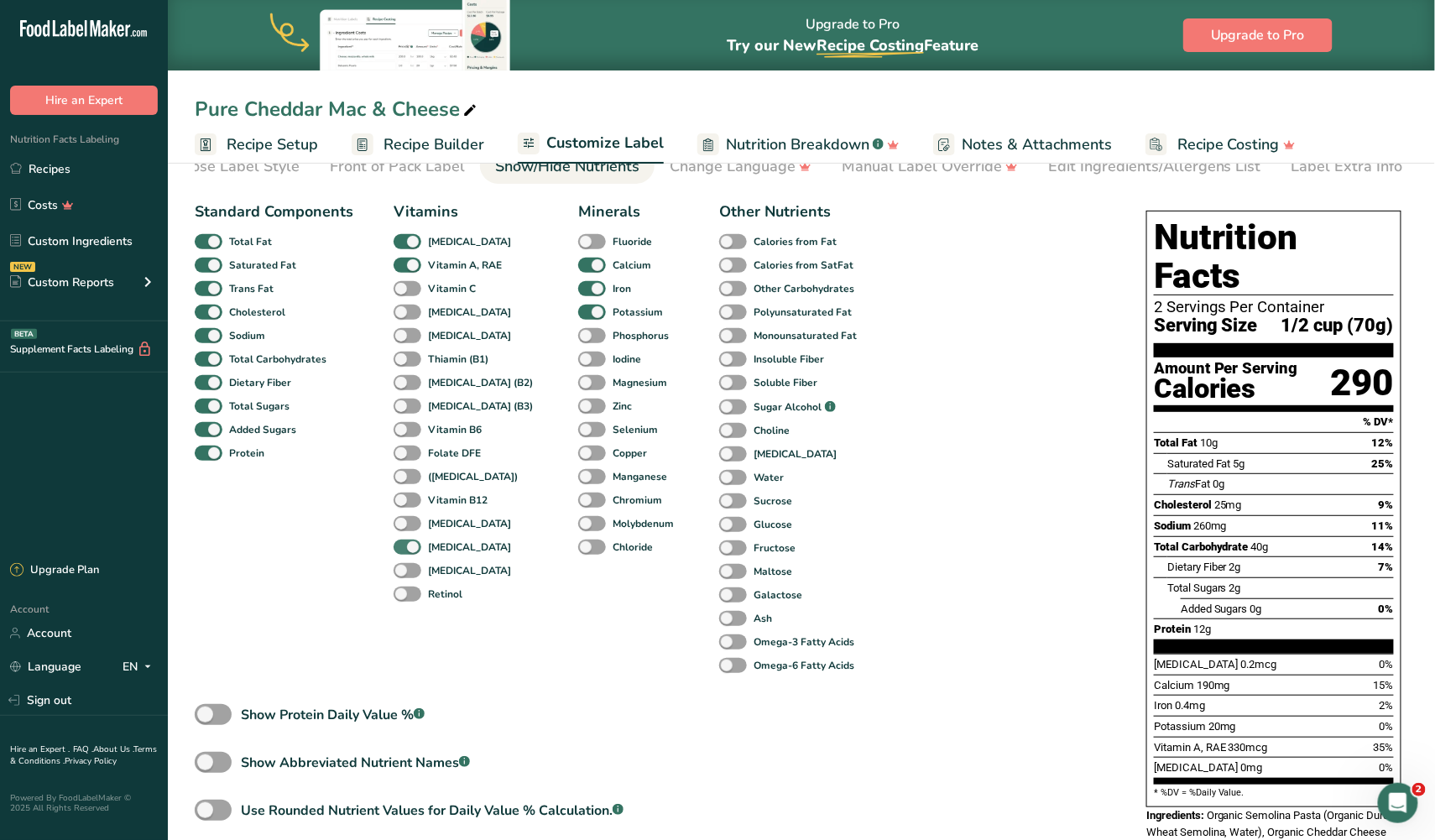
click at [404, 540] on span at bounding box center [407, 547] width 28 height 16
click at [404, 541] on input "[MEDICAL_DATA]" at bounding box center [398, 546] width 11 height 11
checkbox input "false"
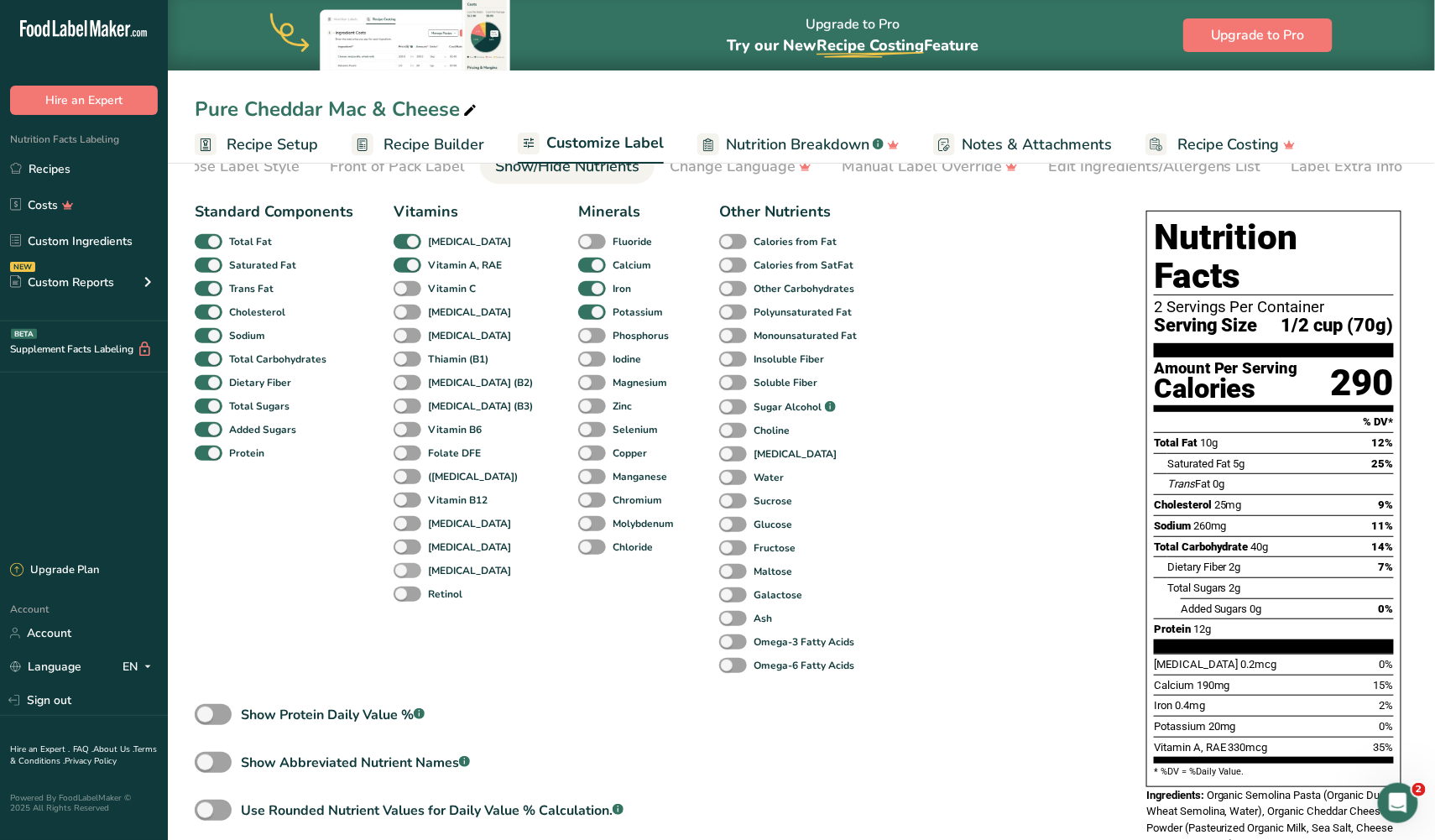
click at [405, 563] on span at bounding box center [407, 571] width 28 height 16
click at [404, 564] on input "[MEDICAL_DATA]" at bounding box center [398, 569] width 11 height 11
click at [405, 563] on span at bounding box center [407, 571] width 28 height 16
click at [404, 564] on input "[MEDICAL_DATA]" at bounding box center [398, 569] width 11 height 11
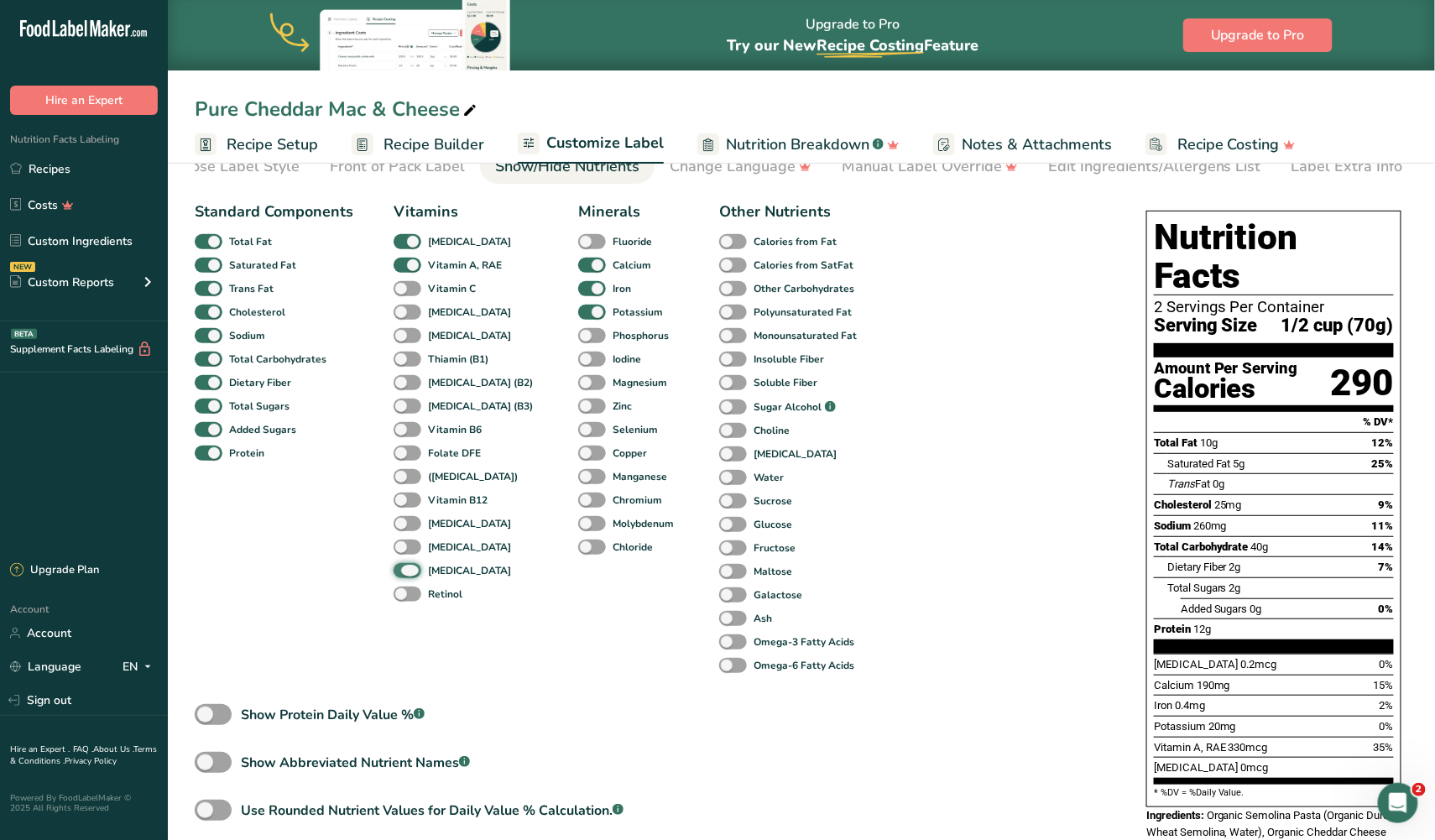
checkbox input "false"
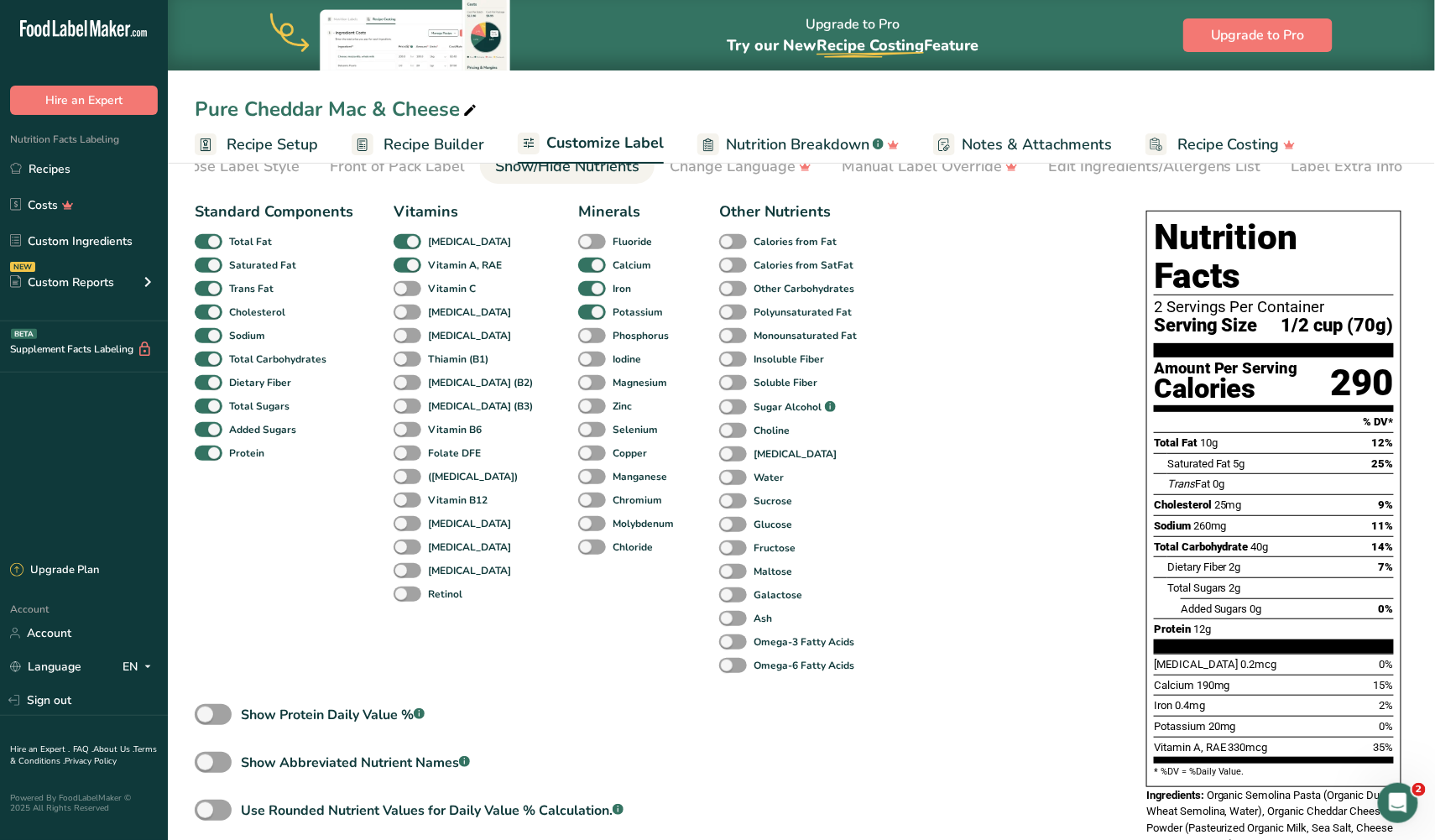
click at [406, 582] on div "Retinol" at bounding box center [411, 594] width 36 height 24
click at [406, 589] on span at bounding box center [407, 594] width 28 height 16
click at [404, 589] on input "Retinol" at bounding box center [398, 593] width 11 height 11
click at [406, 589] on span at bounding box center [407, 594] width 28 height 16
click at [404, 589] on input "Retinol" at bounding box center [398, 593] width 11 height 11
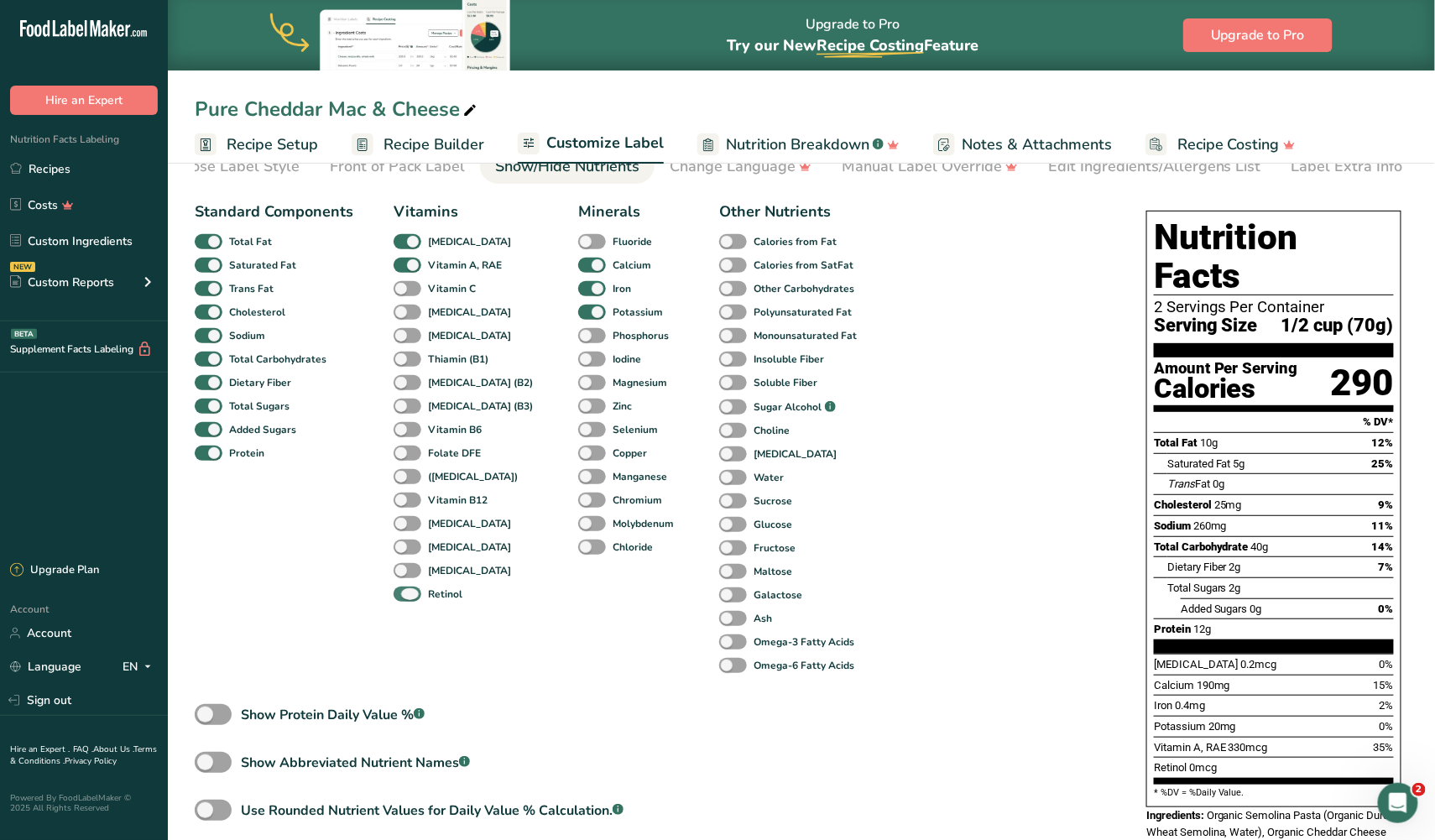
checkbox input "false"
click at [209, 714] on span at bounding box center [213, 714] width 37 height 21
click at [206, 714] on input "Show Protein Daily Value % .a-a{fill:#347362;}.b-a{fill:#fff;}" at bounding box center [200, 714] width 11 height 11
checkbox input "true"
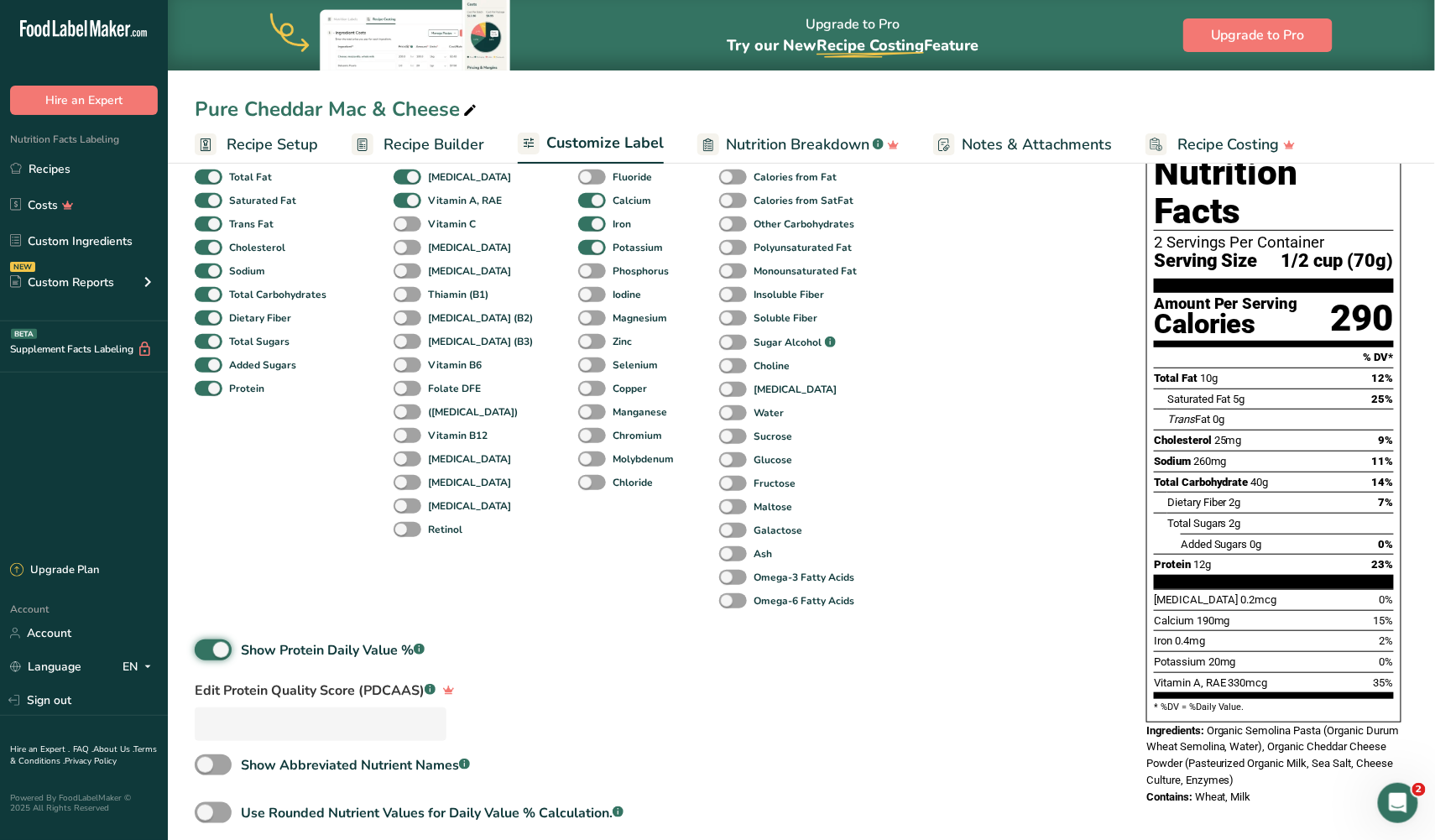
scroll to position [180, 0]
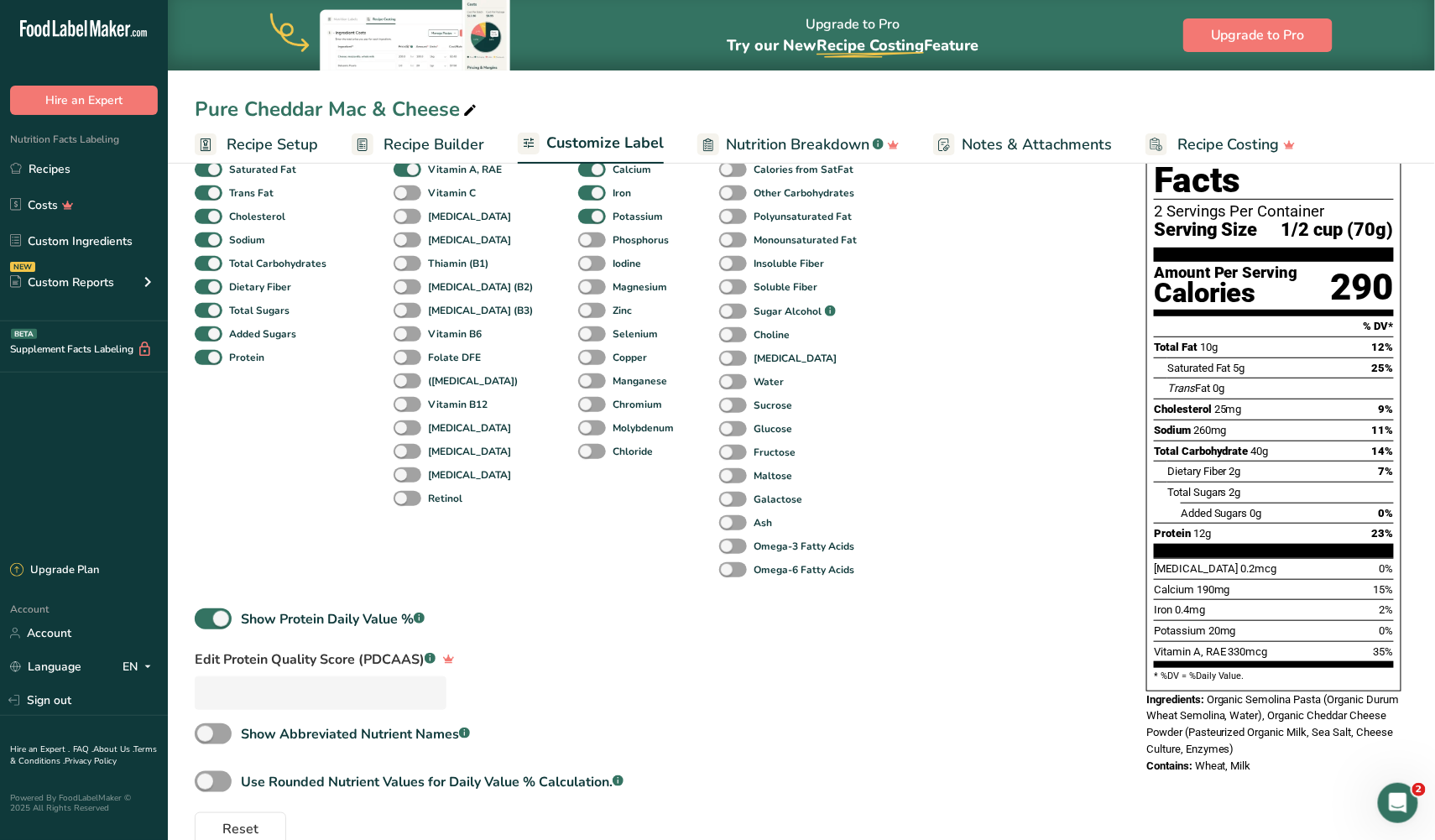
click at [238, 553] on div "Standard Components Total Fat Saturated Fat Trans Fat Cholesterol Sodium Total …" at bounding box center [274, 343] width 158 height 477
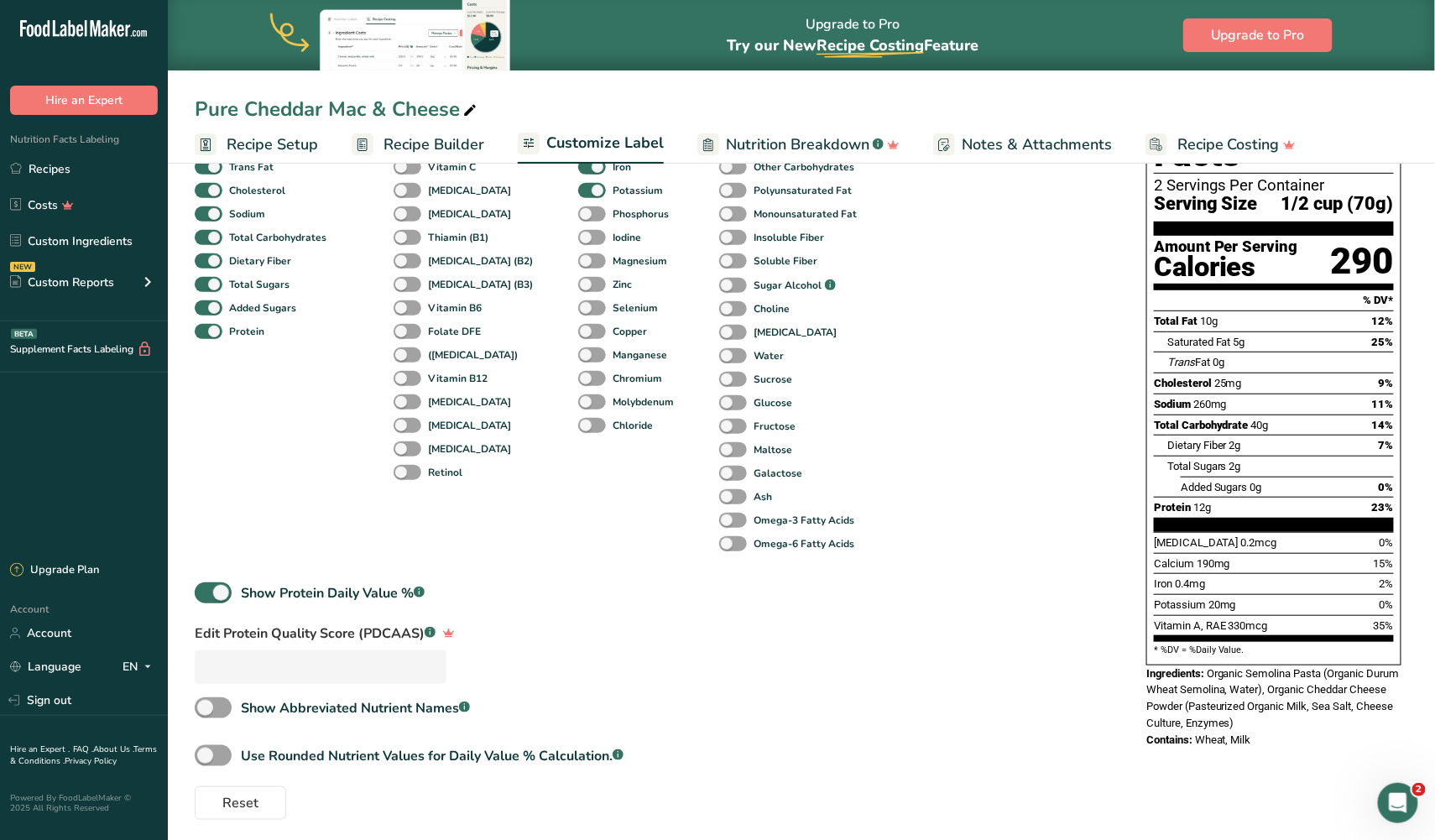
scroll to position [204, 0]
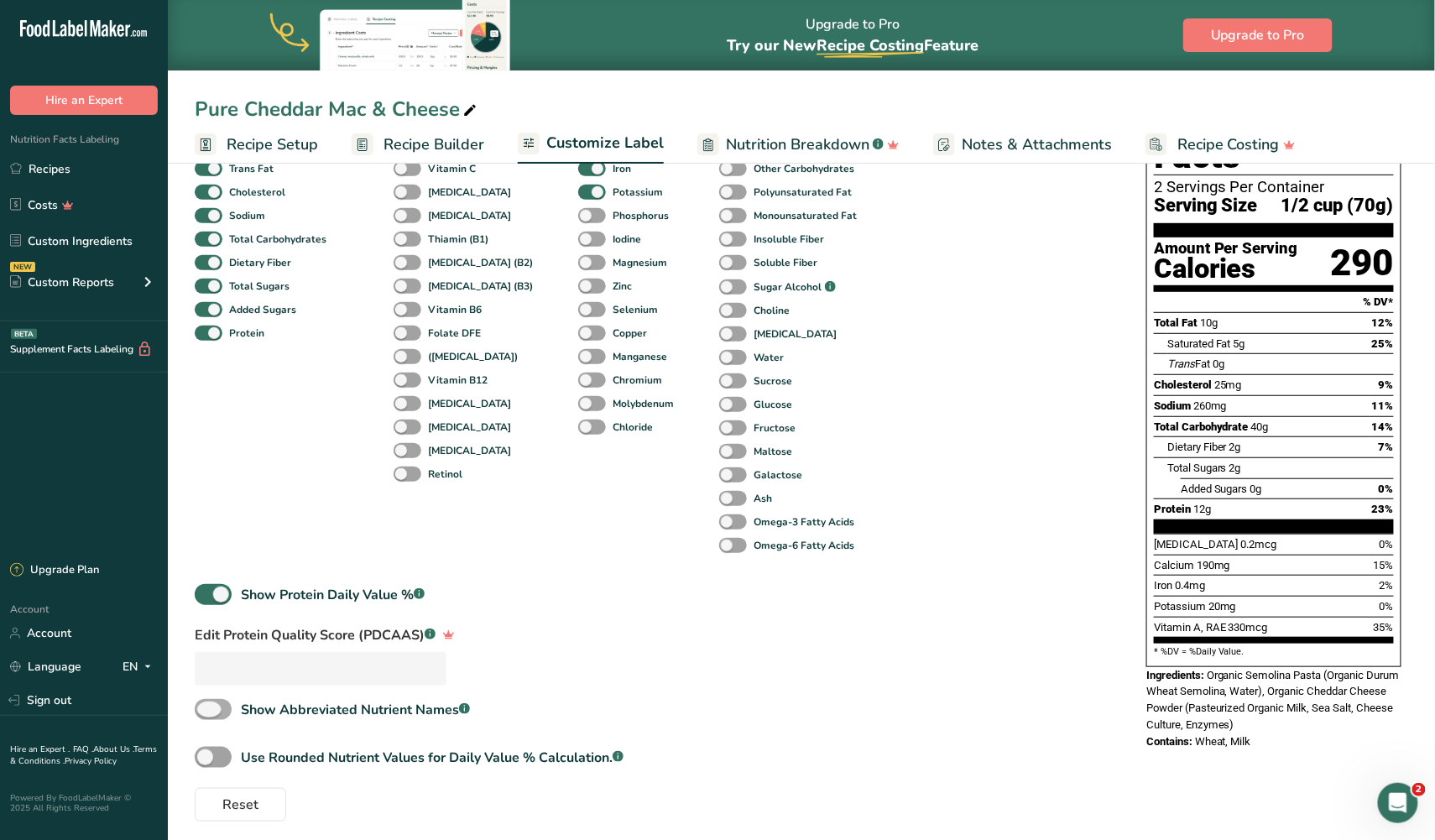
click at [209, 700] on span at bounding box center [213, 709] width 37 height 21
click at [206, 704] on input "Show Abbreviated Nutrient Names .a-a{fill:#347362;}.b-a{fill:#fff;}" at bounding box center [200, 709] width 11 height 11
click at [209, 700] on span at bounding box center [213, 709] width 37 height 21
click at [206, 704] on input "Show Abbreviated Nutrient Names .a-a{fill:#347362;}.b-a{fill:#fff;}" at bounding box center [200, 709] width 11 height 11
click at [209, 700] on span at bounding box center [213, 709] width 37 height 21
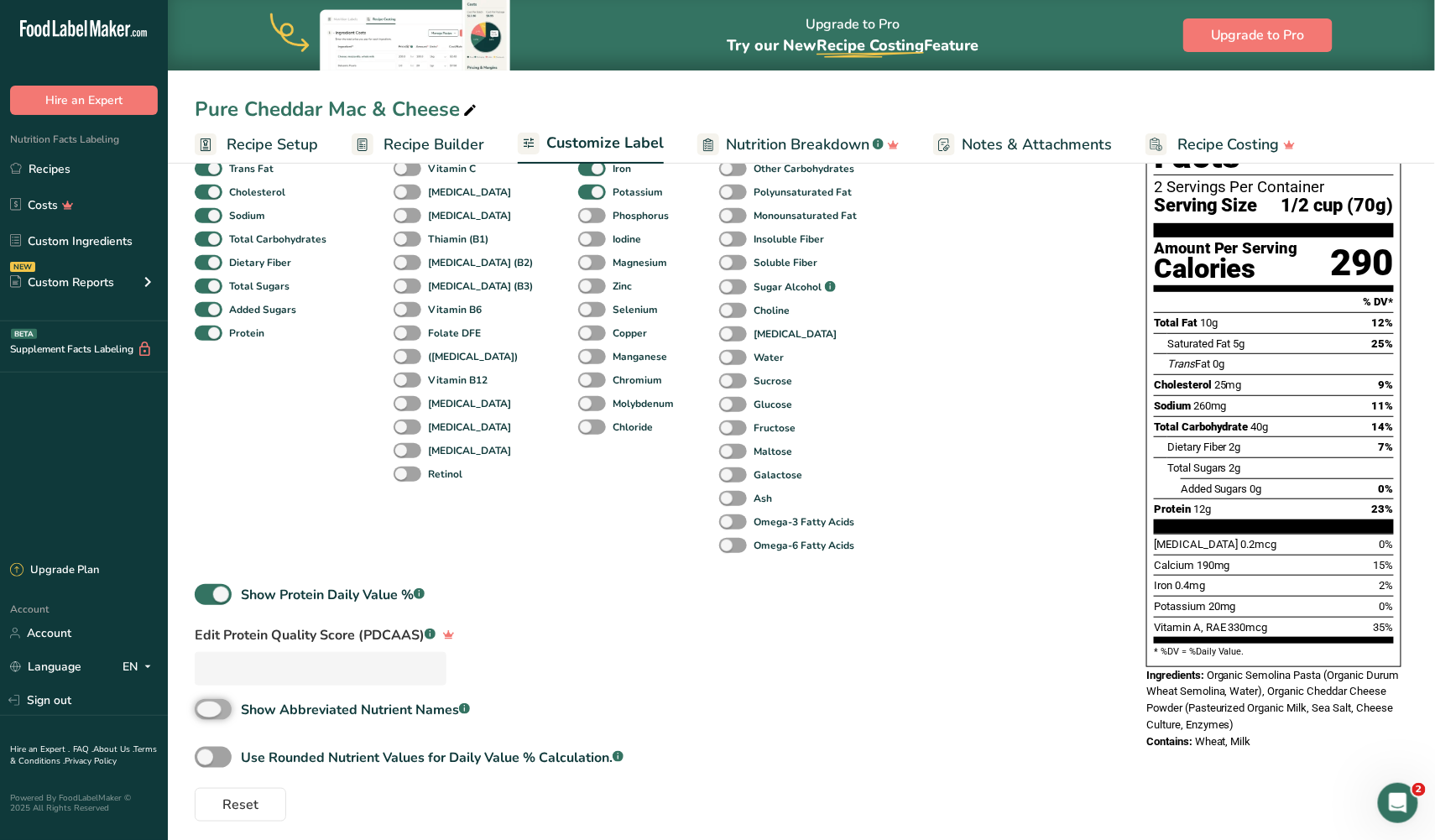
click at [206, 704] on input "Show Abbreviated Nutrient Names .a-a{fill:#347362;}.b-a{fill:#fff;}" at bounding box center [200, 709] width 11 height 11
click at [209, 700] on span at bounding box center [213, 709] width 37 height 21
click at [206, 704] on input "Show Abbreviated Nutrient Names .a-a{fill:#347362;}.b-a{fill:#fff;}" at bounding box center [200, 709] width 11 height 11
checkbox input "false"
click at [208, 753] on span at bounding box center [213, 757] width 37 height 21
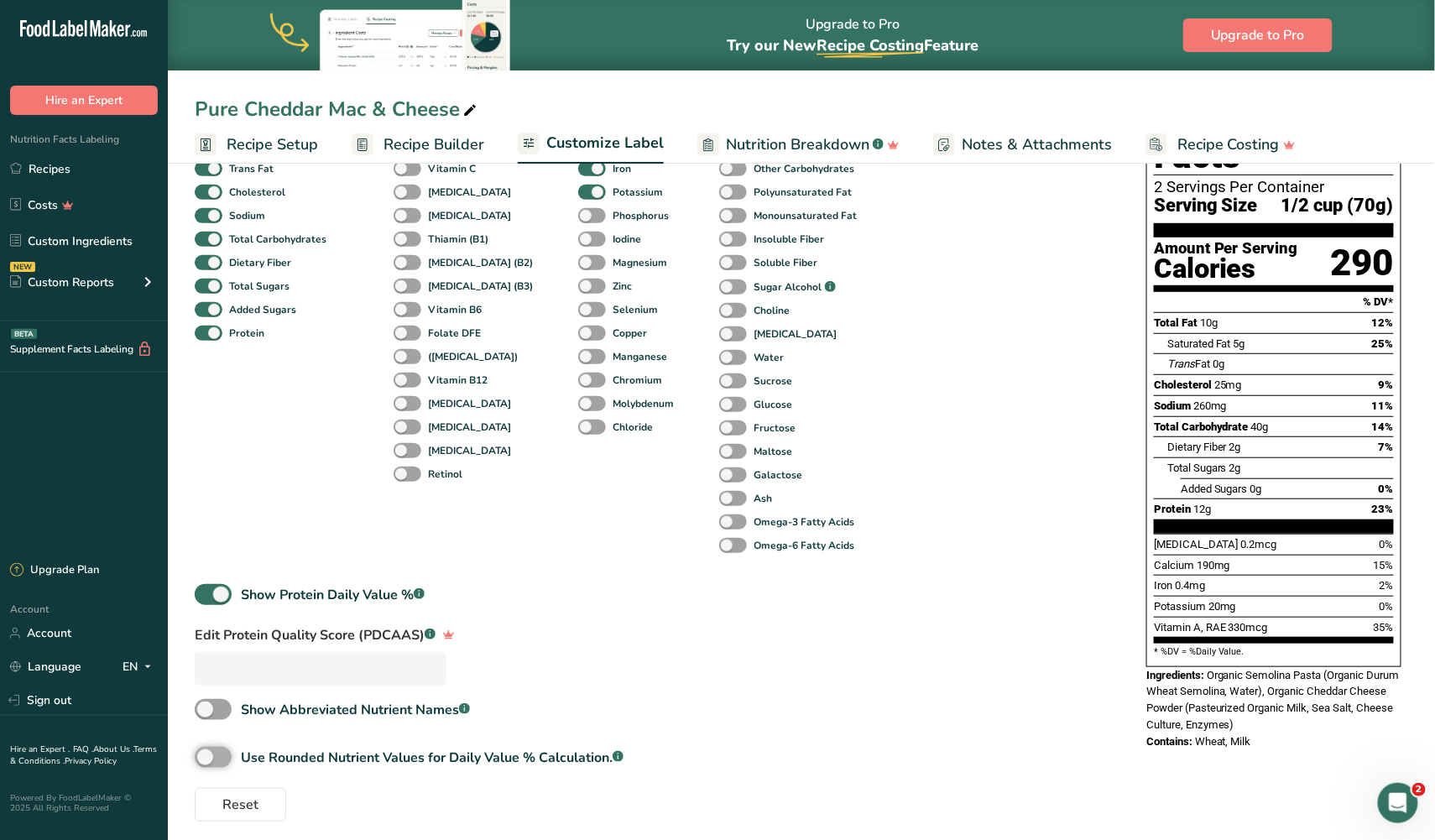
click at [206, 753] on input "Use Rounded Nutrient Values for Daily Value % Calculation. .a-a{fill:#347362;}.…" at bounding box center [200, 757] width 11 height 11
click at [208, 753] on span at bounding box center [213, 757] width 37 height 21
click at [206, 753] on input "Use Rounded Nutrient Values for Daily Value % Calculation. .a-a{fill:#347362;}.…" at bounding box center [200, 757] width 11 height 11
click at [208, 753] on span at bounding box center [213, 757] width 37 height 21
click at [206, 753] on input "Use Rounded Nutrient Values for Daily Value % Calculation. .a-a{fill:#347362;}.…" at bounding box center [200, 757] width 11 height 11
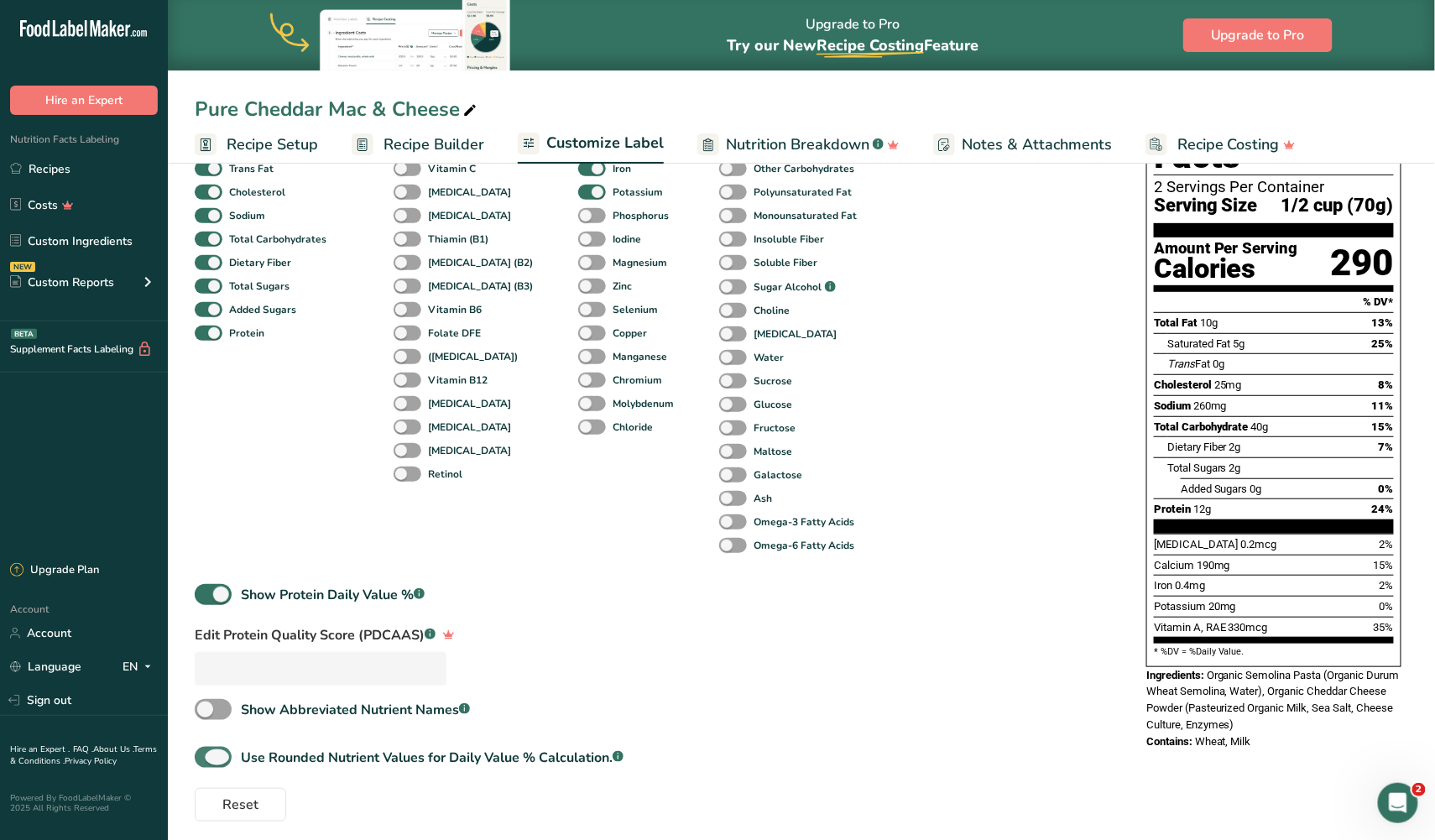
click at [208, 753] on span at bounding box center [213, 757] width 37 height 21
click at [206, 753] on input "Use Rounded Nutrient Values for Daily Value % Calculation. .a-a{fill:#347362;}.…" at bounding box center [200, 757] width 11 height 11
click at [208, 753] on span at bounding box center [213, 757] width 37 height 21
click at [206, 753] on input "Use Rounded Nutrient Values for Daily Value % Calculation. .a-a{fill:#347362;}.…" at bounding box center [200, 757] width 11 height 11
checkbox input "true"
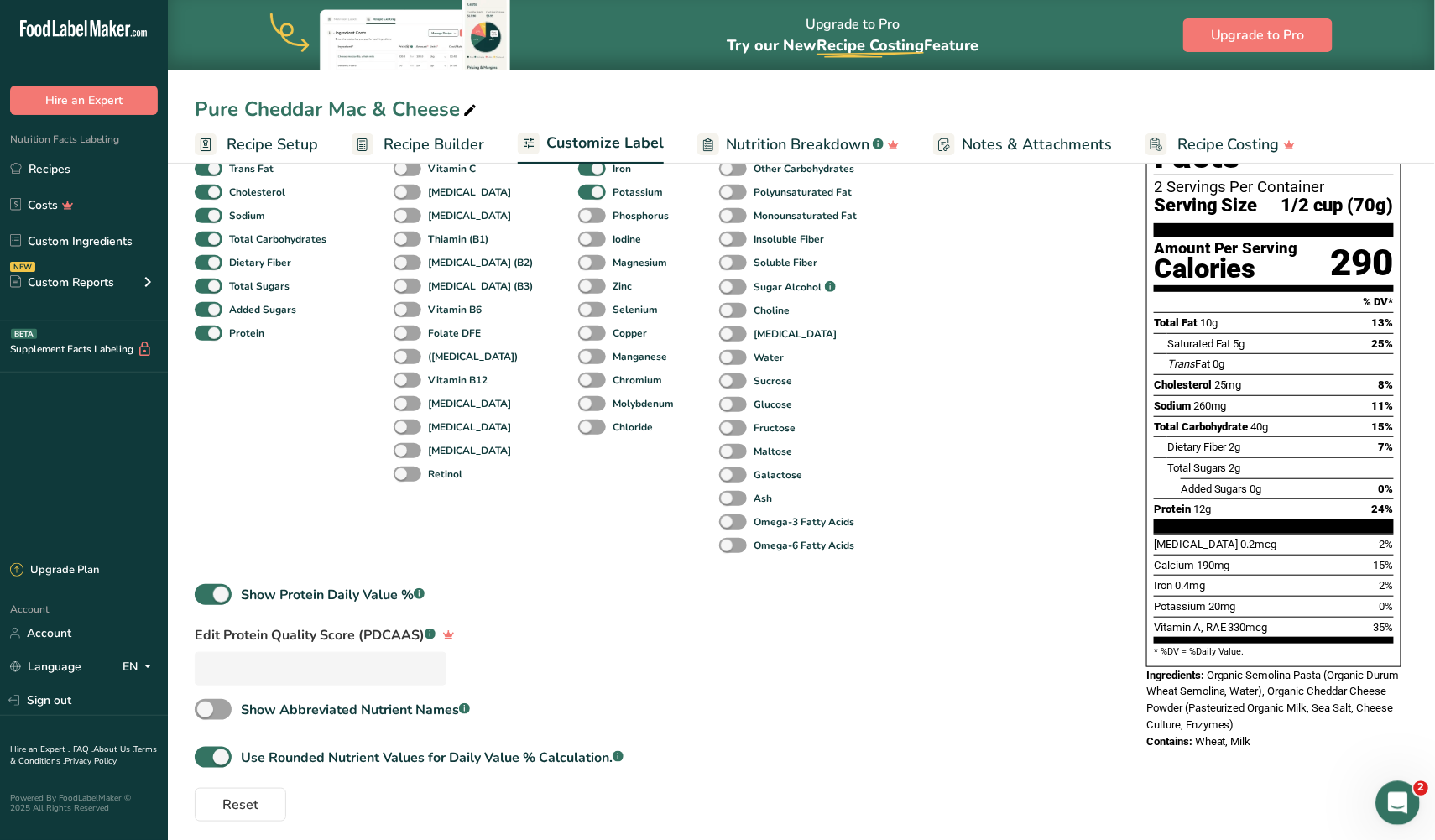
click at [1380, 794] on div "Open Intercom Messenger" at bounding box center [1395, 800] width 55 height 55
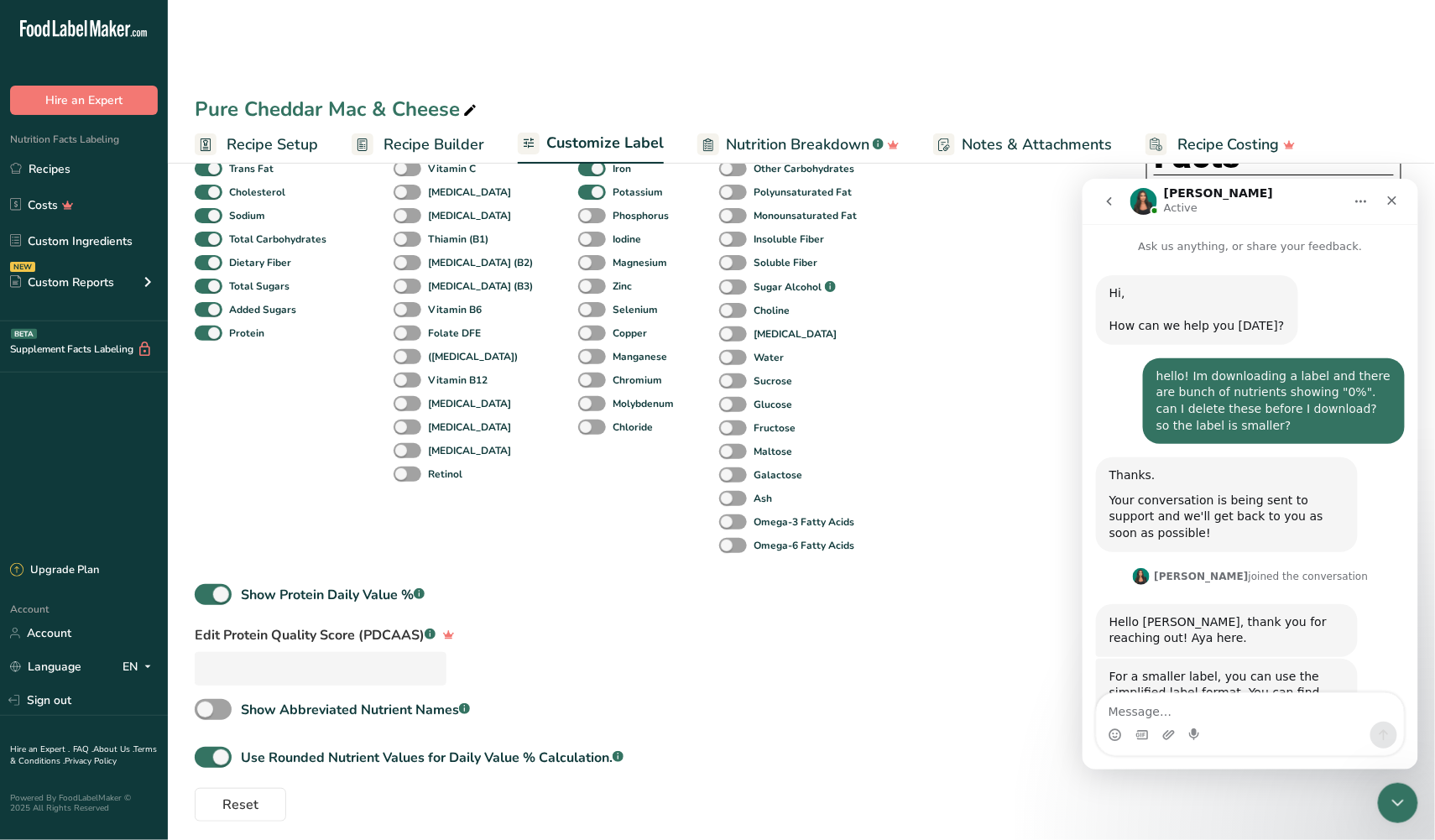
scroll to position [2913, 0]
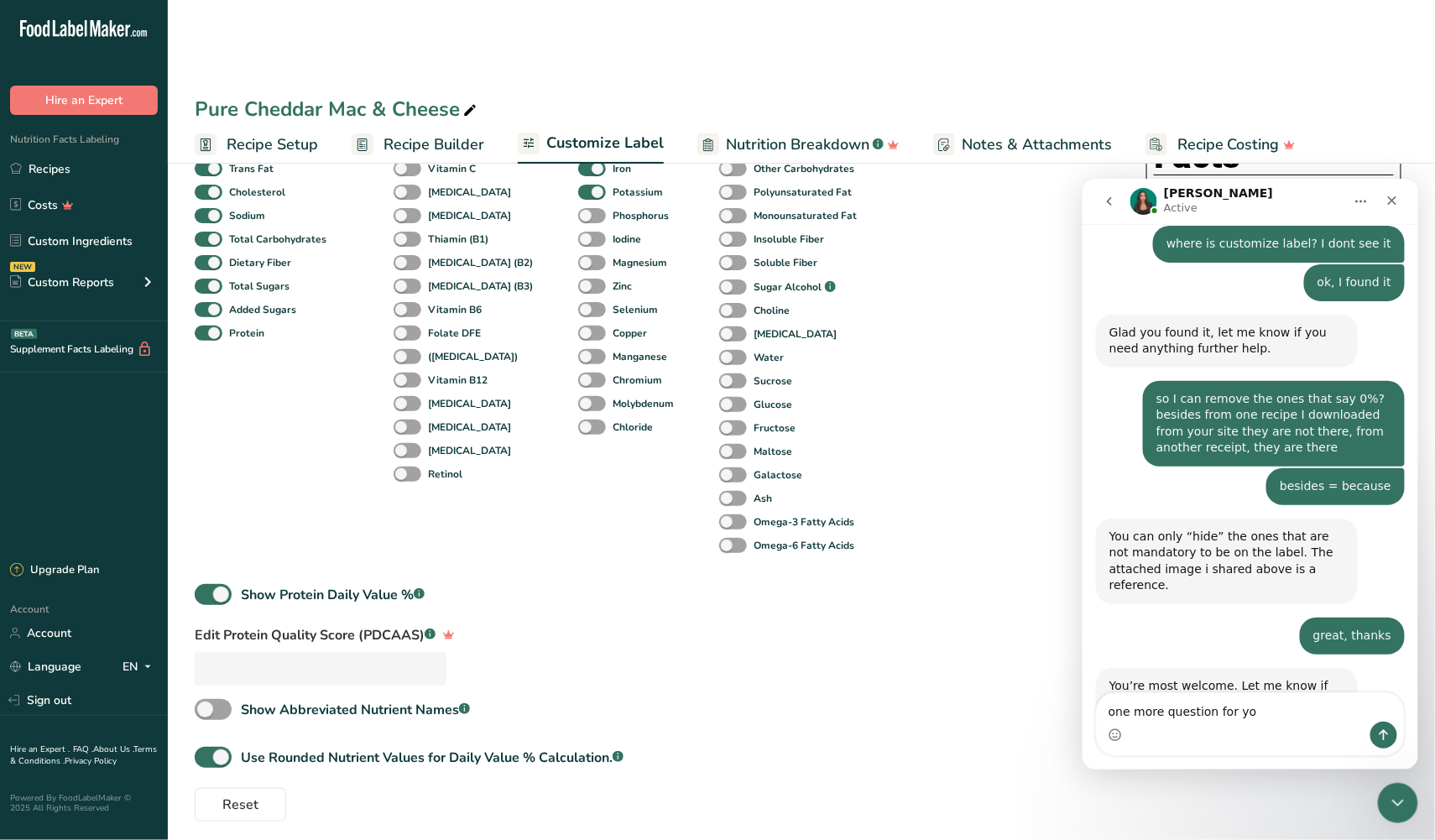
type textarea "one more question for you"
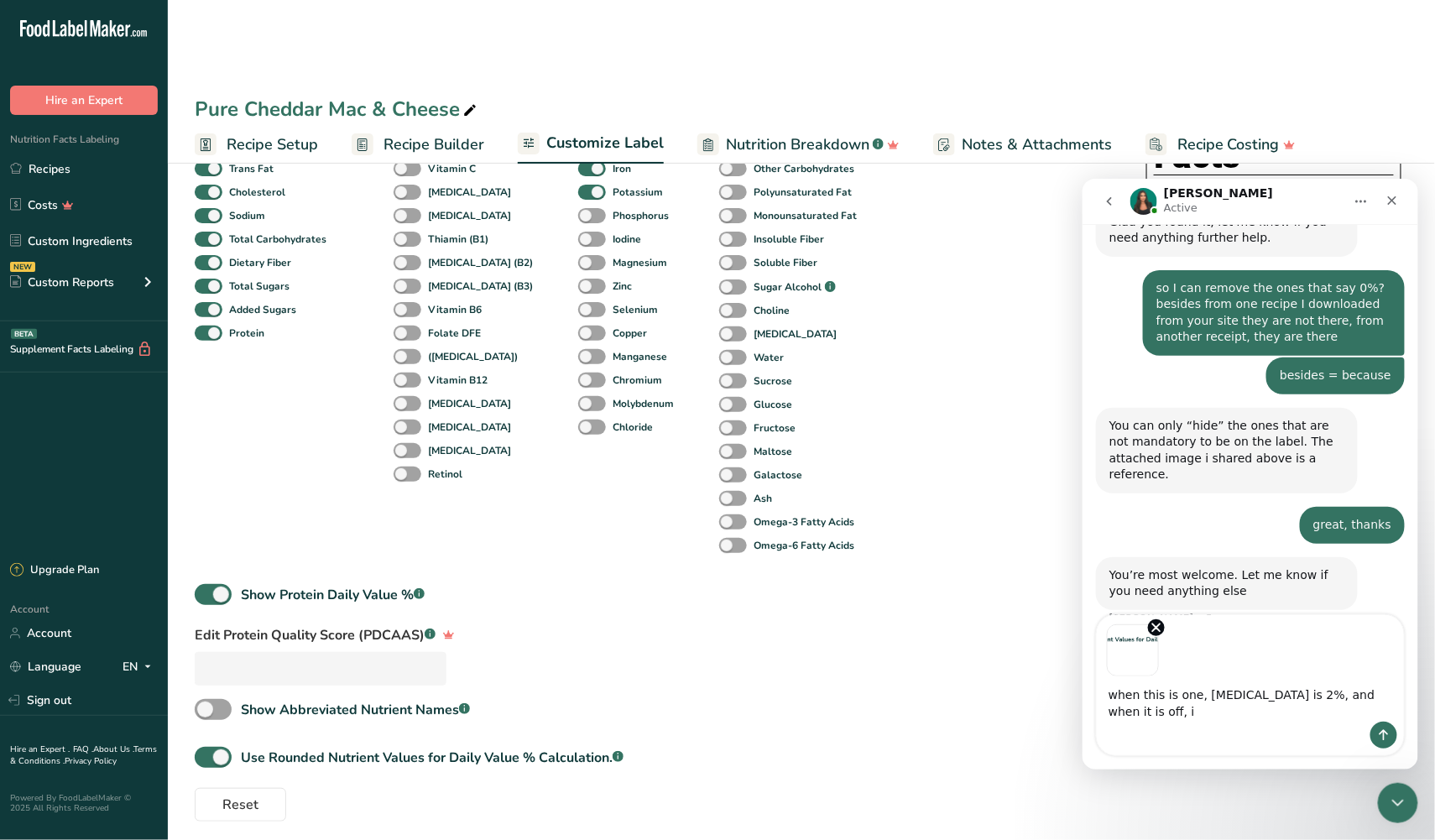
scroll to position [3041, 0]
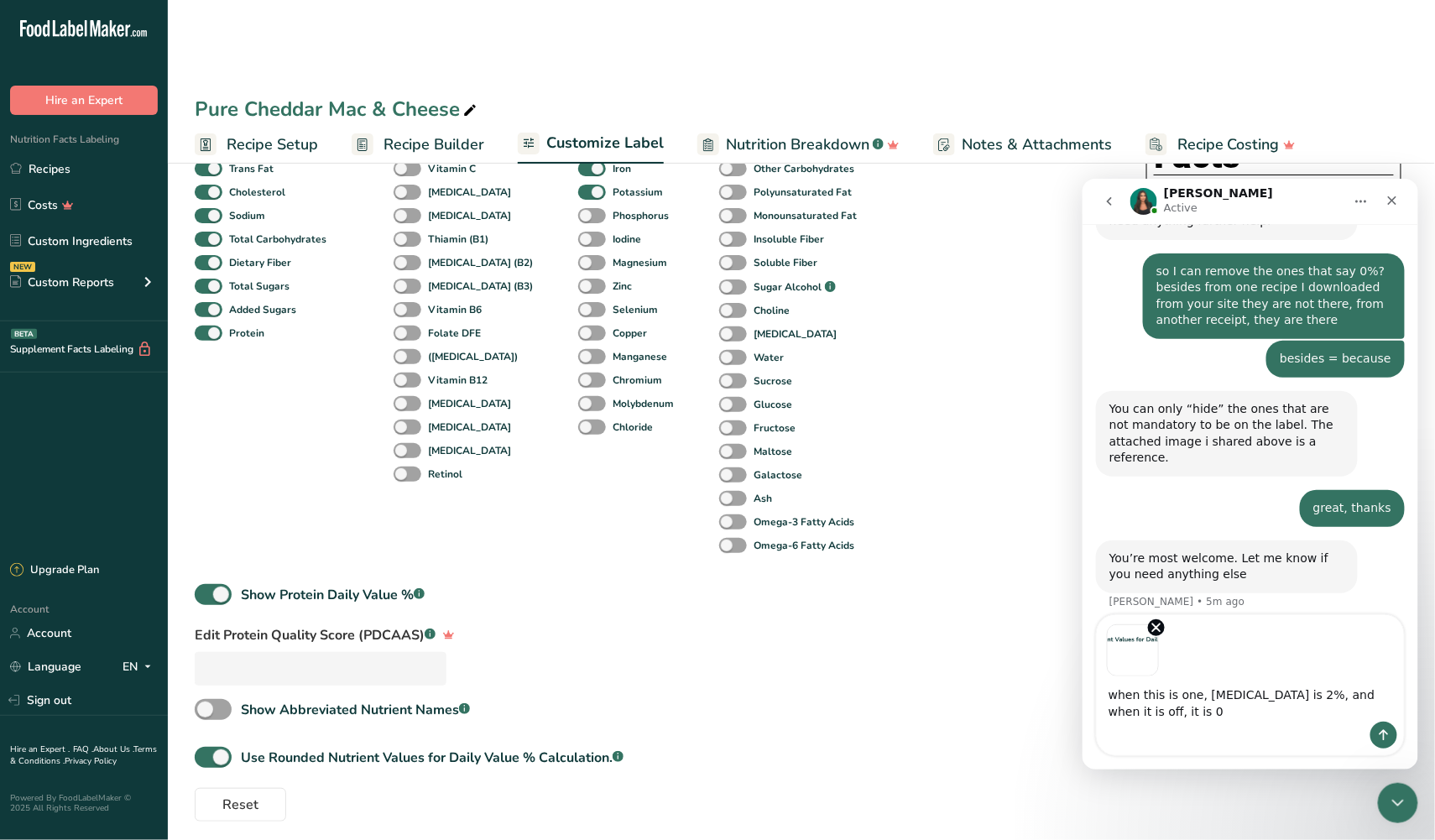
type textarea "when this is one, vitamin D is 2%, and when it is off, it is 0%"
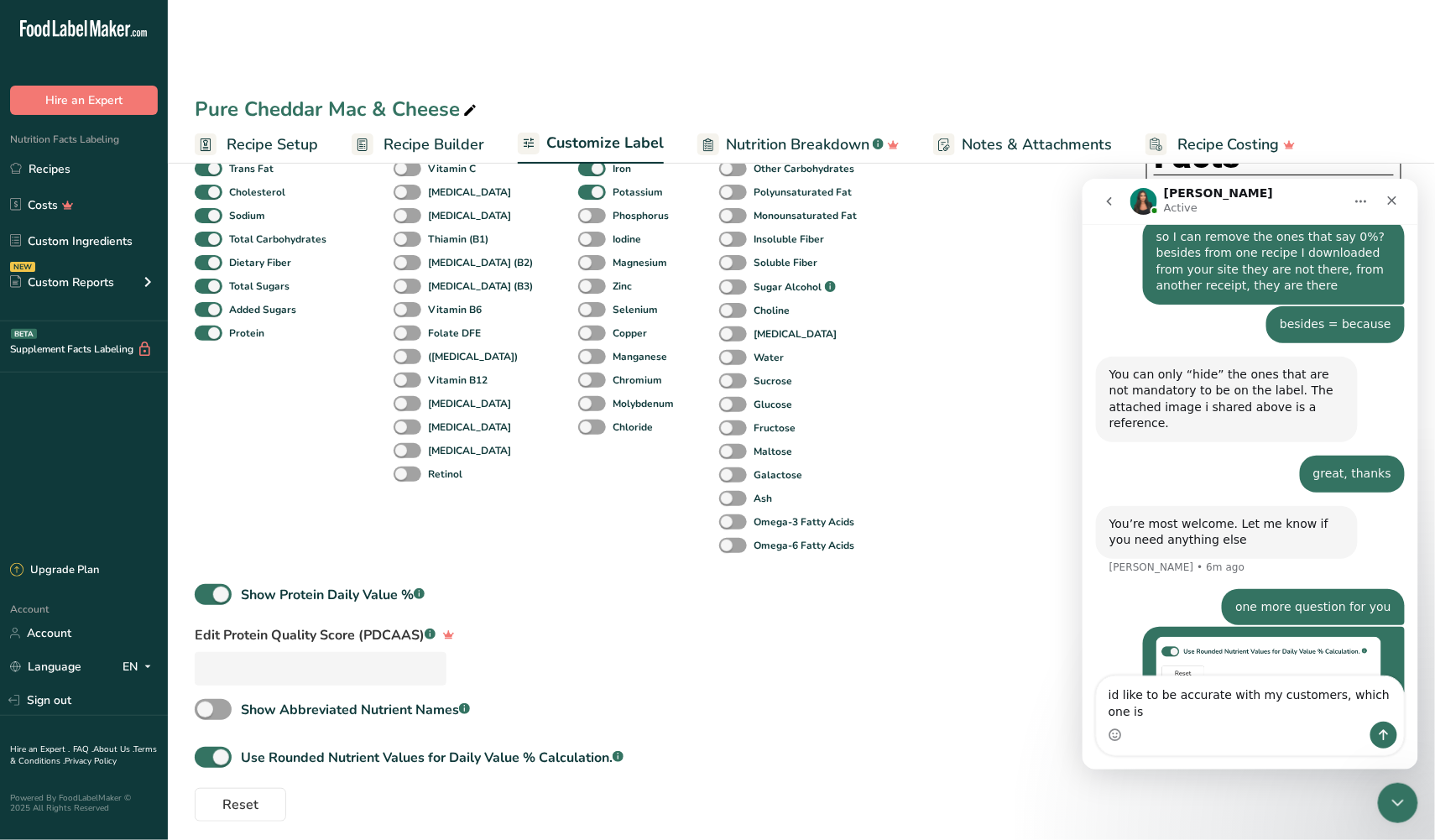
scroll to position [3092, 0]
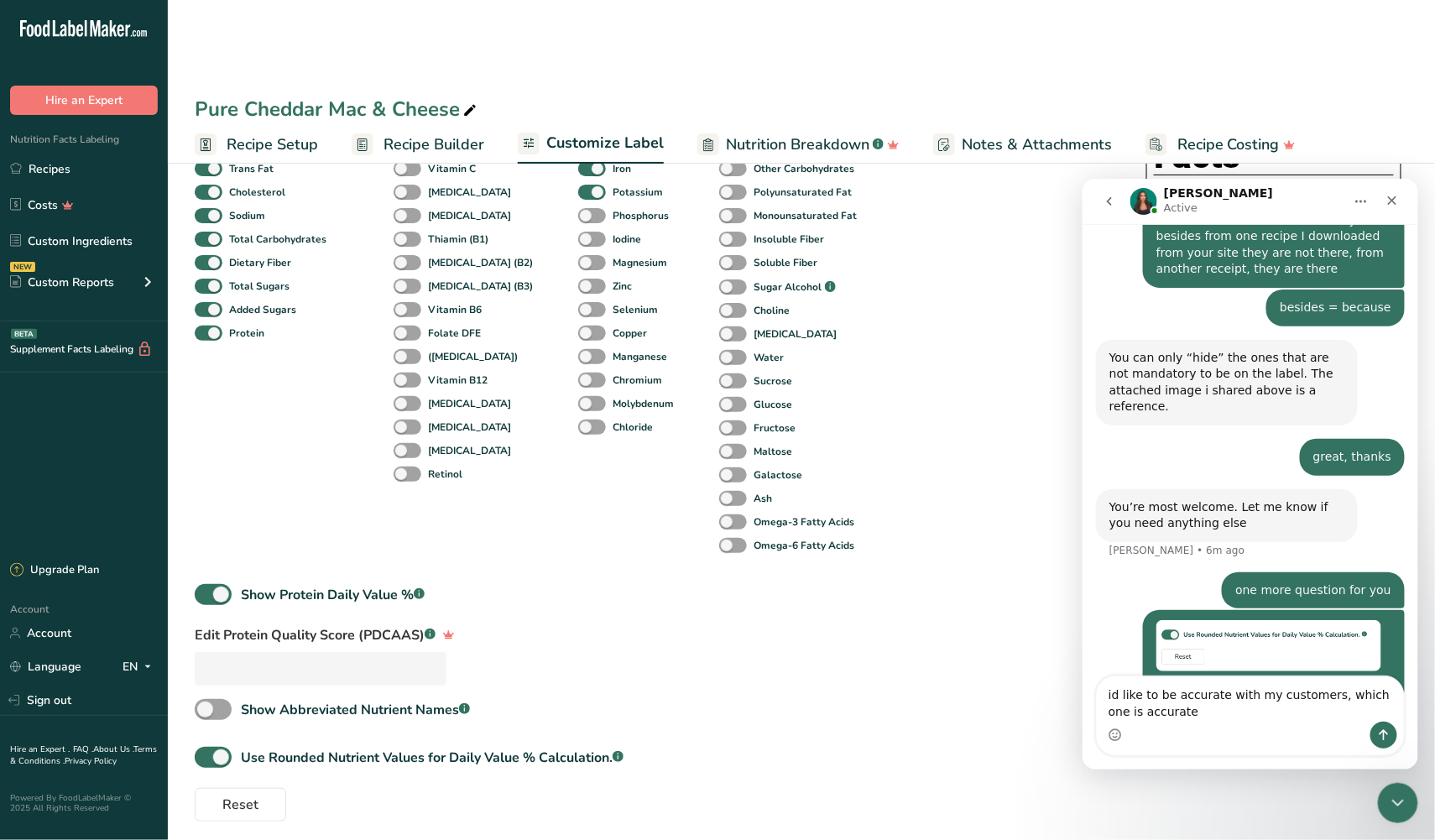
type textarea "id like to be accurate with my customers, which one is accurate?"
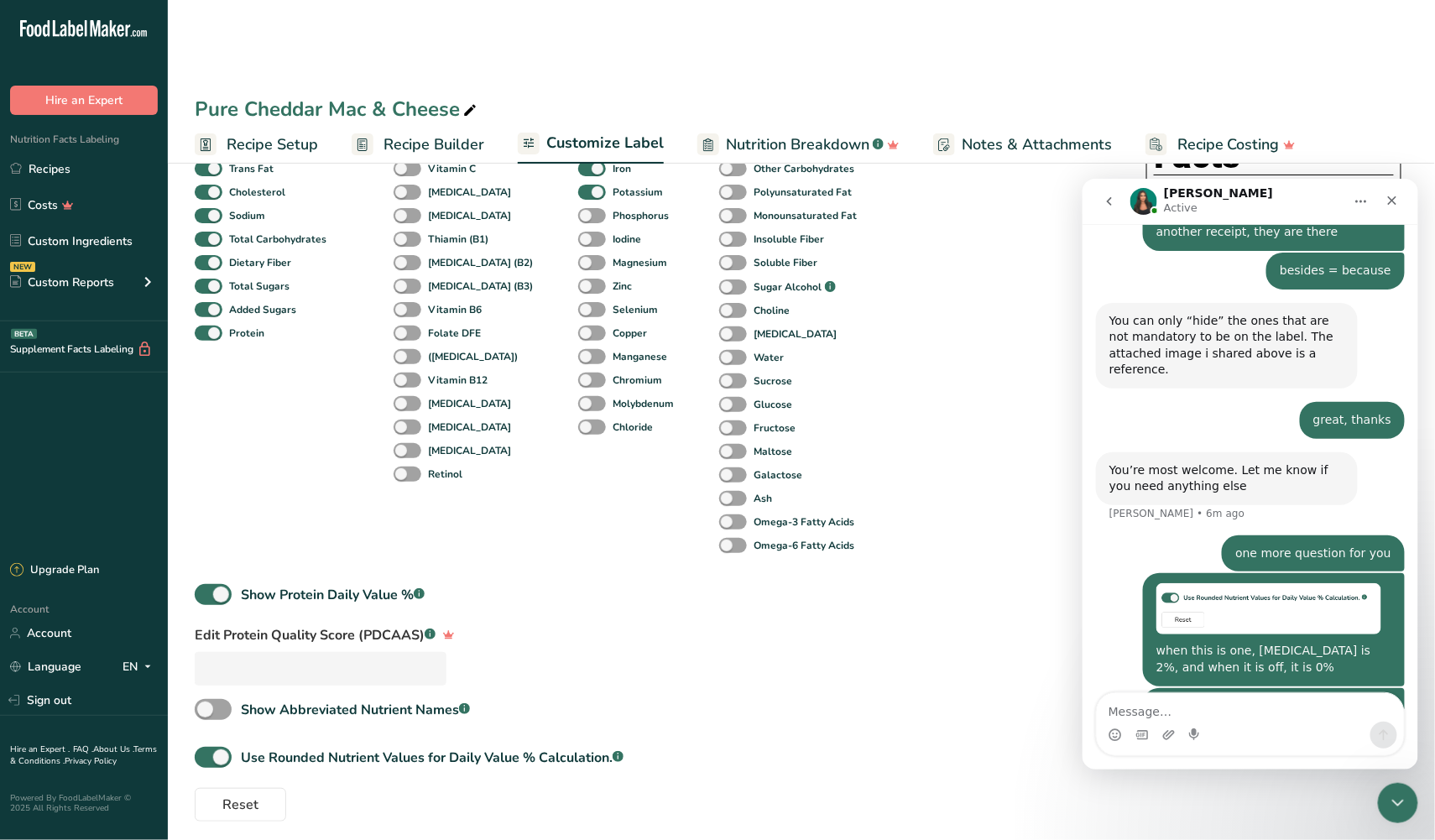
scroll to position [3194, 0]
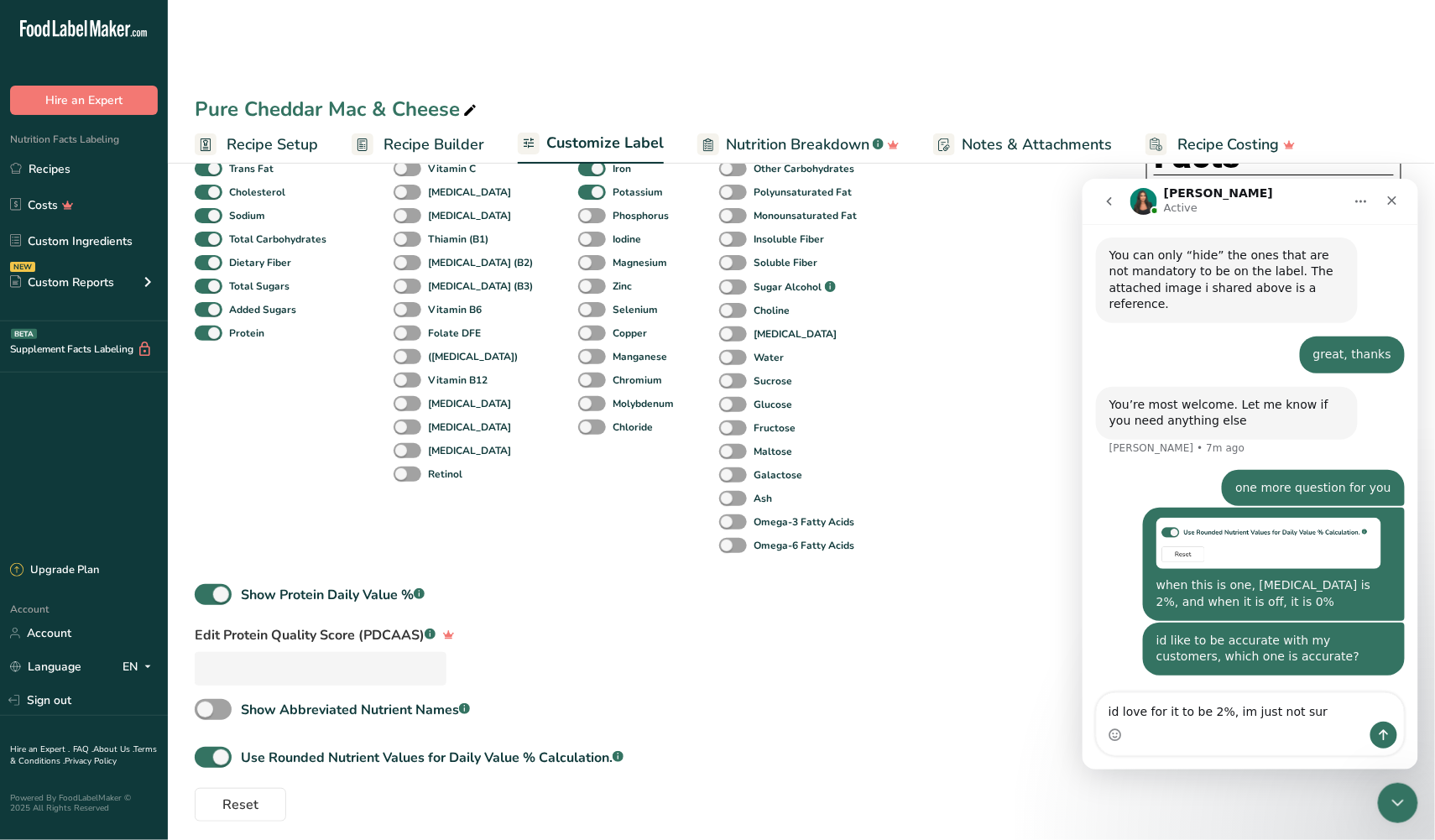
type textarea "id love for it to be 2%, im just not sure"
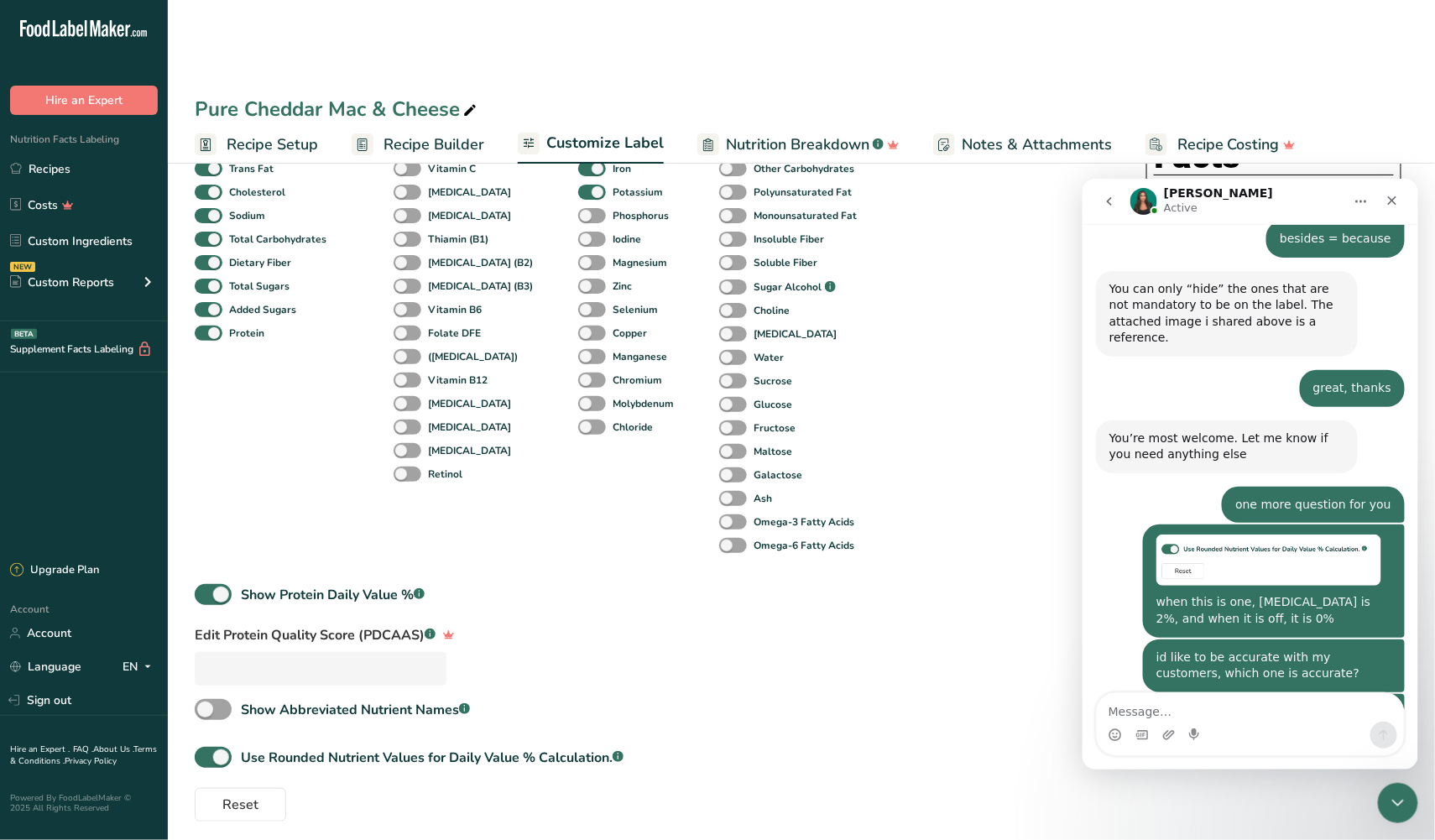
scroll to position [3247, 0]
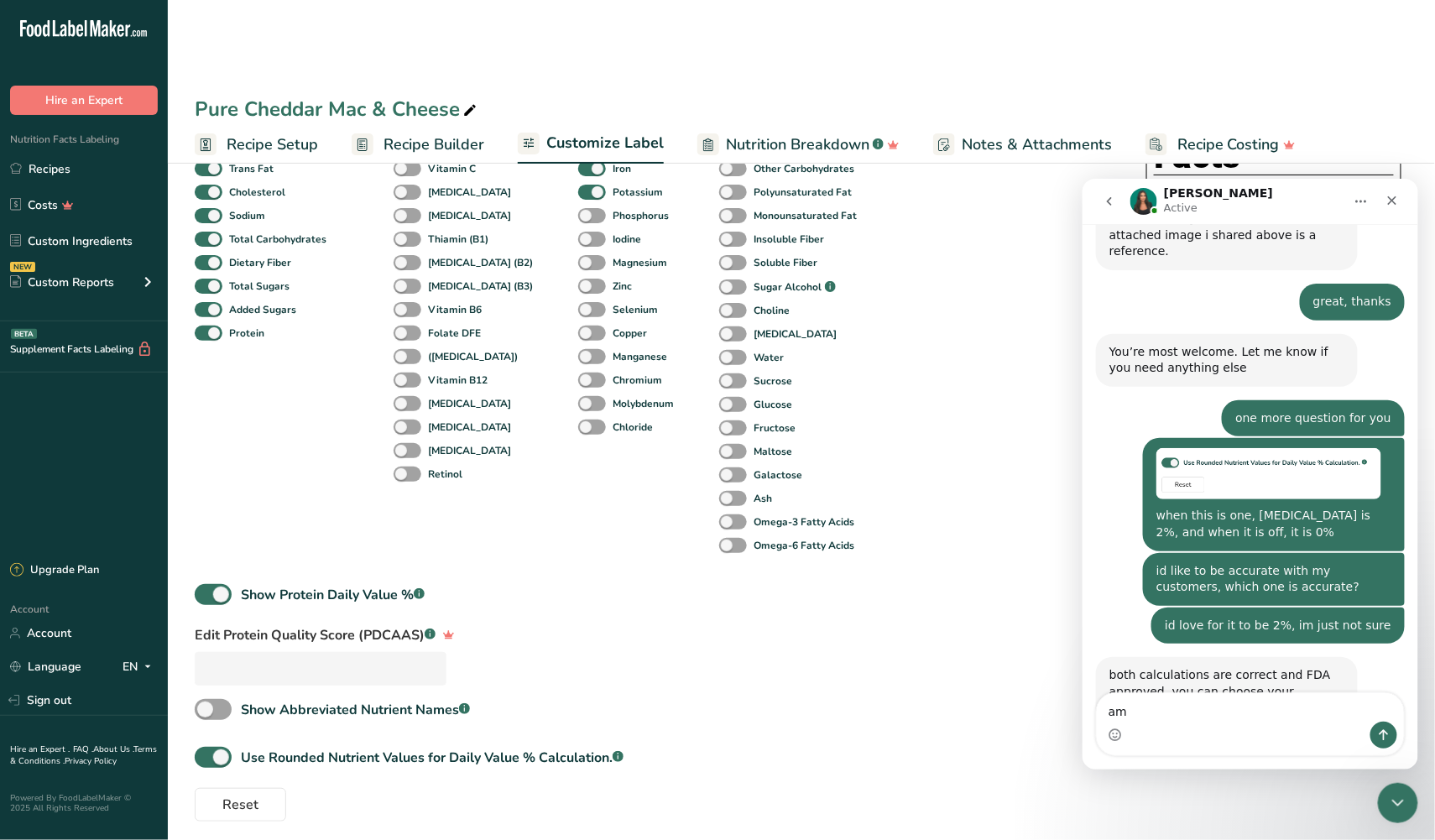
type textarea "a"
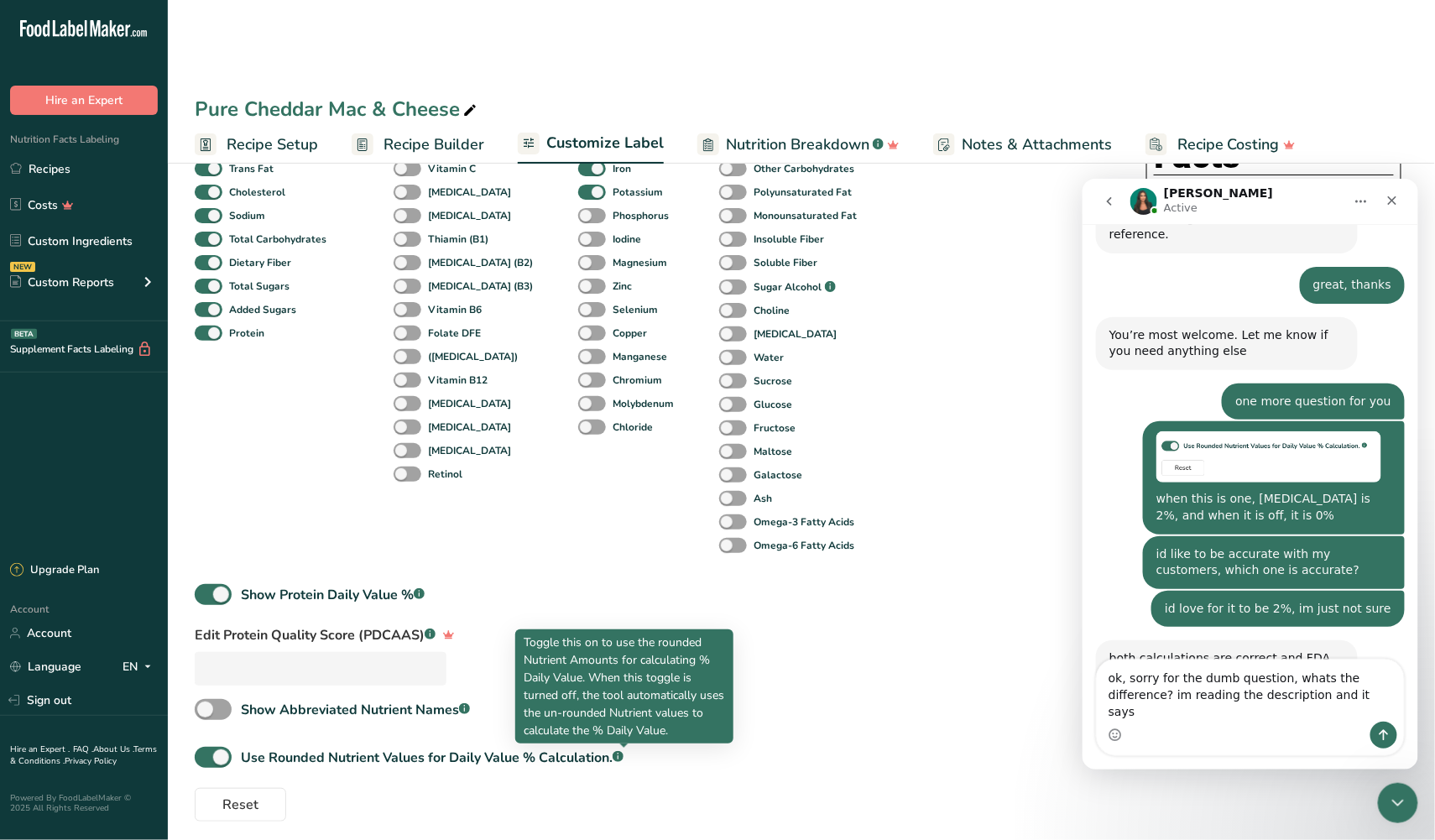
drag, startPoint x: 522, startPoint y: 636, endPoint x: 690, endPoint y: 735, distance: 195.0
click at [690, 735] on div "Toggle this on to use the rounded Nutrient Amounts for calculating % Daily Valu…" at bounding box center [624, 686] width 218 height 114
copy p "Toggle this on to use the rounded Nutrient Amounts for calculating % Daily Valu…"
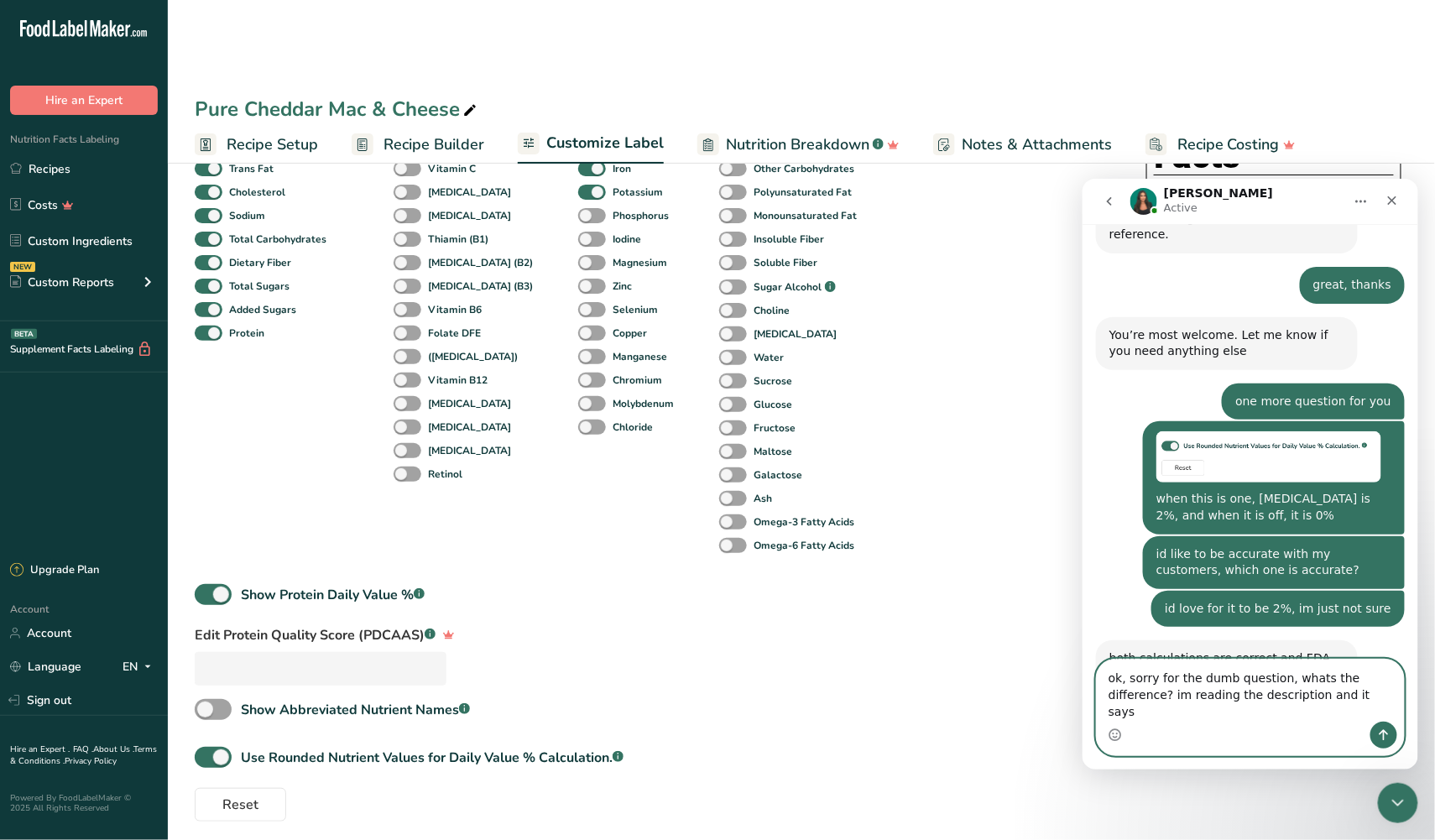
click at [1333, 706] on textarea "ok, sorry for the dumb question, whats the difference? im reading the descripti…" at bounding box center [1249, 689] width 307 height 62
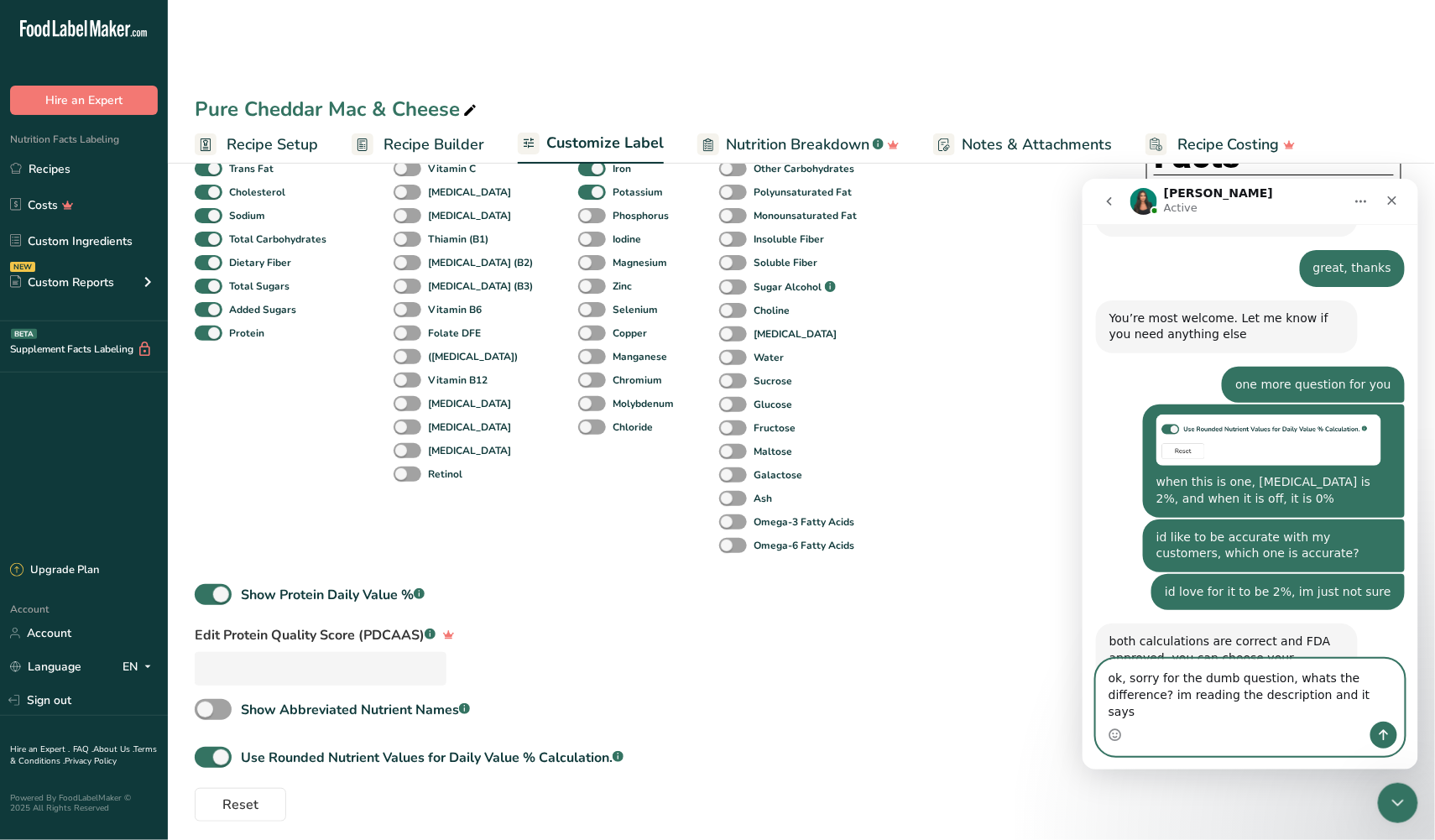
scroll to position [3298, 0]
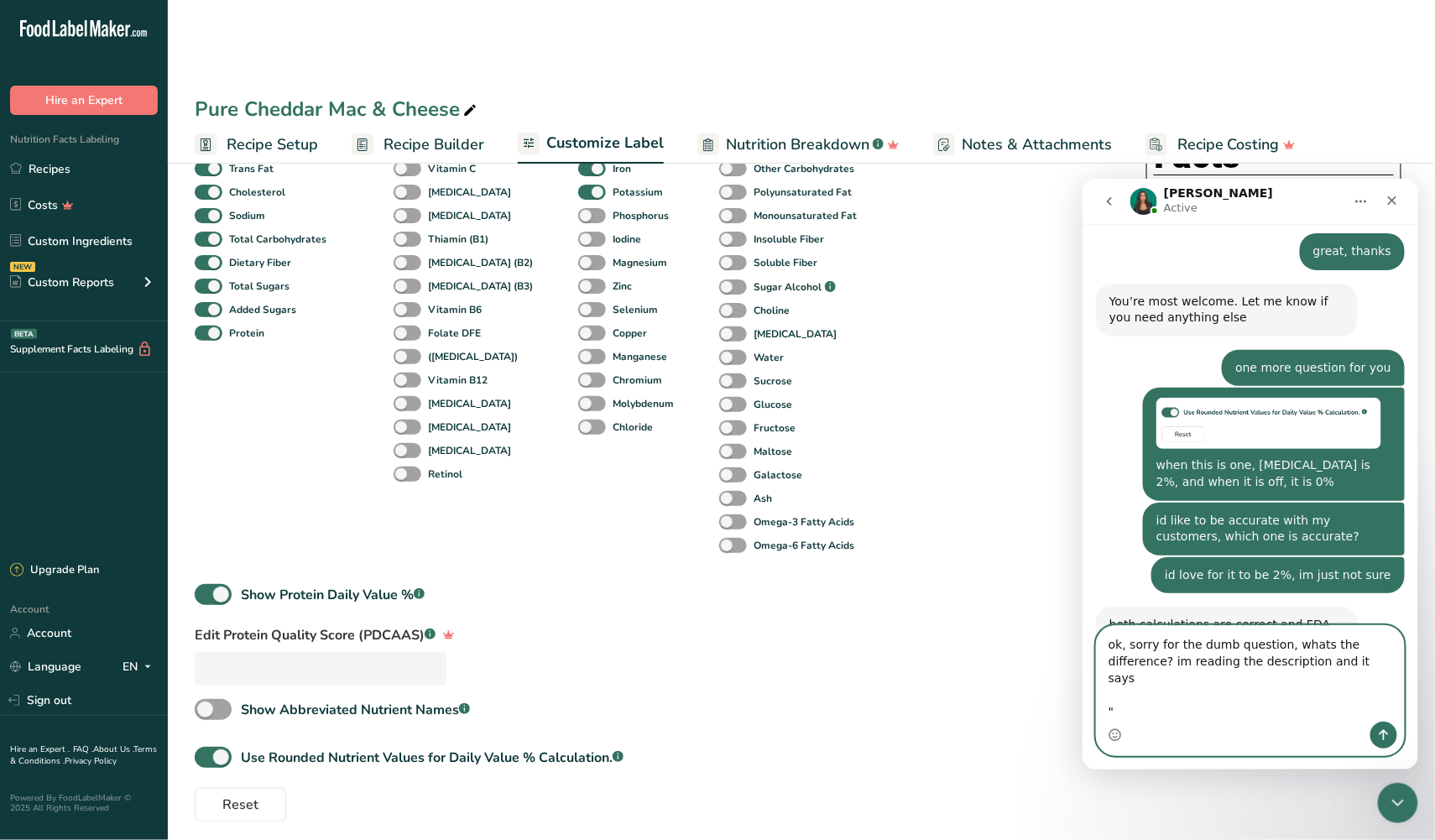
paste textarea "Toggle this on to use the rounded Nutrient Amounts for calculating % Daily Valu…"
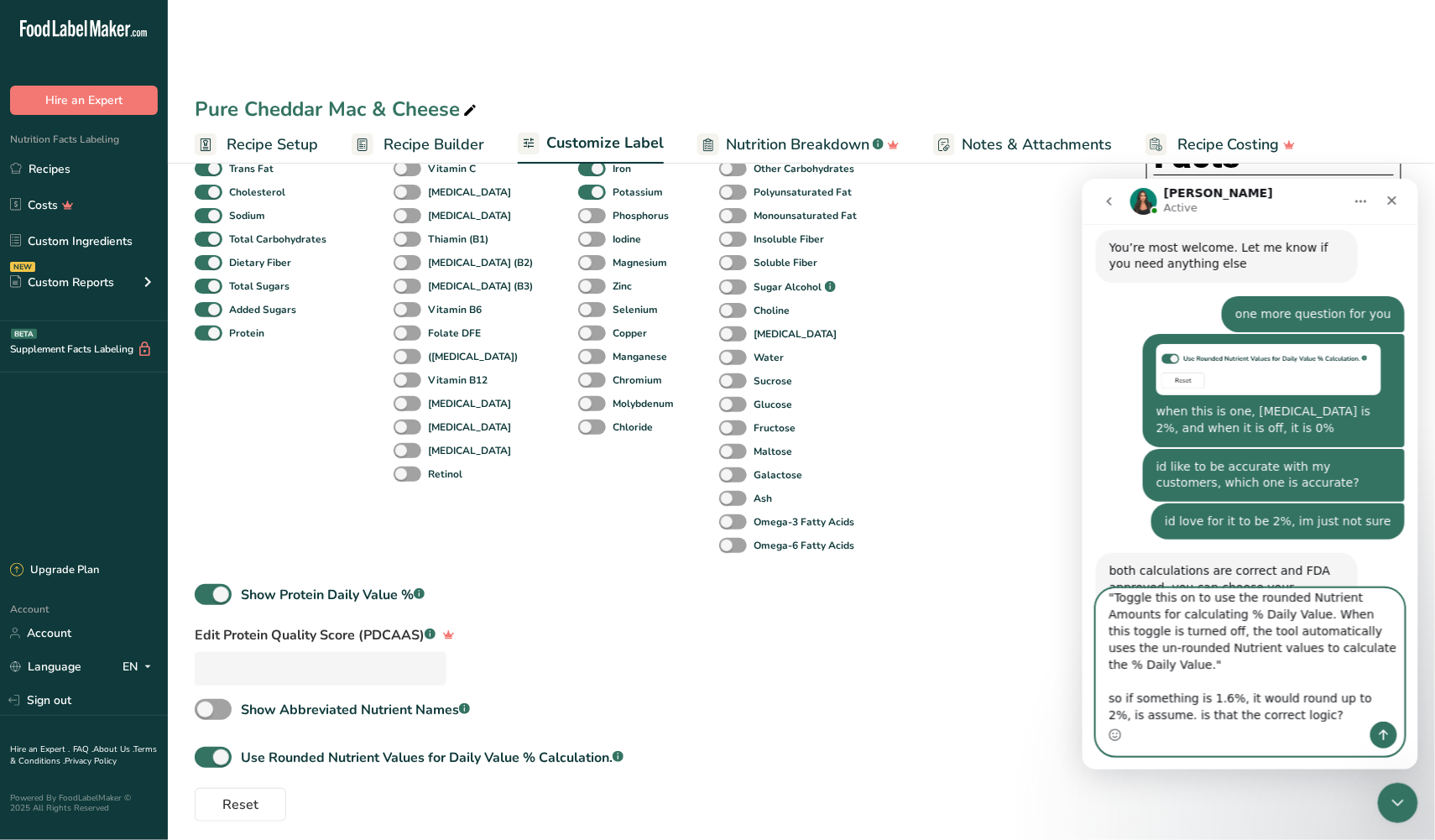
scroll to position [94, 0]
type textarea "ok, sorry for the dumb question, whats the difference? im reading the descripti…"
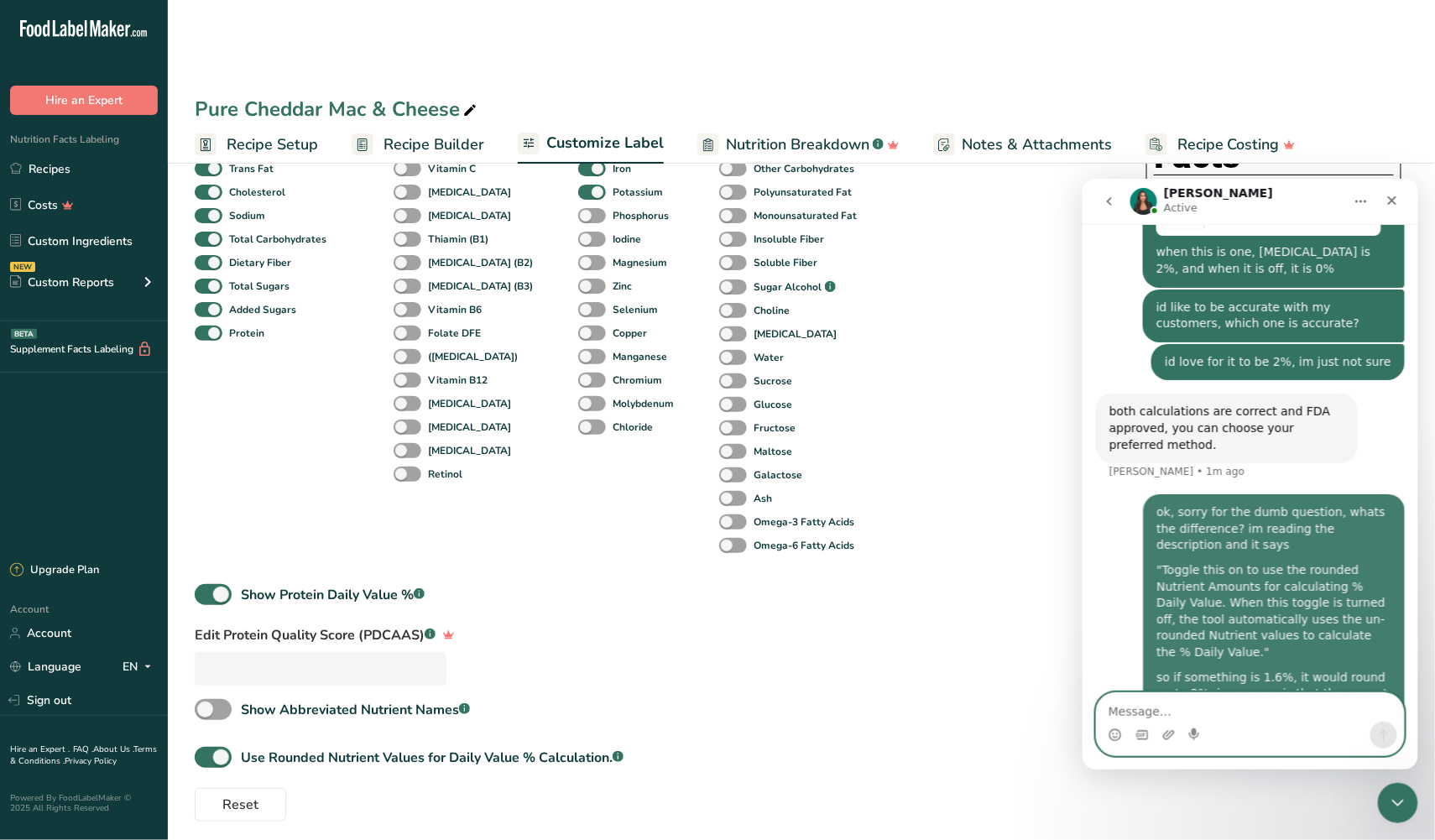
scroll to position [3511, 0]
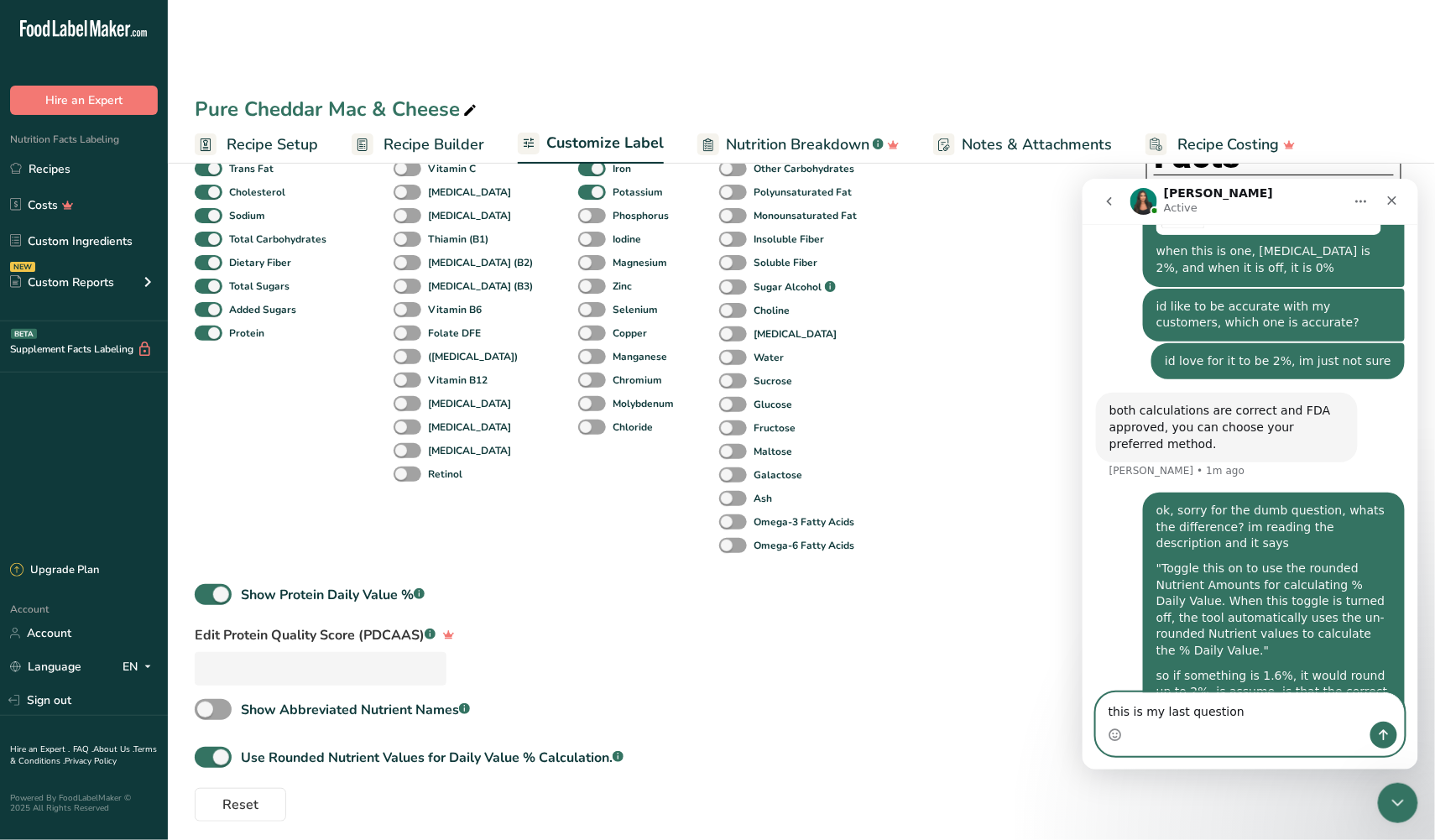
type textarea "this is my last question"
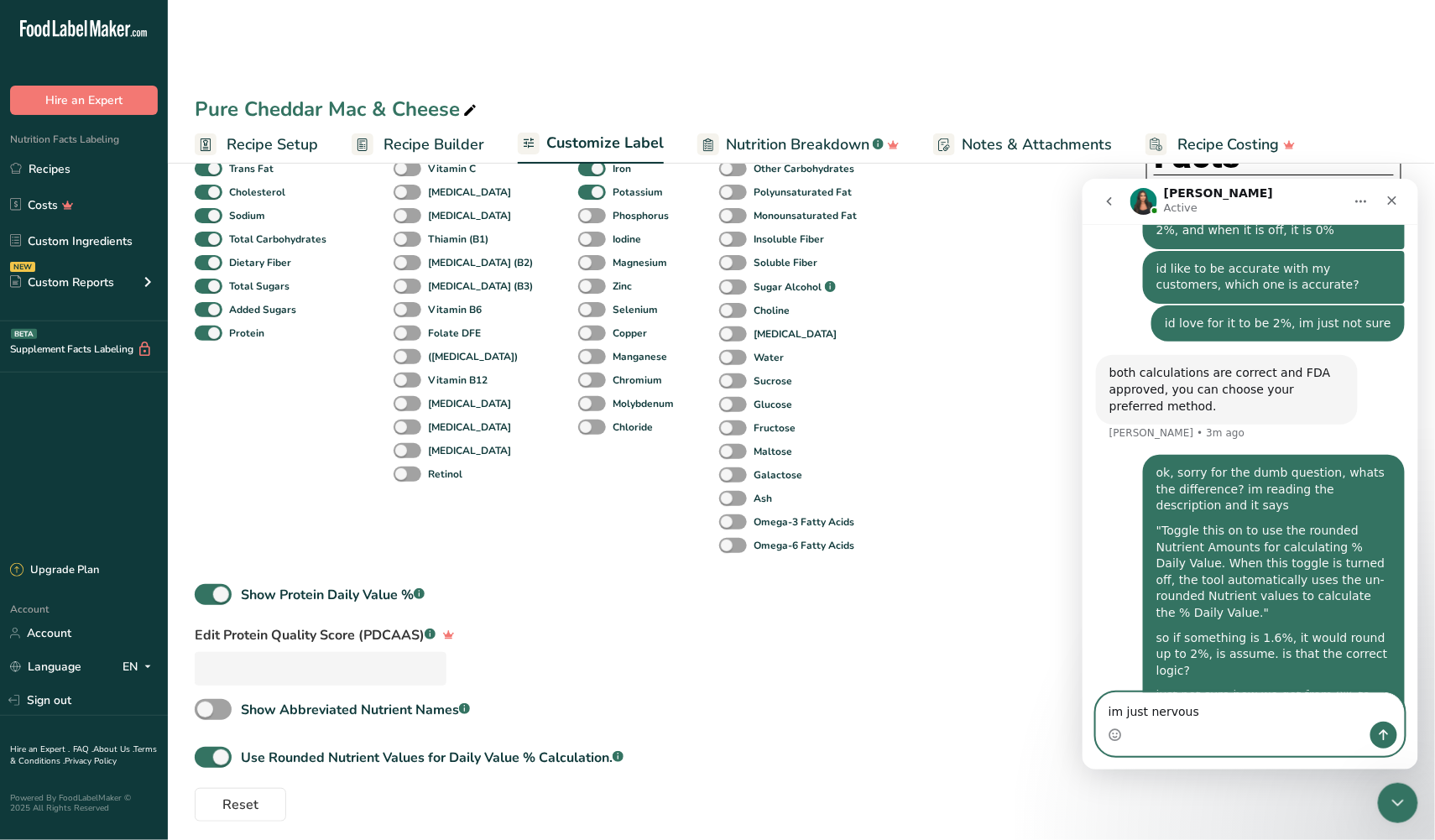
type textarea "im just nervous"
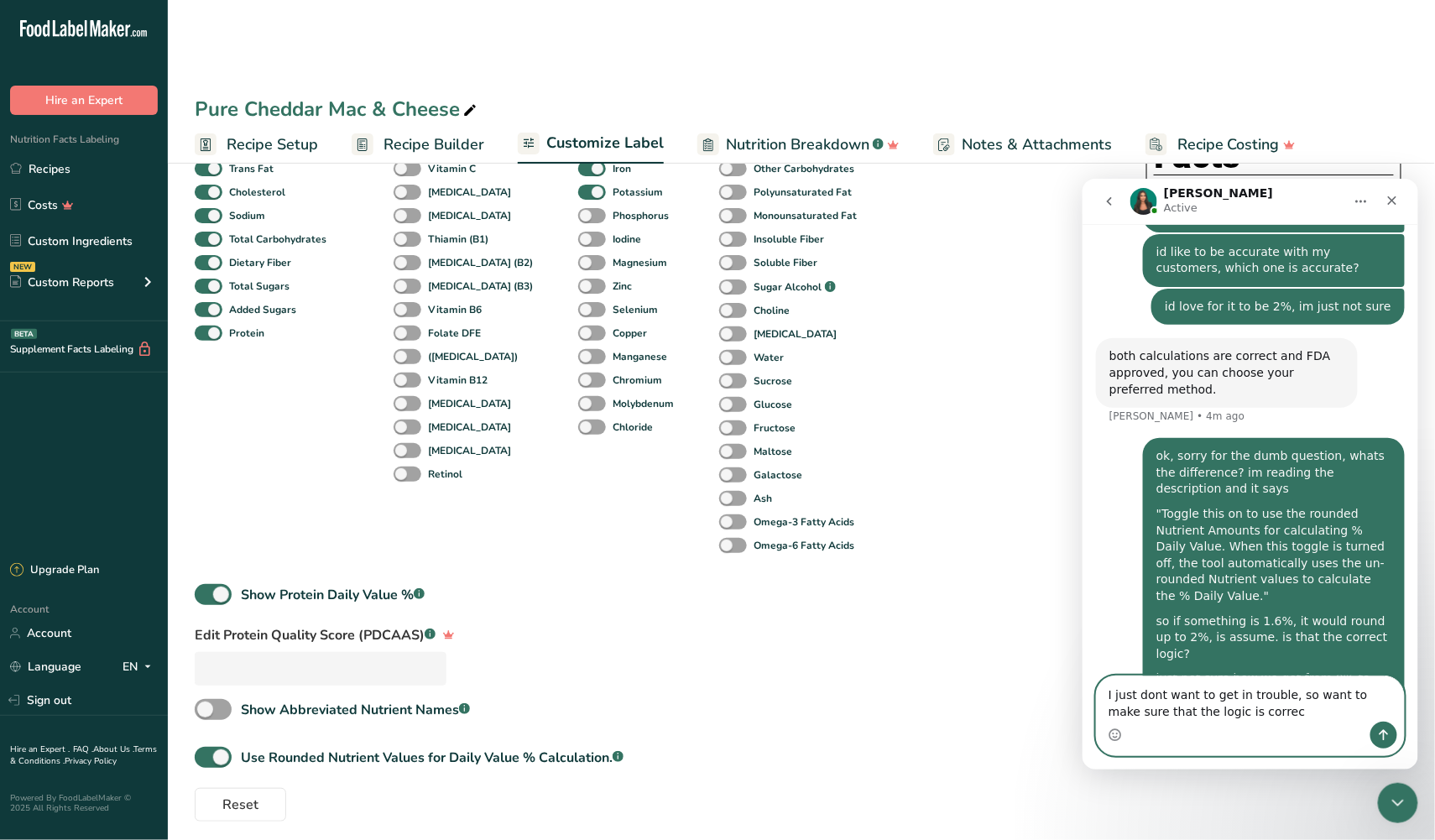
type textarea "I just dont want to get in trouble, so want to make sure that the logic is corr…"
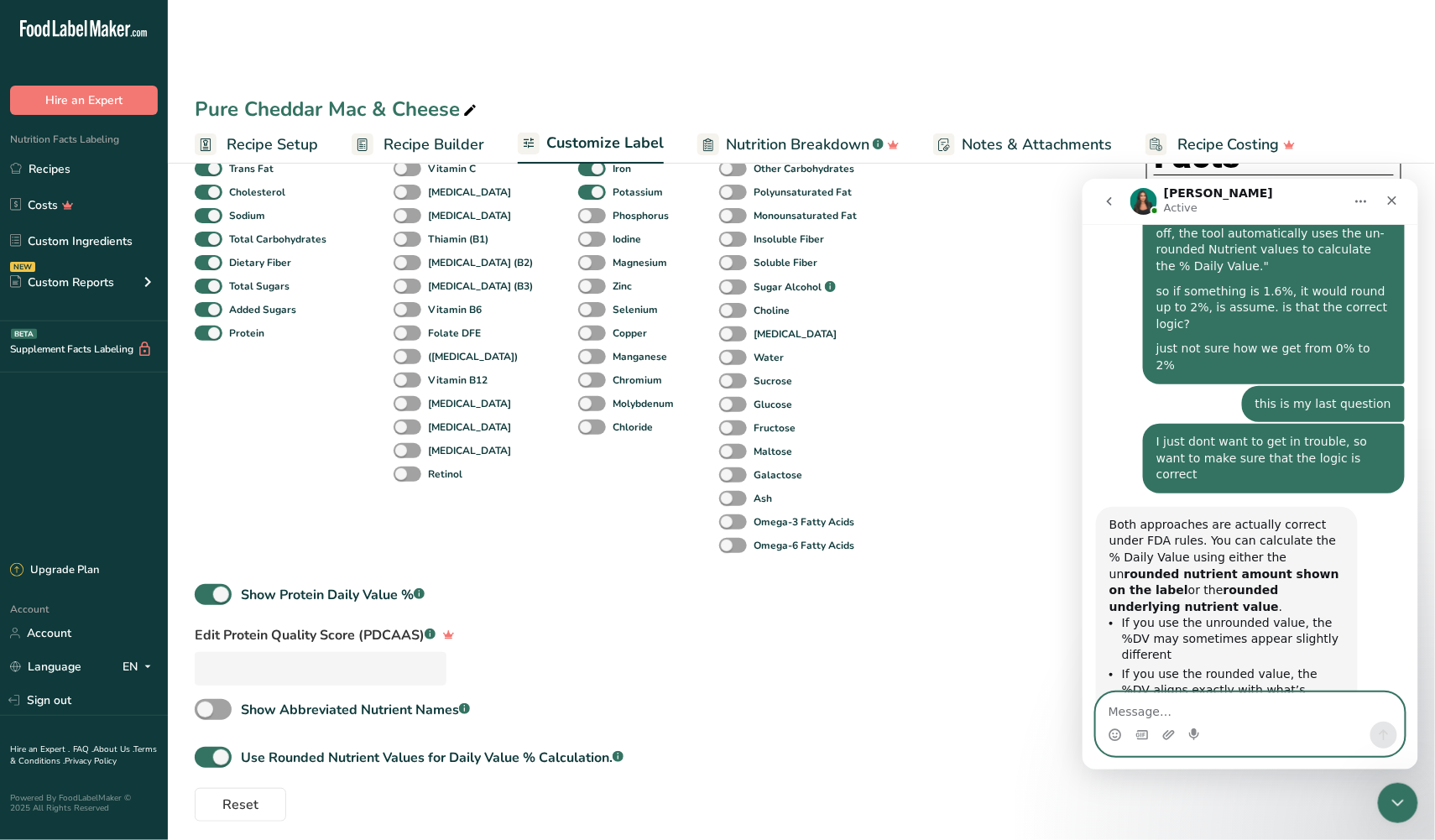
scroll to position [3881, 0]
drag, startPoint x: 1144, startPoint y: 707, endPoint x: 1336, endPoint y: 735, distance: 194.0
click at [1336, 735] on div "great, ill go with the higher numbers then great, ill go with the higher number…" at bounding box center [1249, 723] width 307 height 62
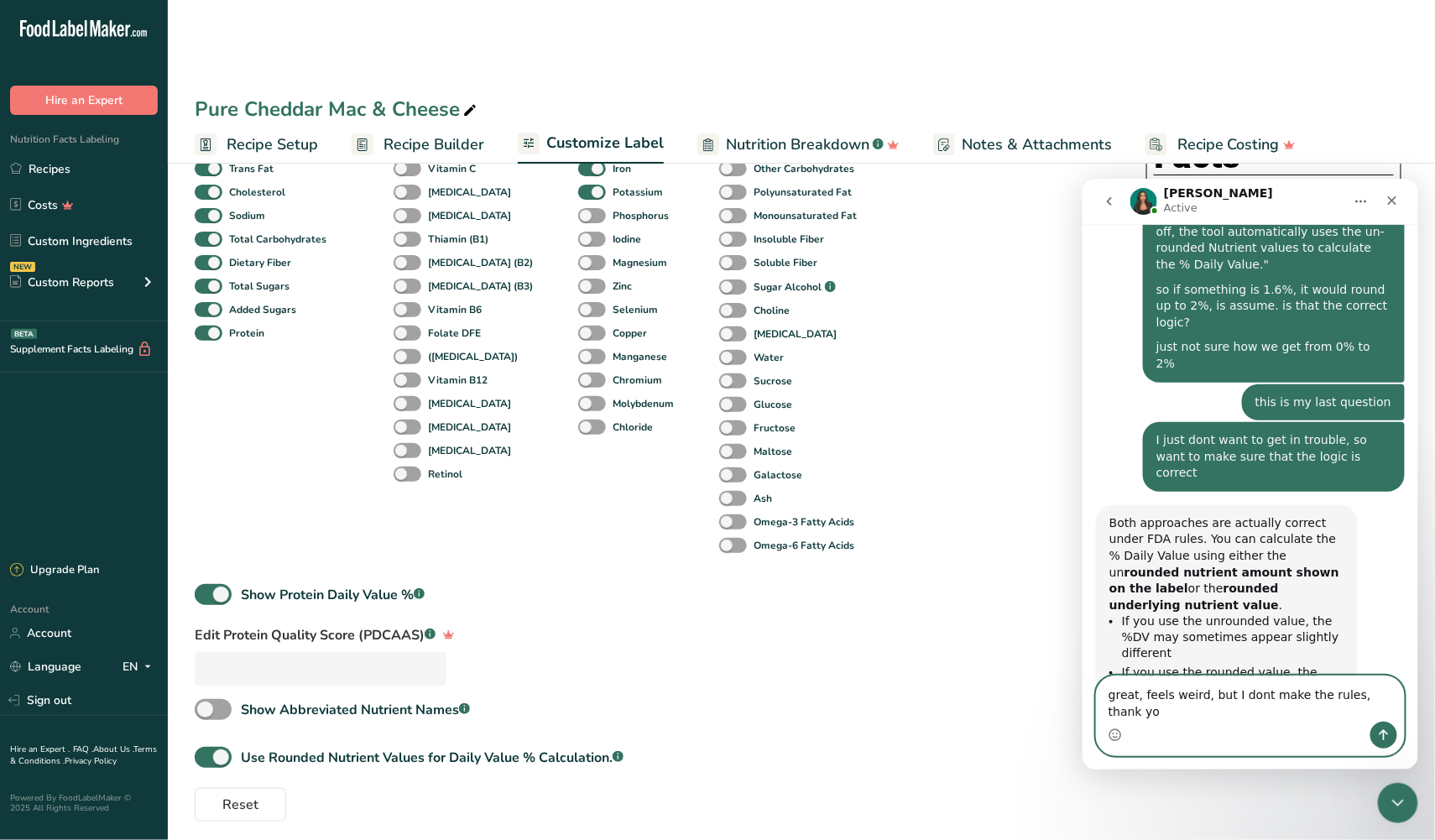
type textarea "great, feels weird, but I dont make the rules, thank you"
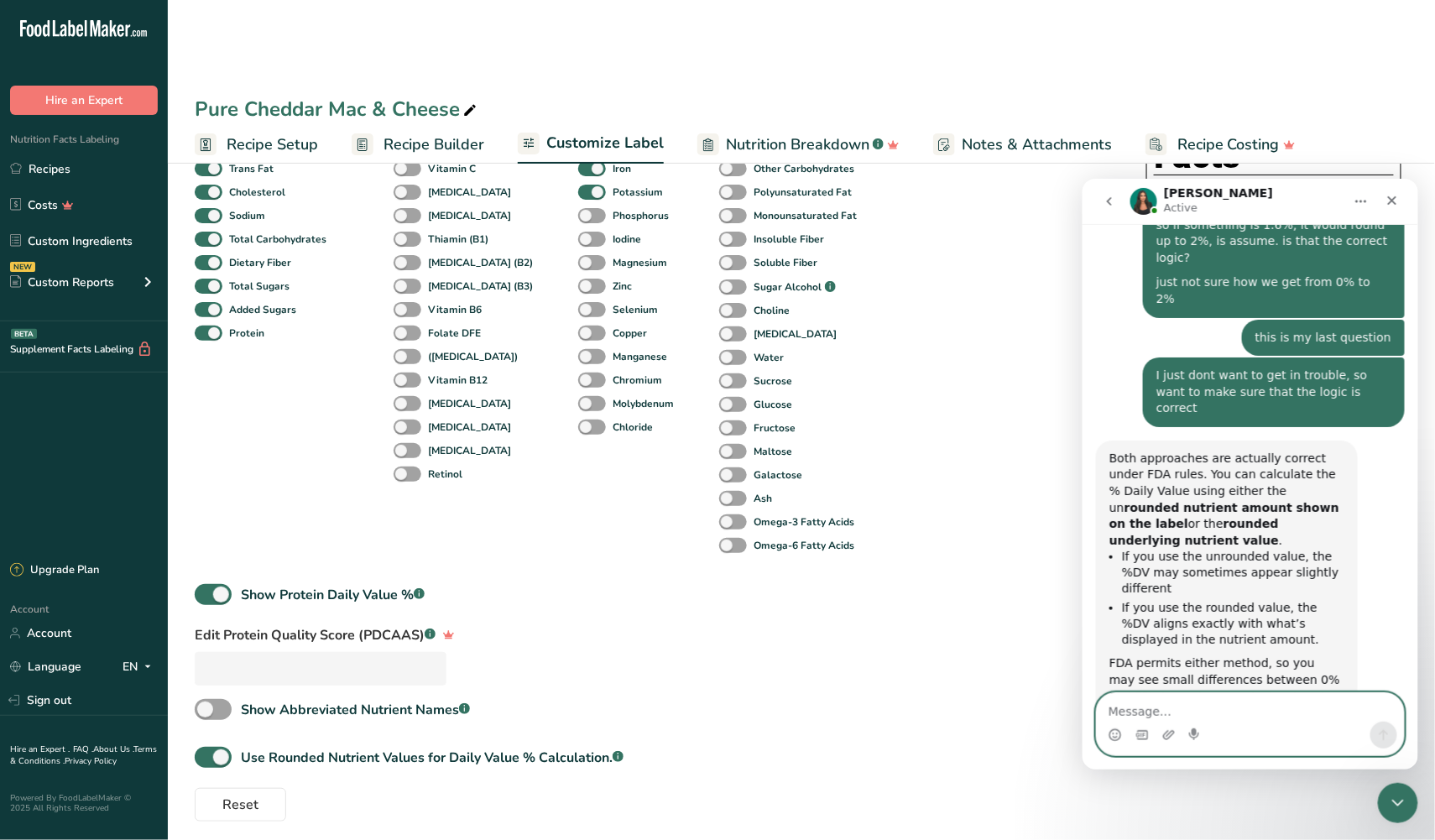
scroll to position [3946, 0]
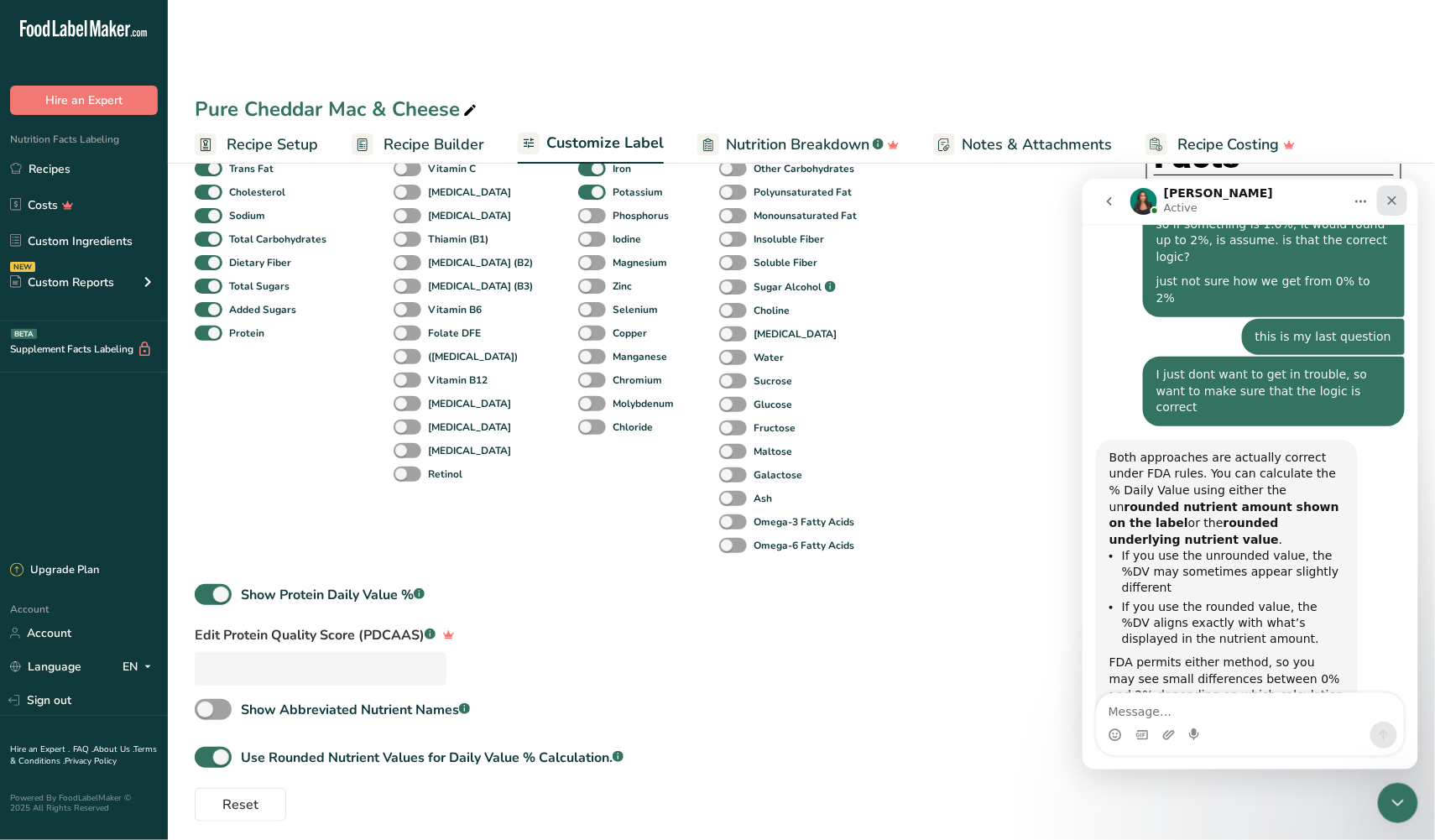
click at [1387, 203] on icon "Close" at bounding box center [1392, 200] width 9 height 9
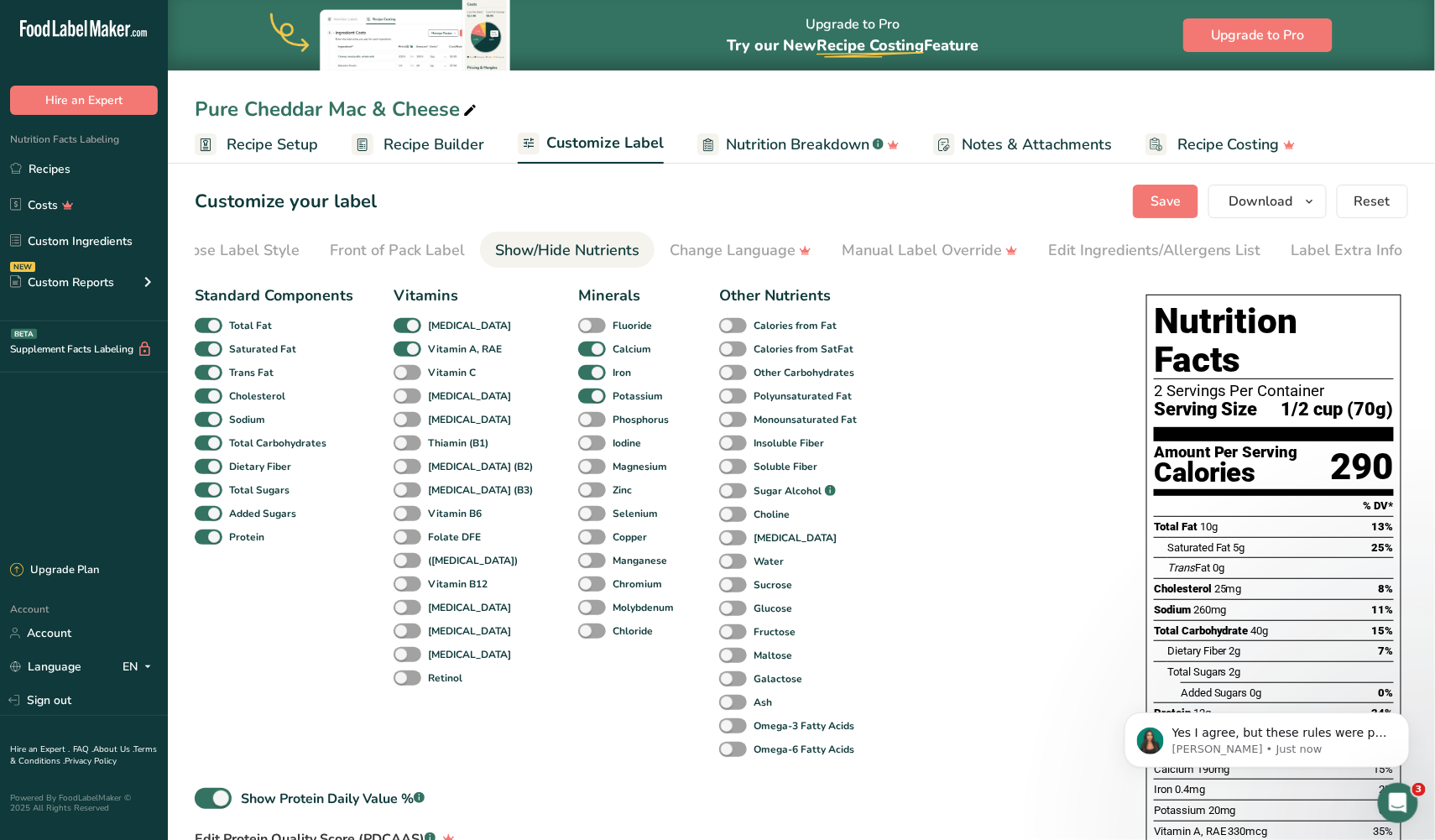
scroll to position [0, 0]
click at [1228, 729] on p "Yes I agree, but these rules were put by FDA, so you can choose the preferred m…" at bounding box center [1279, 733] width 216 height 17
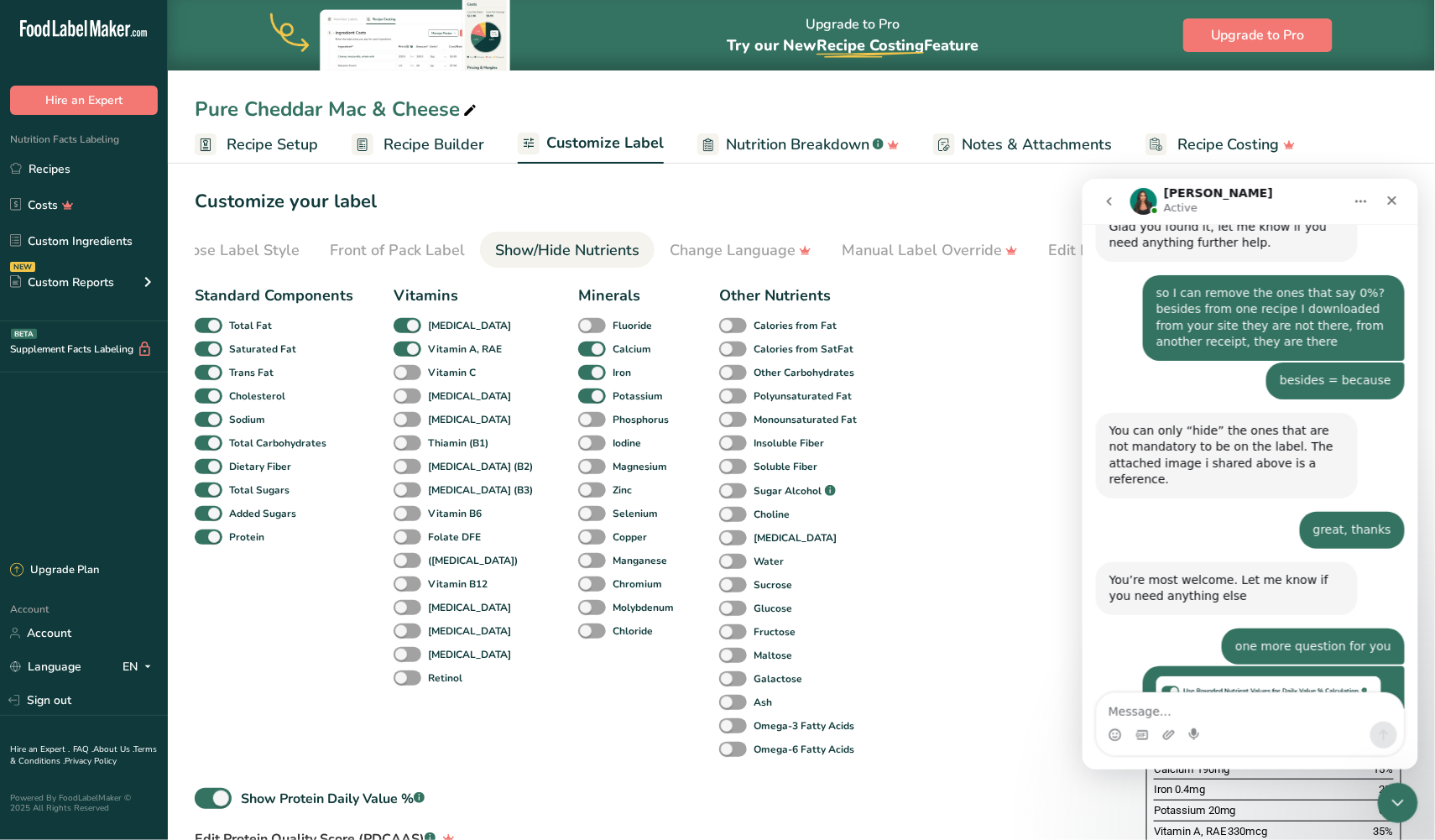
scroll to position [4054, 0]
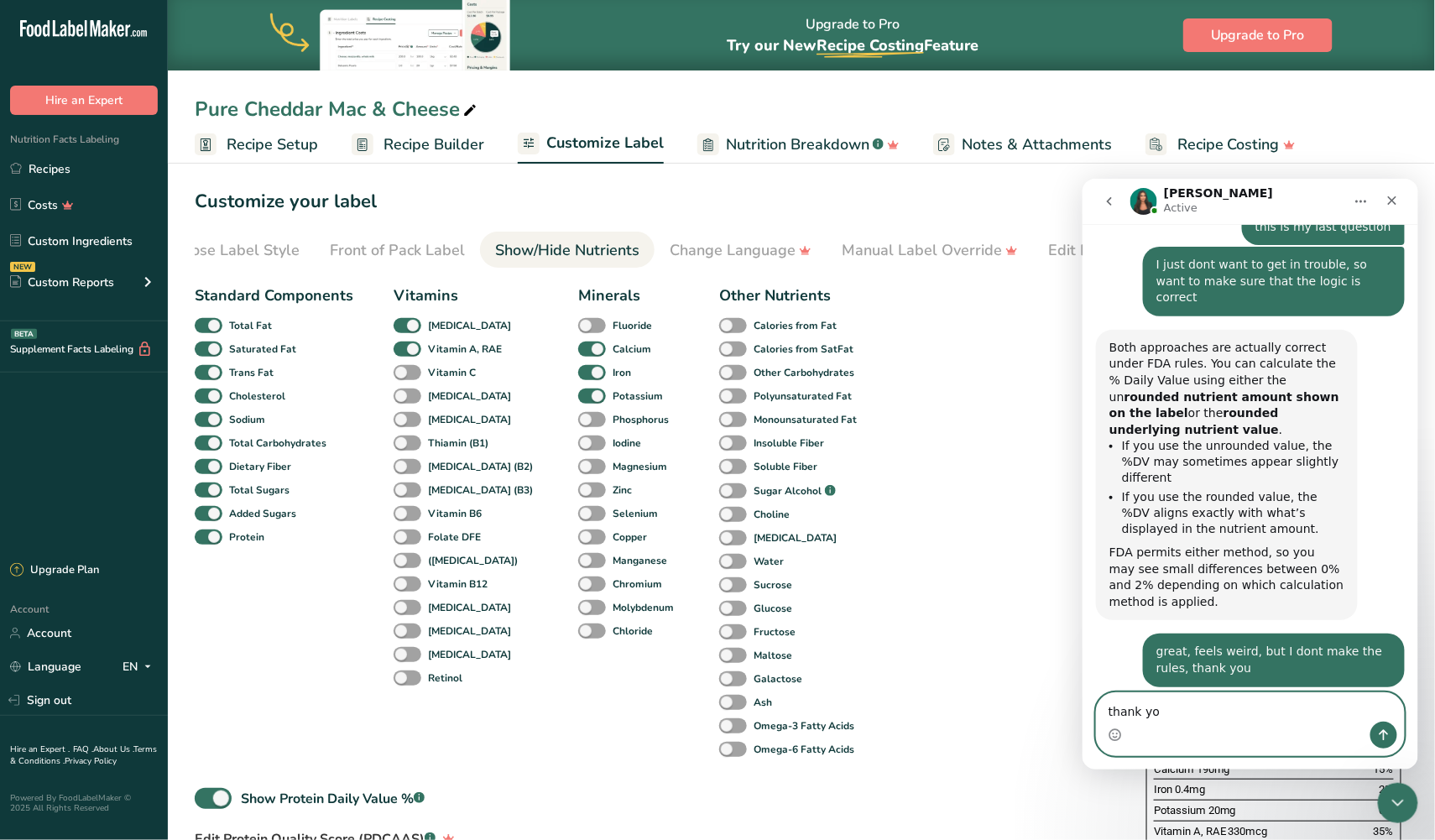
type textarea "thank you"
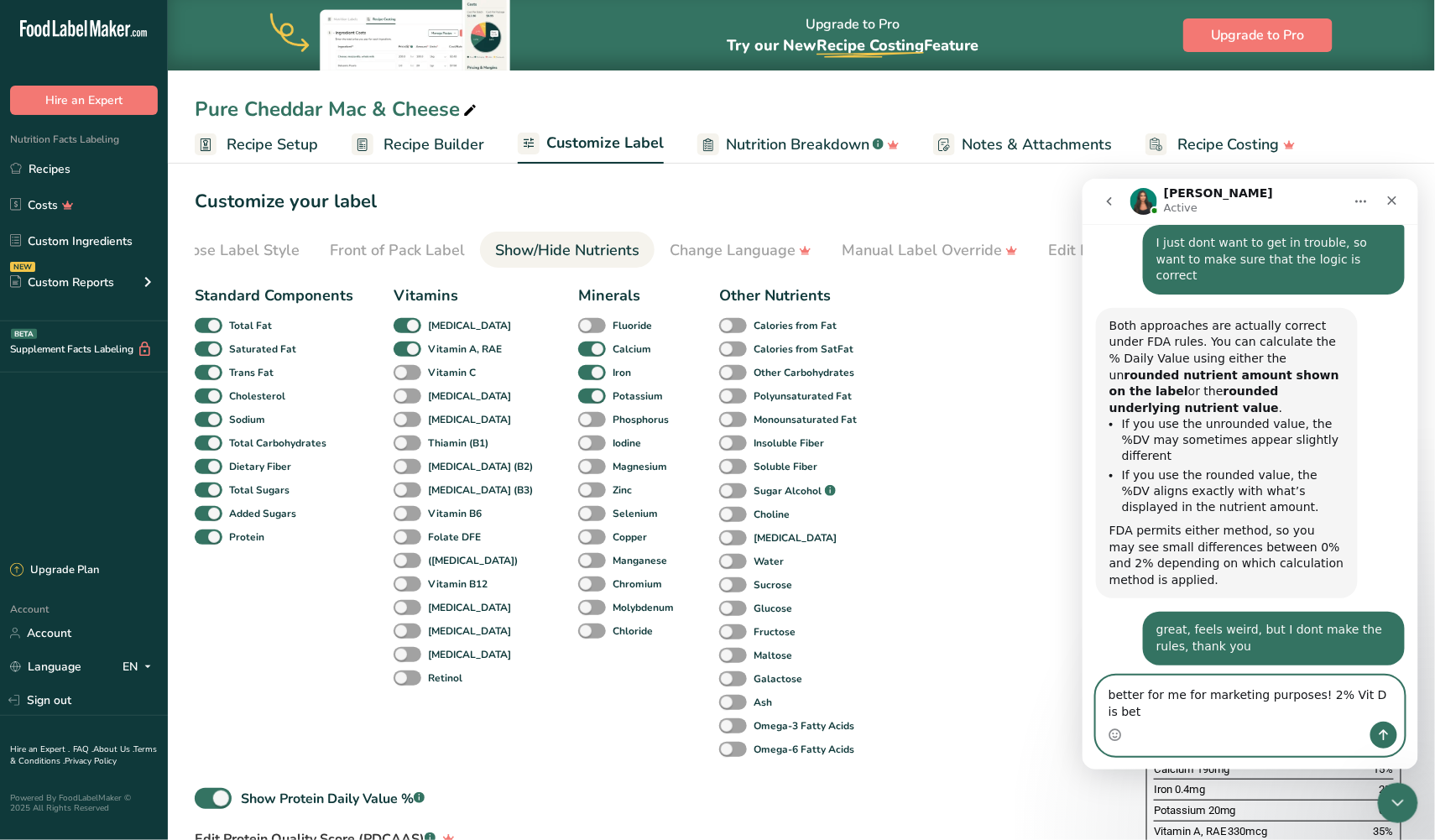
scroll to position [4093, 0]
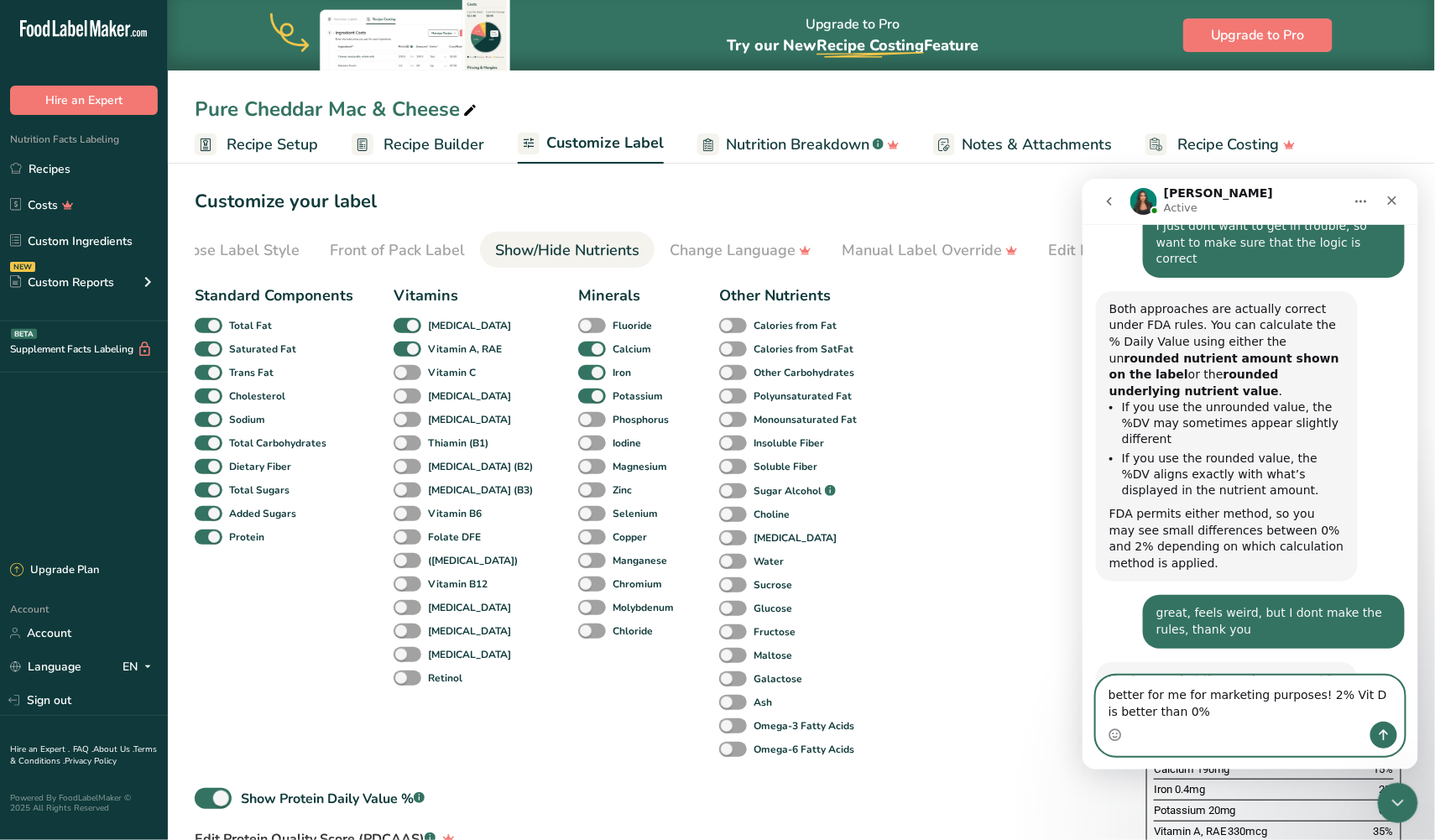
type textarea "better for me for marketing purposes! 2% Vit D is better than 0%!"
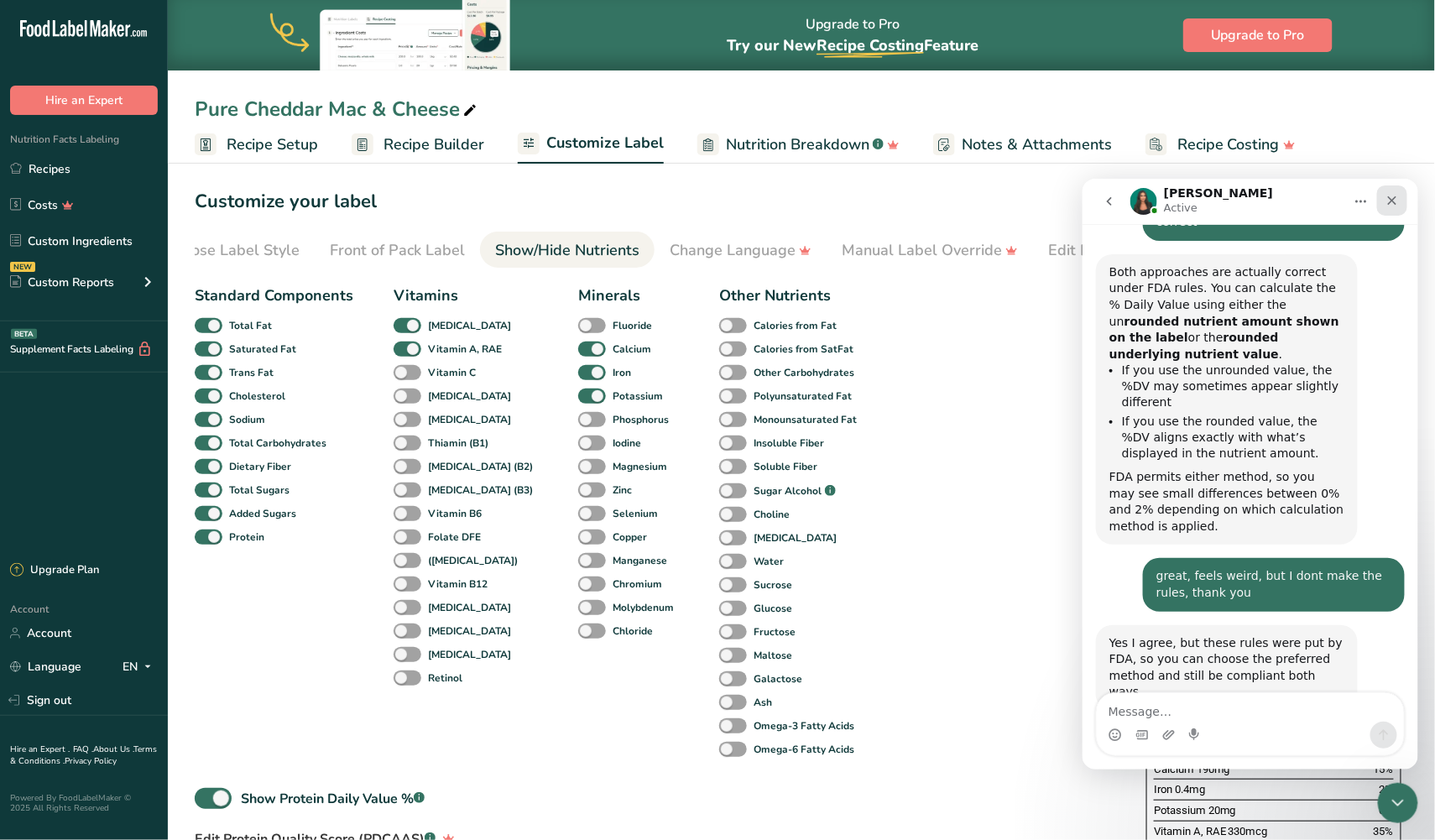
click at [1393, 197] on icon "Close" at bounding box center [1392, 200] width 9 height 9
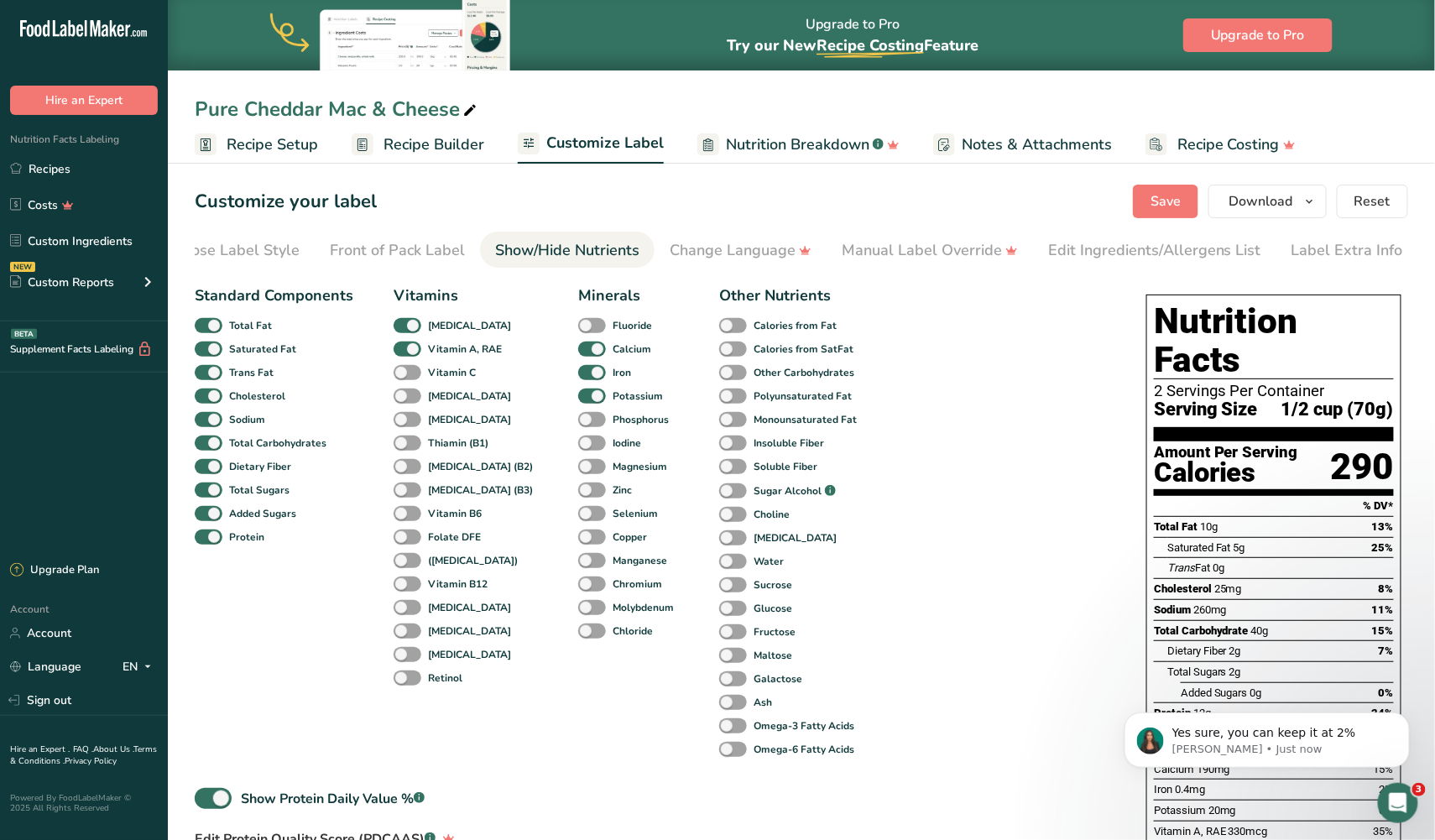
scroll to position [0, 0]
